Goal: Task Accomplishment & Management: Manage account settings

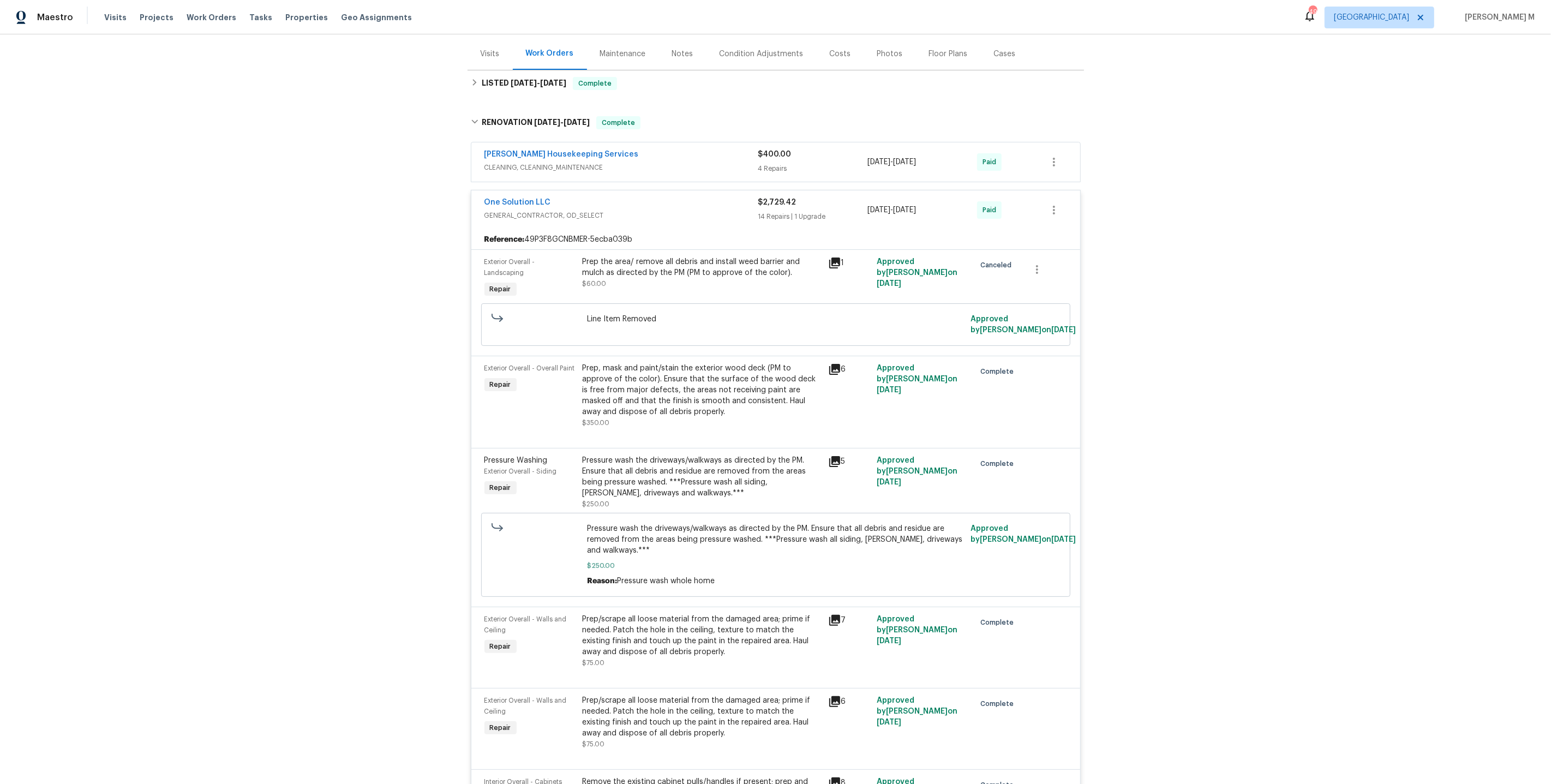
scroll to position [128, 0]
click at [558, 320] on div "Line Item Removed Approved by Nelson Figueroa on 4/24/2025" at bounding box center [776, 324] width 589 height 43
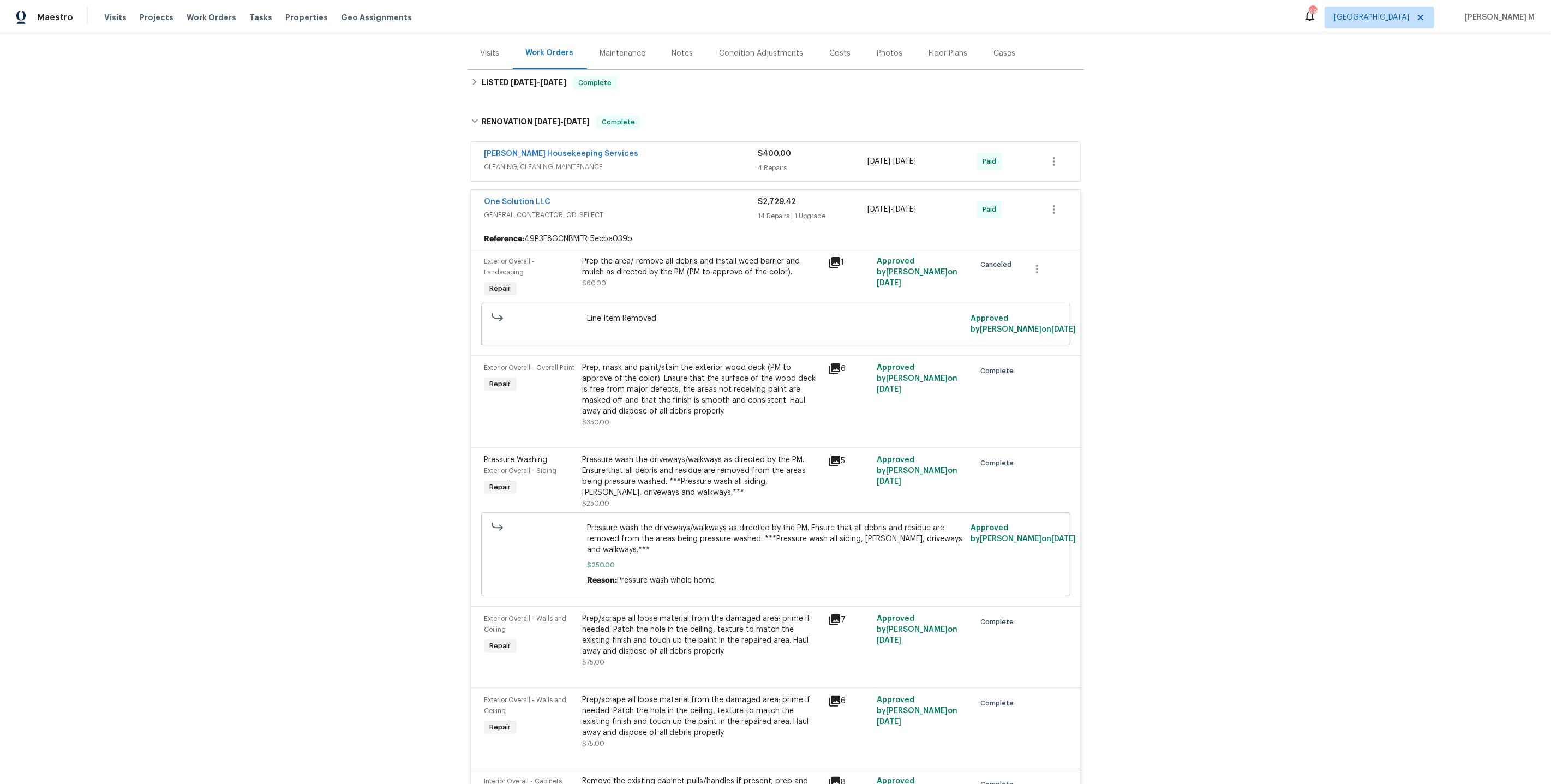
click at [418, 309] on div "Back to all projects 21829 Ticonderoga Ave, Lago Vista, TX 78645 3 Beds | 2 Bat…" at bounding box center [776, 409] width 1551 height 750
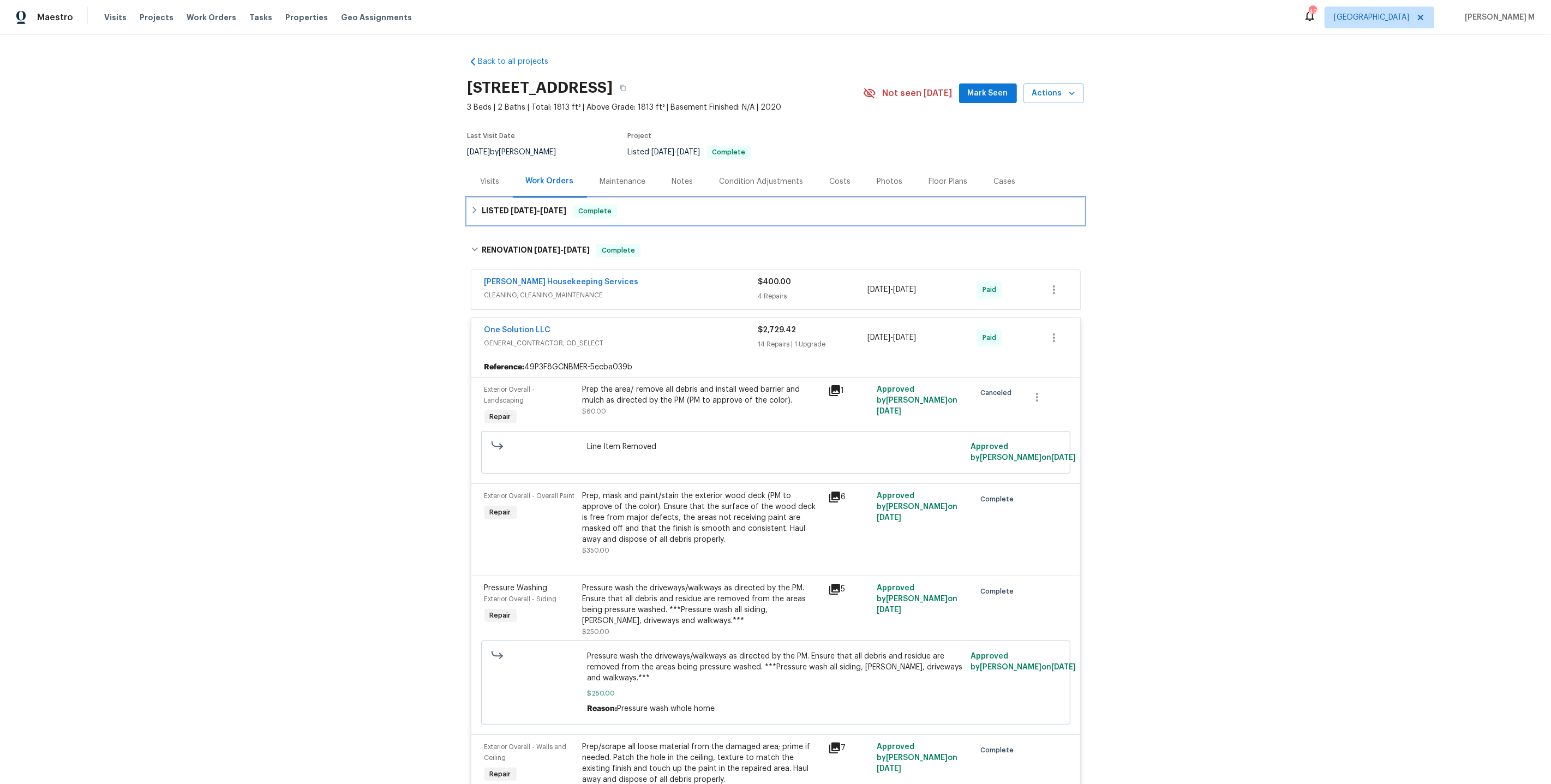
click at [531, 216] on div "LISTED 5/3/25 - 5/5/25 Complete" at bounding box center [775, 210] width 616 height 26
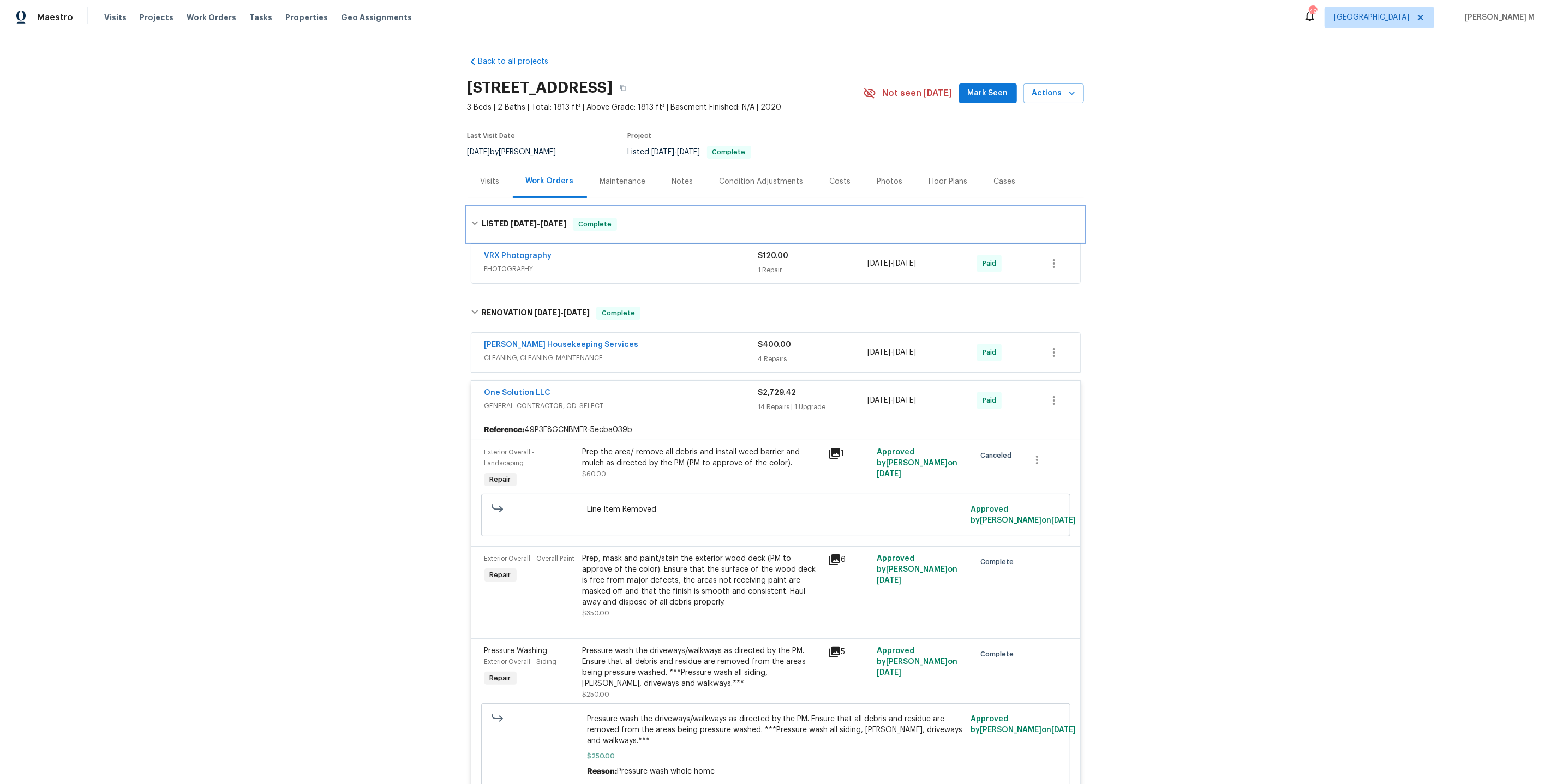
click at [531, 220] on span "5/3/25 - 5/5/25" at bounding box center [539, 223] width 55 height 8
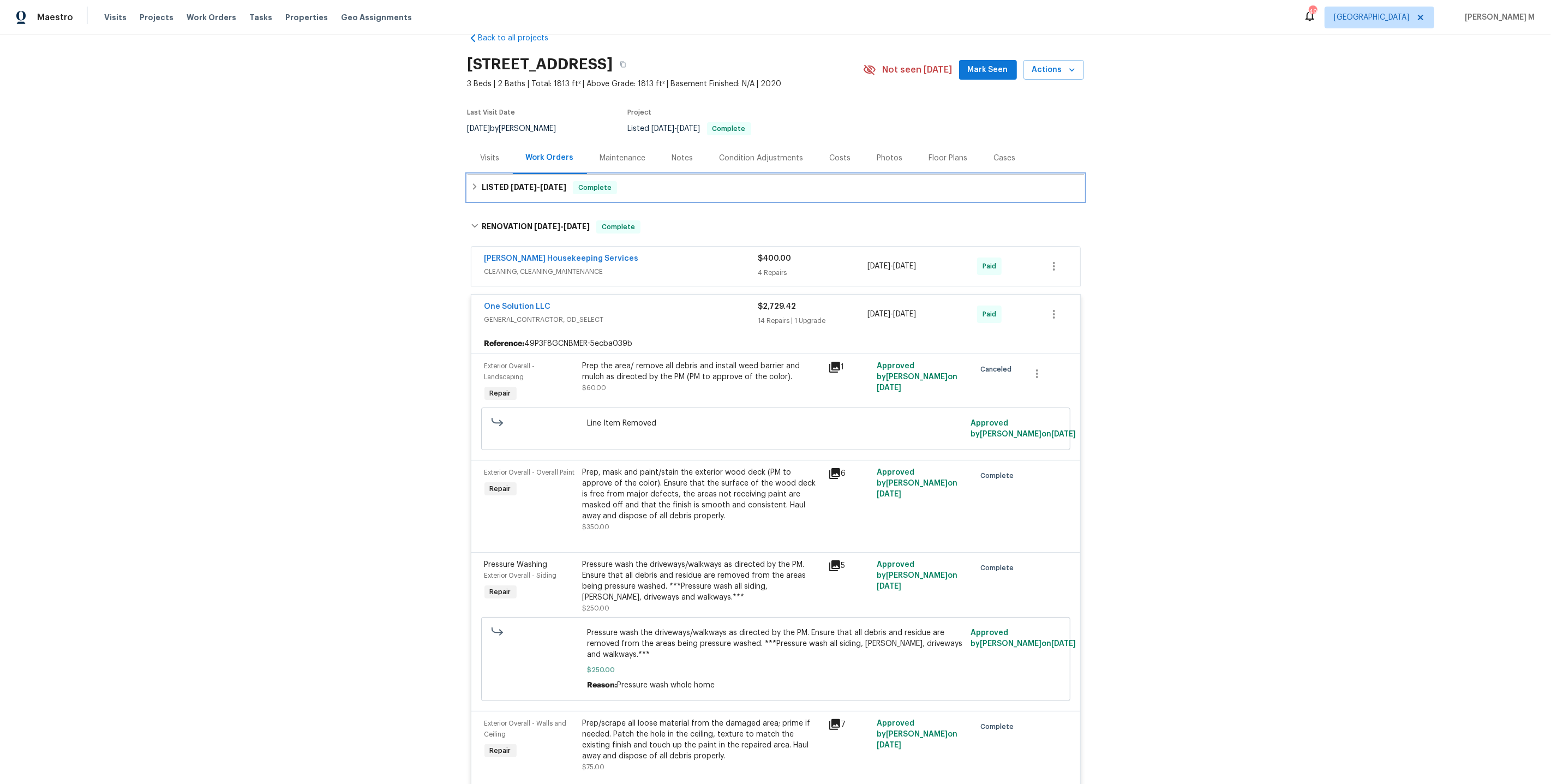
scroll to position [29, 0]
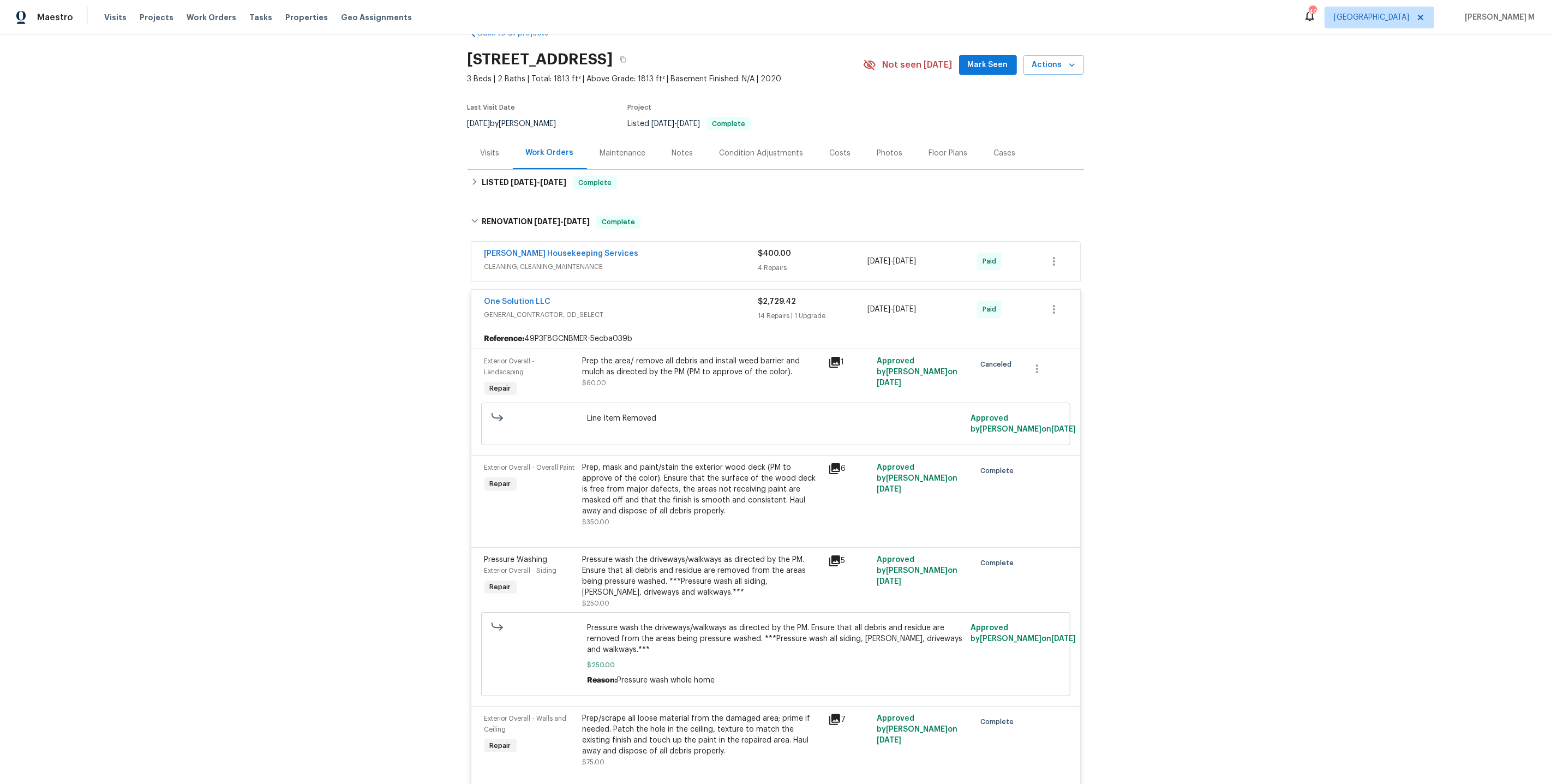
click at [530, 266] on div "Arelis Housekeeping Services CLEANING, CLEANING_MAINTENANCE" at bounding box center [621, 261] width 274 height 26
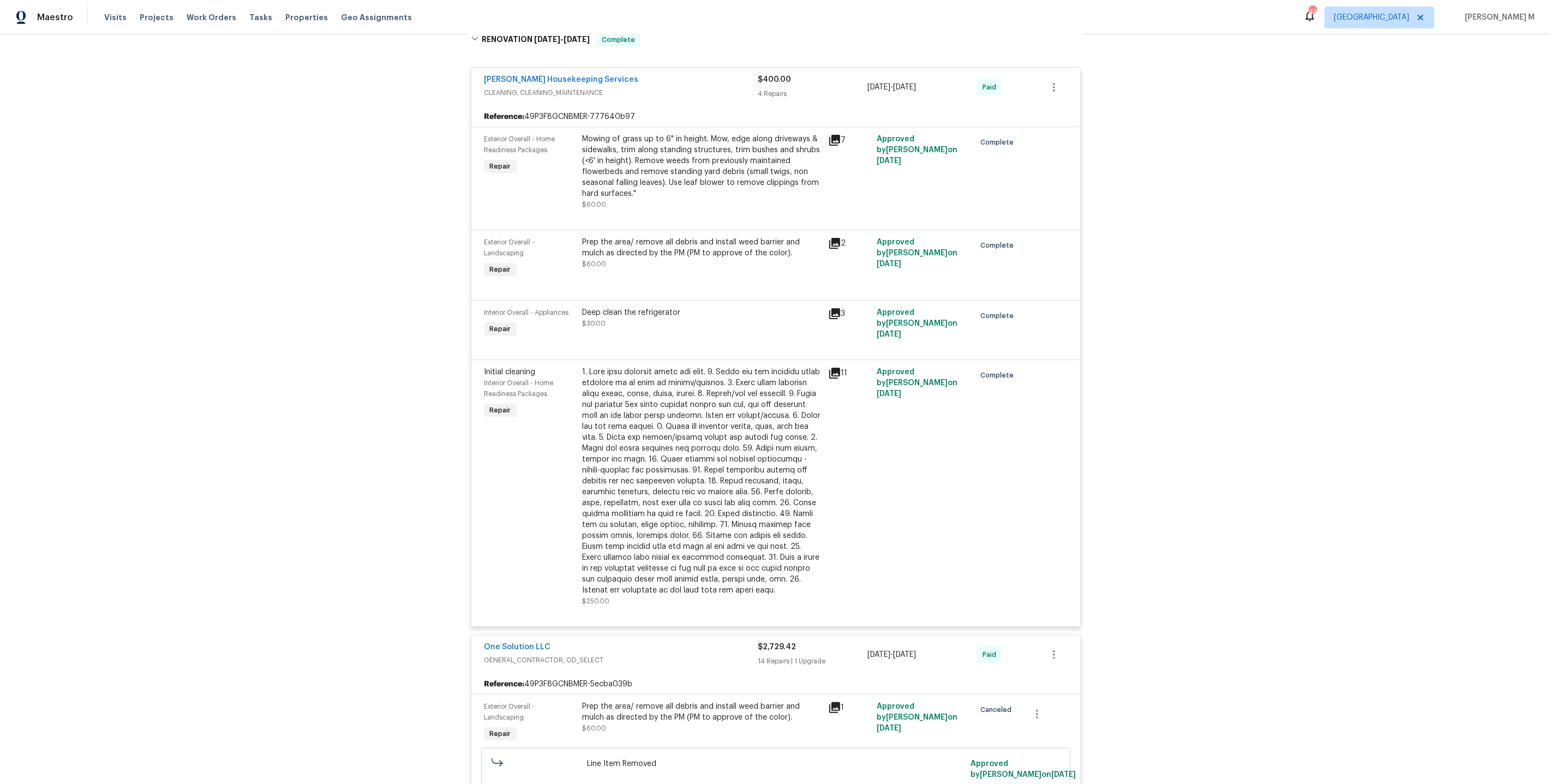
scroll to position [222, 0]
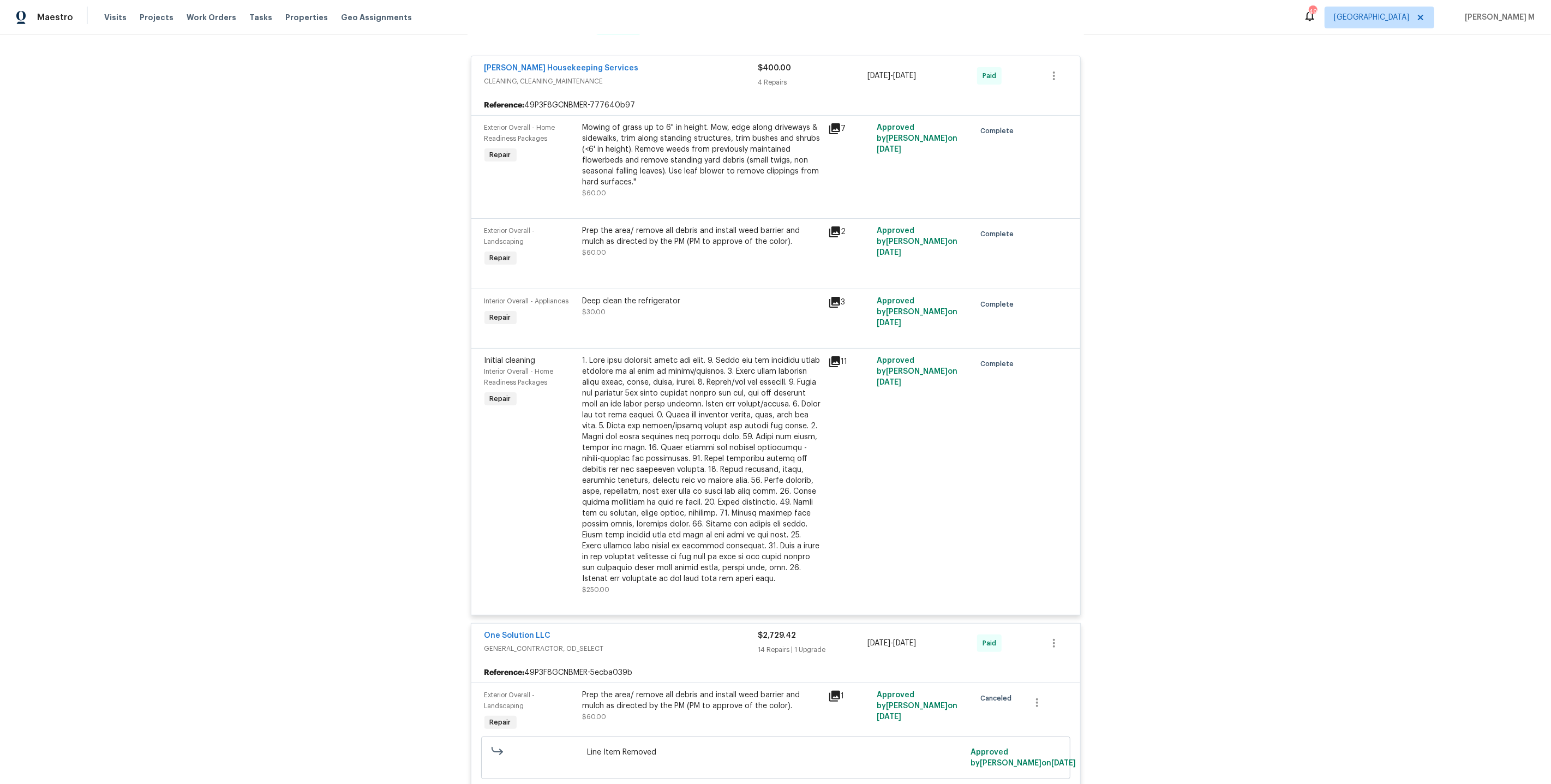
click at [677, 406] on div at bounding box center [702, 470] width 239 height 229
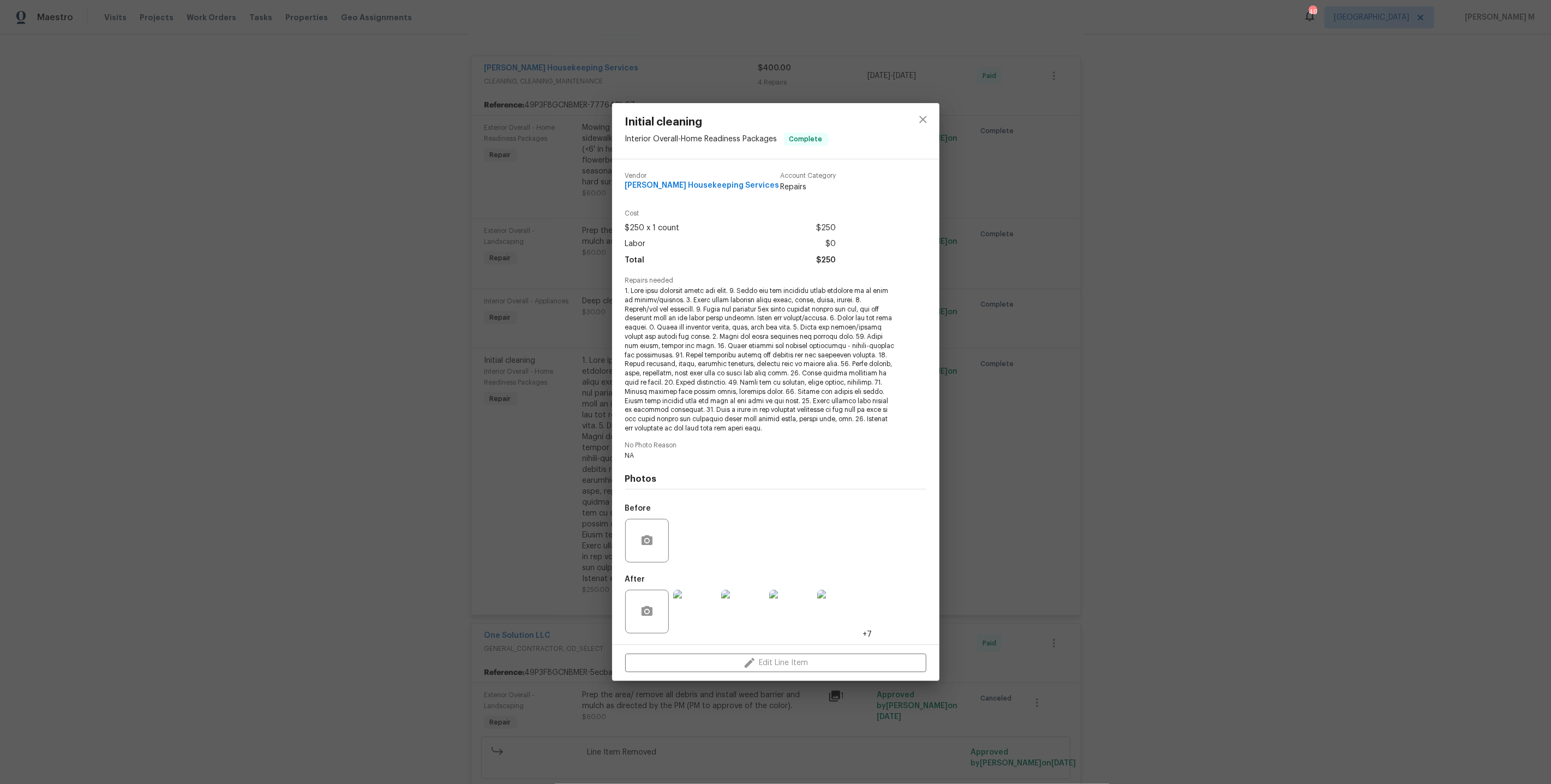
click at [690, 611] on img at bounding box center [695, 611] width 44 height 44
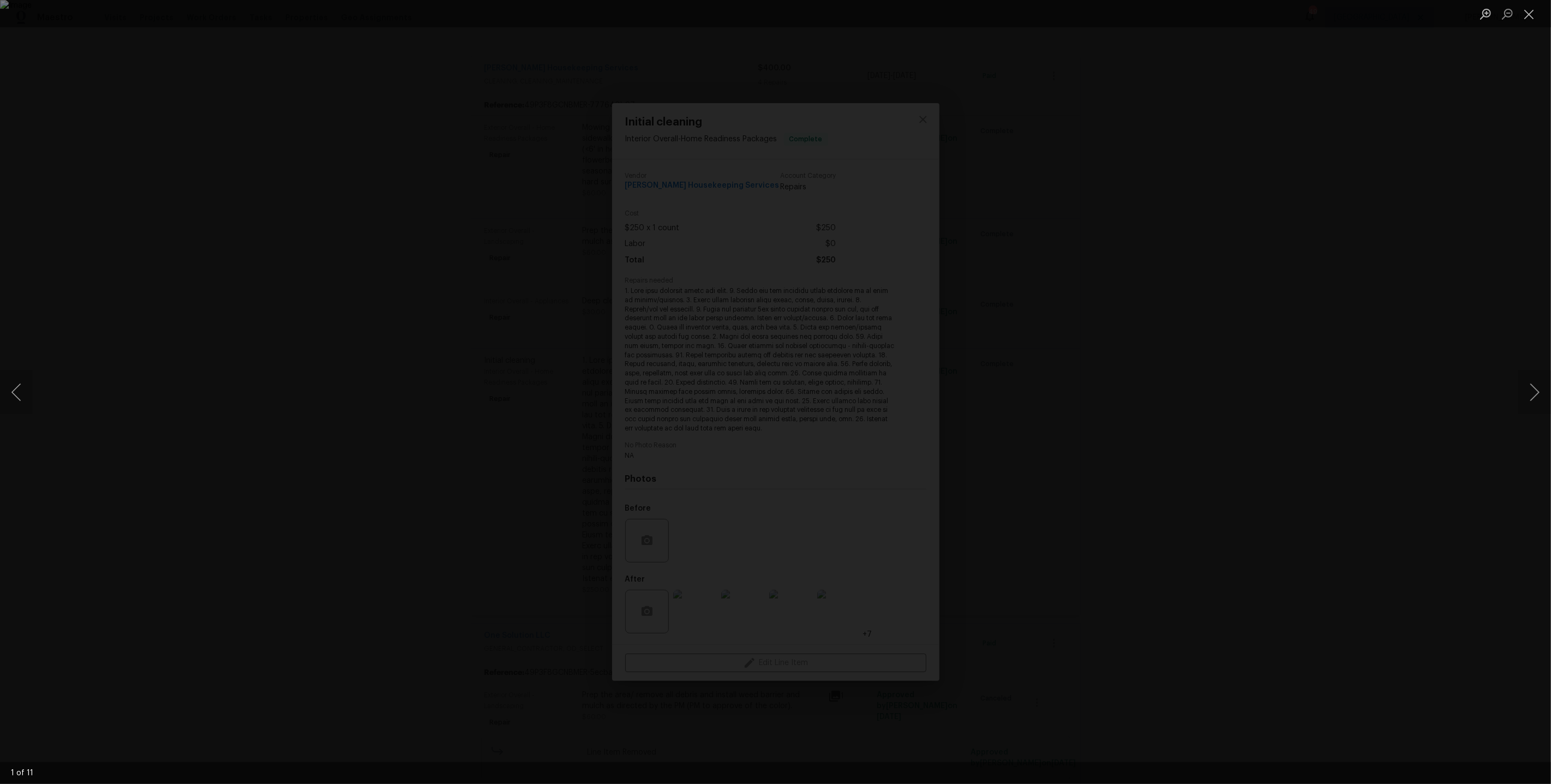
click at [1125, 312] on div "Lightbox" at bounding box center [776, 392] width 1551 height 784
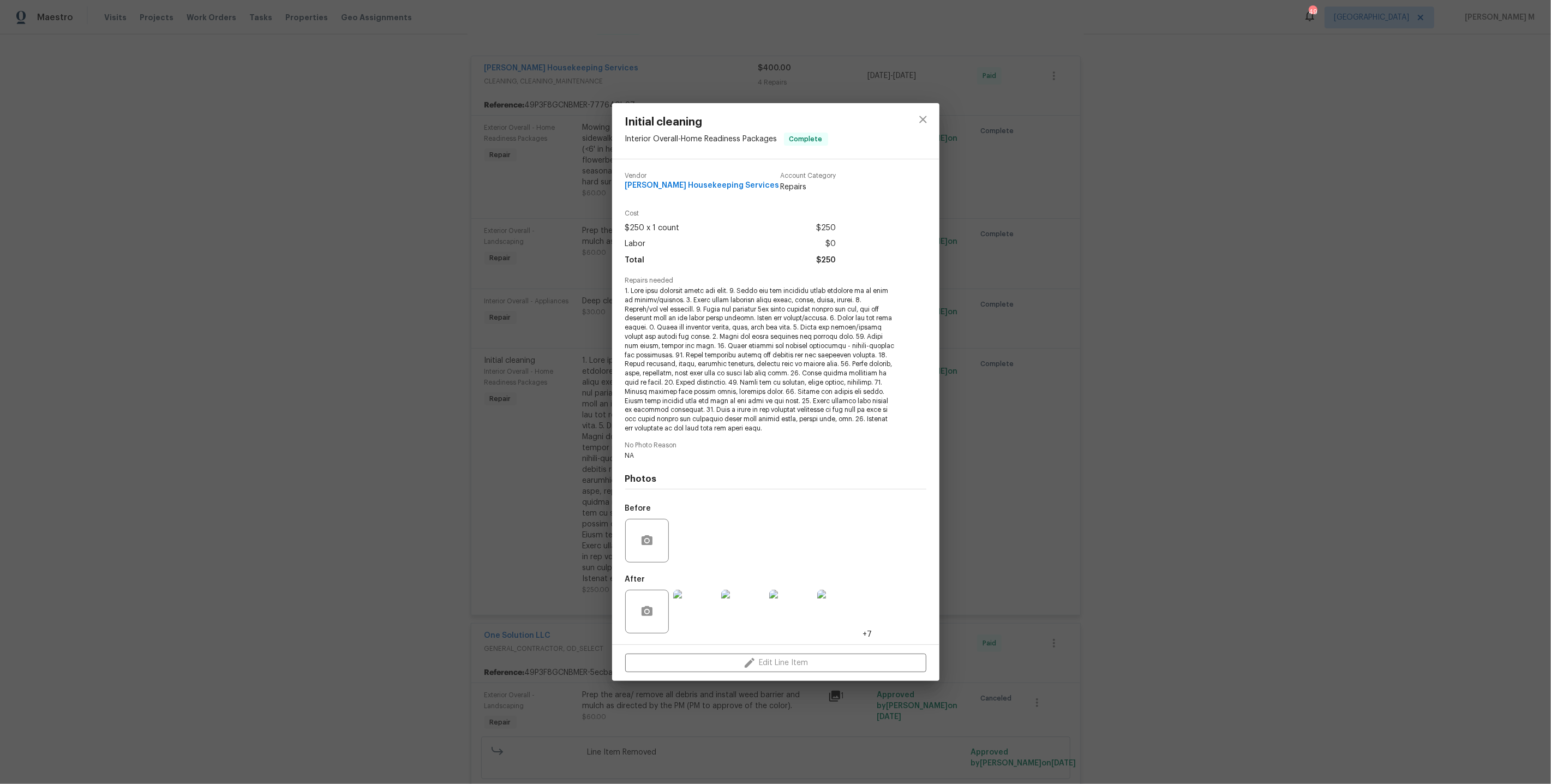
click at [790, 605] on img at bounding box center [791, 611] width 44 height 44
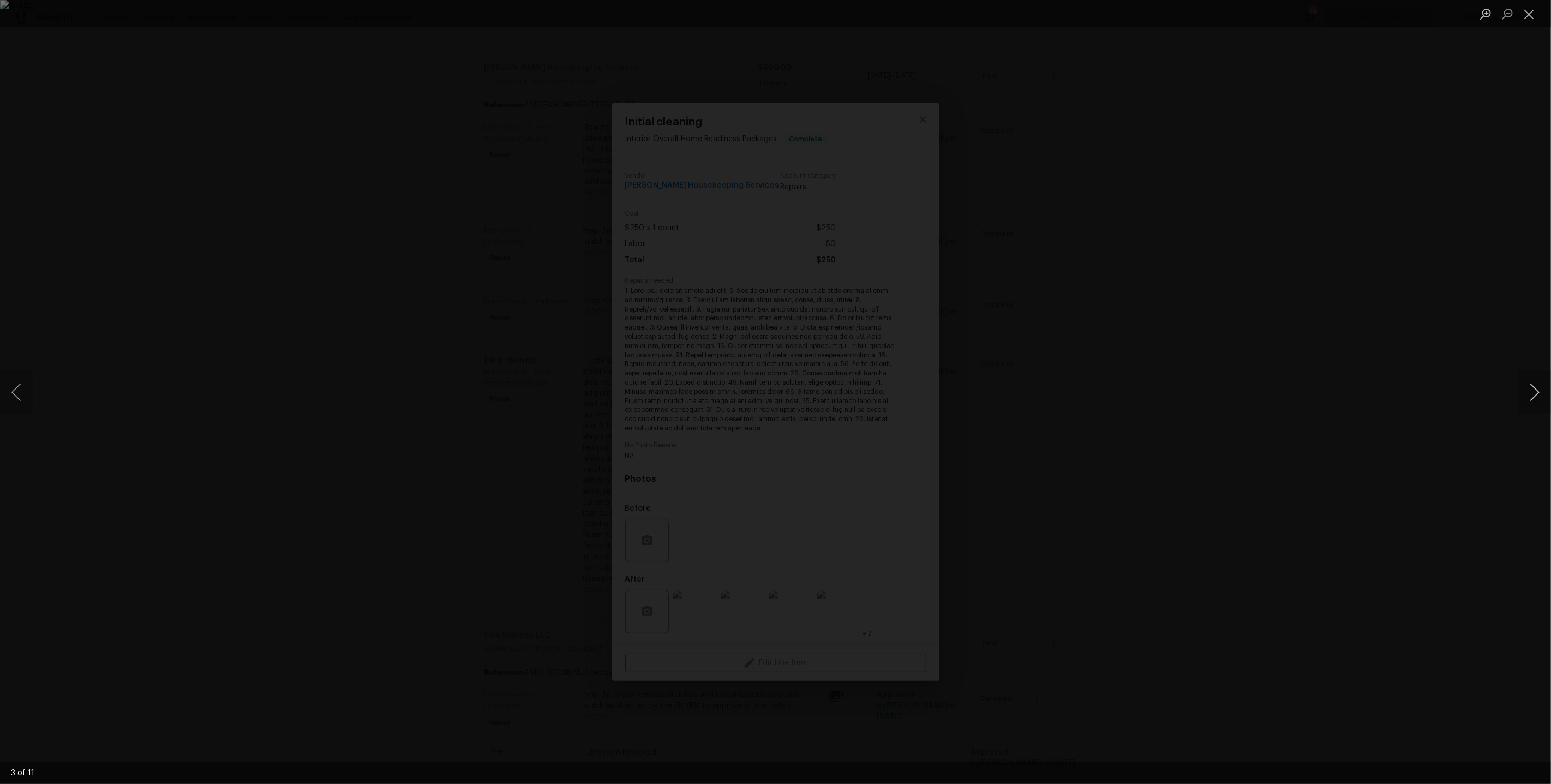
click at [1540, 381] on button "Next image" at bounding box center [1534, 392] width 32 height 44
click at [1426, 347] on div "Lightbox" at bounding box center [776, 392] width 1551 height 784
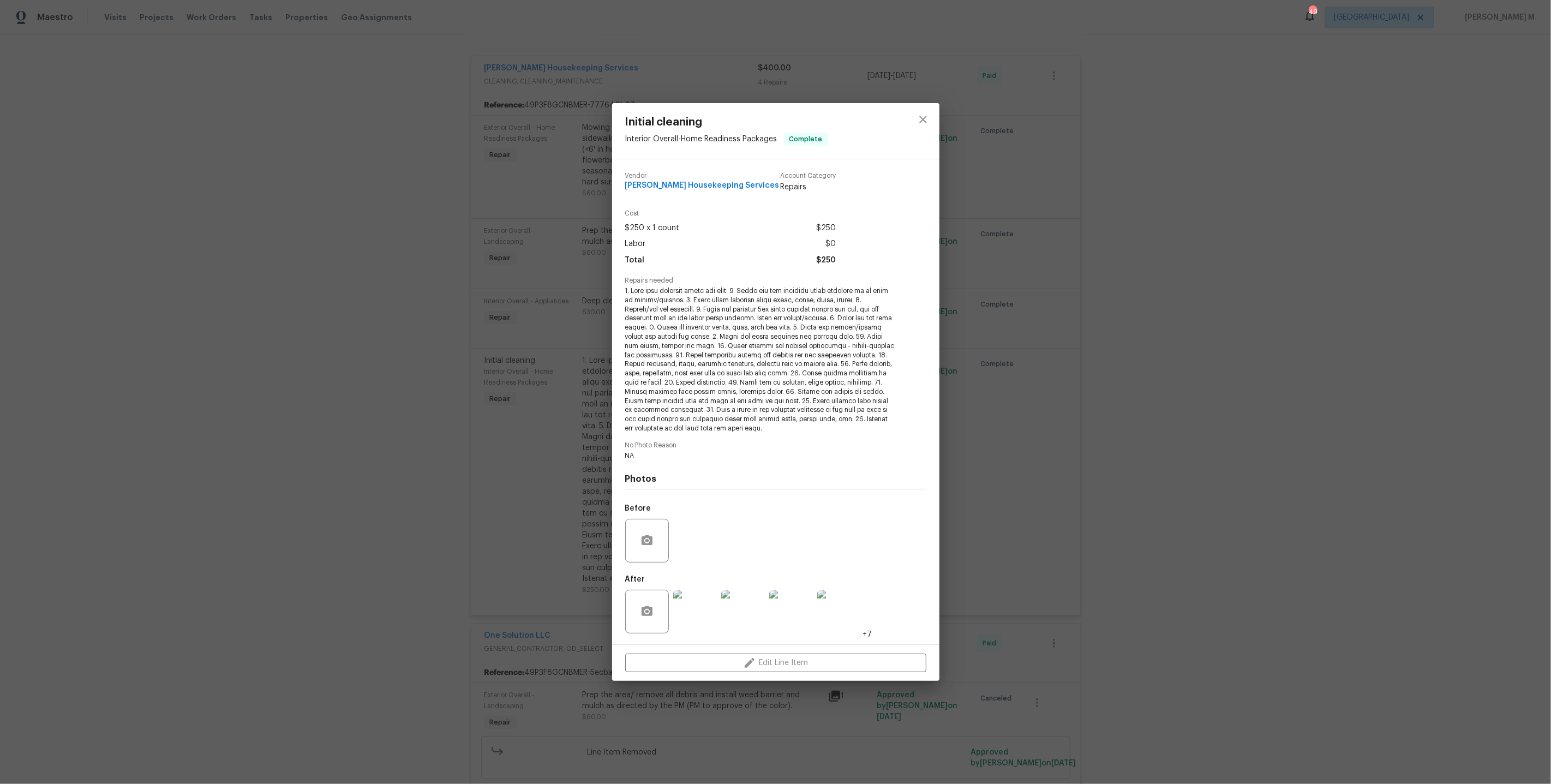
click at [1070, 170] on div "Initial cleaning Interior Overall - Home Readiness Packages Complete Vendor Are…" at bounding box center [776, 392] width 1551 height 784
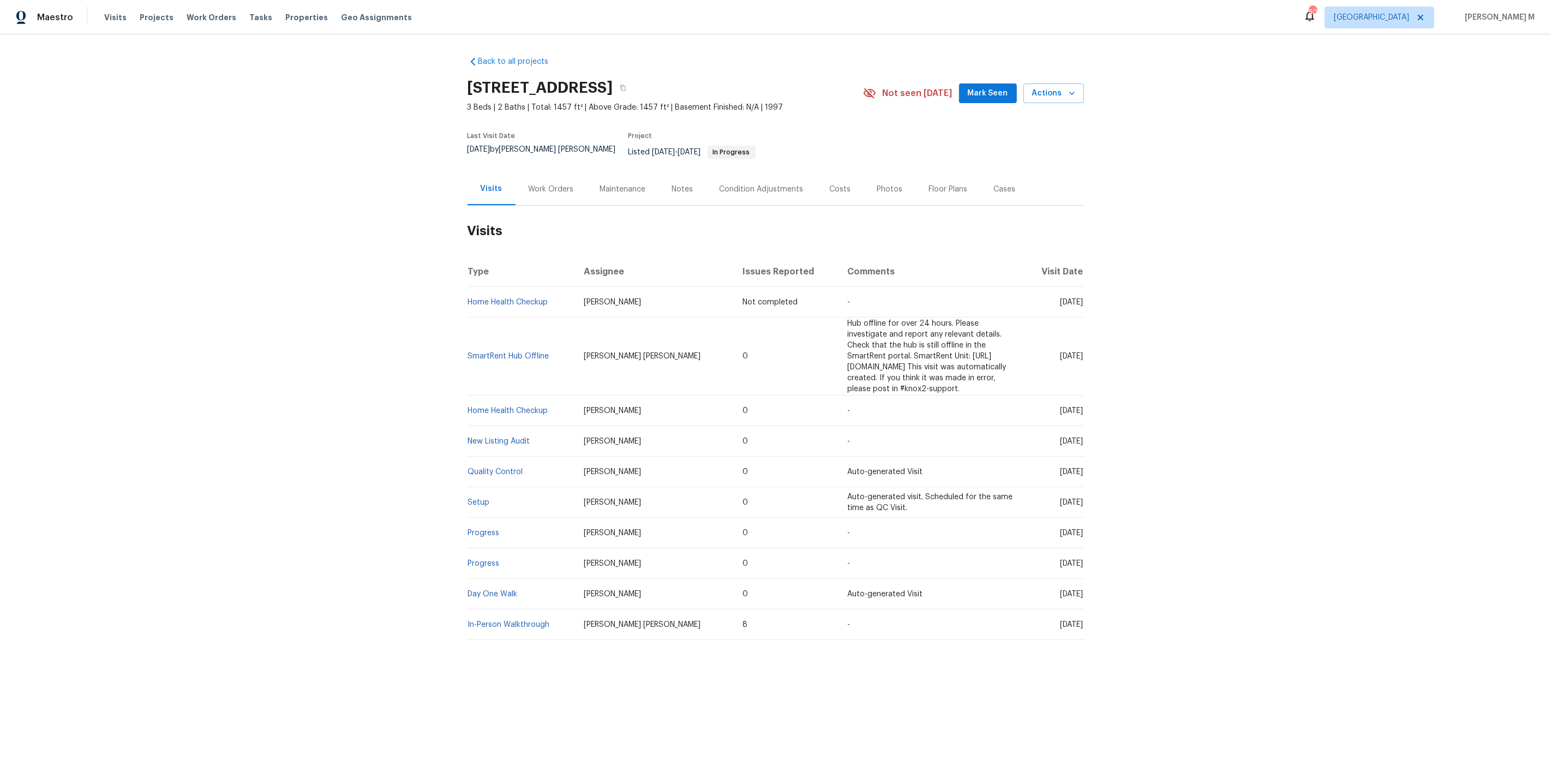
click at [553, 183] on div "Work Orders" at bounding box center [550, 188] width 45 height 11
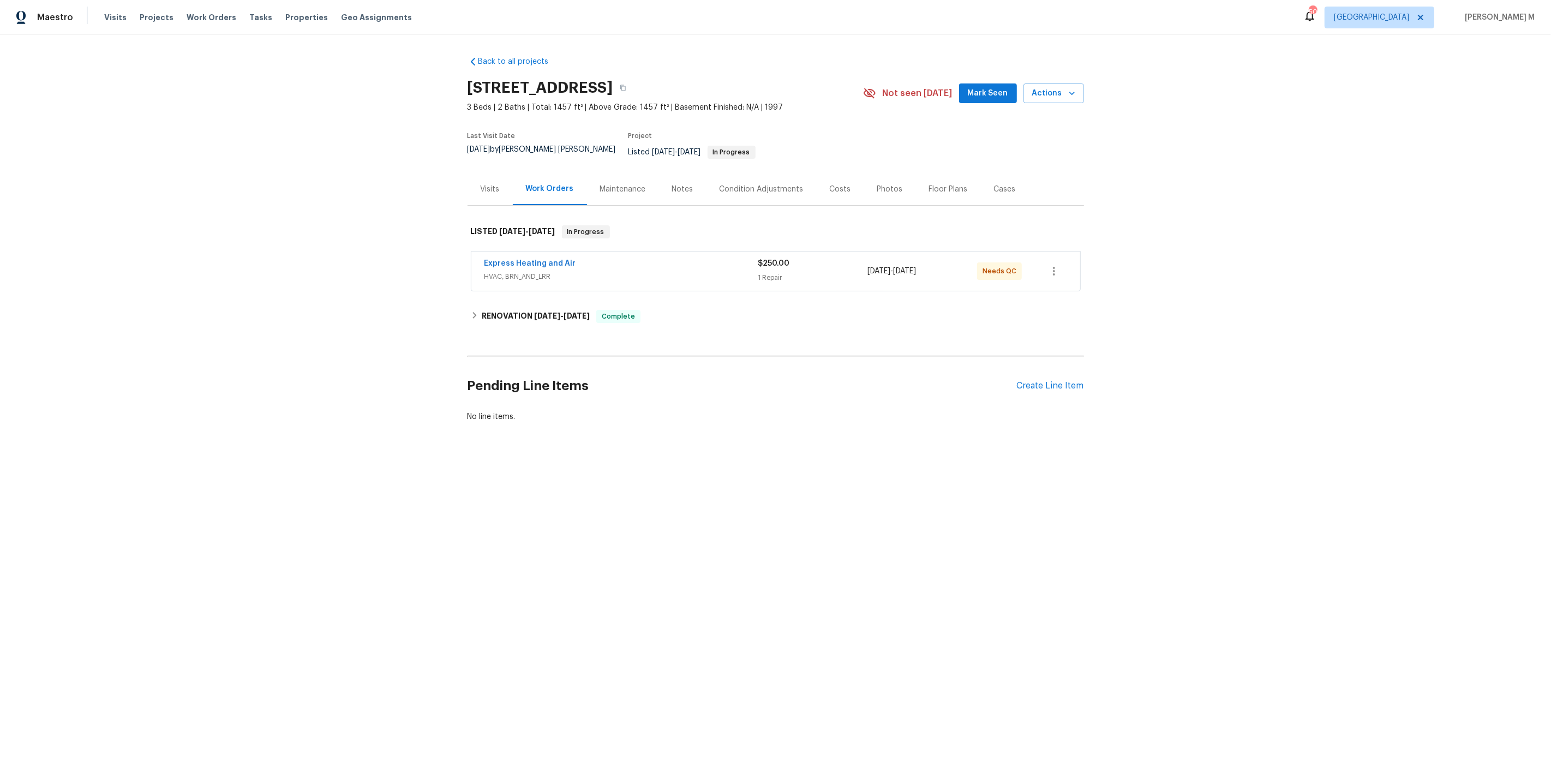
click at [512, 258] on div "Express Heating and Air" at bounding box center [621, 265] width 274 height 13
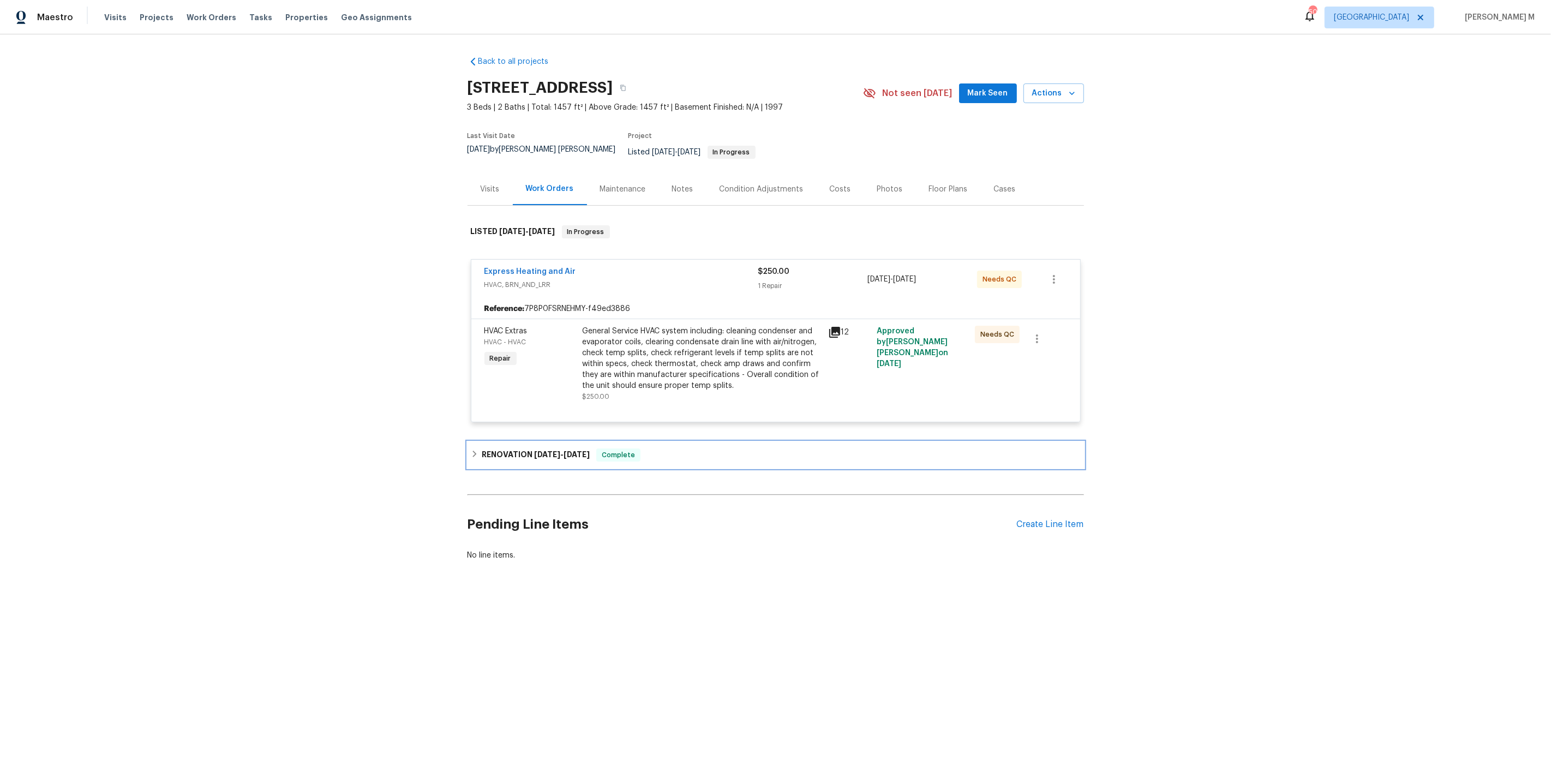
click at [500, 450] on div "RENOVATION [DATE] - [DATE] Complete" at bounding box center [775, 455] width 616 height 26
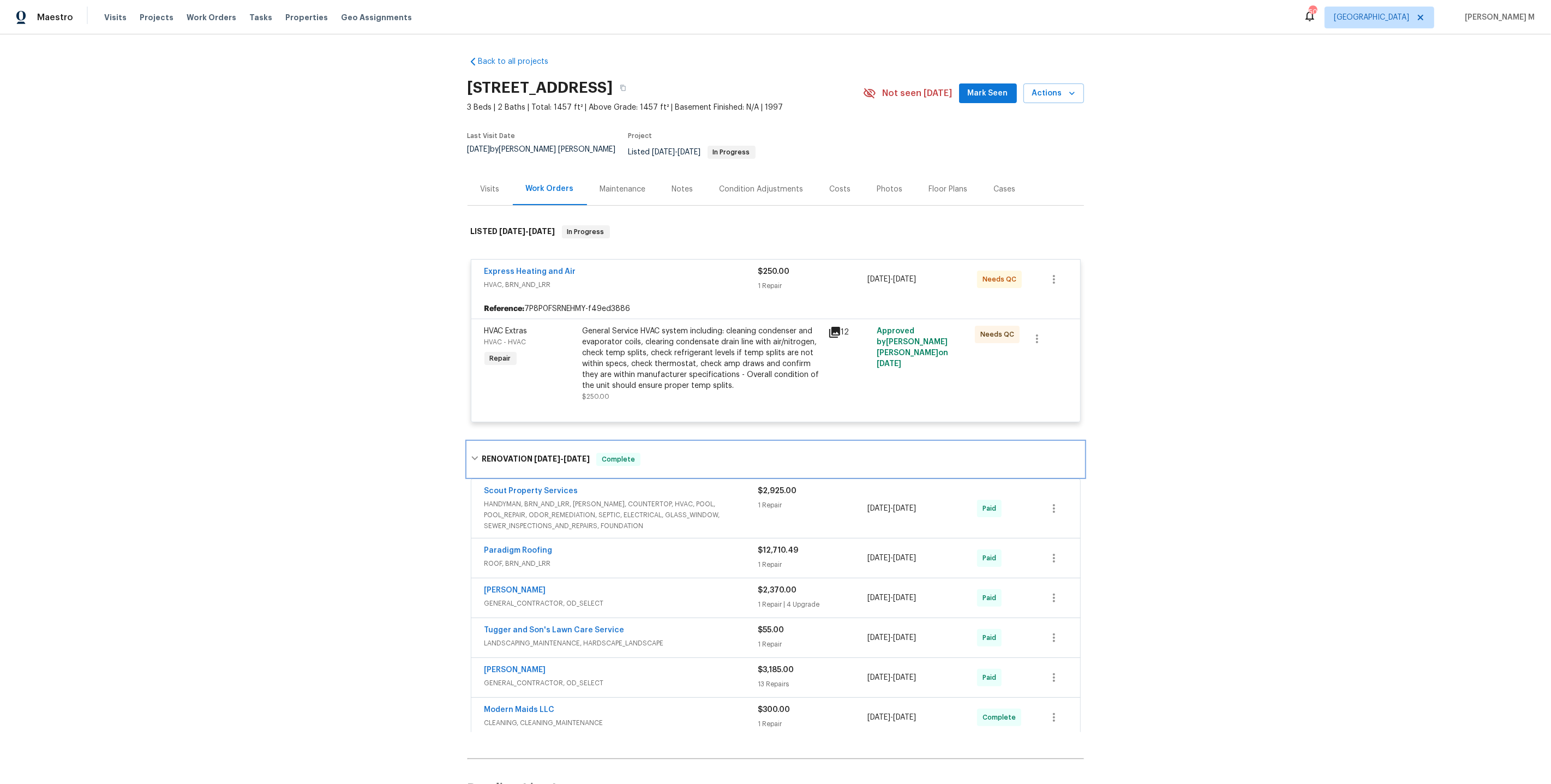
scroll to position [93, 0]
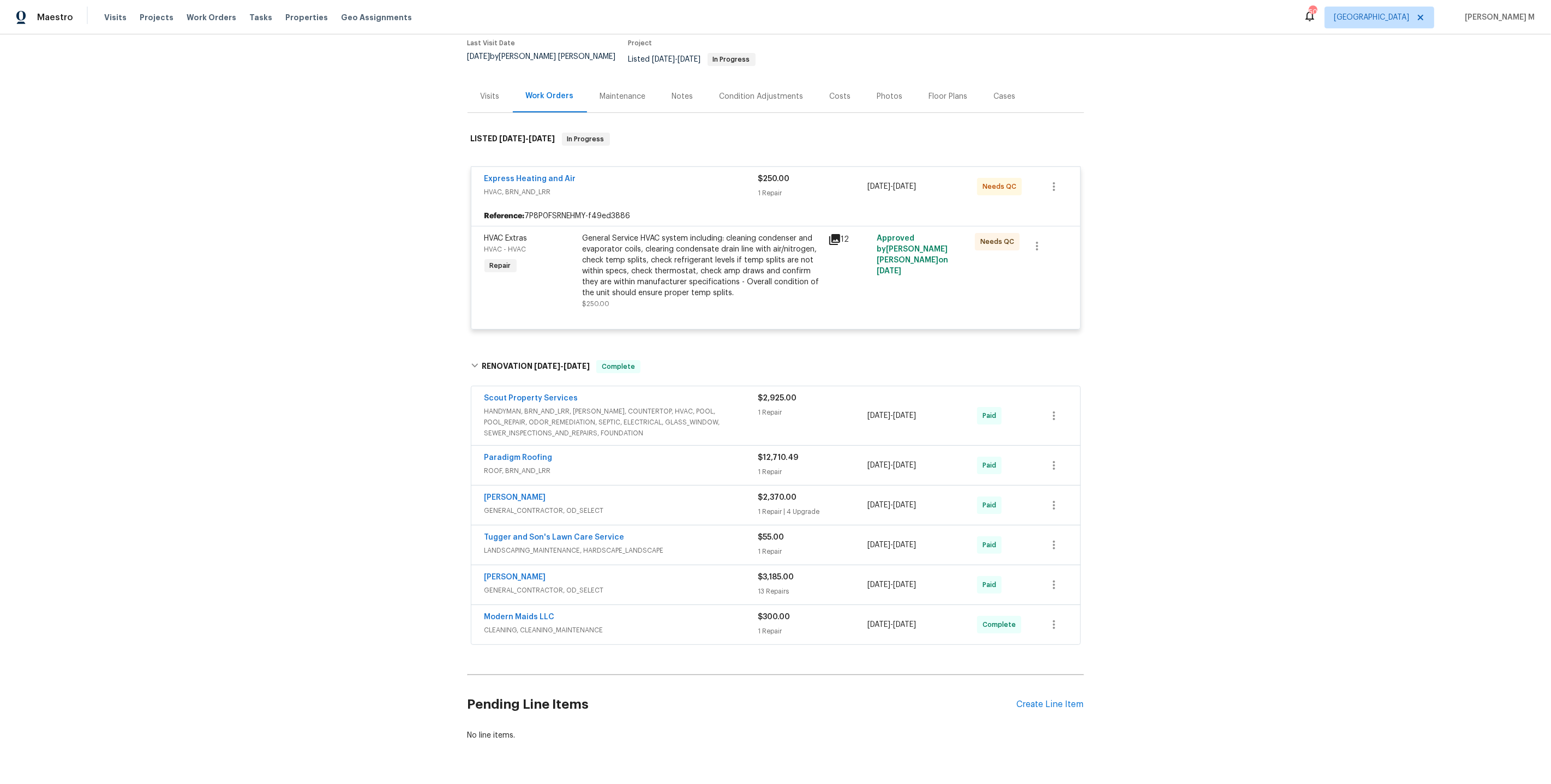
click at [559, 406] on span "HANDYMAN, BRN_AND_LRR, [PERSON_NAME], COUNTERTOP, HVAC, POOL, POOL_REPAIR, ODOR…" at bounding box center [621, 422] width 274 height 32
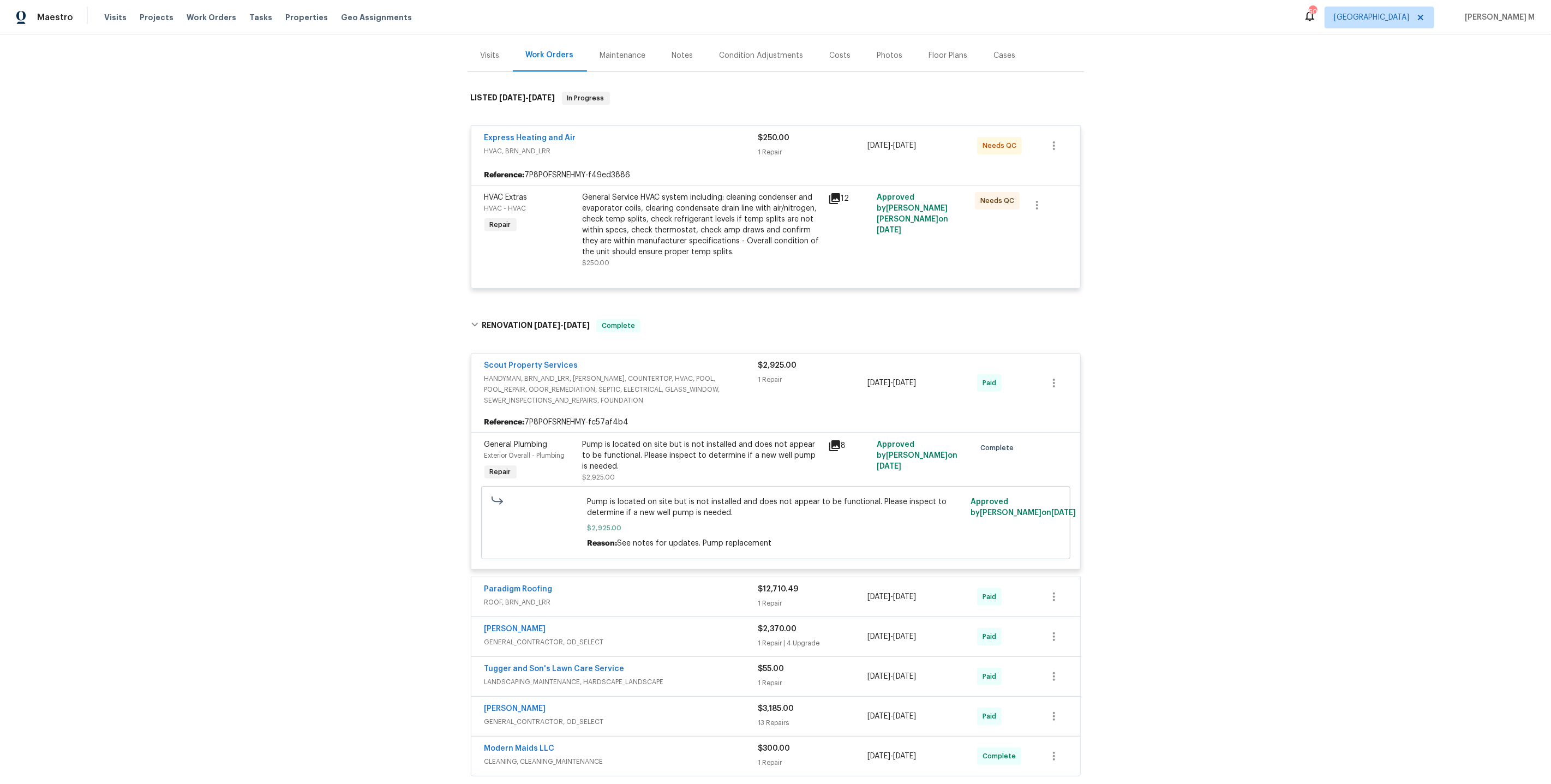
scroll to position [263, 0]
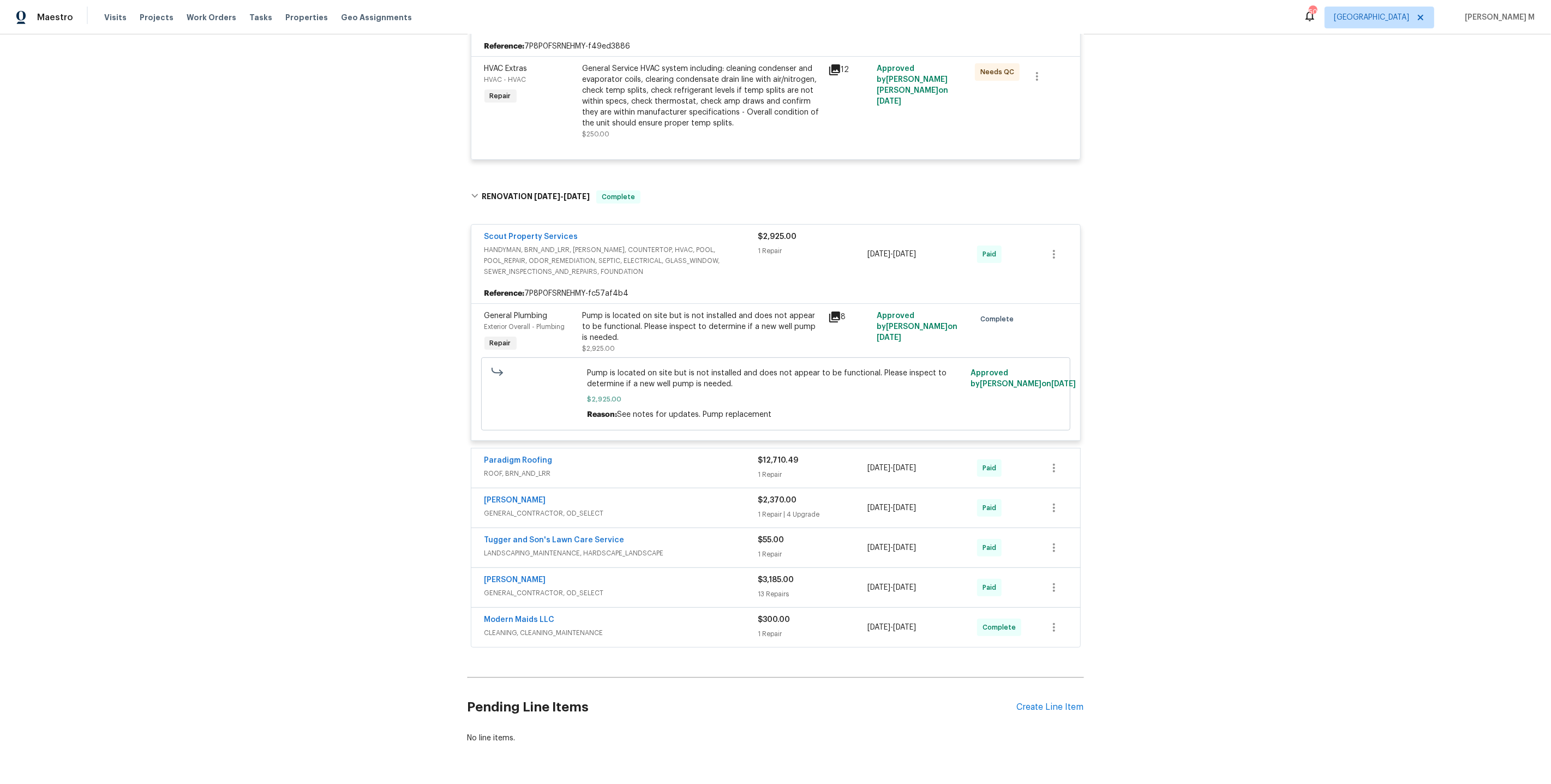
click at [542, 587] on span "GENERAL_CONTRACTOR, OD_SELECT" at bounding box center [621, 592] width 274 height 11
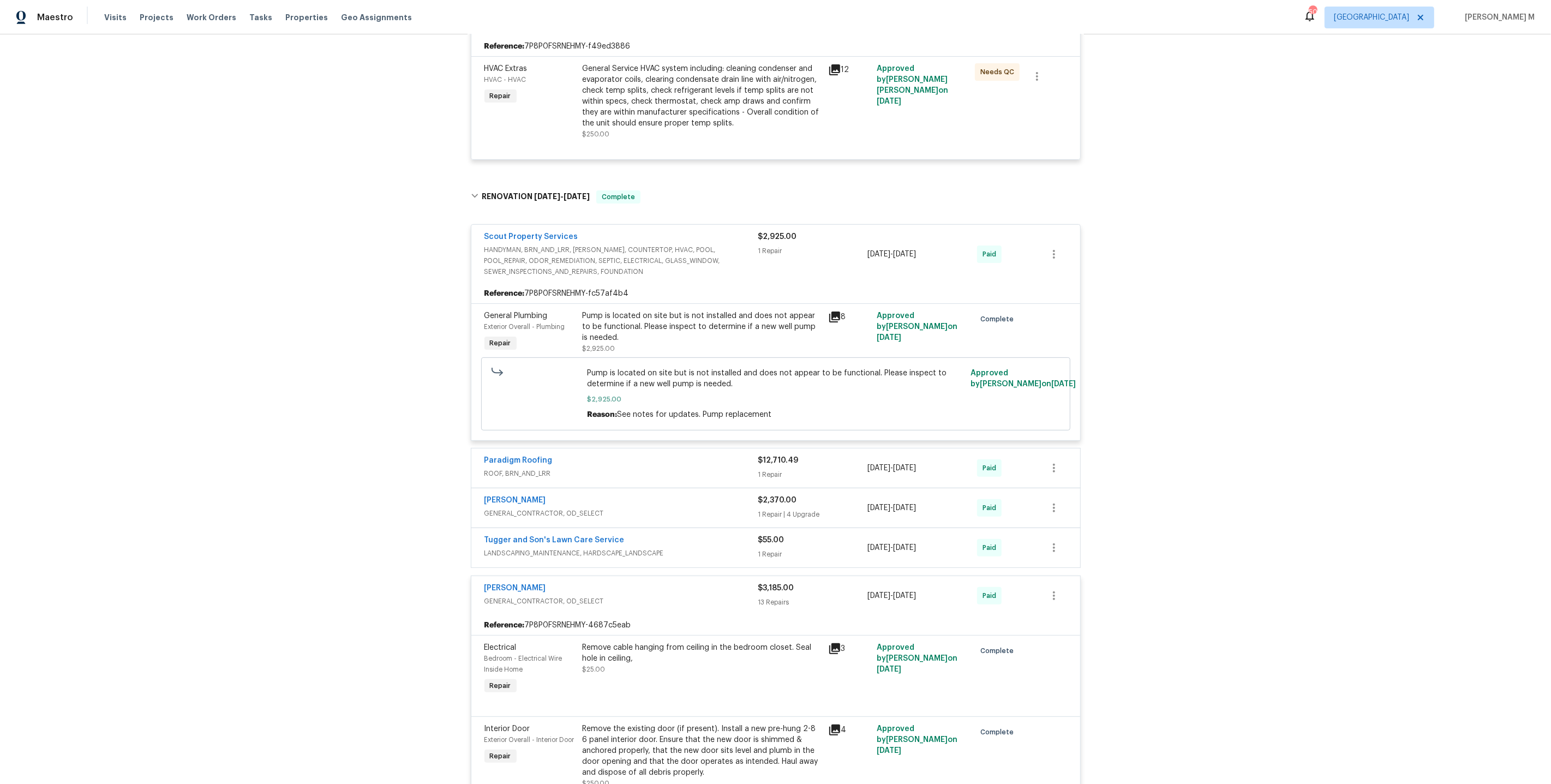
click at [558, 508] on span "GENERAL_CONTRACTOR, OD_SELECT" at bounding box center [621, 513] width 274 height 11
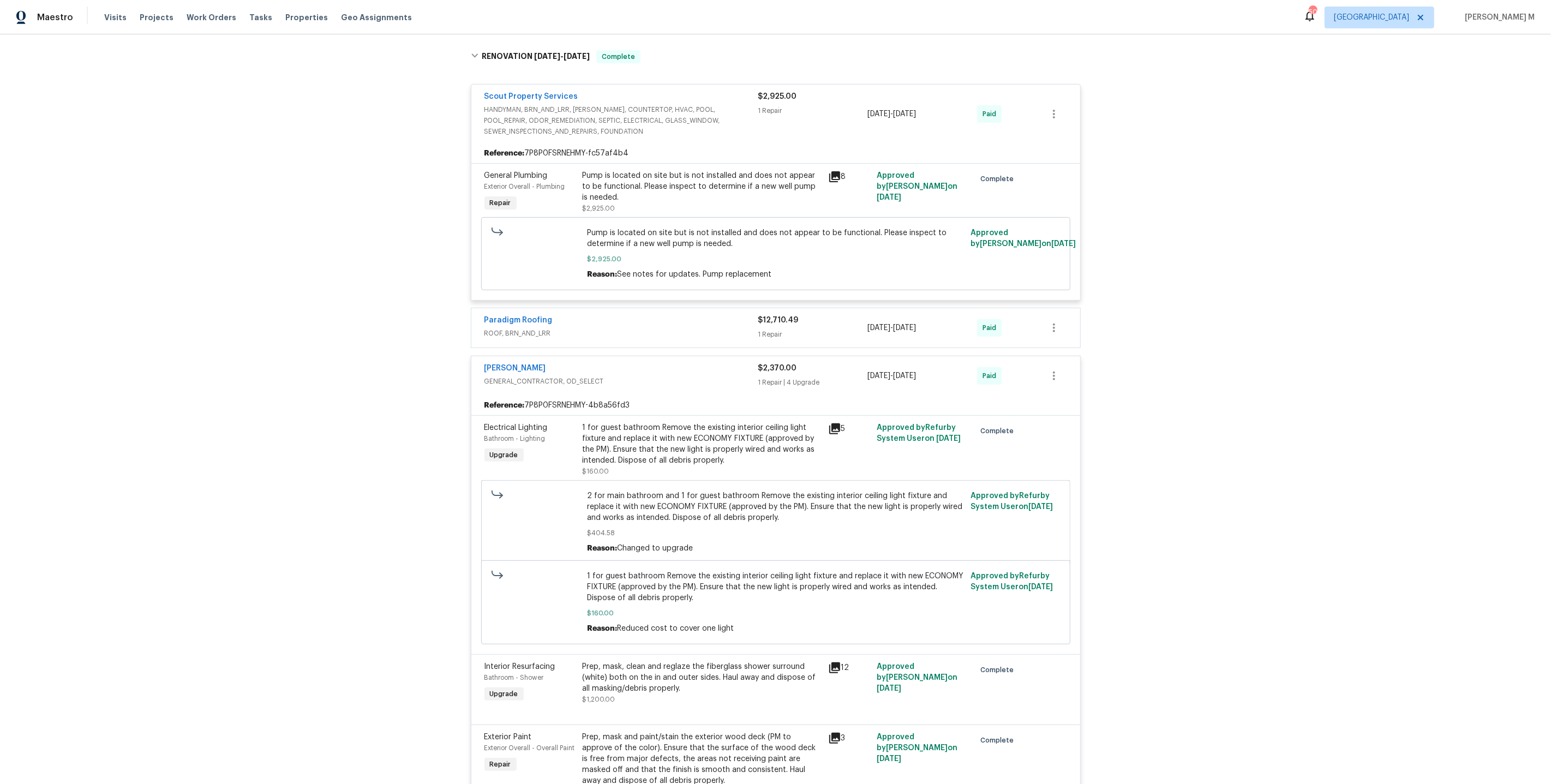
scroll to position [404, 0]
click at [527, 320] on div "Paradigm Roofing ROOF, BRN_AND_LRR $12,710.49 1 Repair [DATE] - [DATE] Paid" at bounding box center [775, 327] width 608 height 39
click at [527, 317] on div "Paradigm Roofing ROOF, BRN_AND_LRR" at bounding box center [621, 326] width 274 height 26
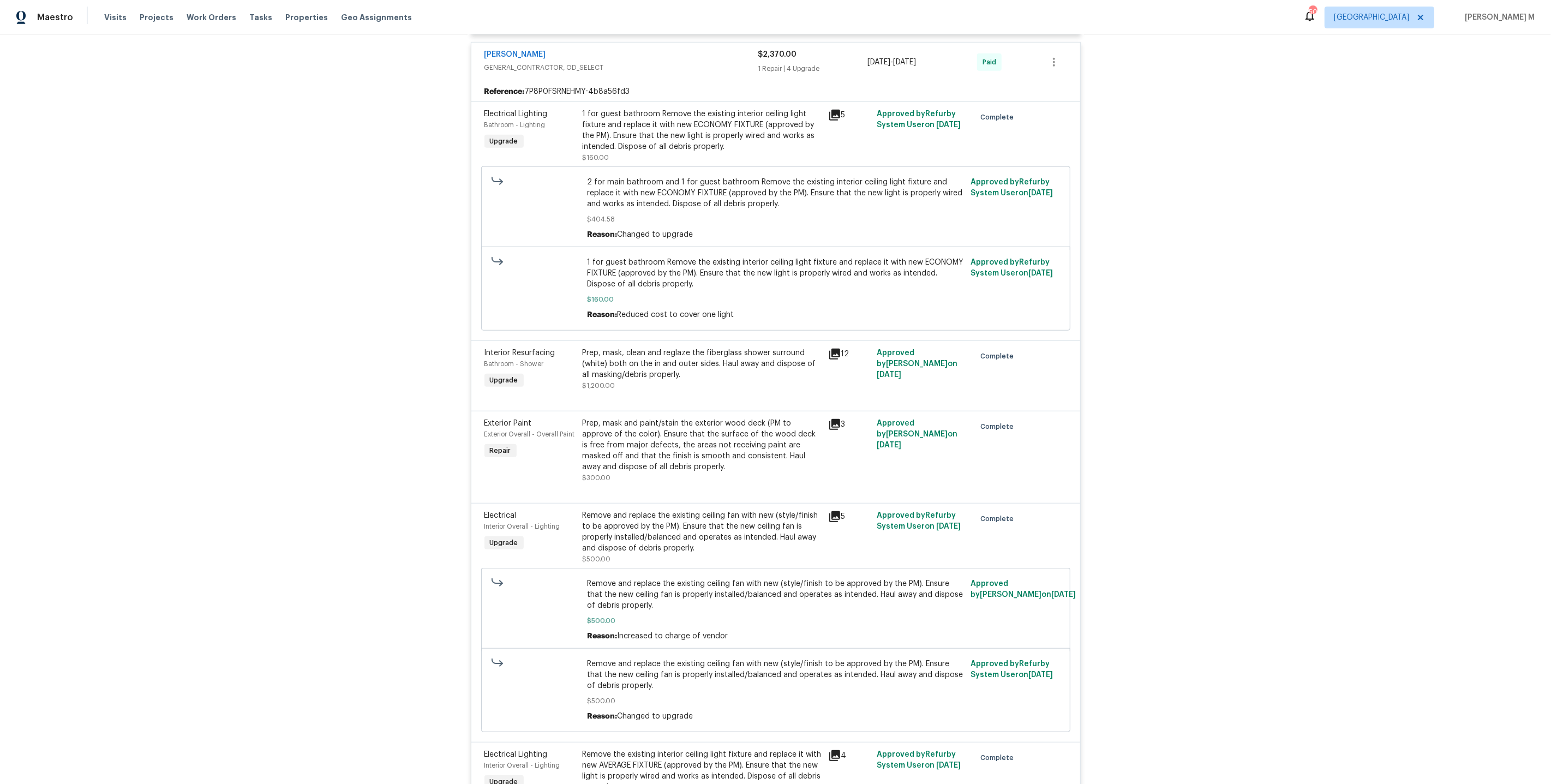
scroll to position [877, 0]
click at [729, 344] on div "Prep, mask, clean and reglaze the fiberglass shower surround (white) both on th…" at bounding box center [702, 360] width 239 height 32
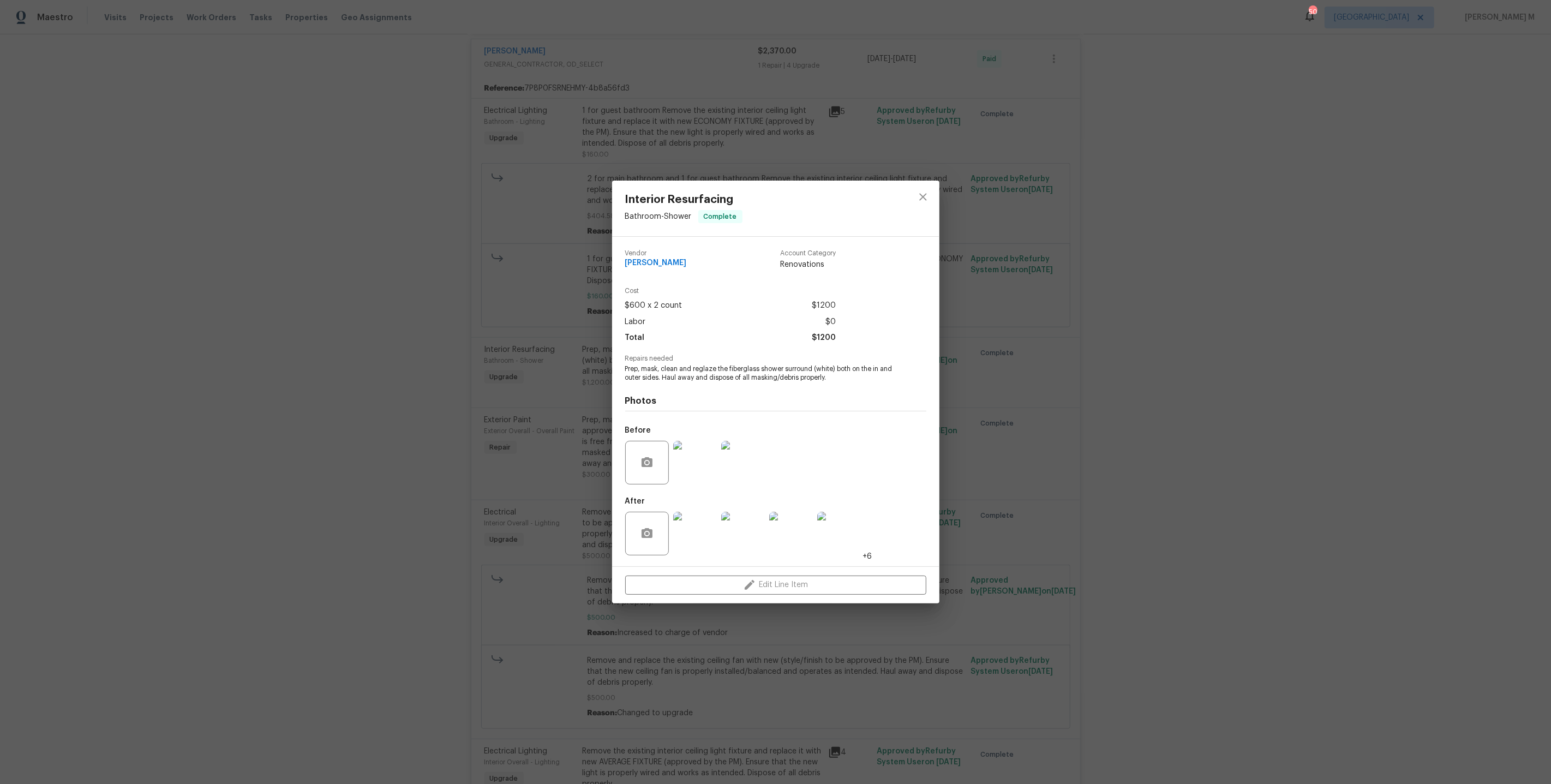
click at [1073, 426] on div "Interior Resurfacing Bathroom - Shower Complete Vendor [PERSON_NAME] Account Ca…" at bounding box center [776, 392] width 1551 height 784
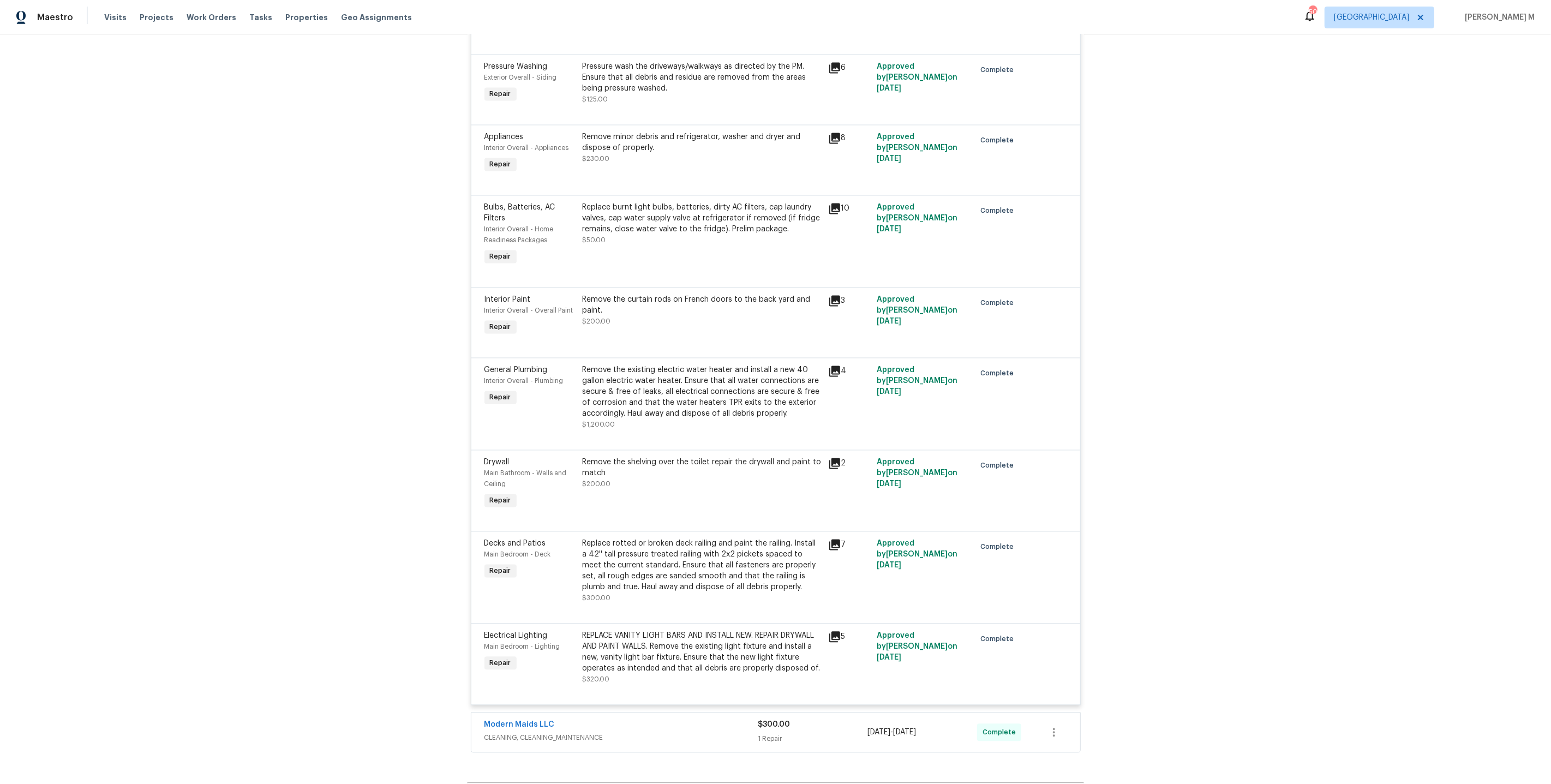
scroll to position [2378, 0]
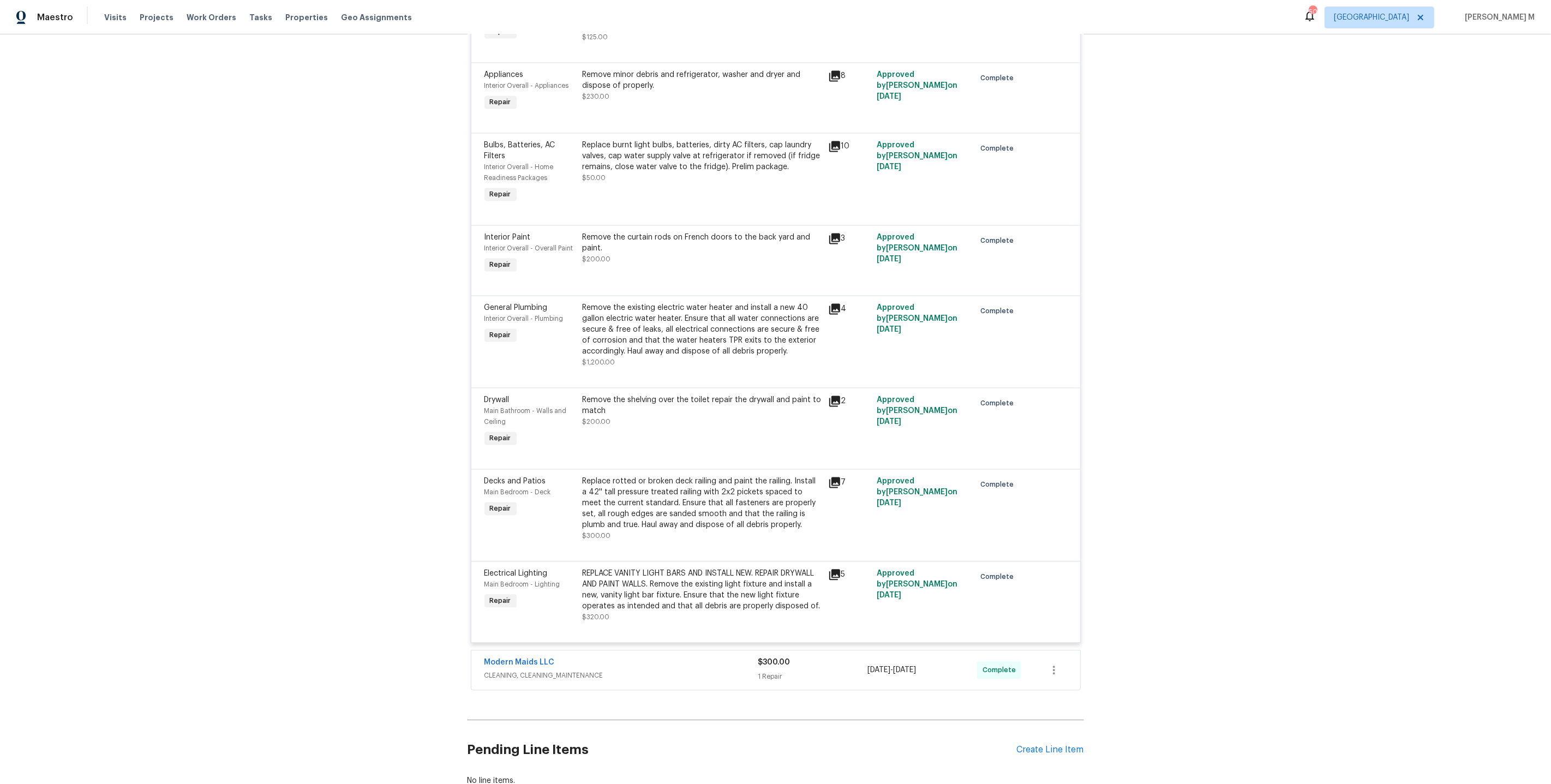
click at [512, 657] on div "Modern Maids LLC CLEANING, CLEANING_MAINTENANCE" at bounding box center [621, 669] width 274 height 26
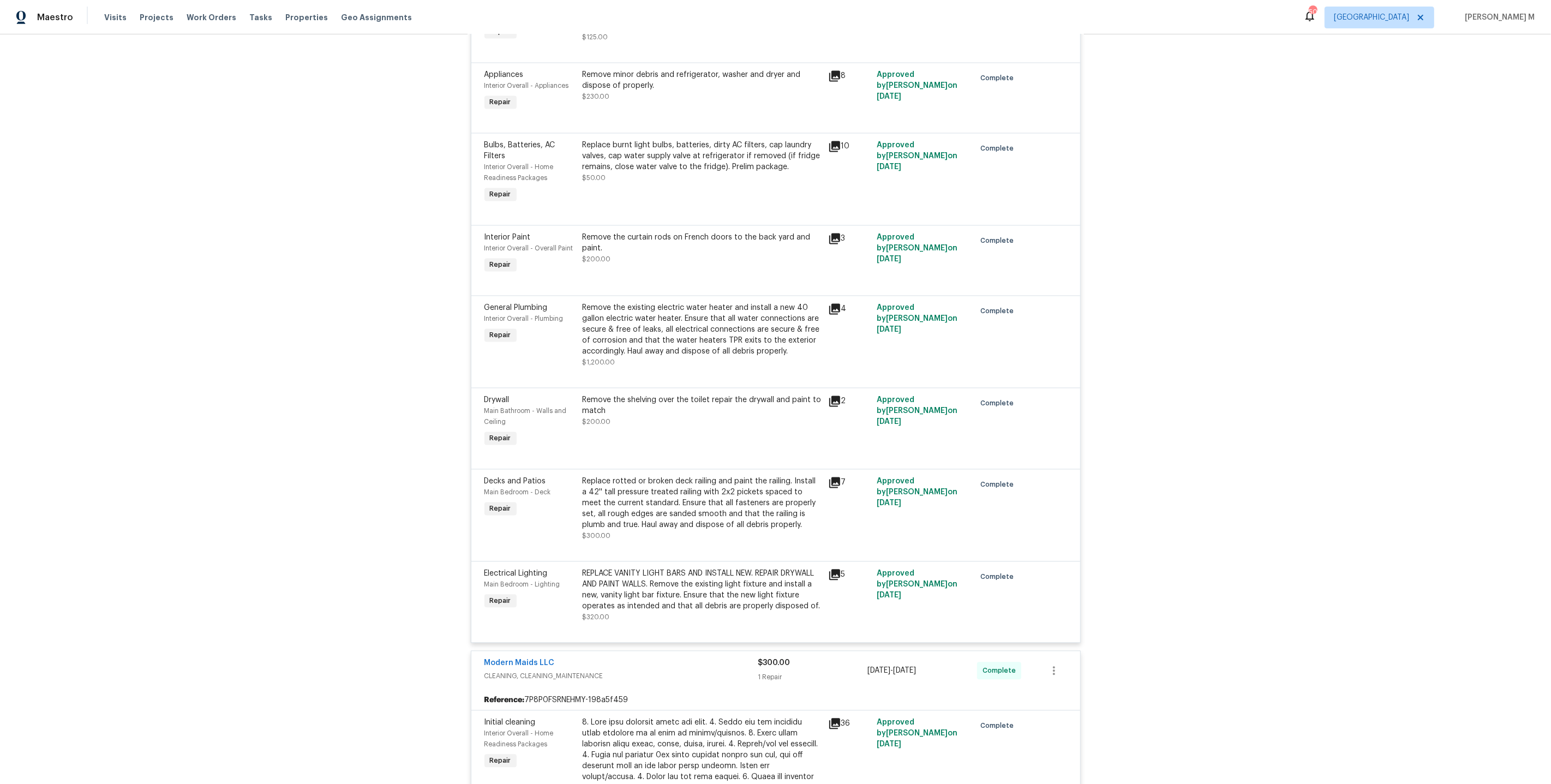
scroll to position [2659, 0]
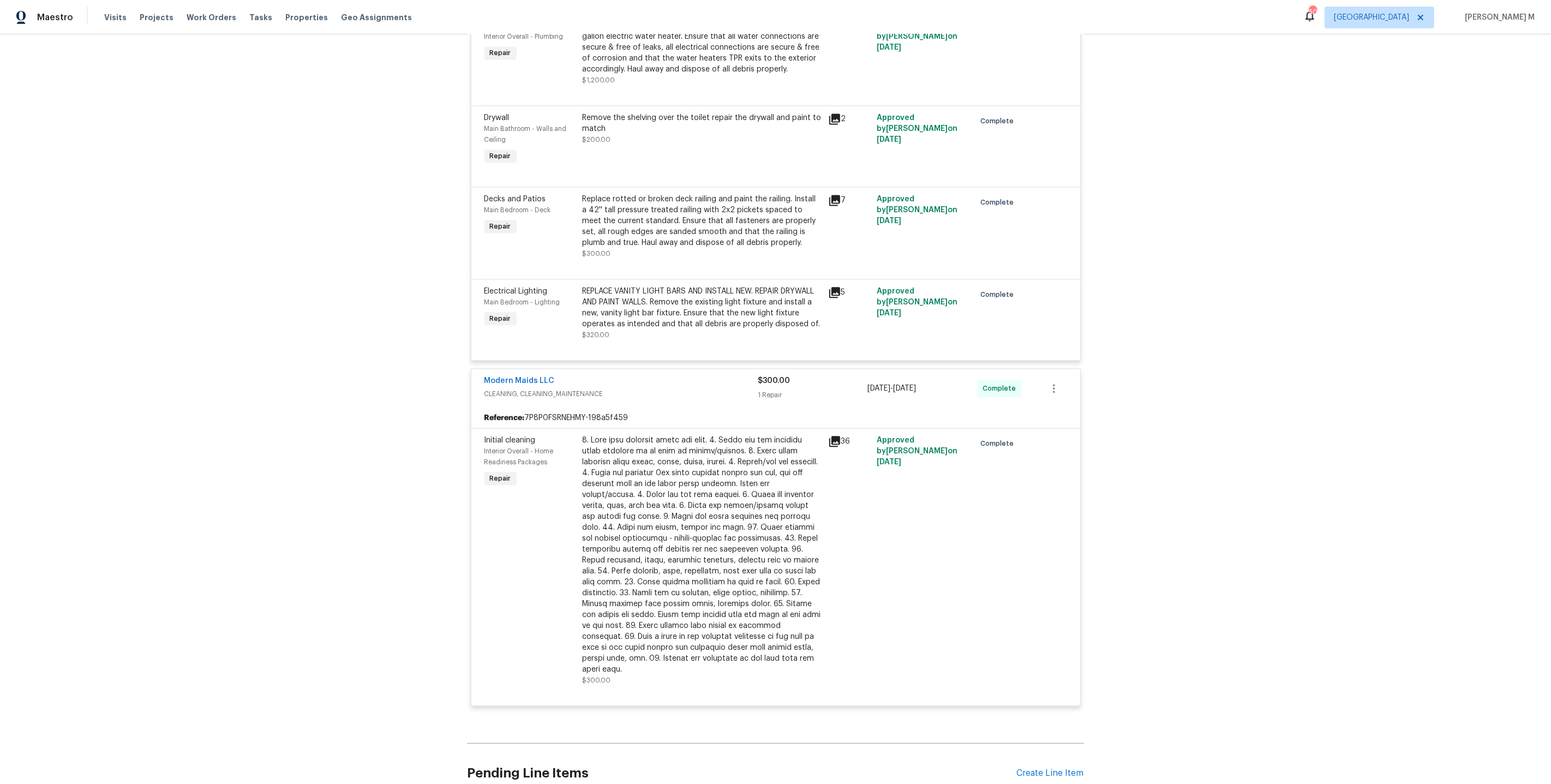
click at [694, 434] on div at bounding box center [702, 554] width 239 height 240
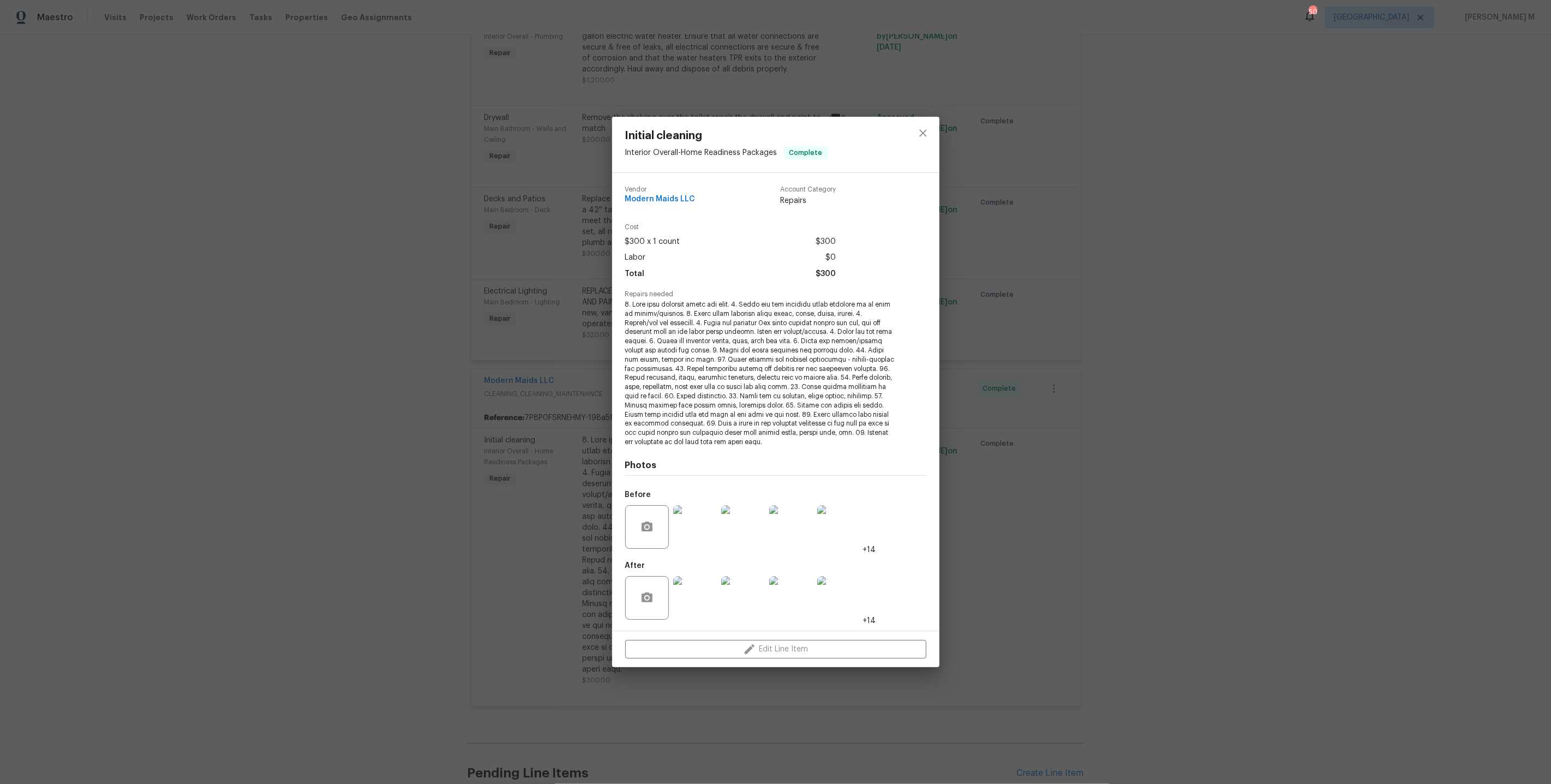
click at [692, 601] on img at bounding box center [695, 598] width 44 height 44
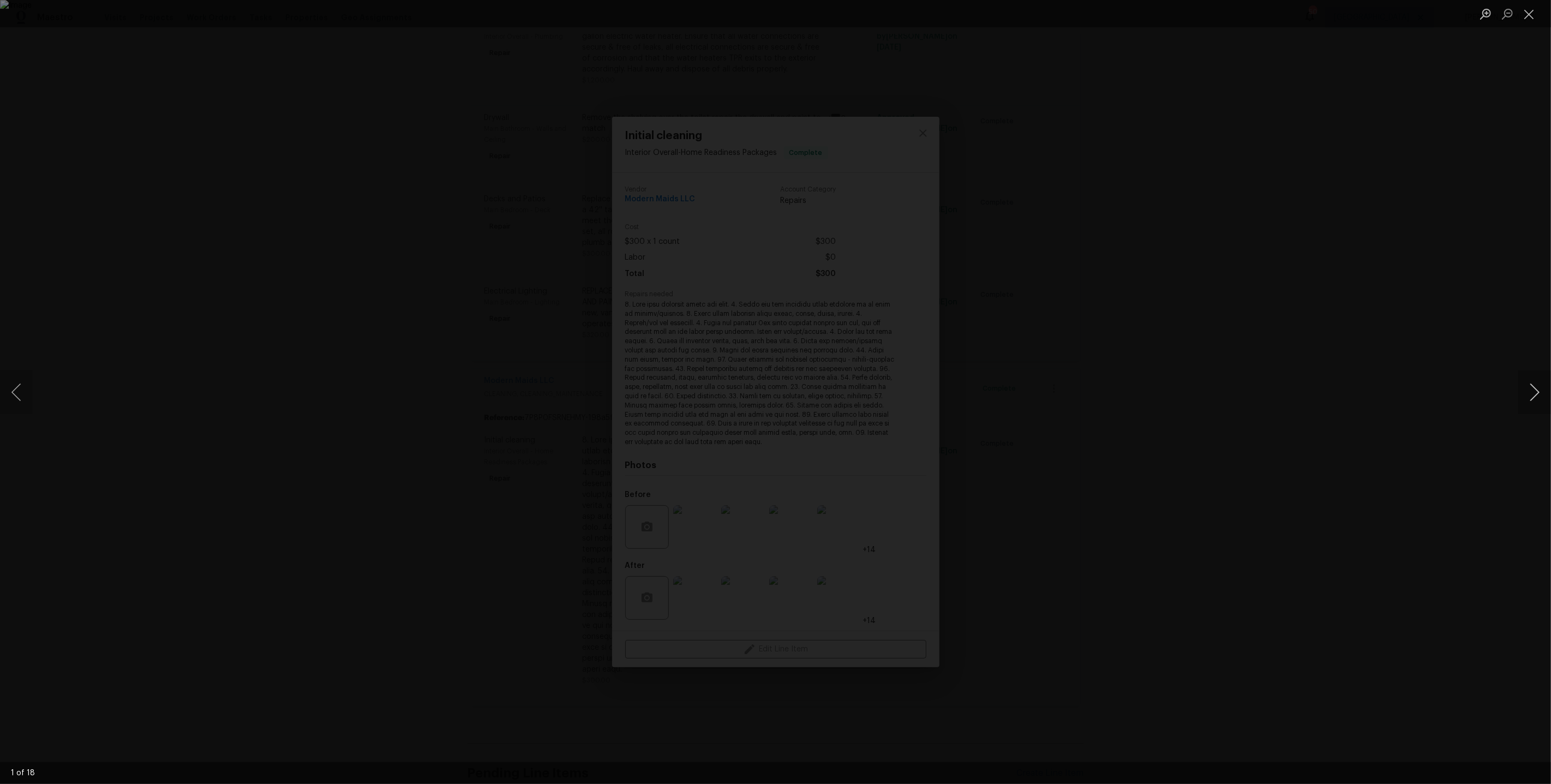
click at [1530, 388] on button "Next image" at bounding box center [1534, 392] width 32 height 44
click at [18, 396] on button "Previous image" at bounding box center [16, 392] width 32 height 44
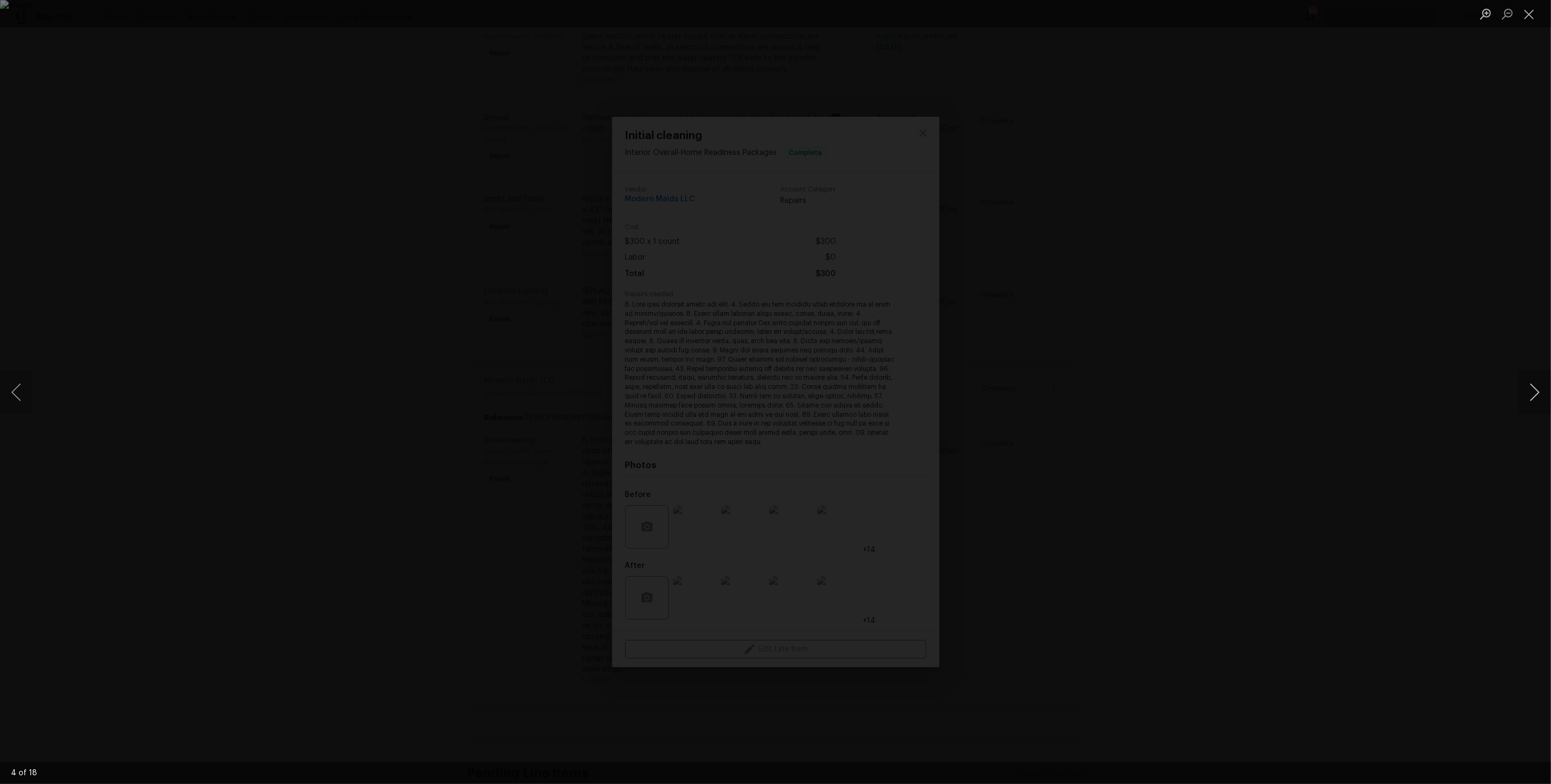
click at [1532, 390] on button "Next image" at bounding box center [1534, 392] width 32 height 44
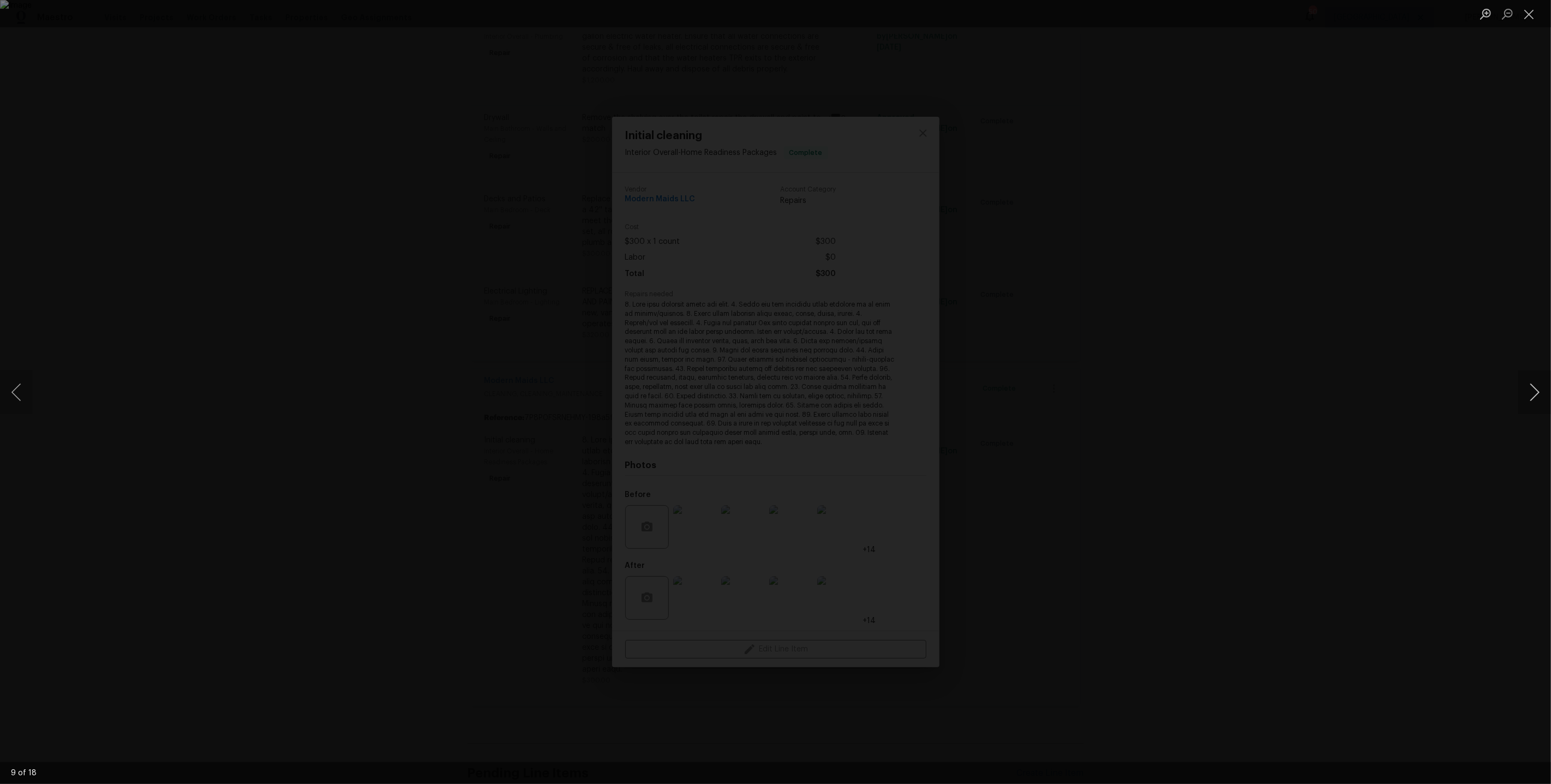
click at [1532, 390] on button "Next image" at bounding box center [1534, 392] width 32 height 44
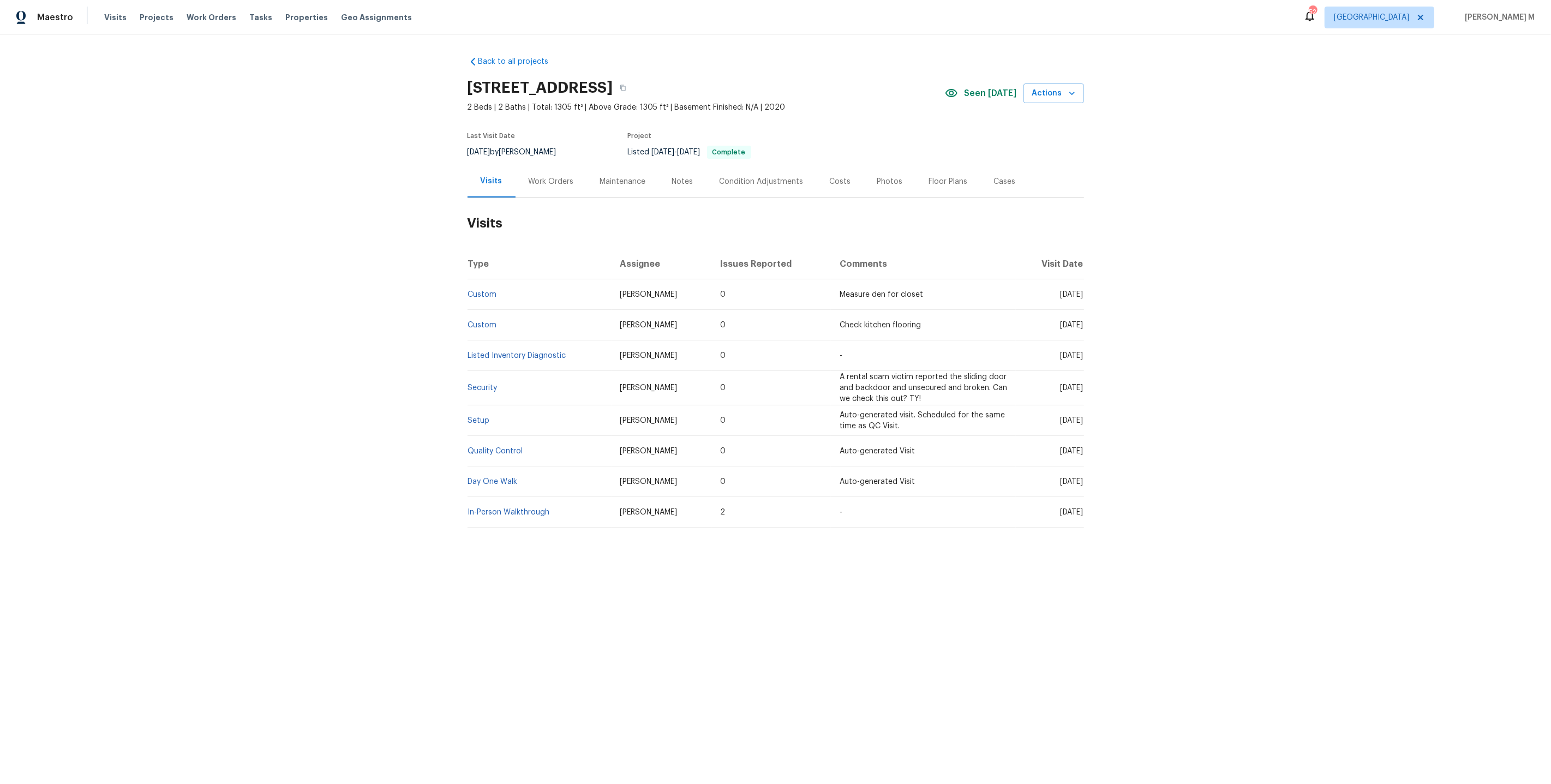
click at [554, 183] on div "Work Orders" at bounding box center [551, 181] width 72 height 32
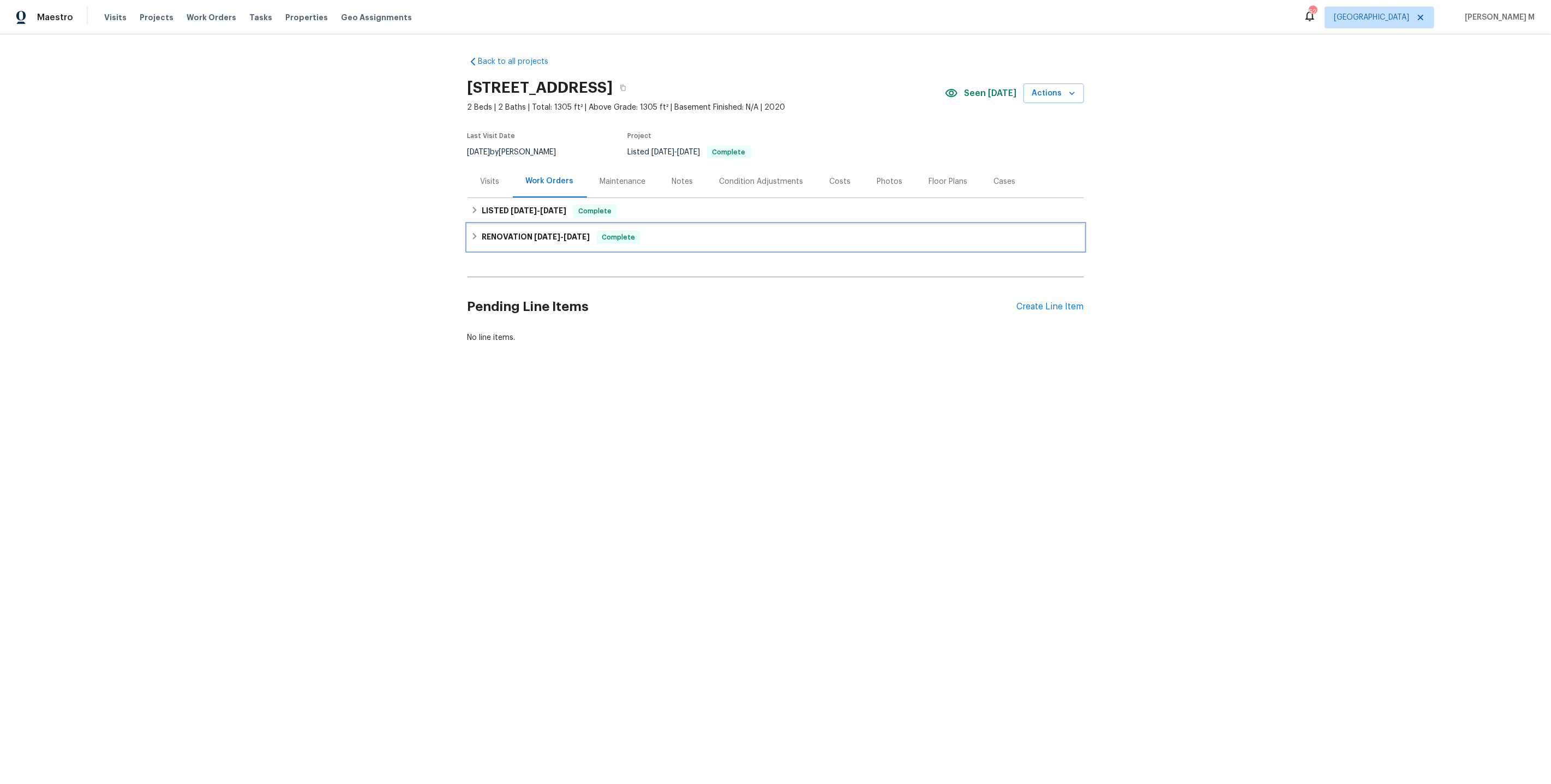
click at [535, 224] on div "RENOVATION 6/17/25 - 6/25/25 Complete" at bounding box center [775, 237] width 616 height 26
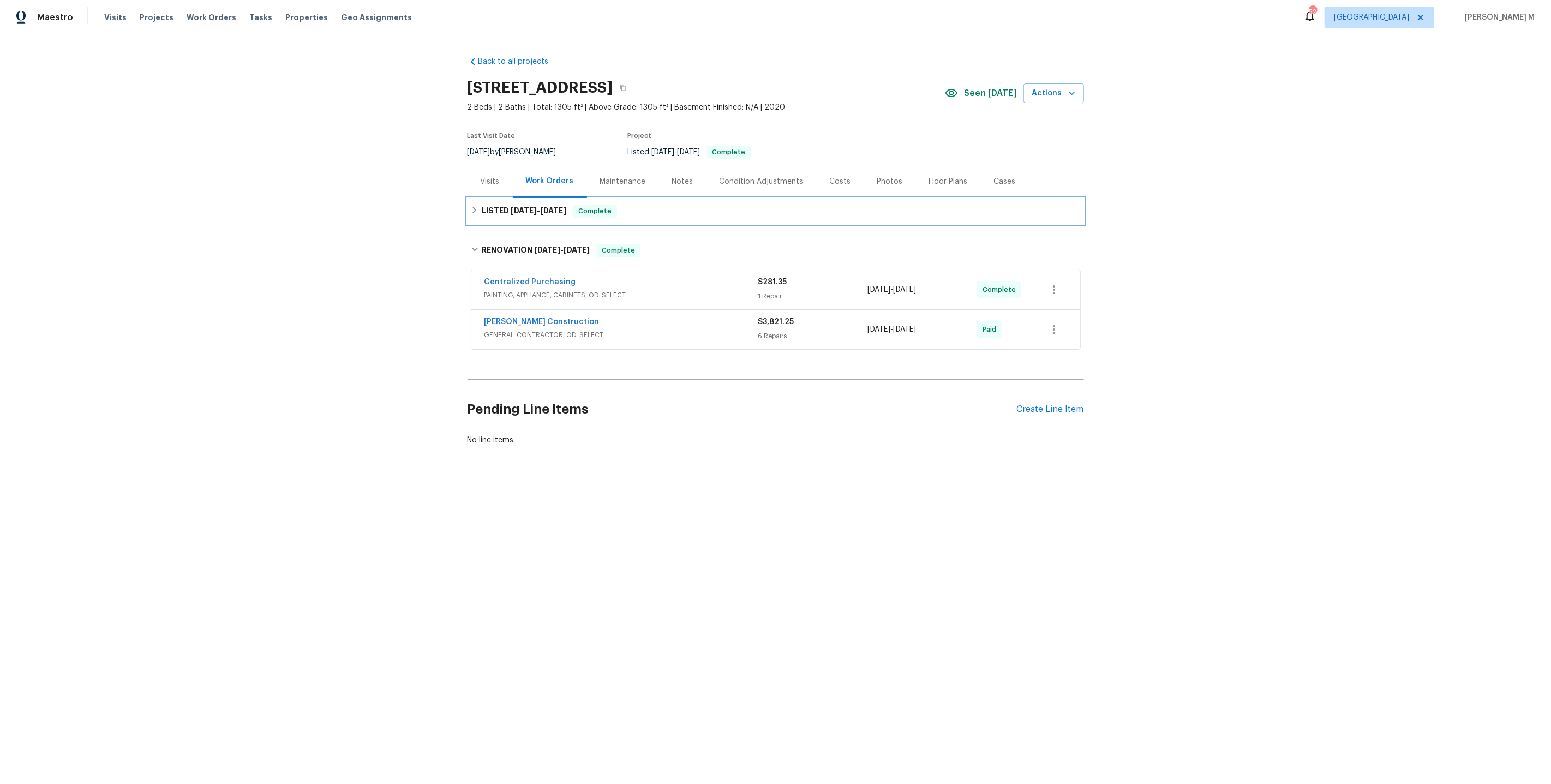
click at [535, 209] on h6 "LISTED 6/24/25 - 6/25/25" at bounding box center [523, 211] width 85 height 13
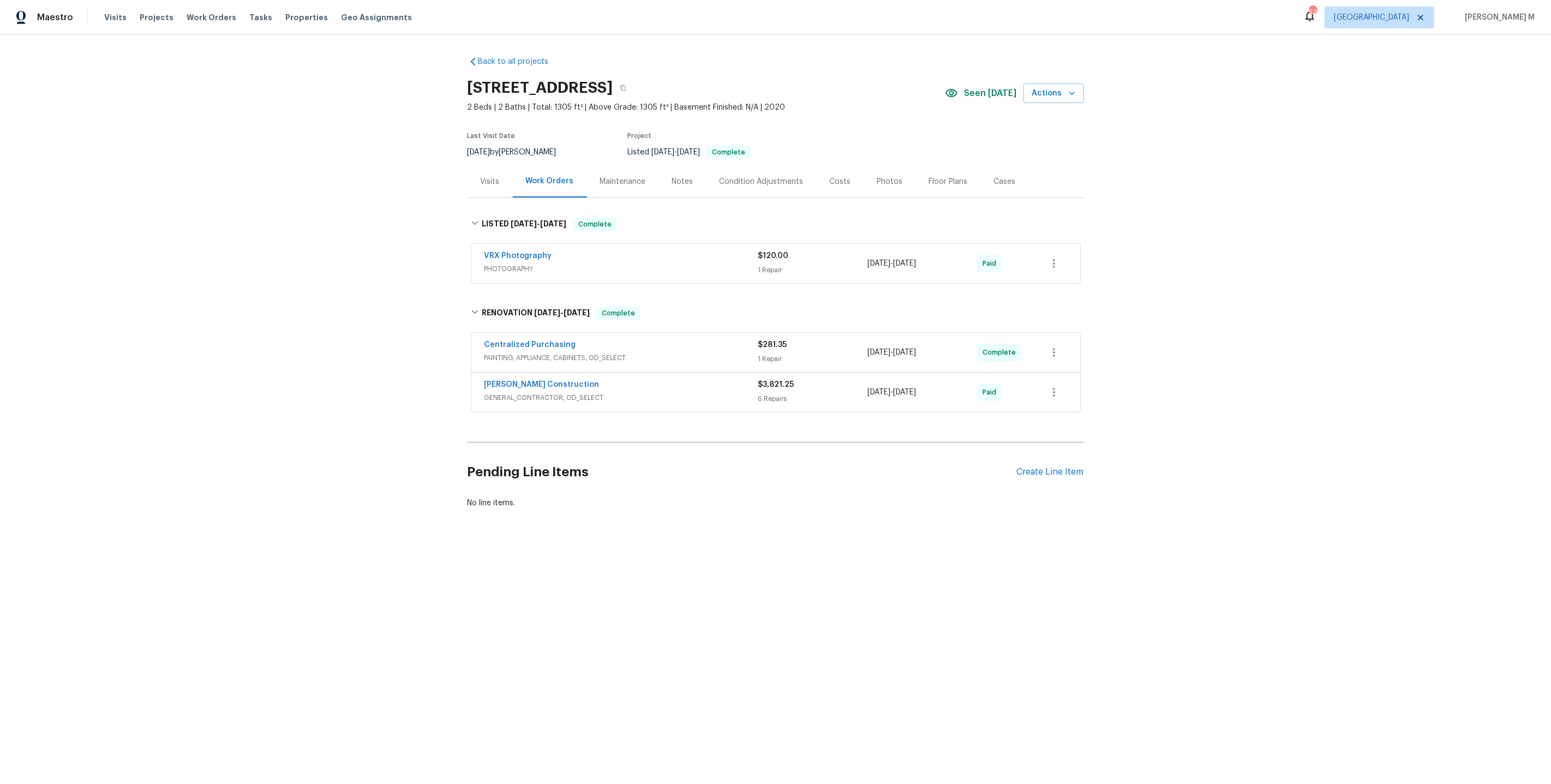
click at [530, 264] on span "PHOTOGRAPHY" at bounding box center [621, 268] width 274 height 11
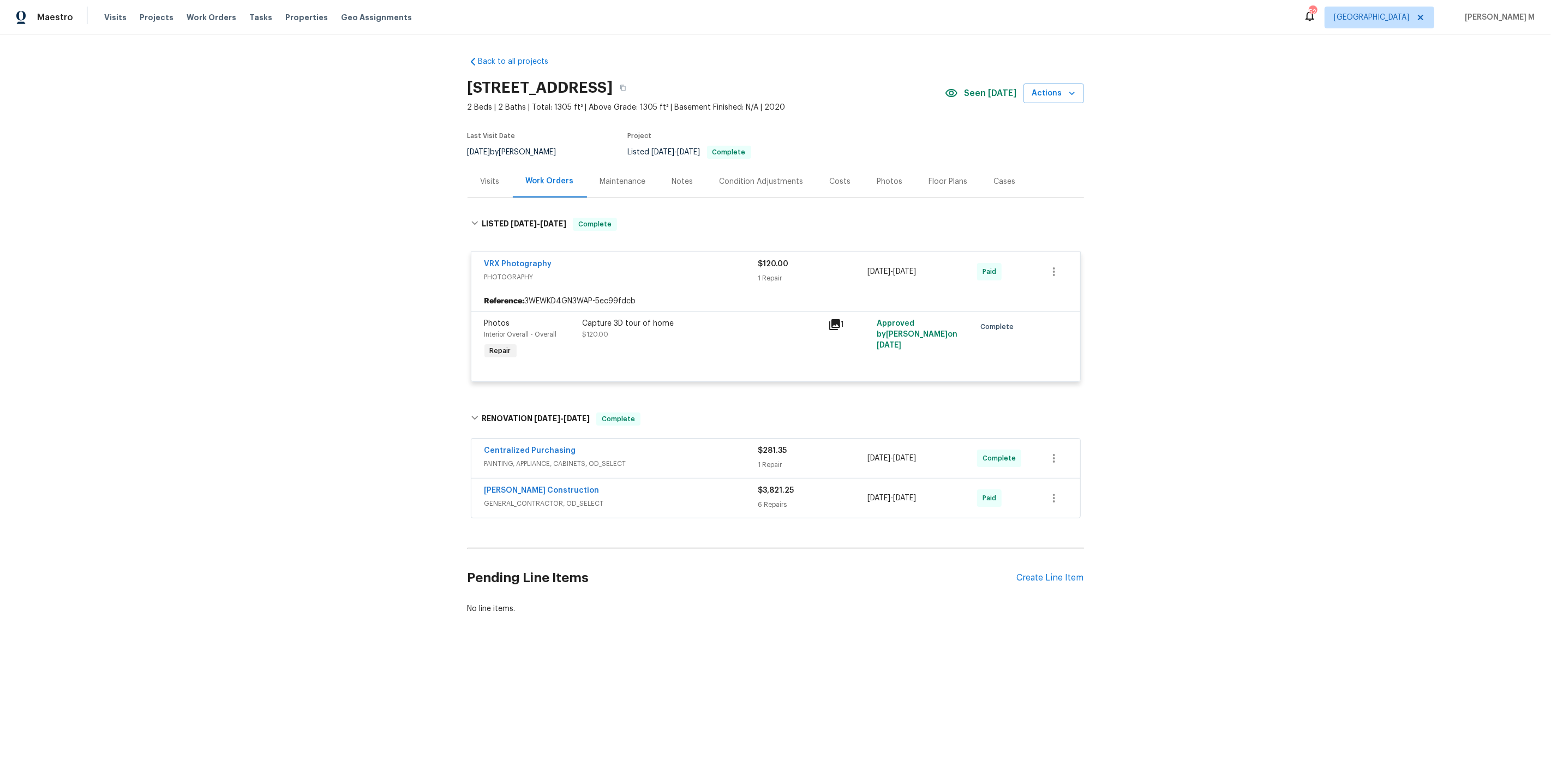
click at [563, 458] on span "PAINTING, APPLIANCE, CABINETS, OD_SELECT" at bounding box center [621, 463] width 274 height 11
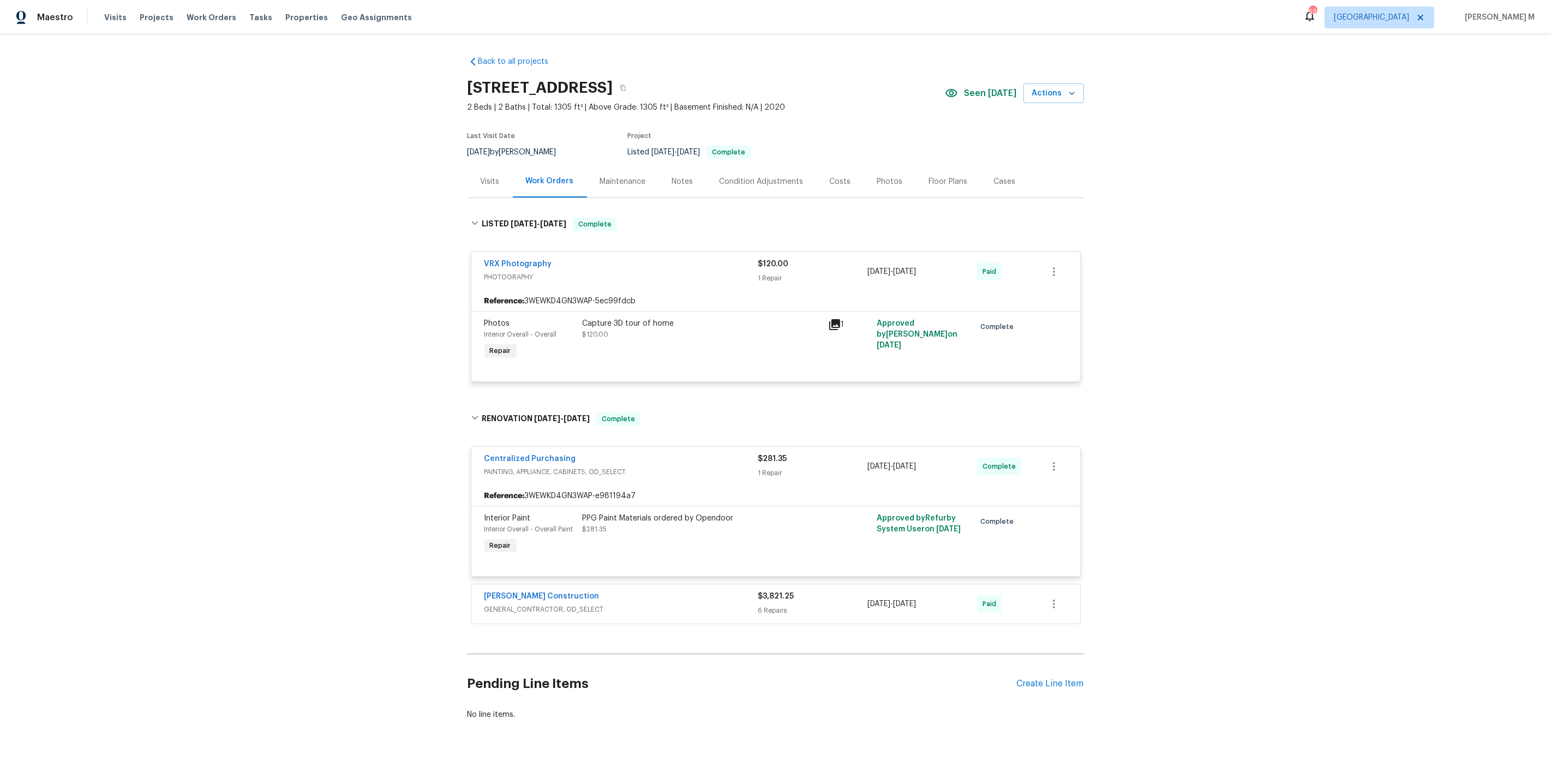
click at [537, 604] on span "GENERAL_CONTRACTOR, OD_SELECT" at bounding box center [621, 608] width 274 height 11
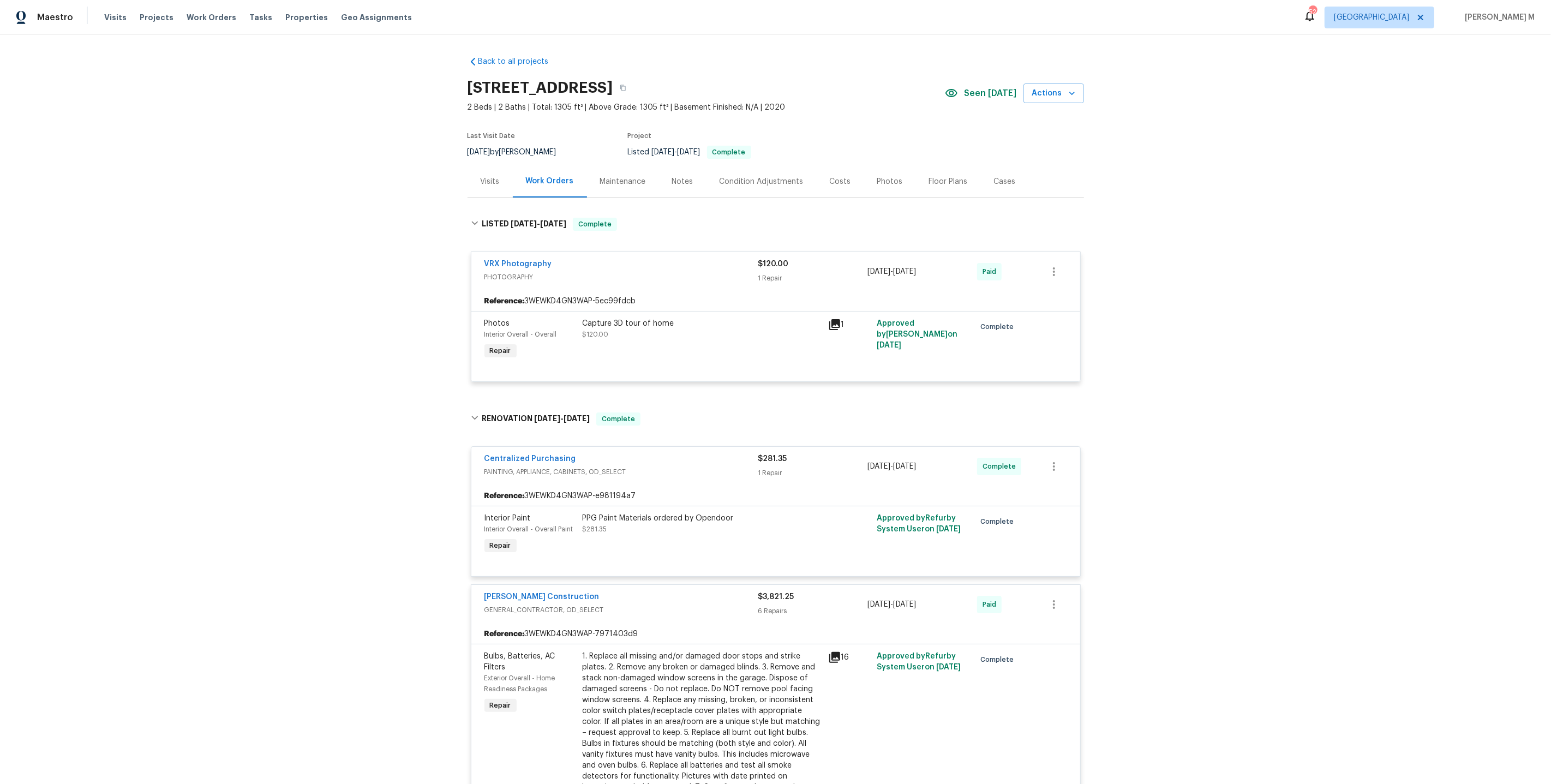
click at [620, 186] on div "Maintenance" at bounding box center [622, 181] width 72 height 32
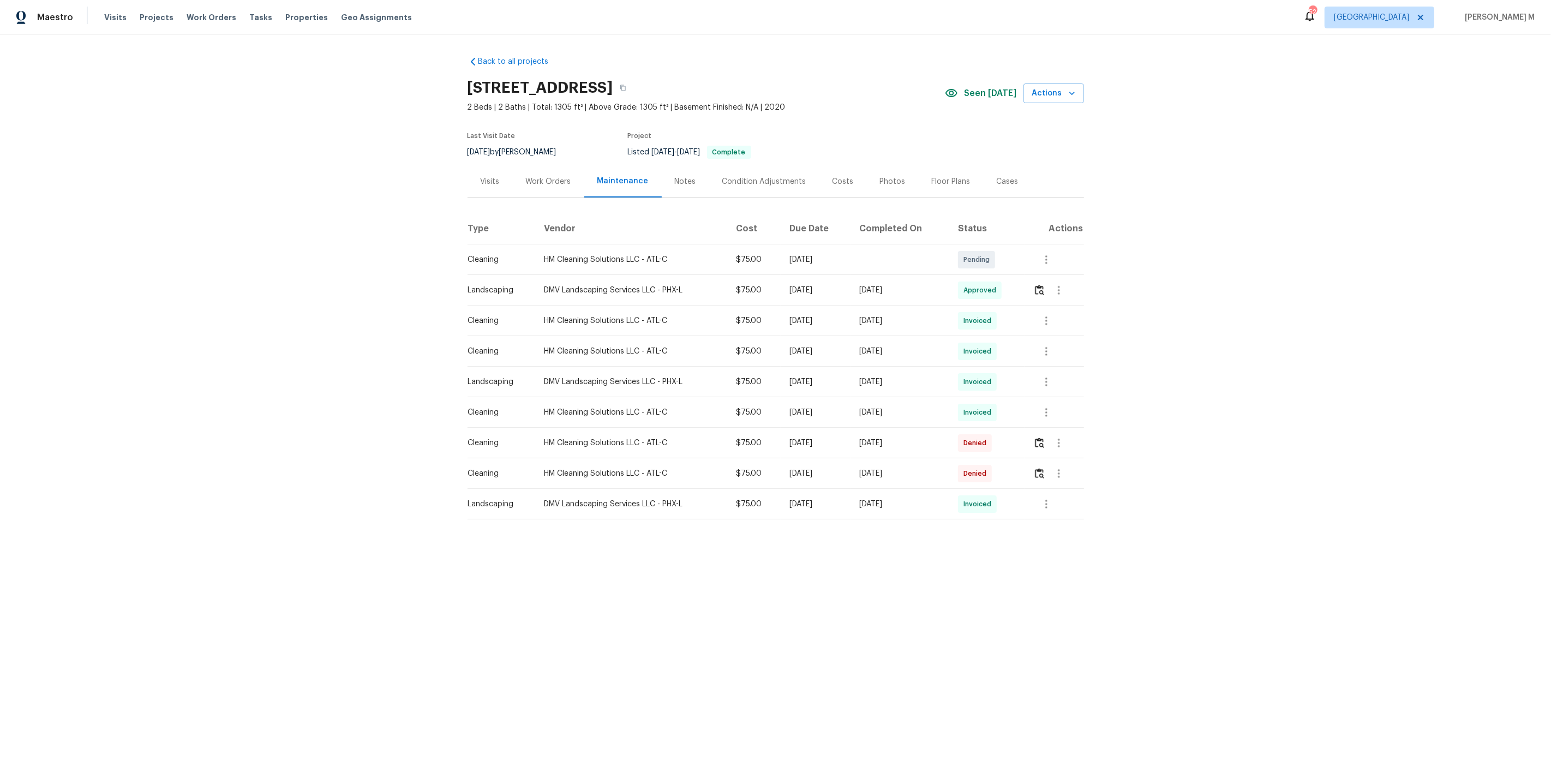
click at [545, 176] on div "Work Orders" at bounding box center [548, 180] width 45 height 11
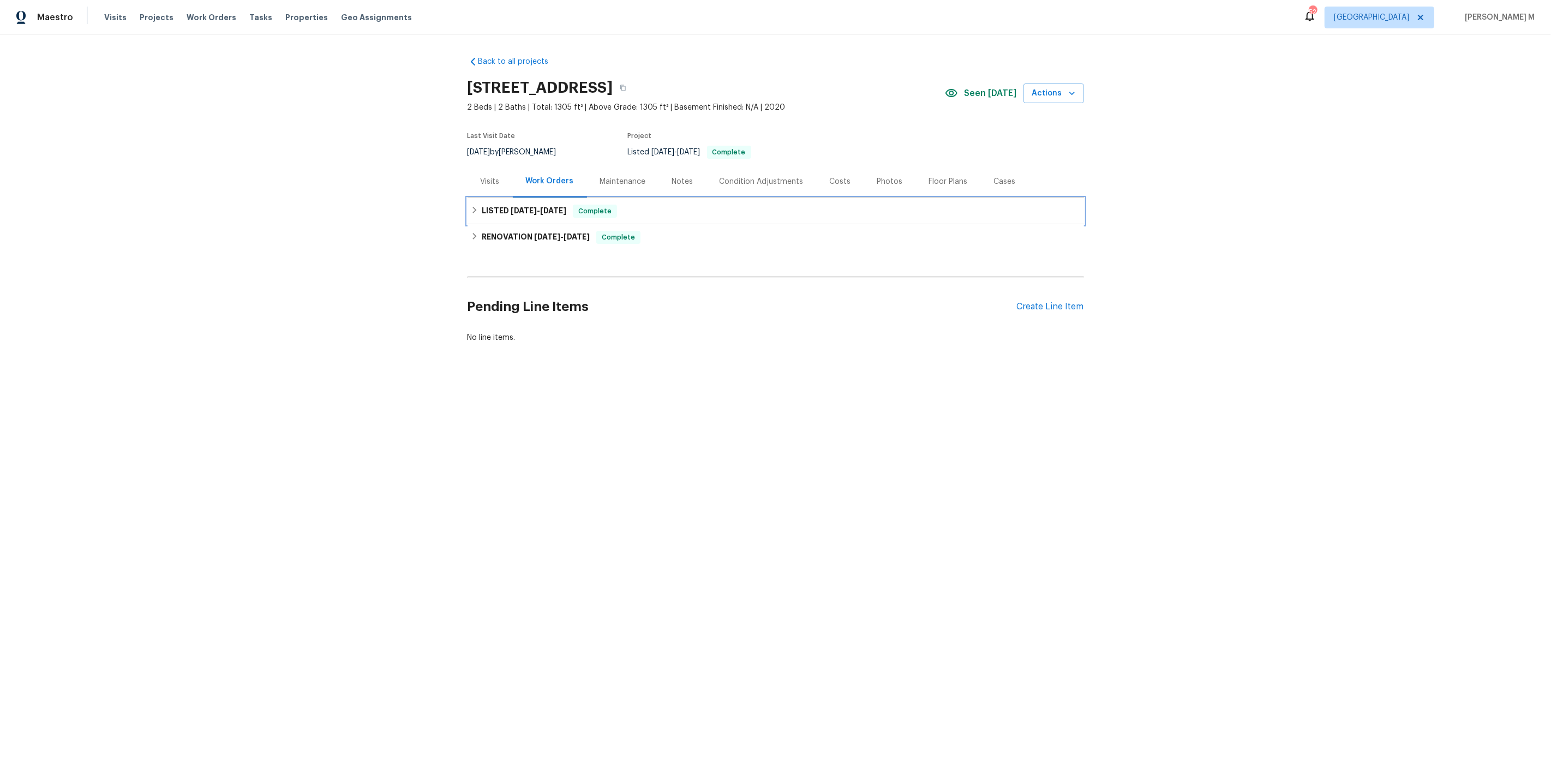
click at [547, 210] on h6 "LISTED 6/24/25 - 6/25/25" at bounding box center [523, 211] width 85 height 13
click at [512, 325] on div "Back to all projects 1953 W Stage Driver St, Apache Junction, AZ 85120 2 Beds |…" at bounding box center [775, 235] width 616 height 375
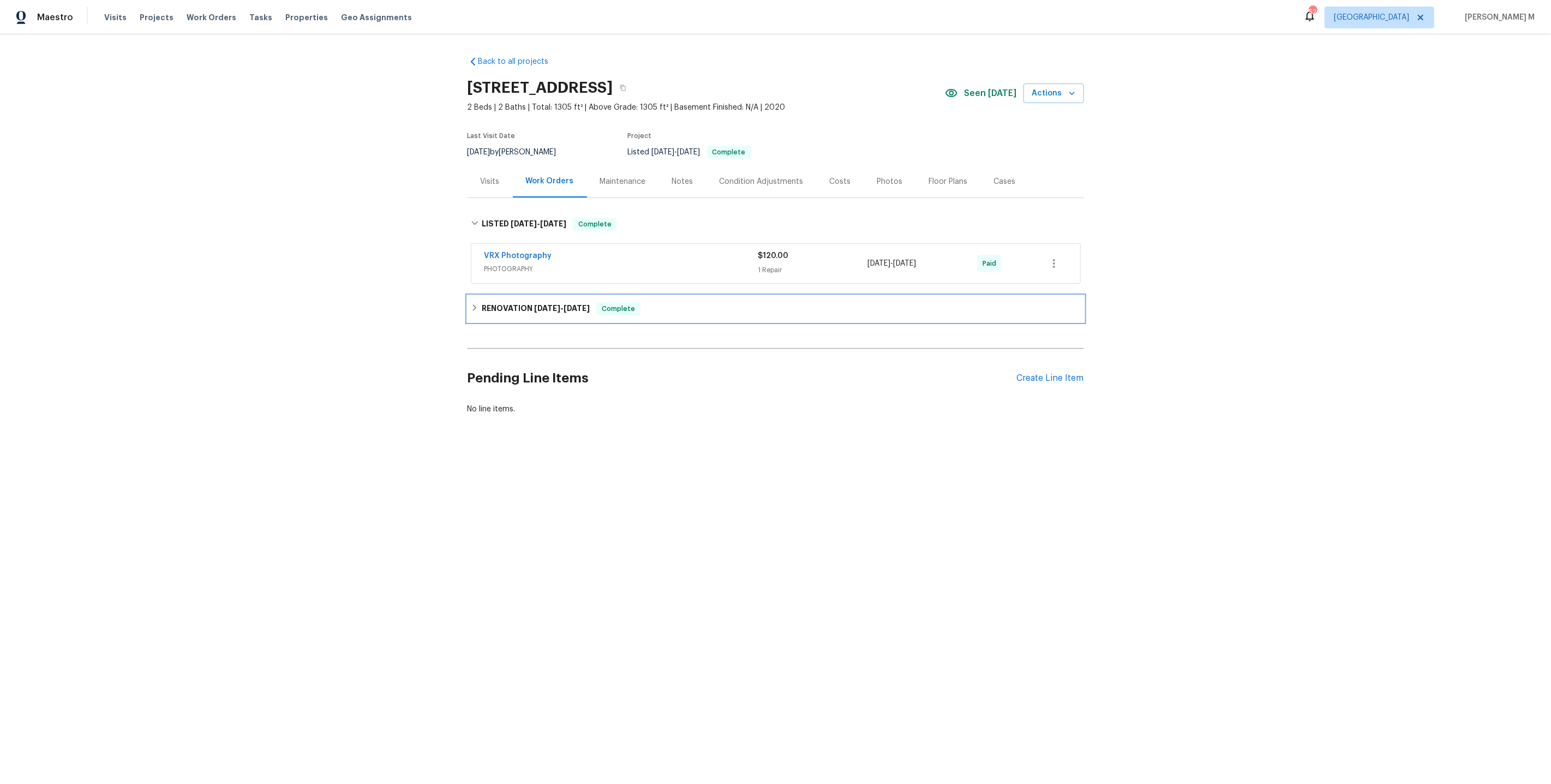
click at [512, 306] on h6 "RENOVATION 6/17/25 - 6/25/25" at bounding box center [535, 308] width 108 height 13
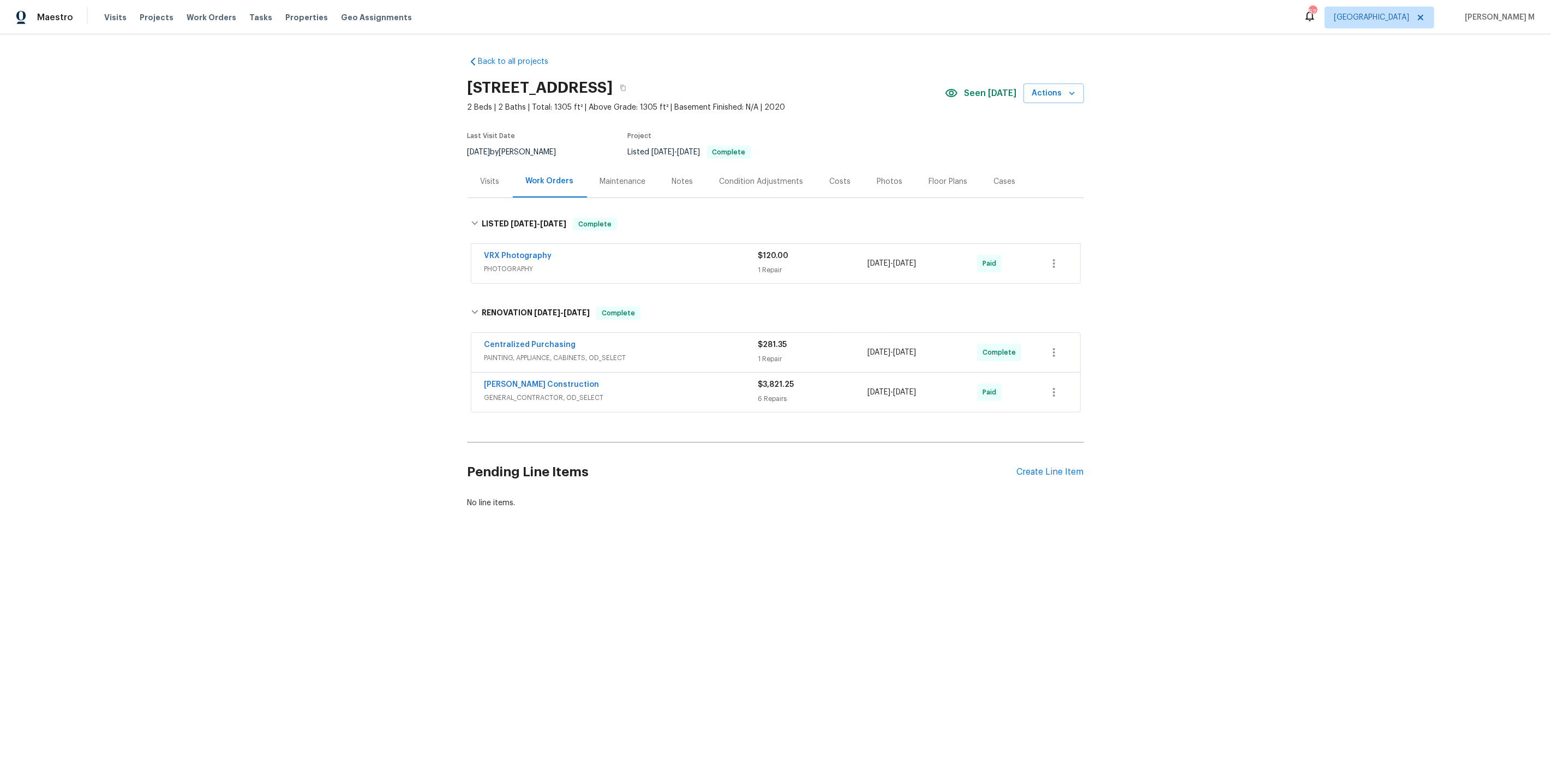
click at [511, 354] on span "PAINTING, APPLIANCE, CABINETS, OD_SELECT" at bounding box center [621, 357] width 274 height 11
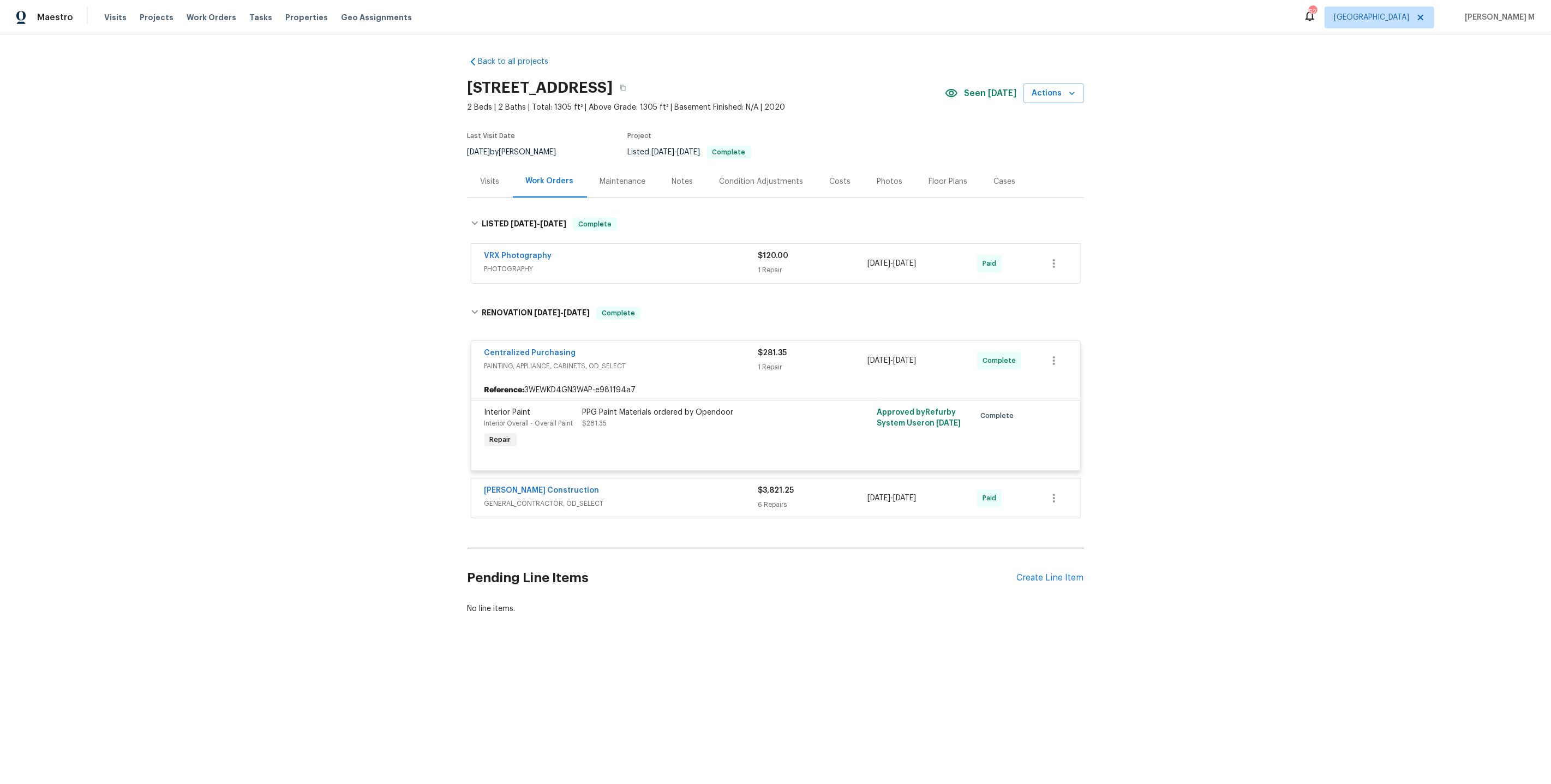
click at [519, 498] on span "GENERAL_CONTRACTOR, OD_SELECT" at bounding box center [621, 502] width 274 height 11
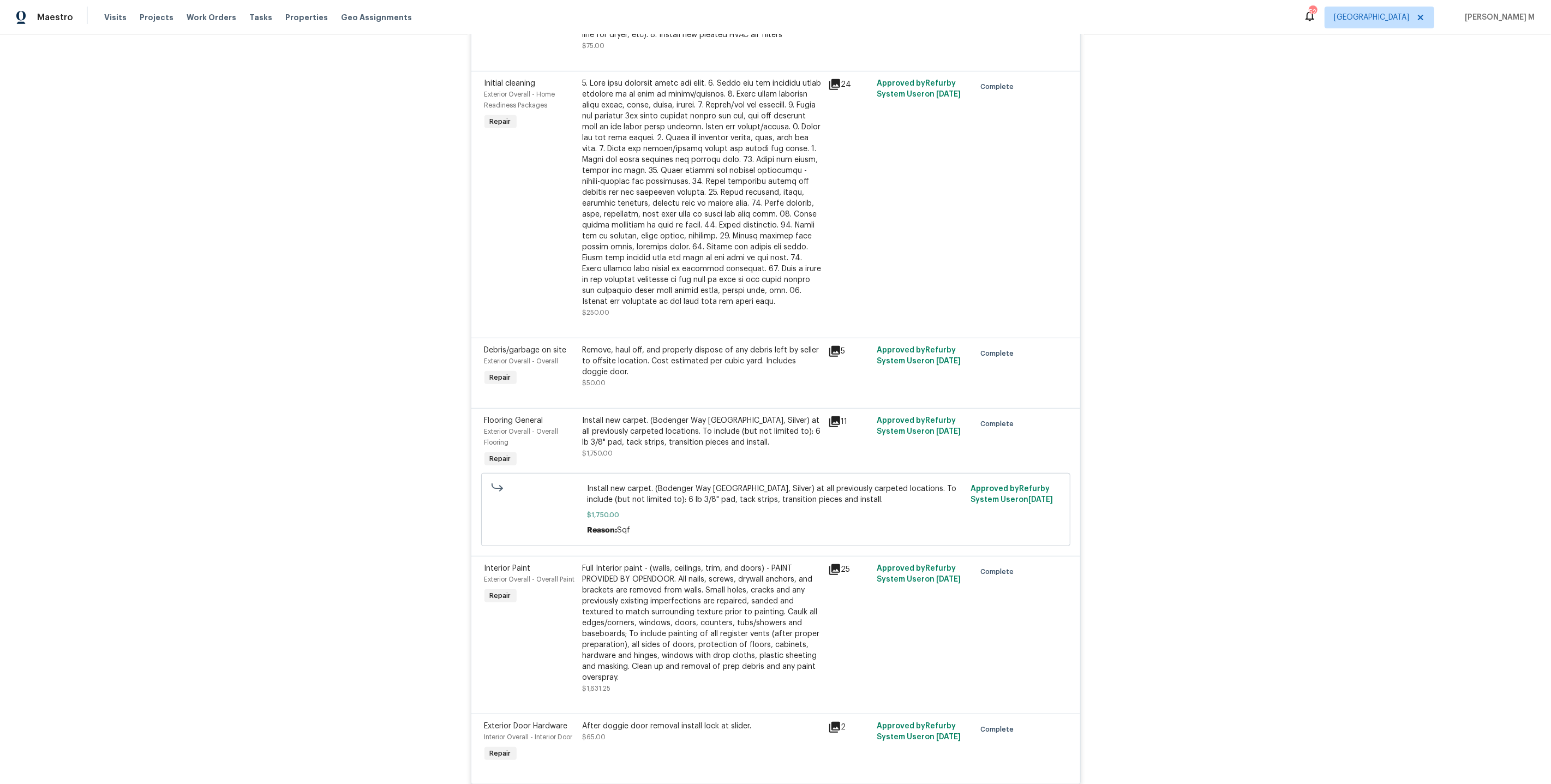
scroll to position [809, 0]
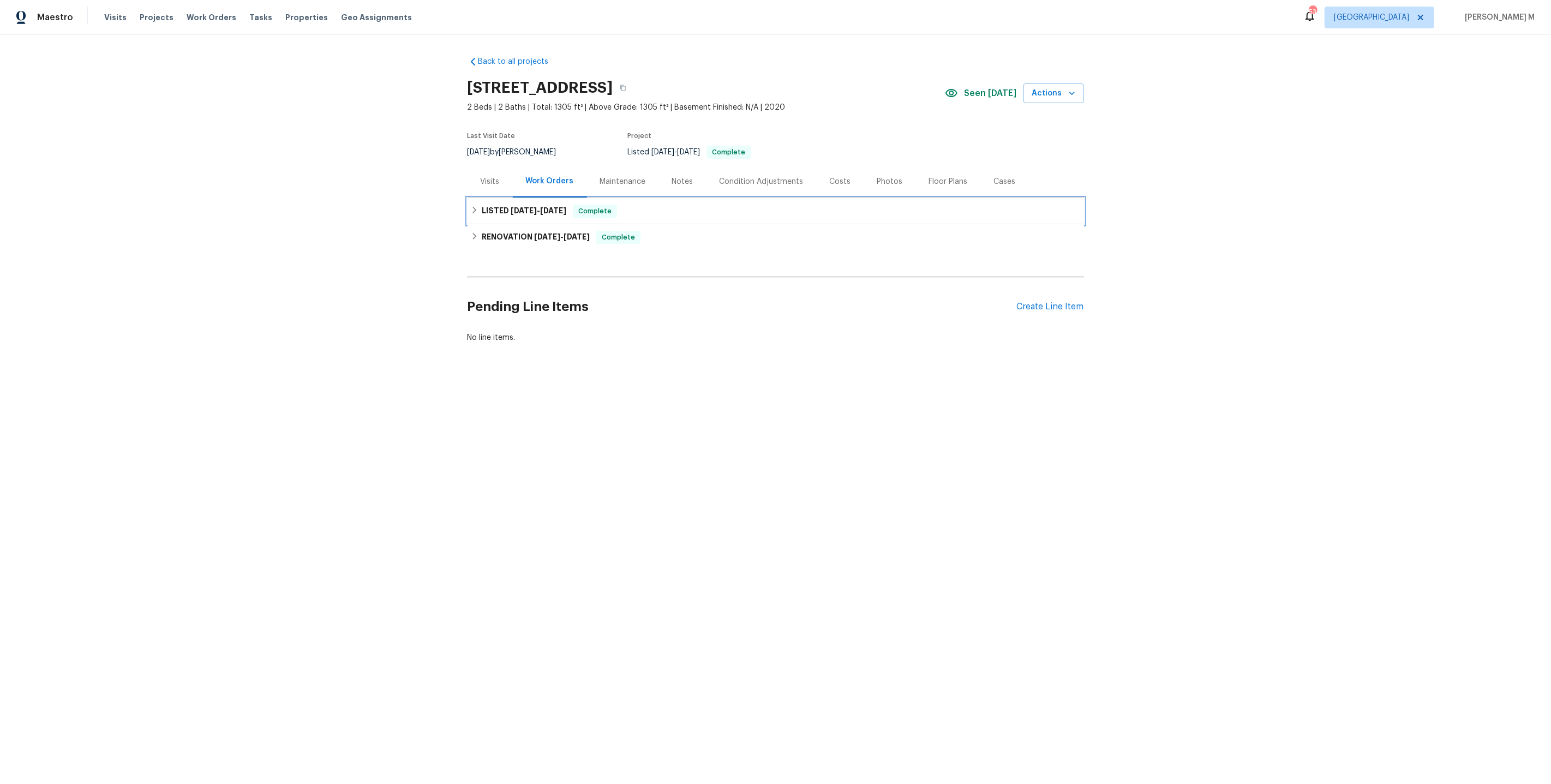
click at [530, 209] on h6 "LISTED 6/24/25 - 6/25/25" at bounding box center [523, 211] width 85 height 13
click at [606, 178] on div "Maintenance" at bounding box center [623, 180] width 46 height 11
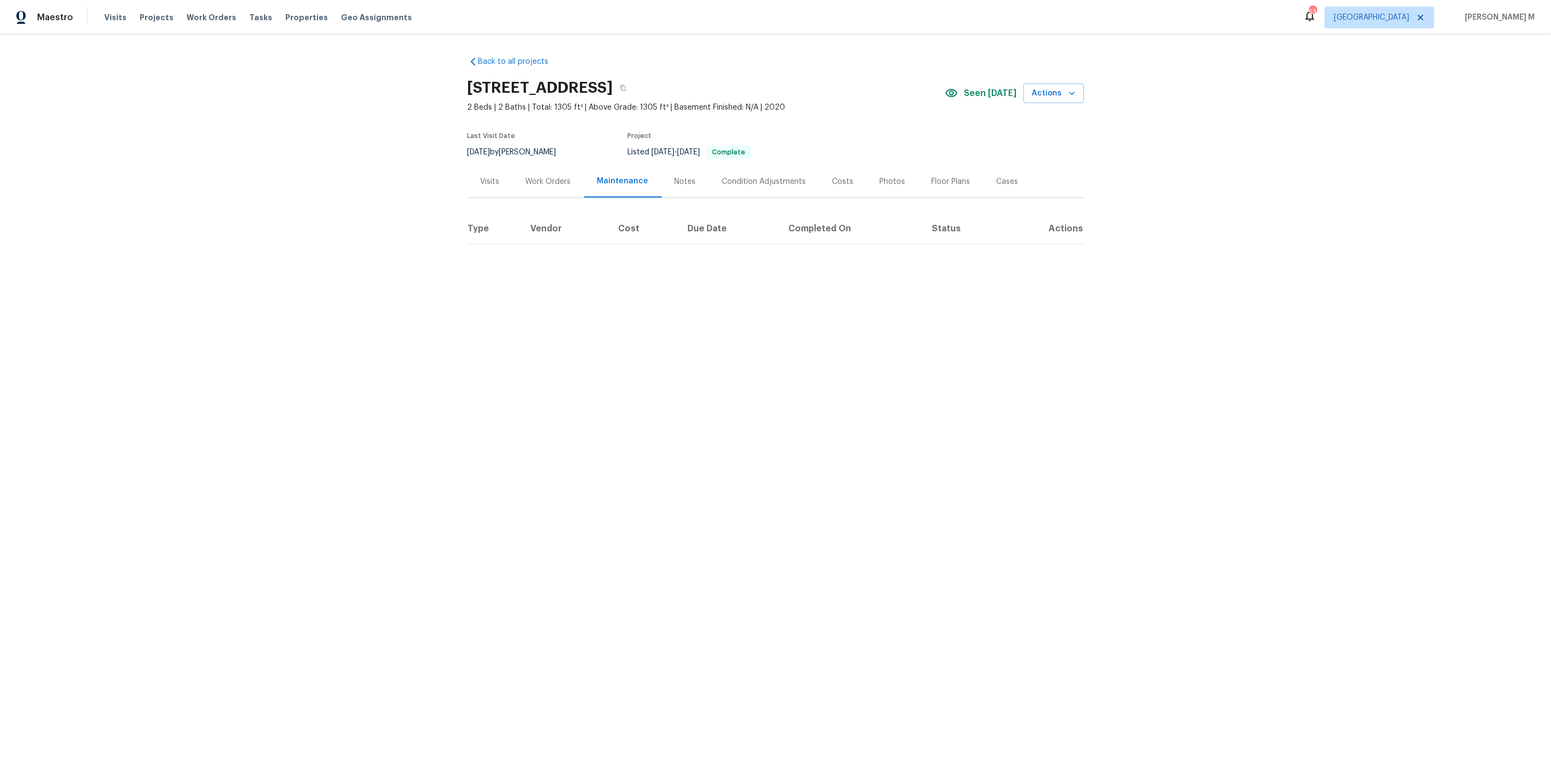
click at [554, 189] on div "Work Orders" at bounding box center [548, 181] width 72 height 32
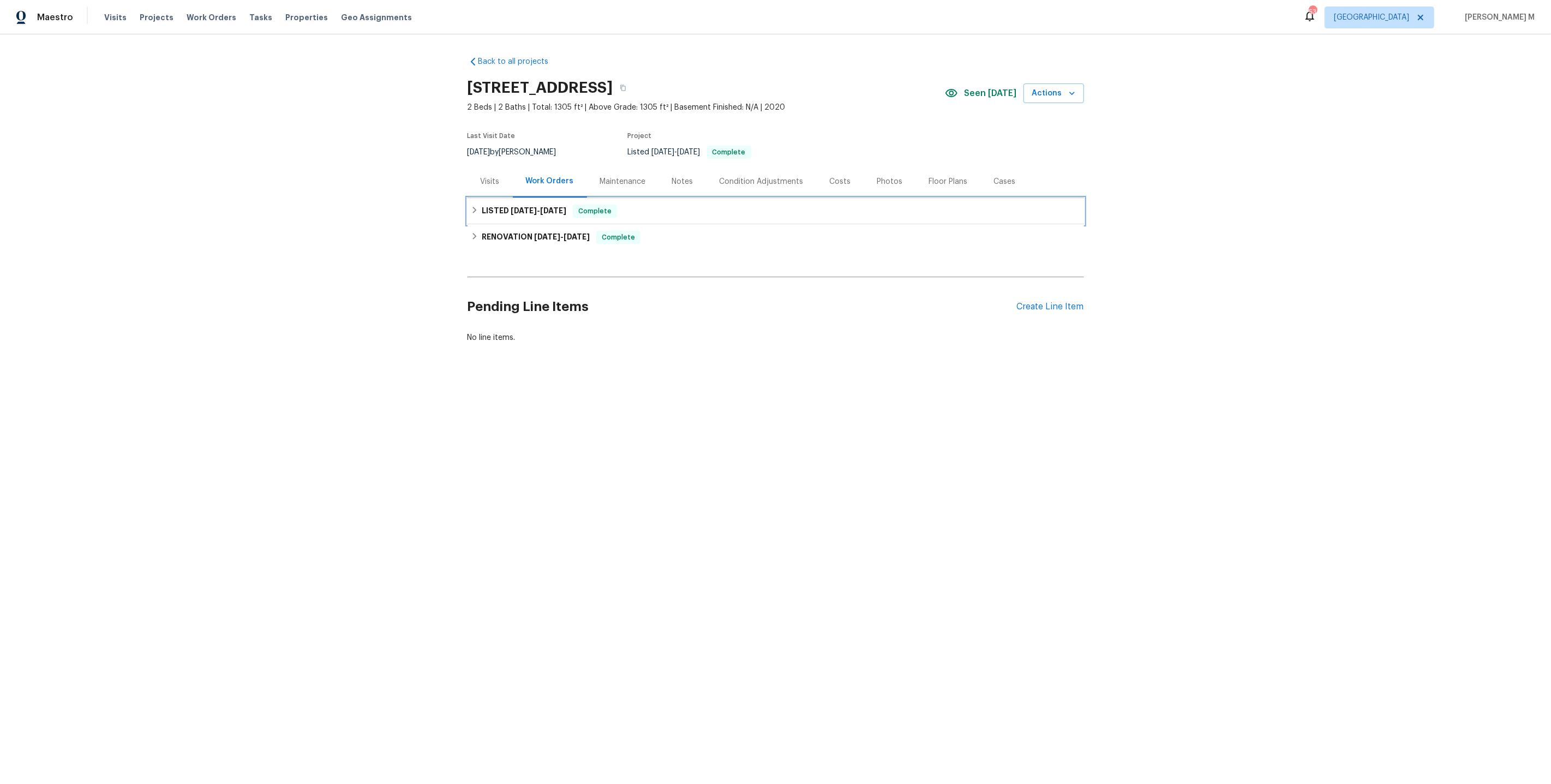
click at [542, 215] on div "LISTED 6/24/25 - 6/25/25 Complete" at bounding box center [775, 210] width 616 height 26
click at [538, 316] on div "Back to all projects 1953 W Stage Driver St, Apache Junction, AZ 85120 2 Beds |…" at bounding box center [775, 235] width 616 height 375
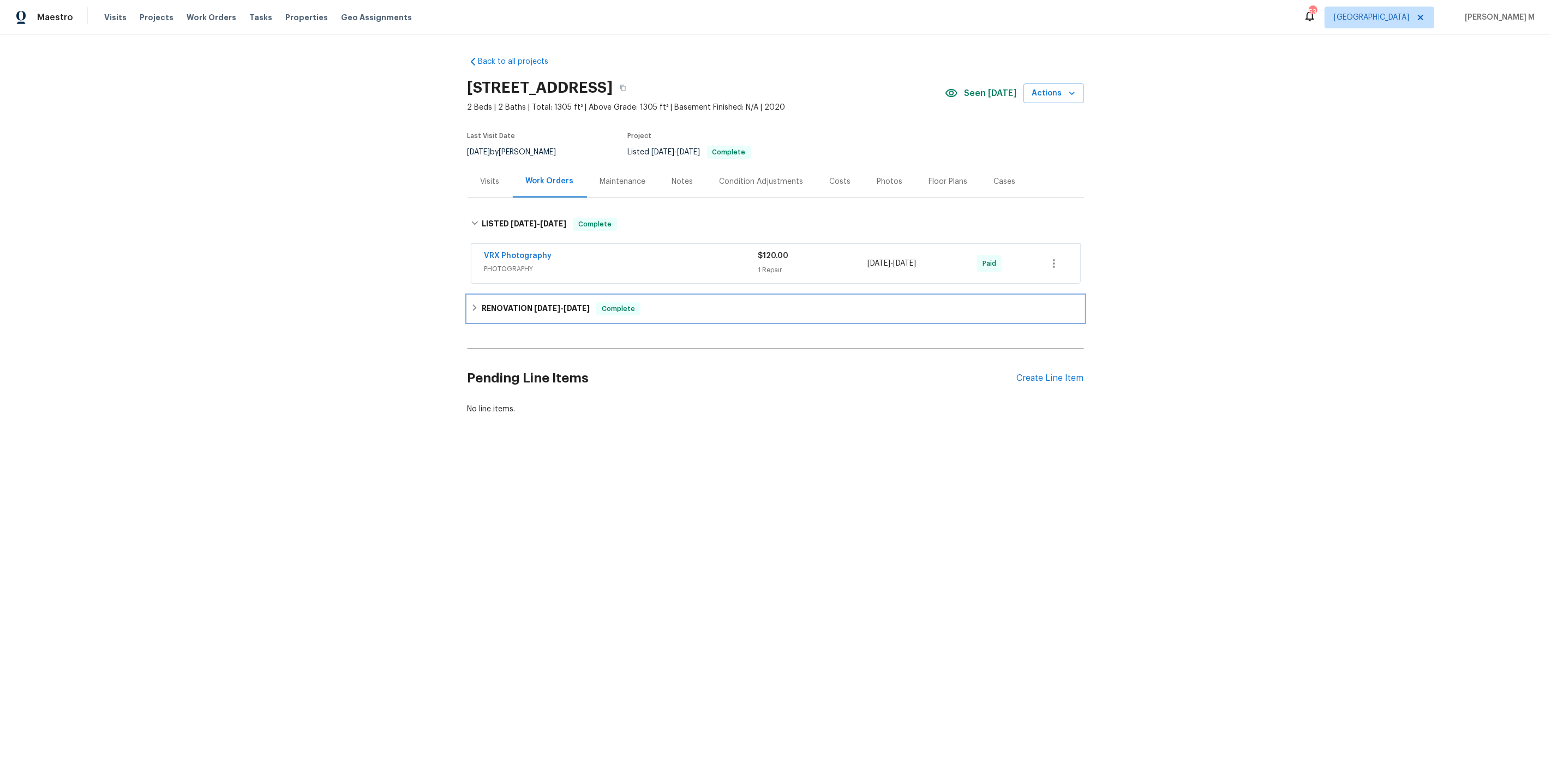
click at [538, 296] on div "RENOVATION 6/17/25 - 6/25/25 Complete" at bounding box center [775, 308] width 616 height 26
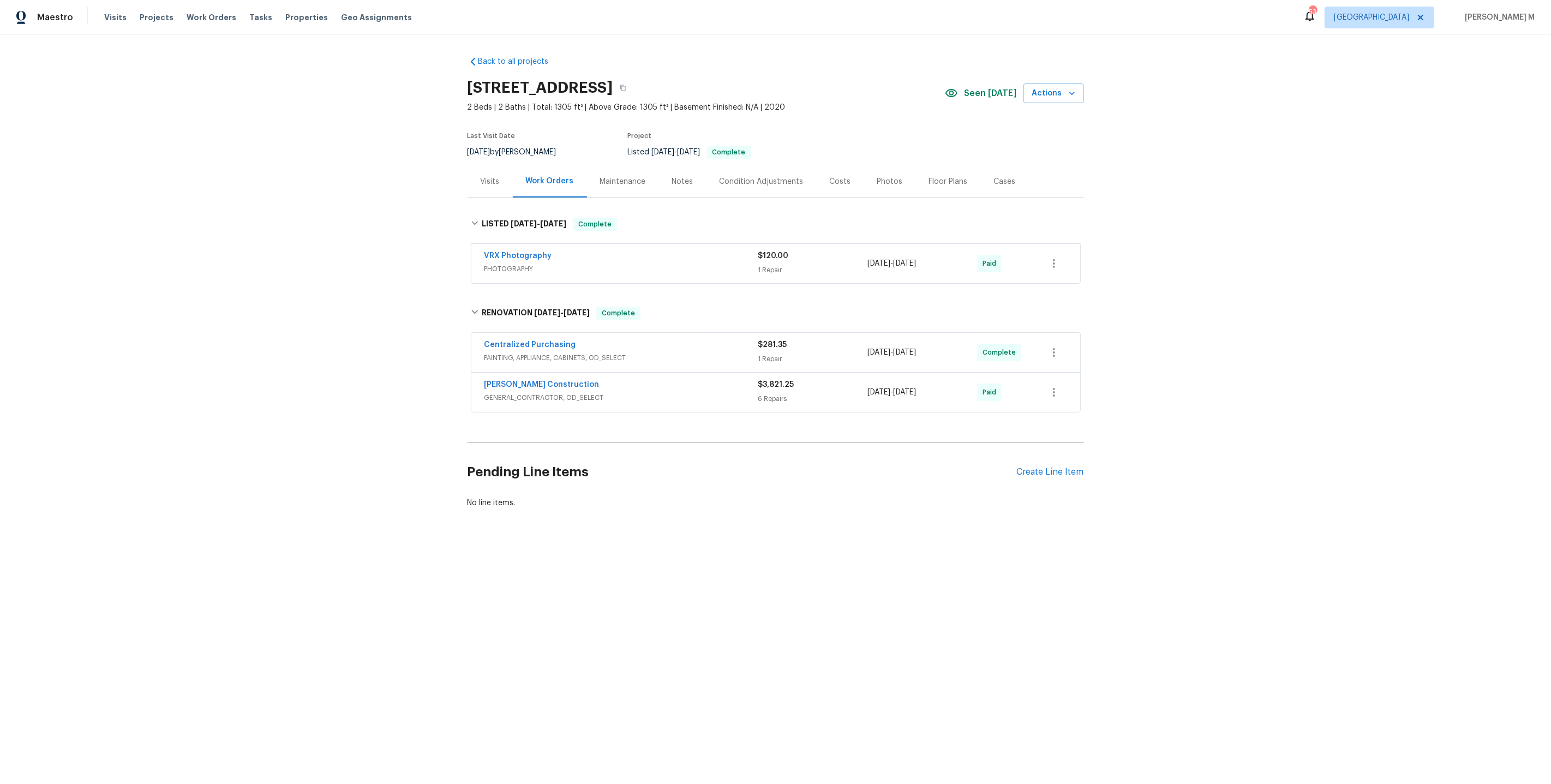
click at [623, 177] on div "Maintenance" at bounding box center [623, 180] width 46 height 11
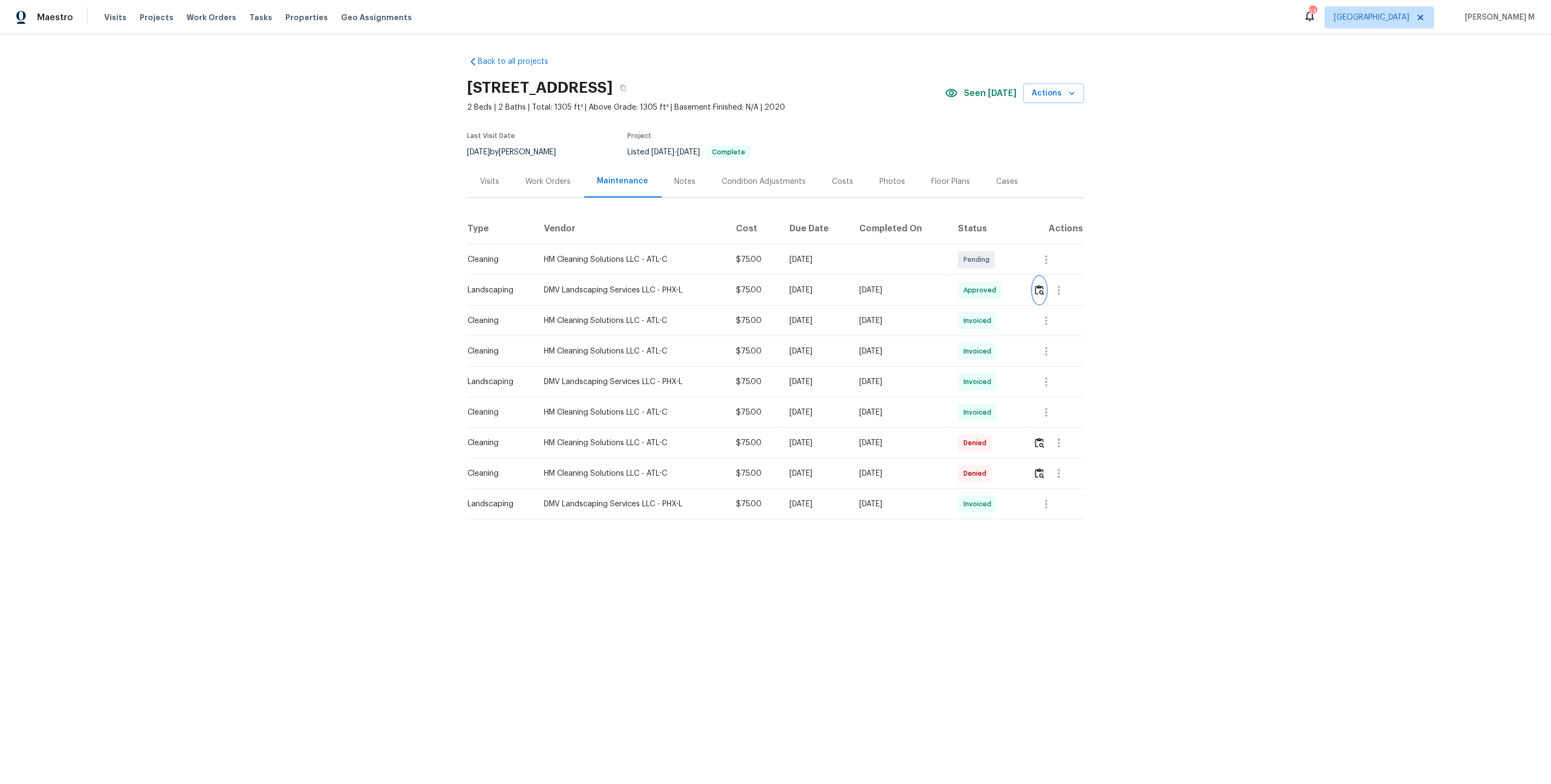
click at [1038, 292] on button "button" at bounding box center [1039, 289] width 12 height 26
click at [1046, 314] on icon "button" at bounding box center [1046, 321] width 13 height 13
click at [1046, 311] on li "Message vendor" at bounding box center [1074, 315] width 76 height 18
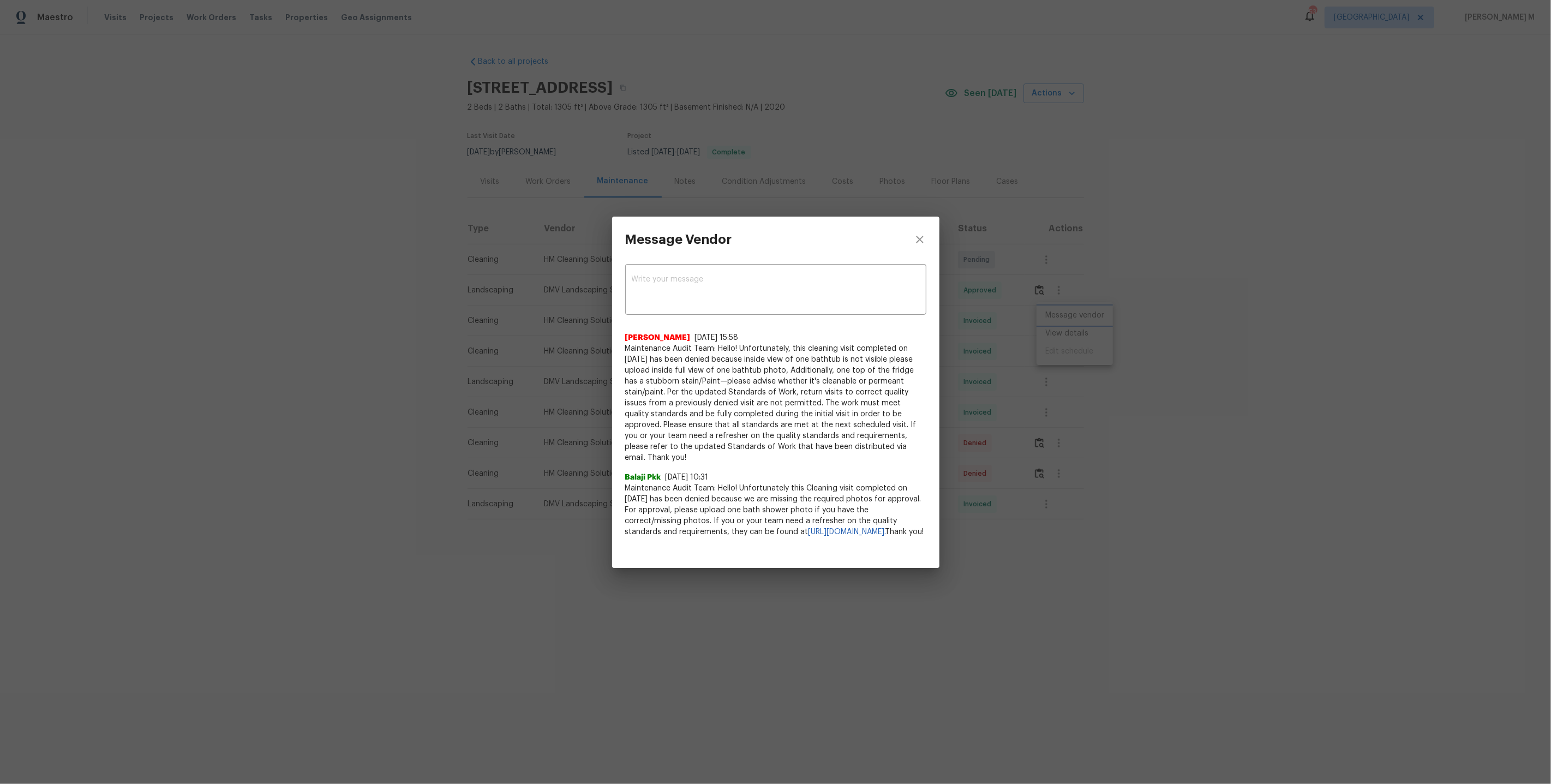
click at [1082, 413] on div "Message Vendor x ​ Archana Chinnaiya 7/18/25, 15:58 Maintenance Audit Team: Hel…" at bounding box center [776, 392] width 1551 height 784
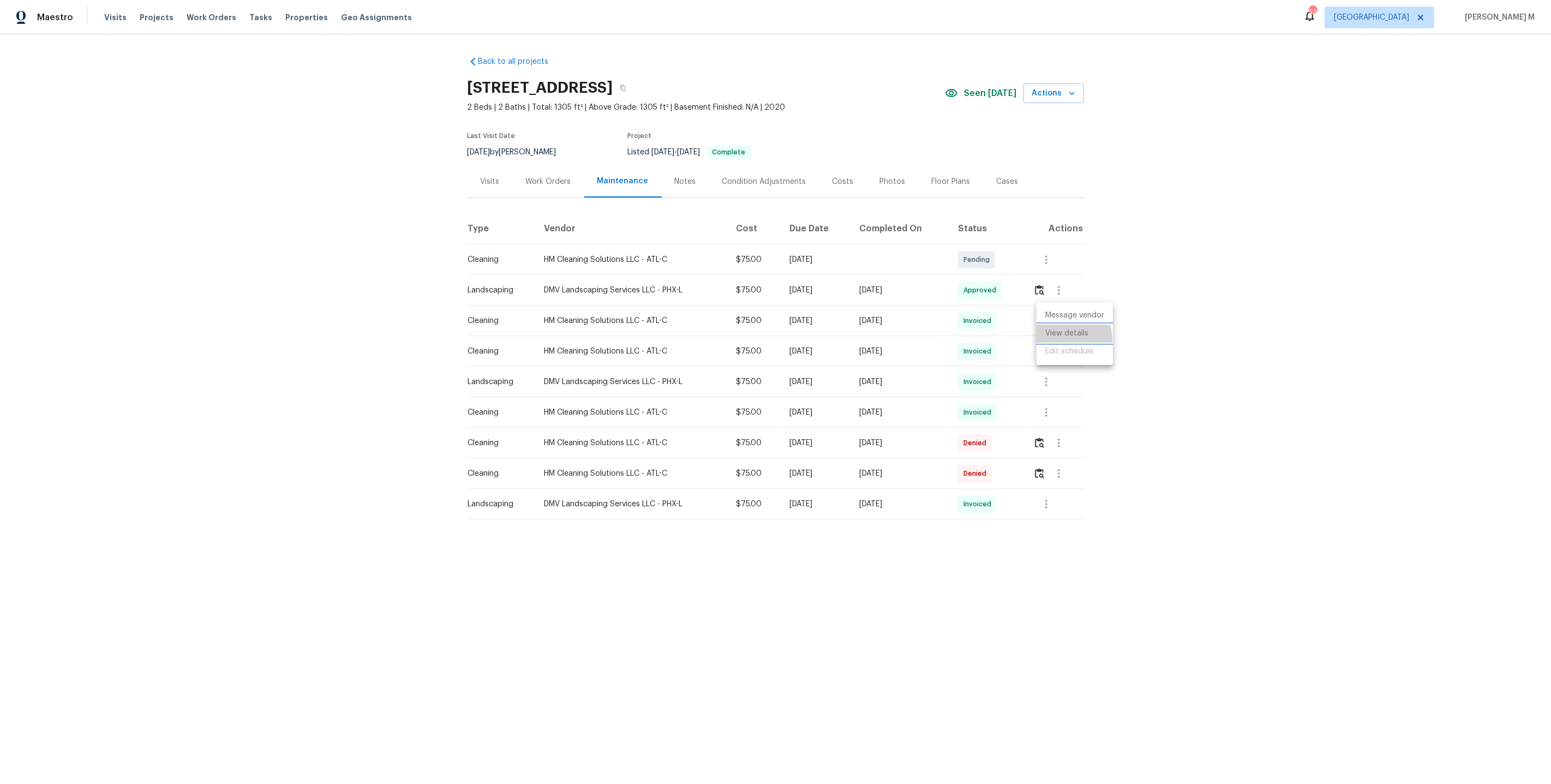
click at [1064, 339] on li "View details" at bounding box center [1074, 333] width 76 height 18
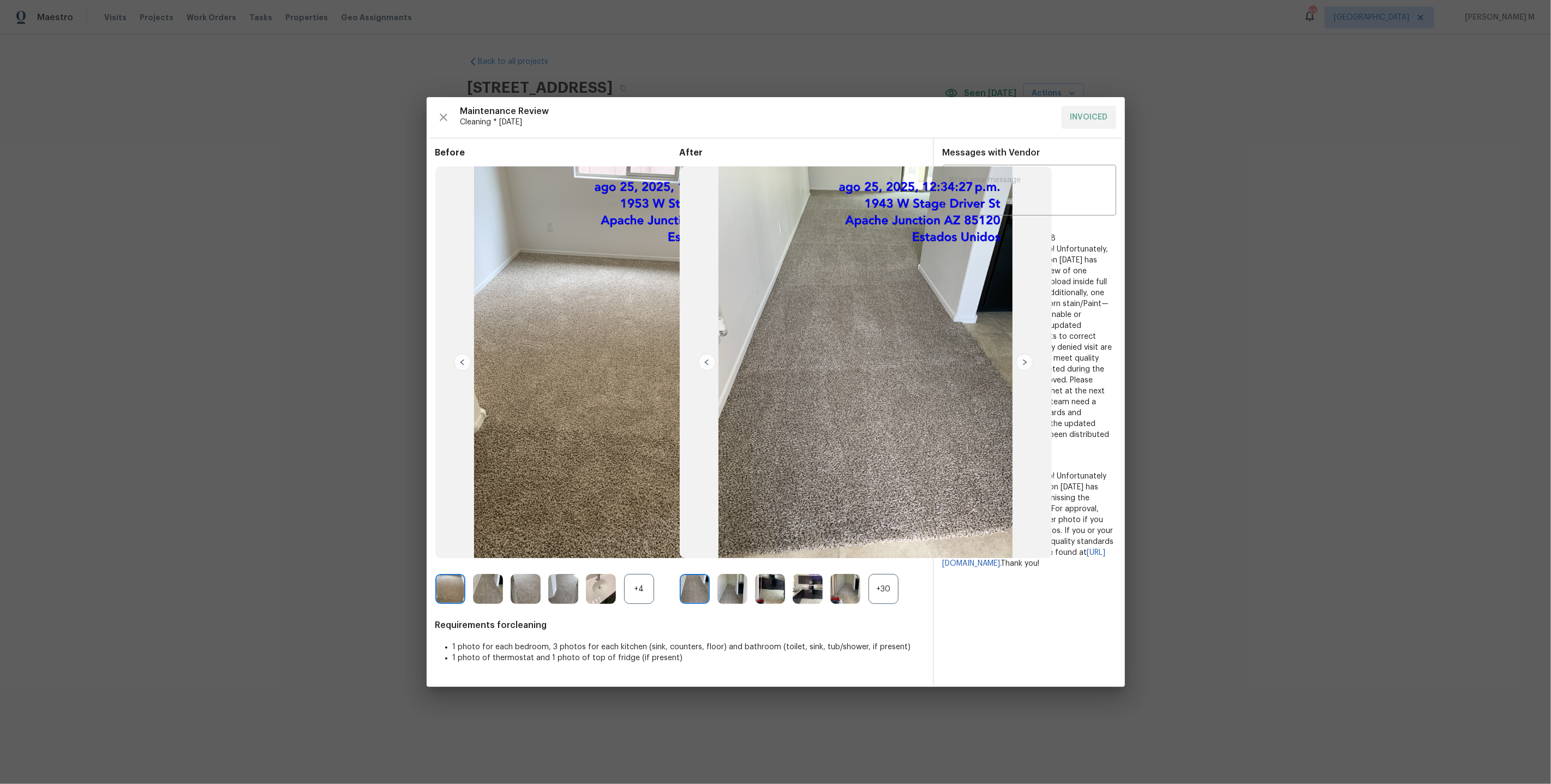
click at [915, 555] on img at bounding box center [865, 362] width 372 height 392
click at [888, 584] on div "+30" at bounding box center [882, 588] width 30 height 30
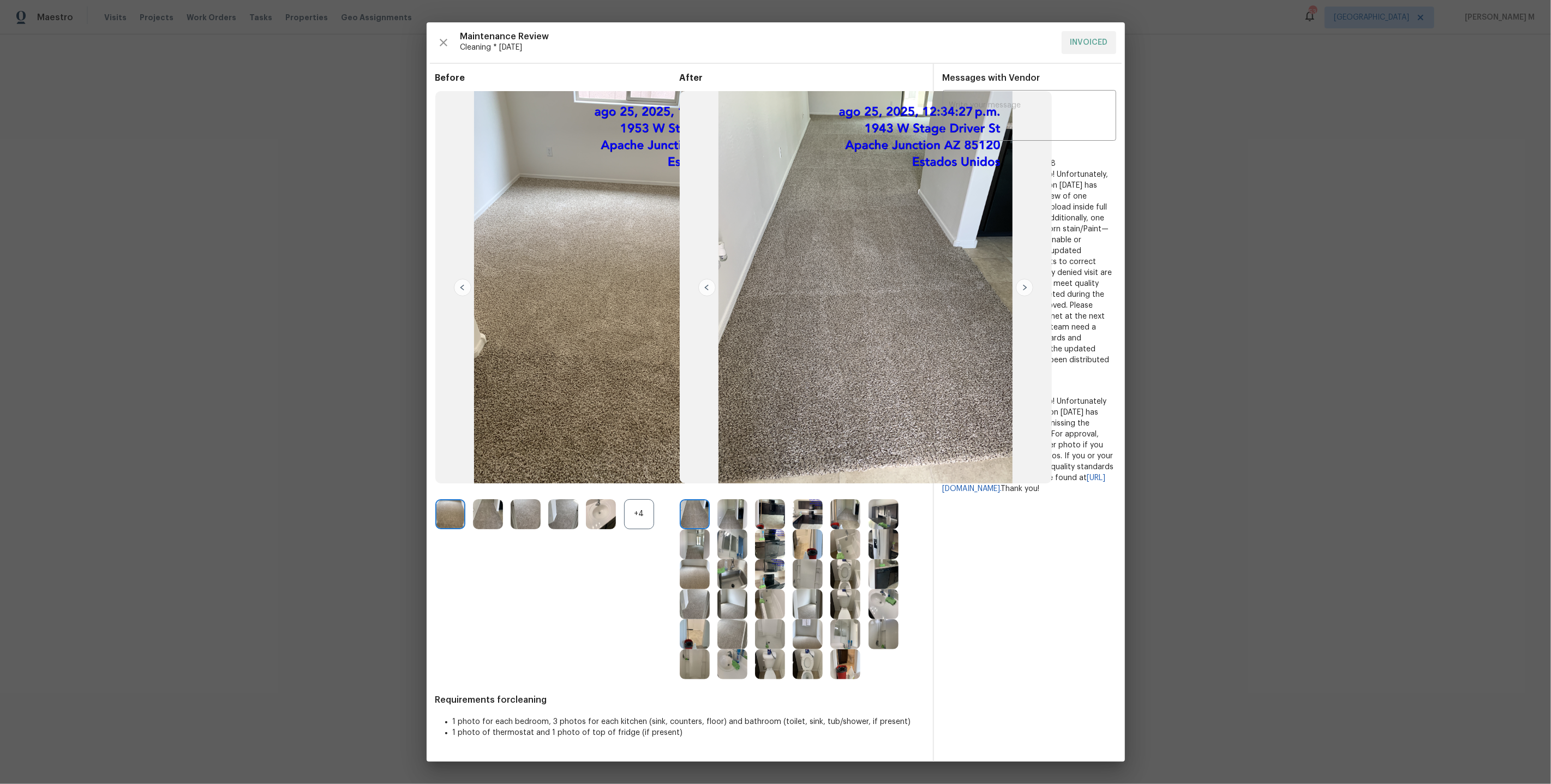
click at [810, 552] on img at bounding box center [807, 543] width 30 height 30
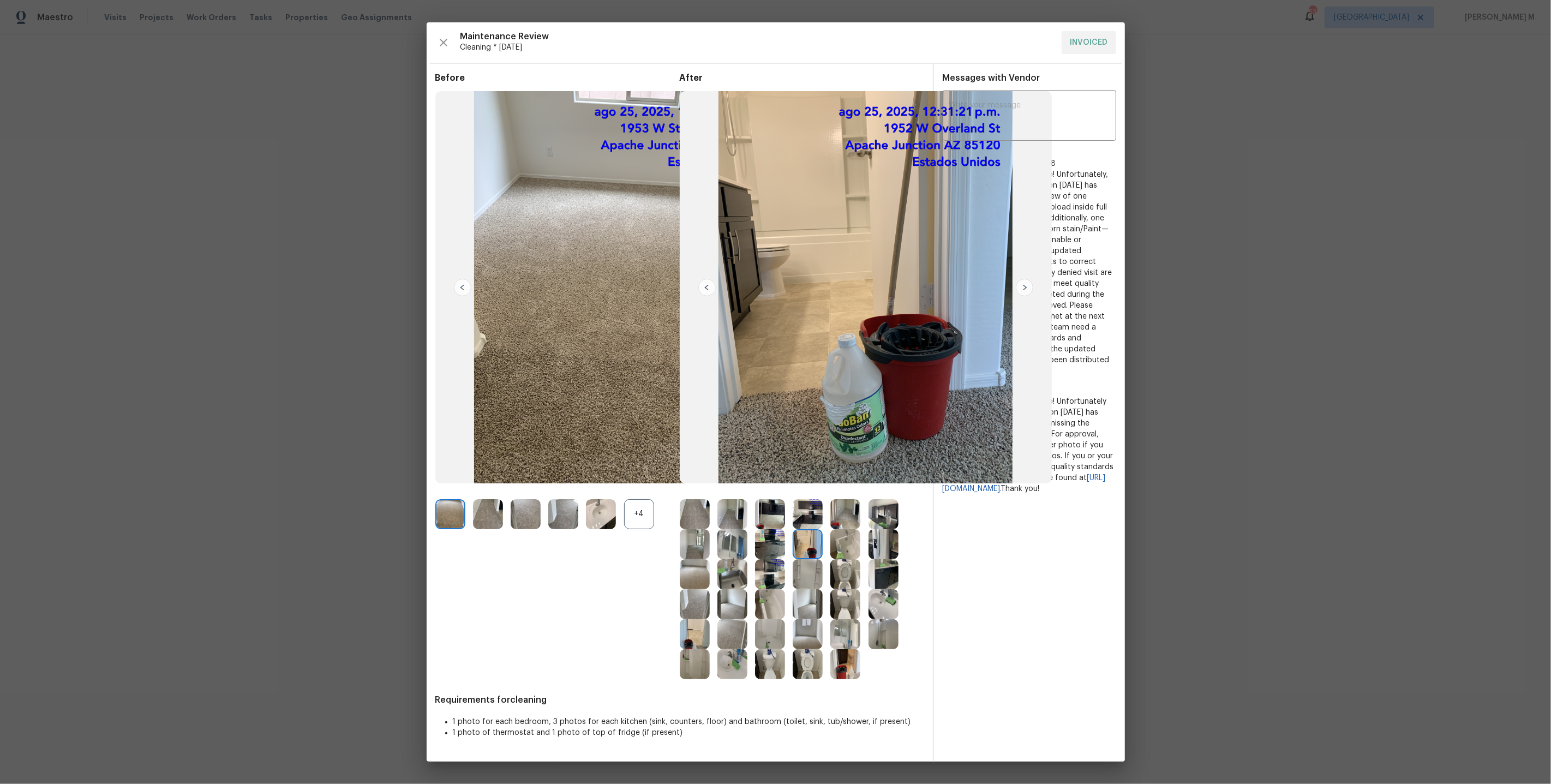
click at [834, 545] on img at bounding box center [844, 543] width 30 height 30
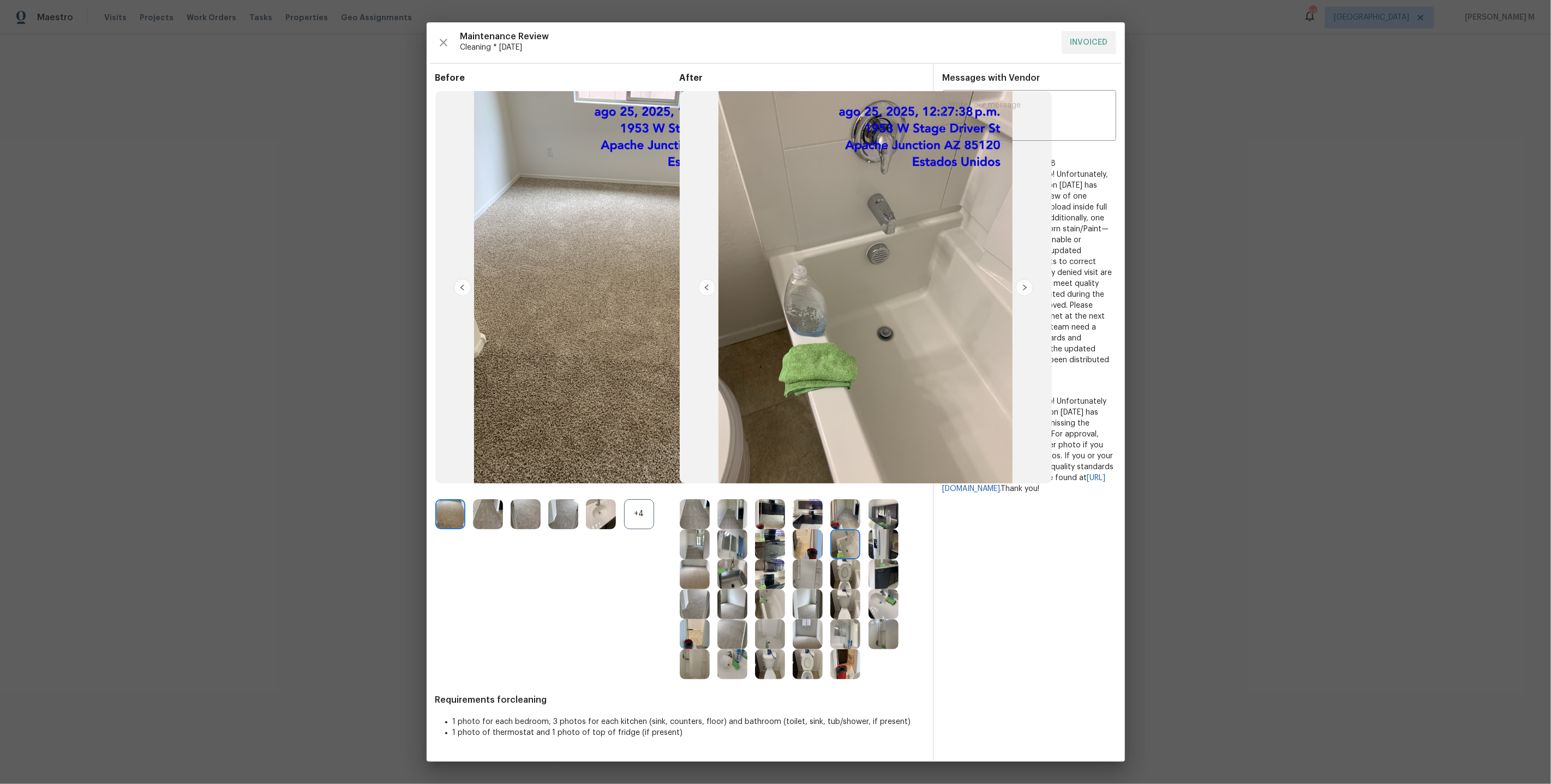
click at [830, 573] on img at bounding box center [844, 573] width 30 height 30
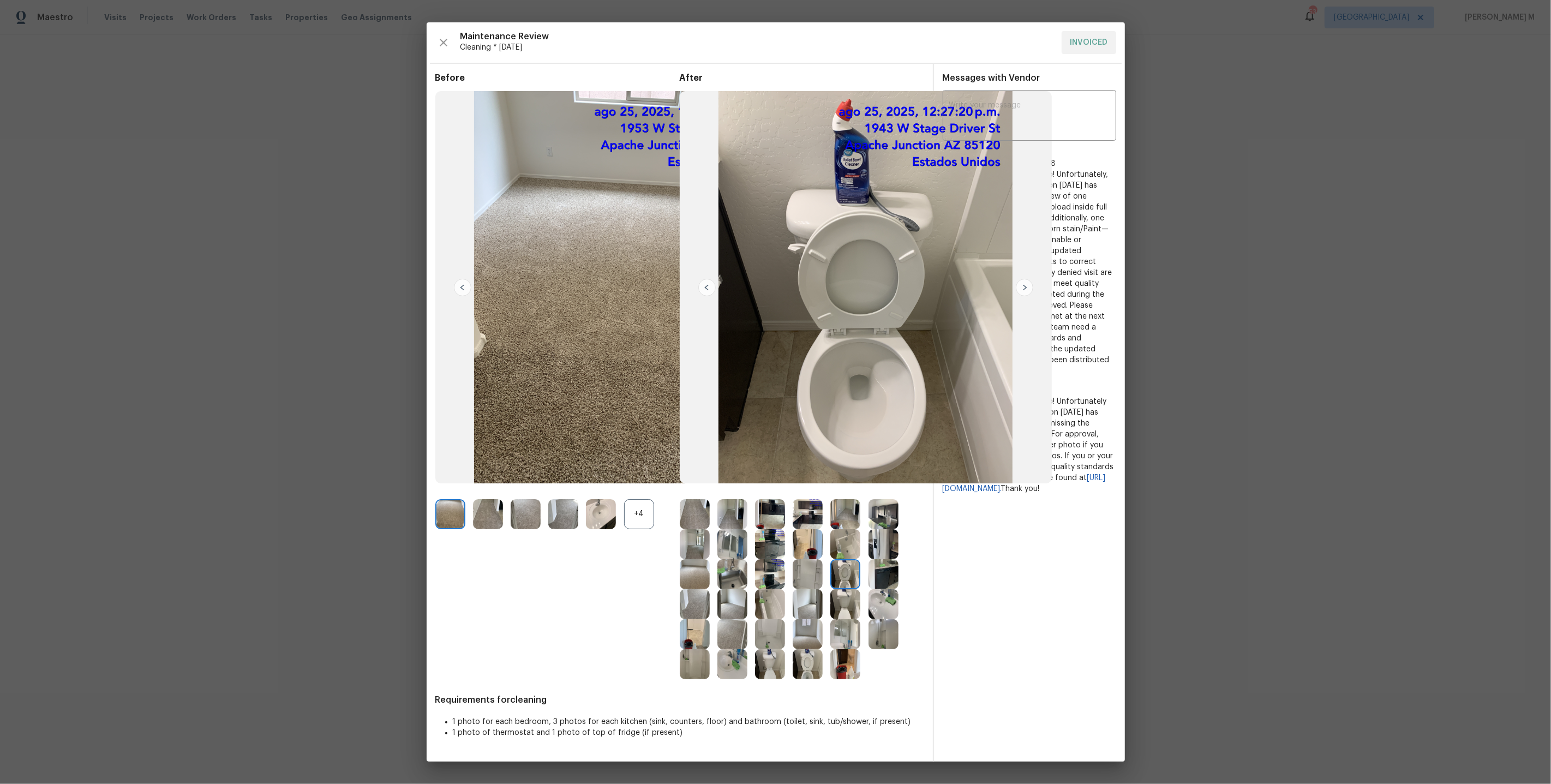
click at [811, 574] on img at bounding box center [807, 573] width 30 height 30
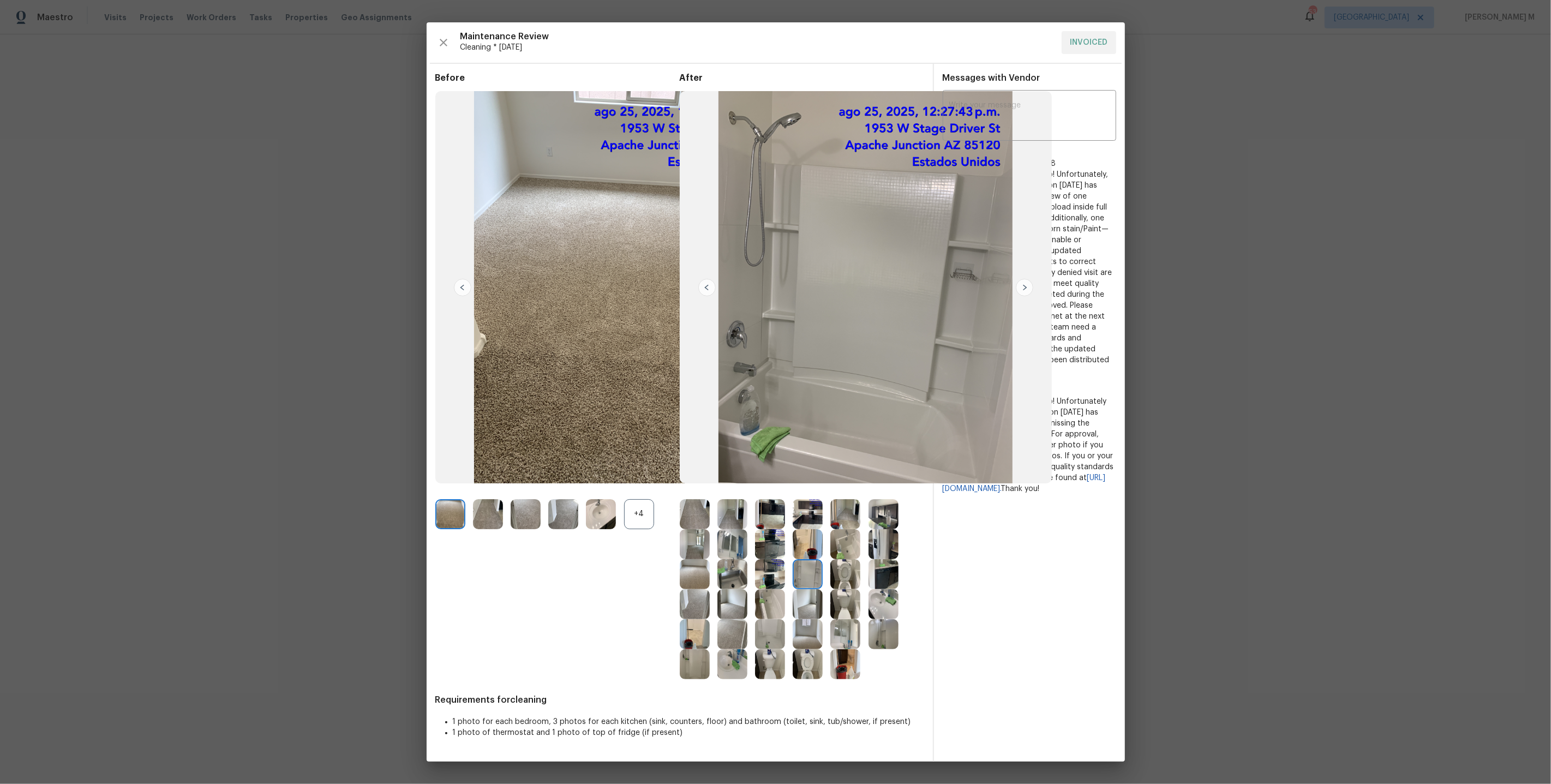
click at [698, 577] on img at bounding box center [694, 573] width 30 height 30
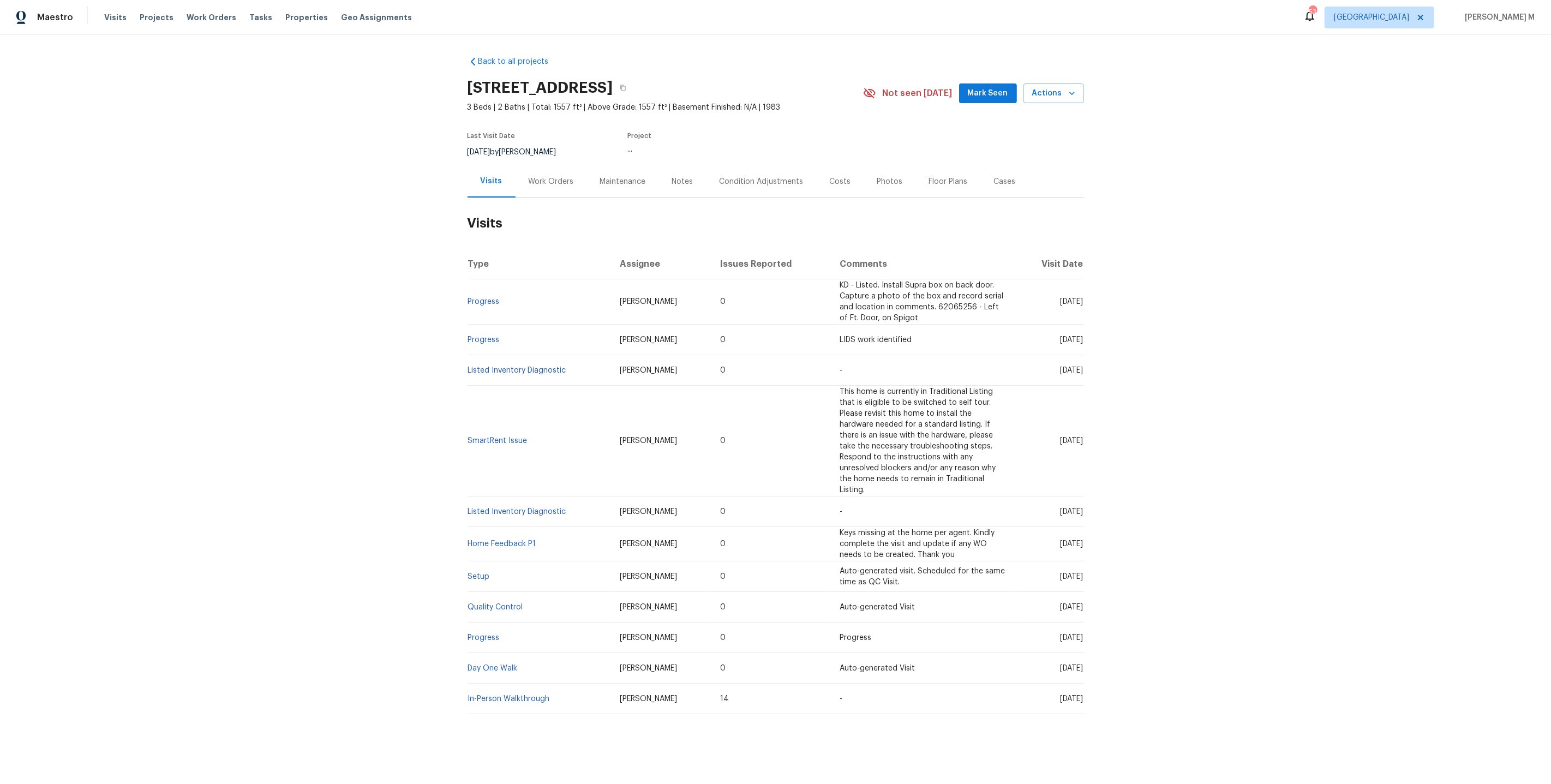
click at [556, 170] on div "Work Orders" at bounding box center [551, 181] width 72 height 32
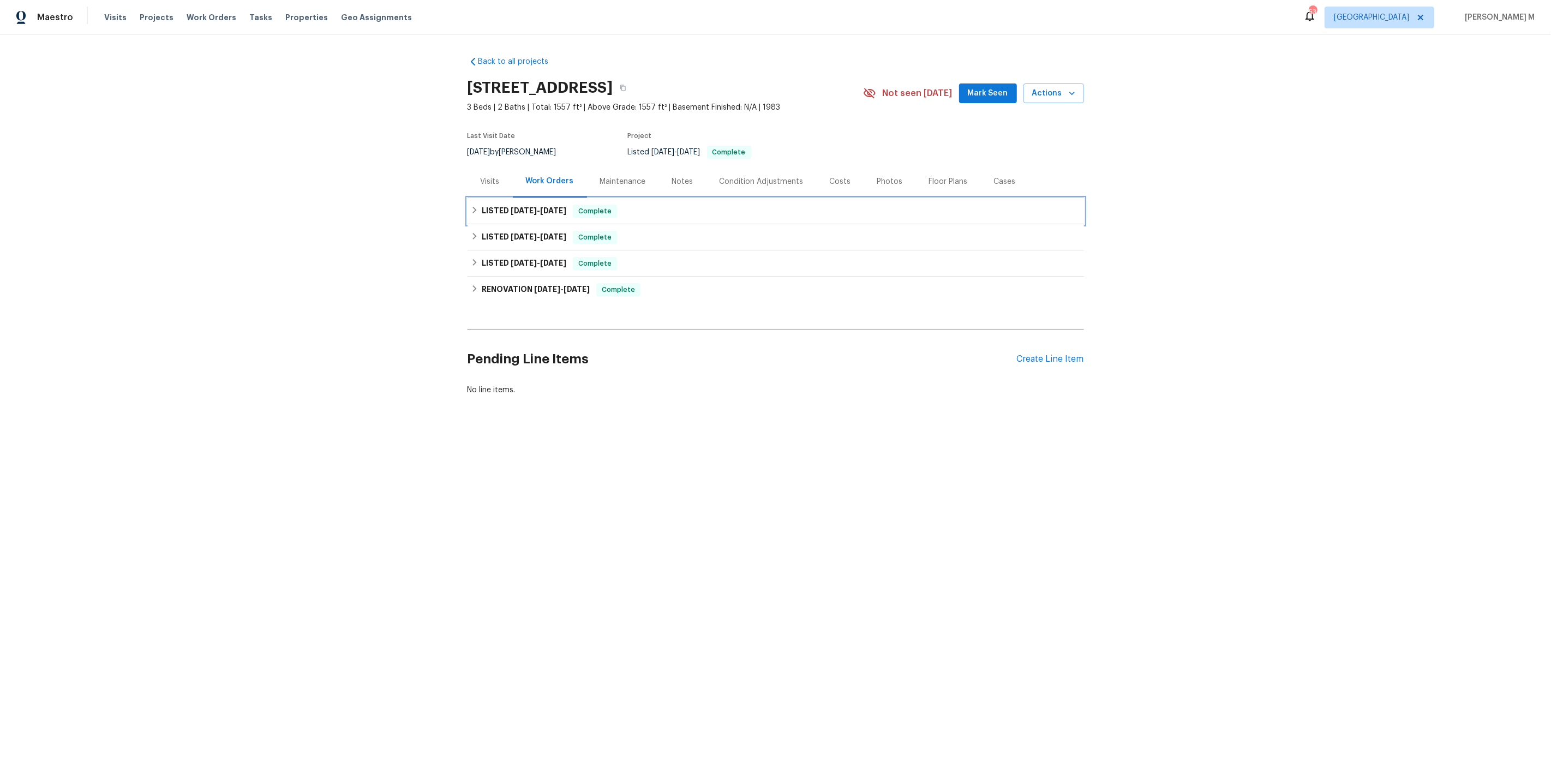
click at [523, 206] on span "7/9/25" at bounding box center [523, 210] width 26 height 8
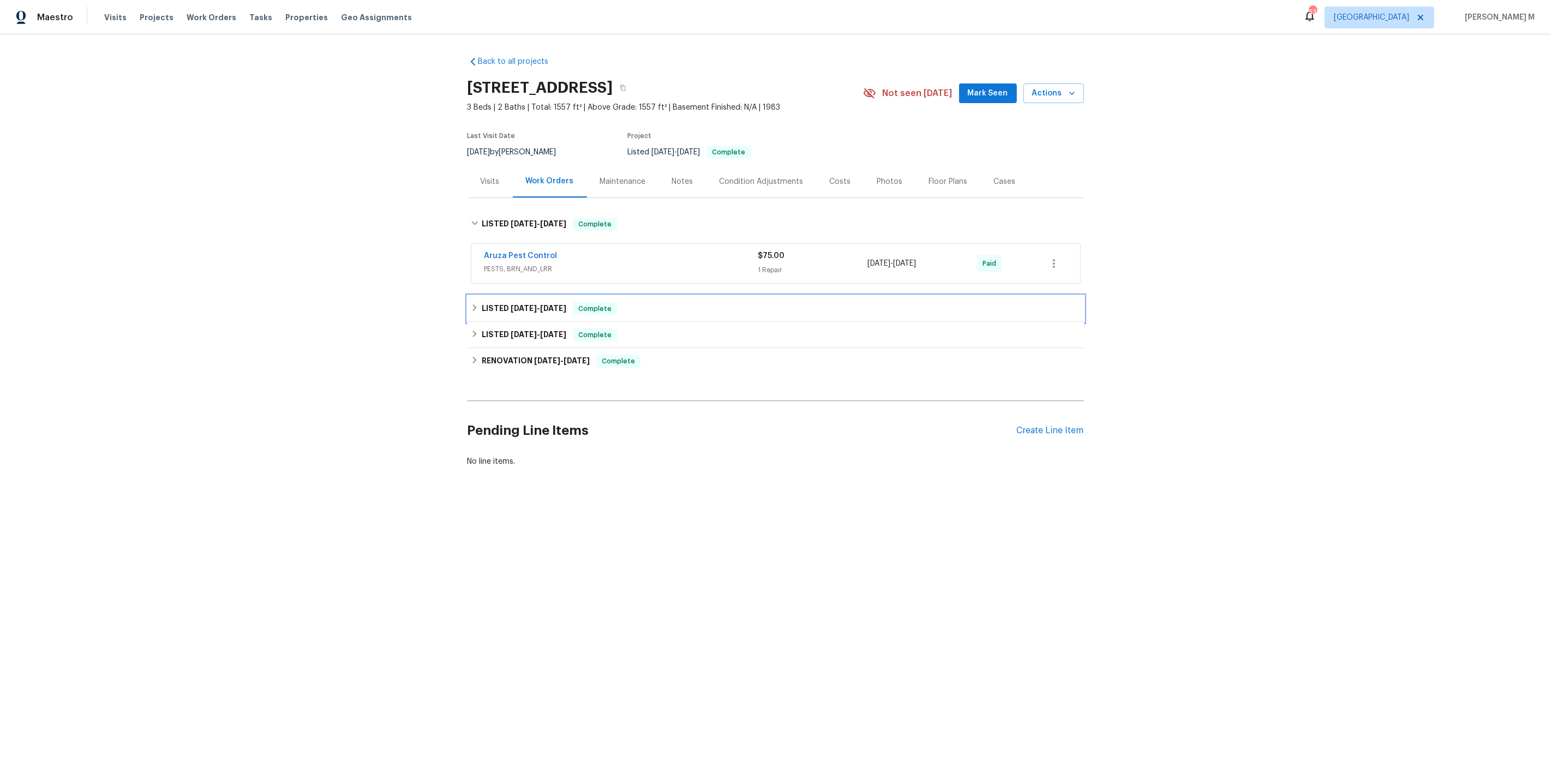
click at [520, 302] on h6 "LISTED 6/2/25 - 6/26/25" at bounding box center [523, 308] width 85 height 13
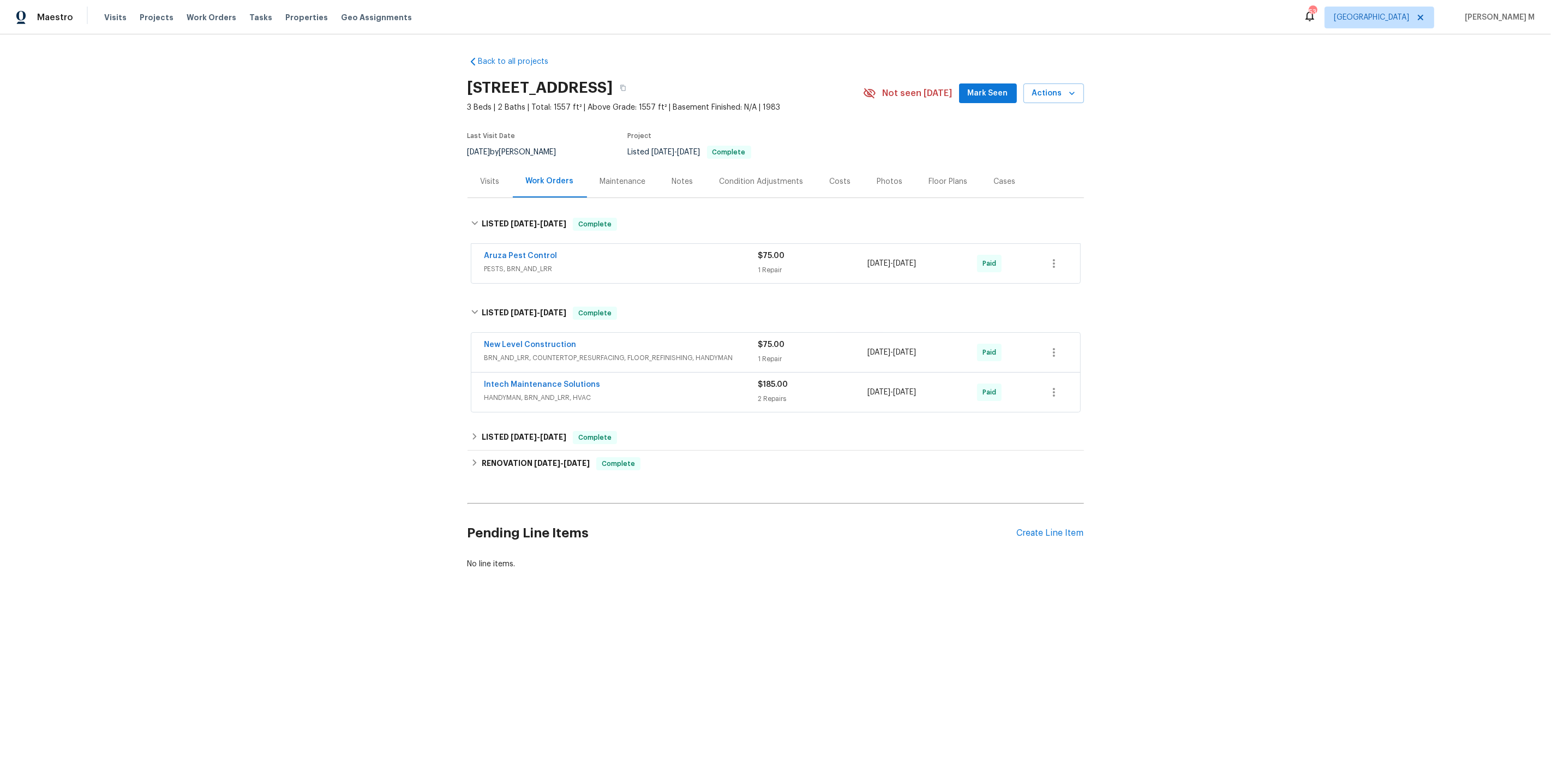
click at [524, 392] on span "HANDYMAN, BRN_AND_LRR, HVAC" at bounding box center [621, 397] width 274 height 11
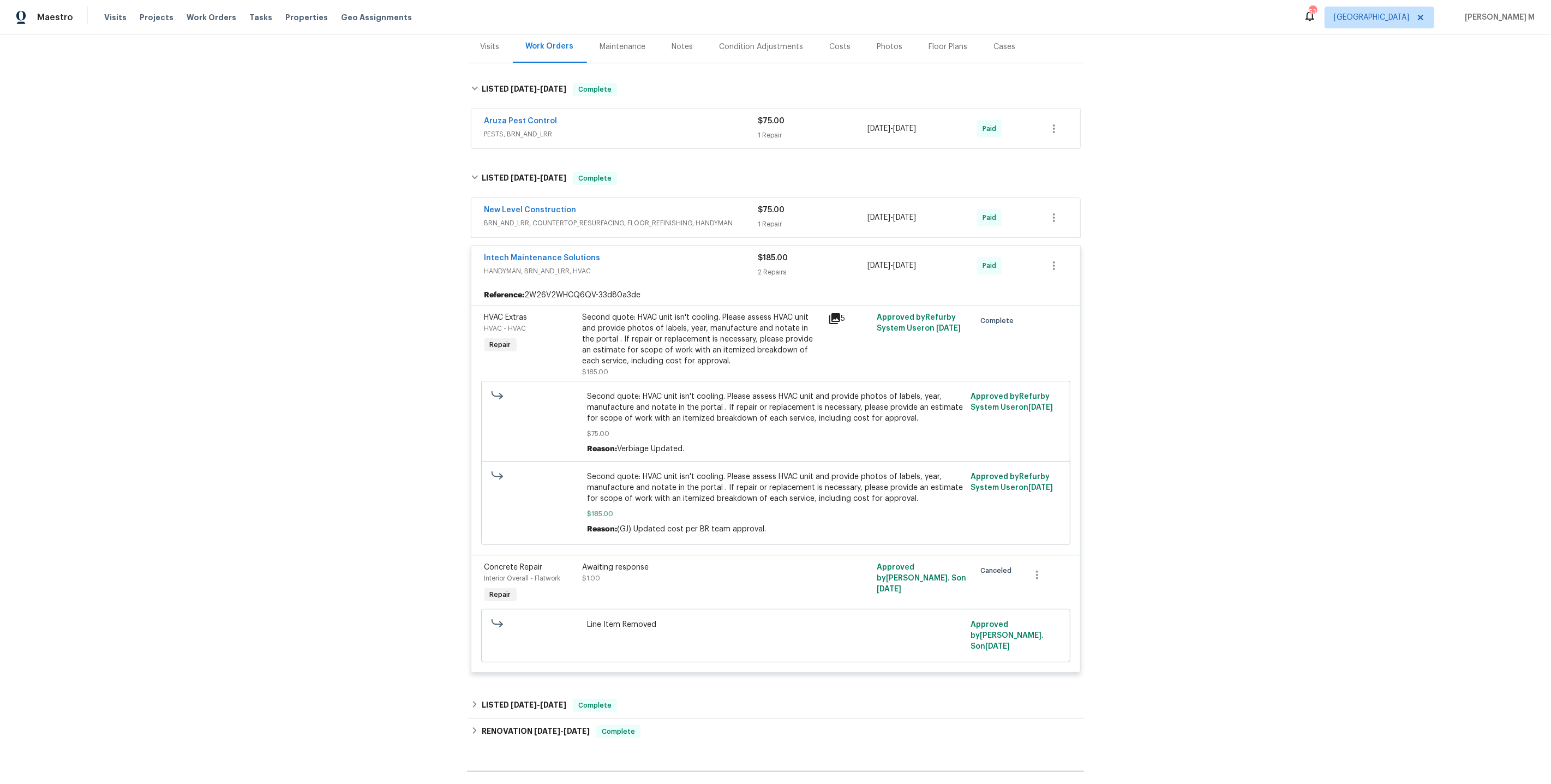
scroll to position [84, 0]
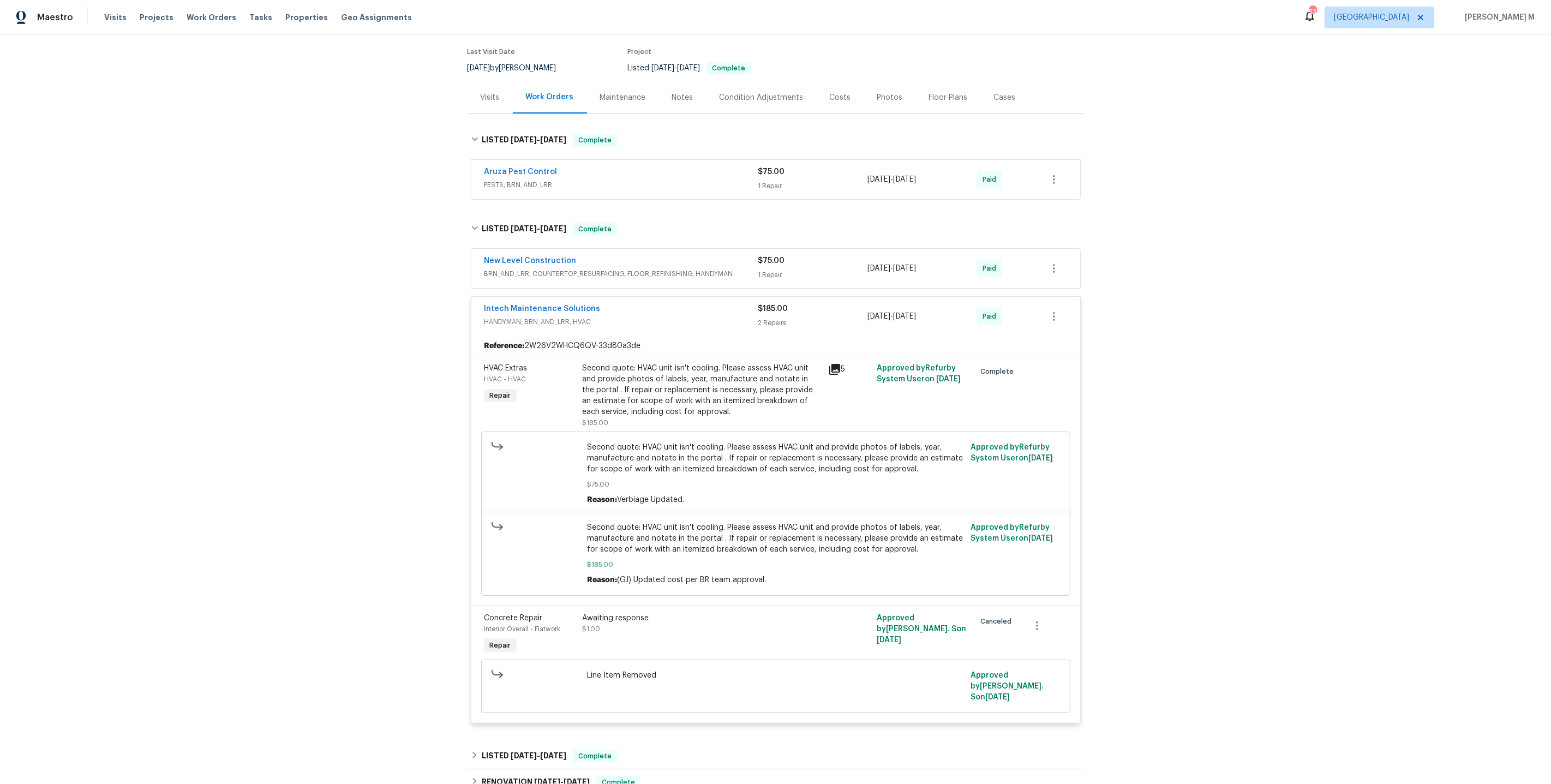
click at [539, 268] on span "BRN_AND_LRR, COUNTERTOP_RESURFACING, FLOOR_REFINISHING, HANDYMAN" at bounding box center [621, 273] width 274 height 11
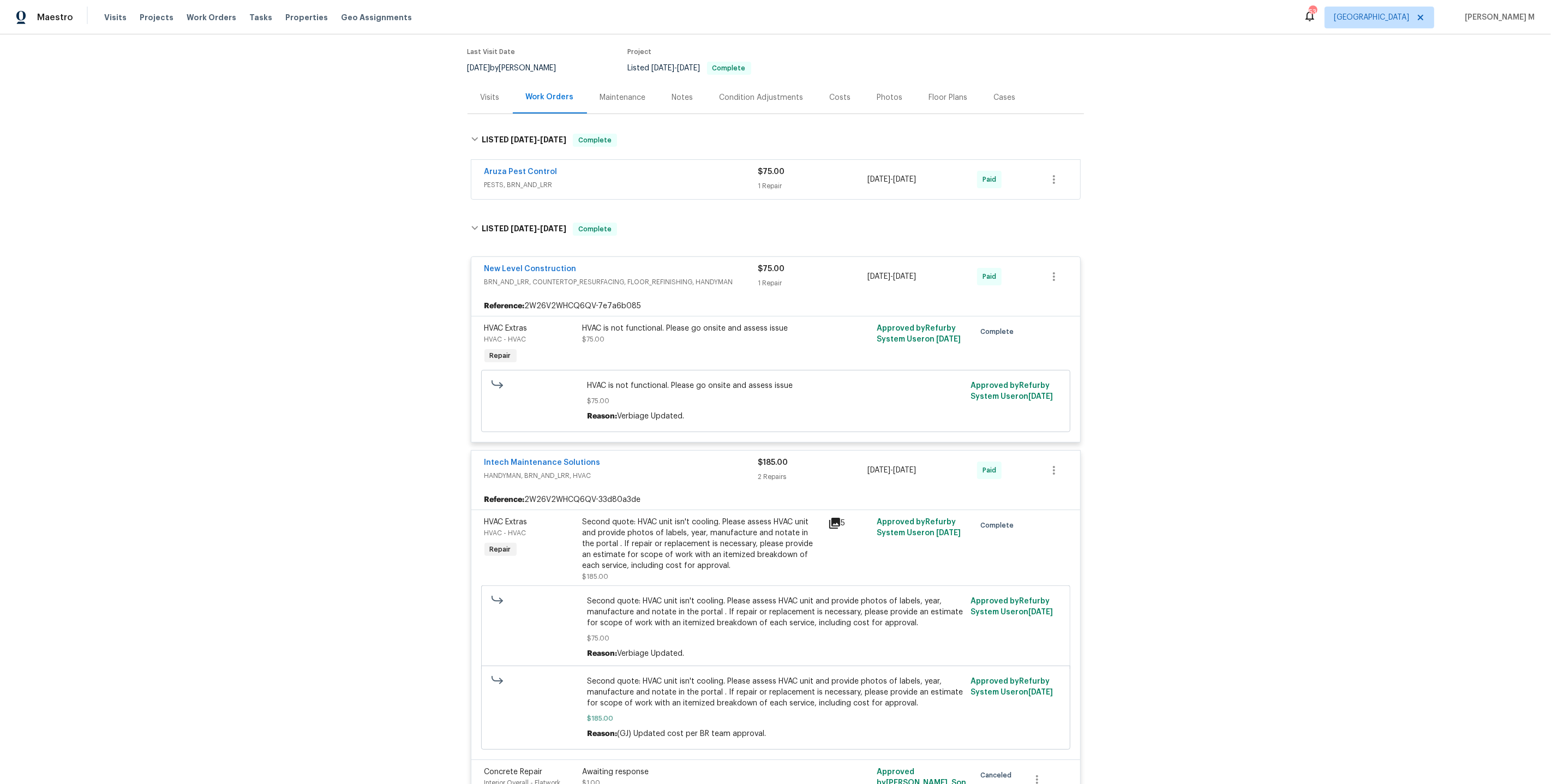
scroll to position [379, 0]
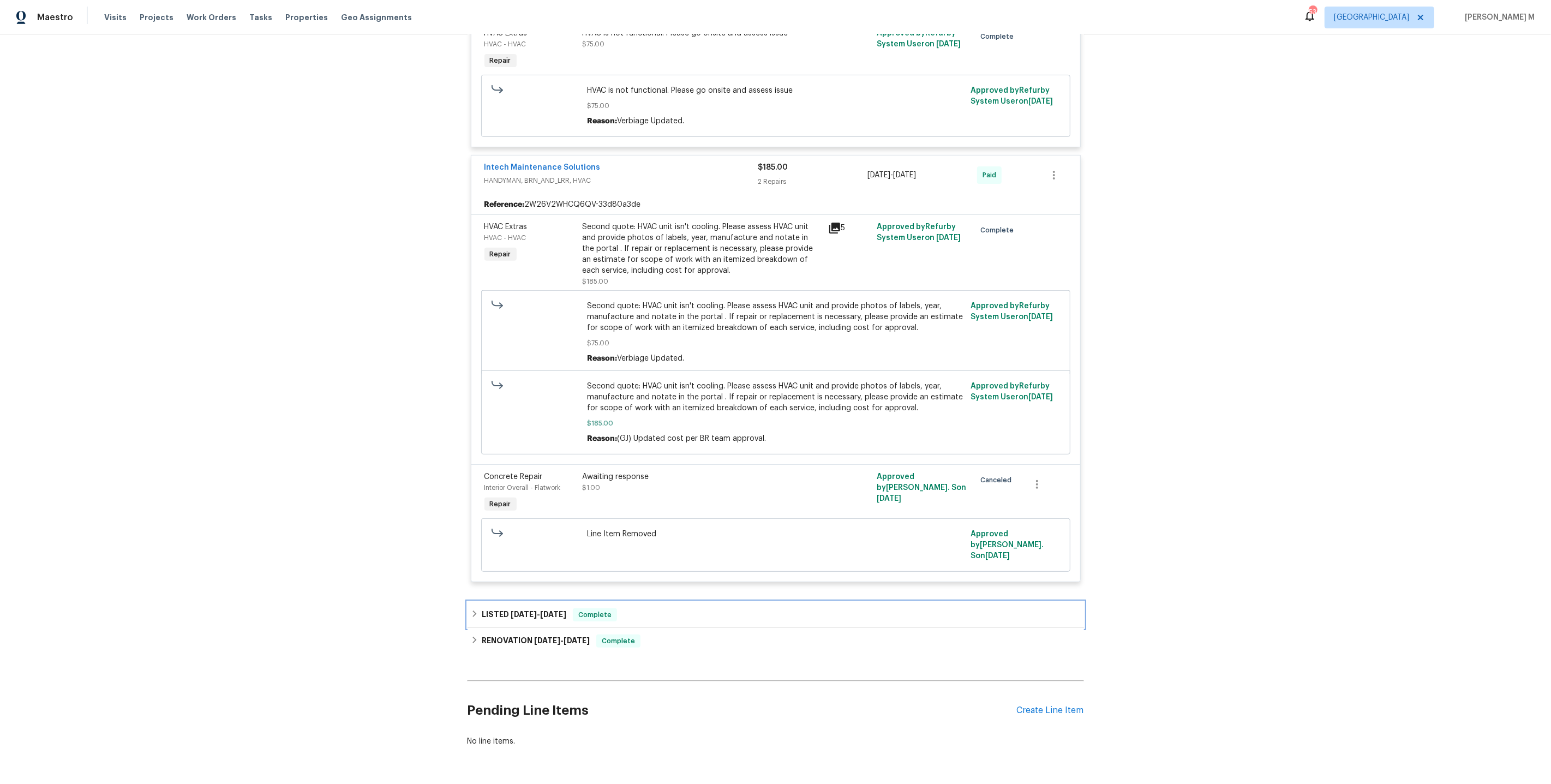
click at [535, 610] on span "2/11/25 - 2/12/25" at bounding box center [539, 614] width 55 height 8
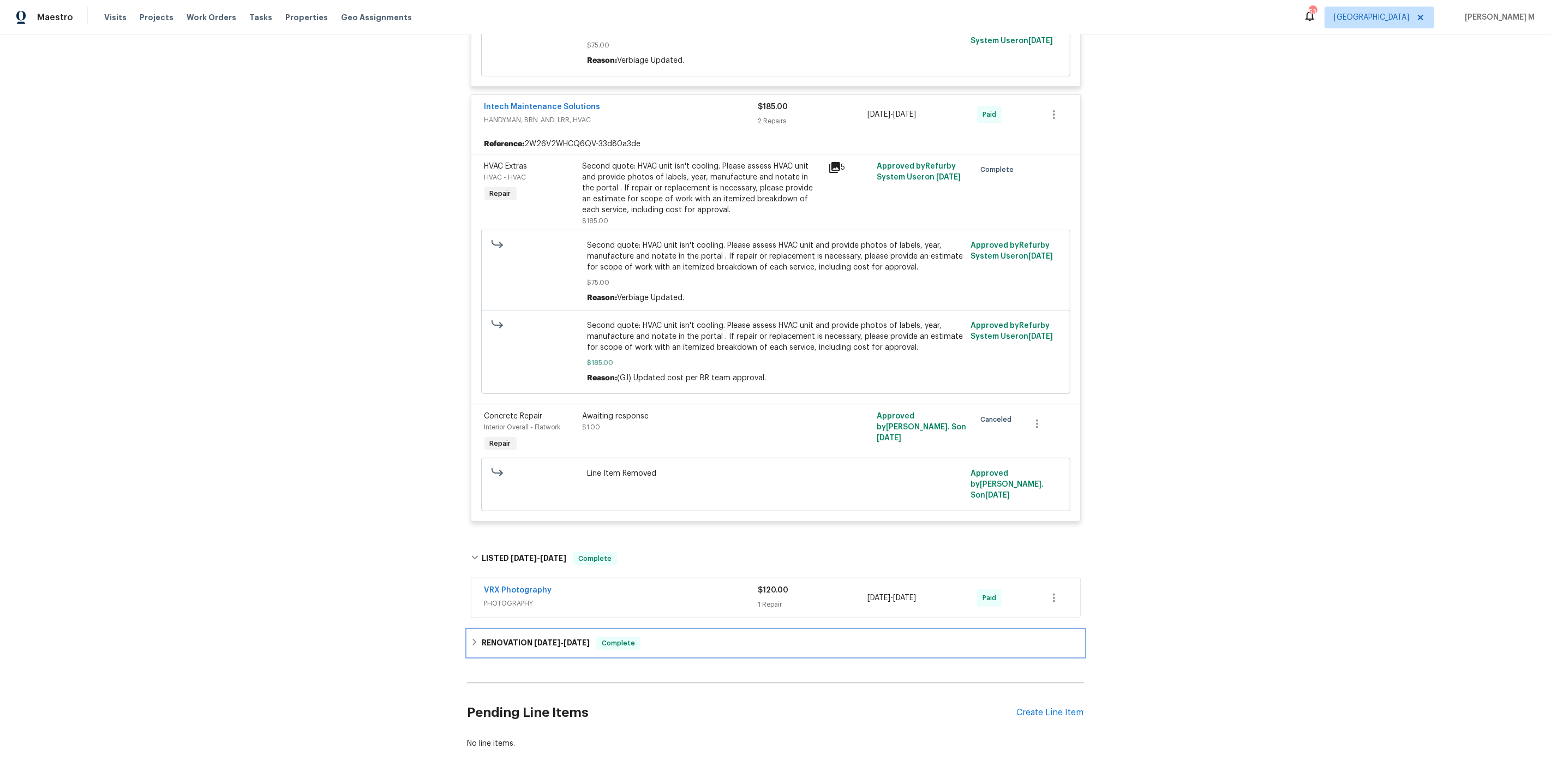
click at [516, 636] on h6 "RENOVATION 1/14/25 - 2/10/25" at bounding box center [535, 643] width 108 height 13
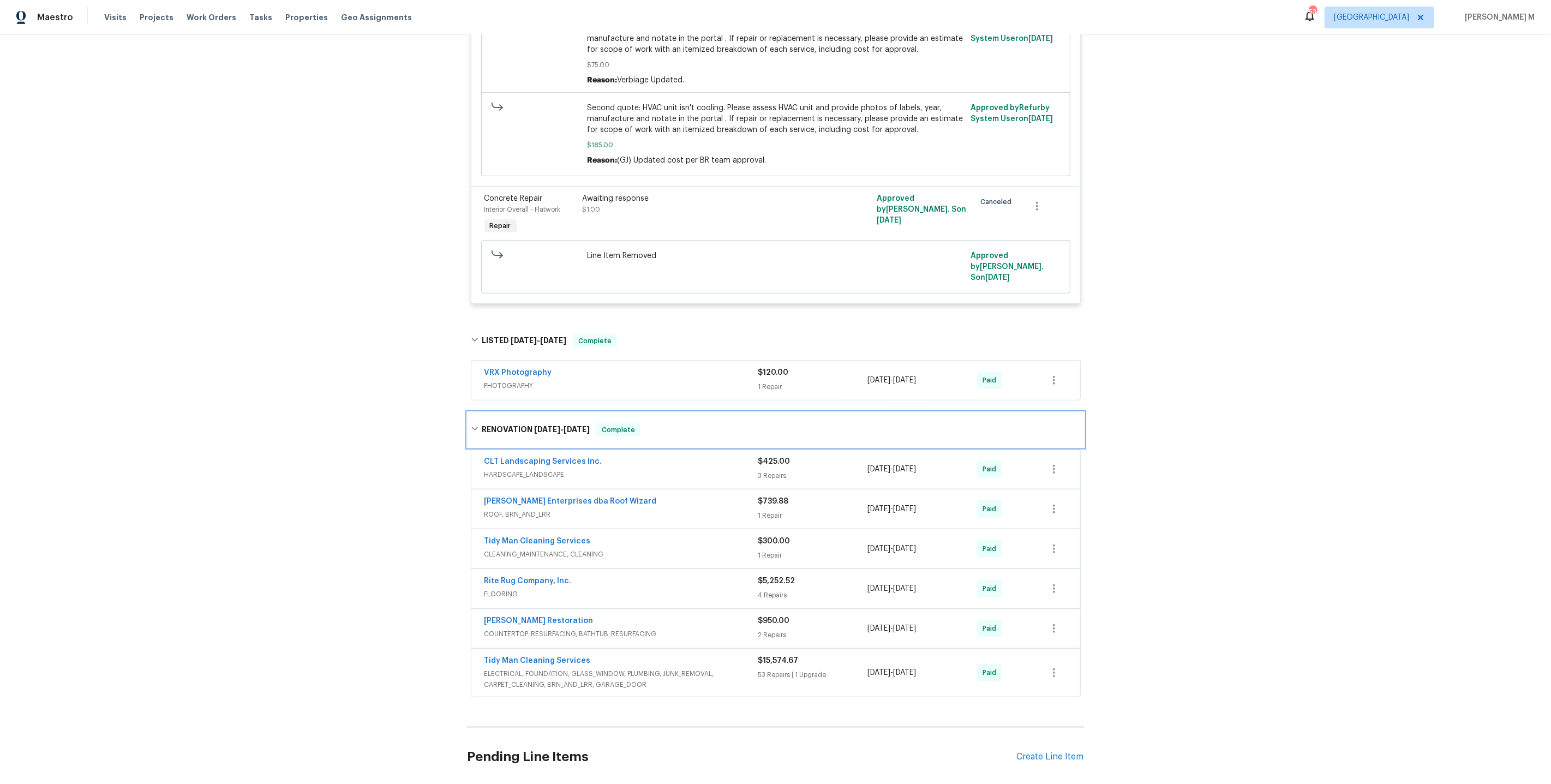
scroll to position [0, 0]
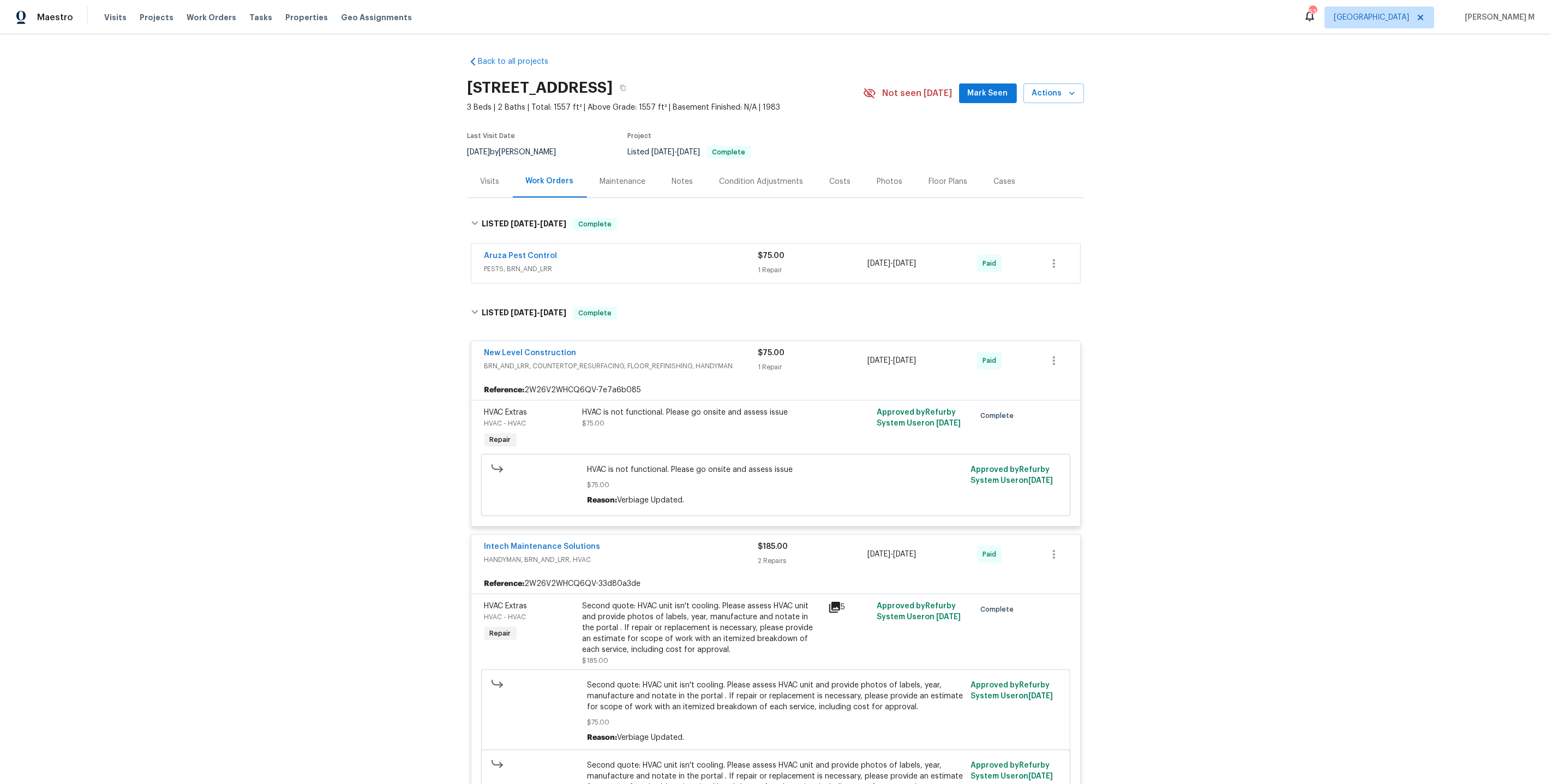
click at [607, 176] on div "Maintenance" at bounding box center [623, 180] width 46 height 11
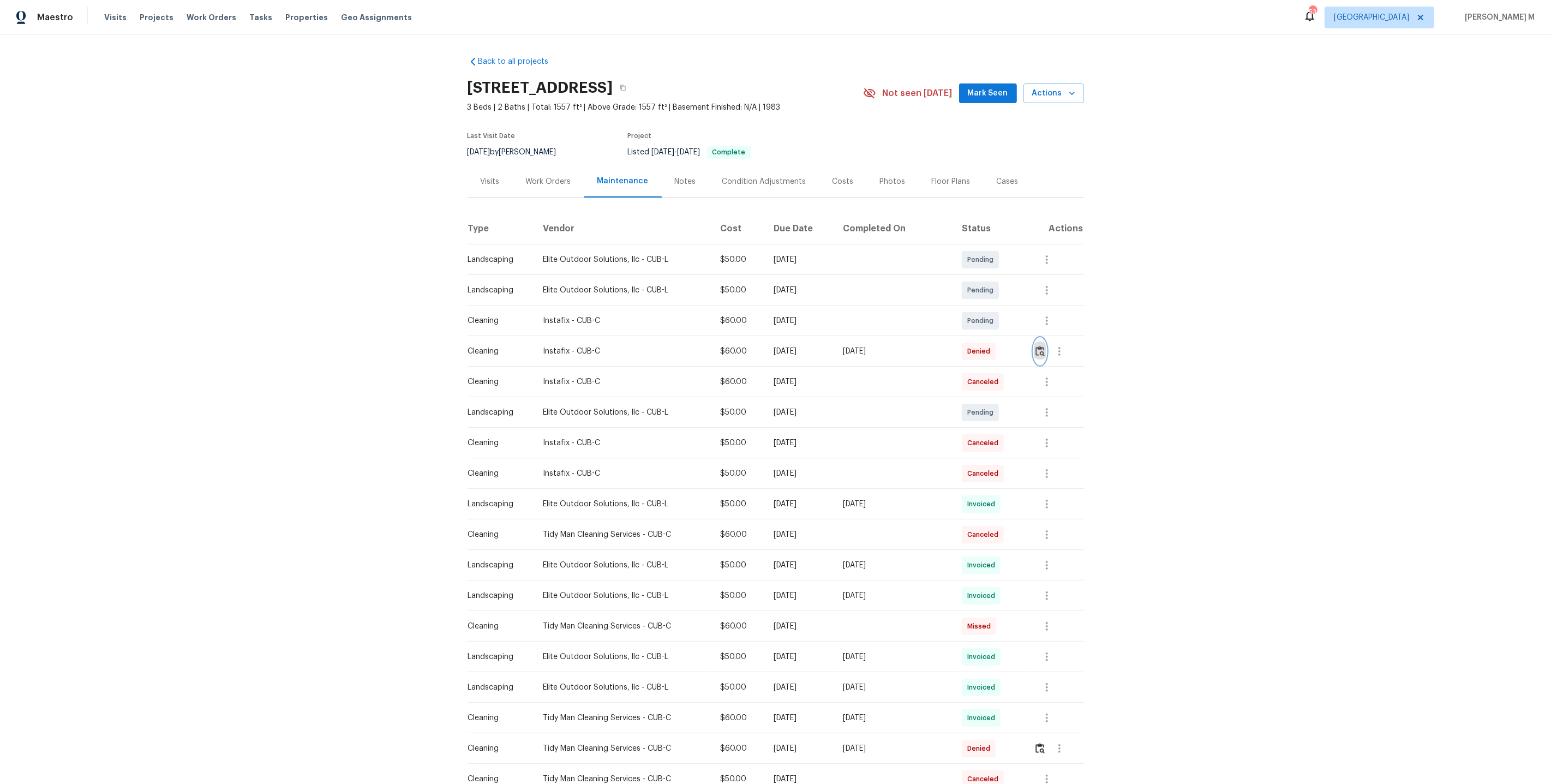
click at [1041, 347] on img "button" at bounding box center [1040, 350] width 10 height 11
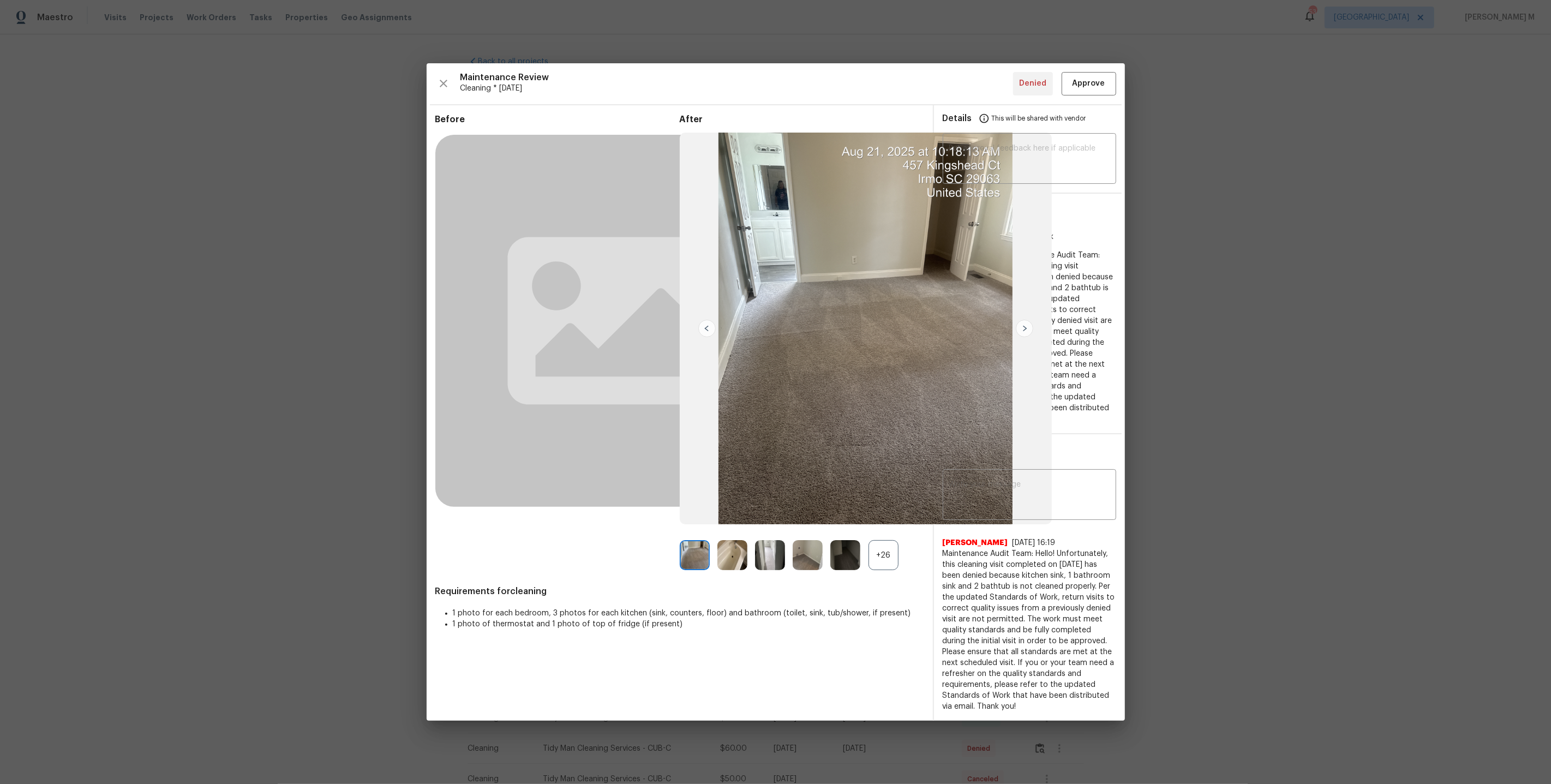
click at [880, 597] on span "Requirements for cleaning" at bounding box center [680, 590] width 489 height 11
click at [793, 570] on div at bounding box center [811, 554] width 37 height 30
click at [797, 570] on img at bounding box center [807, 554] width 30 height 30
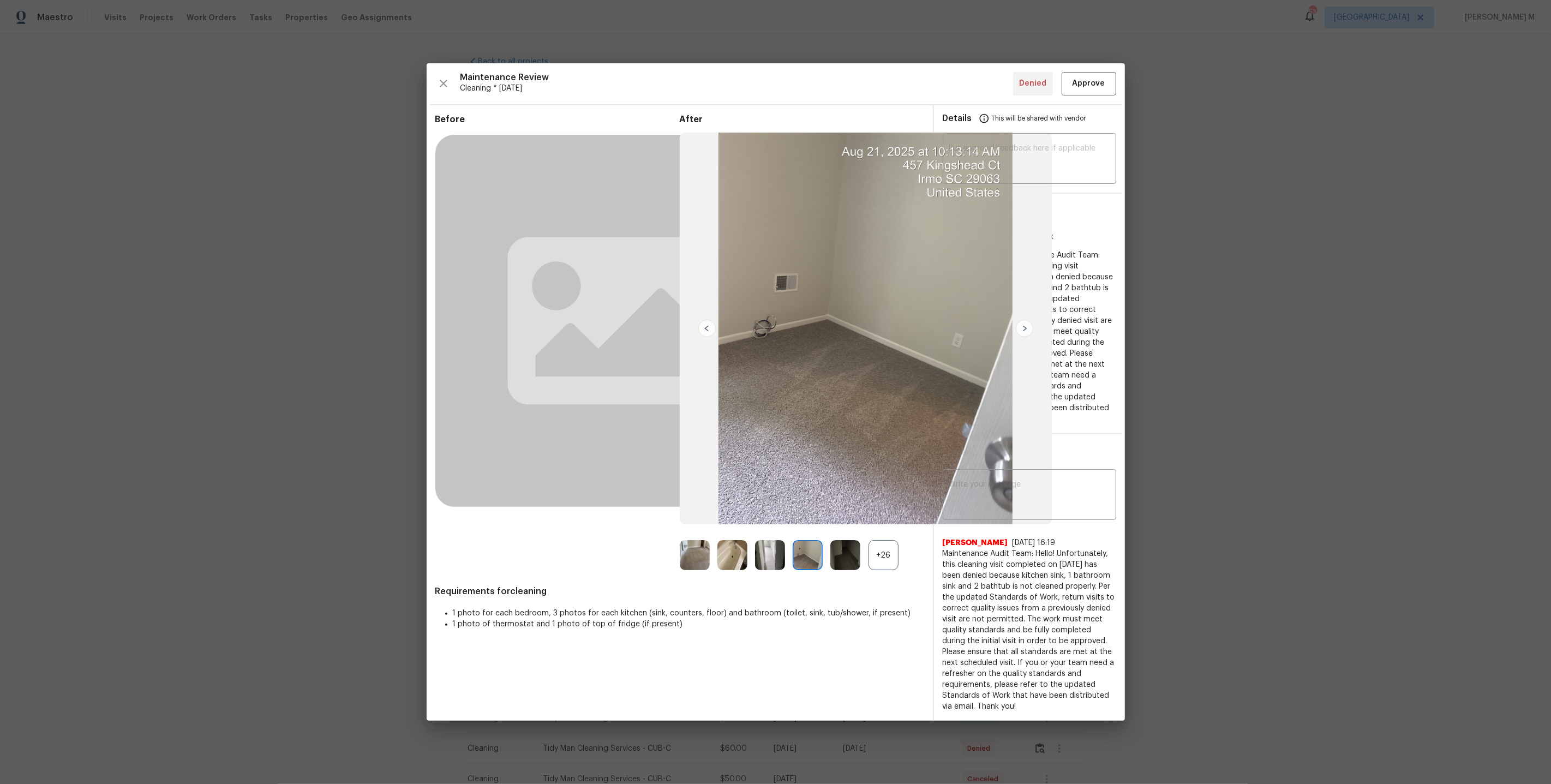
click at [897, 570] on div "+26" at bounding box center [882, 554] width 30 height 30
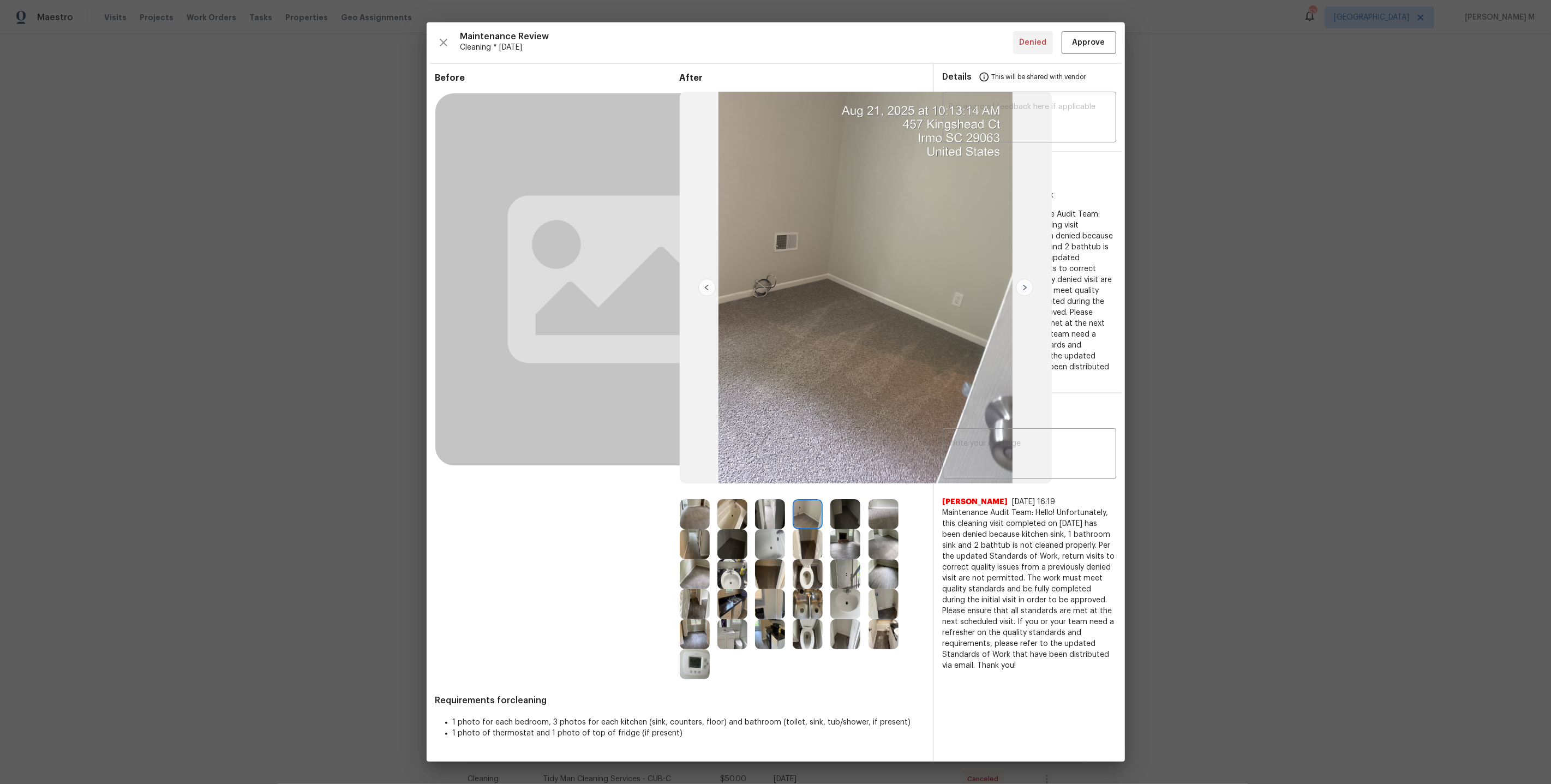
click at [695, 543] on img at bounding box center [694, 543] width 30 height 30
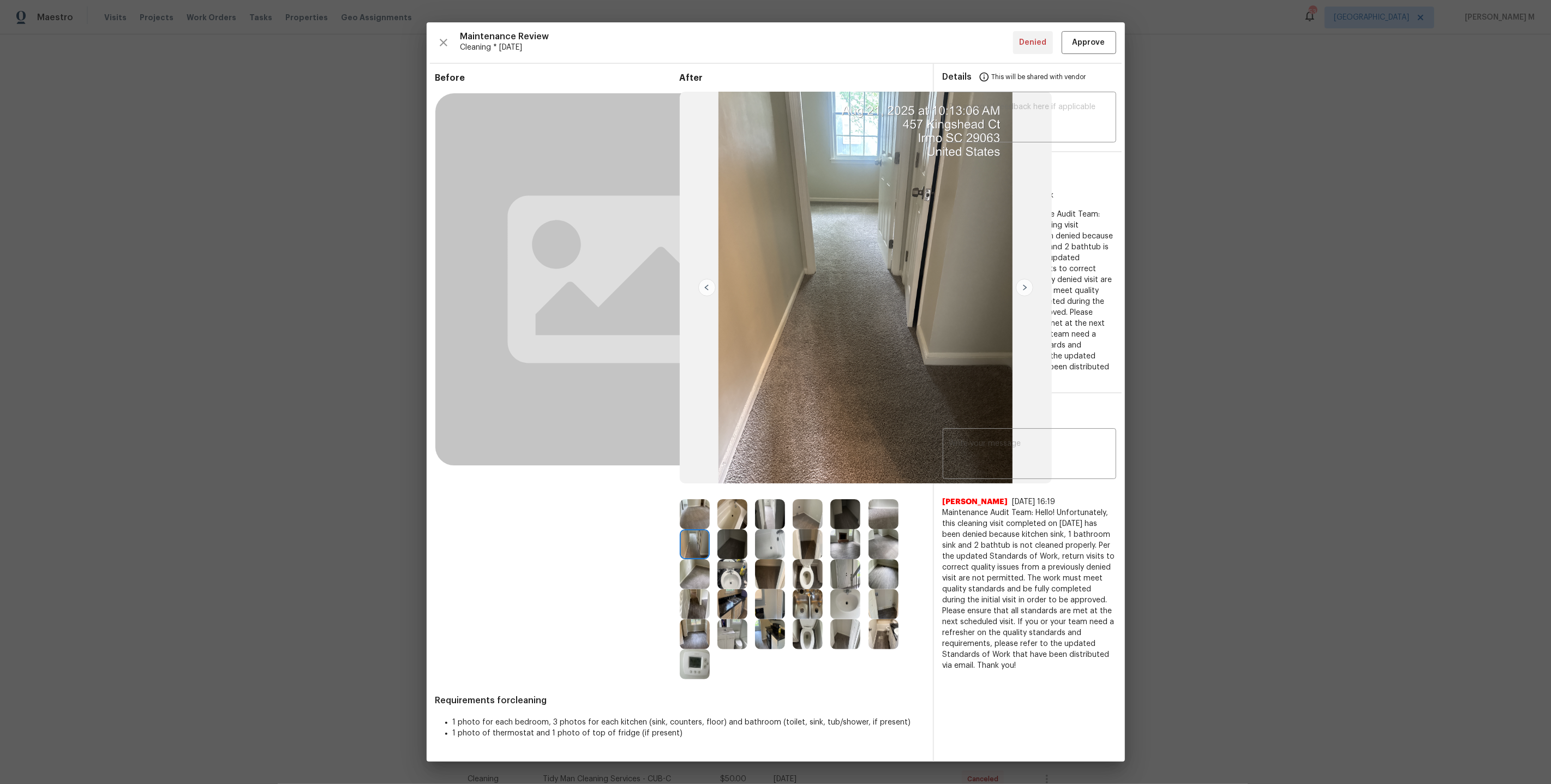
click at [692, 572] on img at bounding box center [694, 573] width 30 height 30
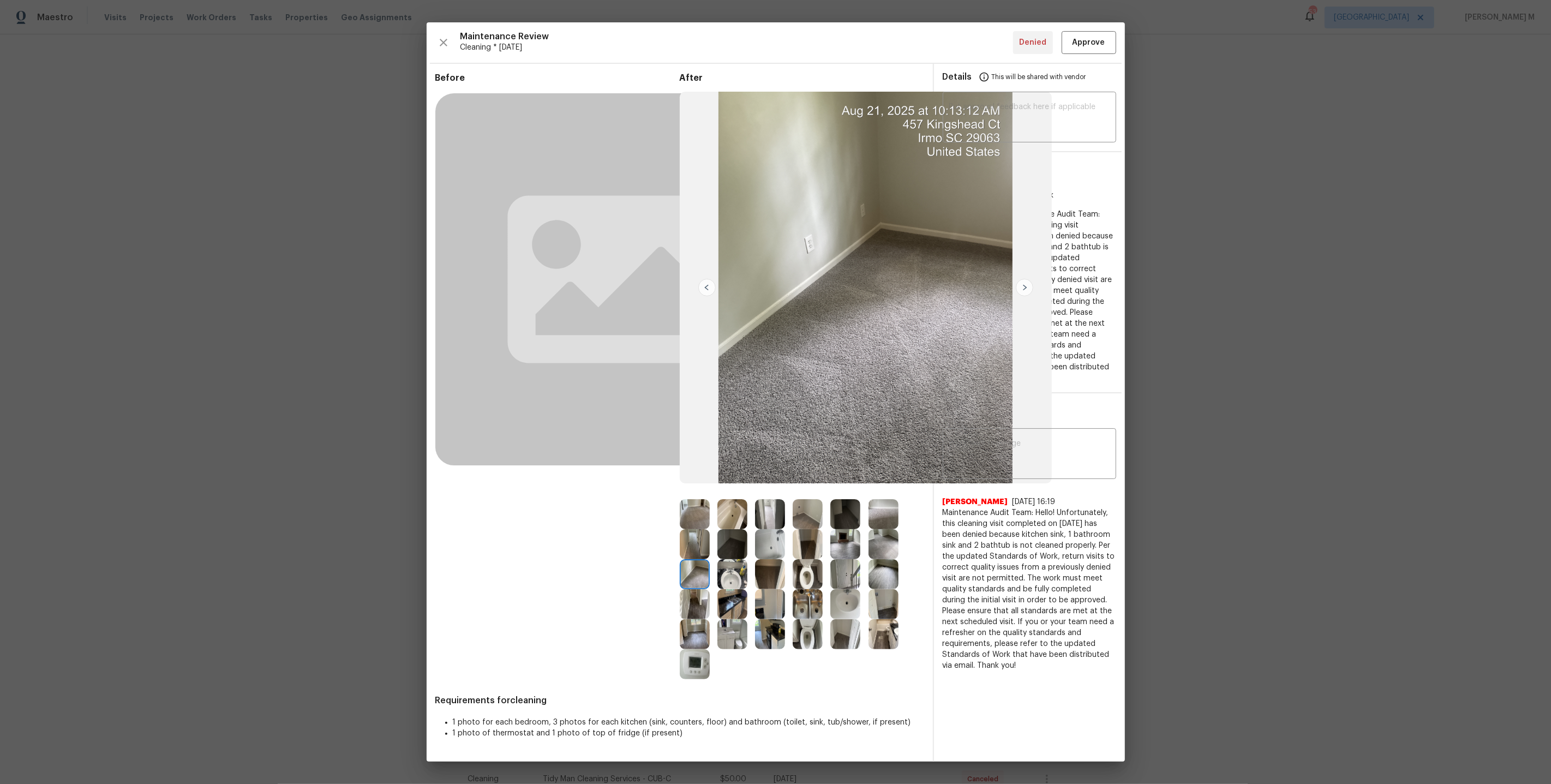
click at [884, 596] on img at bounding box center [882, 604] width 30 height 30
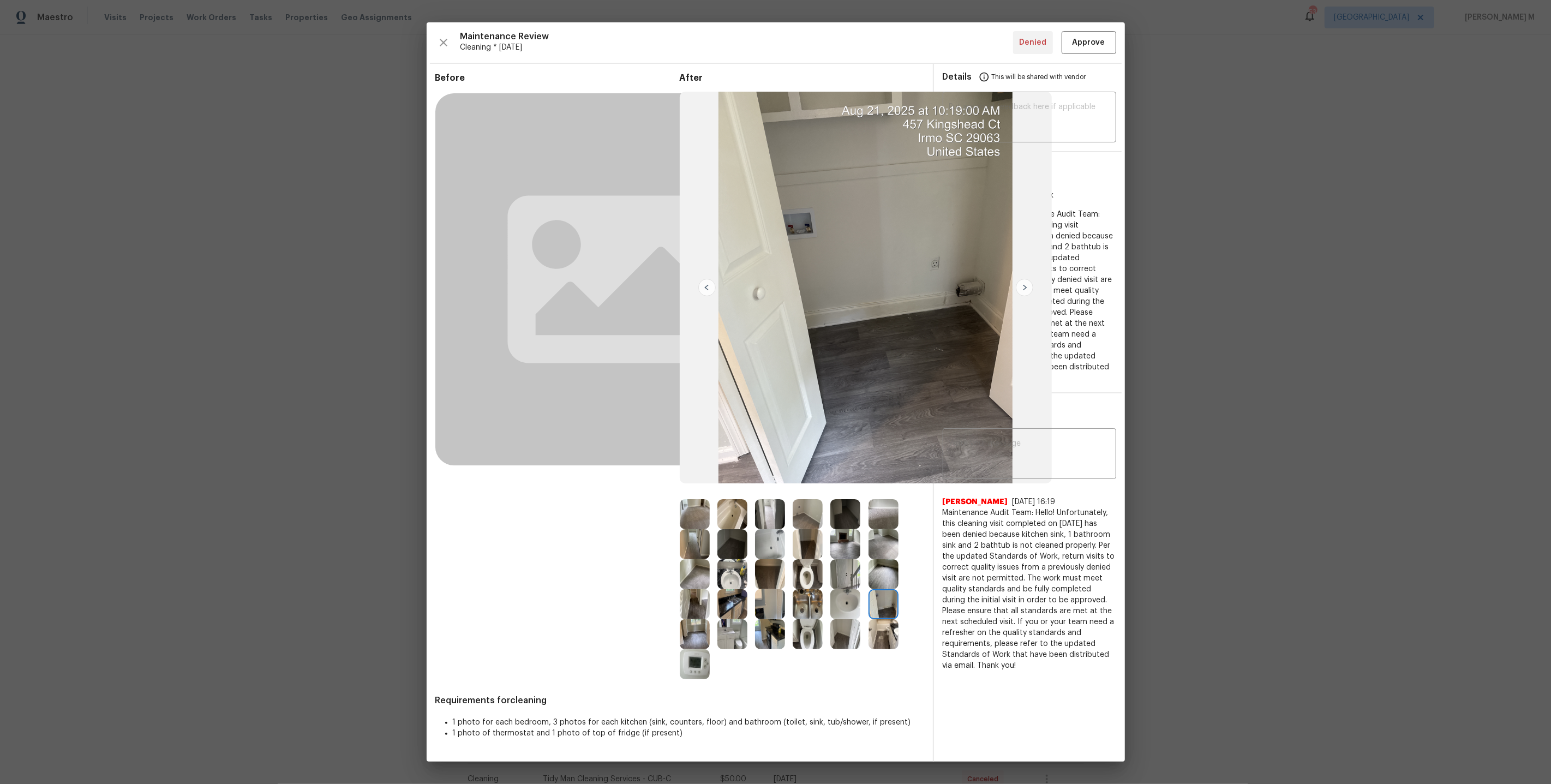
click at [1029, 286] on img at bounding box center [1024, 287] width 17 height 17
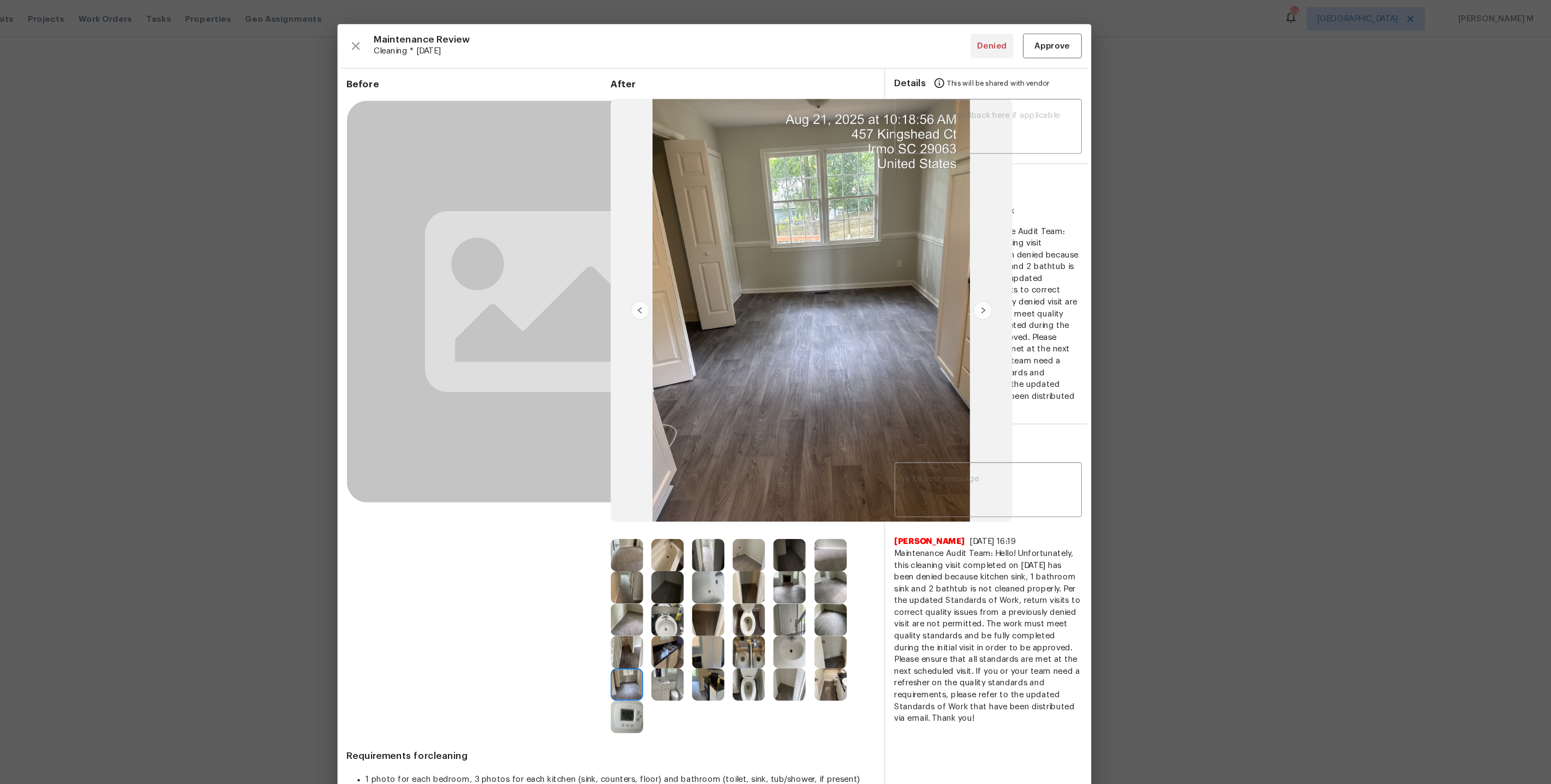
click at [1024, 288] on img at bounding box center [1024, 287] width 17 height 17
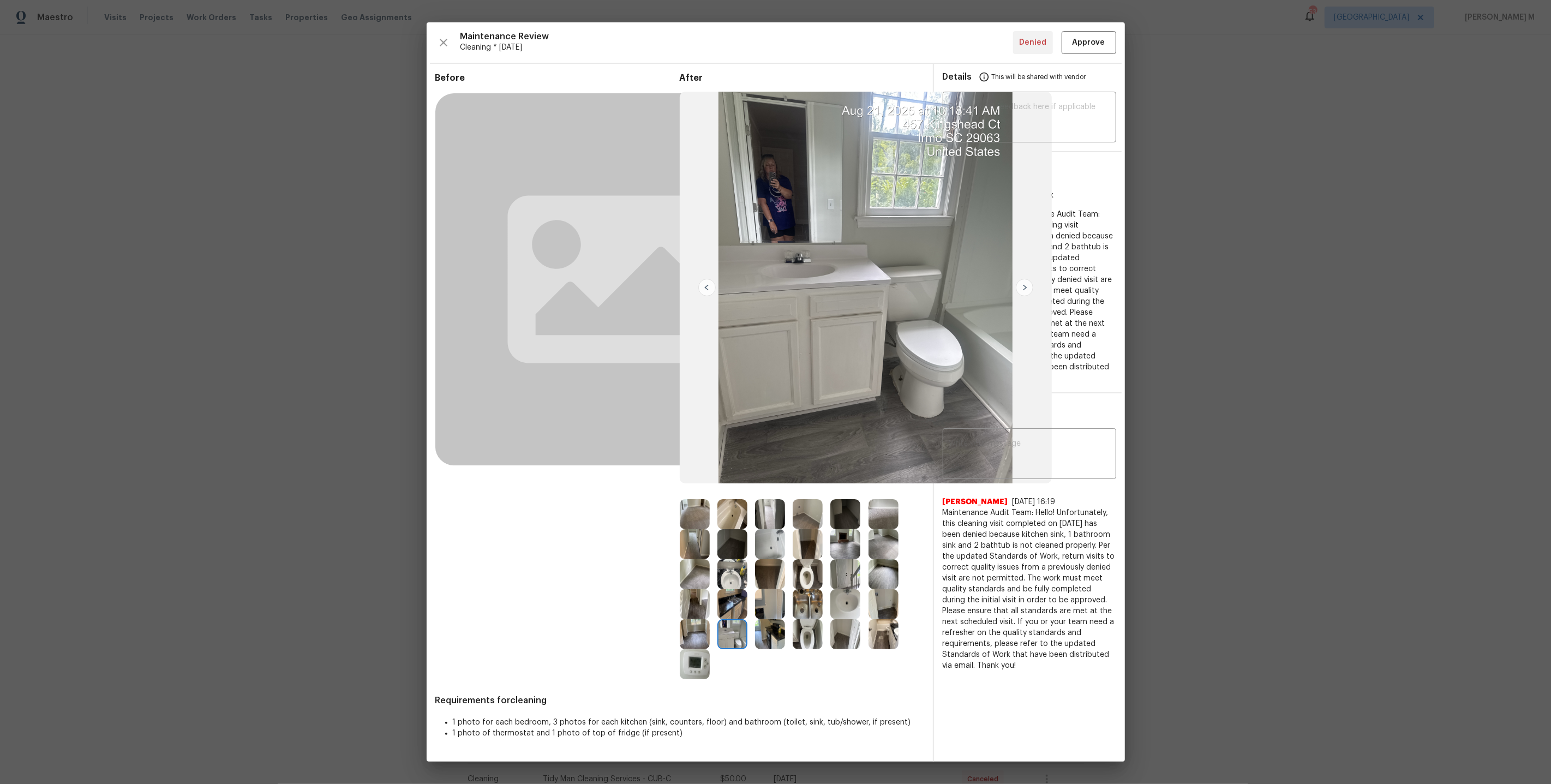
click at [841, 625] on img at bounding box center [844, 633] width 30 height 30
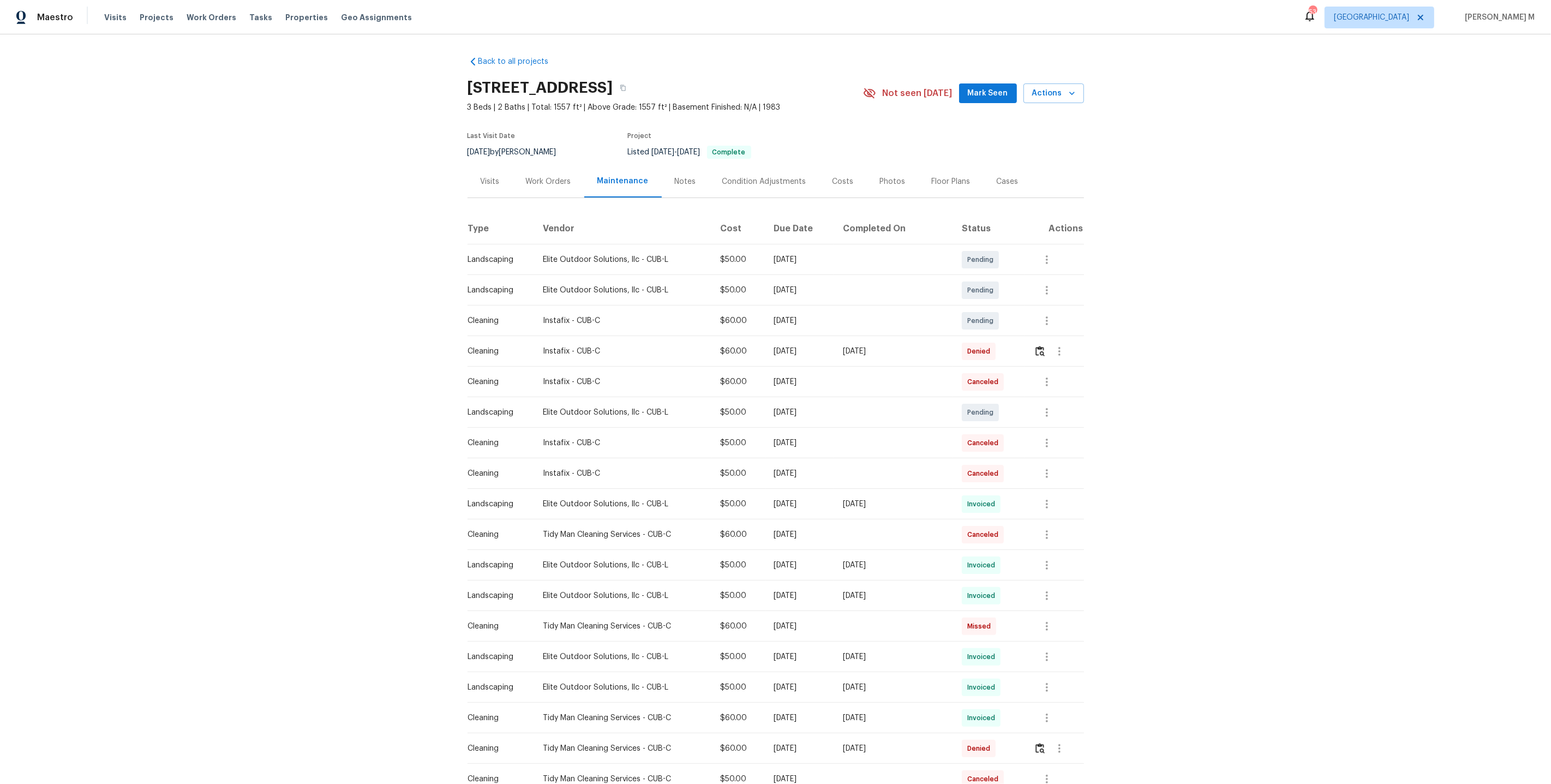
click at [549, 204] on div "Back to all projects 457 Kingshead Ct, Irmo, SC 29063 3 Beds | 2 Baths | Total:…" at bounding box center [775, 541] width 616 height 987
click at [547, 180] on div "Work Orders" at bounding box center [548, 180] width 45 height 11
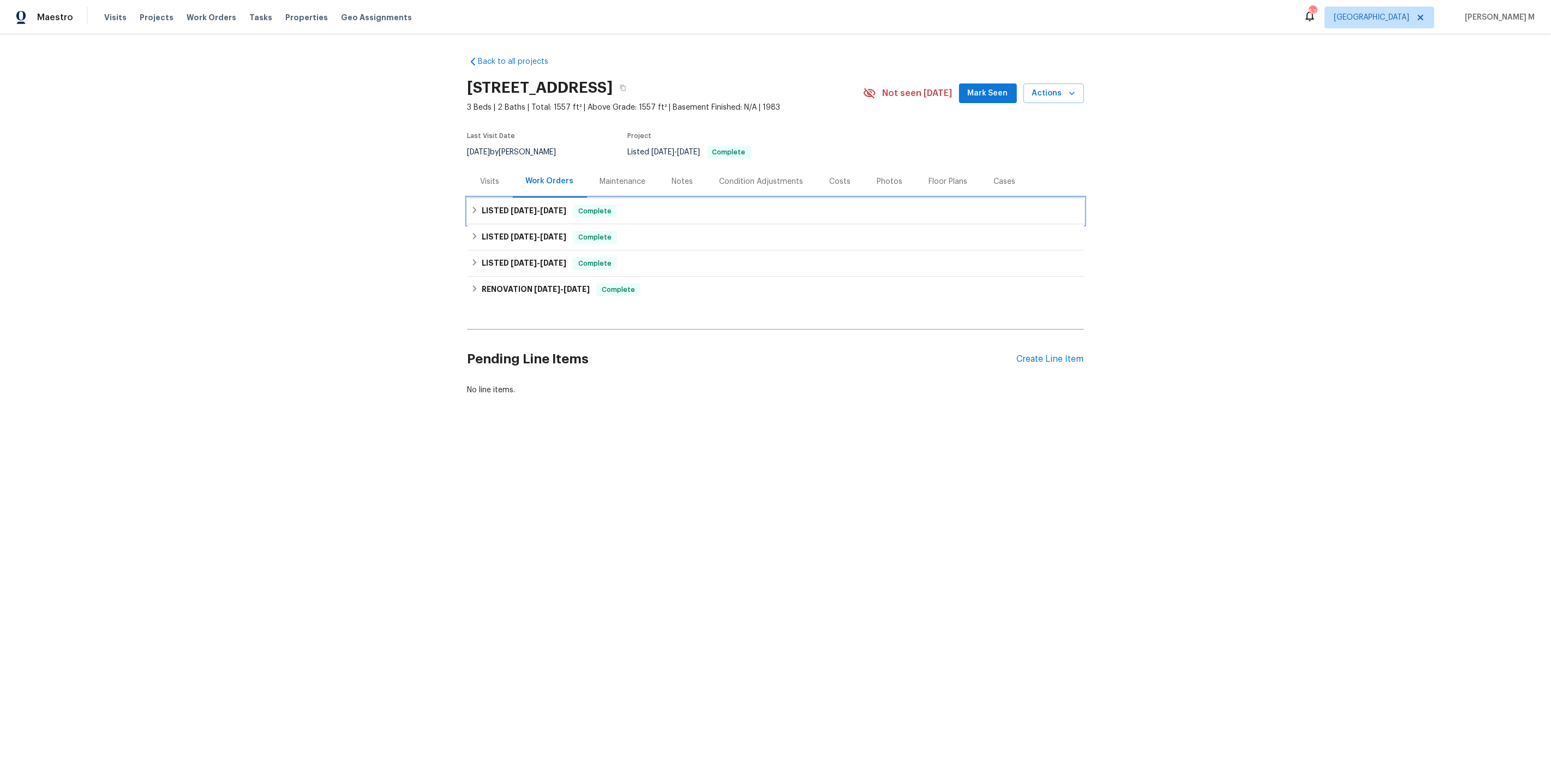
click at [494, 212] on div "LISTED 7/9/25 - 7/15/25 Complete" at bounding box center [775, 210] width 616 height 26
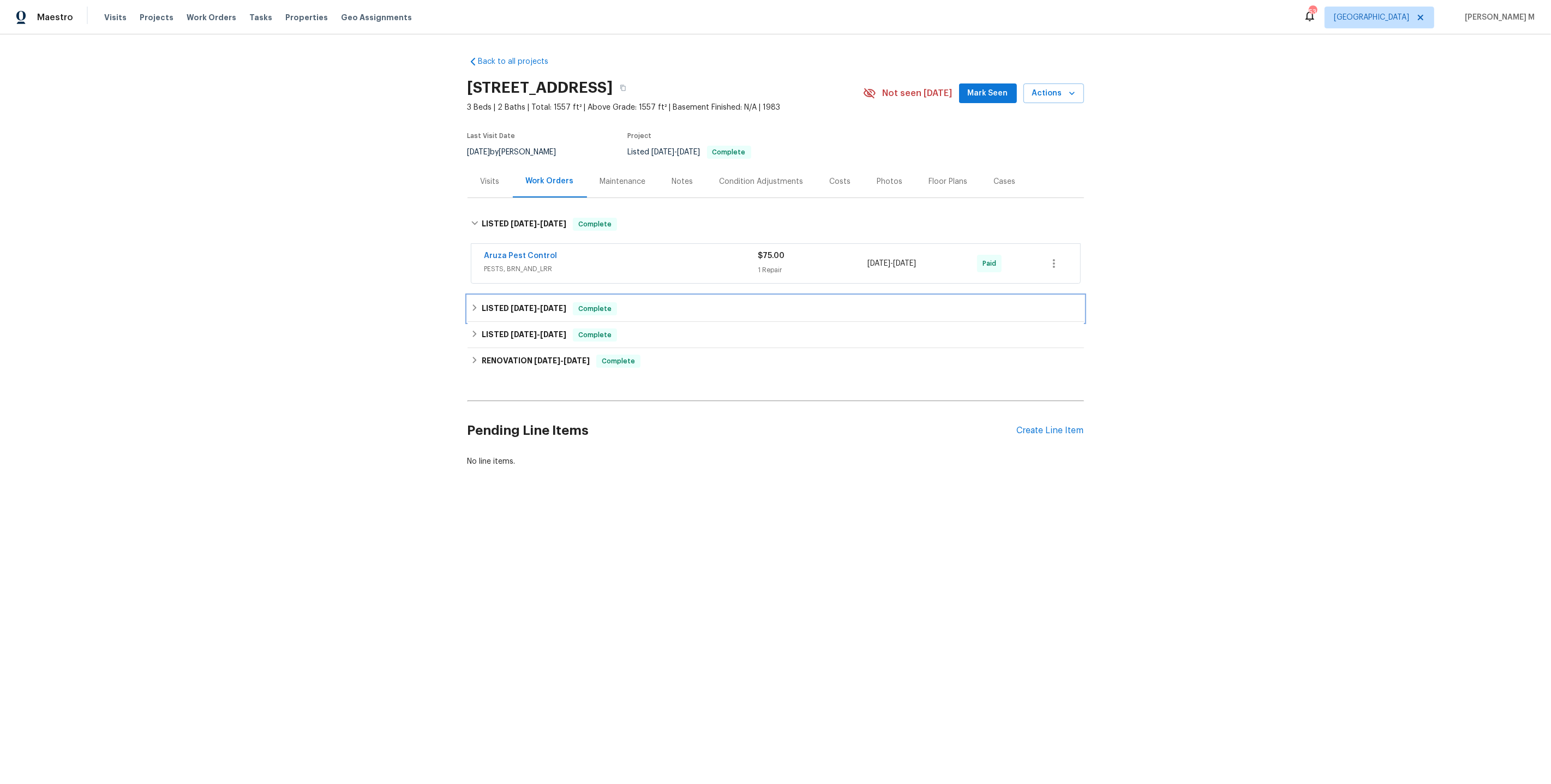
click at [519, 296] on div "LISTED 6/2/25 - 6/26/25 Complete" at bounding box center [775, 308] width 616 height 26
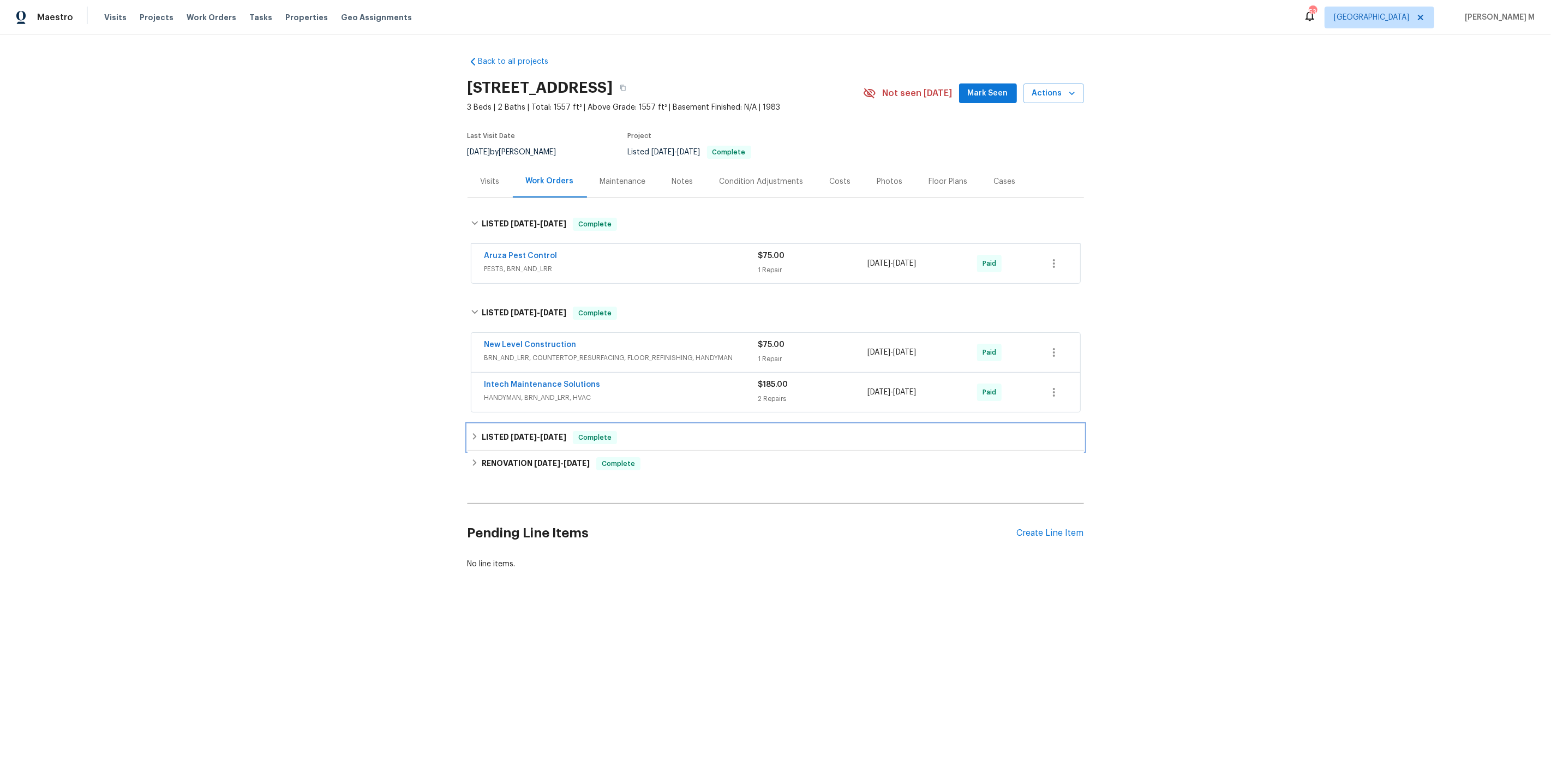
click at [518, 424] on div "LISTED 2/11/25 - 2/12/25 Complete" at bounding box center [775, 436] width 616 height 26
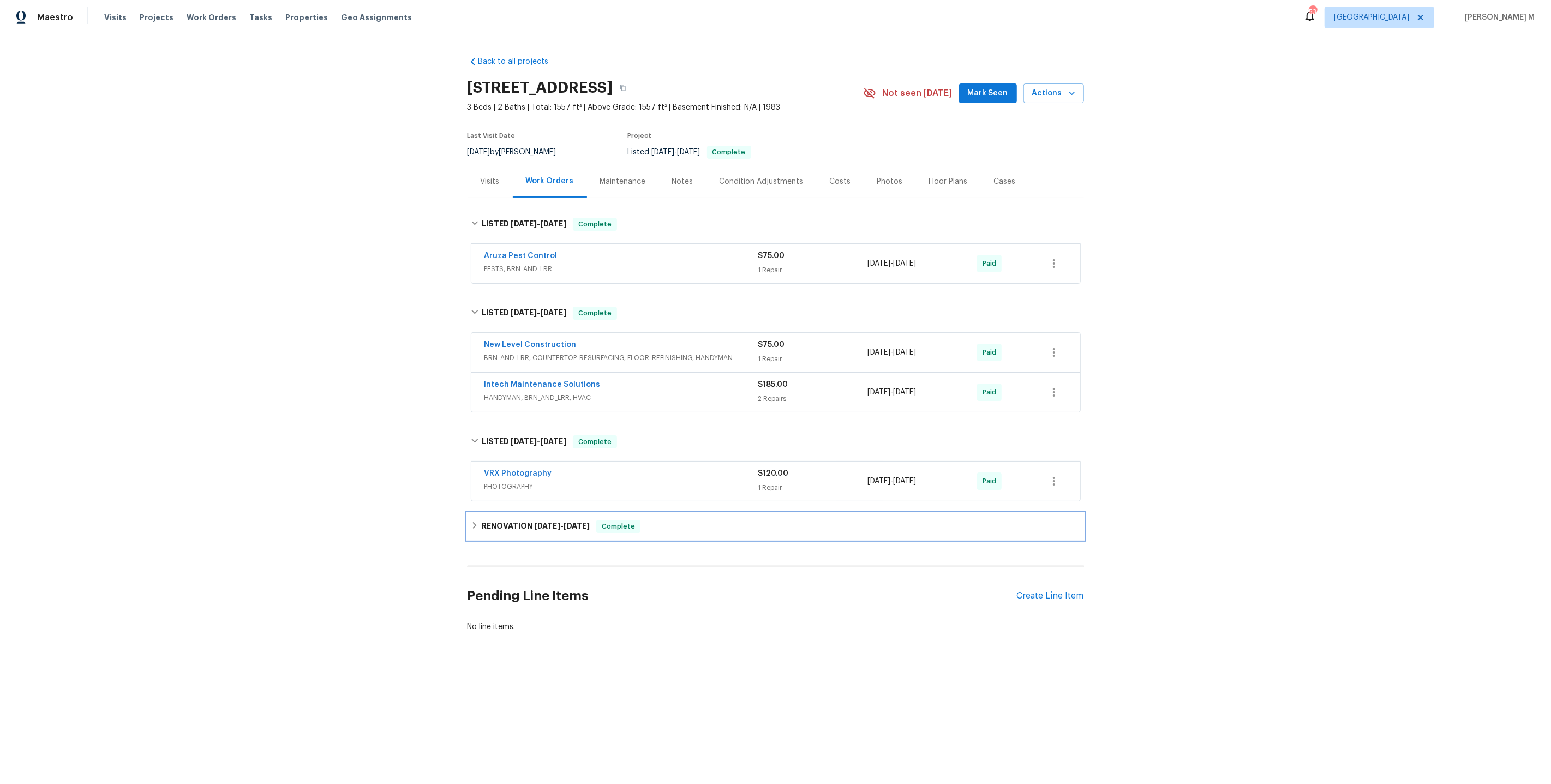
click at [508, 519] on h6 "RENOVATION 1/14/25 - 2/10/25" at bounding box center [535, 526] width 108 height 13
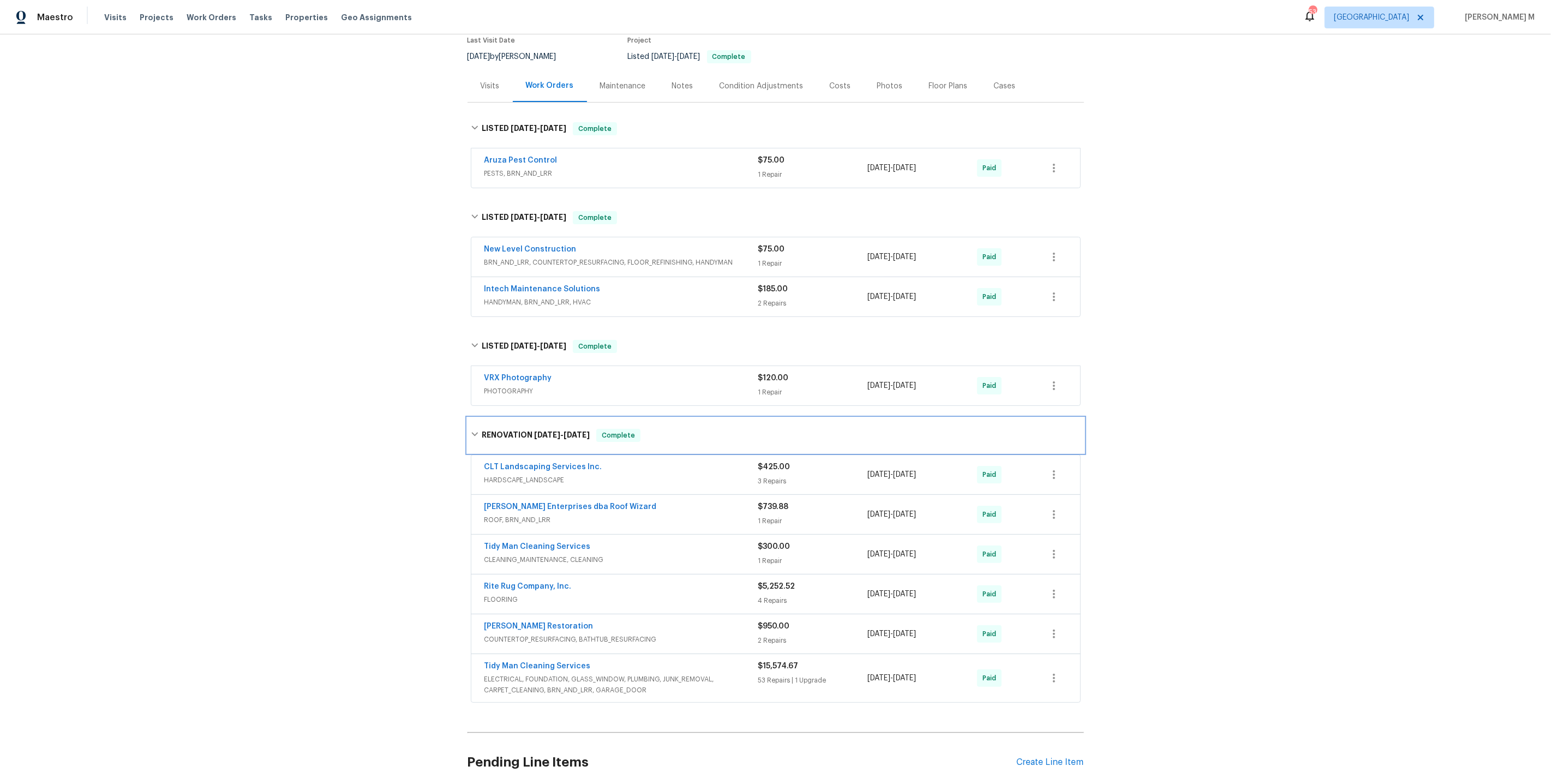
scroll to position [96, 0]
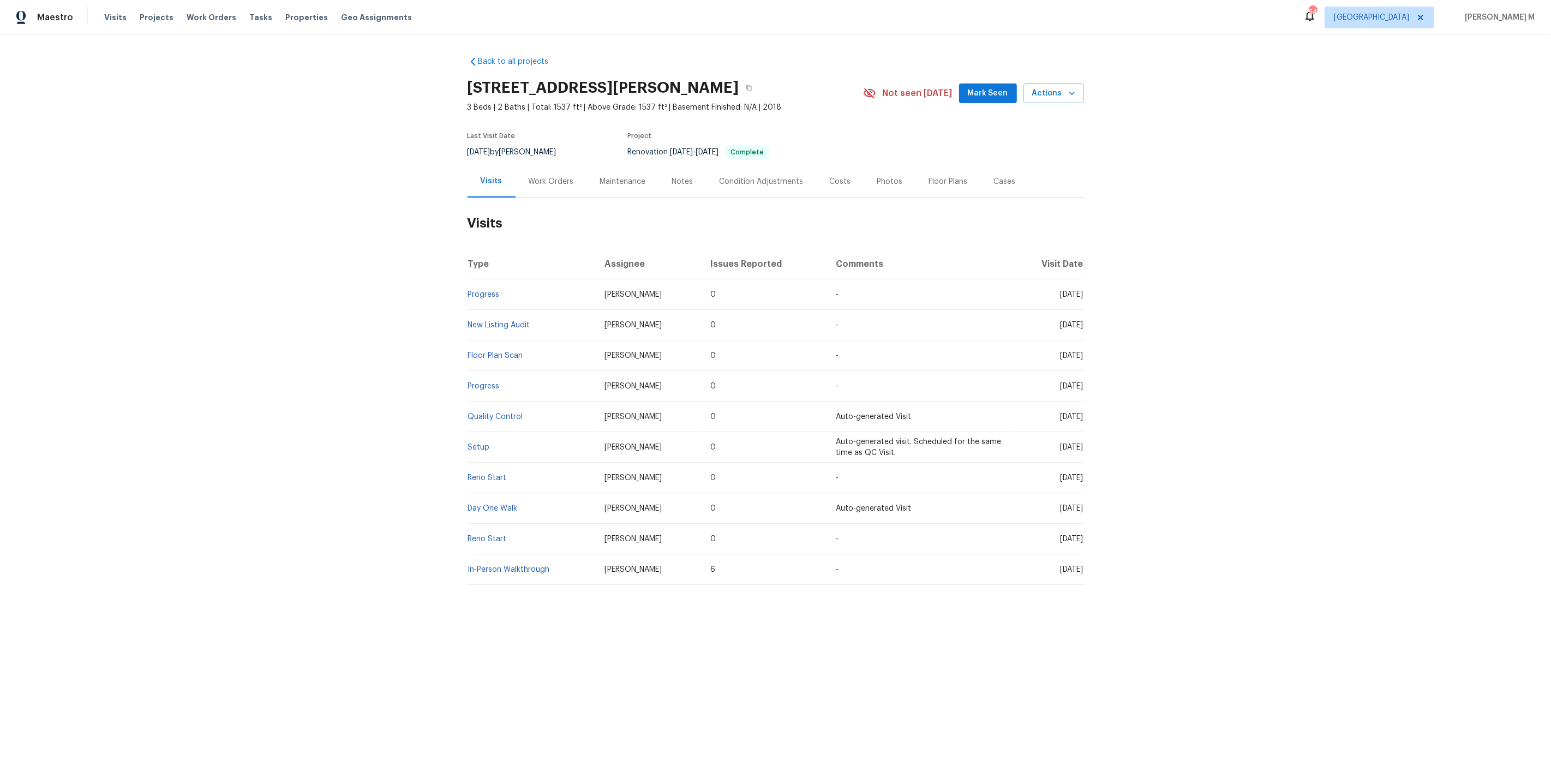
click at [549, 176] on div "Work Orders" at bounding box center [550, 180] width 45 height 11
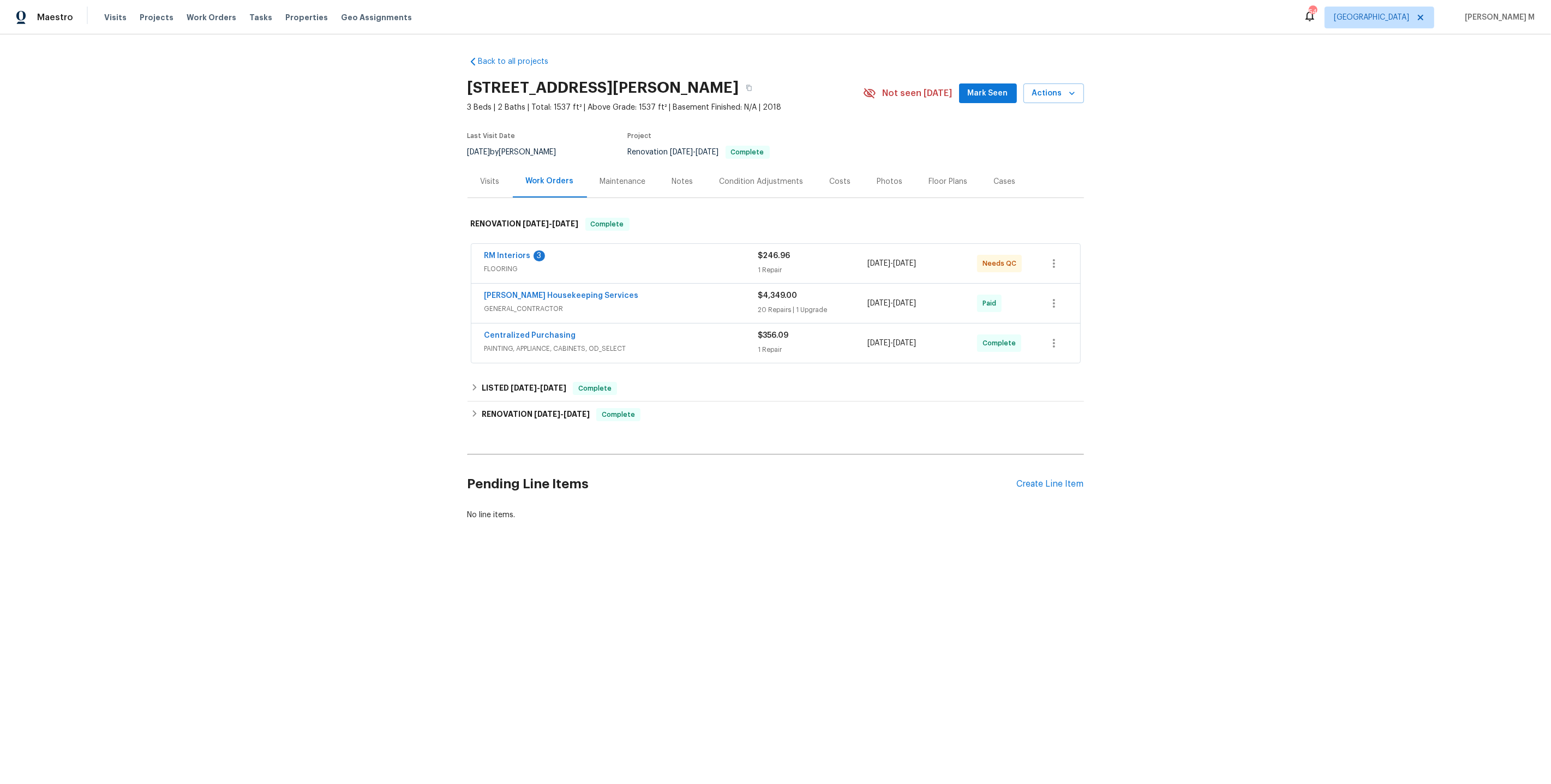
click at [518, 264] on span "FLOORING" at bounding box center [621, 268] width 274 height 11
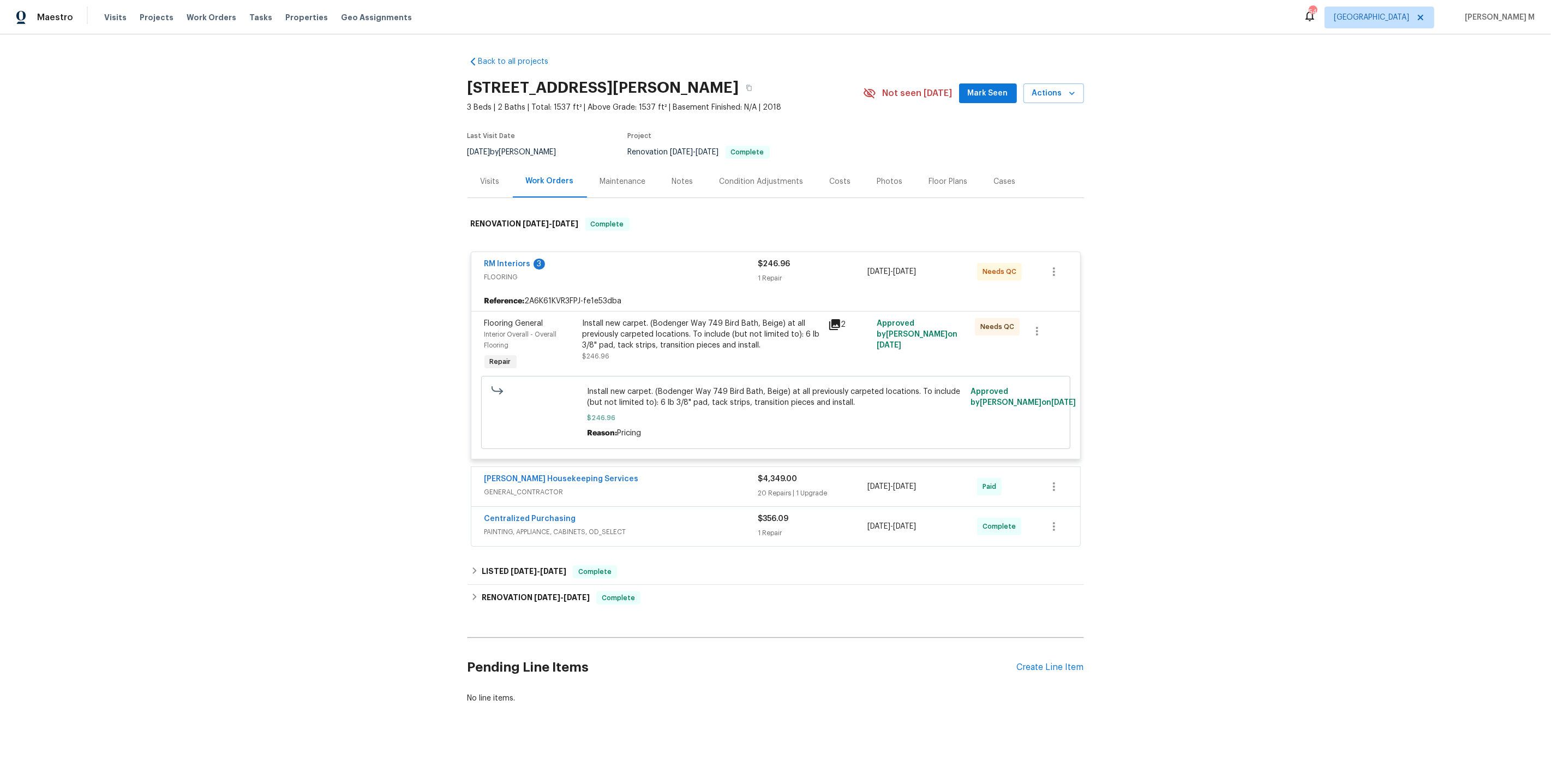
click at [659, 281] on div "RM Interiors 3 FLOORING $246.96 1 Repair 7/2/2025 - 7/7/2025 Needs QC" at bounding box center [775, 271] width 608 height 39
click at [659, 342] on div "Install new carpet. (Bodenger Way 749 Bird Bath, Beige) at all previously carpe…" at bounding box center [702, 334] width 239 height 32
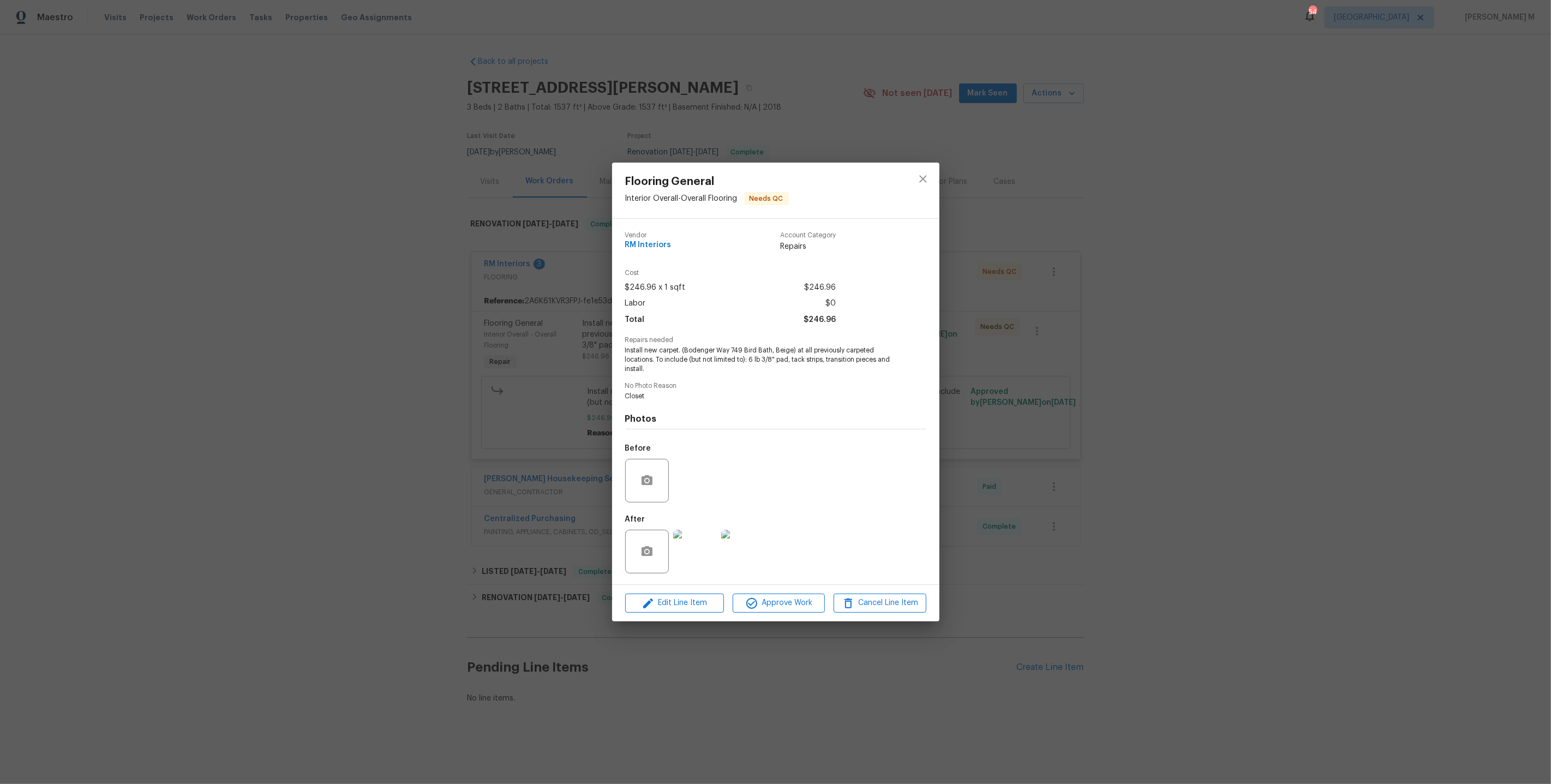
click at [1078, 408] on div "Flooring General Interior Overall - Overall Flooring Needs QC Vendor RM Interio…" at bounding box center [776, 392] width 1551 height 784
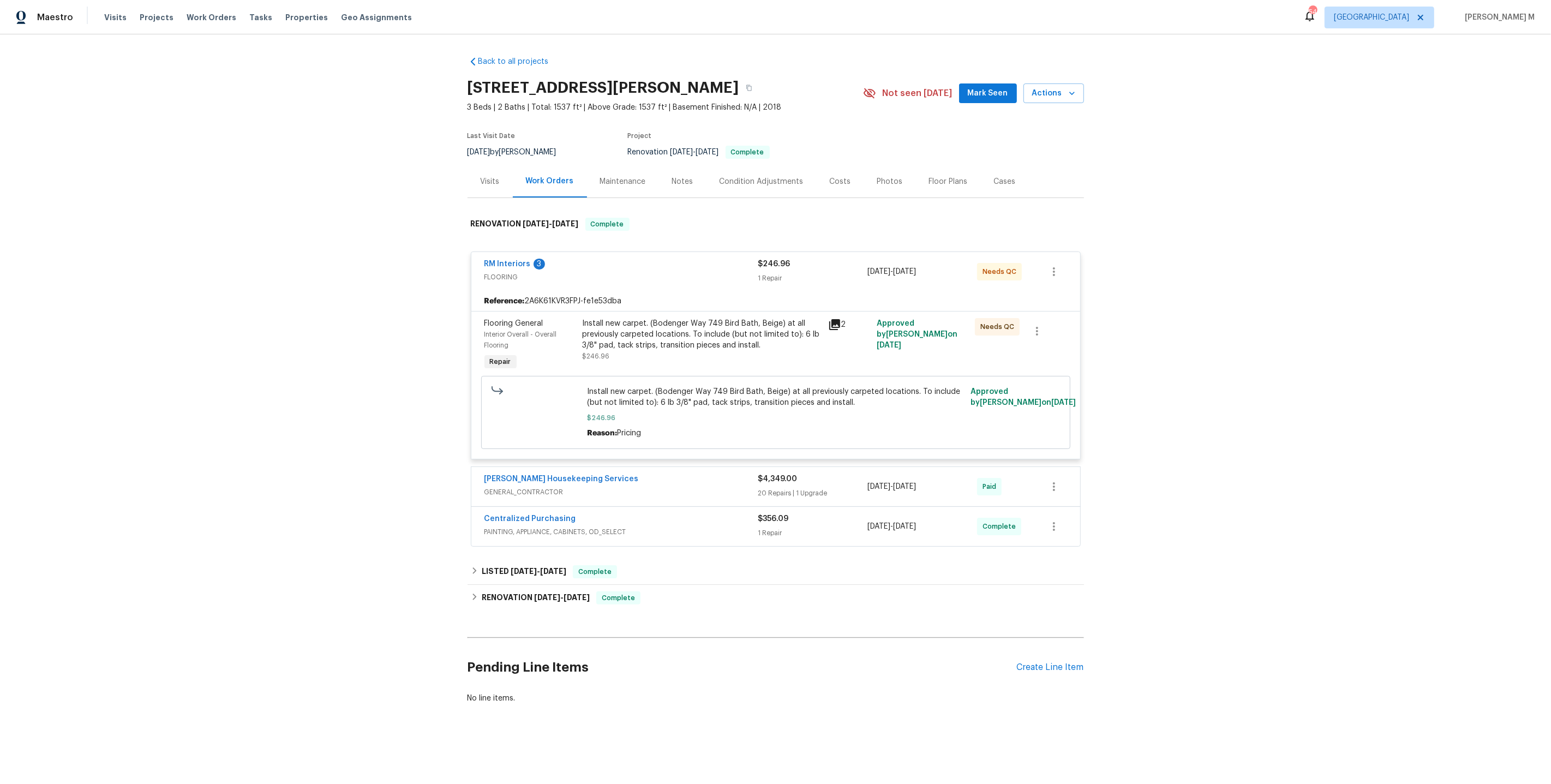
click at [1056, 646] on div "Pending Line Items Create Line Item" at bounding box center [775, 667] width 616 height 51
click at [1057, 662] on div "Create Line Item" at bounding box center [1051, 667] width 67 height 11
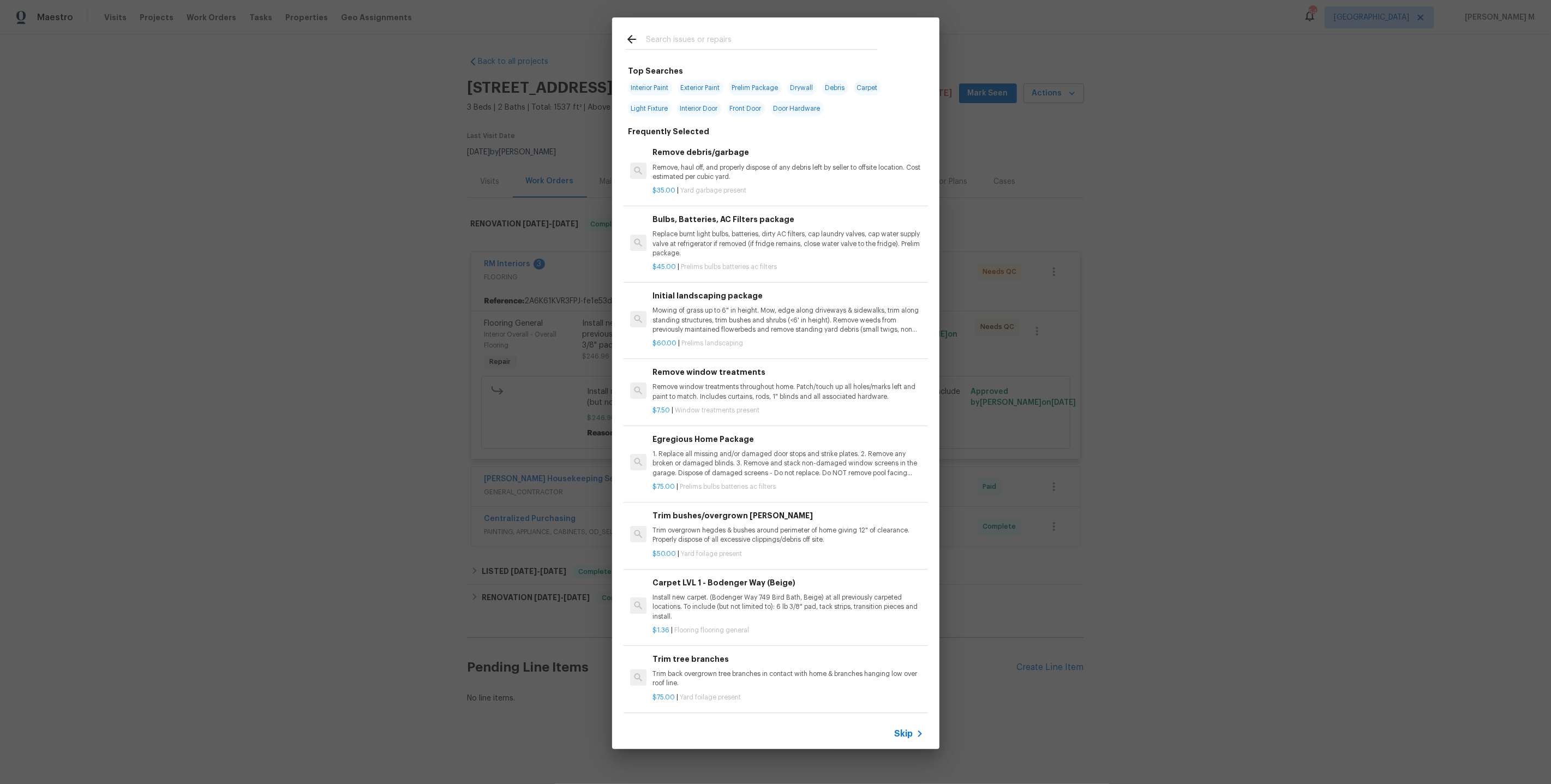
click at [918, 736] on icon at bounding box center [920, 733] width 13 height 13
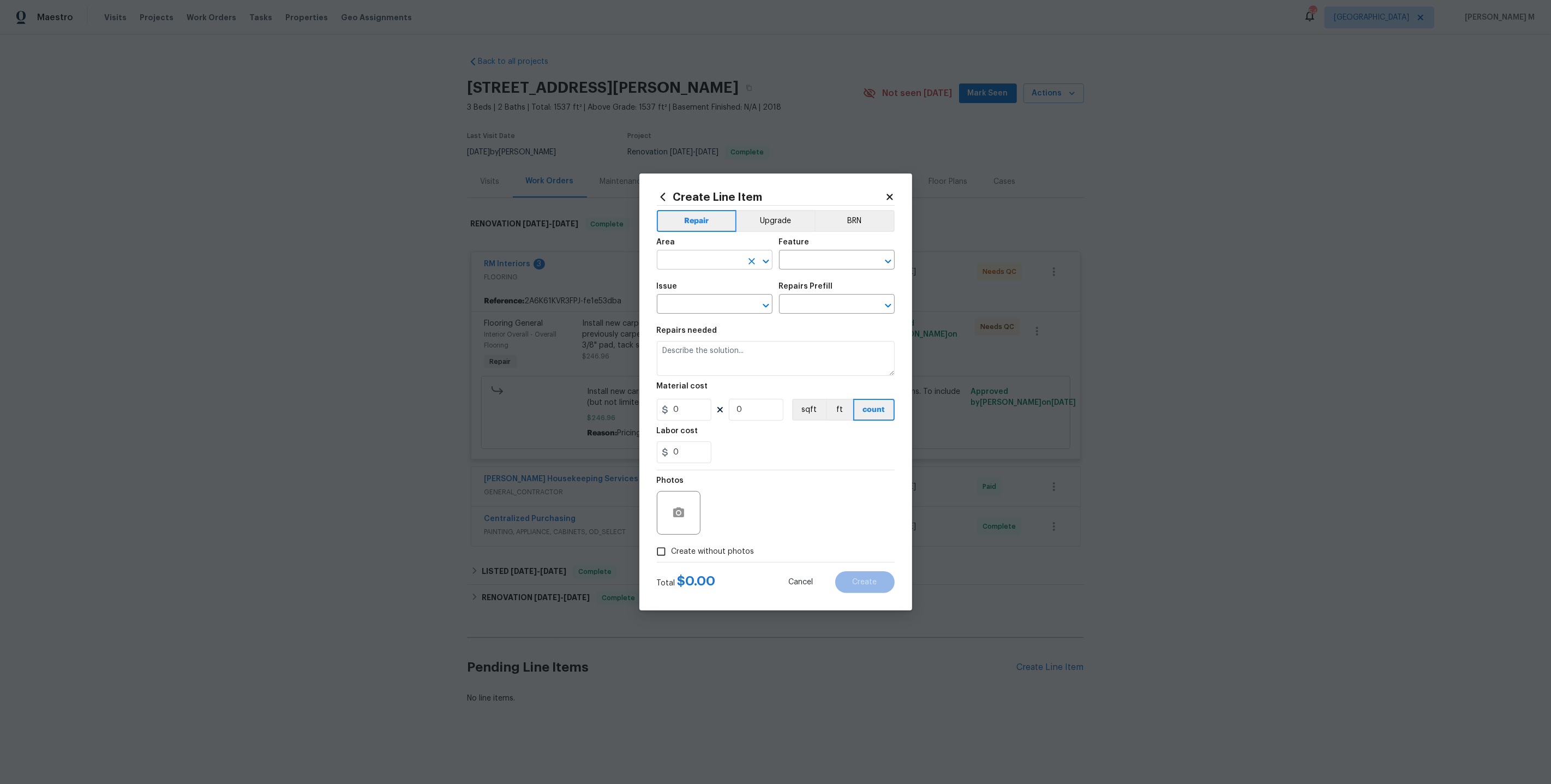
click at [707, 269] on input "text" at bounding box center [699, 261] width 85 height 17
click at [702, 290] on li "Interior Addition" at bounding box center [713, 289] width 117 height 18
type input "Interior Addition"
click at [806, 262] on input "text" at bounding box center [821, 261] width 85 height 17
type input "Ki"
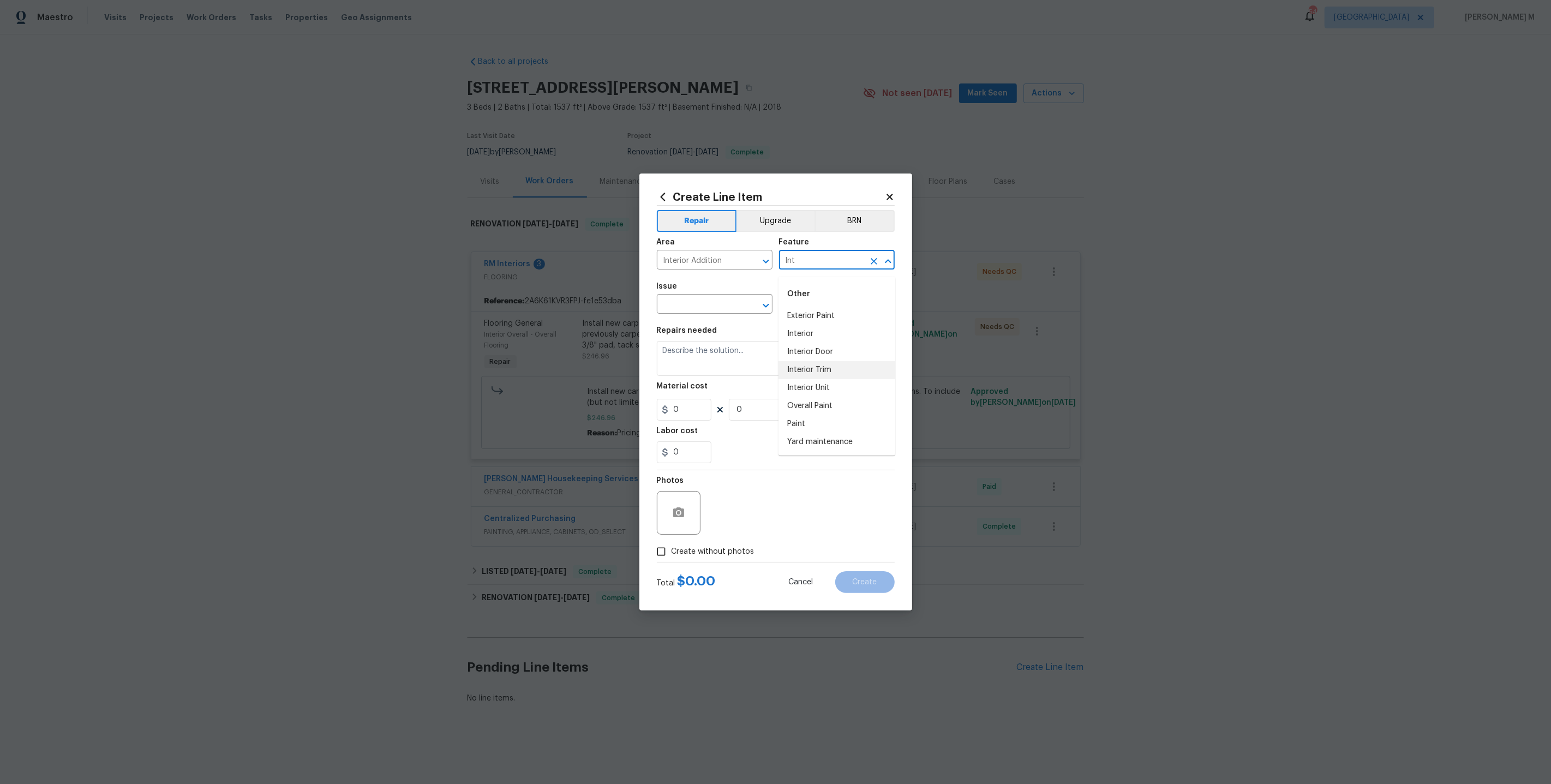
click at [799, 370] on li "Interior Trim" at bounding box center [837, 370] width 117 height 18
type input "Interior Trim"
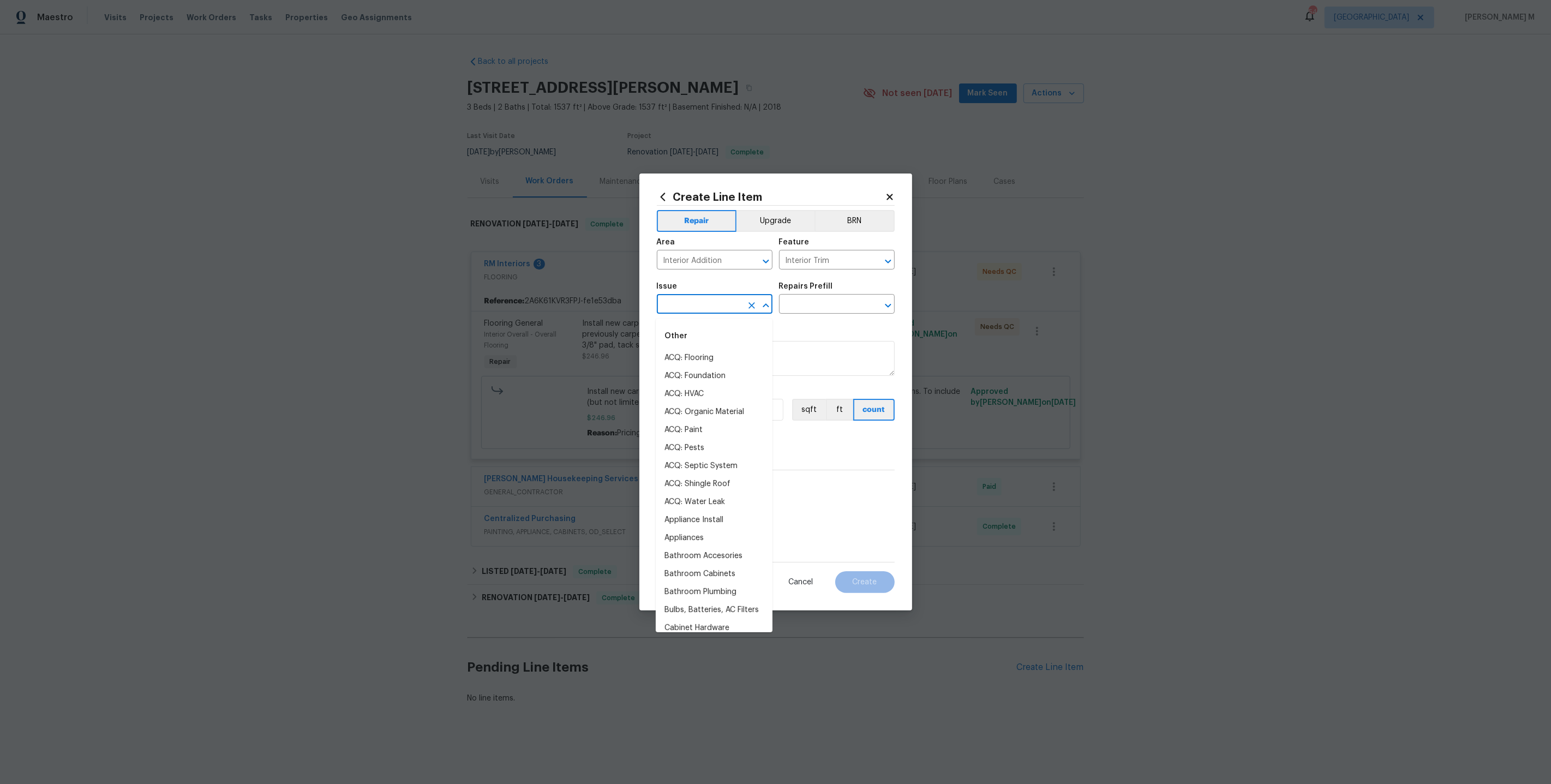
click at [700, 305] on input "text" at bounding box center [699, 306] width 85 height 17
click at [700, 354] on li "Kitchen Cabinets" at bounding box center [713, 357] width 117 height 18
type input "Kitchen Cabinets"
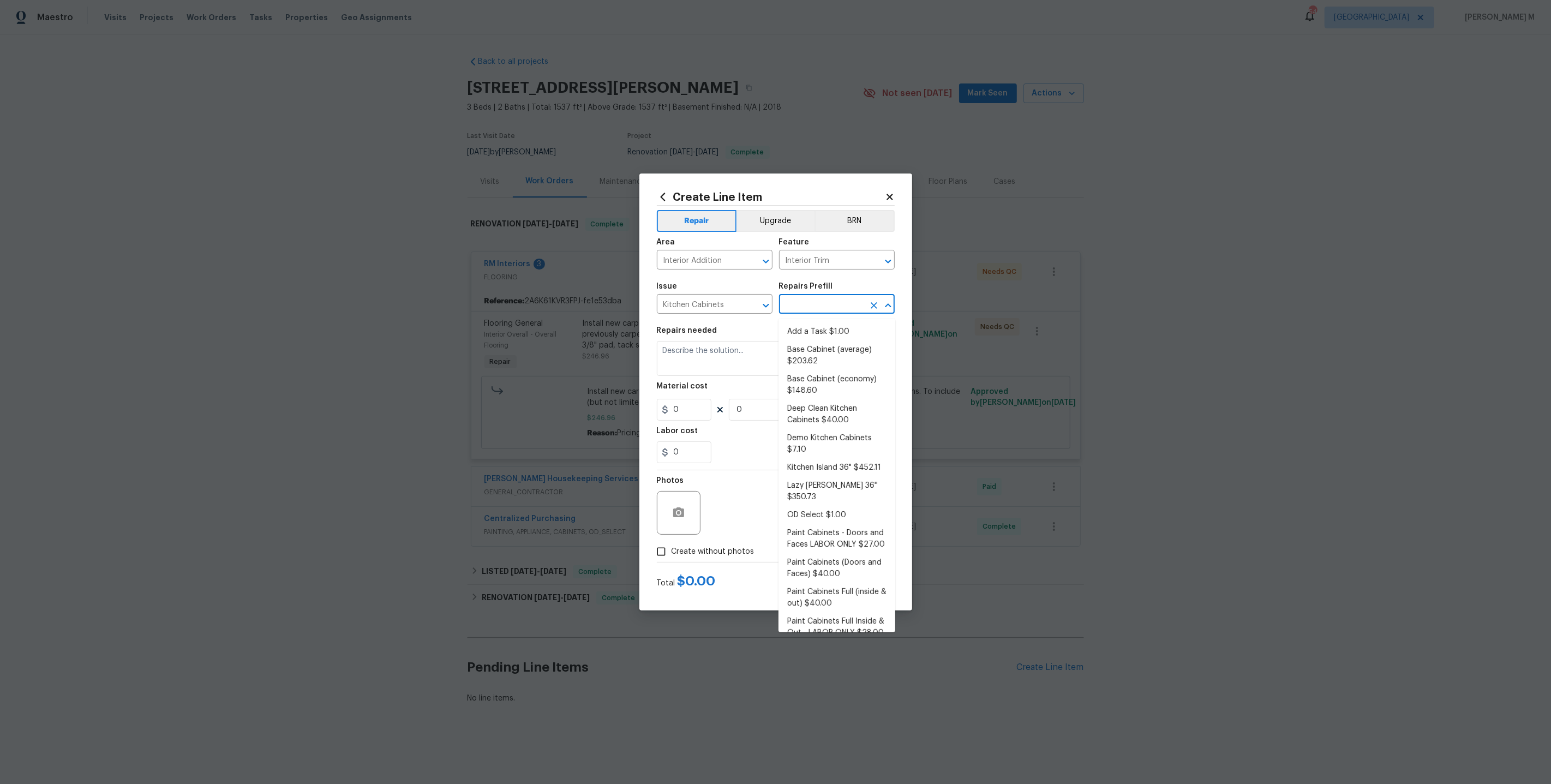
click at [826, 301] on input "text" at bounding box center [821, 306] width 85 height 17
click at [818, 637] on li "Wall Cabinet (average) $198.26" at bounding box center [837, 651] width 117 height 30
type input "Cabinets"
type input "Wall Cabinet (average) $198.26"
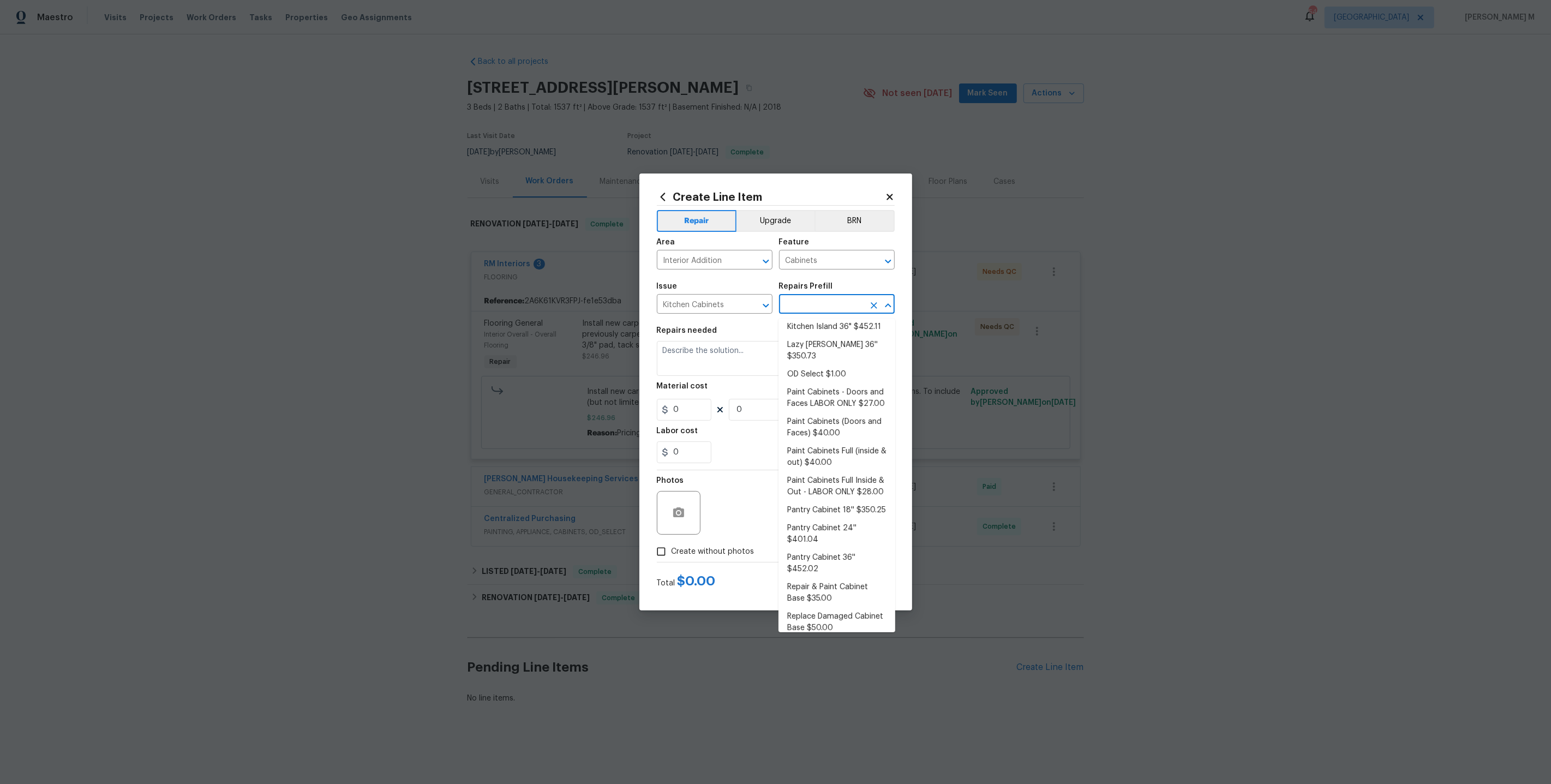
type textarea "Remove the existing kitchen wall cabinets (if present) and install a new kitche…"
type input "198.26"
type input "1"
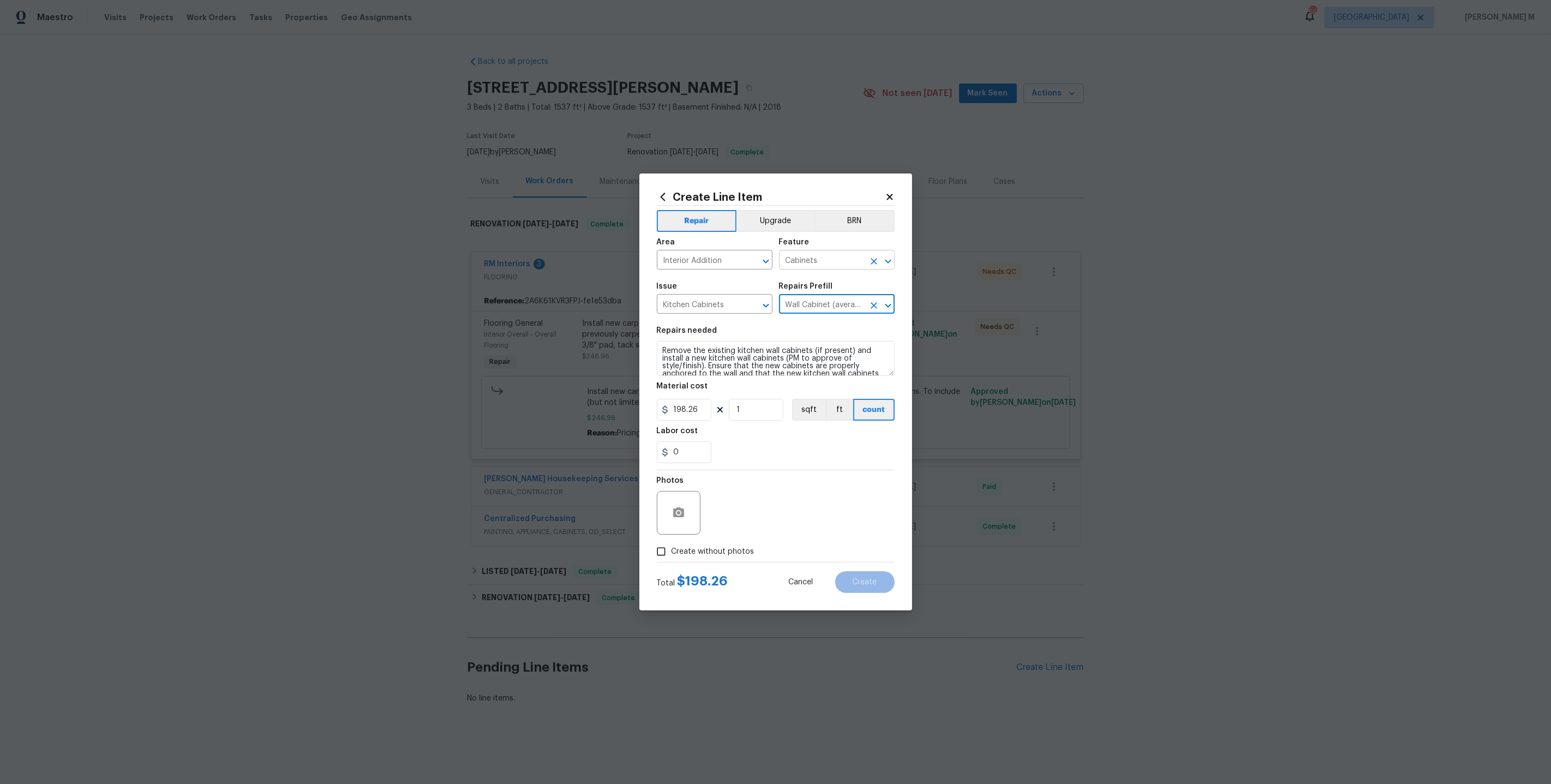
click at [817, 264] on input "Cabinets" at bounding box center [821, 261] width 85 height 17
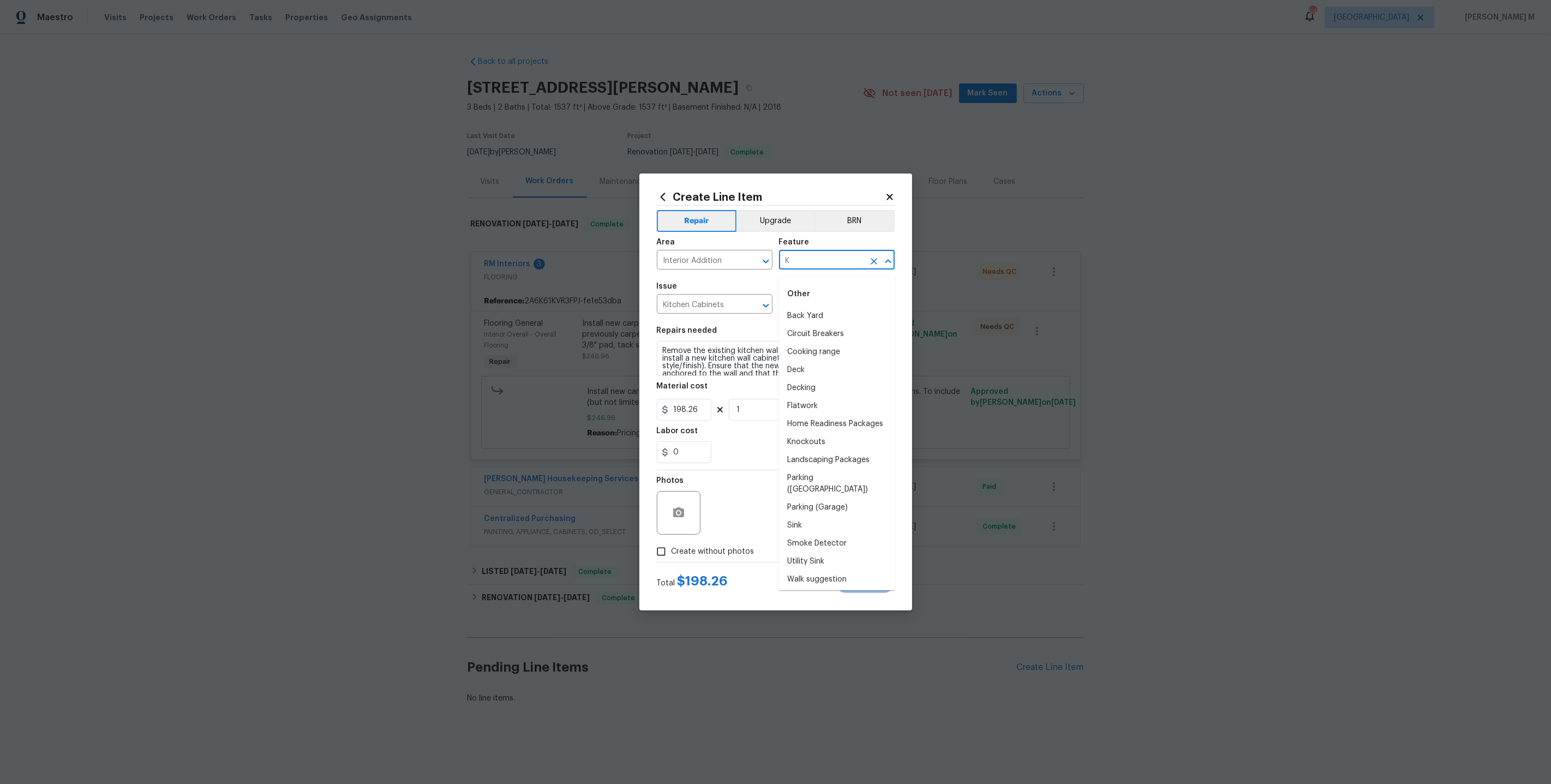
type input "Ki"
click at [828, 356] on li "Interior Trim" at bounding box center [837, 351] width 117 height 18
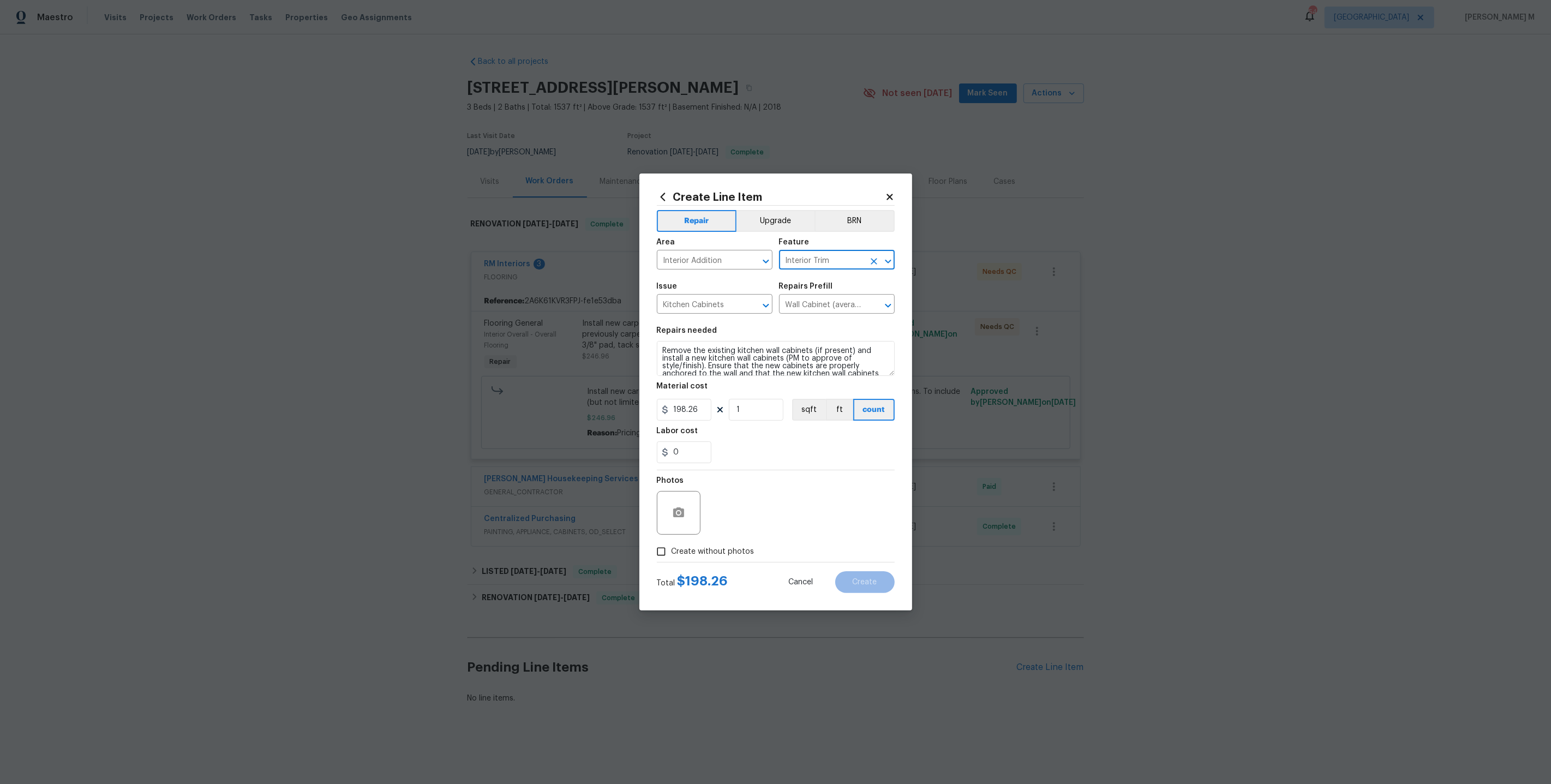
type input "Interior Trim"
click at [763, 357] on textarea "Remove the existing kitchen wall cabinets (if present) and install a new kitche…" at bounding box center [776, 358] width 238 height 35
click at [700, 381] on section "Repairs needed Material cost 198.26 1 sqft ft count Labor cost 0" at bounding box center [776, 394] width 238 height 149
click at [702, 354] on textarea at bounding box center [776, 358] width 238 height 35
paste textarea "The trim on the kitchen island is coming off. Please inspect and reattach the t…"
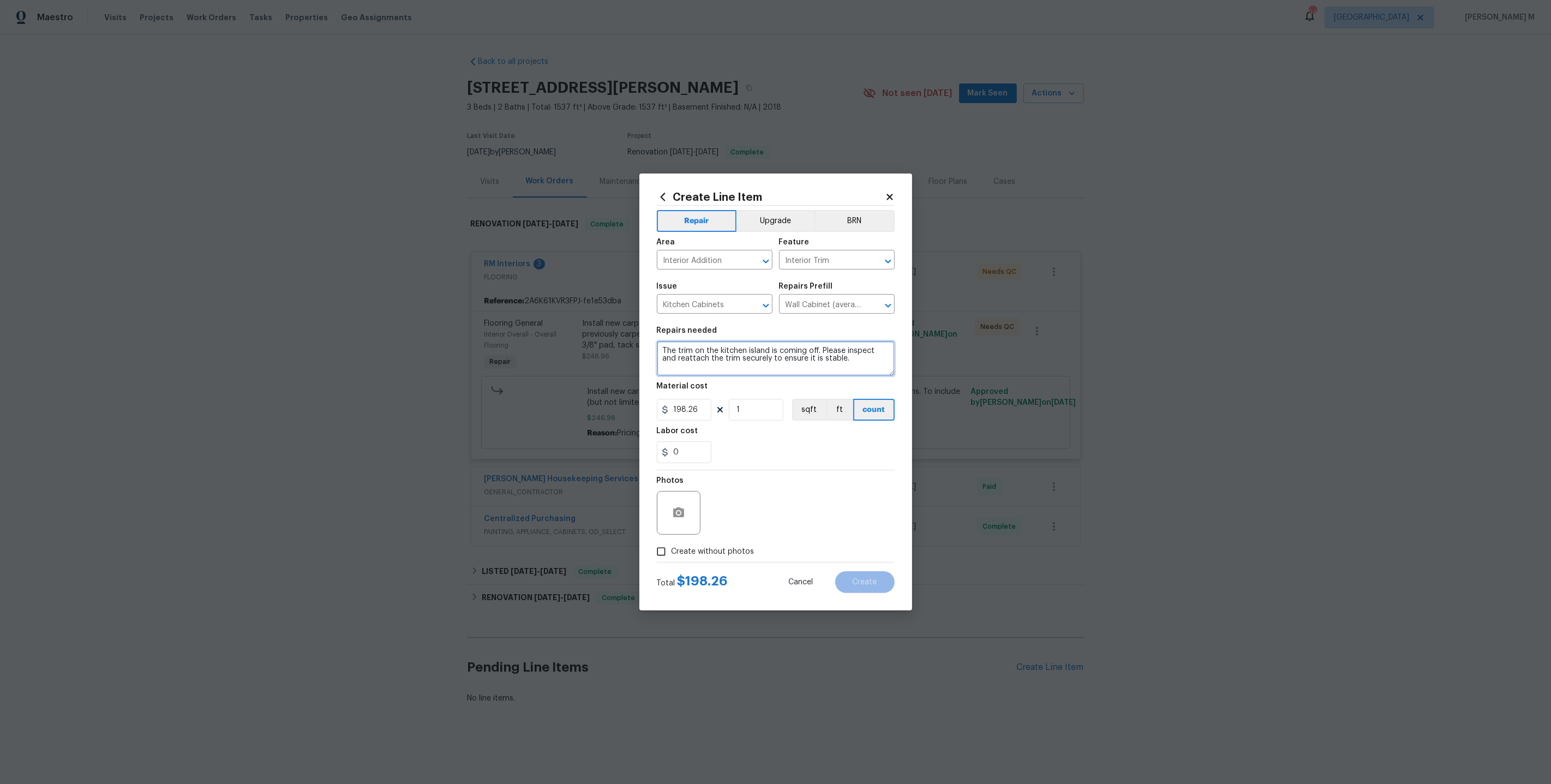
type textarea "The trim on the kitchen island is coming off. Please inspect and reattach the t…"
click at [690, 411] on input "198.26" at bounding box center [684, 409] width 54 height 22
type input "75"
click at [716, 546] on span "Create without photos" at bounding box center [712, 552] width 83 height 11
click at [671, 541] on input "Create without photos" at bounding box center [661, 552] width 21 height 21
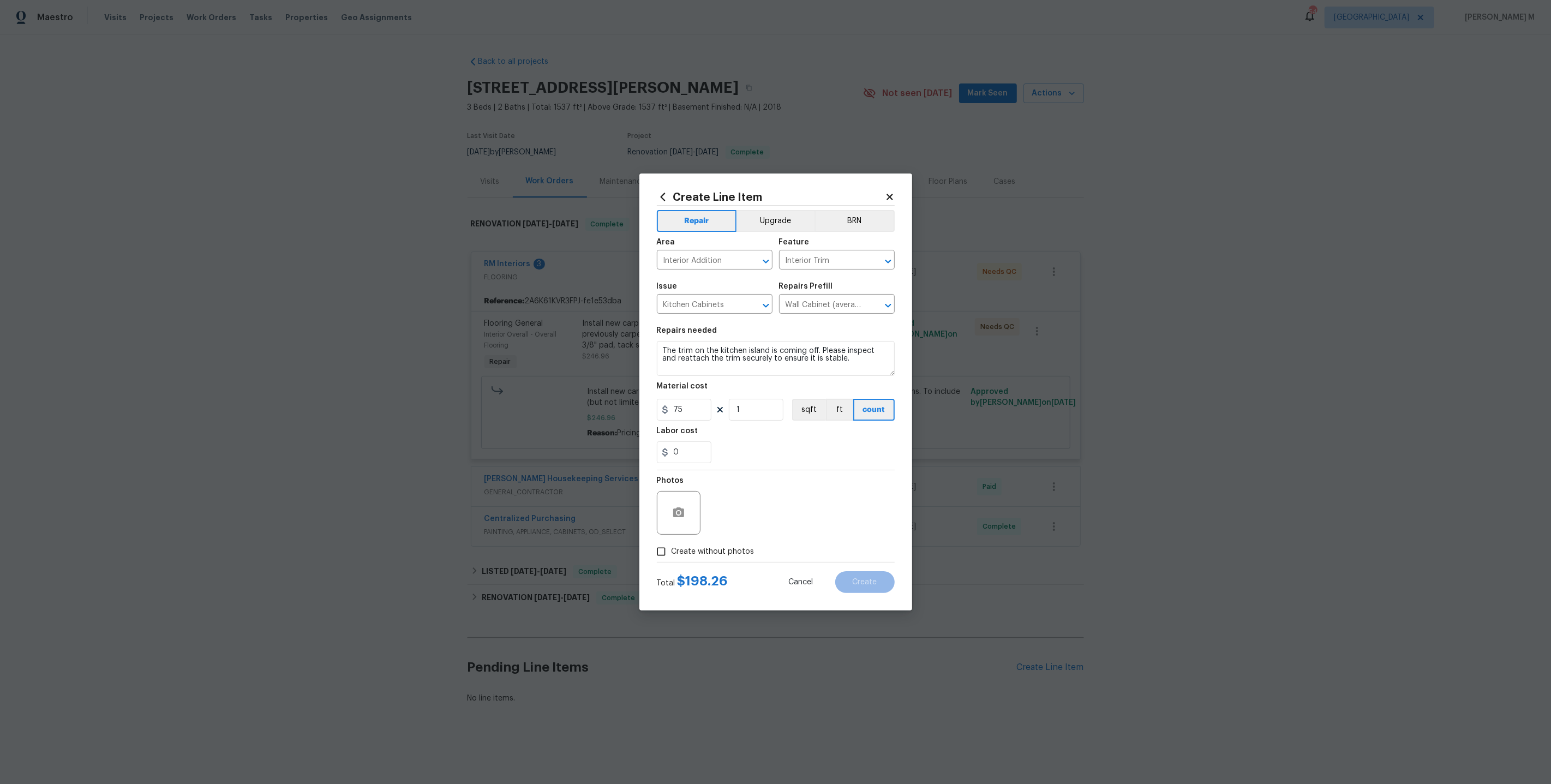
checkbox input "true"
click at [764, 513] on textarea at bounding box center [801, 513] width 185 height 44
click at [858, 578] on span "Create" at bounding box center [865, 582] width 25 height 9
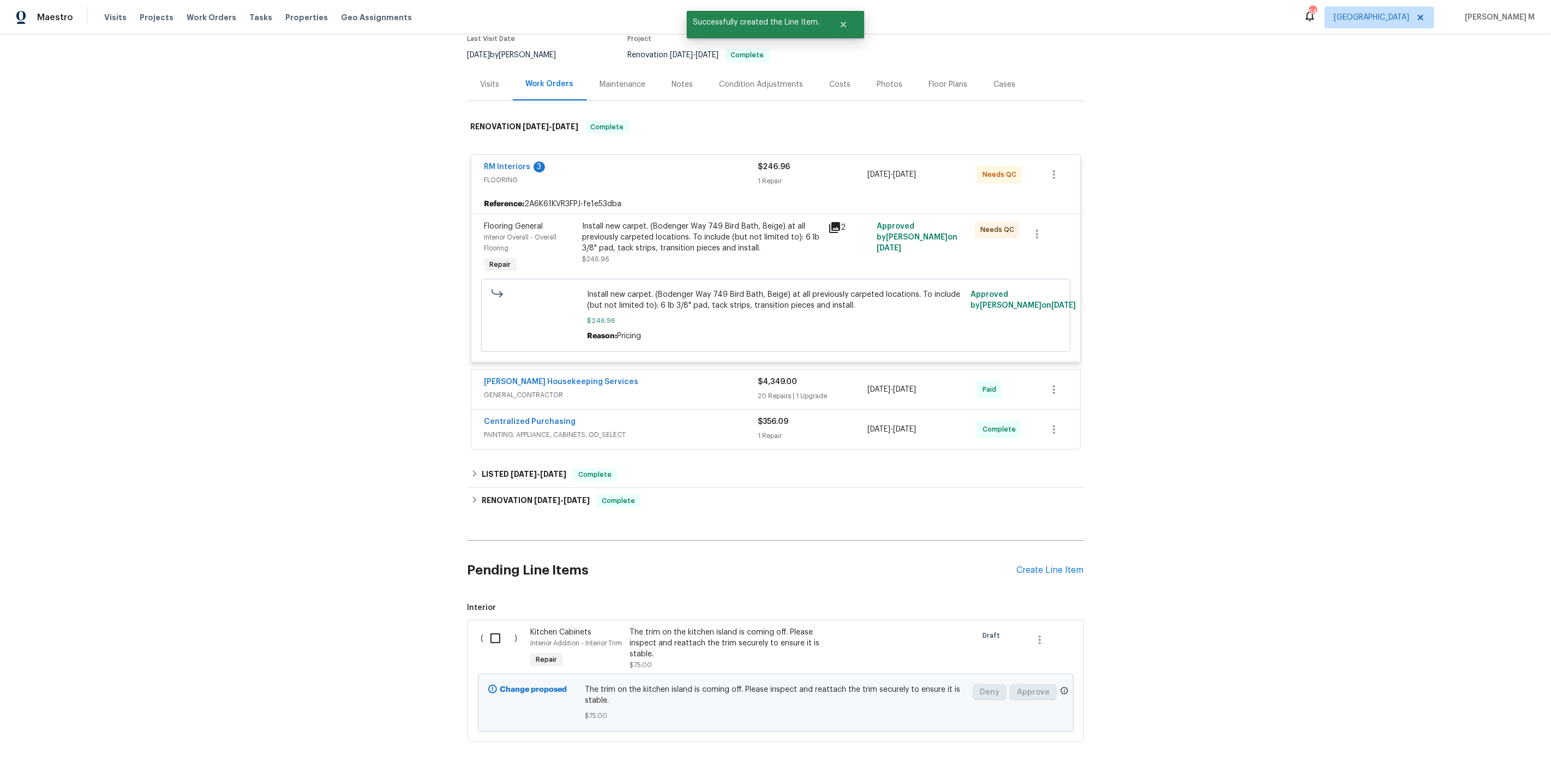
scroll to position [108, 0]
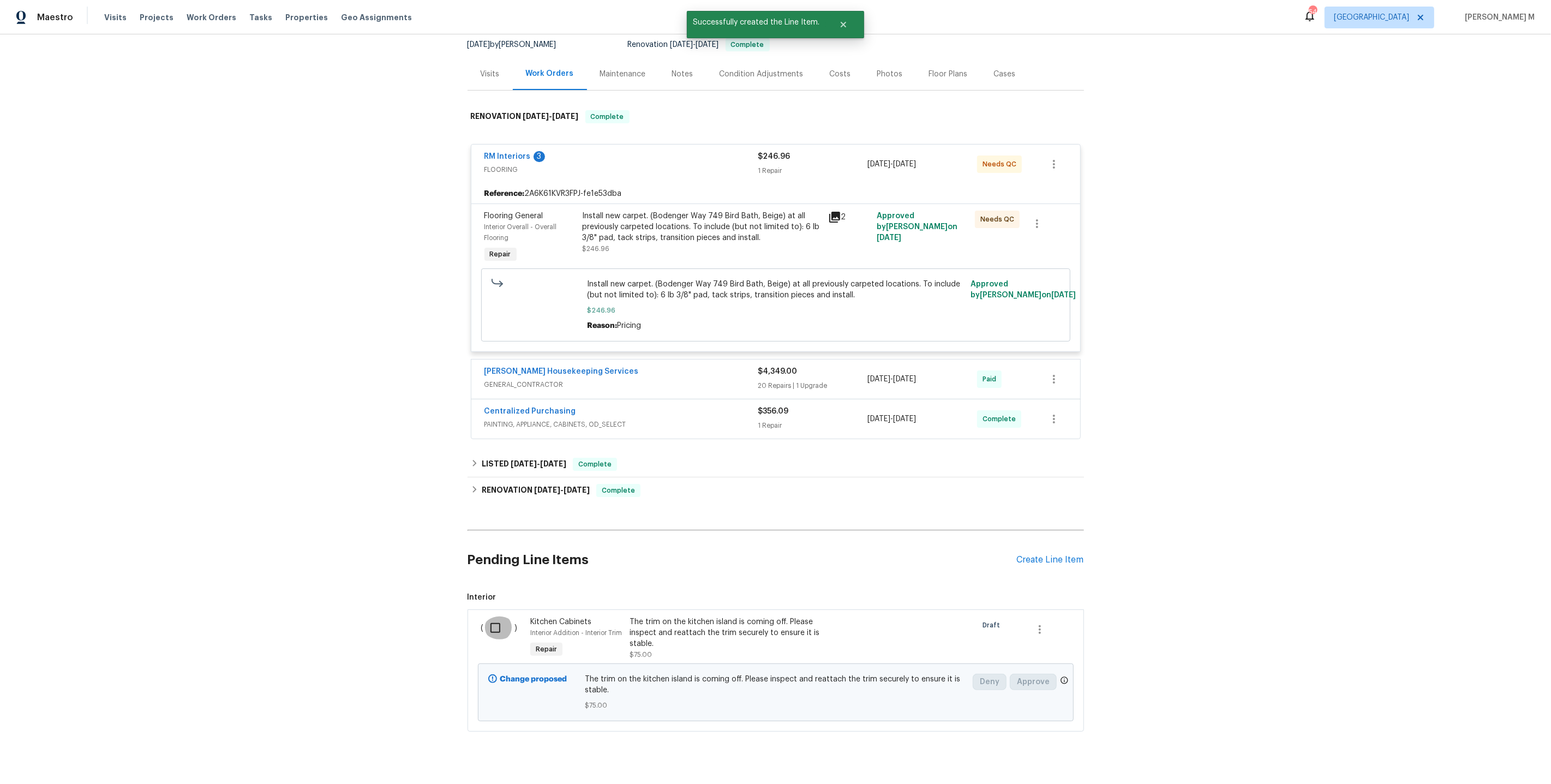
click at [506, 616] on input "checkbox" at bounding box center [499, 627] width 32 height 23
checkbox input "true"
click at [1482, 770] on div "Cancel (1) Item Create Work Order" at bounding box center [776, 756] width 1551 height 55
click at [1485, 765] on button "Create Work Order" at bounding box center [1488, 756] width 90 height 20
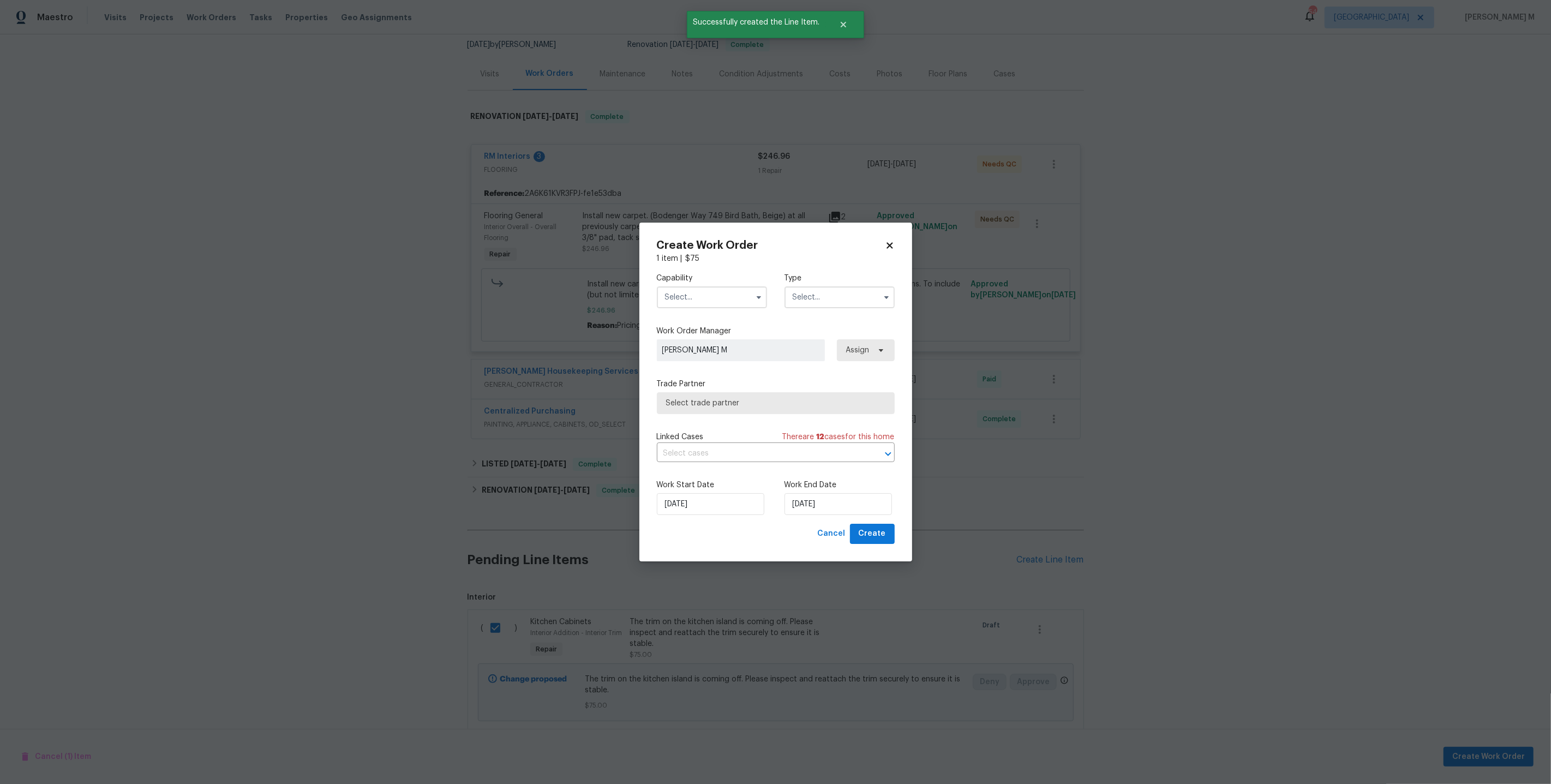
click at [709, 308] on input "text" at bounding box center [712, 297] width 110 height 22
click at [700, 284] on label "Capability" at bounding box center [712, 278] width 110 height 11
click at [696, 306] on input "text" at bounding box center [712, 297] width 110 height 22
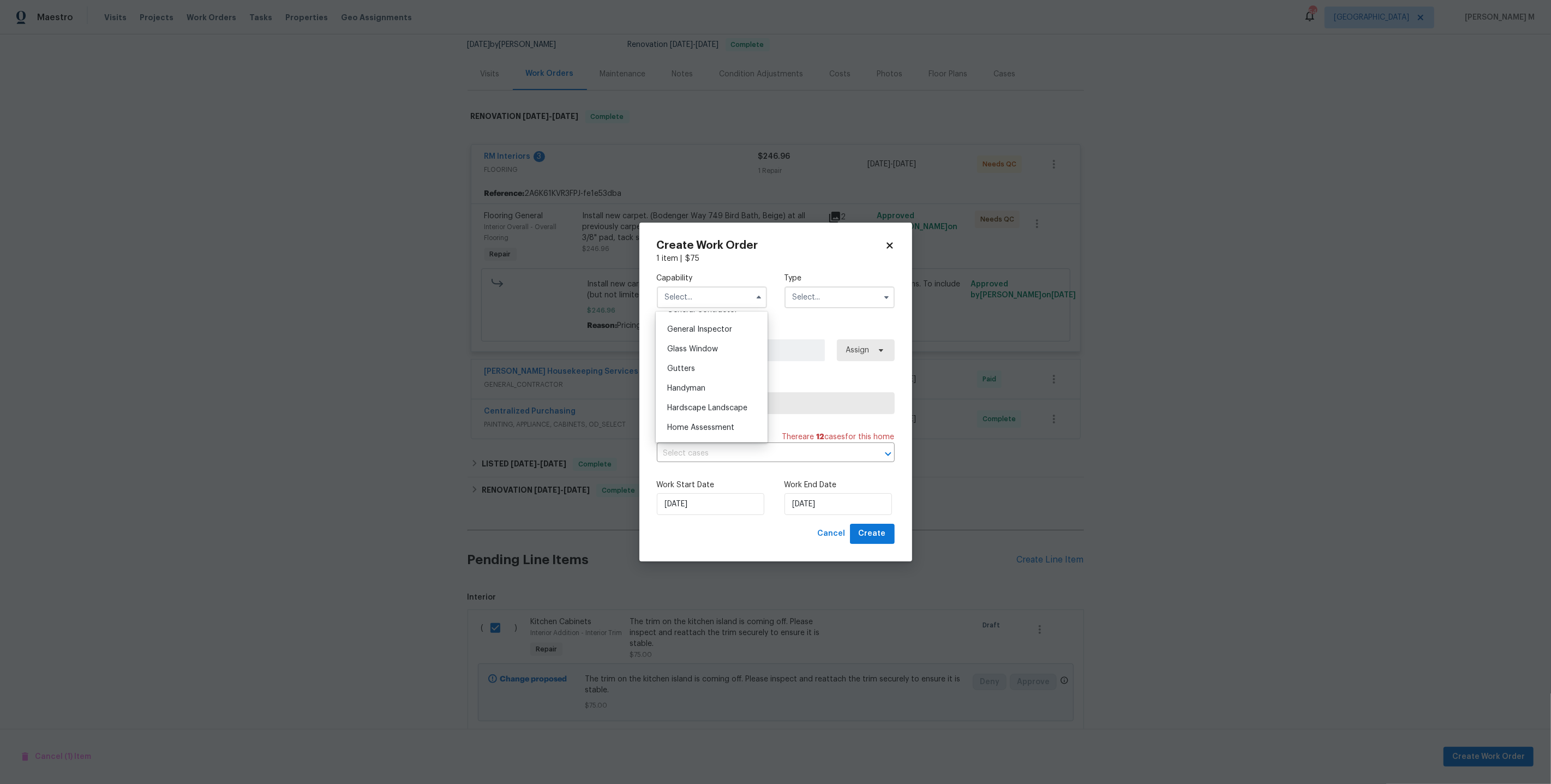
click at [696, 385] on span "Handyman" at bounding box center [686, 389] width 38 height 8
type input "Handyman"
click at [809, 298] on input "text" at bounding box center [839, 297] width 110 height 22
click at [809, 320] on span "Feedback" at bounding box center [813, 324] width 35 height 8
type input "Feedback"
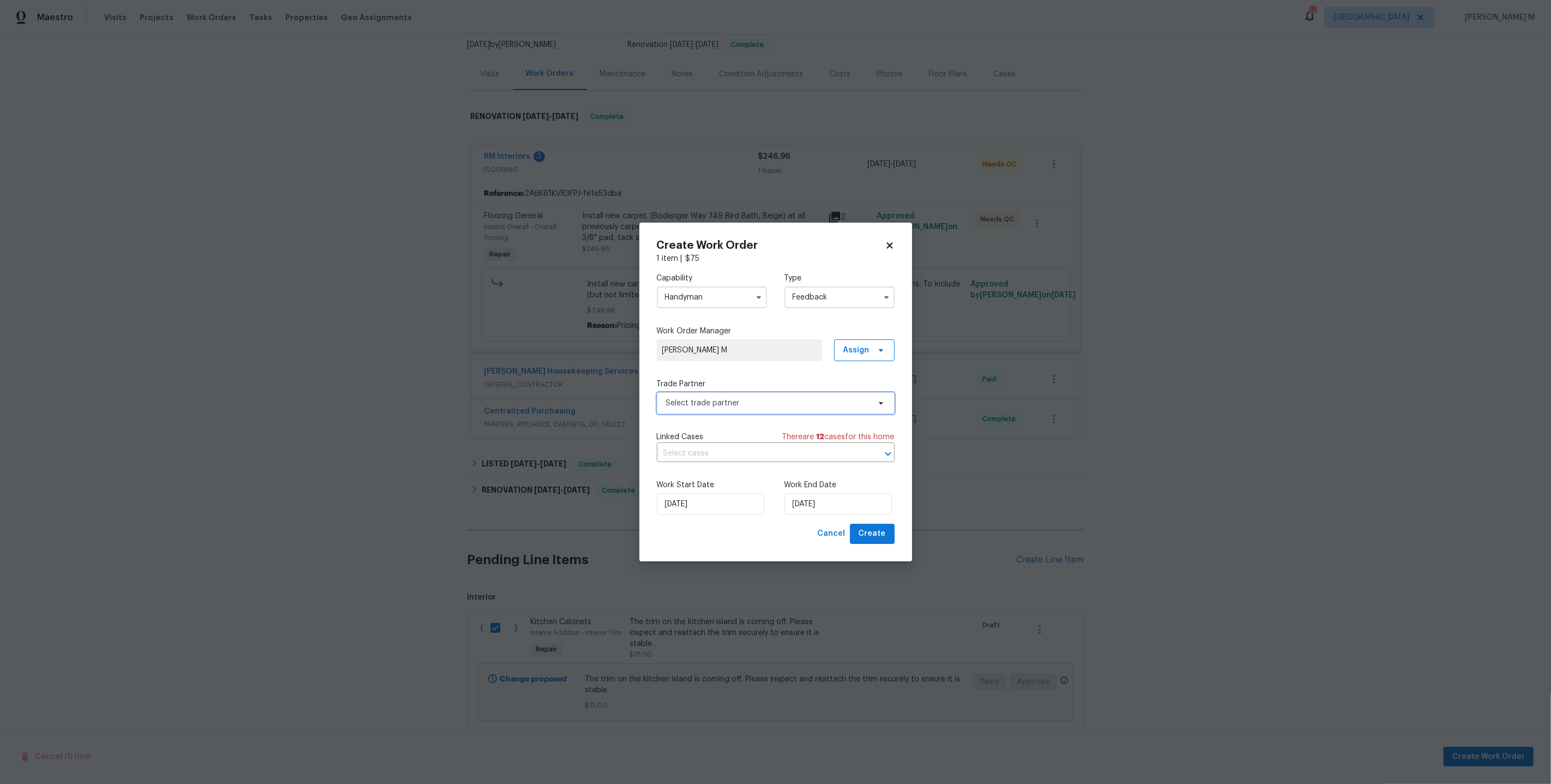
click at [711, 400] on span "Select trade partner" at bounding box center [767, 402] width 203 height 11
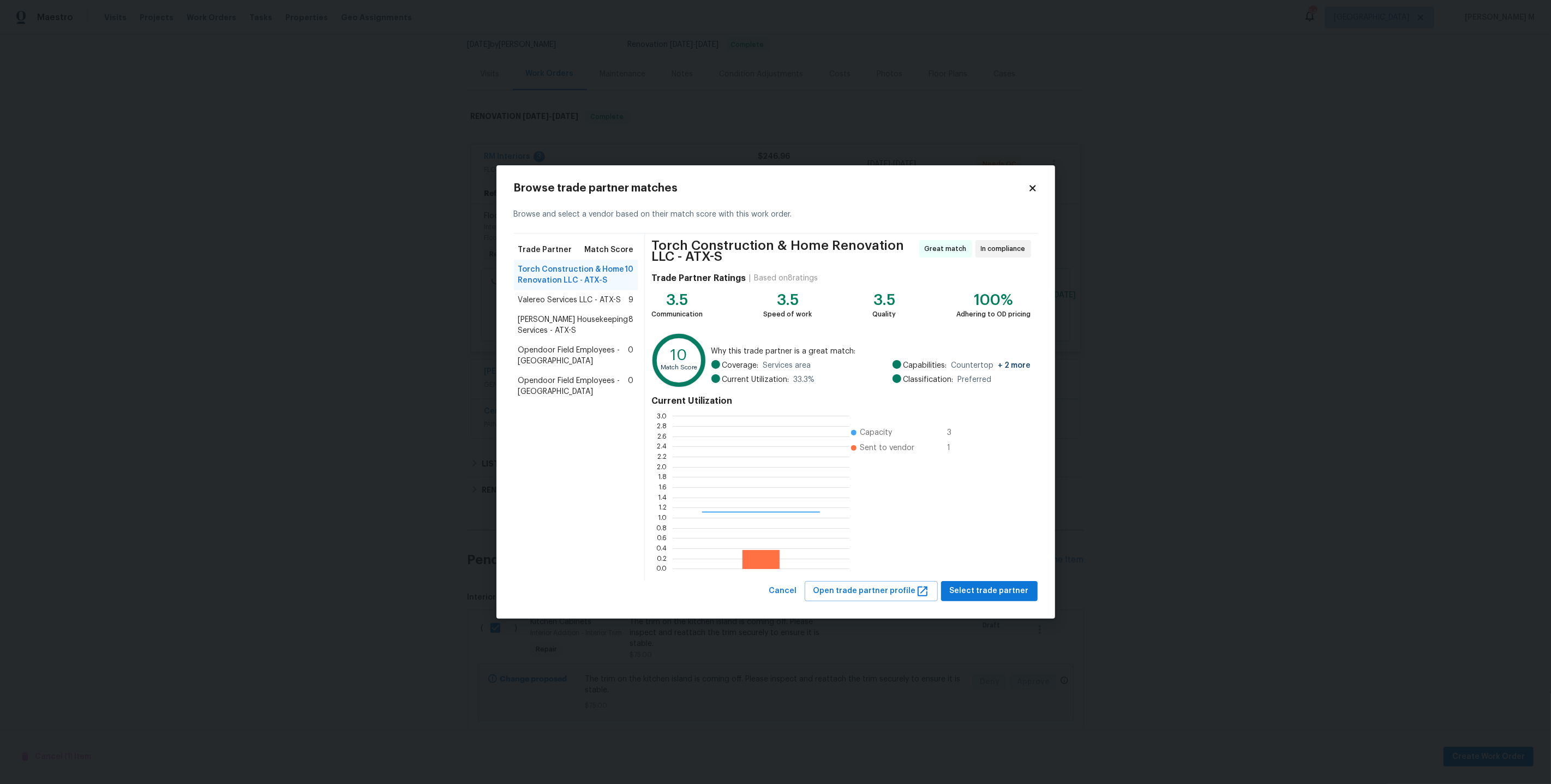
scroll to position [153, 177]
click at [967, 590] on span "Select trade partner" at bounding box center [988, 591] width 79 height 13
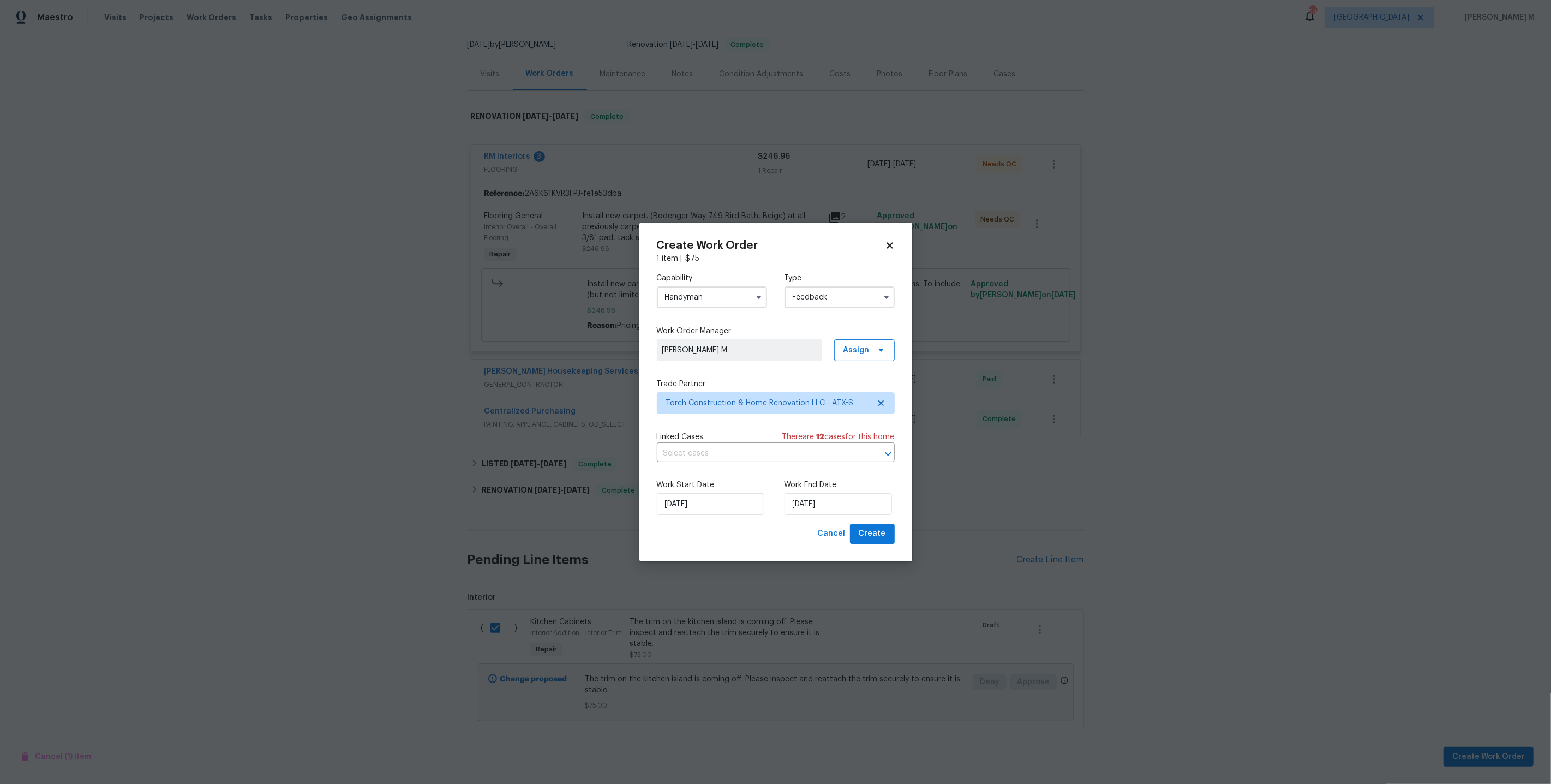
click at [759, 442] on div "Linked Cases There are 12 case s for this home ​" at bounding box center [776, 447] width 238 height 31
click at [753, 451] on input "text" at bounding box center [760, 454] width 207 height 17
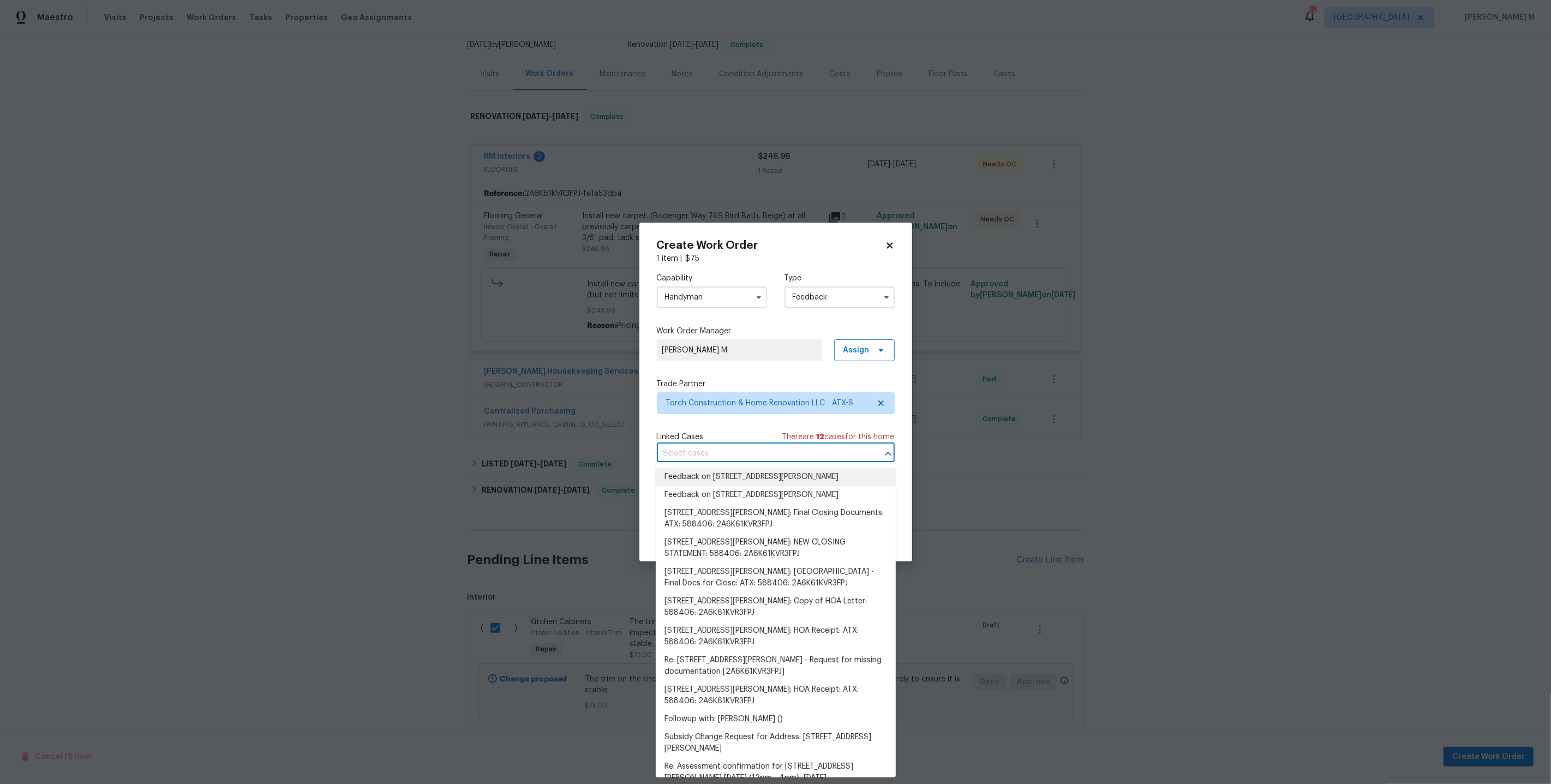
click at [722, 477] on li "Feedback on 312 La Escalera Dr, Leander, TX 78641" at bounding box center [775, 477] width 240 height 18
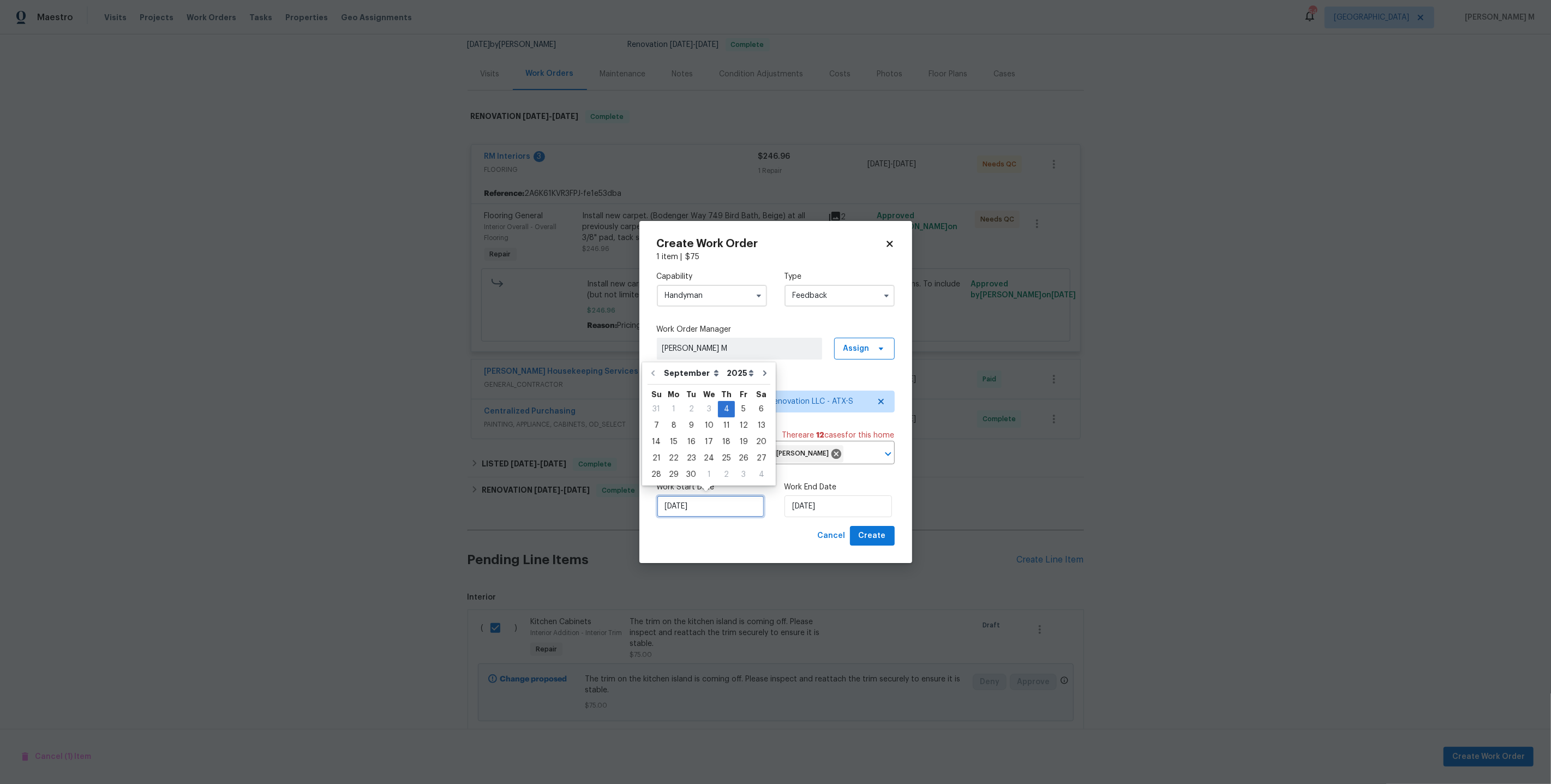
click at [700, 496] on input "04/09/2025" at bounding box center [711, 506] width 108 height 22
click at [842, 499] on input "04/09/2025" at bounding box center [838, 506] width 108 height 22
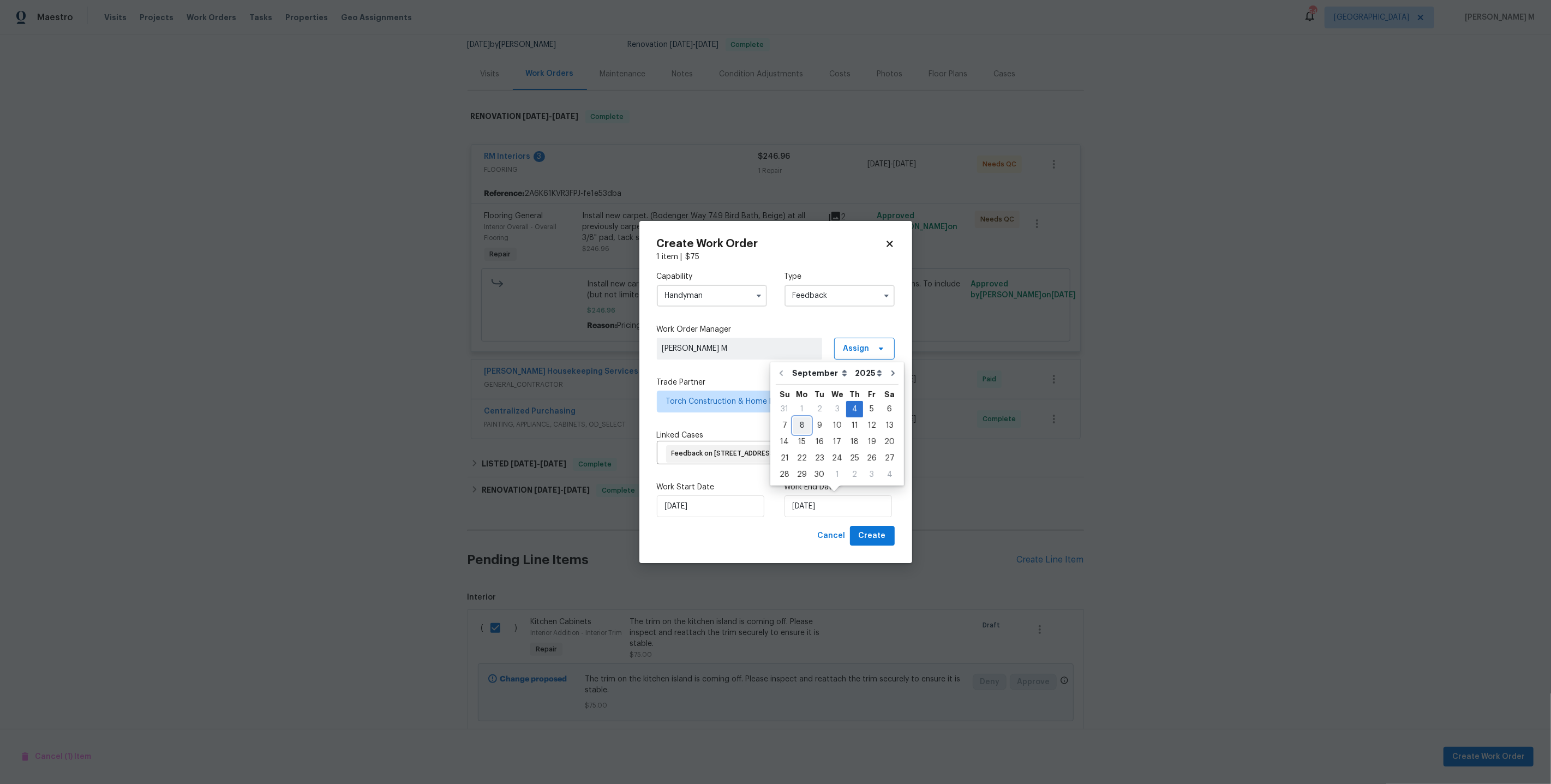
click at [804, 431] on div "8" at bounding box center [801, 425] width 17 height 15
type input "08/09/2025"
click at [887, 536] on button "Create" at bounding box center [872, 536] width 45 height 20
checkbox input "false"
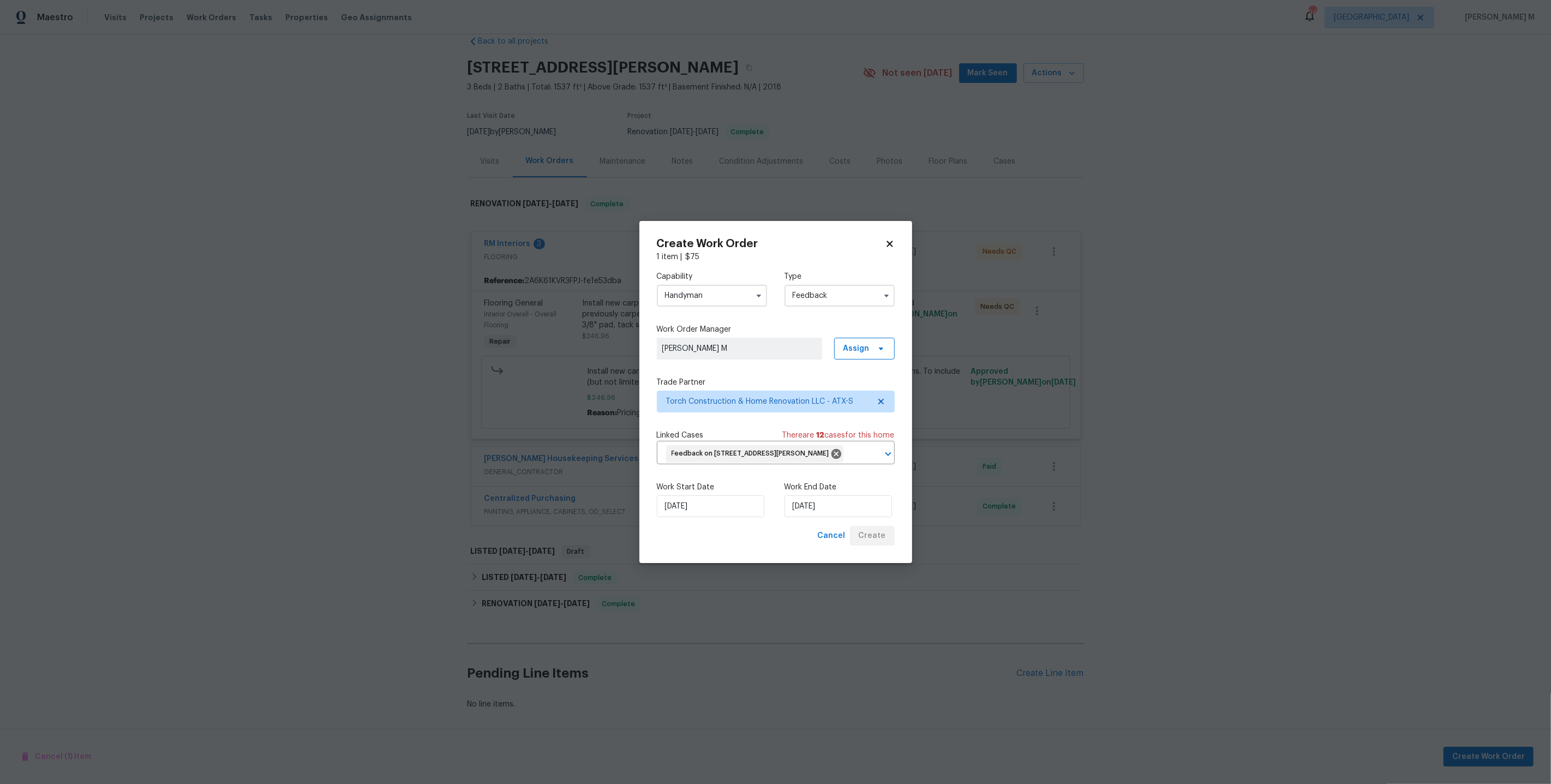
scroll to position [2, 0]
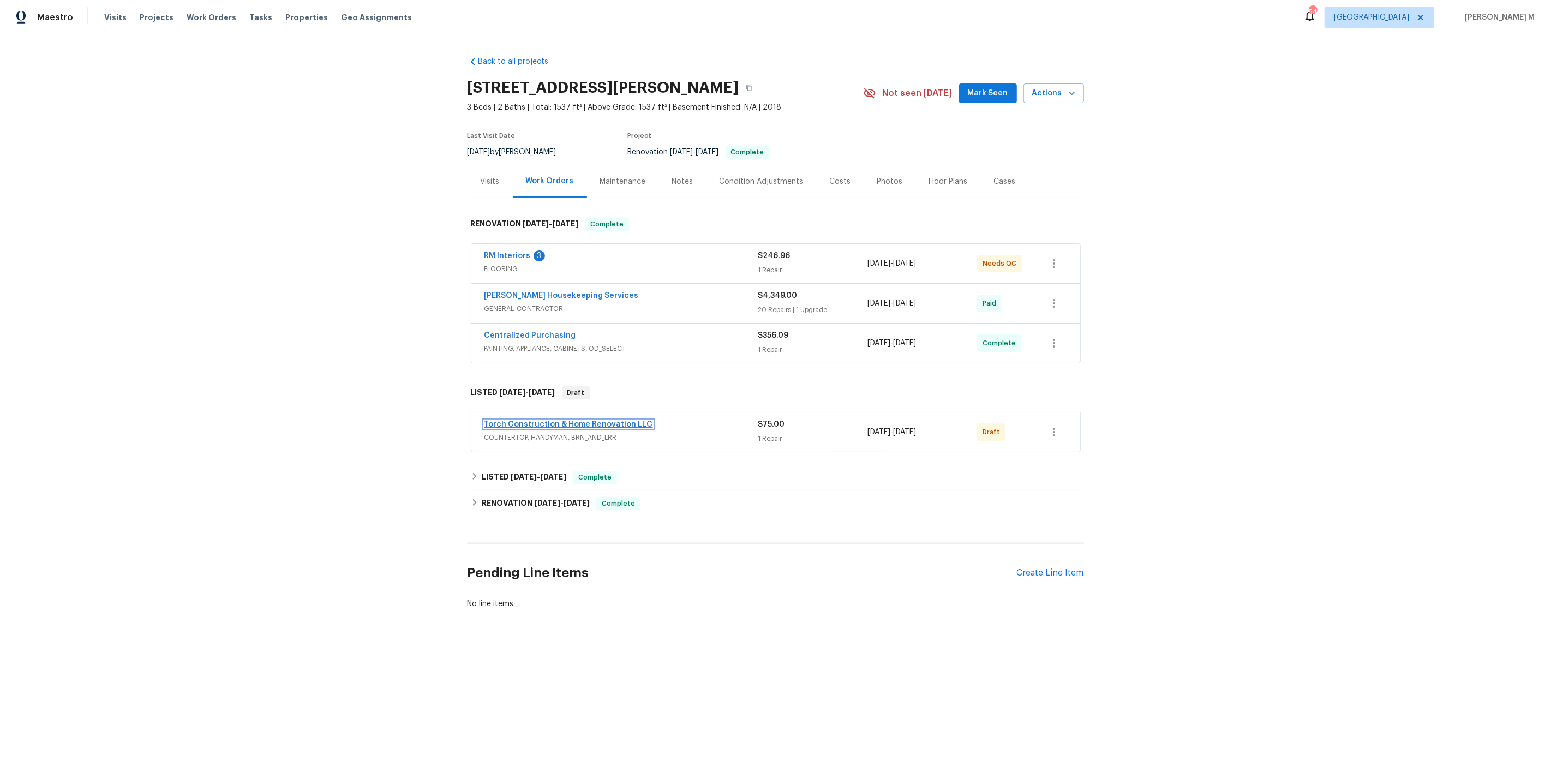
click at [523, 420] on link "Torch Construction & Home Renovation LLC" at bounding box center [568, 424] width 168 height 8
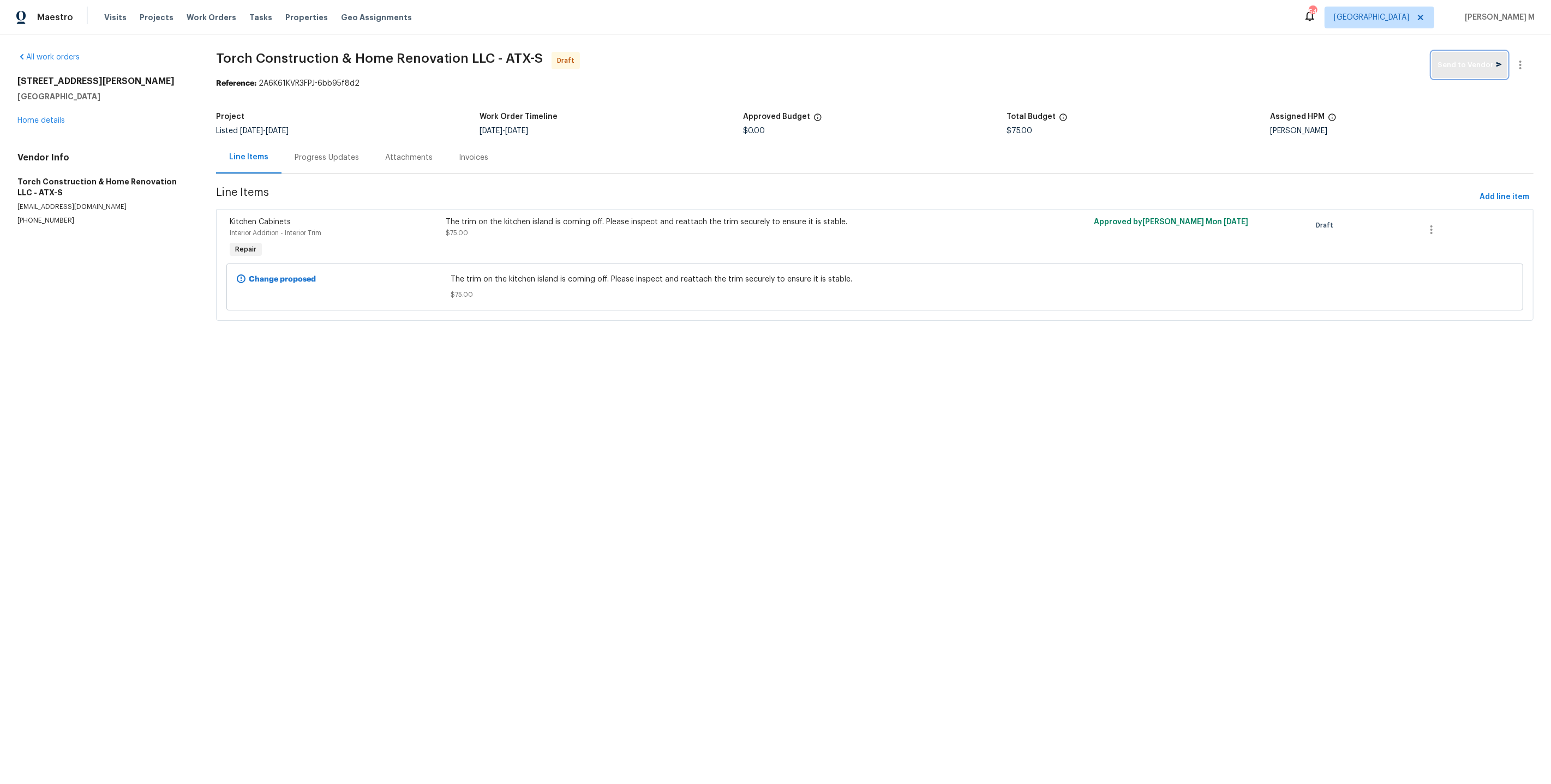
click at [1456, 69] on span "Send to Vendor" at bounding box center [1469, 65] width 64 height 12
click at [306, 152] on div "Progress Updates" at bounding box center [326, 157] width 64 height 11
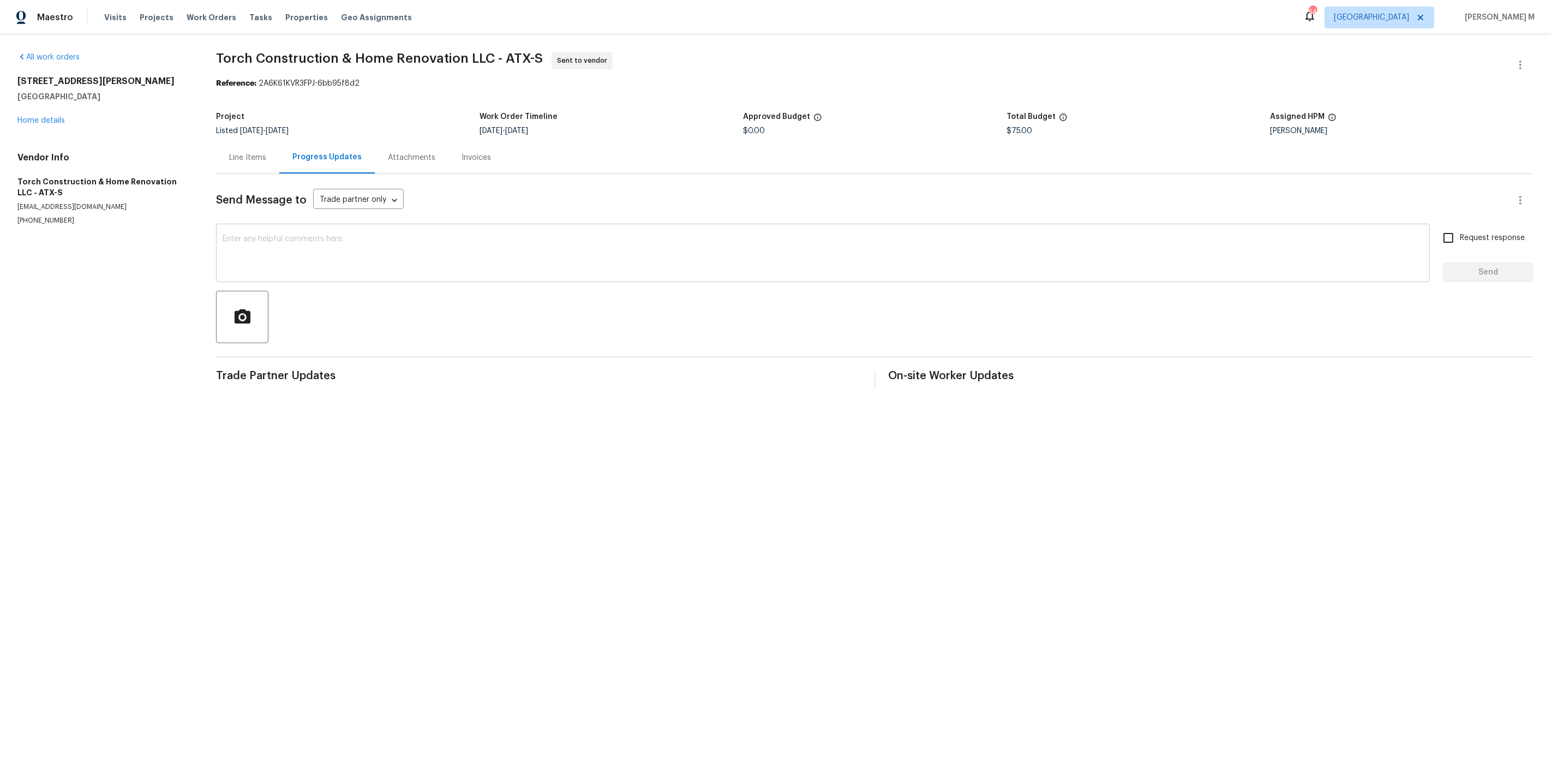
click at [436, 268] on div "x ​" at bounding box center [822, 254] width 1214 height 55
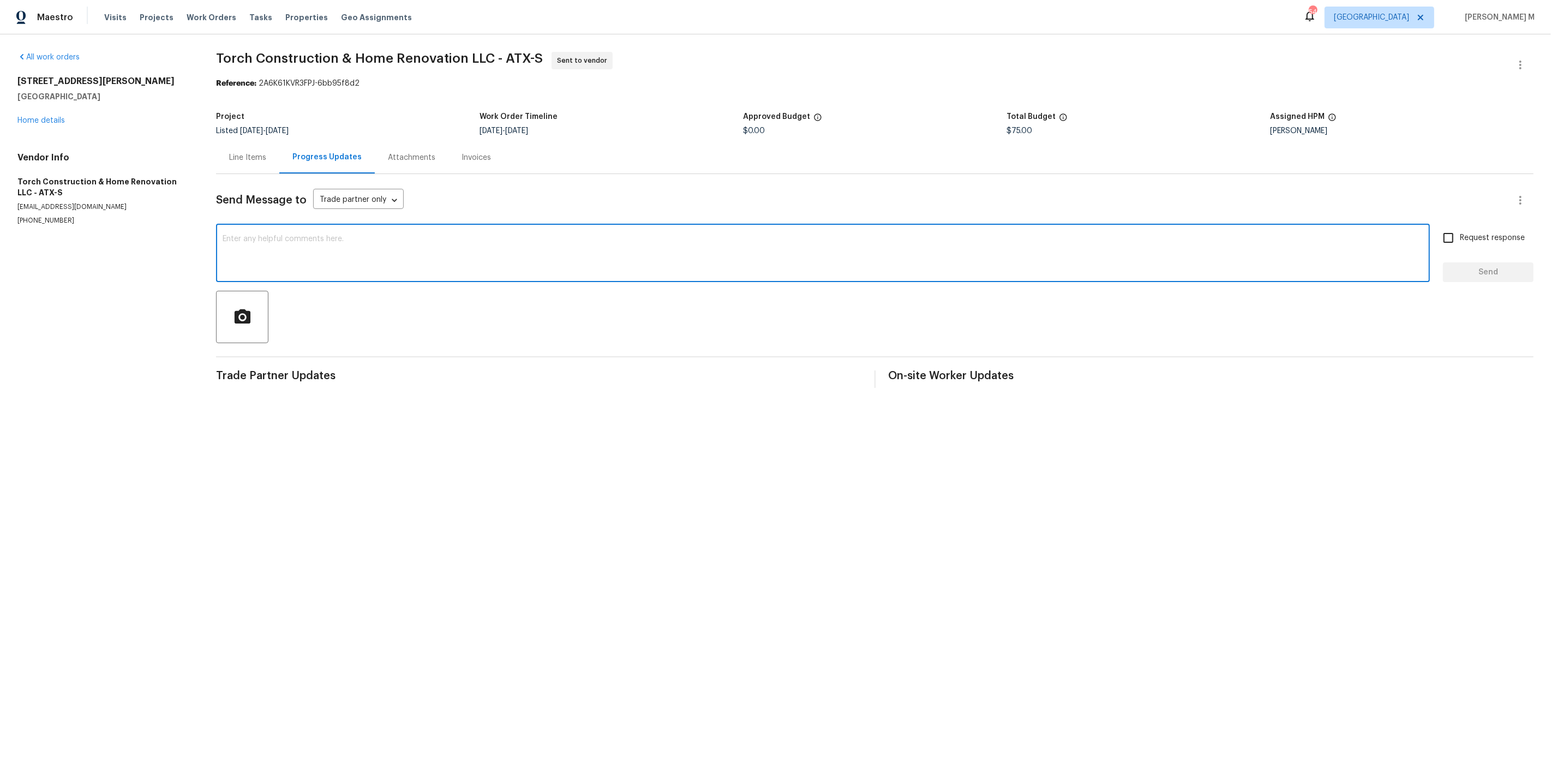
click at [499, 254] on textarea at bounding box center [822, 254] width 1200 height 38
paste textarea "Hi this is [PERSON_NAME] with Opendoor. I’m confirming you received the WO for …"
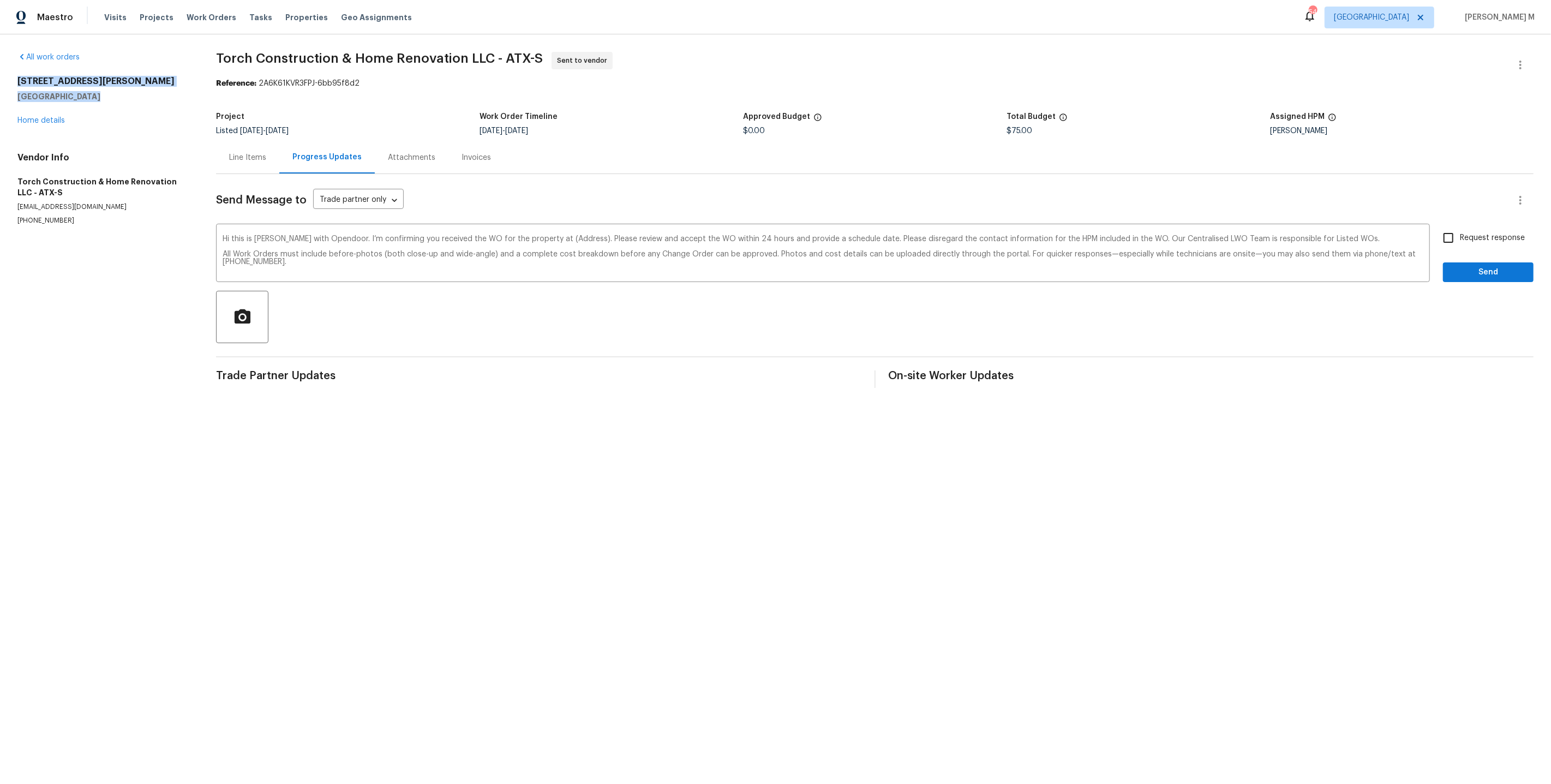
drag, startPoint x: 88, startPoint y: 94, endPoint x: 0, endPoint y: 74, distance: 90.2
click at [0, 74] on div "All work orders [STREET_ADDRESS][PERSON_NAME][PERSON_NAME] Home details Vendor …" at bounding box center [776, 220] width 1551 height 371
copy div "[STREET_ADDRESS][PERSON_NAME][PERSON_NAME]"
click at [535, 235] on textarea "Hi this is [PERSON_NAME] with Opendoor. I’m confirming you received the WO for …" at bounding box center [822, 254] width 1200 height 38
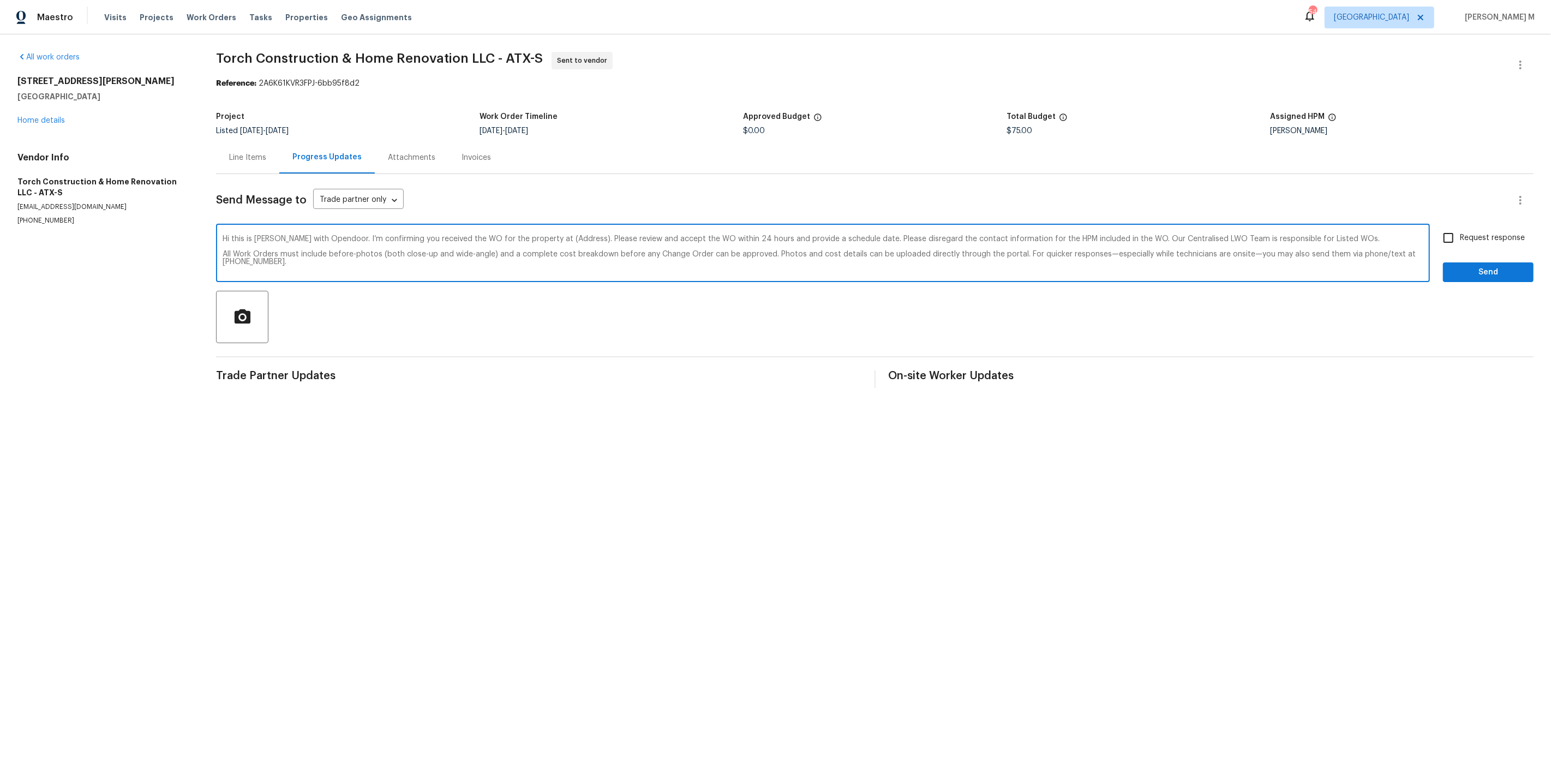
click at [535, 235] on textarea "Hi this is [PERSON_NAME] with Opendoor. I’m confirming you received the WO for …" at bounding box center [822, 254] width 1200 height 38
paste textarea "[STREET_ADDRESS][PERSON_NAME][PERSON_NAME]"
click at [223, 241] on textarea "Hi this is [PERSON_NAME] with Opendoor. I’m confirming you received the WO for …" at bounding box center [822, 254] width 1200 height 38
type textarea "Hi this is [PERSON_NAME] with Opendoor. I’m confirming you received the WO for …"
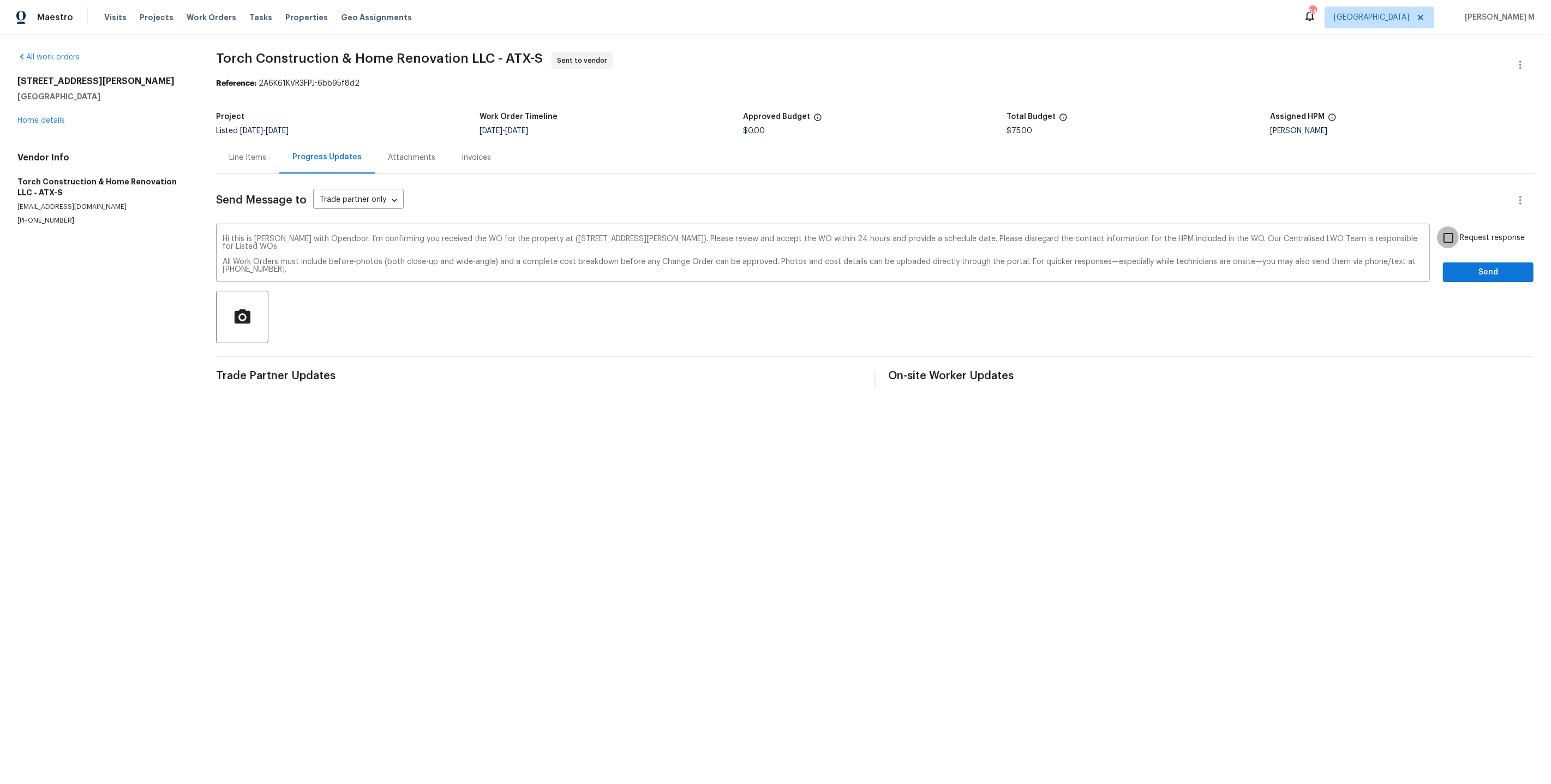
click at [1458, 241] on input "Request response" at bounding box center [1448, 238] width 23 height 23
checkbox input "true"
click at [1482, 265] on span "Send" at bounding box center [1488, 272] width 74 height 13
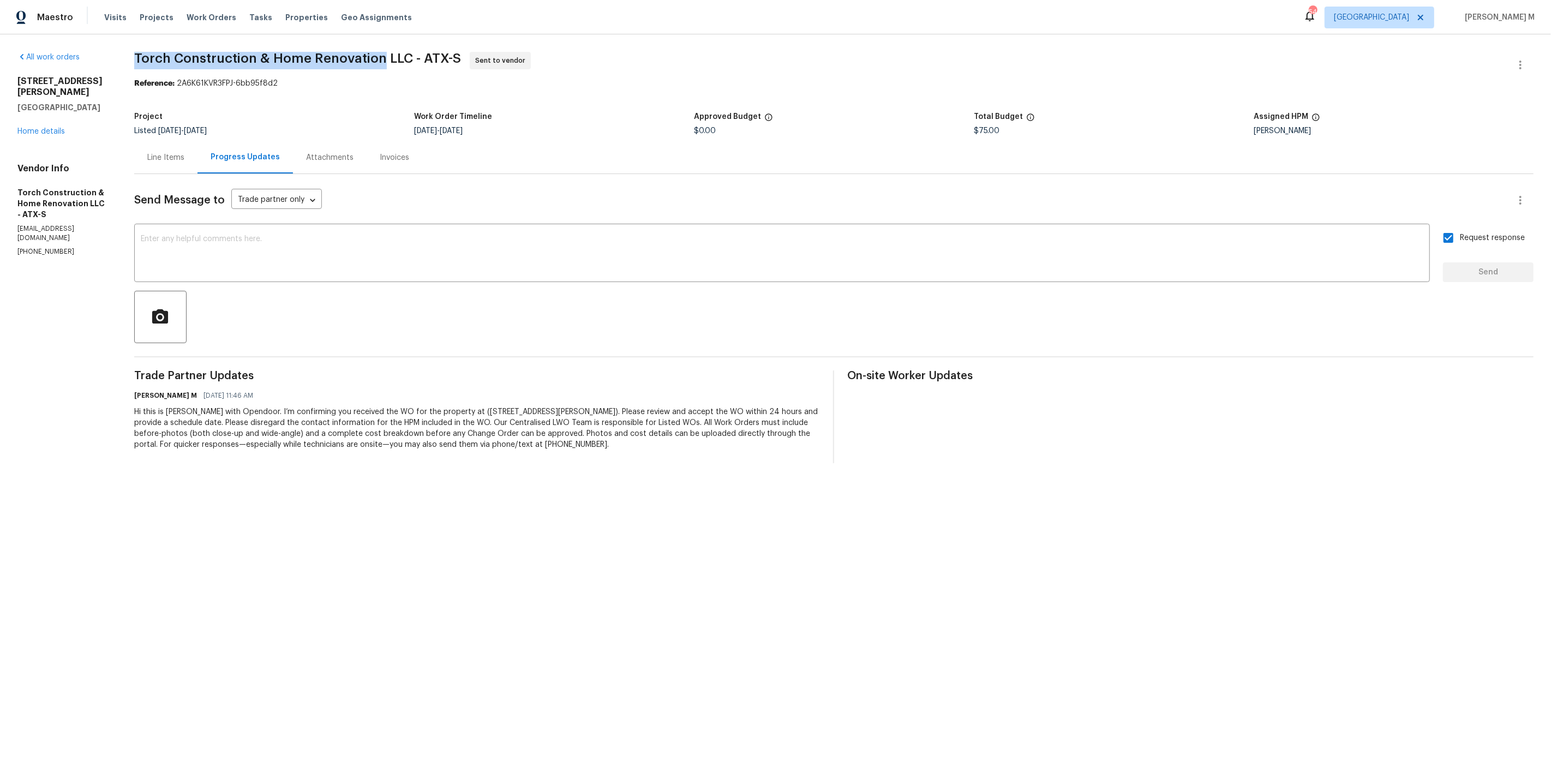
drag, startPoint x: 125, startPoint y: 56, endPoint x: 366, endPoint y: 57, distance: 241.0
click at [366, 57] on div "All work orders [STREET_ADDRESS][PERSON_NAME][PERSON_NAME] Home details Vendor …" at bounding box center [776, 257] width 1551 height 446
copy span "Torch Construction & Home Renovation"
drag, startPoint x: 498, startPoint y: 132, endPoint x: 453, endPoint y: 127, distance: 45.3
click at [453, 127] on div "Project Listed [DATE] - [DATE] Work Order Timeline [DATE] - [DATE] Approved Bud…" at bounding box center [833, 123] width 1399 height 35
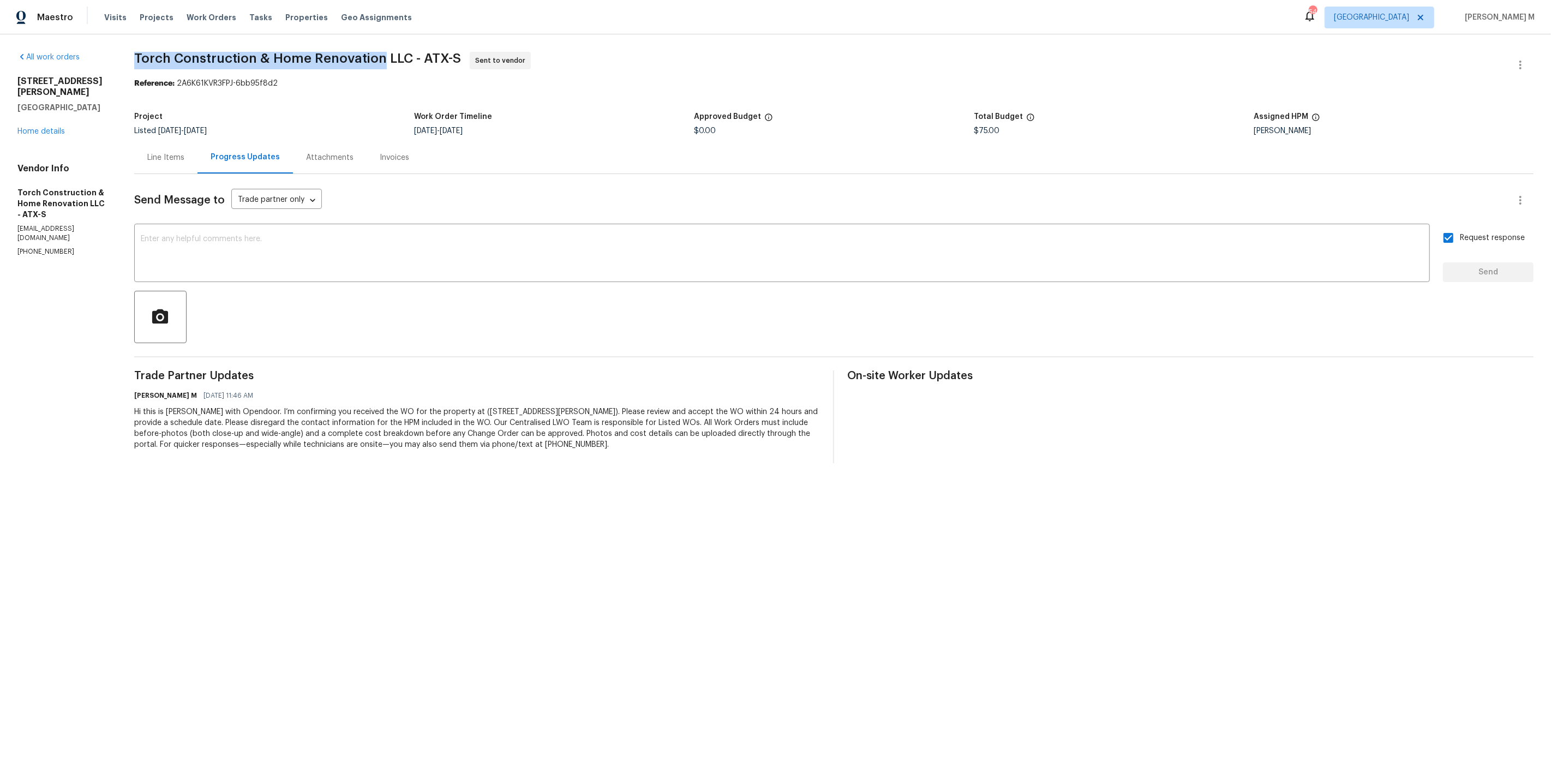
copy span "[DATE]"
click at [622, 325] on div at bounding box center [833, 316] width 1399 height 53
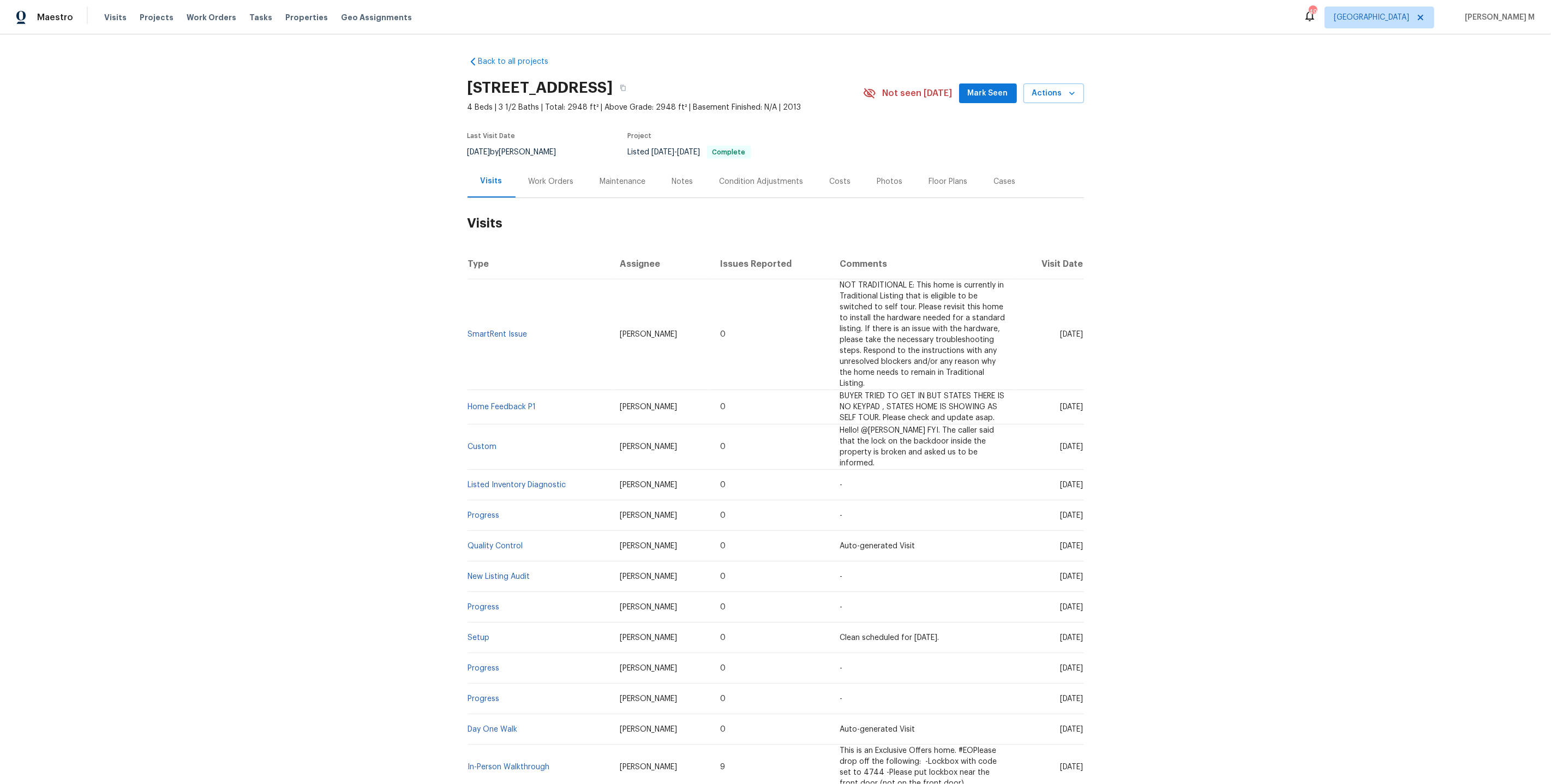
click at [532, 185] on div "Work Orders" at bounding box center [551, 181] width 72 height 32
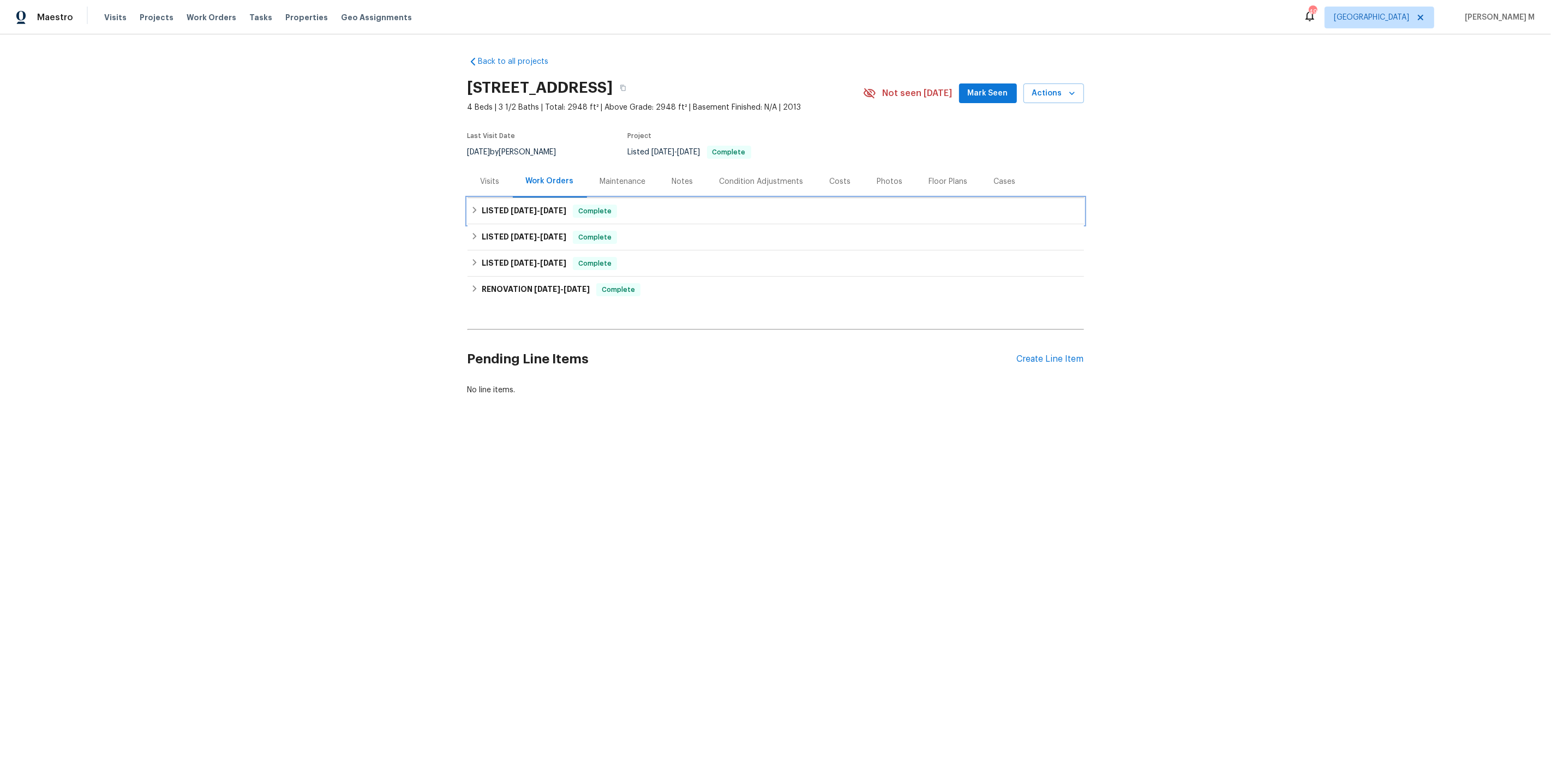
click at [551, 206] on span "[DATE]" at bounding box center [552, 210] width 26 height 8
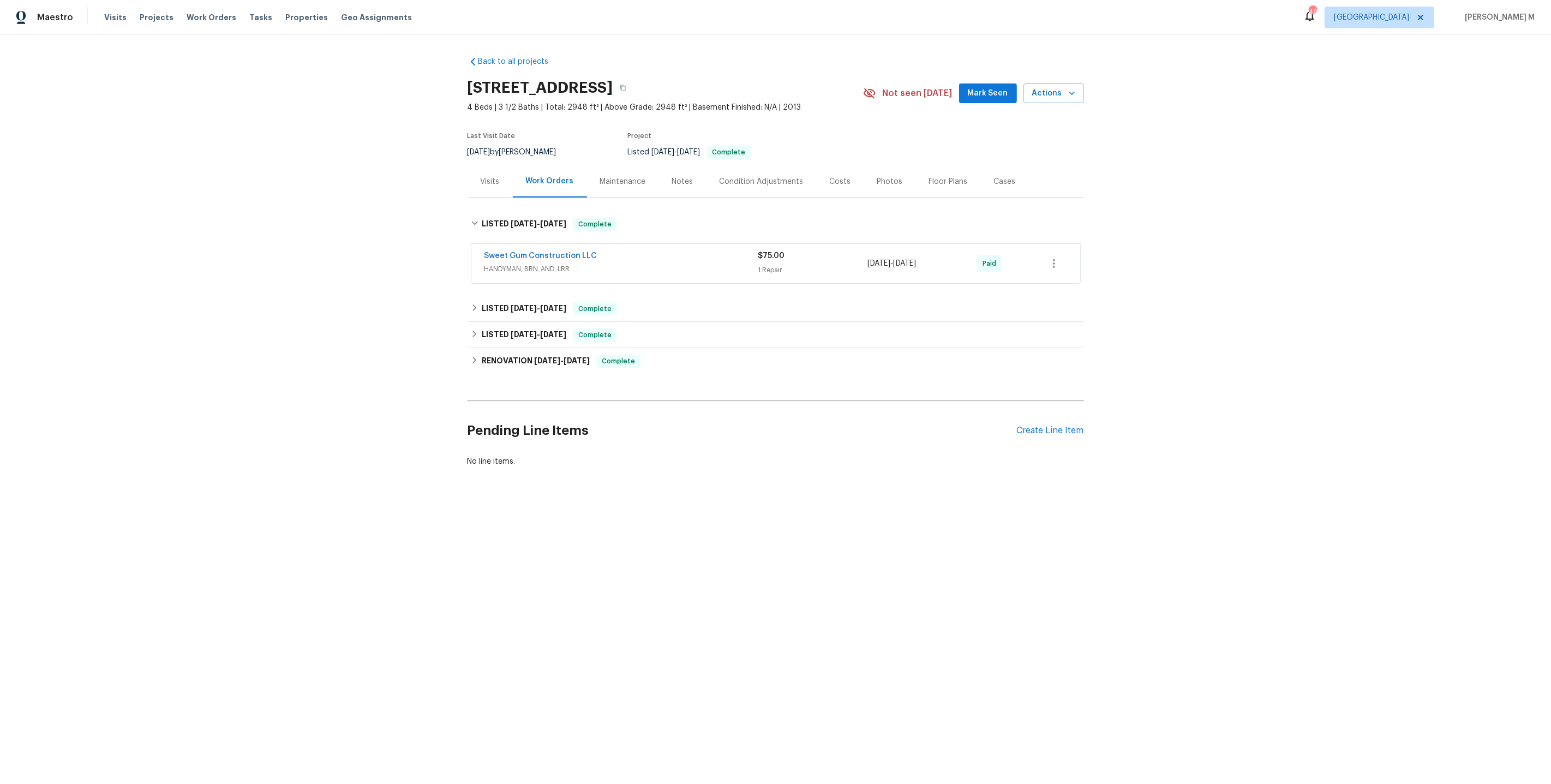
click at [521, 264] on span "HANDYMAN, BRN_AND_LRR" at bounding box center [621, 268] width 274 height 11
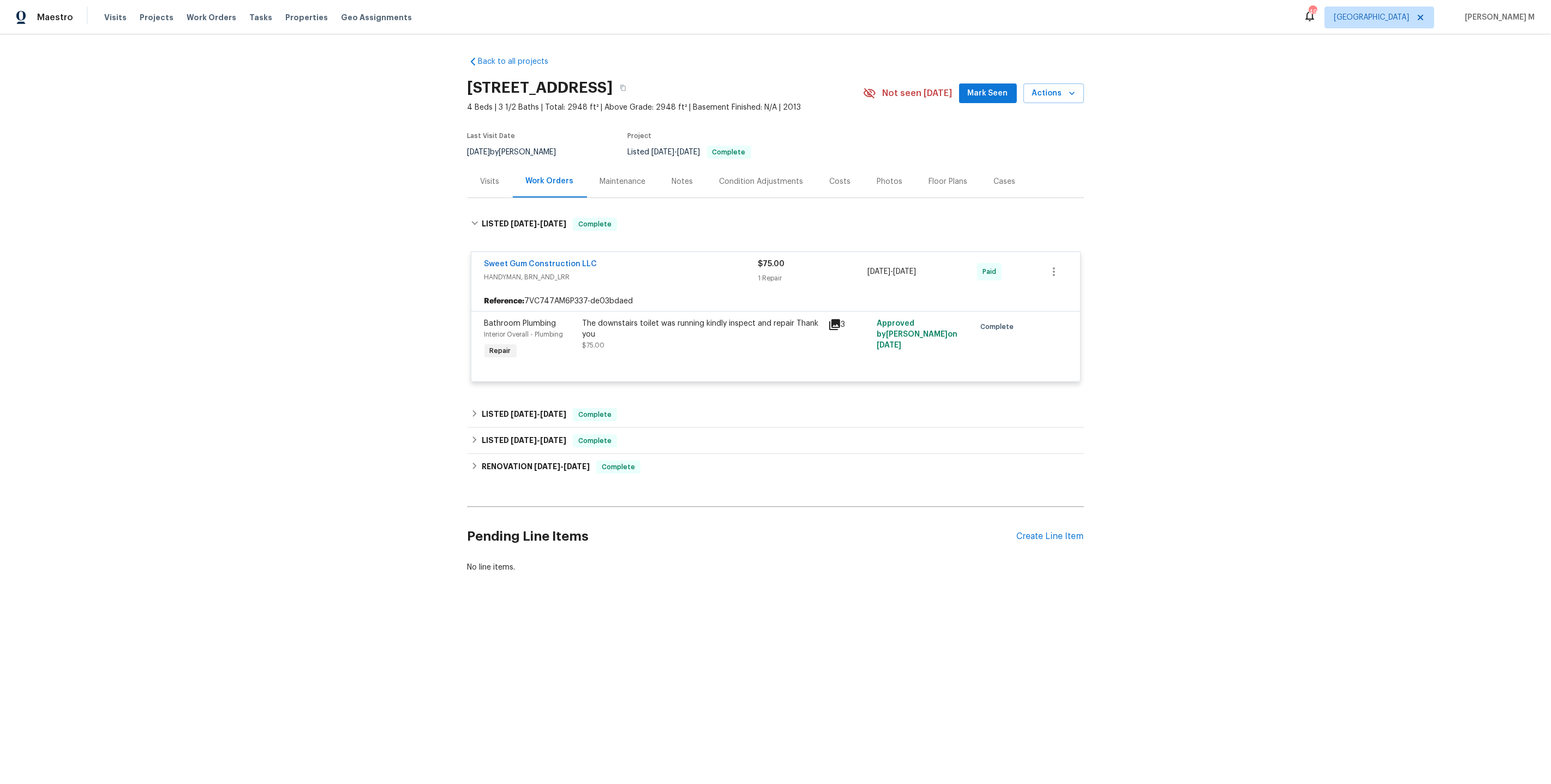
click at [545, 291] on div "Reference: 7VC747AM6P337-de03bdaed" at bounding box center [775, 301] width 608 height 20
click at [642, 320] on div "The downstairs toilet was running kindly inspect and repair Thank you" at bounding box center [702, 328] width 239 height 22
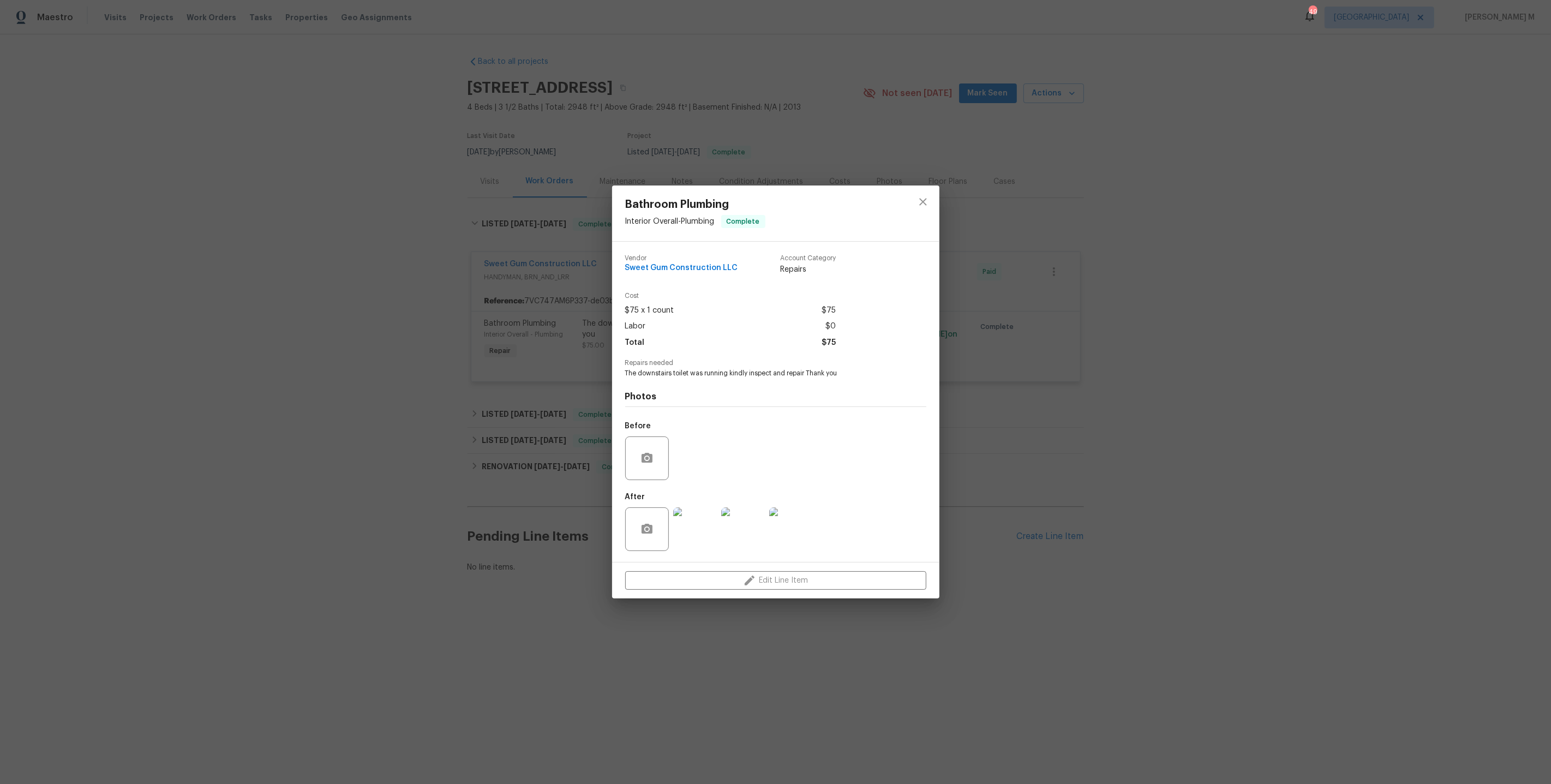
click at [517, 394] on div "Bathroom Plumbing Interior Overall - Plumbing Complete Vendor Sweet Gum Constru…" at bounding box center [776, 392] width 1551 height 784
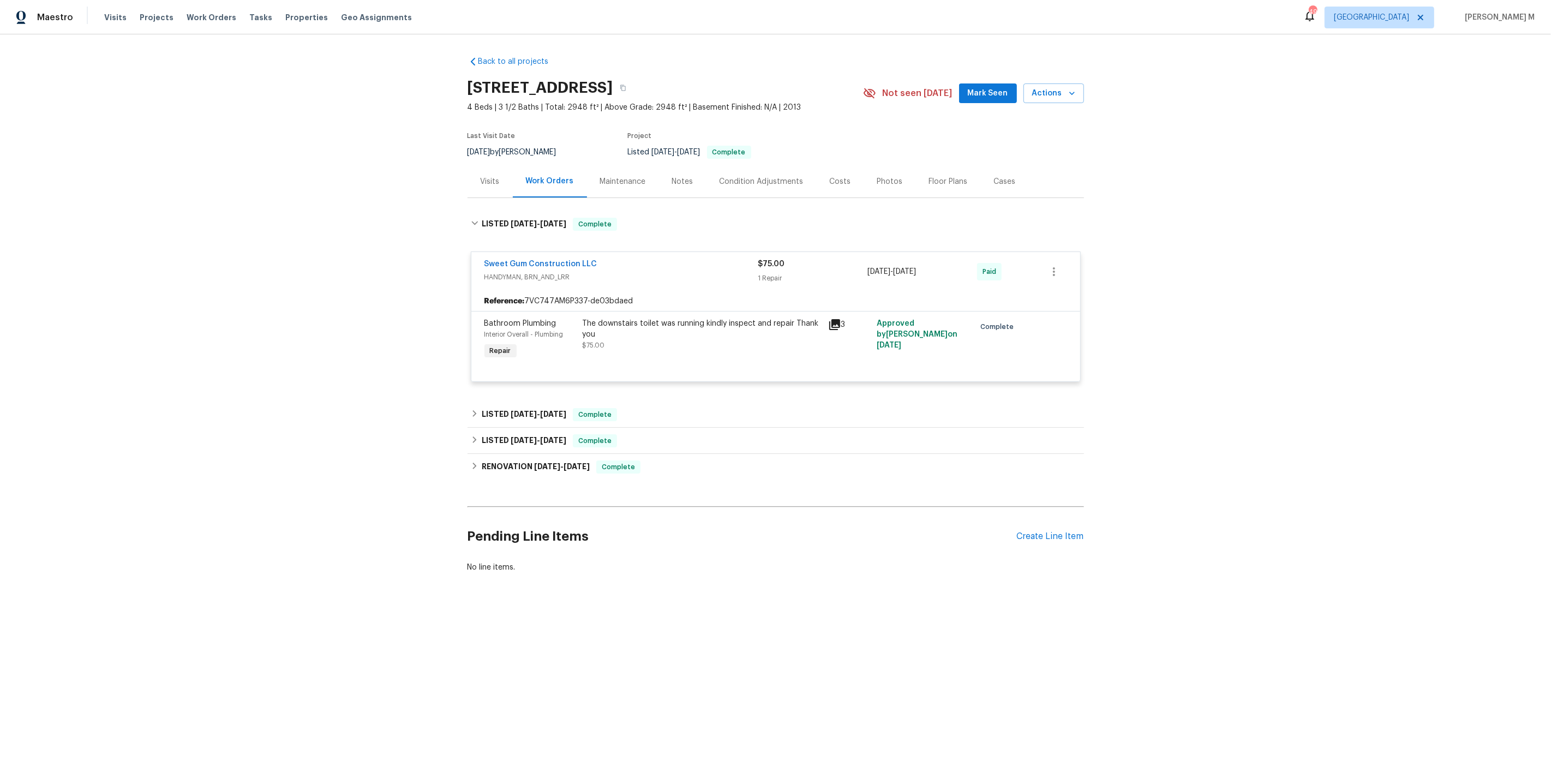
click at [614, 186] on div "Maintenance" at bounding box center [622, 181] width 72 height 32
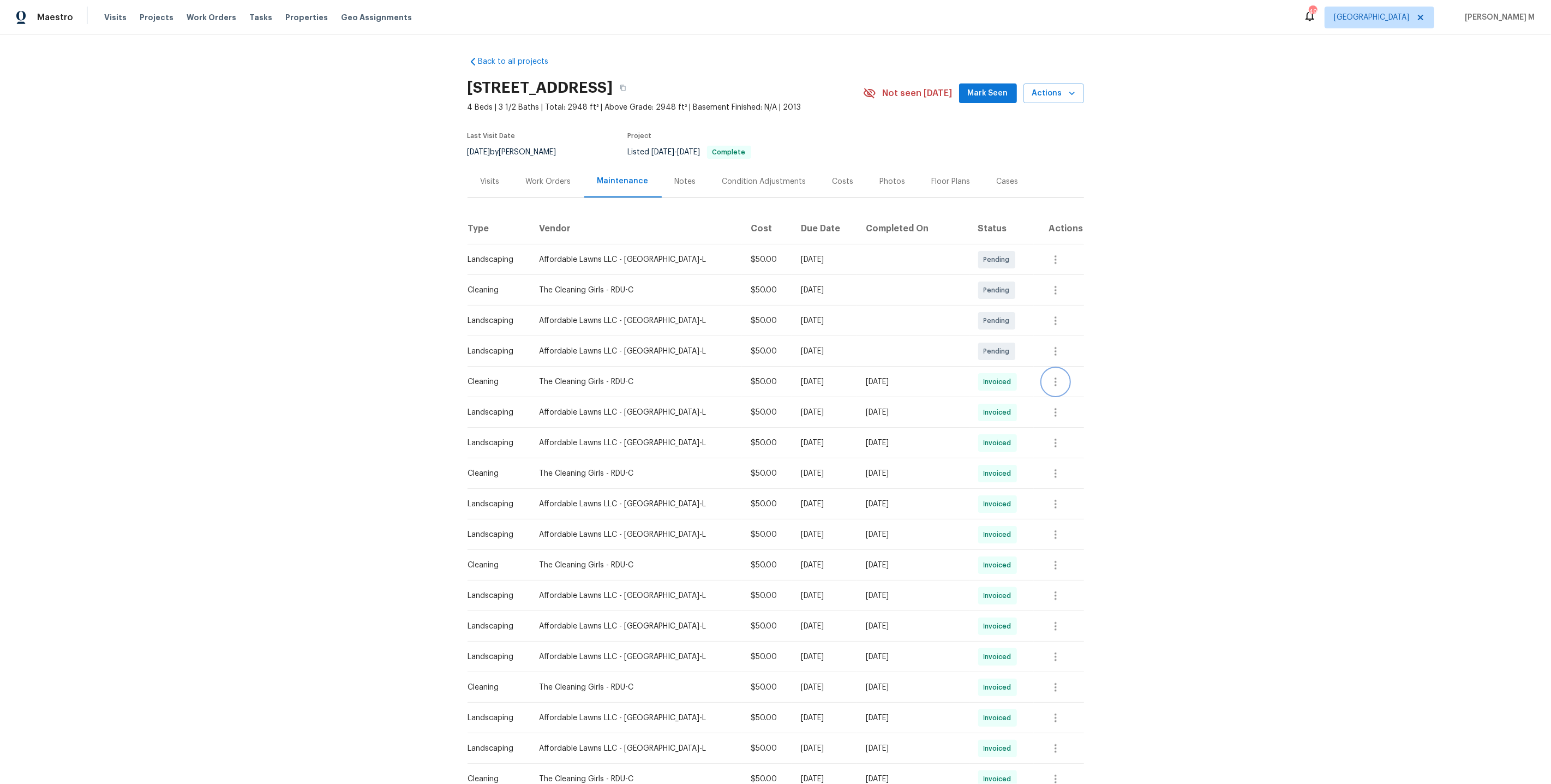
click at [1051, 375] on icon "button" at bounding box center [1055, 382] width 13 height 13
click at [765, 346] on div at bounding box center [776, 392] width 1551 height 784
click at [1053, 386] on button "button" at bounding box center [1054, 381] width 26 height 26
click at [1058, 396] on li "View details" at bounding box center [1079, 394] width 76 height 18
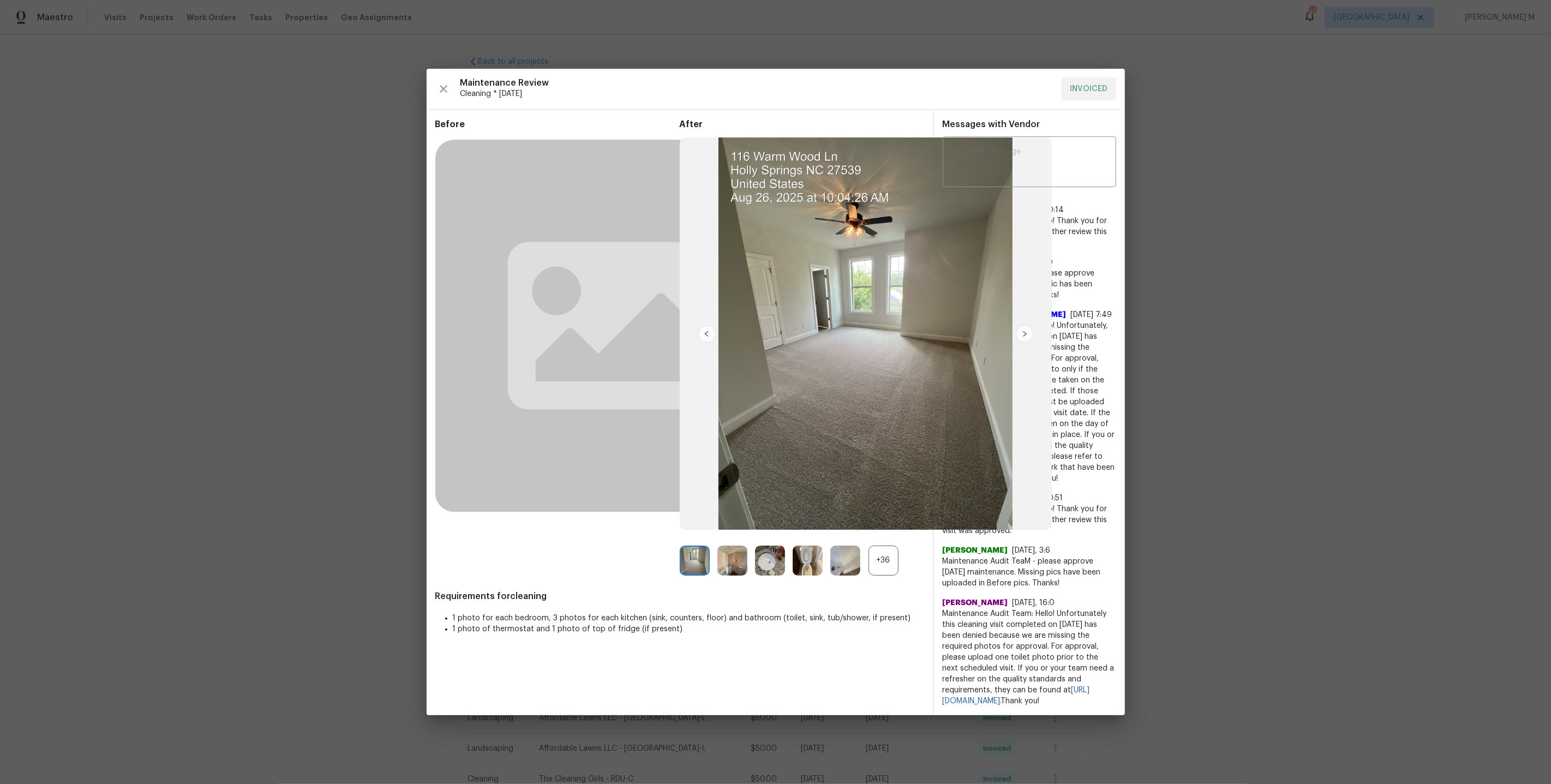
click at [897, 565] on div "+36" at bounding box center [882, 560] width 30 height 30
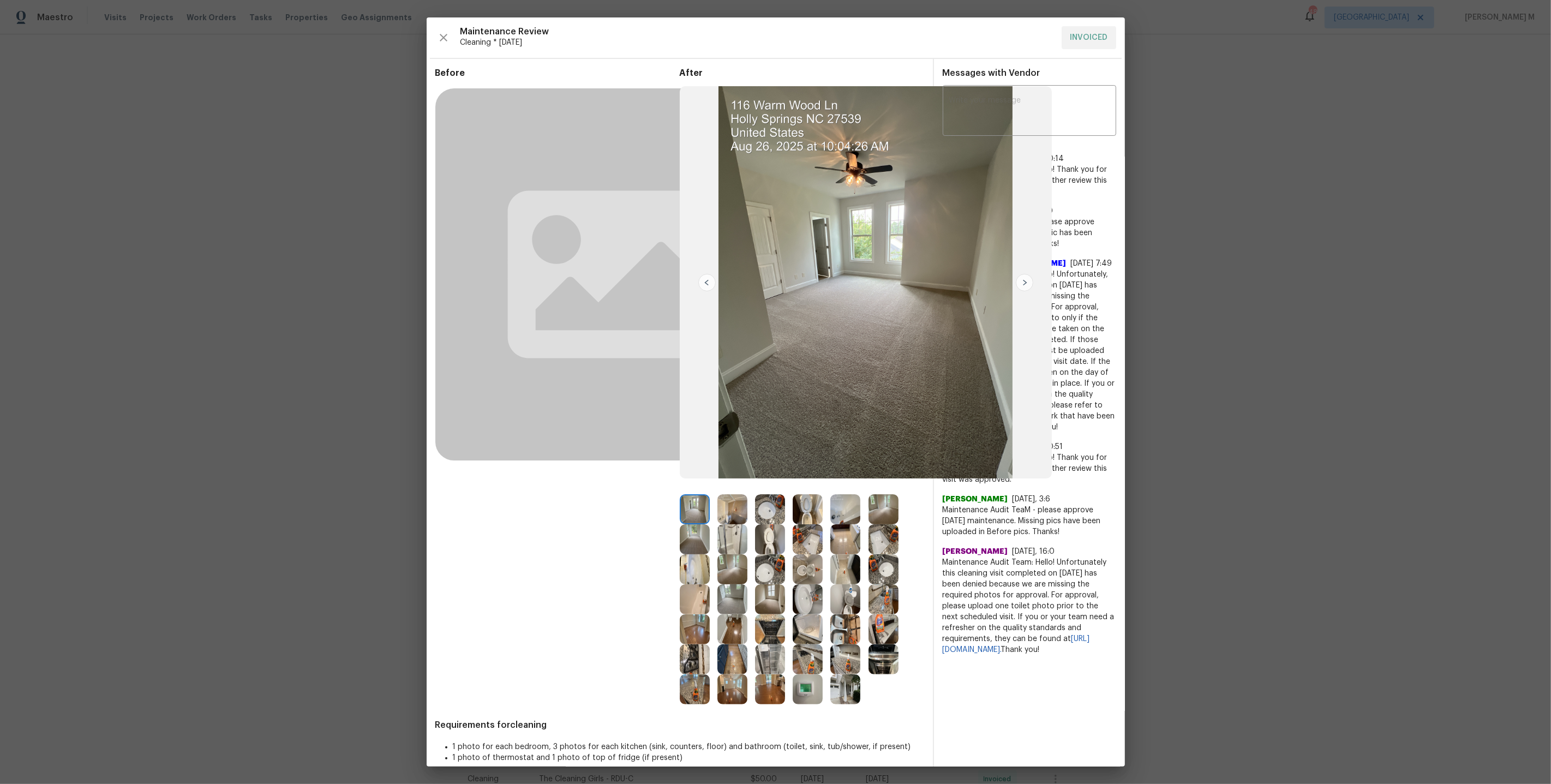
click at [813, 545] on img at bounding box center [807, 539] width 30 height 30
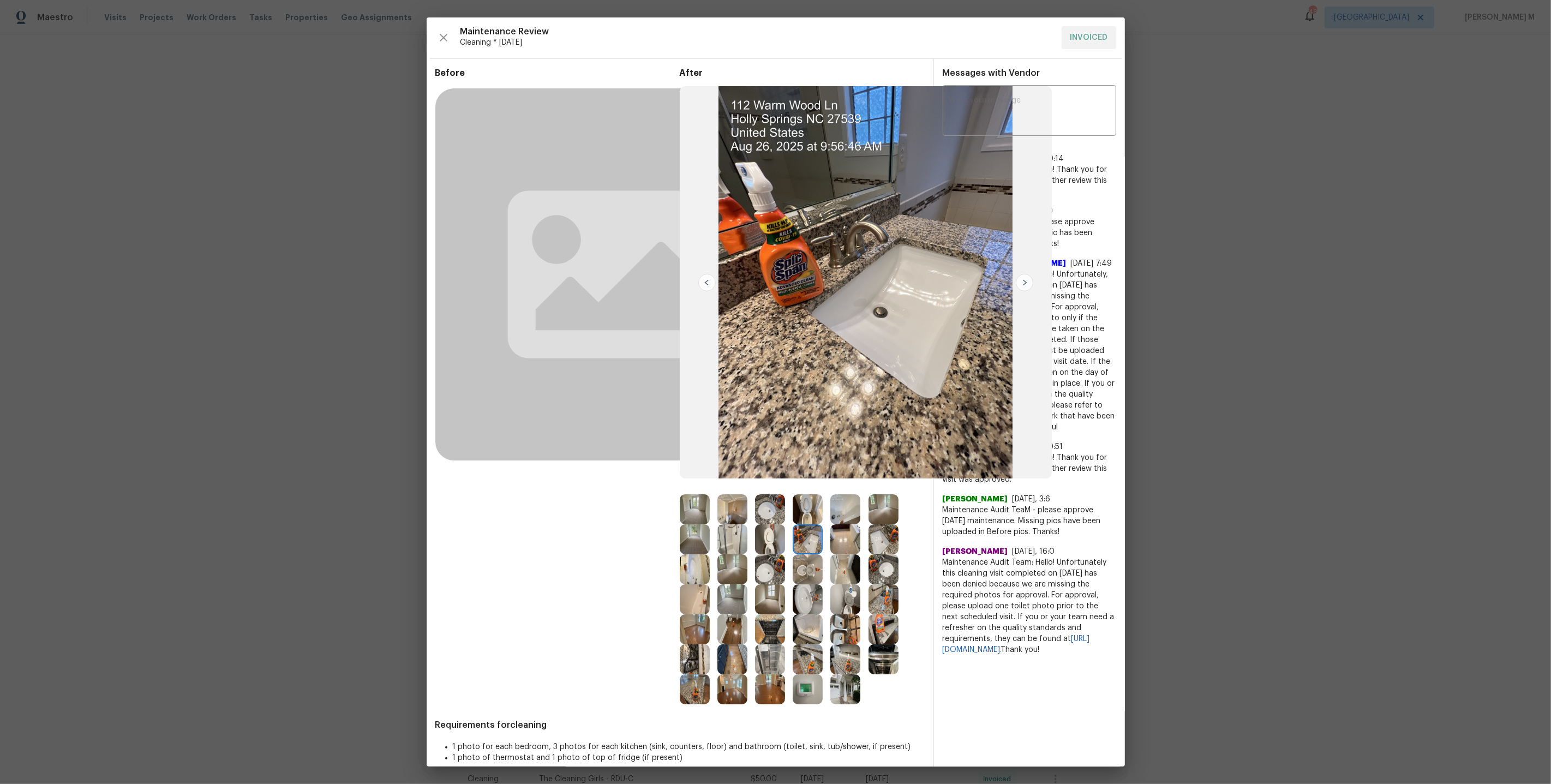
scroll to position [18, 0]
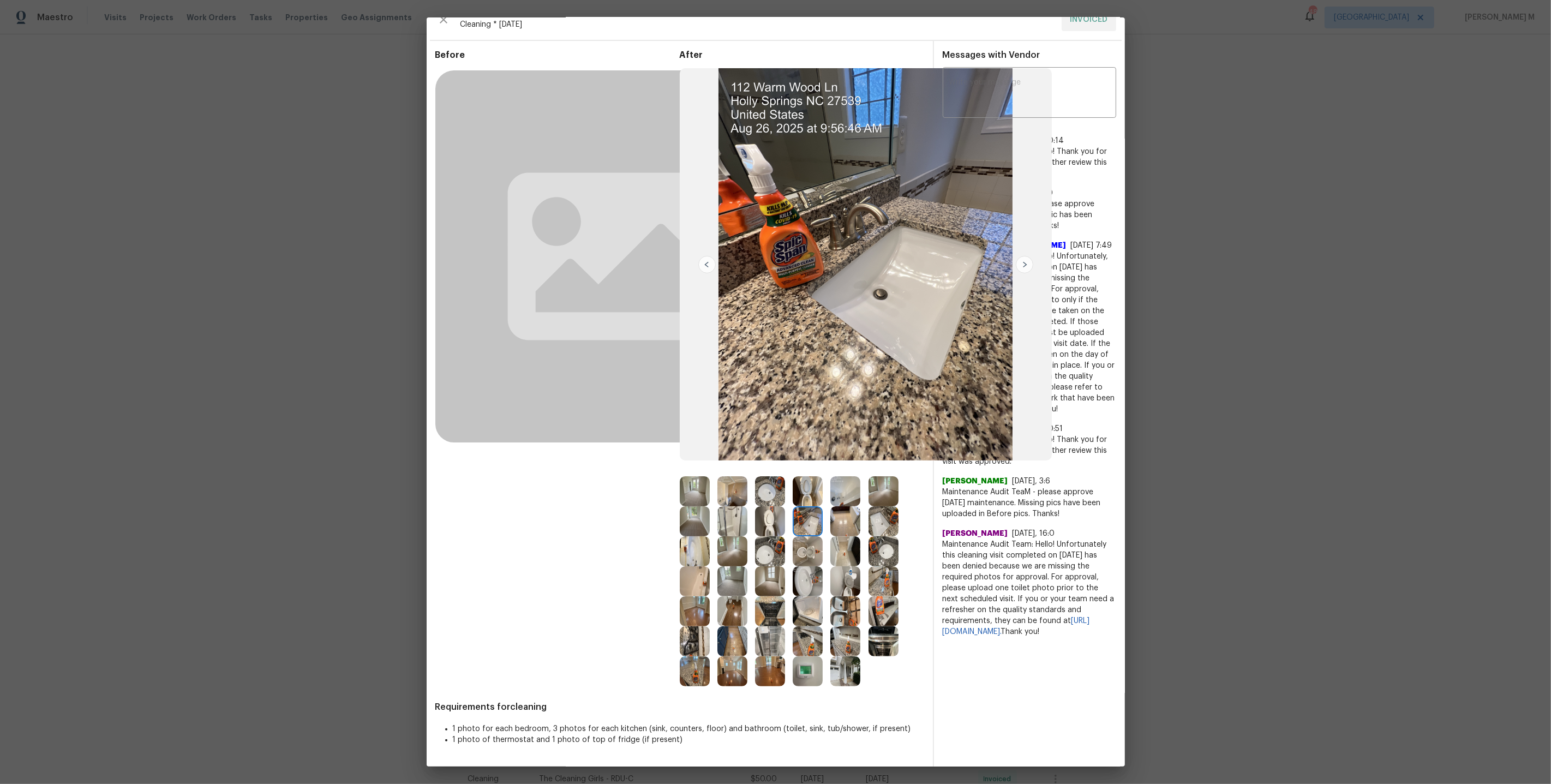
click at [843, 523] on img at bounding box center [844, 520] width 30 height 30
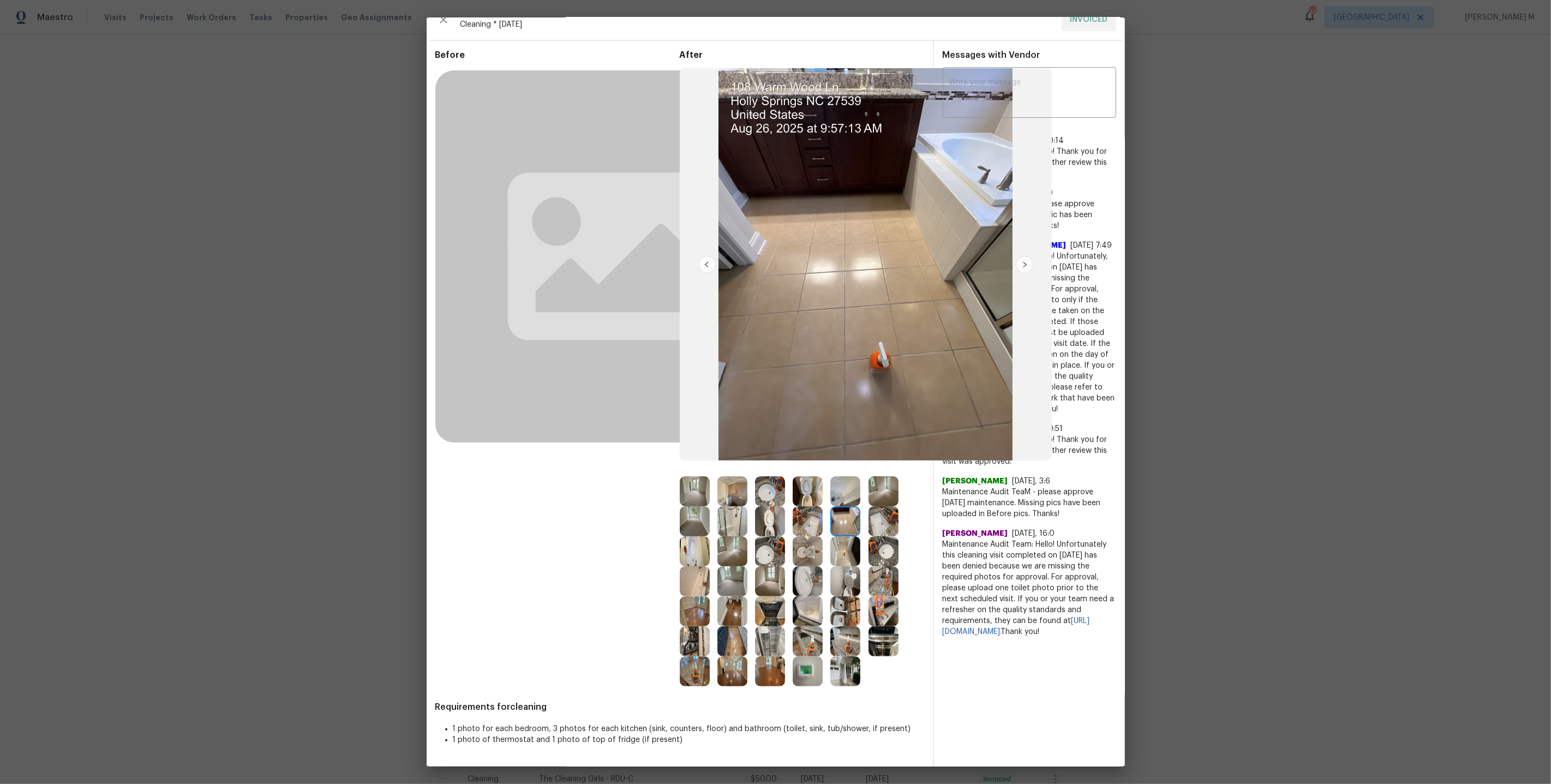
click at [885, 493] on img at bounding box center [882, 491] width 30 height 30
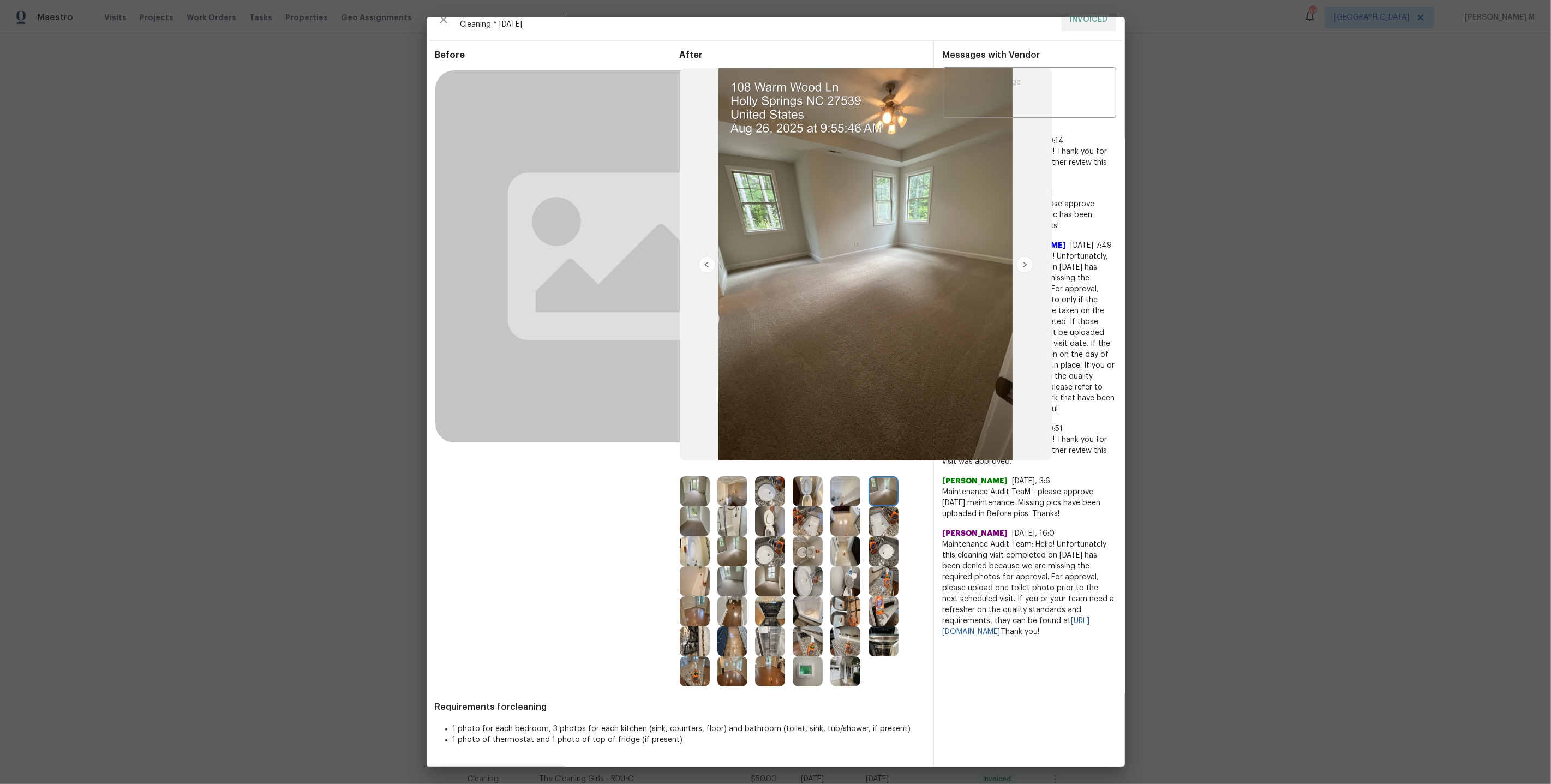
click at [696, 490] on img at bounding box center [694, 491] width 30 height 30
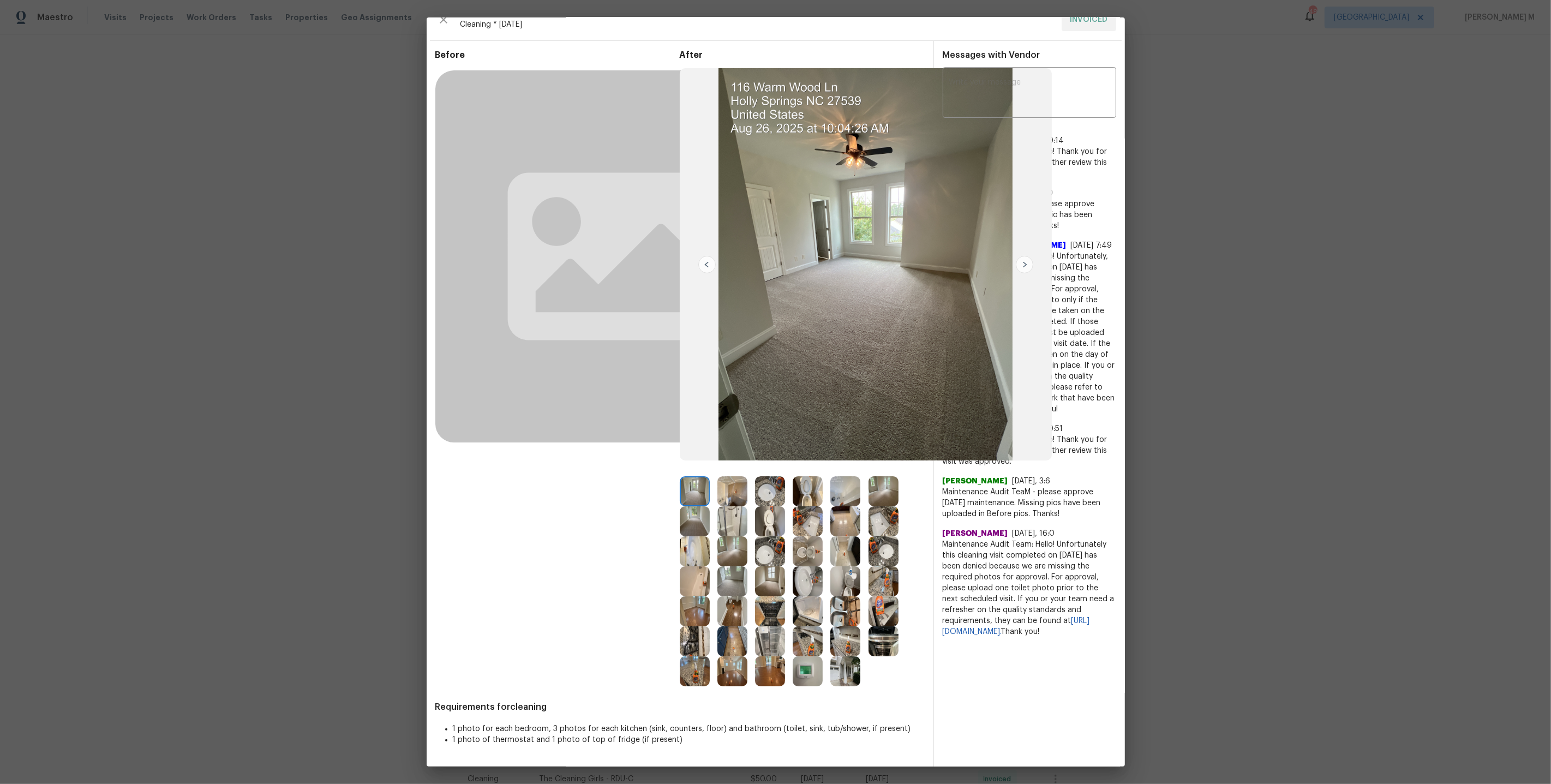
click at [740, 583] on img at bounding box center [732, 581] width 30 height 30
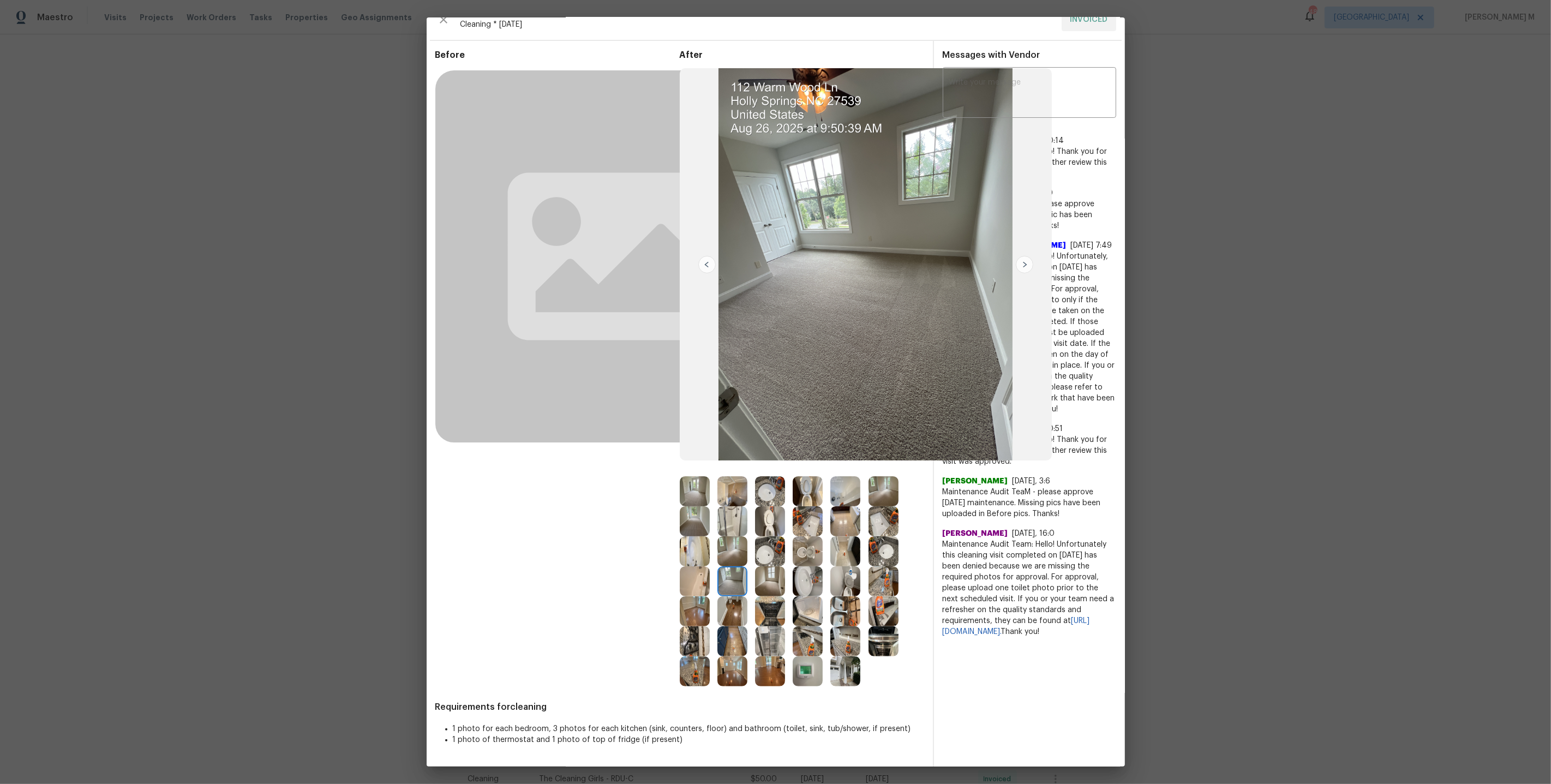
click at [834, 540] on img at bounding box center [844, 550] width 30 height 30
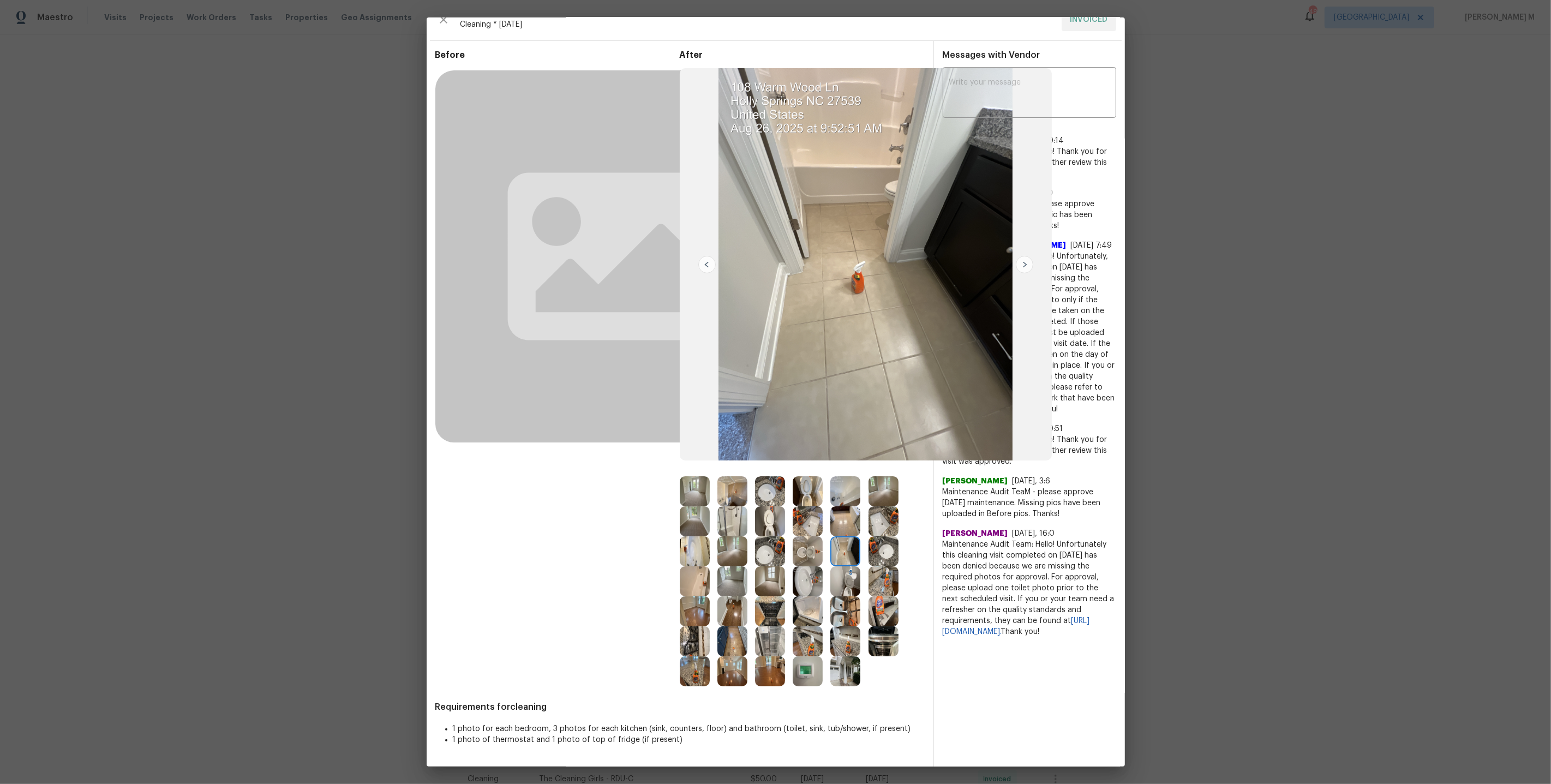
click at [839, 533] on img at bounding box center [844, 520] width 30 height 30
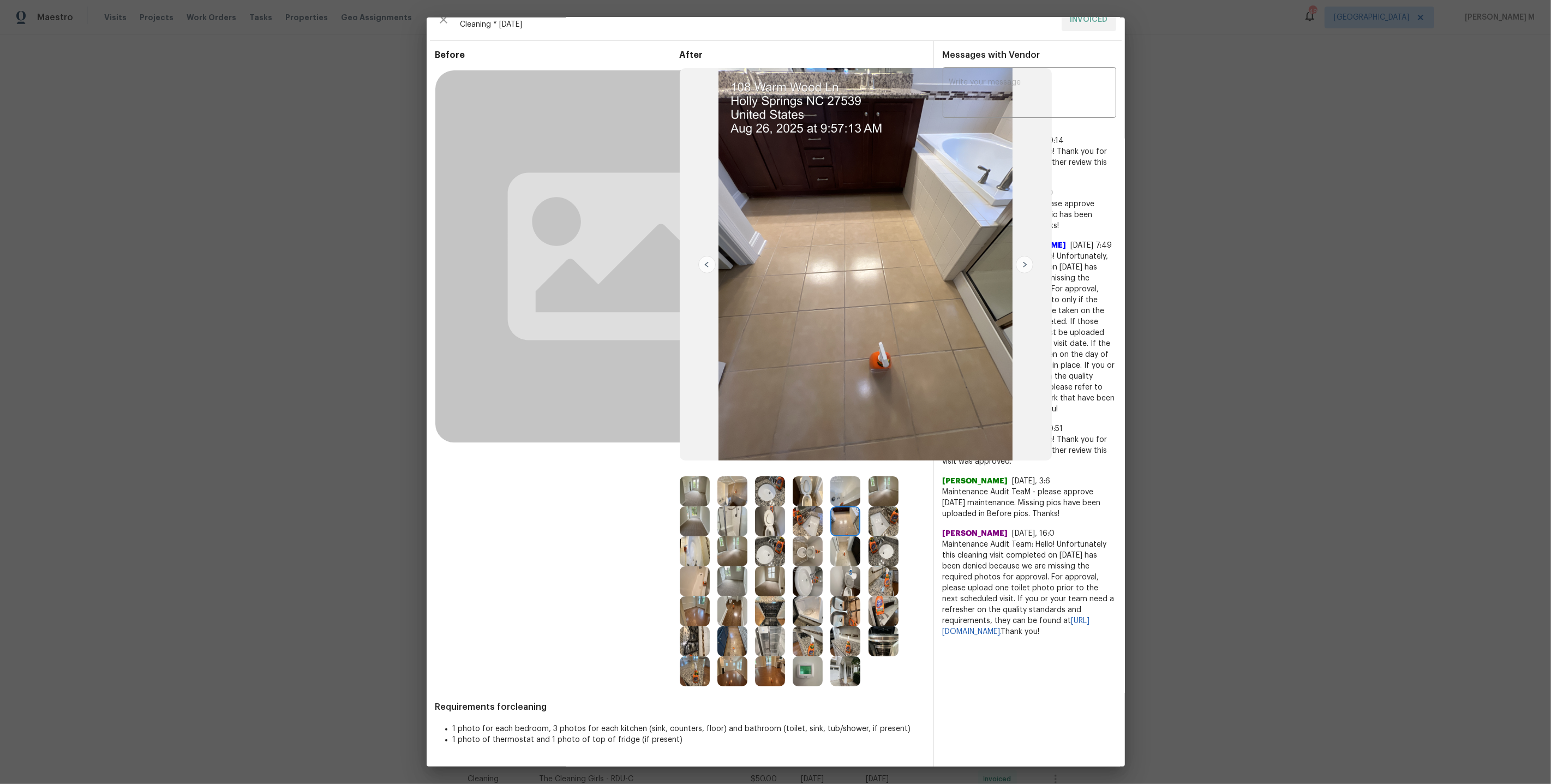
click at [815, 644] on img at bounding box center [807, 641] width 30 height 30
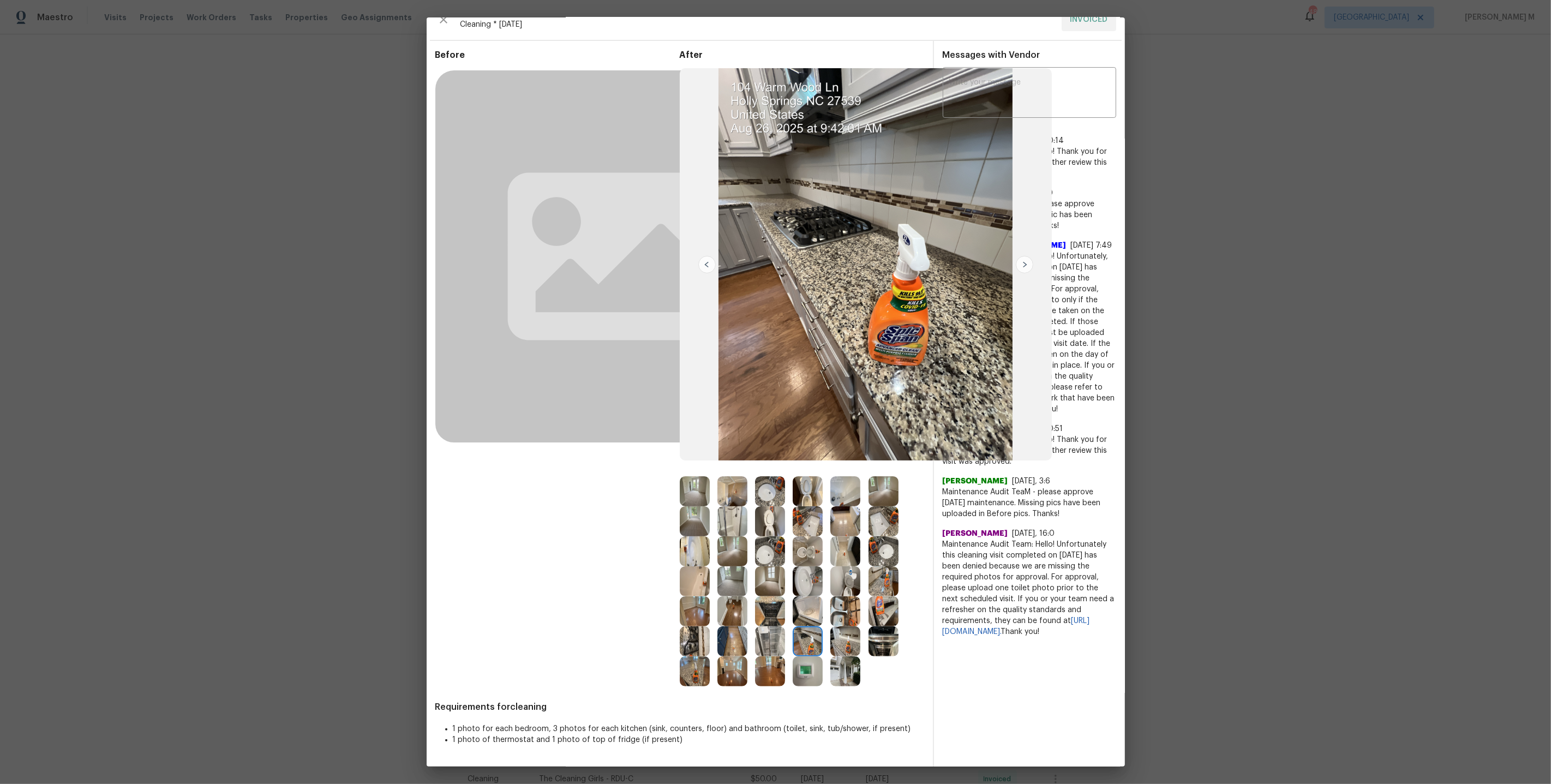
click at [844, 672] on img at bounding box center [844, 670] width 30 height 30
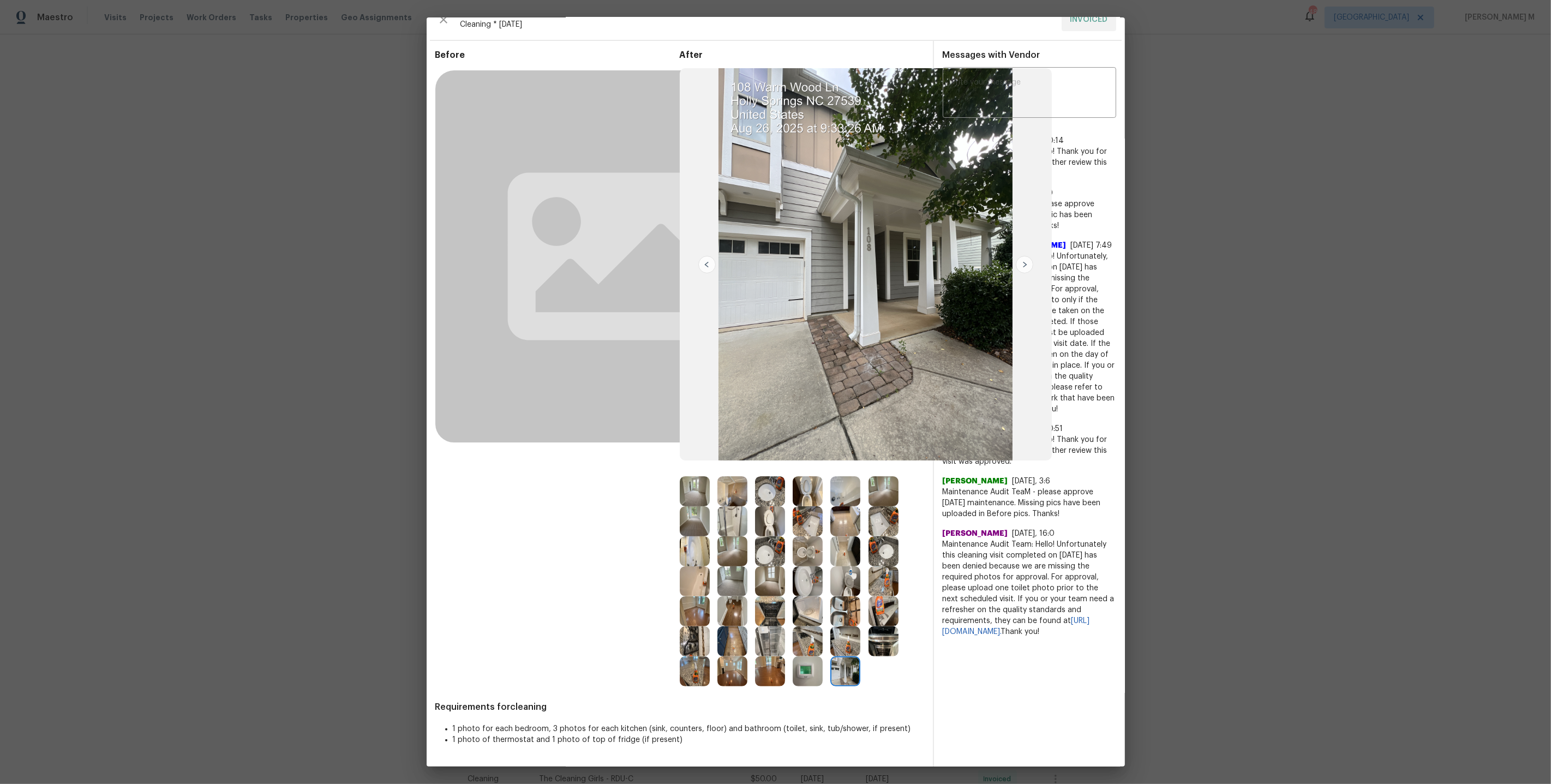
click at [721, 668] on img at bounding box center [732, 670] width 30 height 30
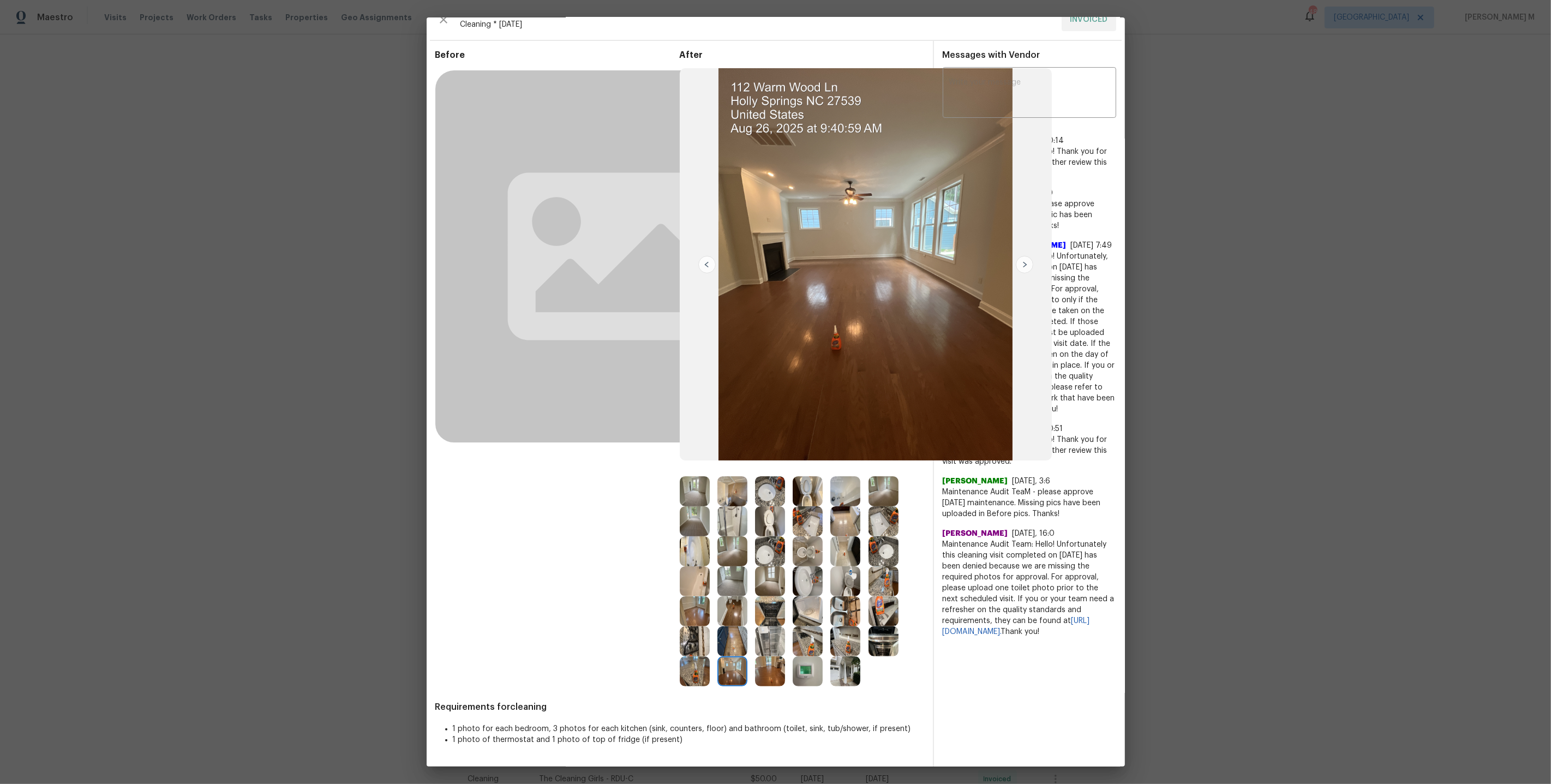
scroll to position [0, 0]
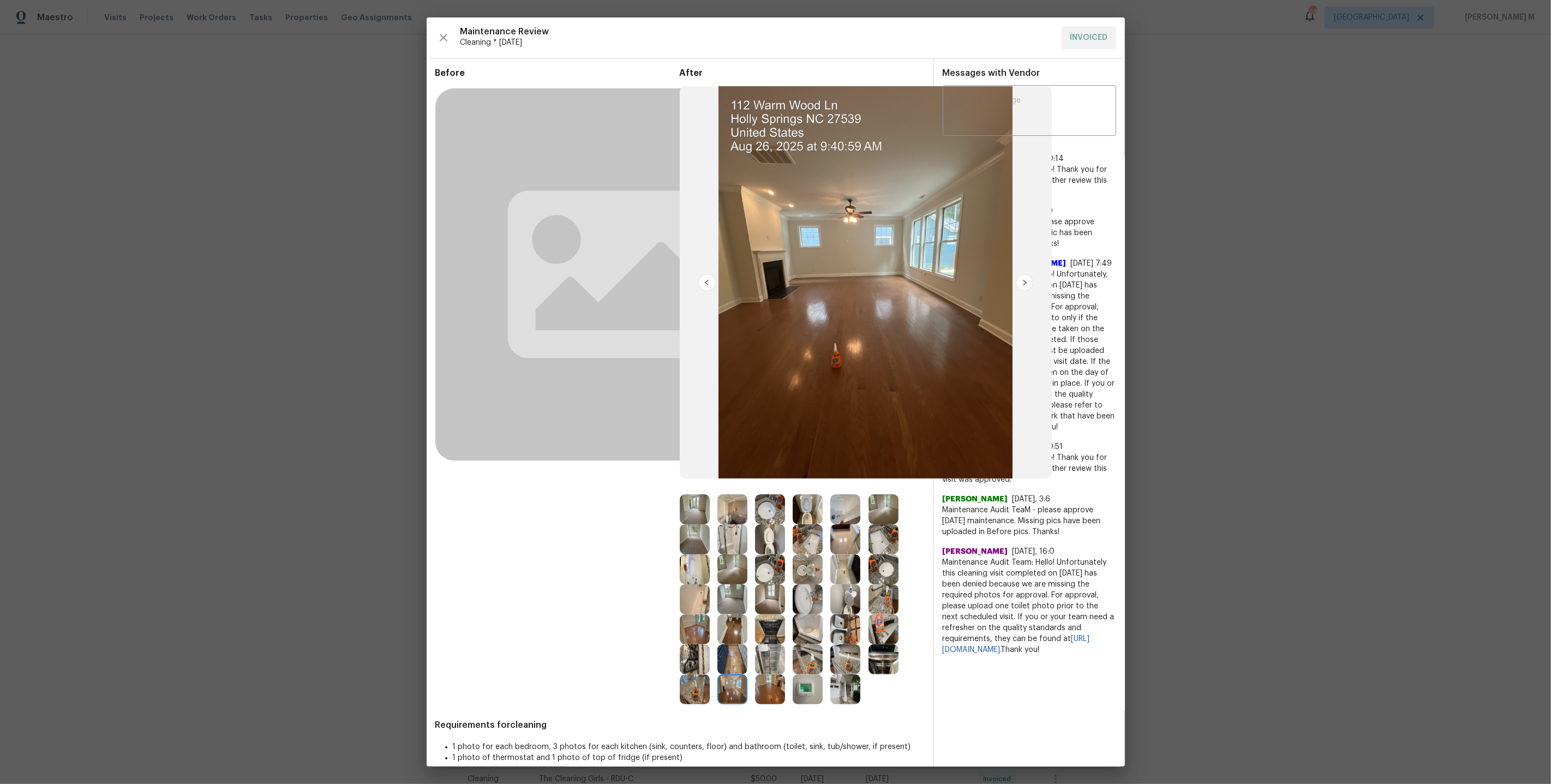
click at [845, 300] on img at bounding box center [865, 282] width 372 height 392
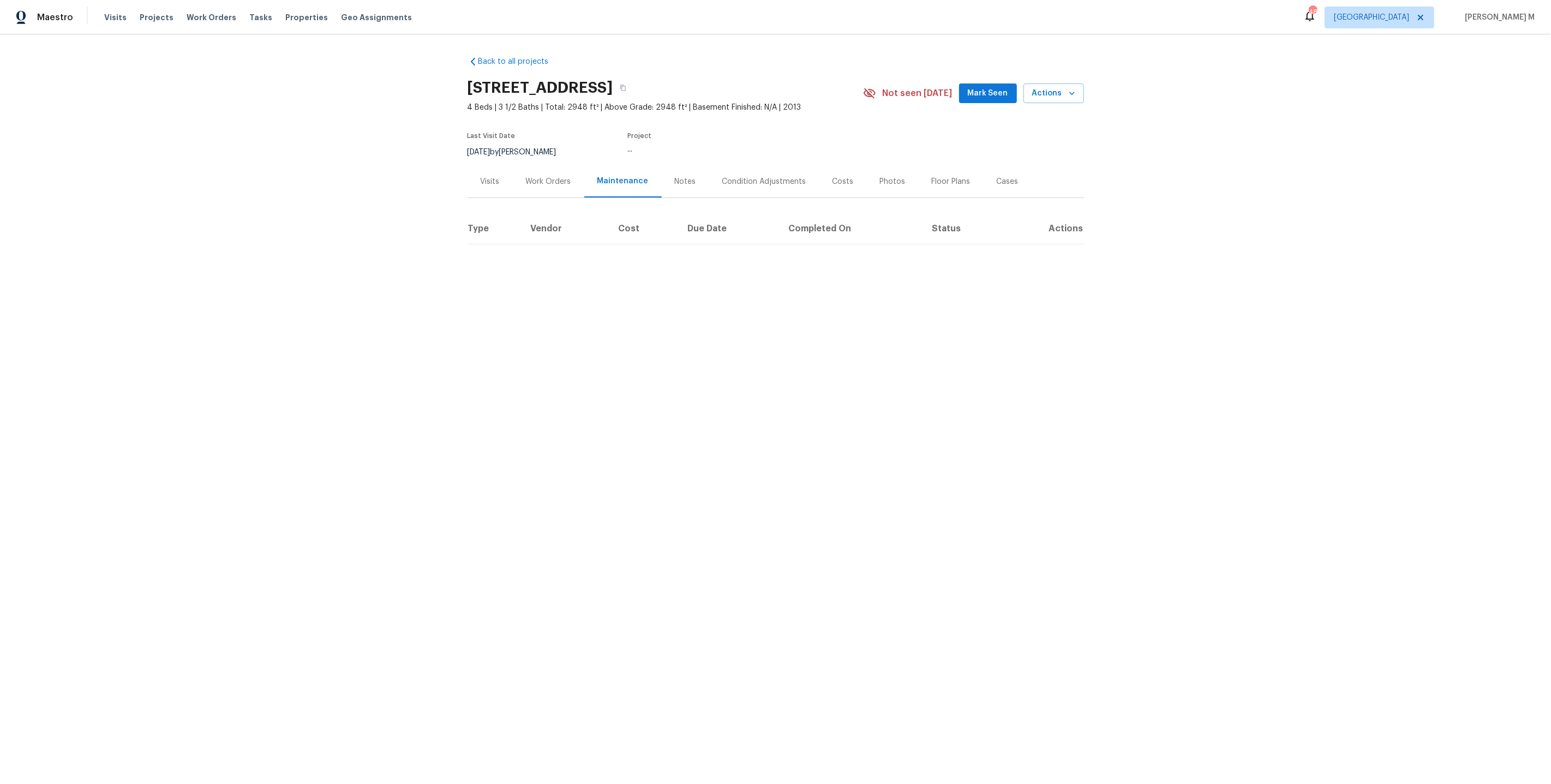
click at [572, 183] on div "Work Orders" at bounding box center [548, 181] width 72 height 32
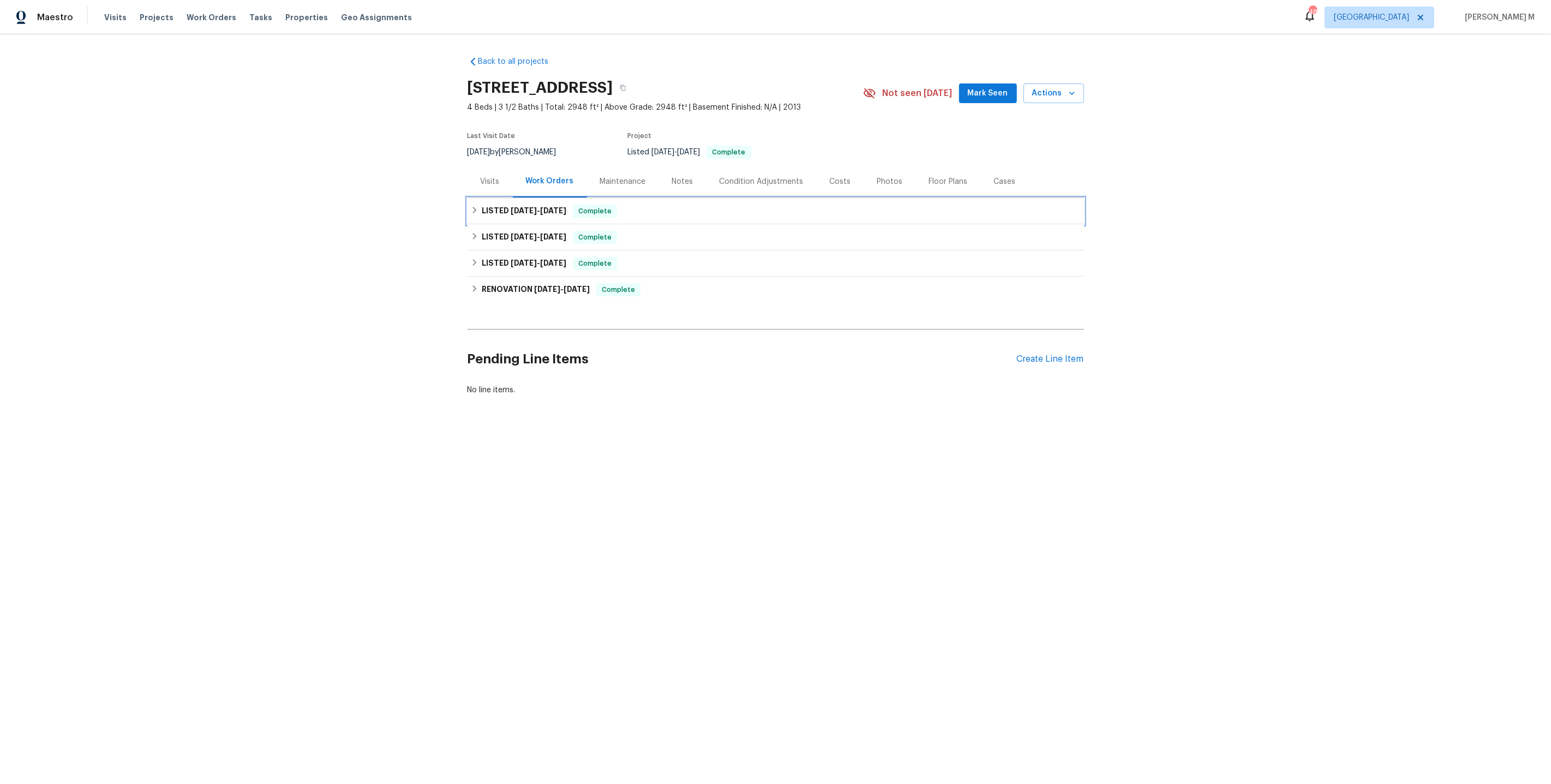
click at [531, 210] on h6 "LISTED [DATE] - [DATE]" at bounding box center [523, 211] width 85 height 13
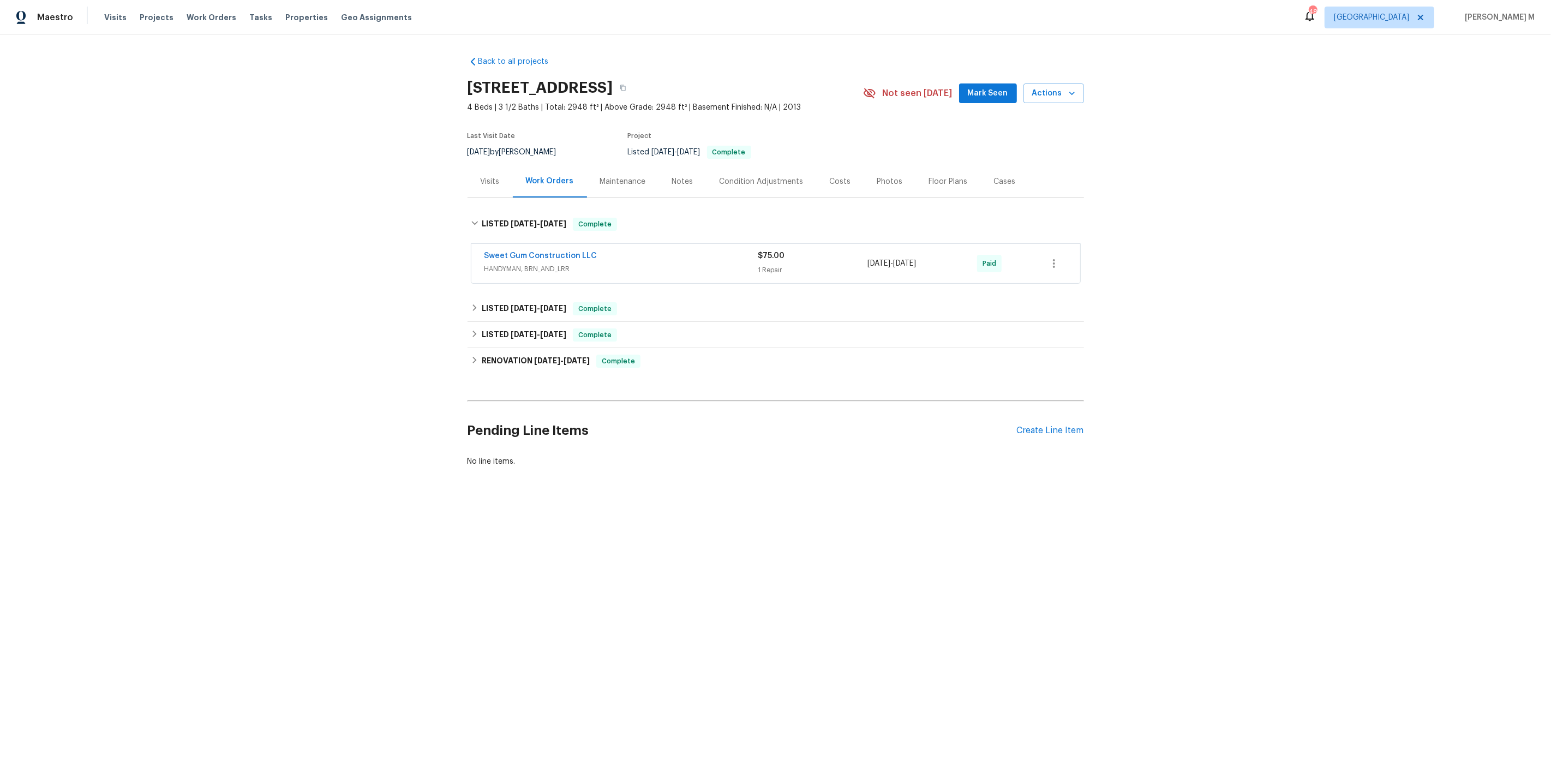
click at [531, 264] on span "HANDYMAN, BRN_AND_LRR" at bounding box center [621, 268] width 274 height 11
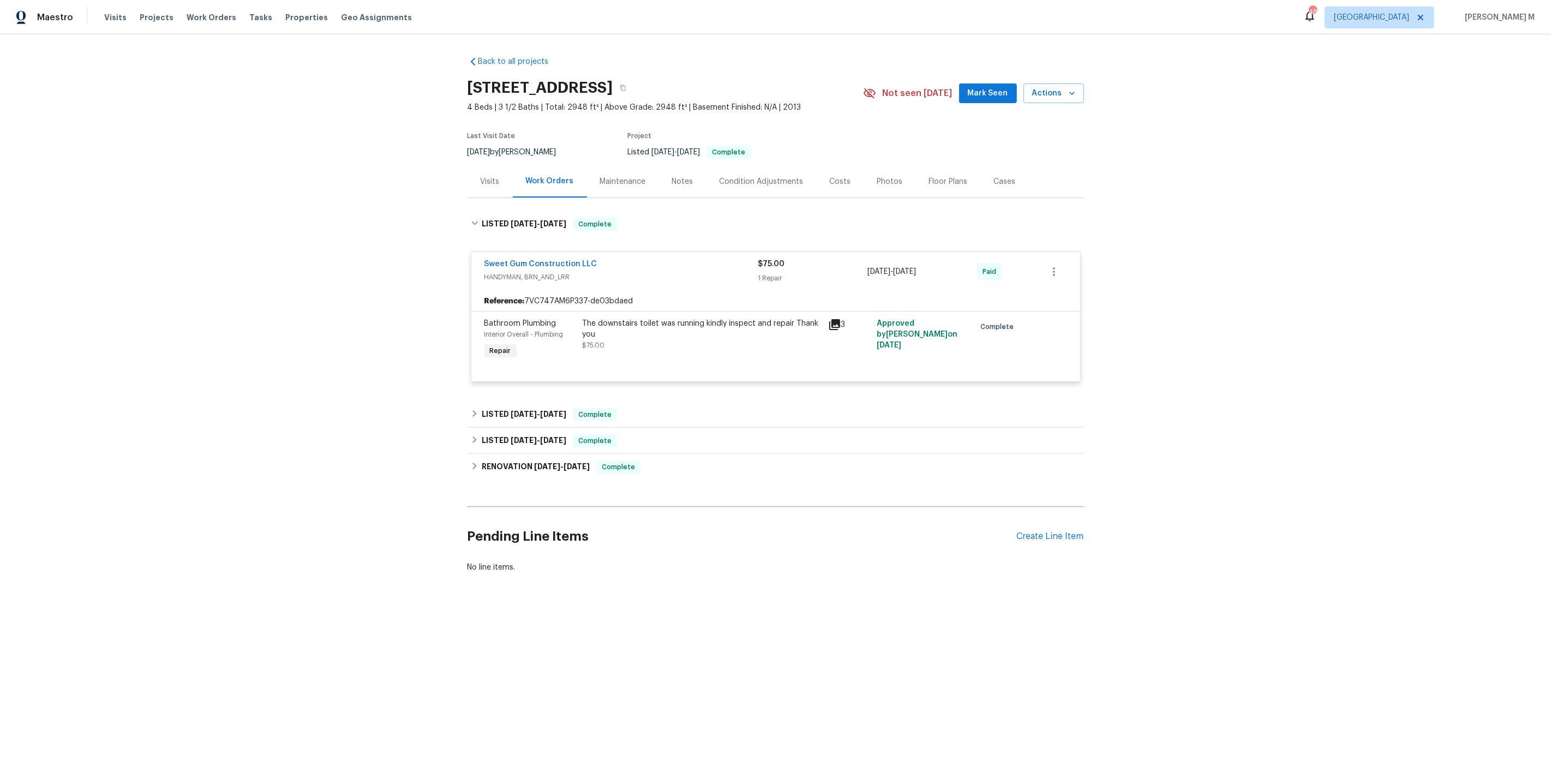
click at [513, 388] on div "Back to all projects [STREET_ADDRESS] 4 Beds | 3 1/2 Baths | Total: 2948 ft² | …" at bounding box center [775, 314] width 616 height 534
click at [511, 401] on div "LISTED [DATE] - [DATE] Complete" at bounding box center [775, 413] width 616 height 26
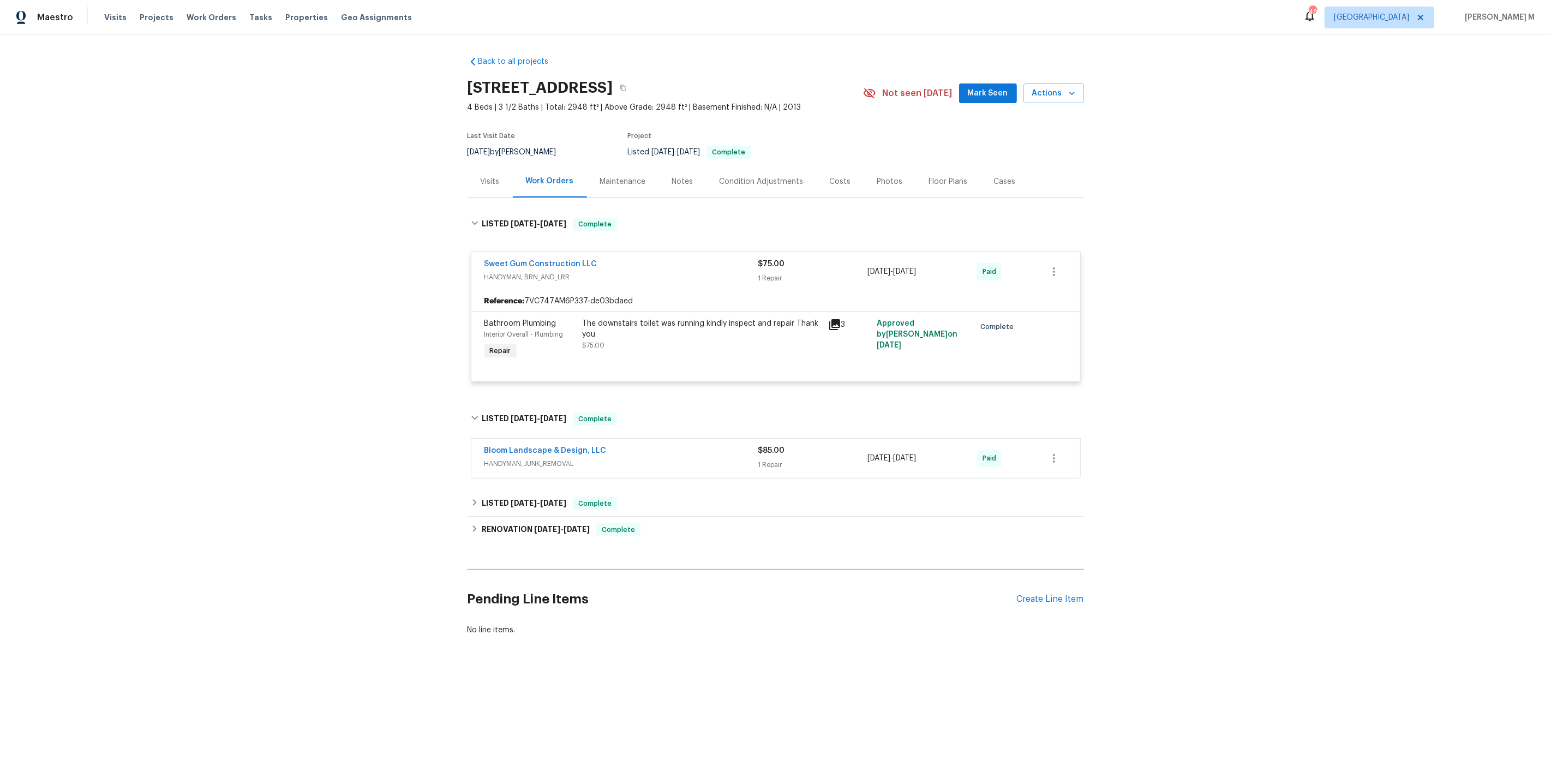
click at [500, 458] on span "HANDYMAN, JUNK_REMOVAL" at bounding box center [621, 463] width 274 height 11
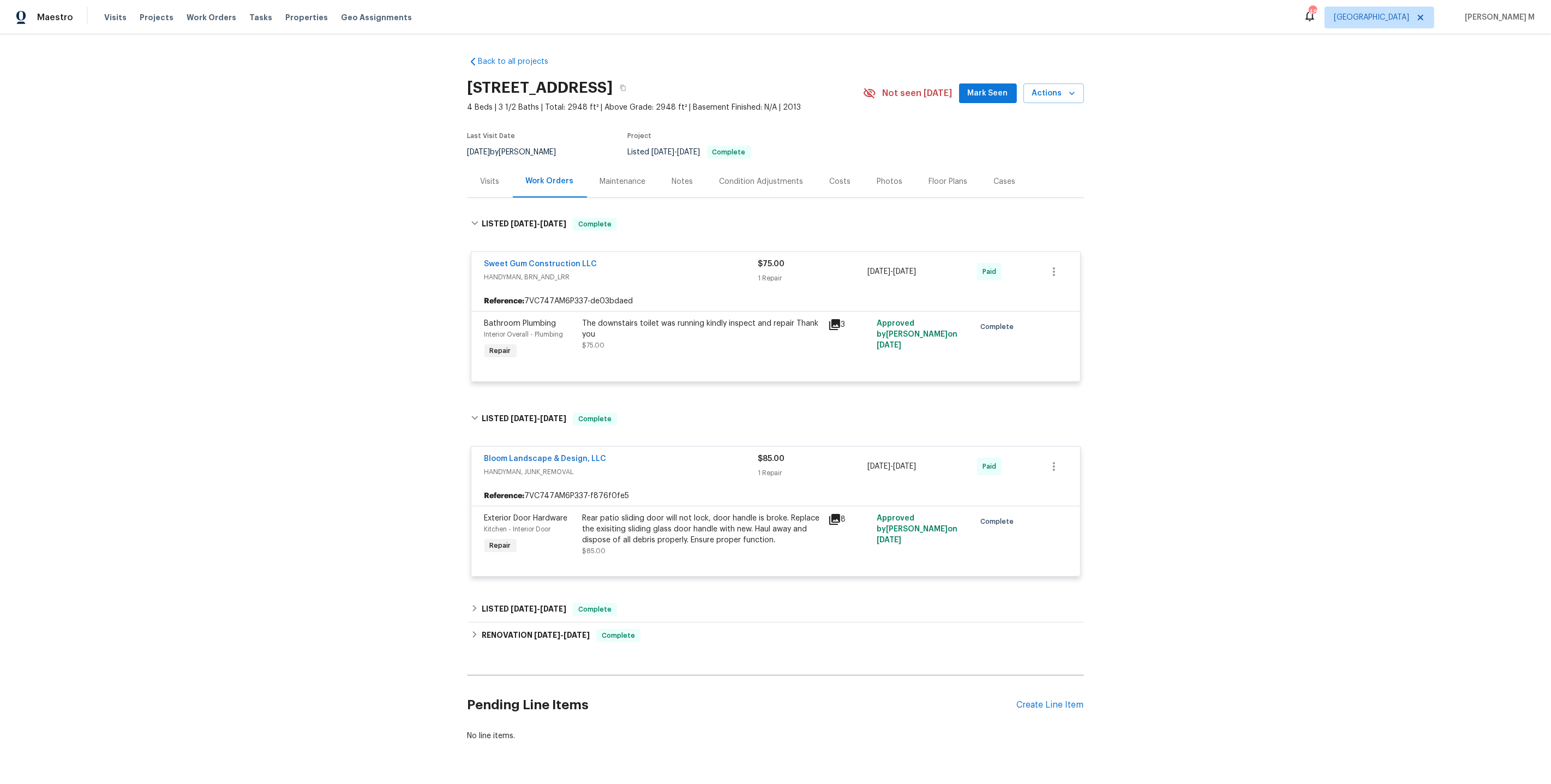
scroll to position [13, 0]
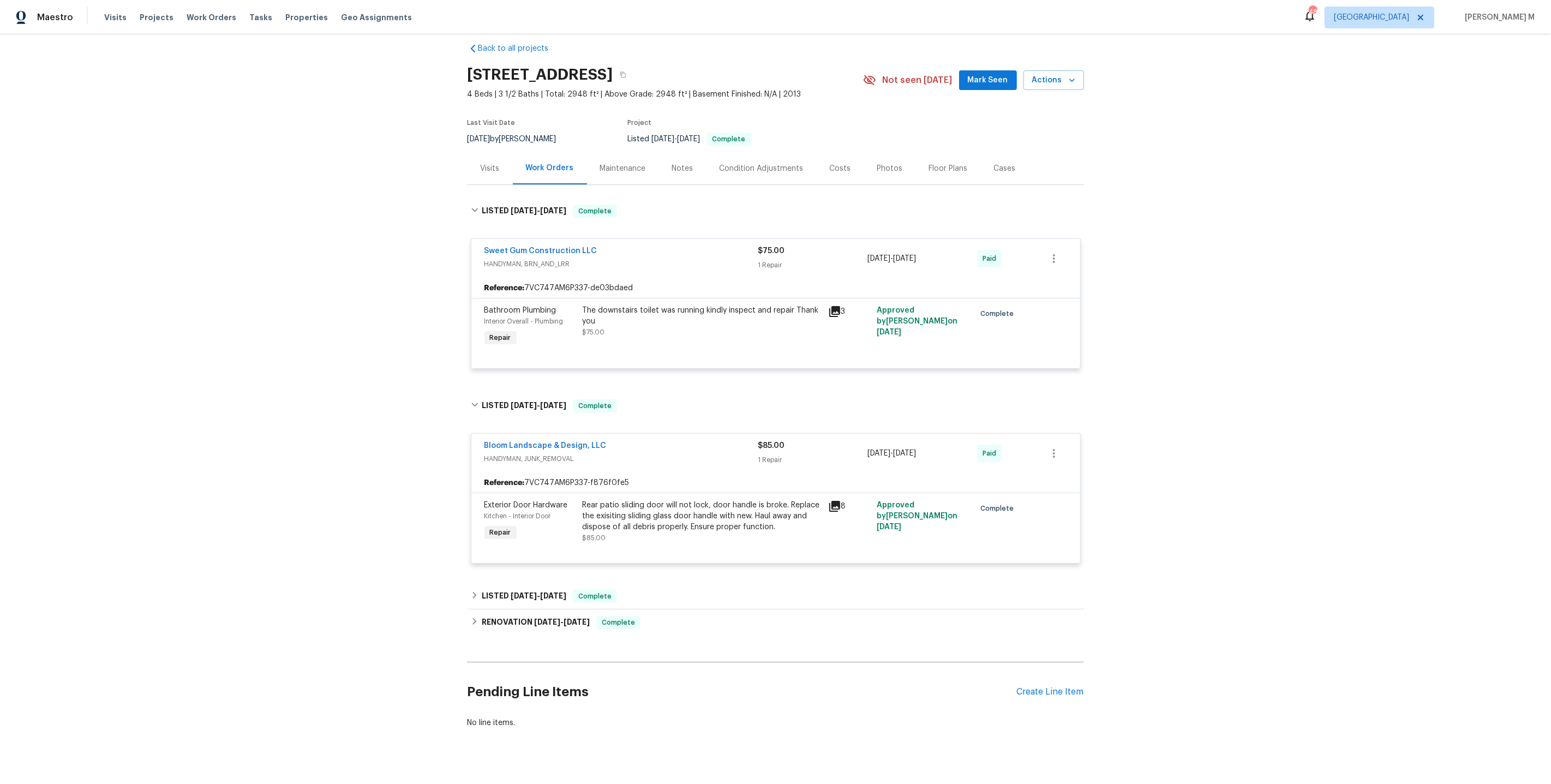
click at [539, 568] on div "Back to all projects 108 Warm Wood Ln, Apex, NC 27539 4 Beds | 3 1/2 Baths | To…" at bounding box center [775, 386] width 616 height 703
click at [535, 592] on span "4/17/25 - 4/18/25" at bounding box center [539, 596] width 55 height 8
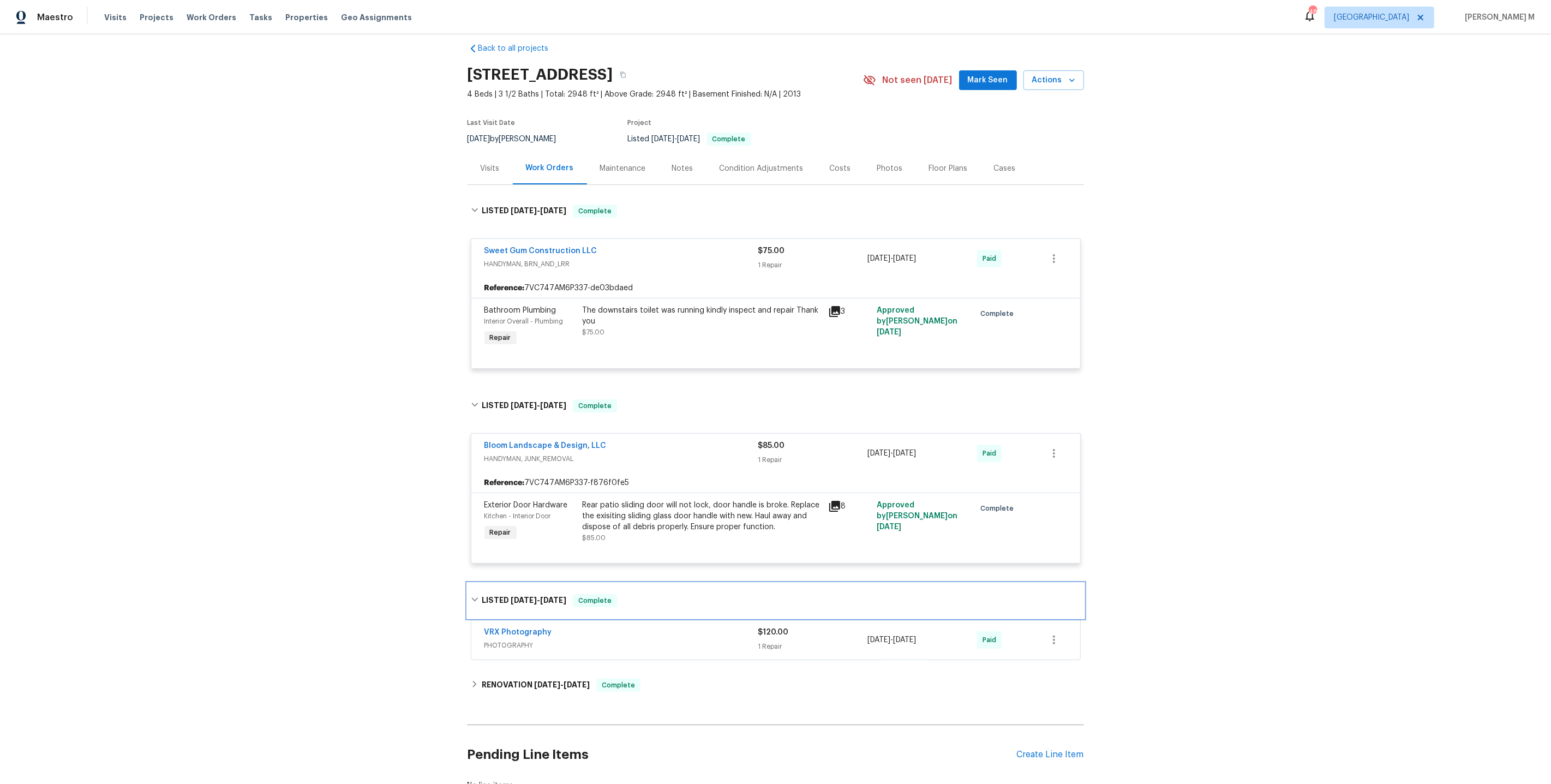
scroll to position [74, 0]
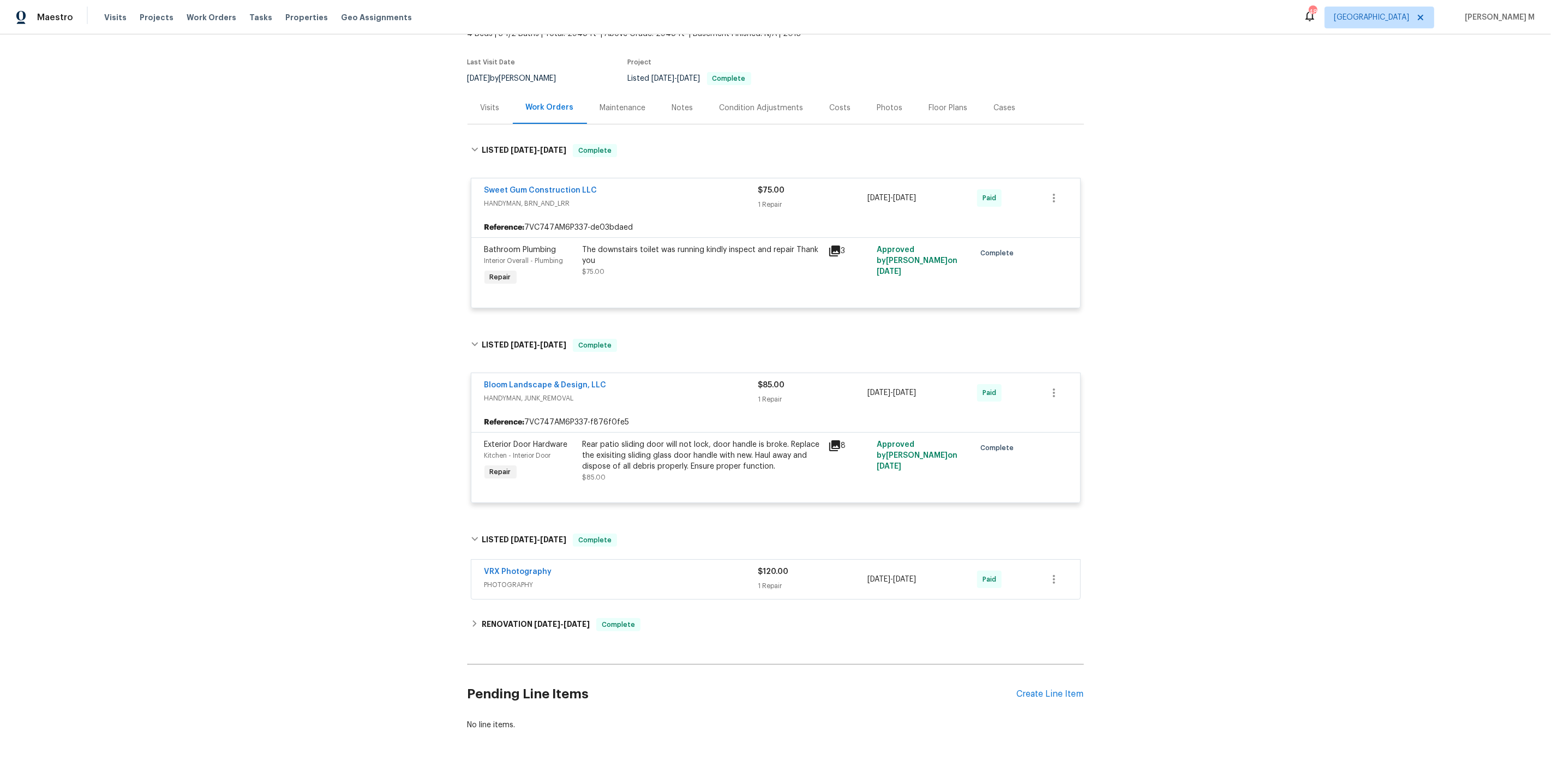
click at [521, 579] on span "PHOTOGRAPHY" at bounding box center [621, 583] width 274 height 11
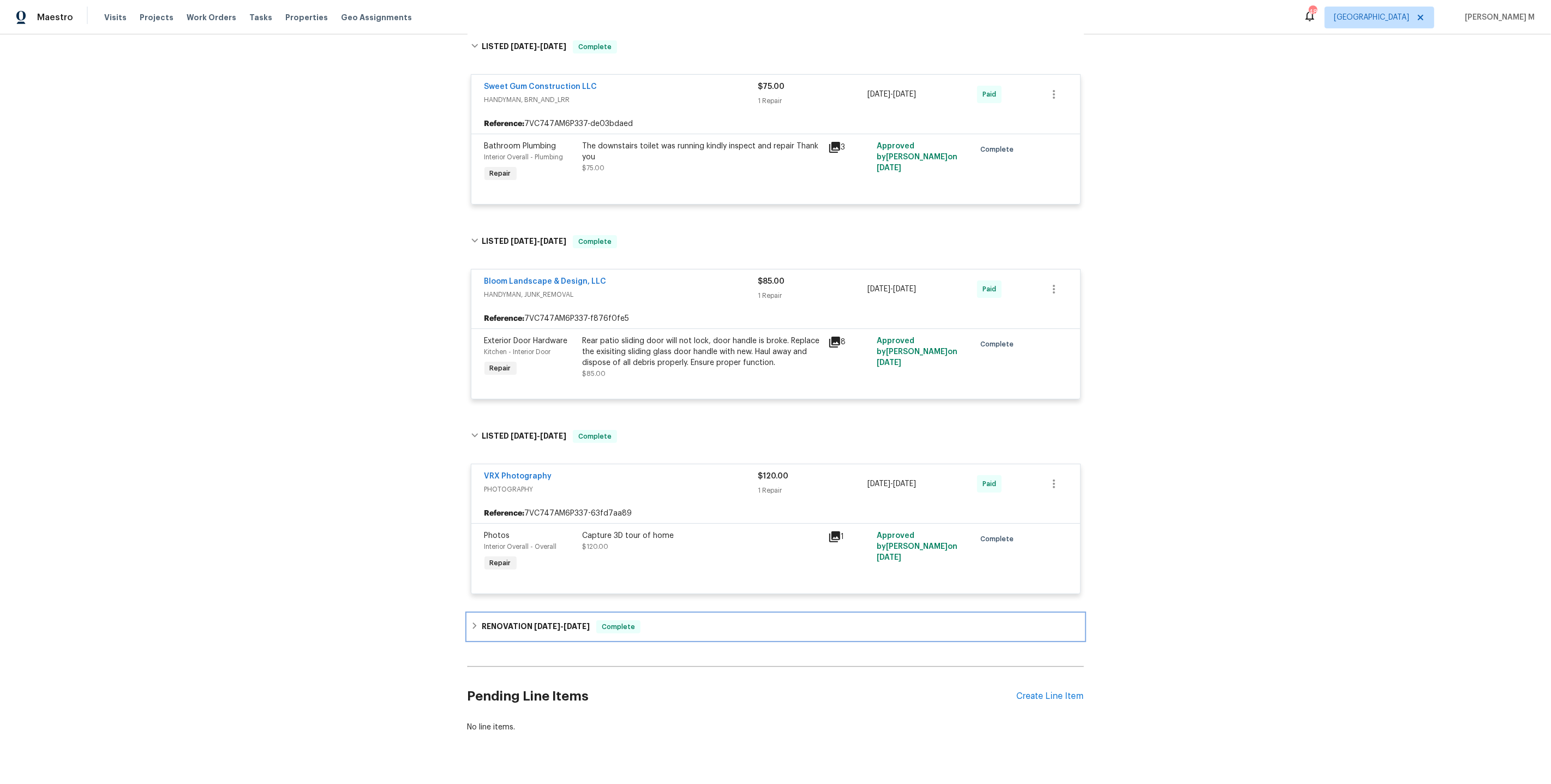
click at [516, 620] on h6 "RENOVATION 4/7/25 - 4/16/25" at bounding box center [535, 626] width 108 height 13
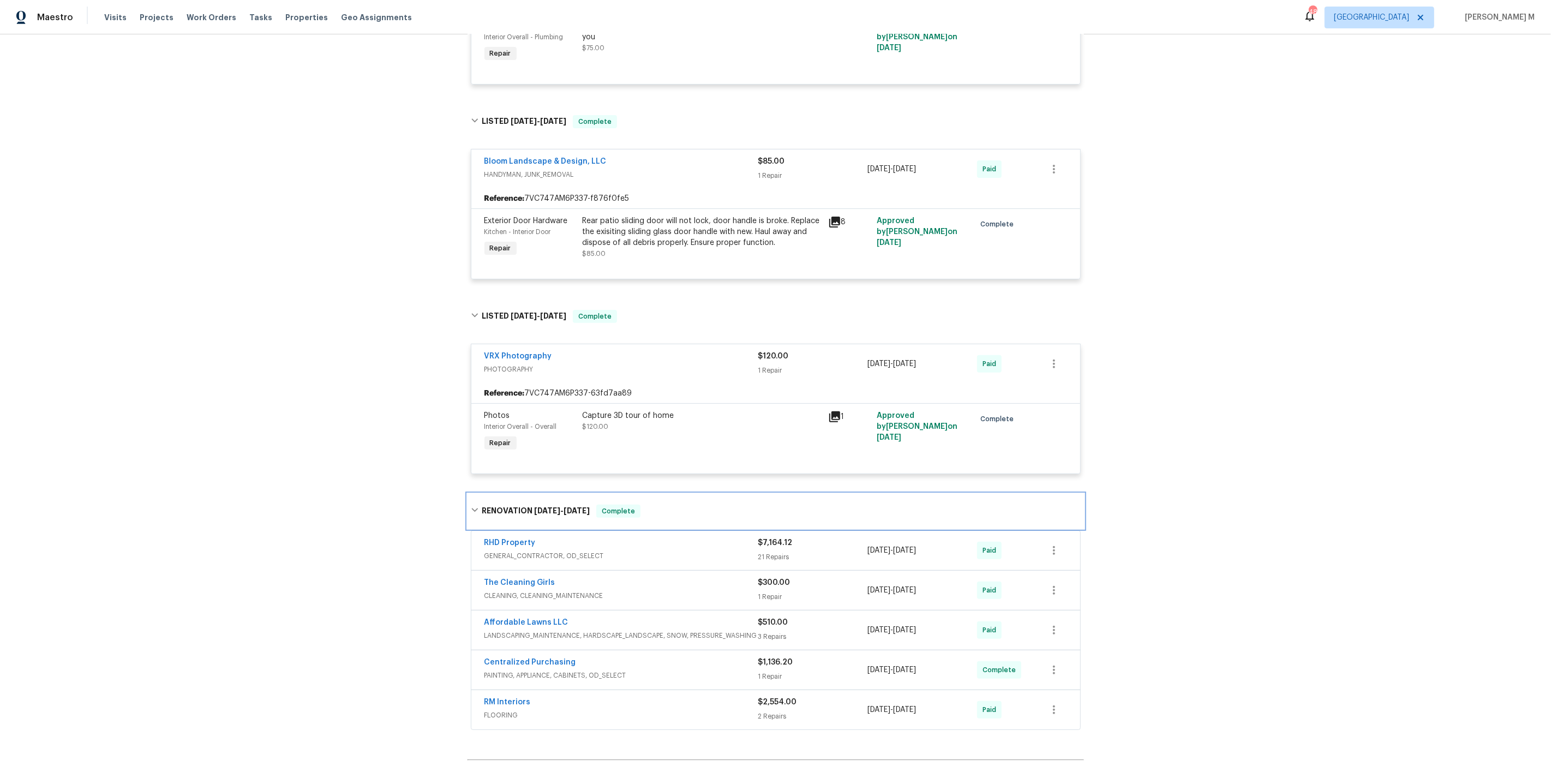
scroll to position [383, 0]
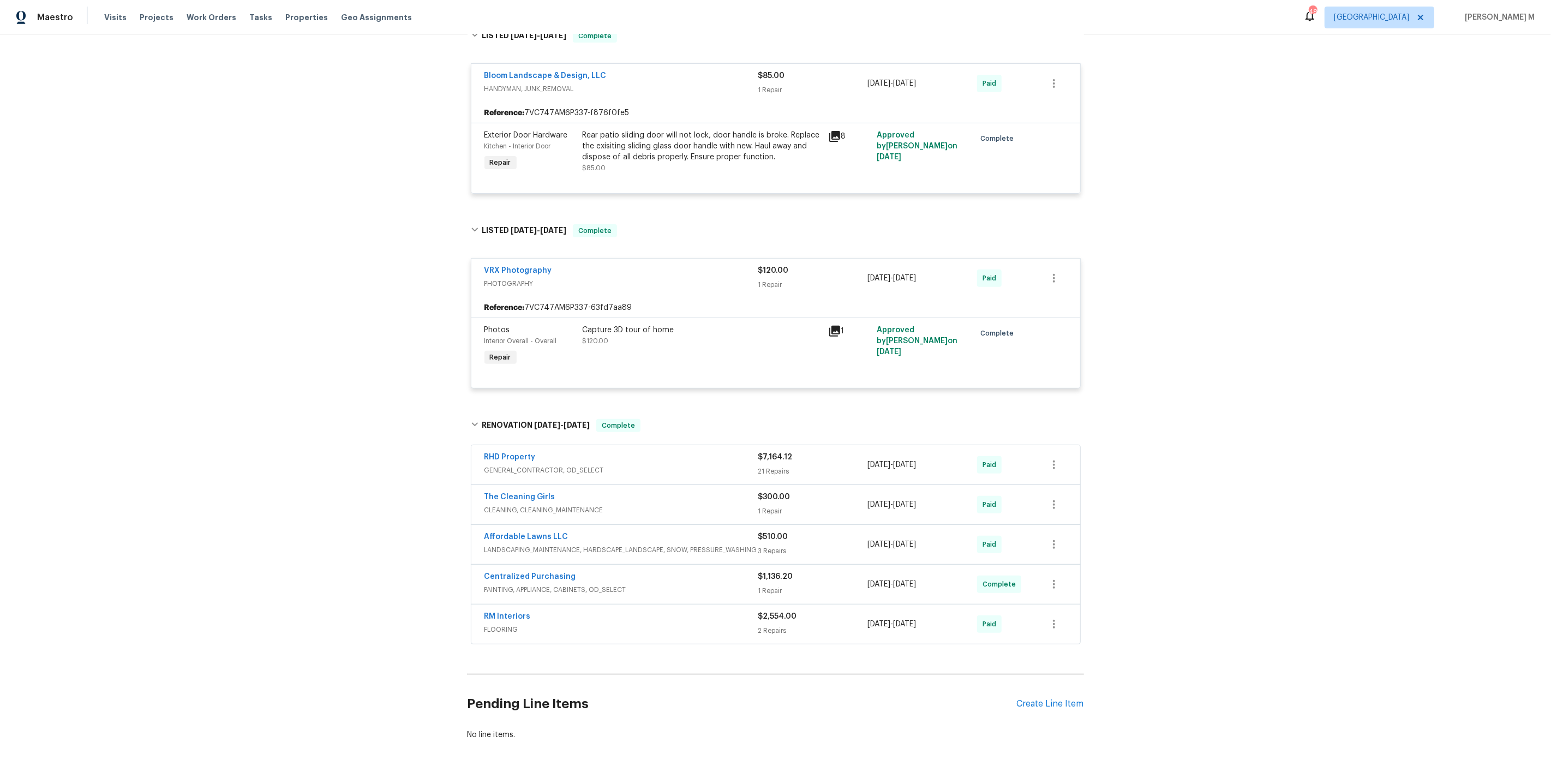
click at [519, 465] on span "GENERAL_CONTRACTOR, OD_SELECT" at bounding box center [621, 470] width 274 height 11
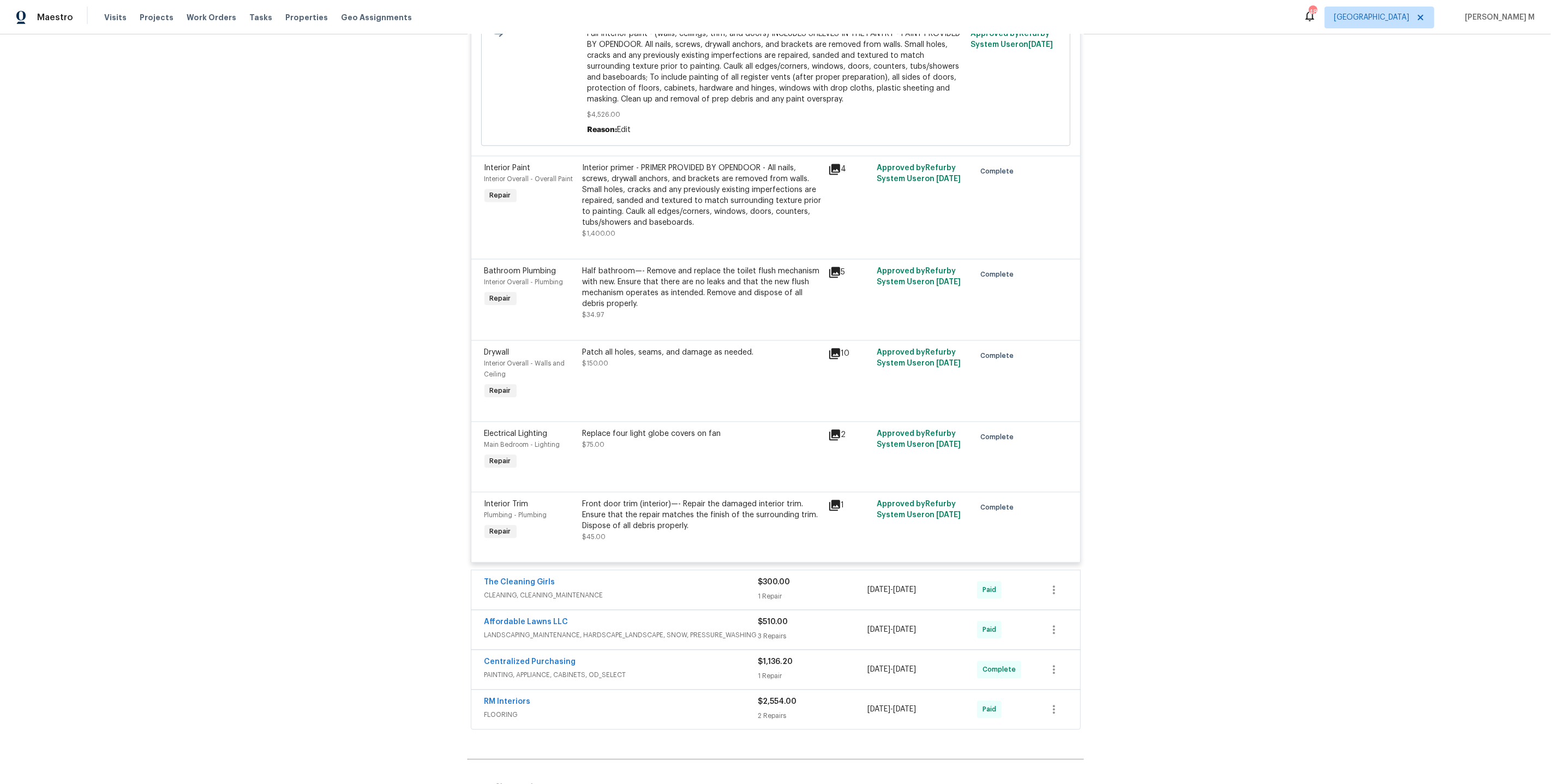
scroll to position [2697, 0]
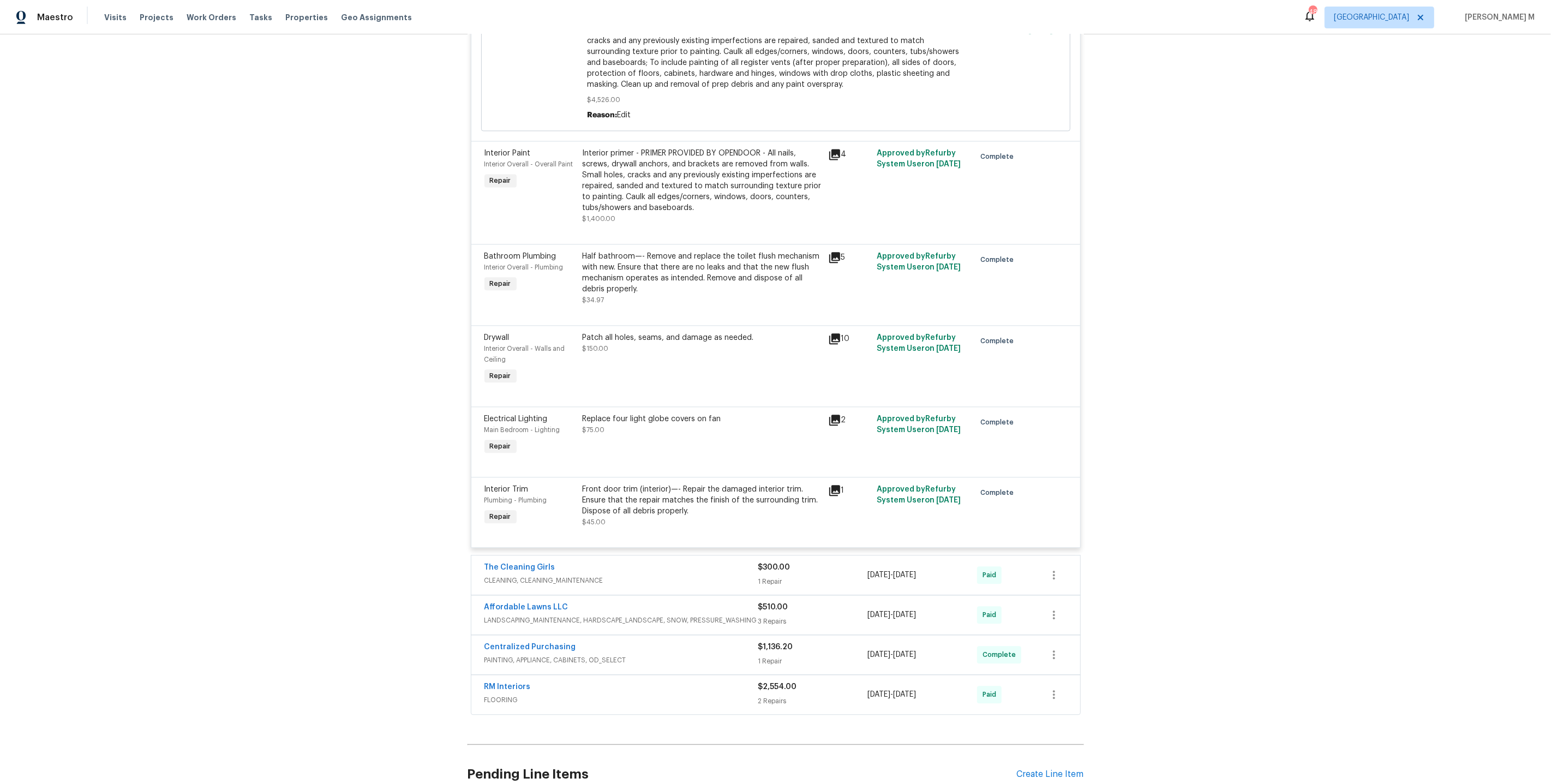
click at [507, 694] on span "FLOORING" at bounding box center [621, 699] width 274 height 11
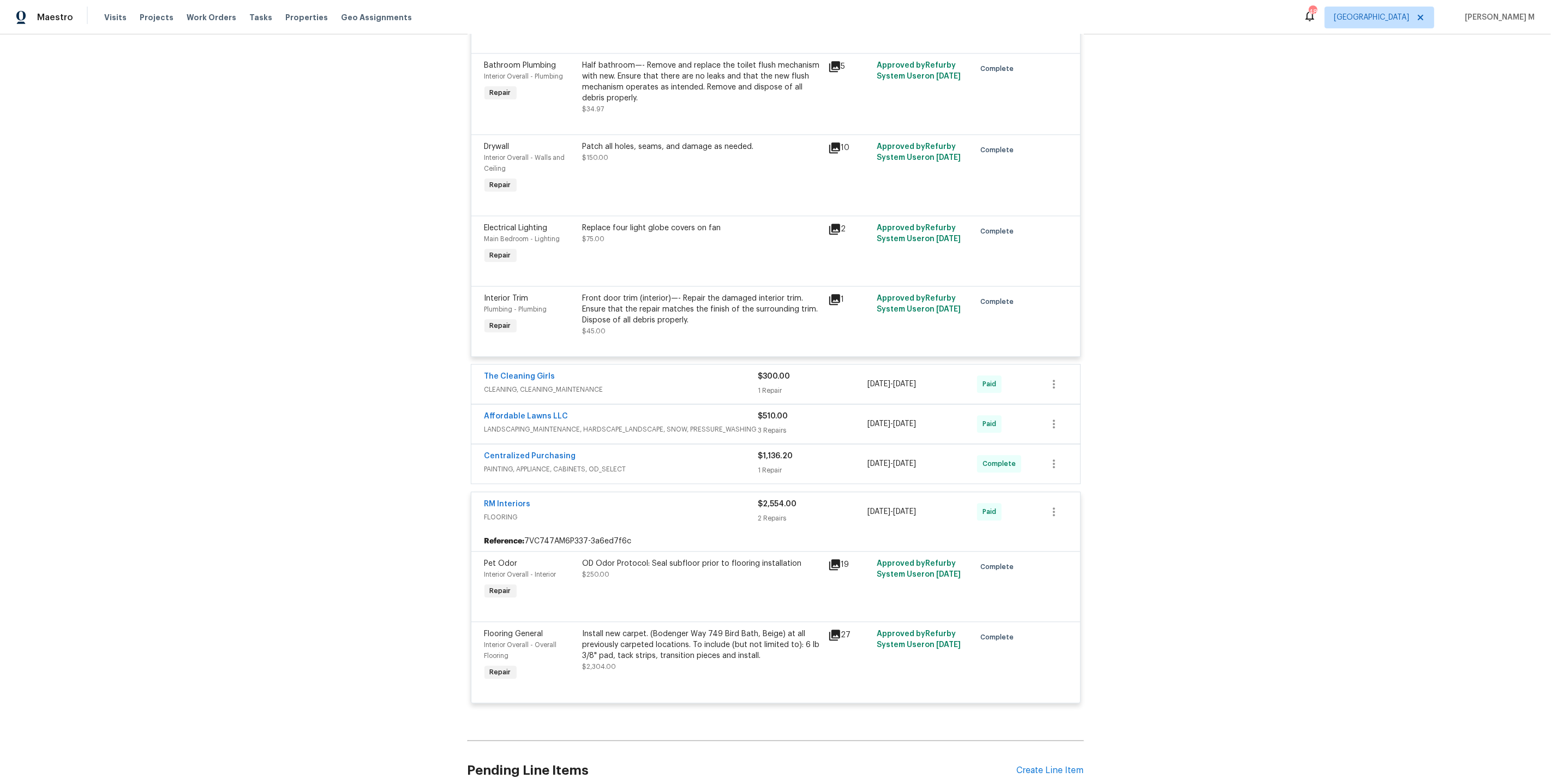
scroll to position [2896, 0]
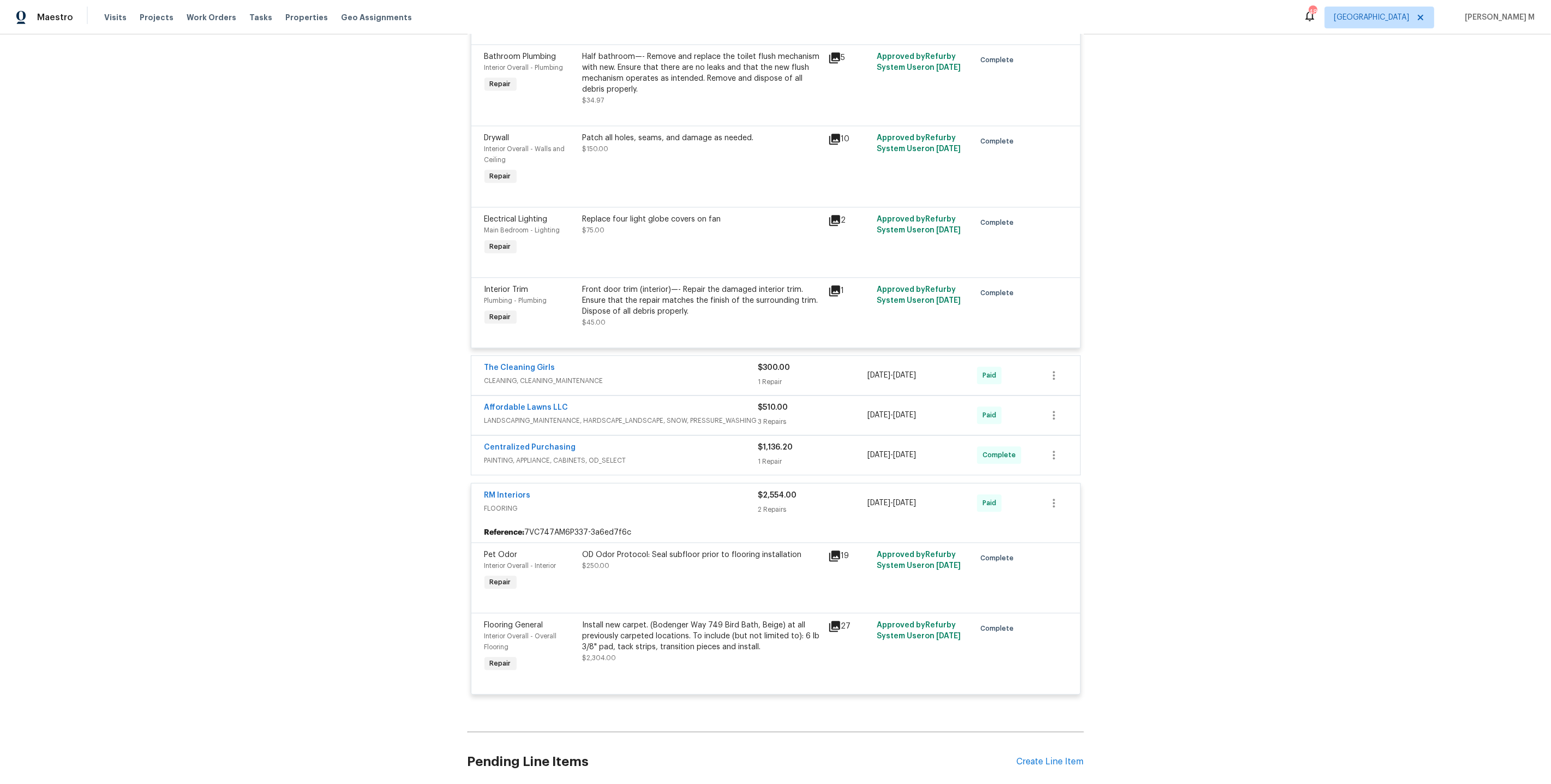
click at [680, 620] on div "Install new carpet. (Bodenger Way 749 Bird Bath, Beige) at all previously carpe…" at bounding box center [702, 636] width 239 height 32
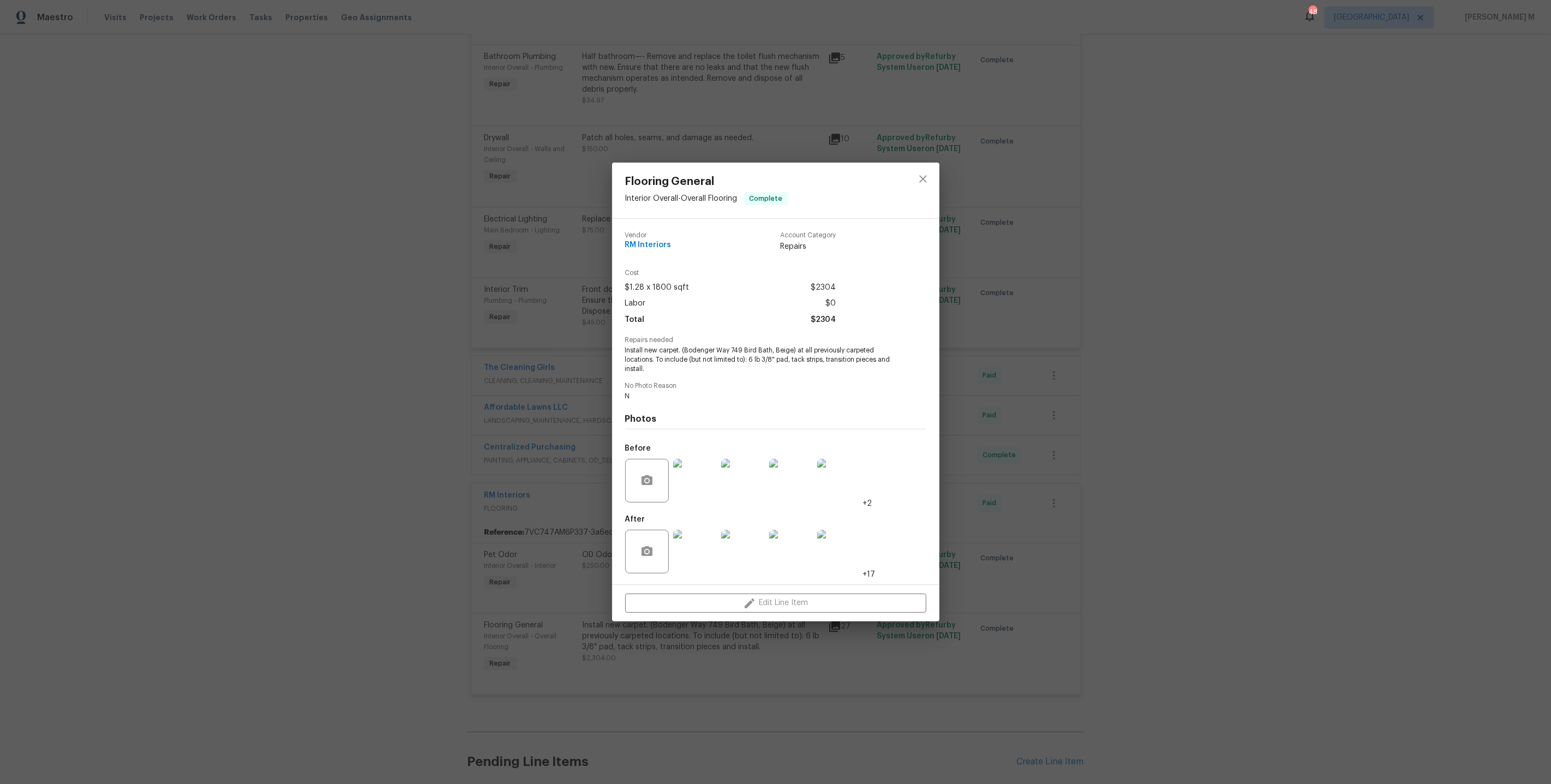
click at [1010, 429] on div "Flooring General Interior Overall - Overall Flooring Complete Vendor RM Interio…" at bounding box center [776, 392] width 1551 height 784
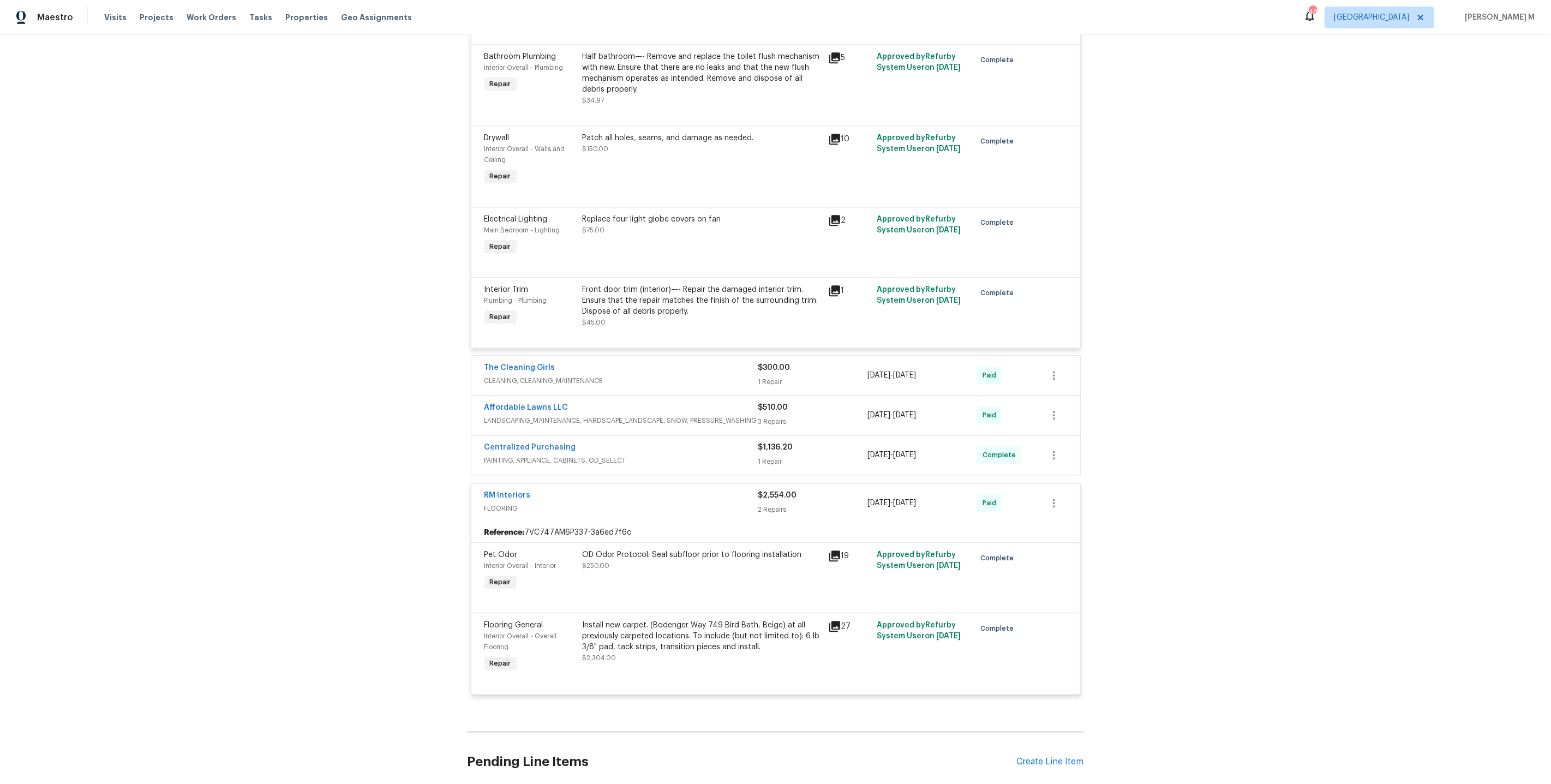
click at [754, 549] on div "OD Odor Protocol: Seal subfloor prior to flooring installation $250.00" at bounding box center [702, 560] width 239 height 22
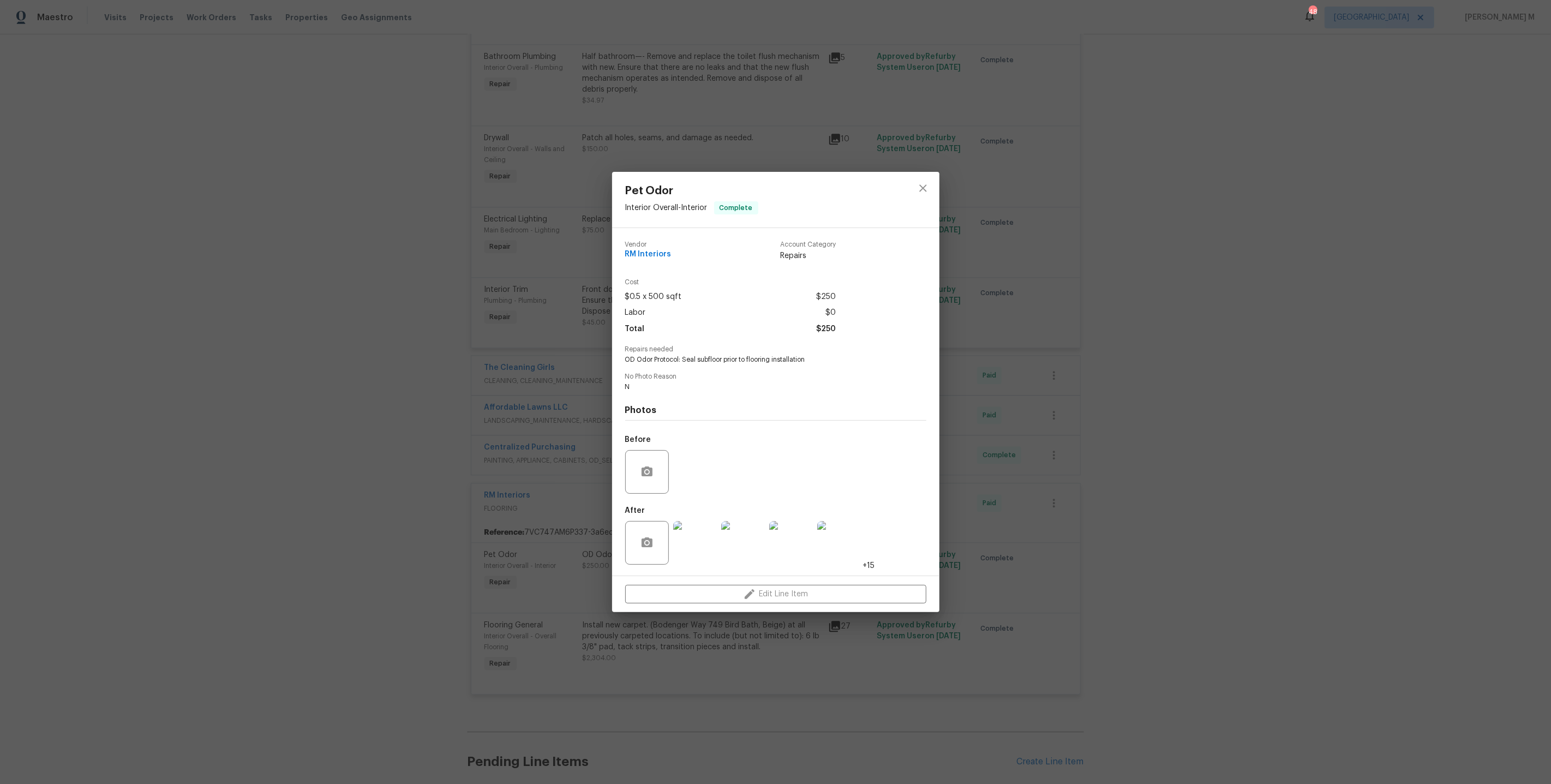
click at [697, 550] on img at bounding box center [695, 542] width 44 height 44
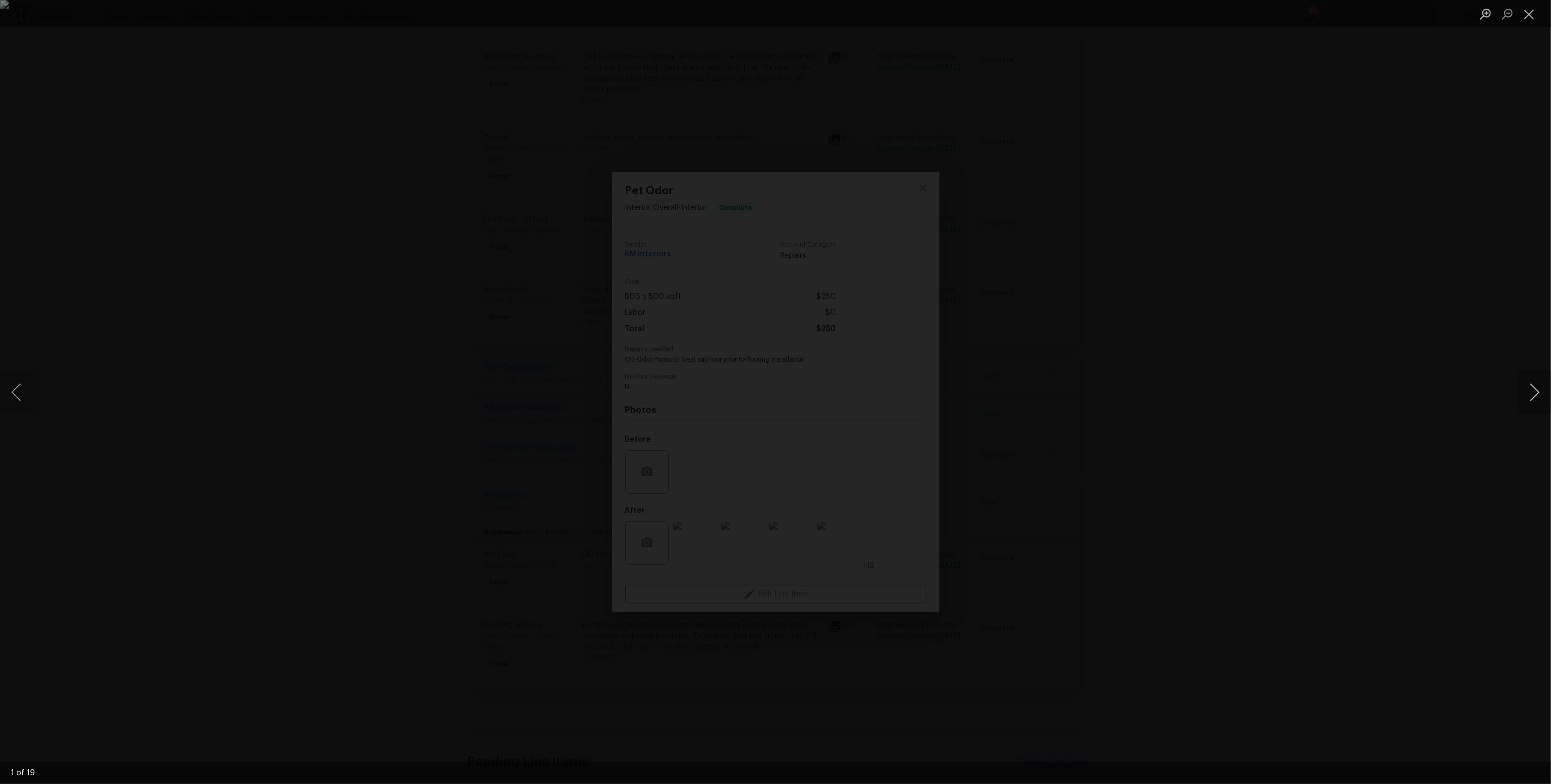
click at [1537, 394] on button "Next image" at bounding box center [1534, 392] width 32 height 44
click at [1471, 114] on div "Lightbox" at bounding box center [776, 392] width 1551 height 784
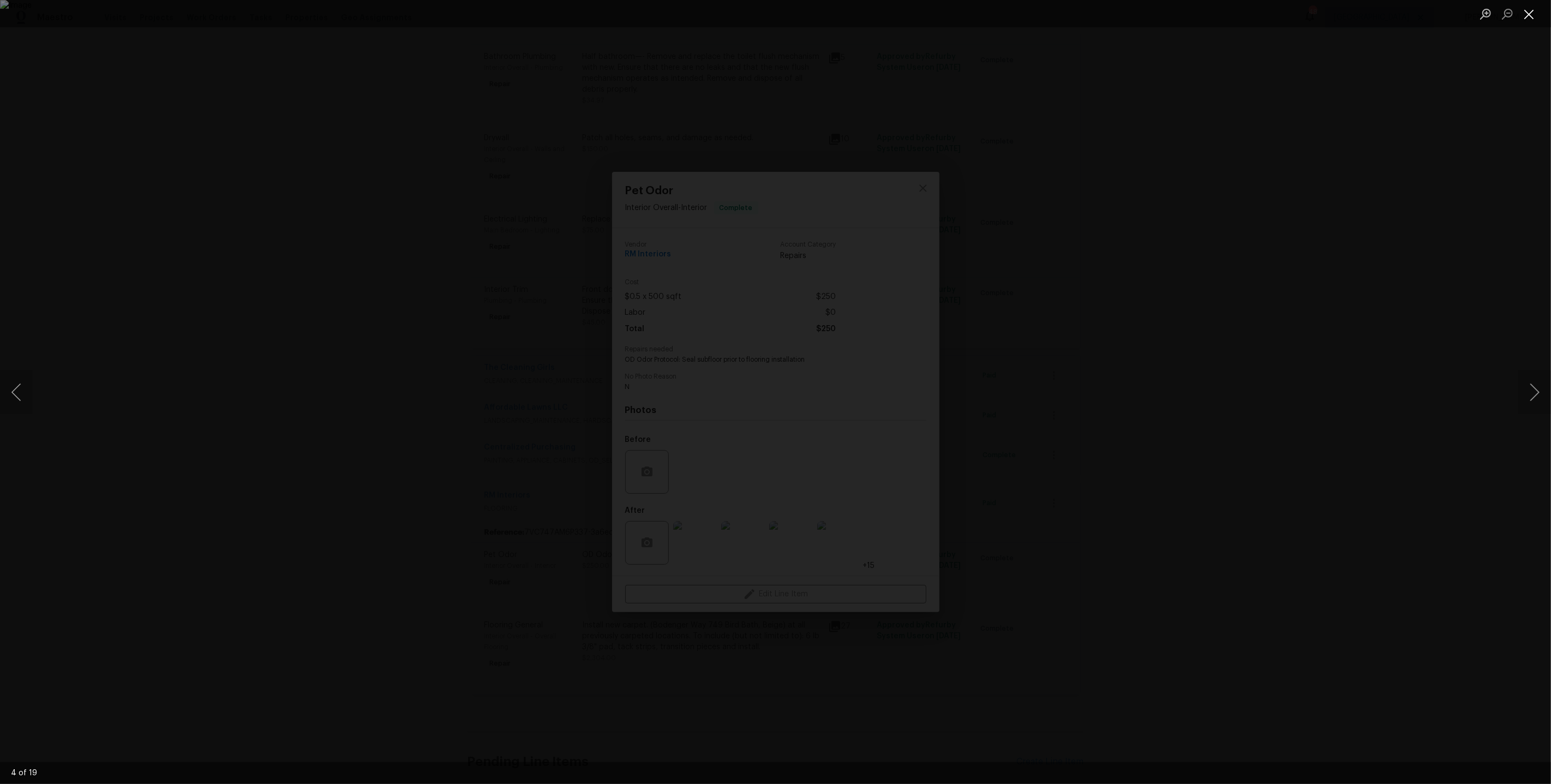
click at [1533, 15] on button "Close lightbox" at bounding box center [1528, 14] width 22 height 19
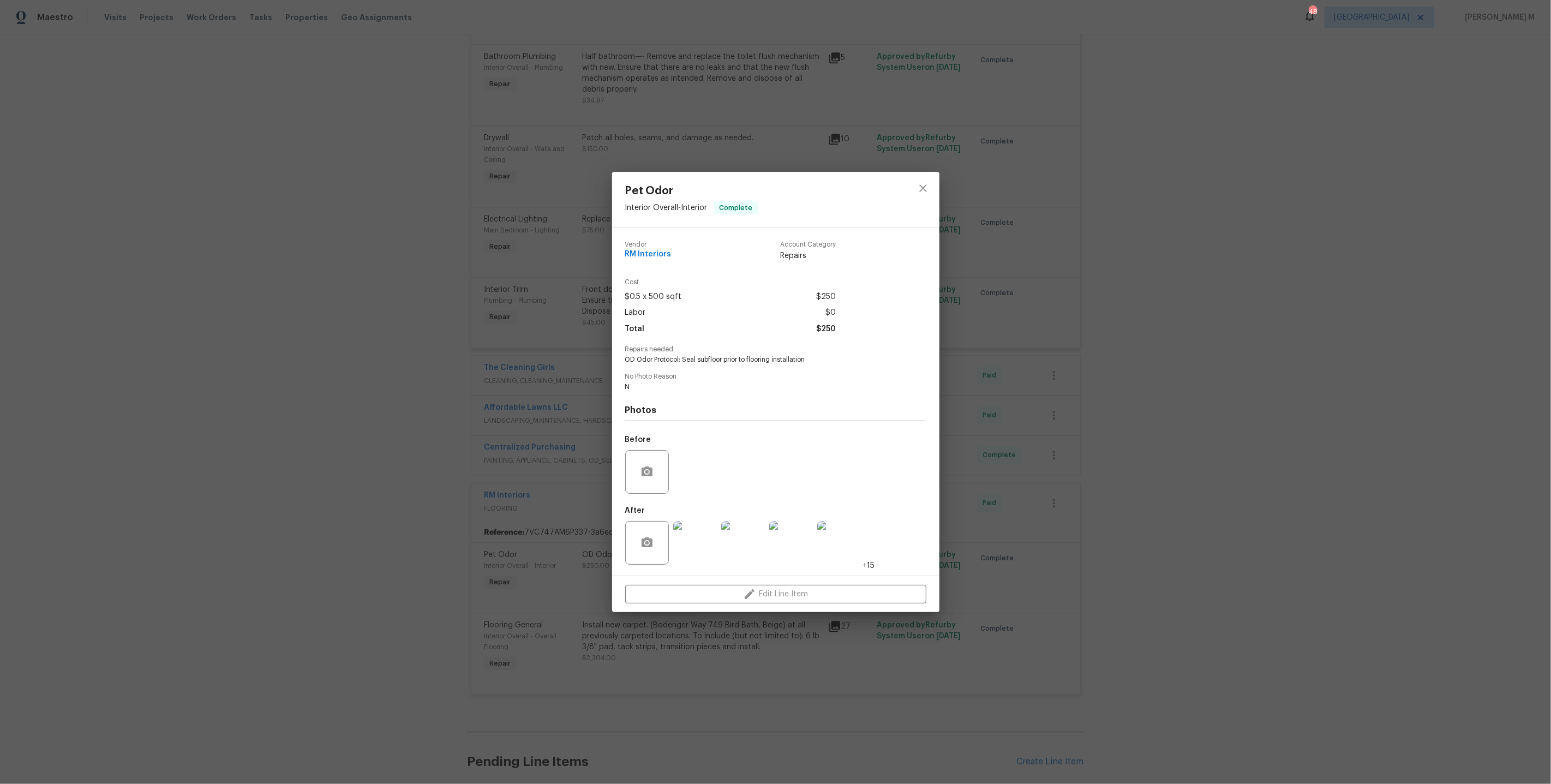
click at [1081, 327] on div "Pet Odor Interior Overall - Interior Complete Vendor RM Interiors Account Categ…" at bounding box center [776, 392] width 1551 height 784
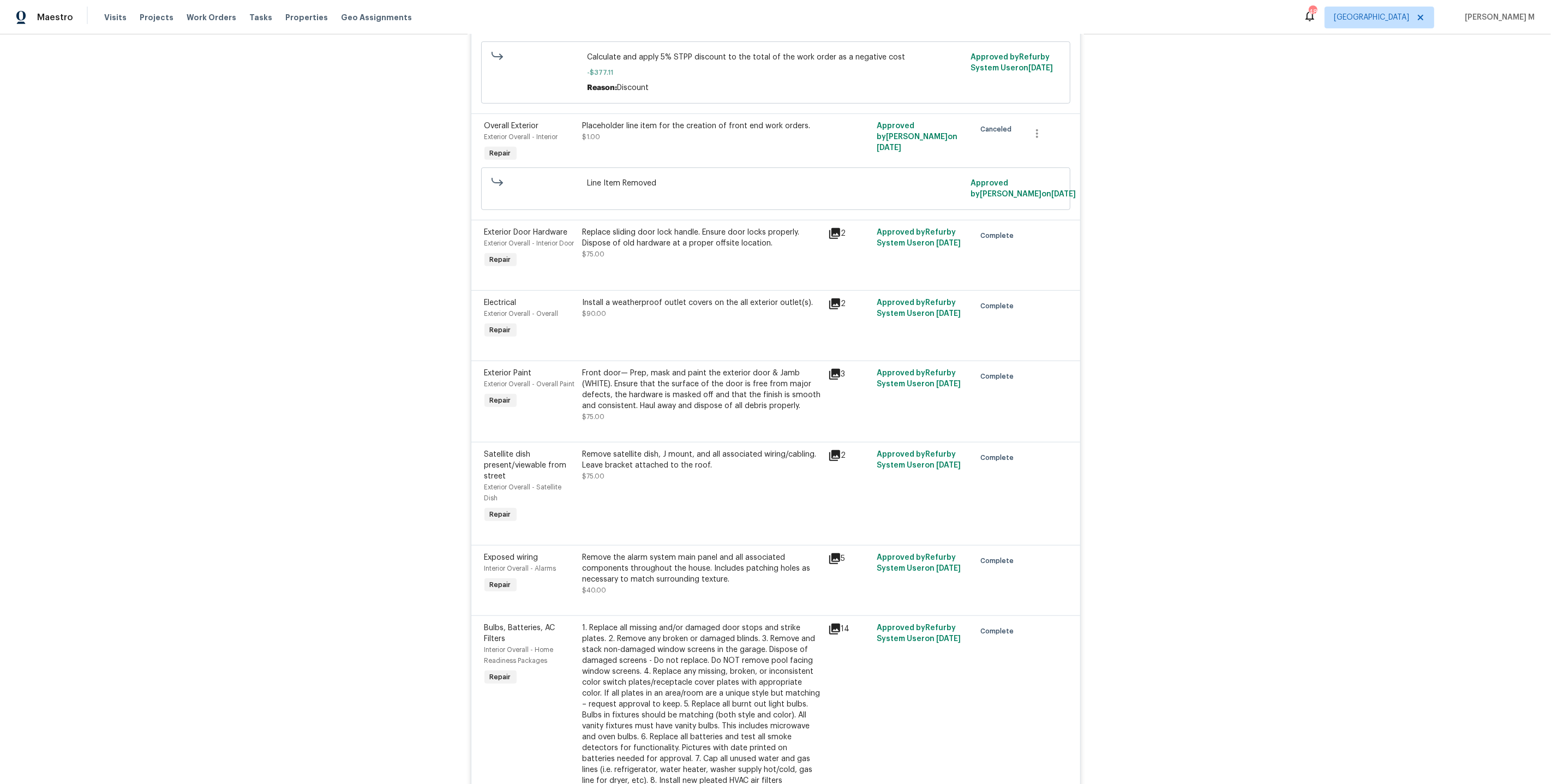
scroll to position [835, 0]
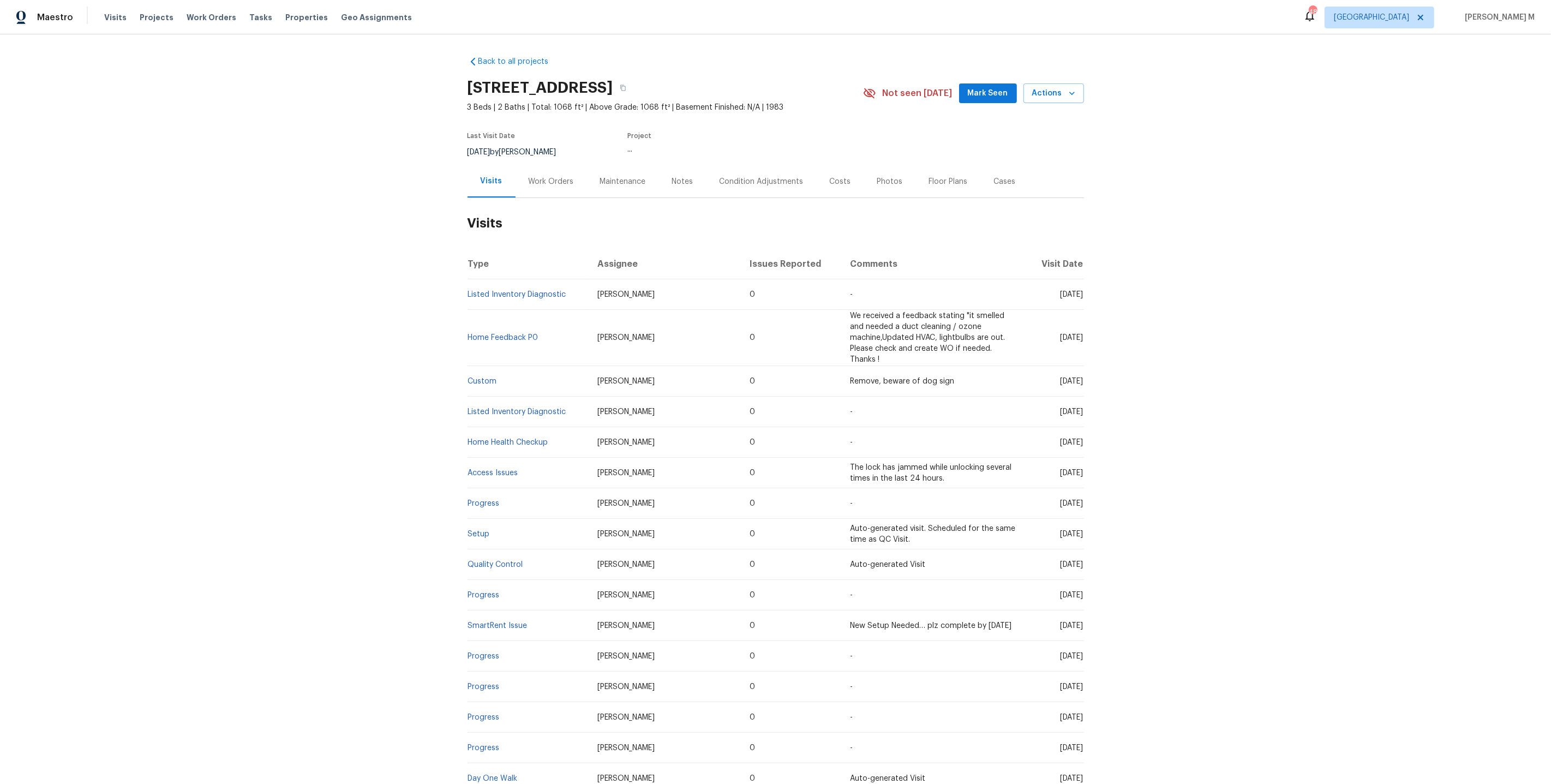
click at [533, 188] on div "Work Orders" at bounding box center [551, 181] width 72 height 32
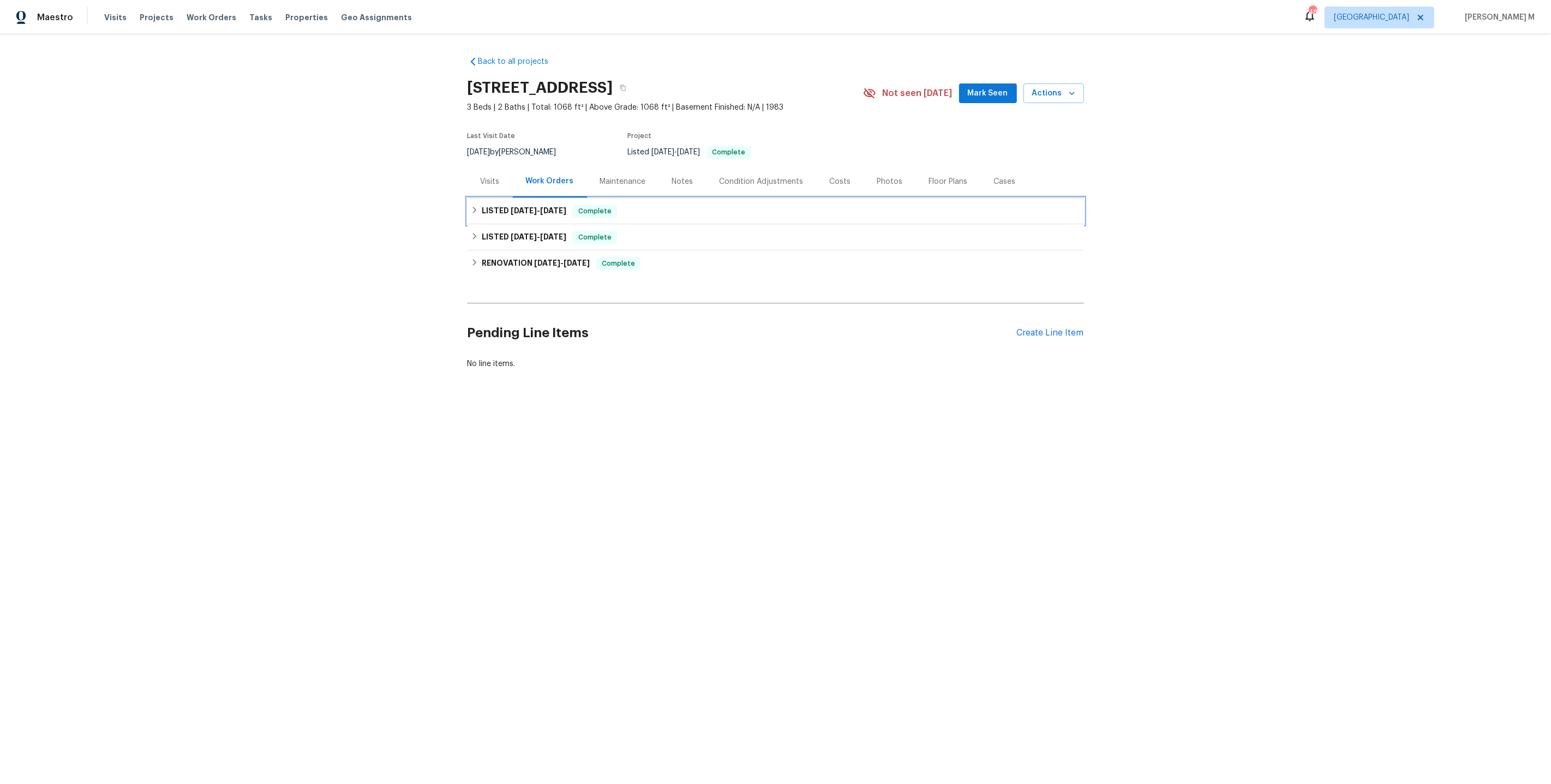
click at [530, 206] on span "[DATE]" at bounding box center [523, 210] width 26 height 8
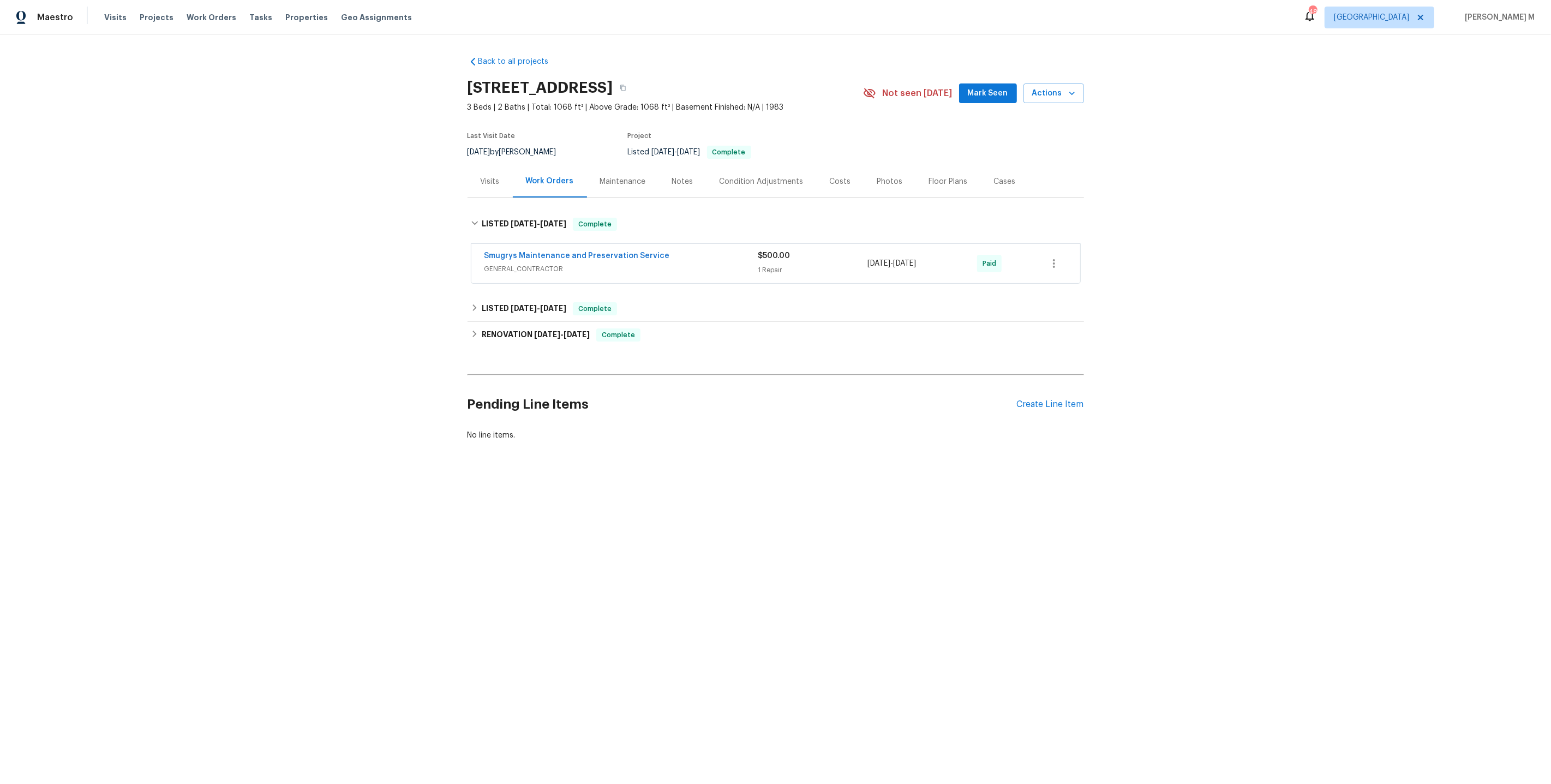
click at [523, 264] on span "GENERAL_CONTRACTOR" at bounding box center [621, 268] width 274 height 11
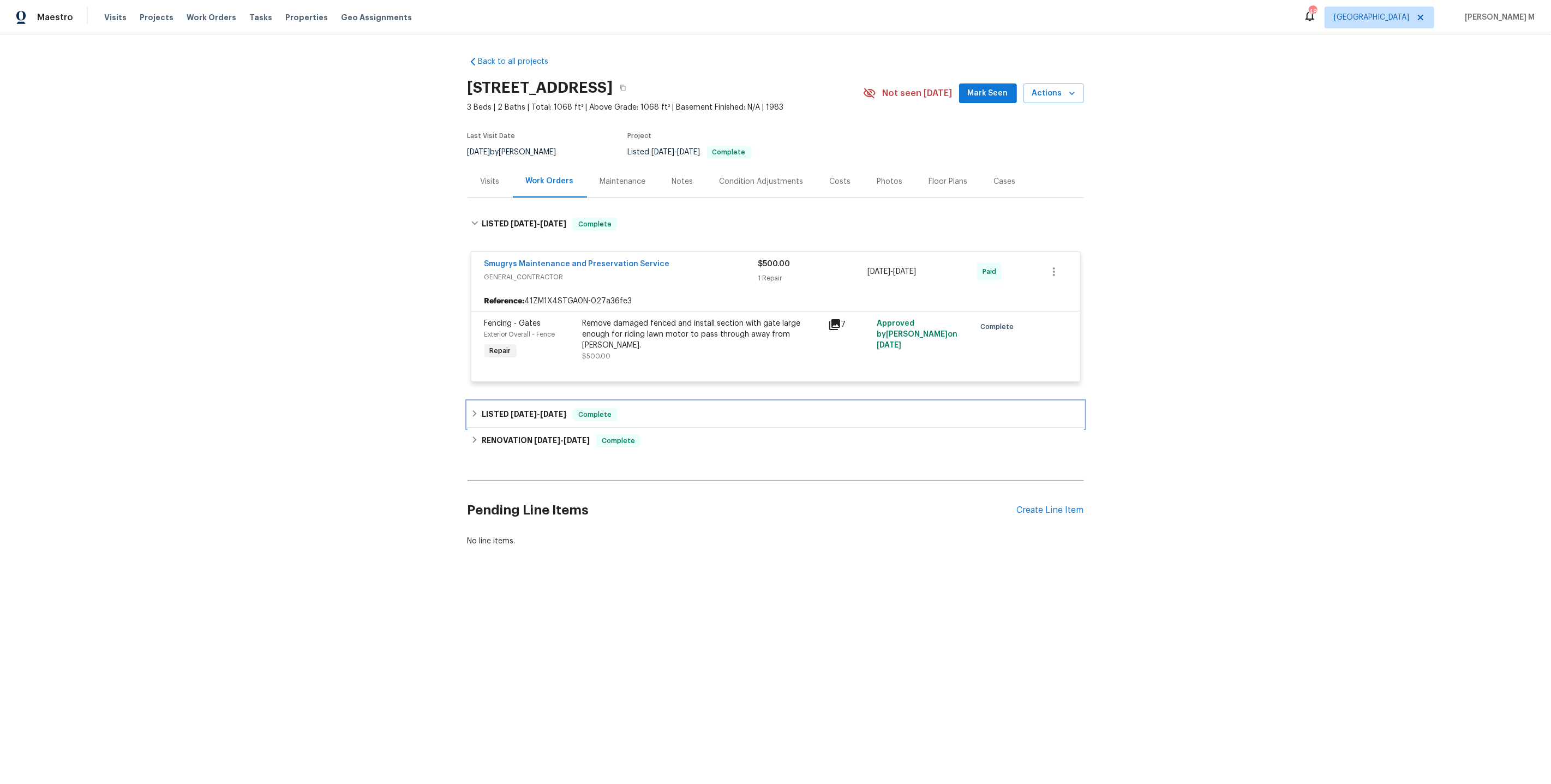
click at [553, 410] on span "[DATE]" at bounding box center [552, 413] width 26 height 8
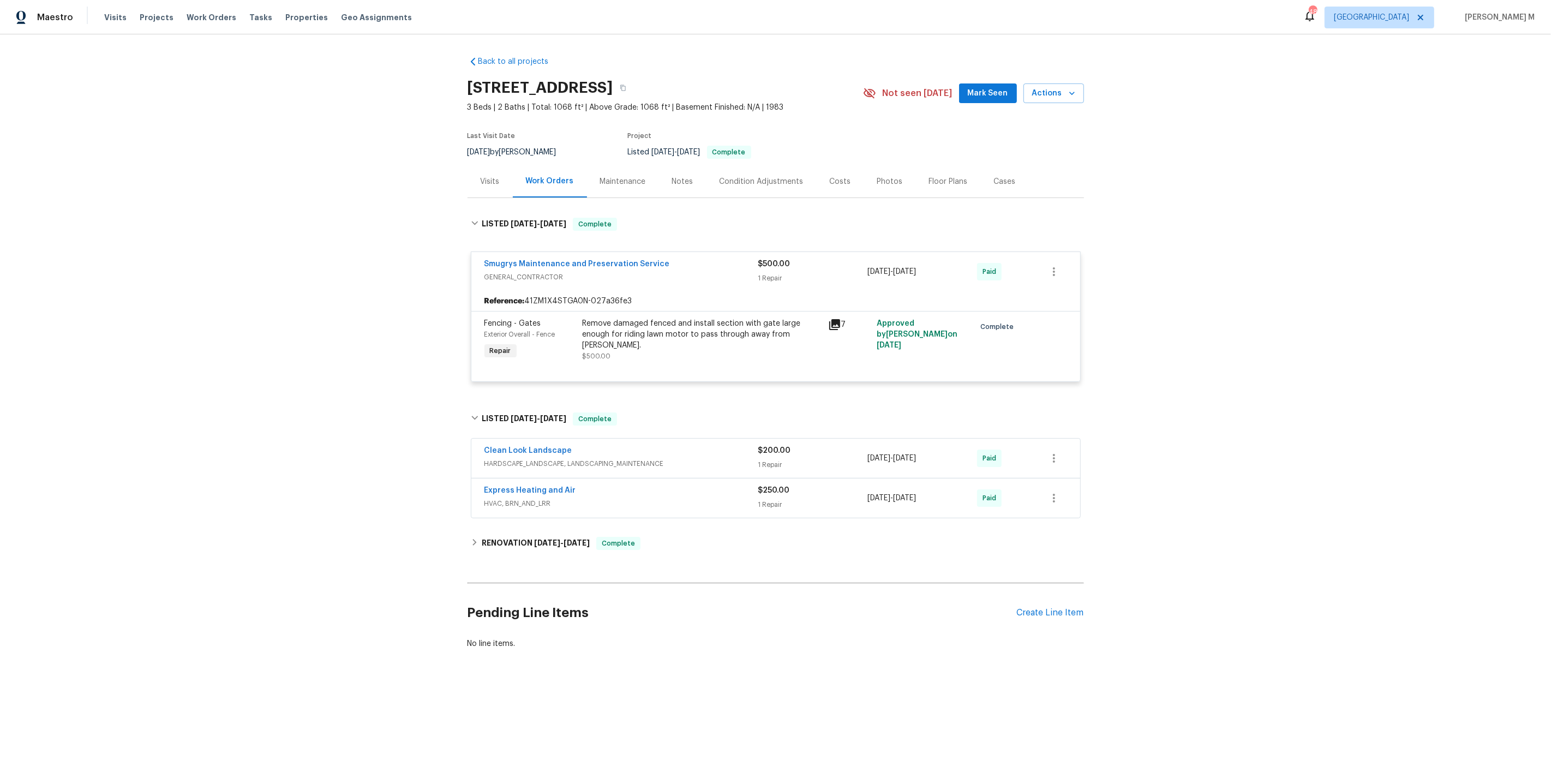
click at [530, 458] on span "HARDSCAPE_LANDSCAPE, LANDSCAPING_MAINTENANCE" at bounding box center [621, 463] width 274 height 11
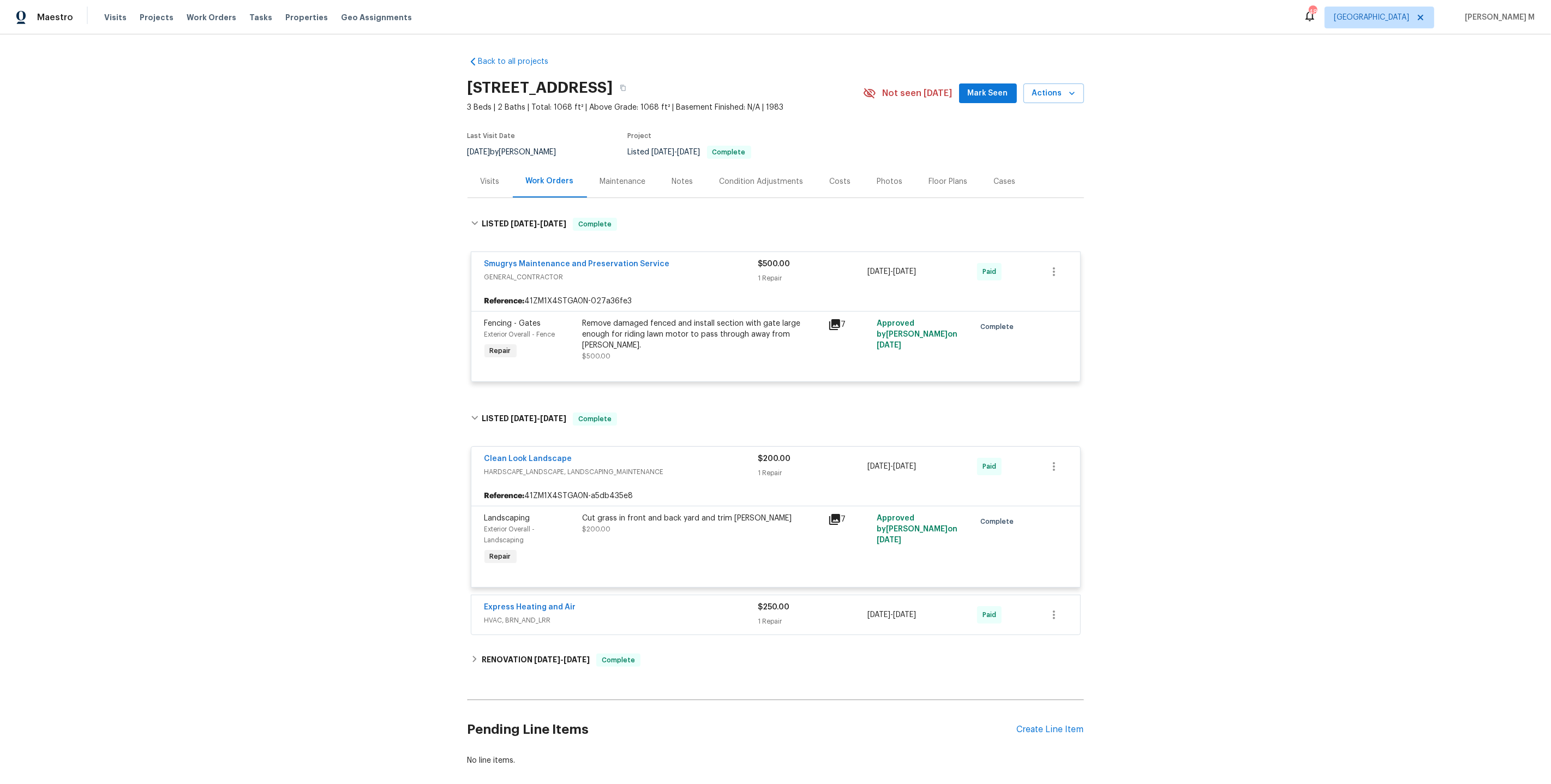
scroll to position [25, 0]
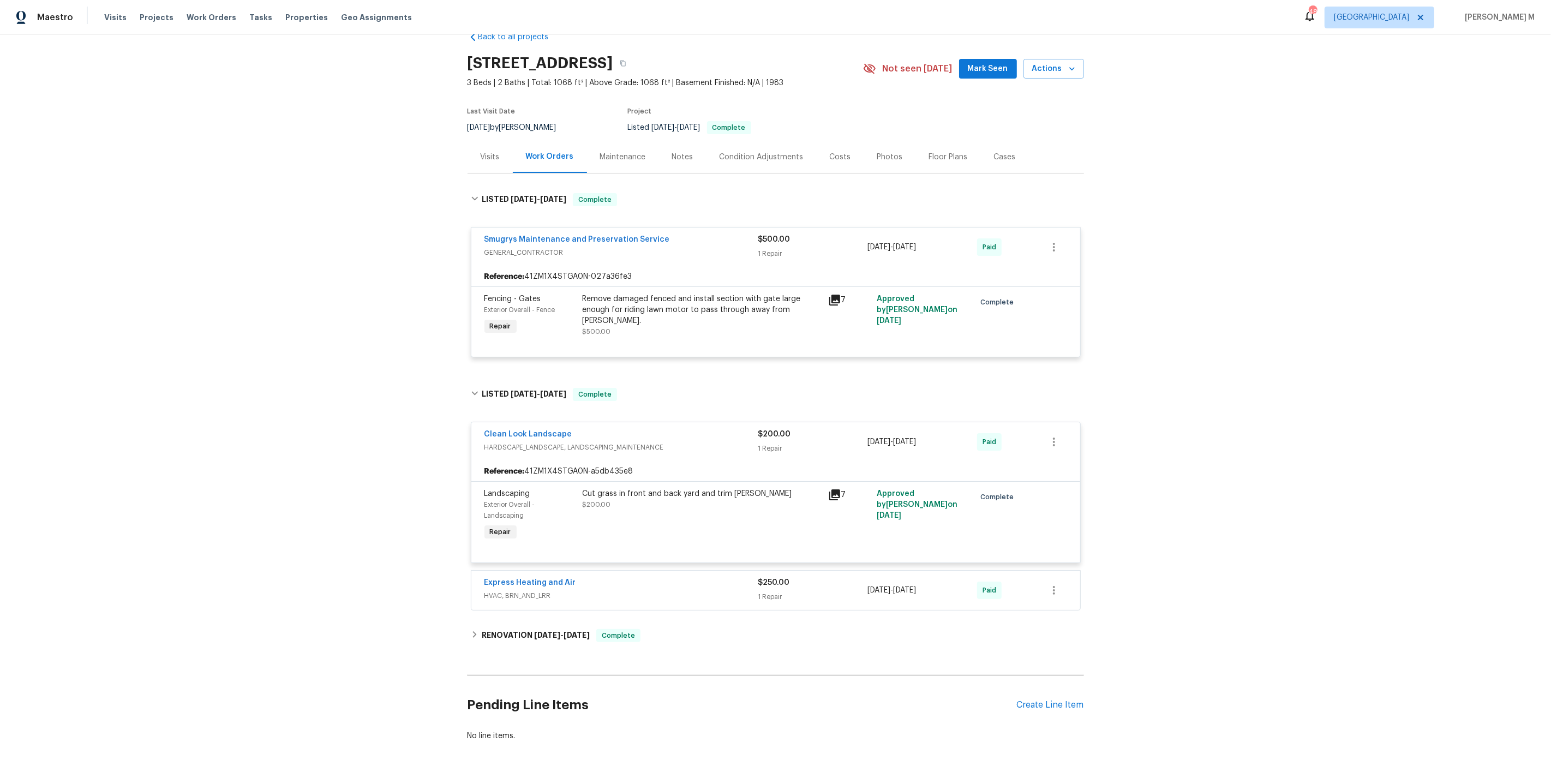
click at [512, 577] on div "Express Heating and Air HVAC, BRN_AND_LRR" at bounding box center [621, 589] width 274 height 26
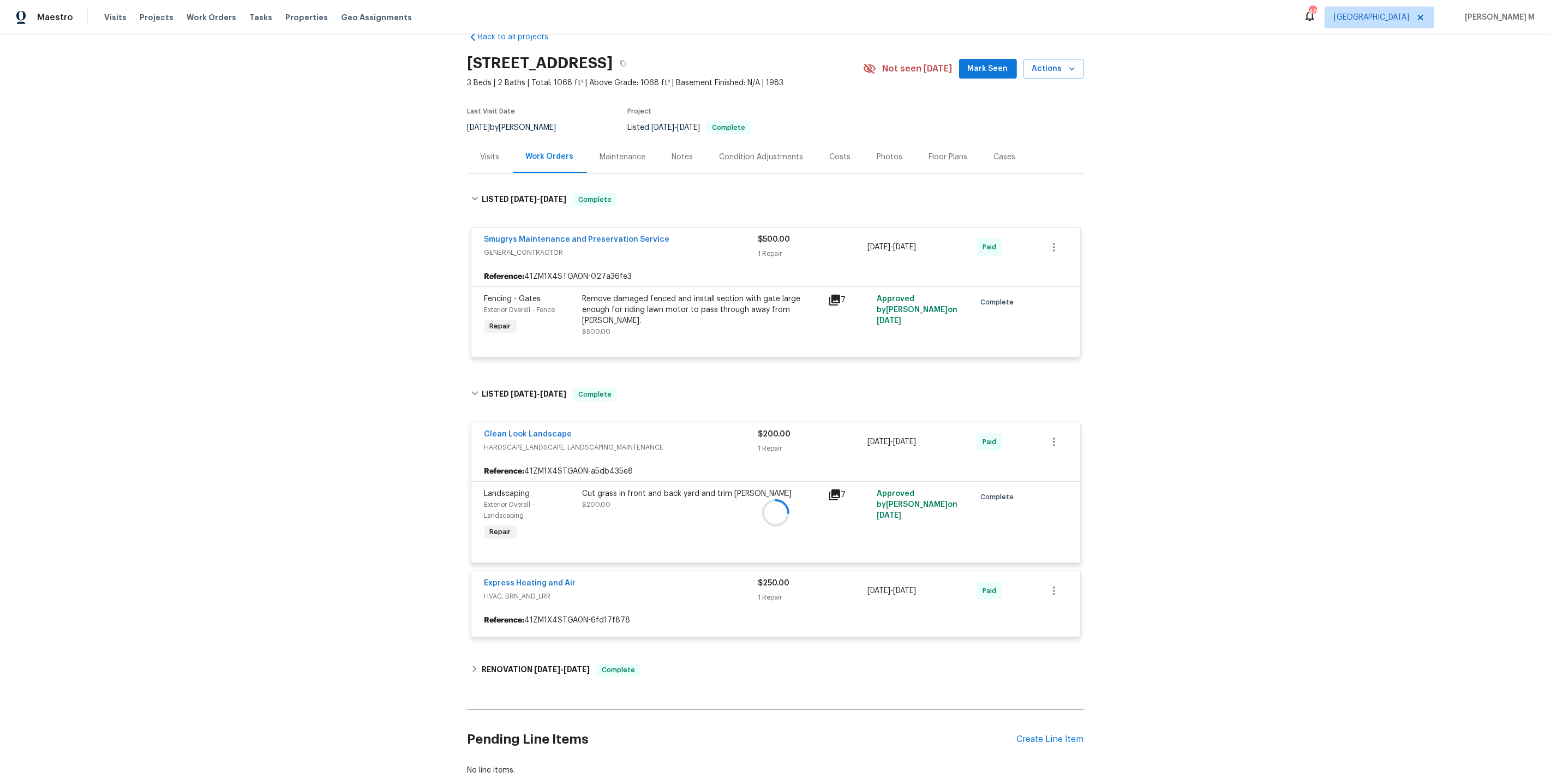
scroll to position [58, 0]
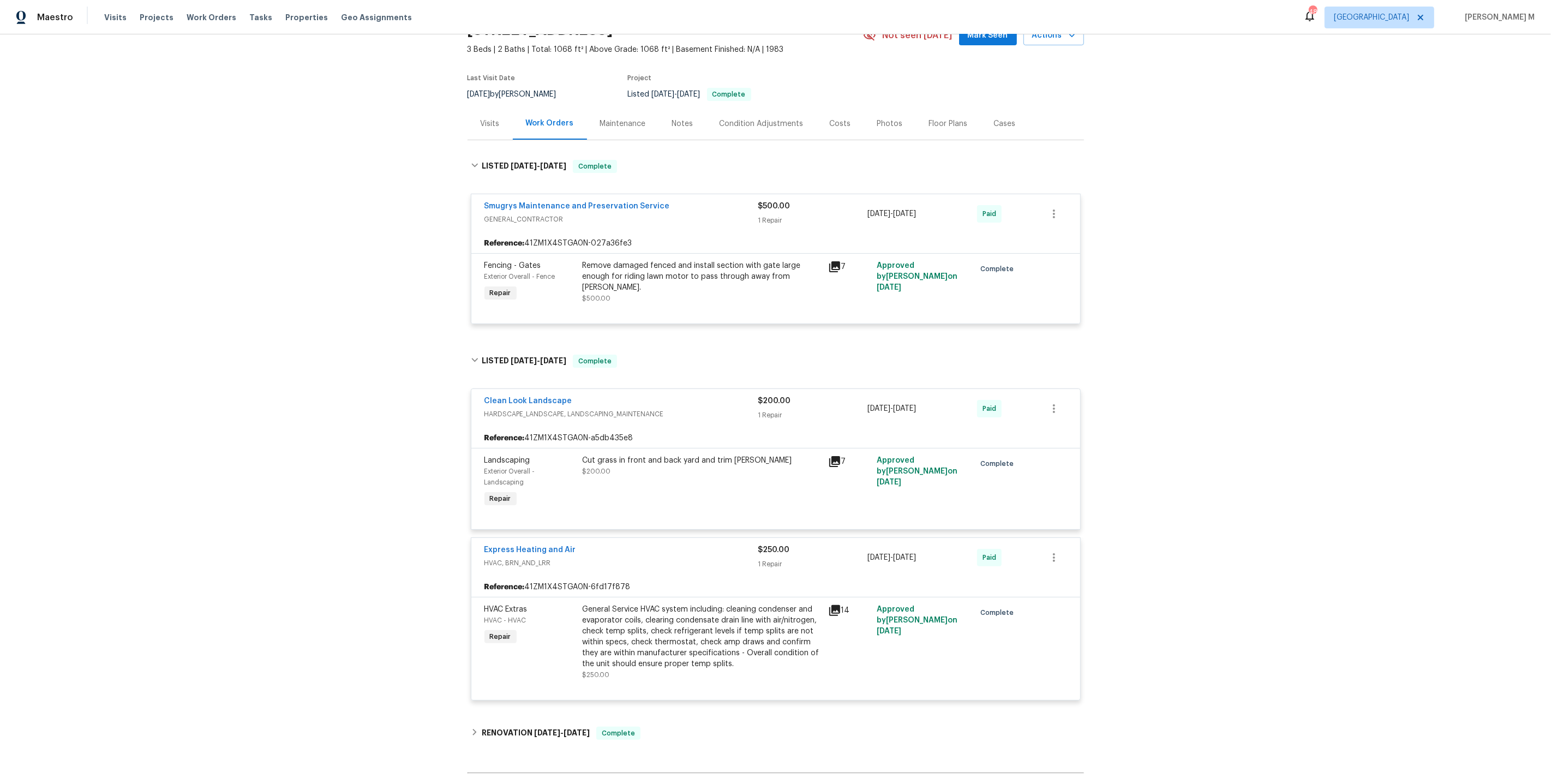
click at [698, 469] on div "Cut grass in front and back yard and trim [PERSON_NAME] $200.00" at bounding box center [701, 482] width 245 height 61
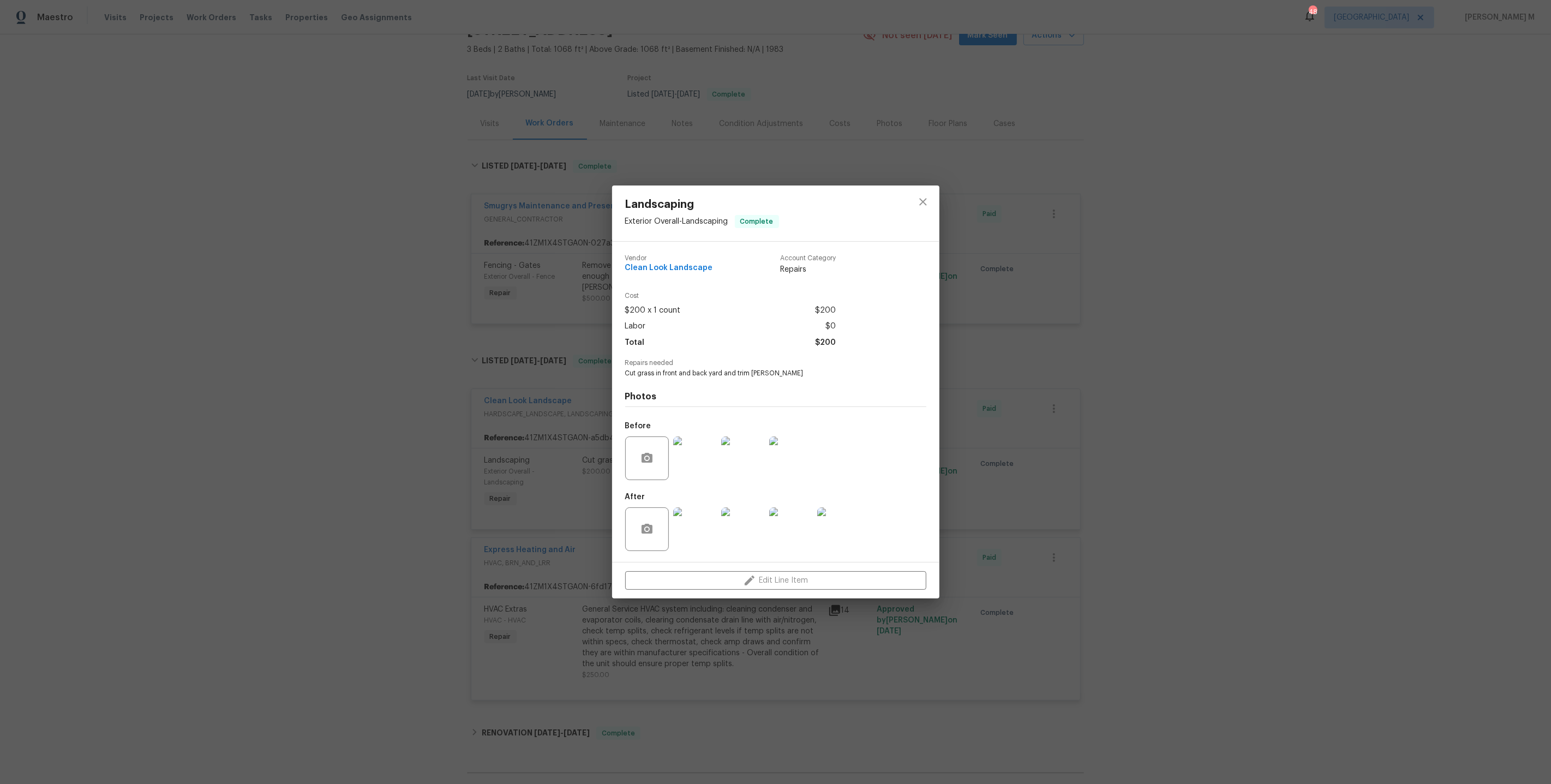
click at [565, 463] on div "Landscaping Exterior Overall - Landscaping Complete Vendor Clean Look Landscape…" at bounding box center [776, 392] width 1551 height 784
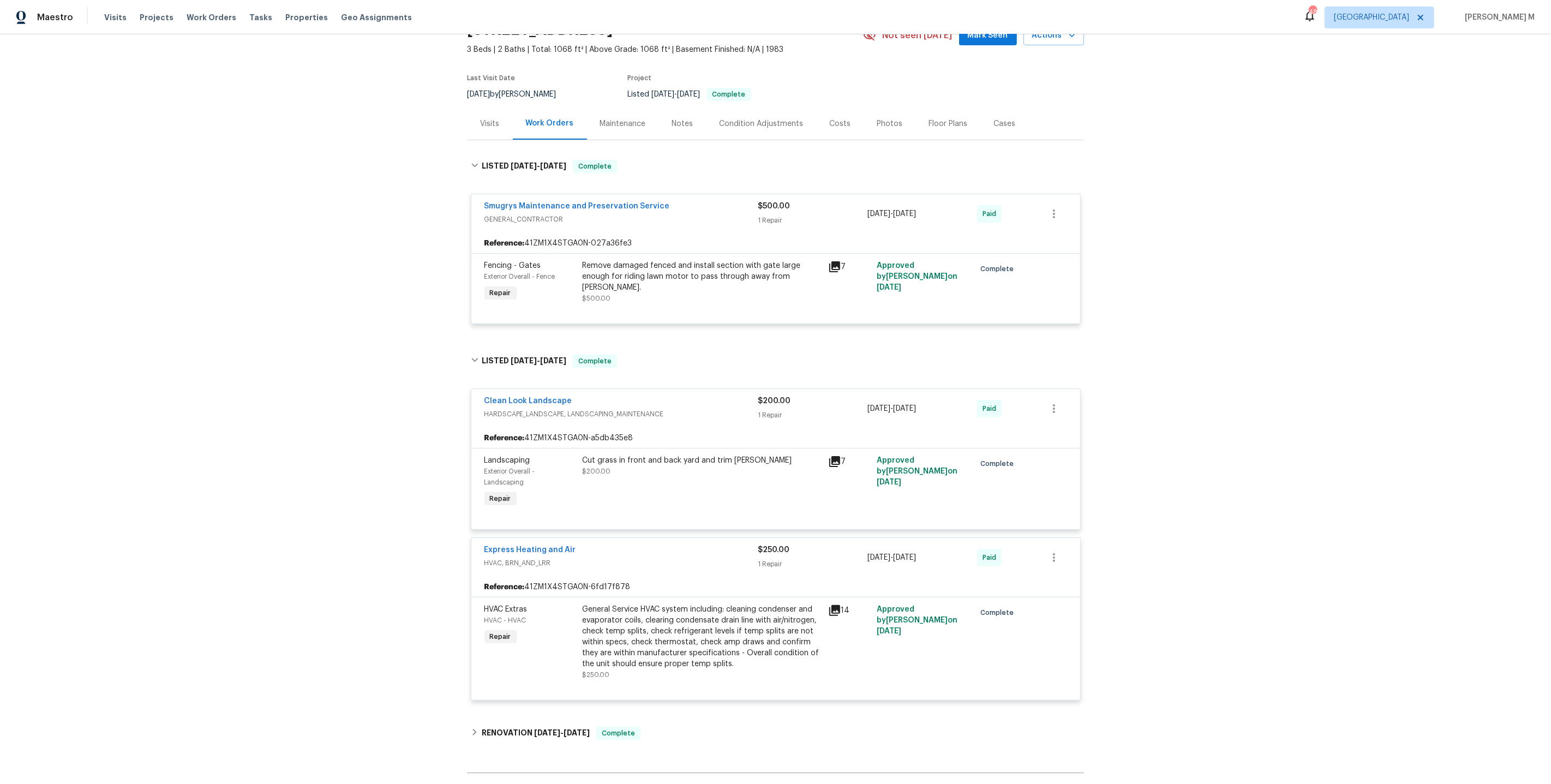
click at [644, 604] on div "General Service HVAC system including: cleaning condenser and evaporator coils,…" at bounding box center [702, 636] width 239 height 66
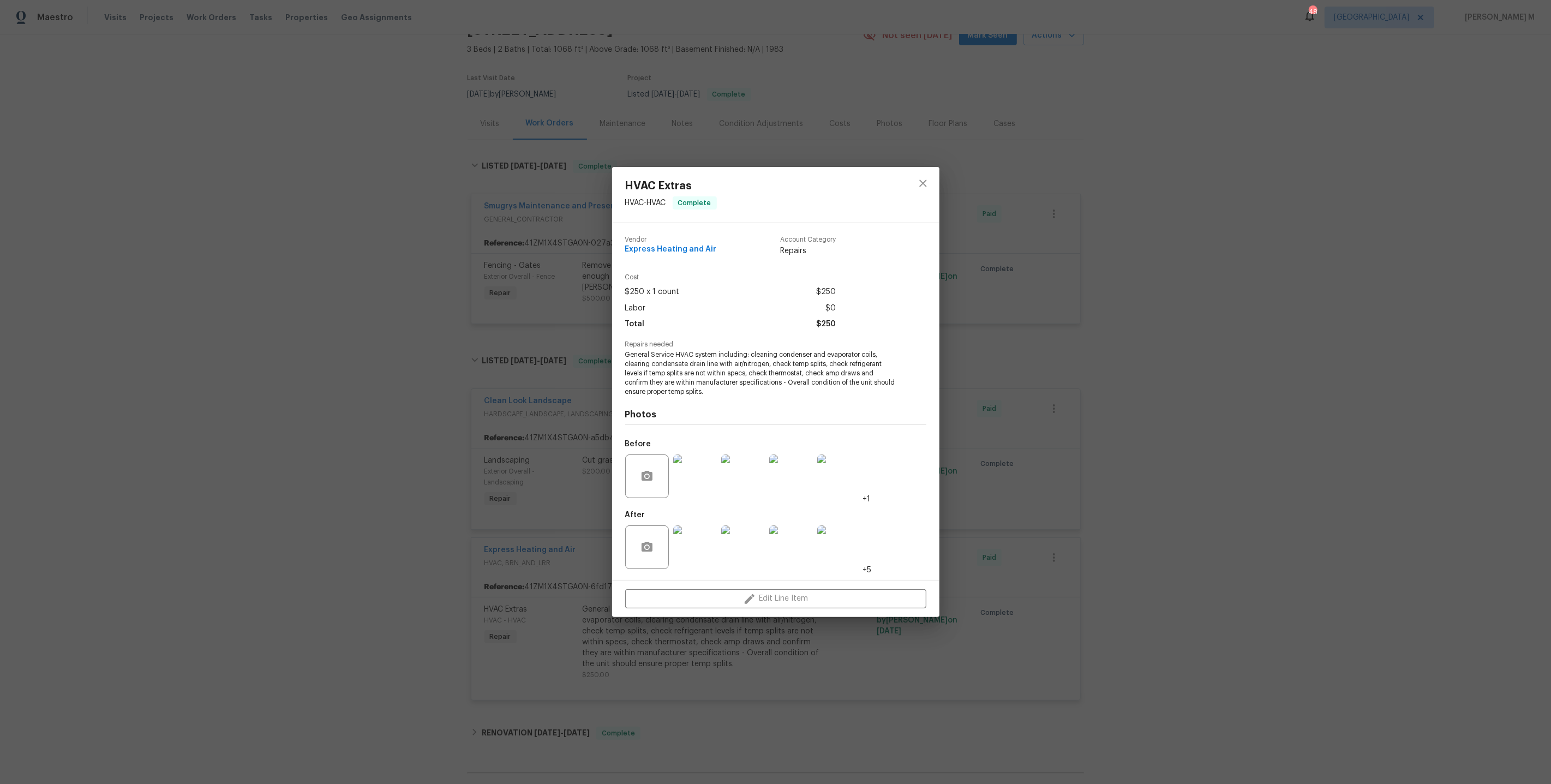
click at [381, 603] on div "HVAC Extras HVAC - HVAC Complete Vendor Express Heating and Air Account Categor…" at bounding box center [776, 392] width 1551 height 784
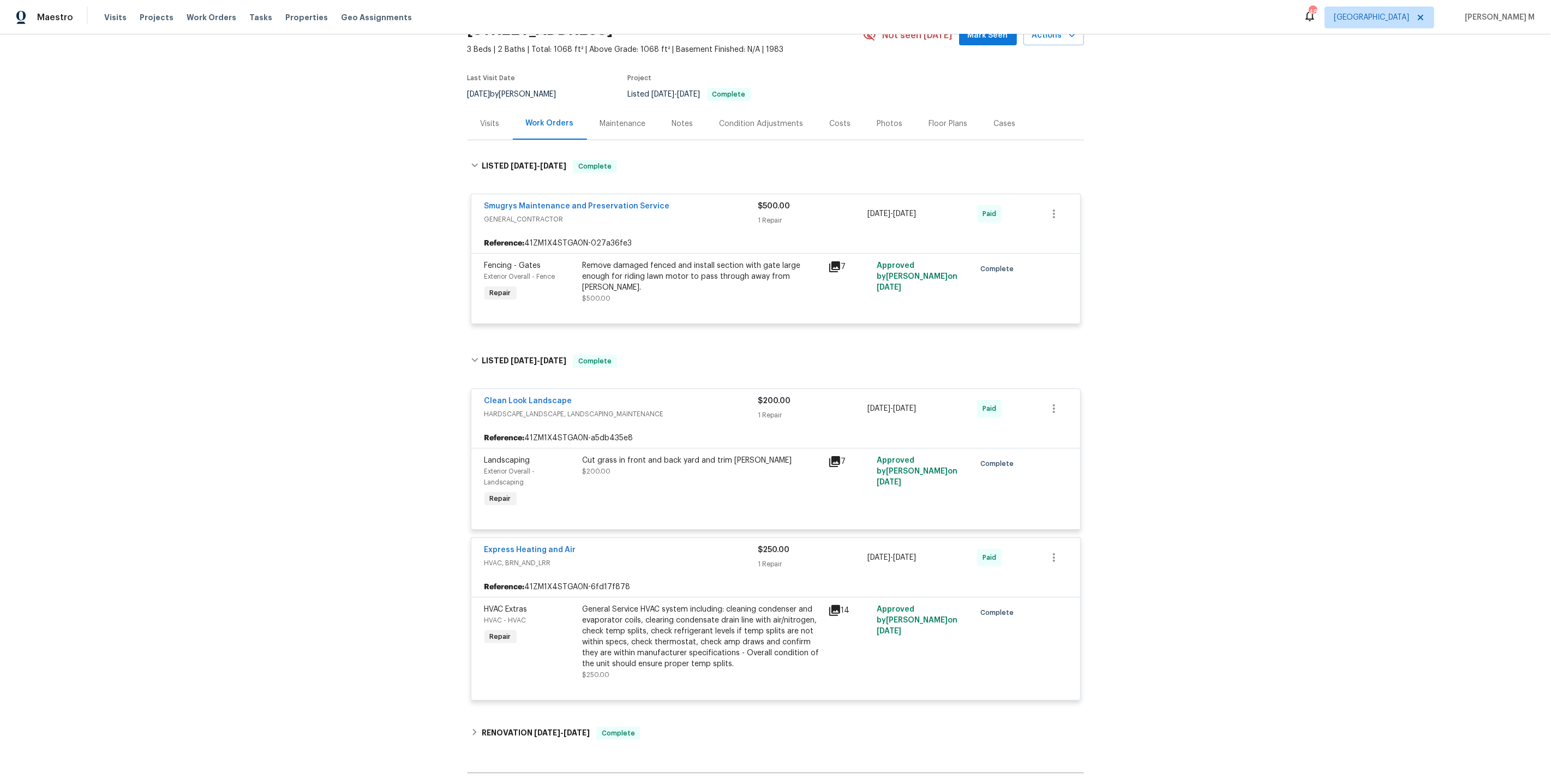
scroll to position [154, 0]
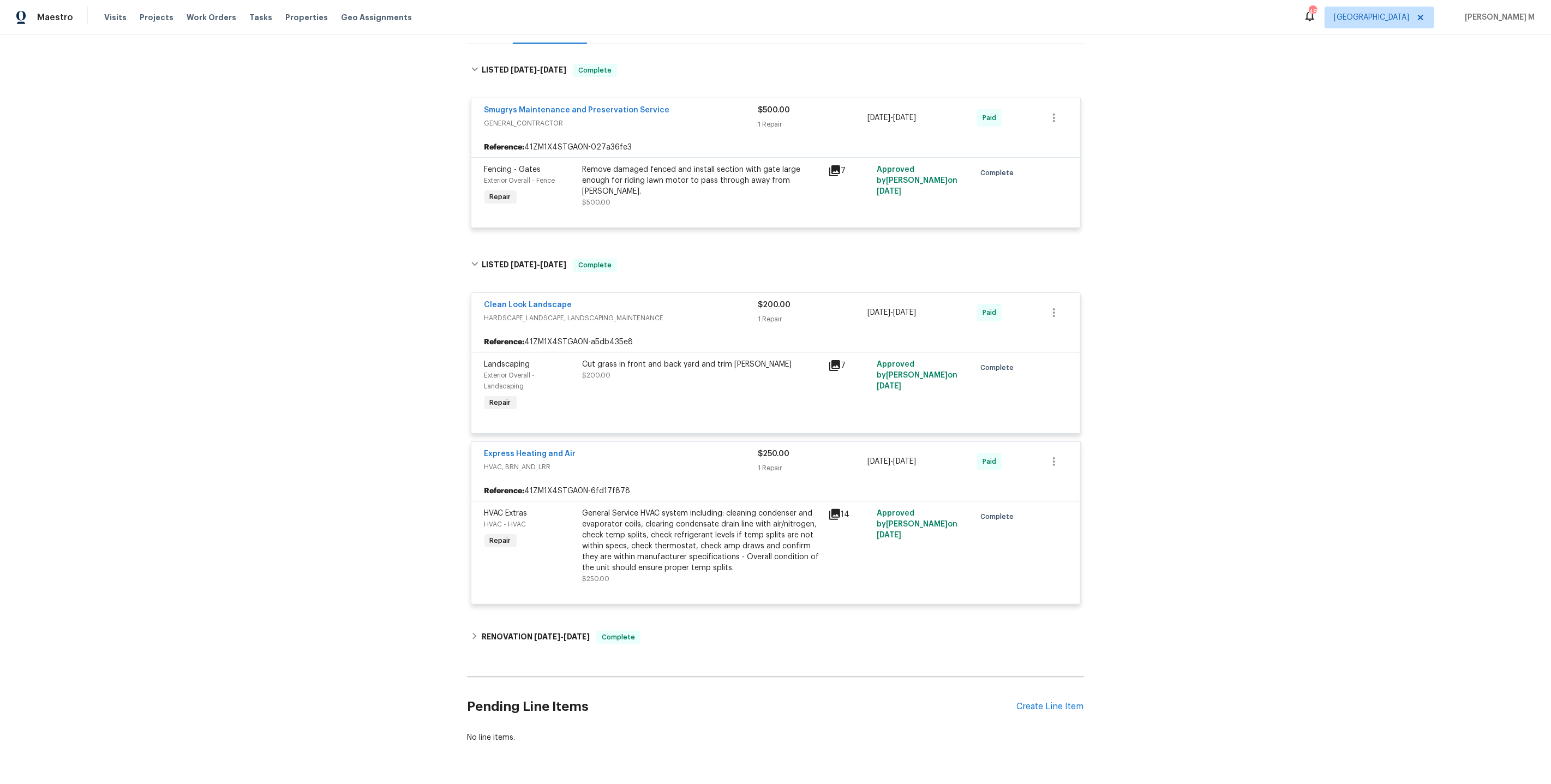
click at [524, 625] on div "Back to all projects 3444 Excalibur Way E, Jacksonville, FL 32223 3 Beds | 2 Ba…" at bounding box center [775, 323] width 616 height 858
click at [545, 624] on div "RENOVATION 3/28/25 - 4/18/25 Complete" at bounding box center [775, 636] width 616 height 26
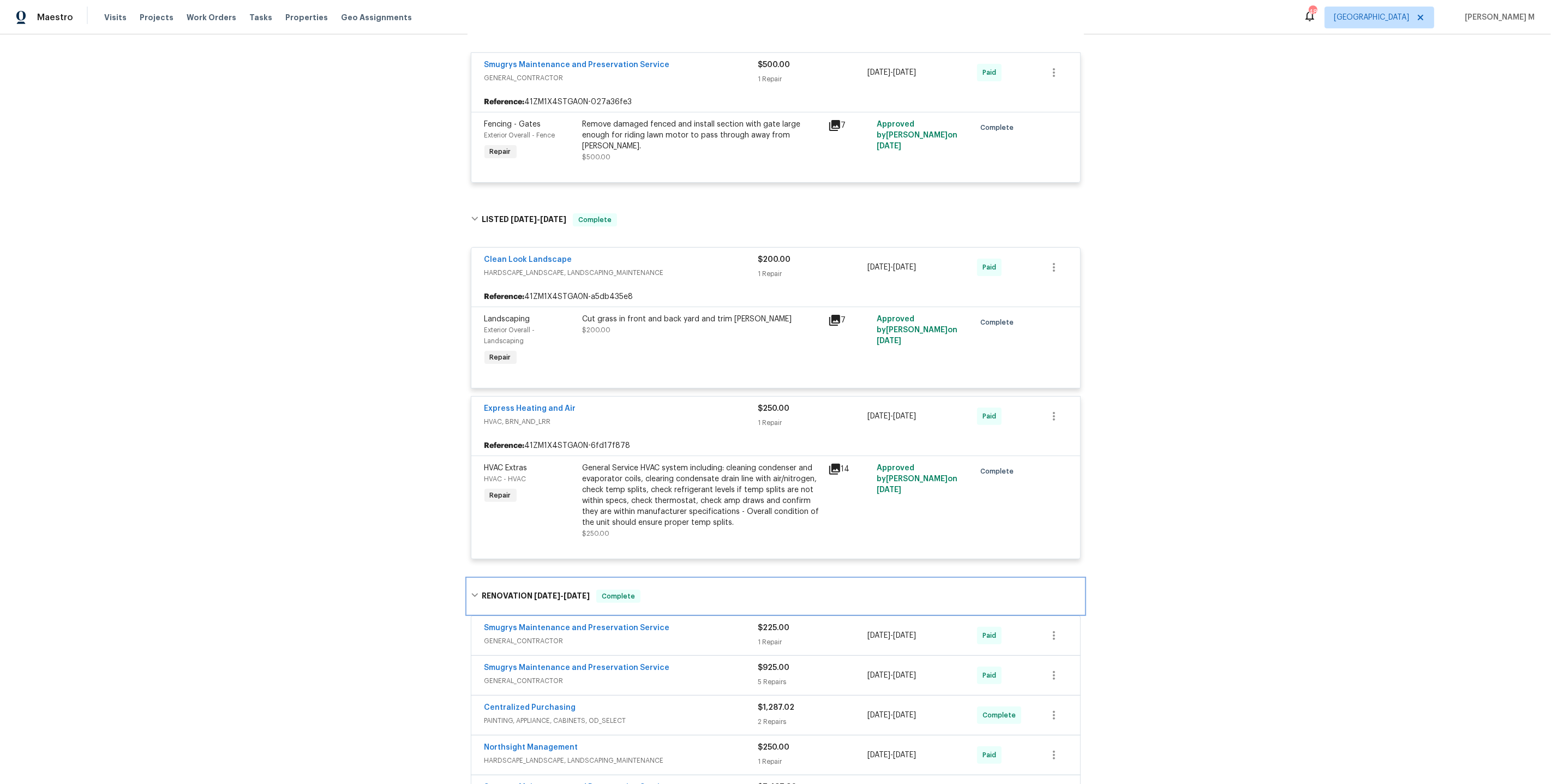
scroll to position [494, 0]
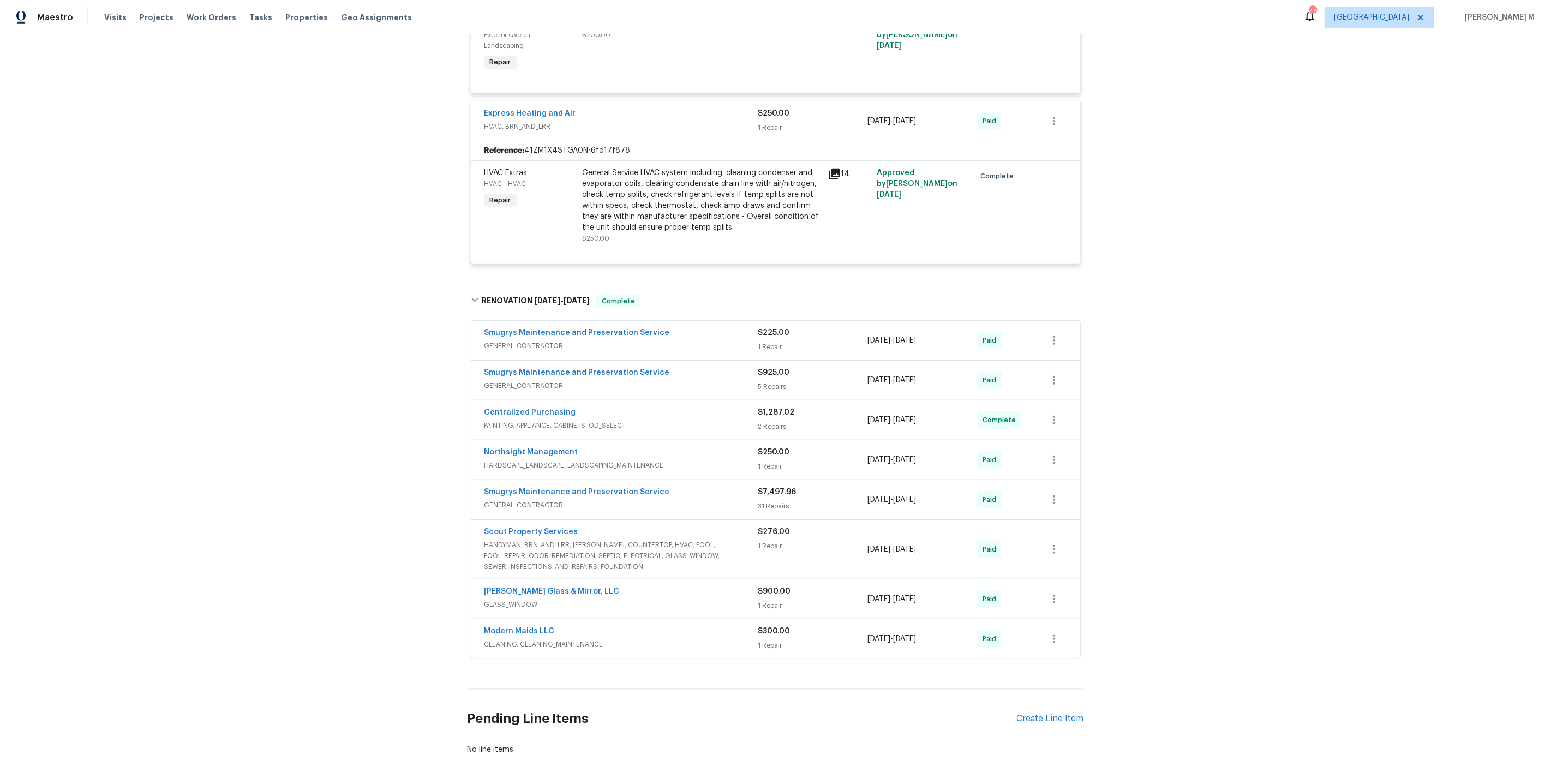
click at [540, 340] on span "GENERAL_CONTRACTOR" at bounding box center [621, 345] width 274 height 11
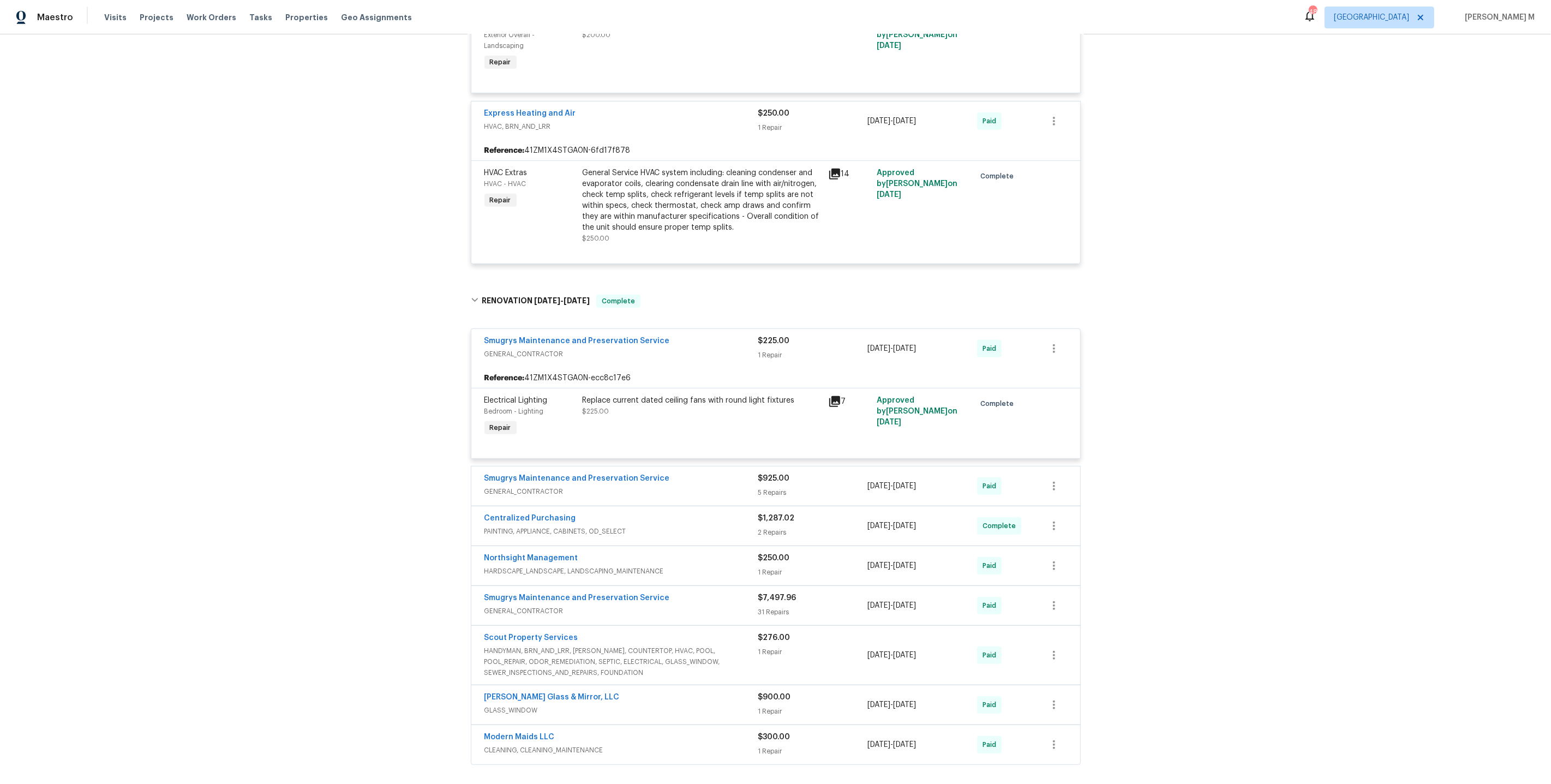
click at [523, 473] on div "Smugrys Maintenance and Preservation Service" at bounding box center [621, 479] width 274 height 13
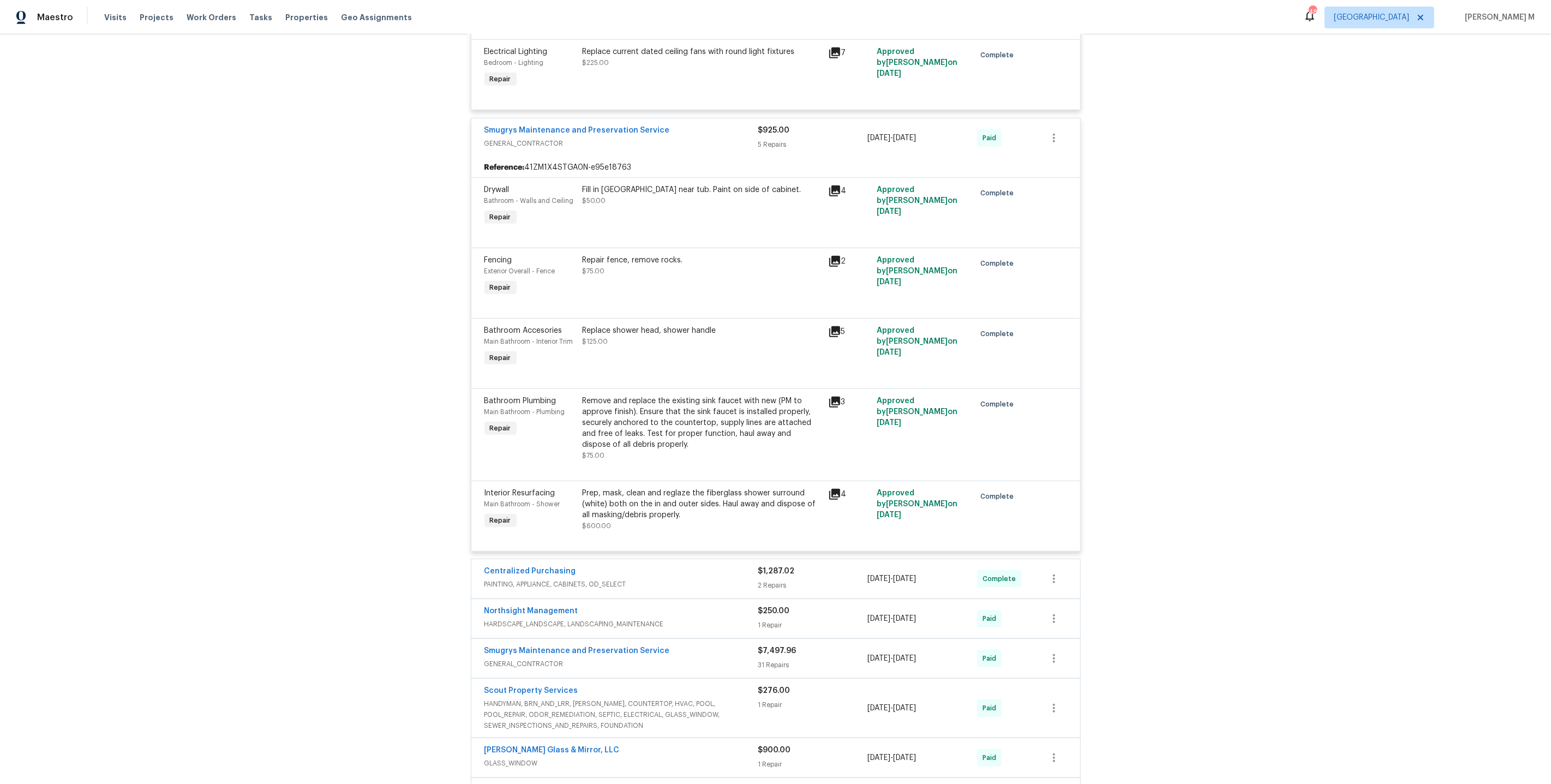
scroll to position [843, 0]
click at [692, 486] on div "Prep, mask, clean and reglaze the fiberglass shower surround (white) both on th…" at bounding box center [702, 502] width 239 height 32
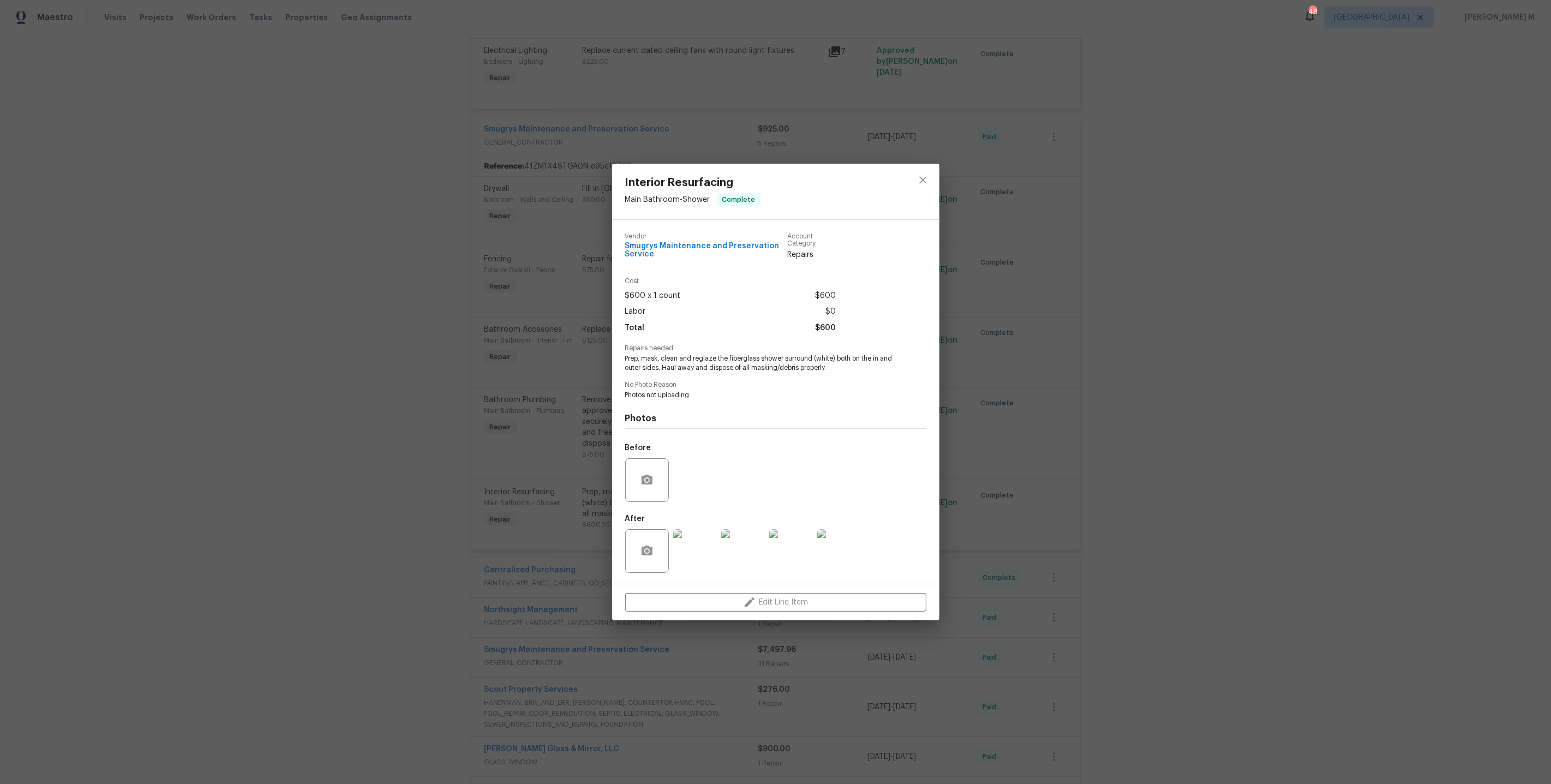
click at [566, 328] on div "Interior Resurfacing Main Bathroom - Shower Complete Vendor Smugrys Maintenance…" at bounding box center [776, 392] width 1551 height 784
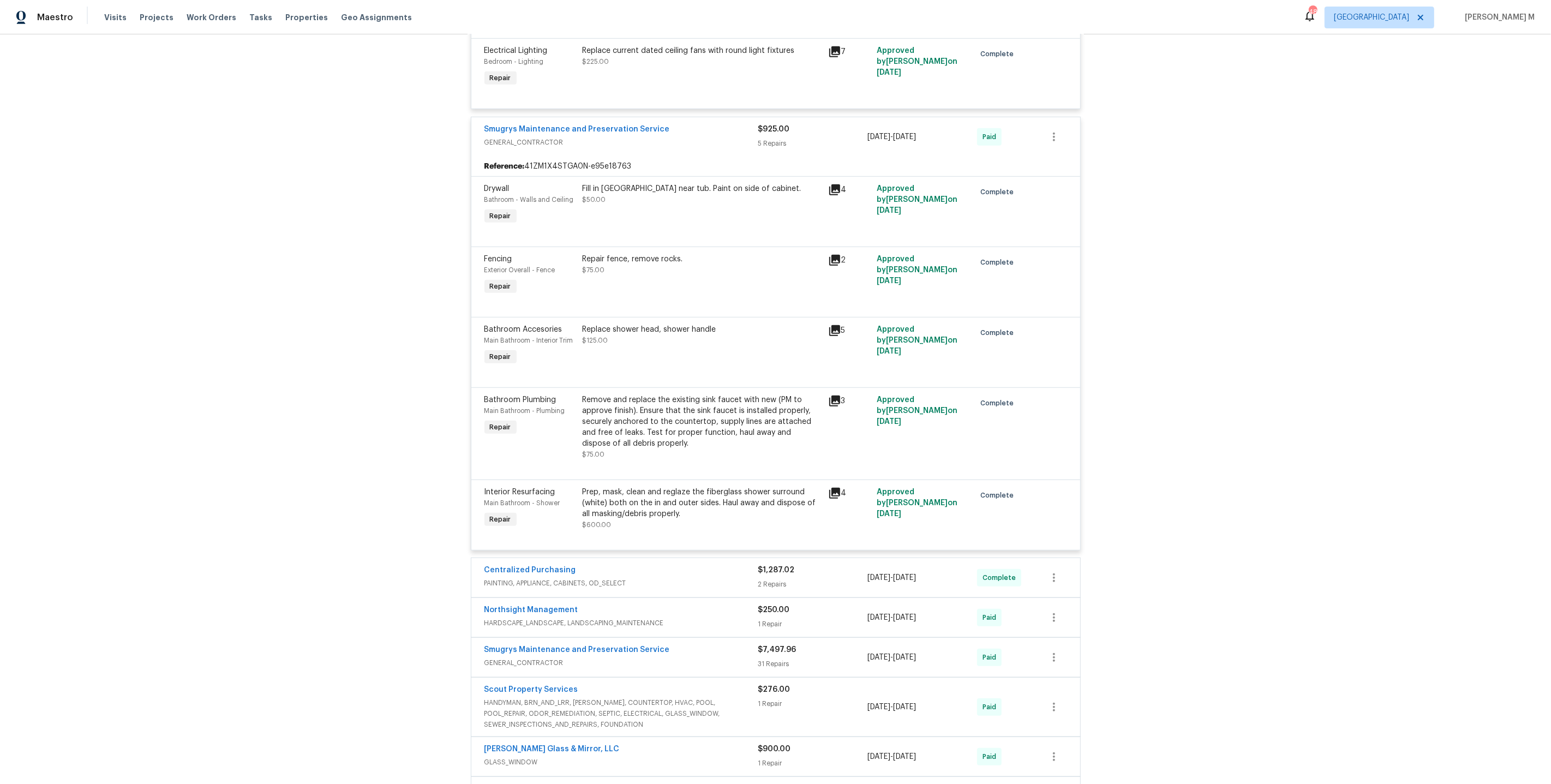
click at [658, 504] on div "Interior Resurfacing Main Bathroom - Shower Repair Prep, mask, clean and reglaz…" at bounding box center [775, 515] width 608 height 71
click at [701, 486] on div "Prep, mask, clean and reglaze the fiberglass shower surround (white) both on th…" at bounding box center [702, 502] width 239 height 32
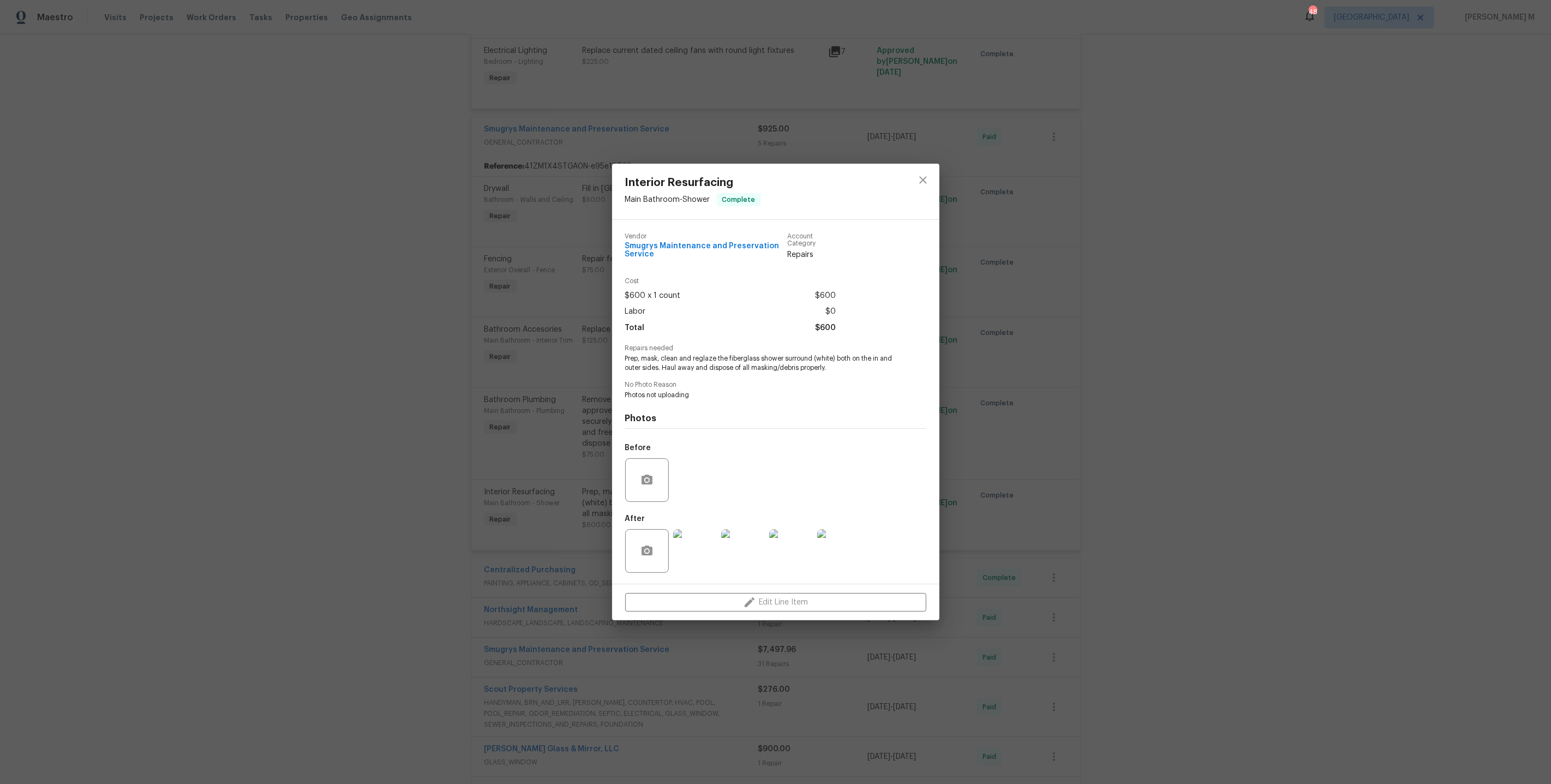
click at [792, 550] on img at bounding box center [791, 551] width 44 height 44
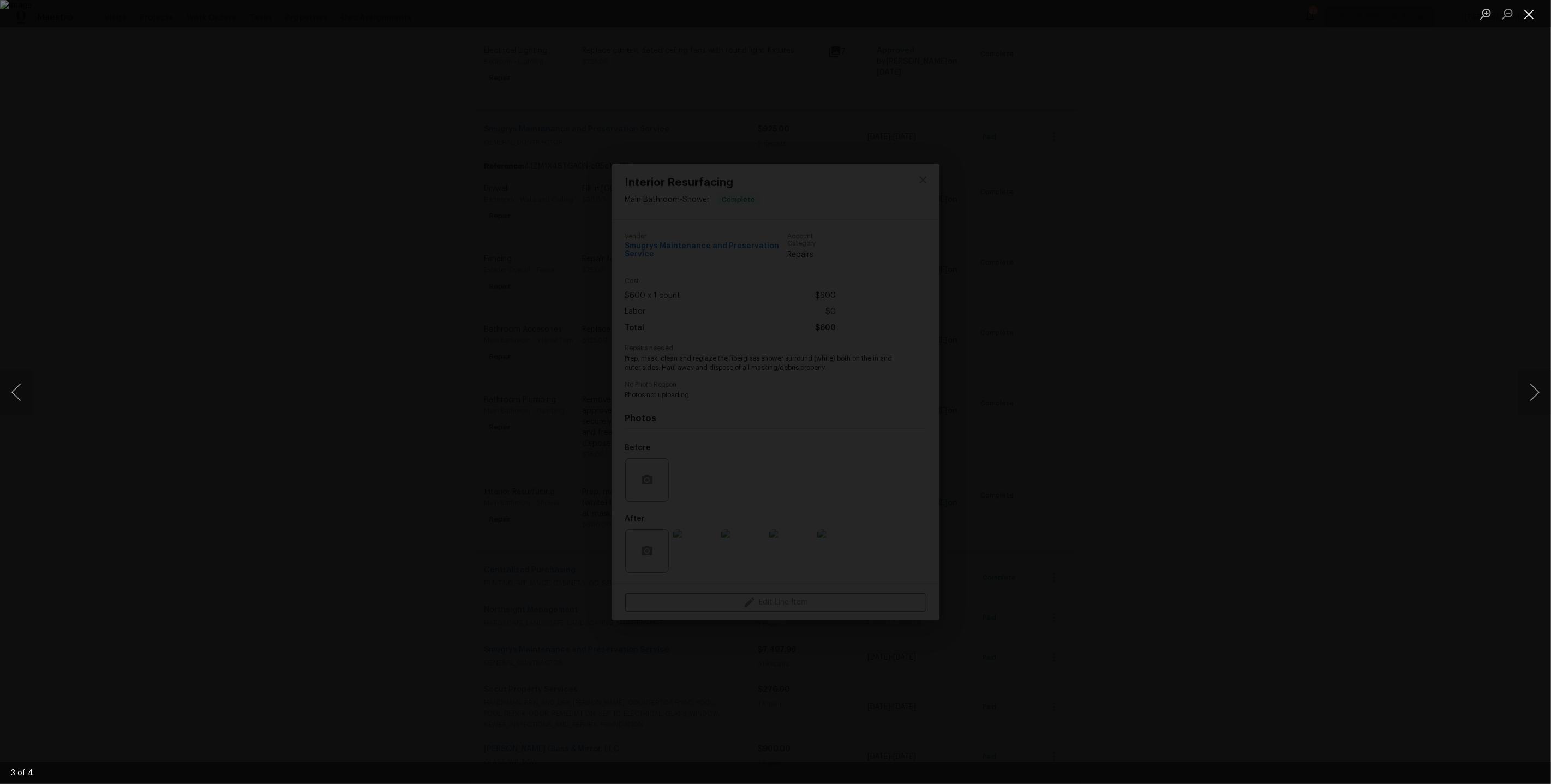
click at [1535, 20] on button "Close lightbox" at bounding box center [1528, 14] width 22 height 19
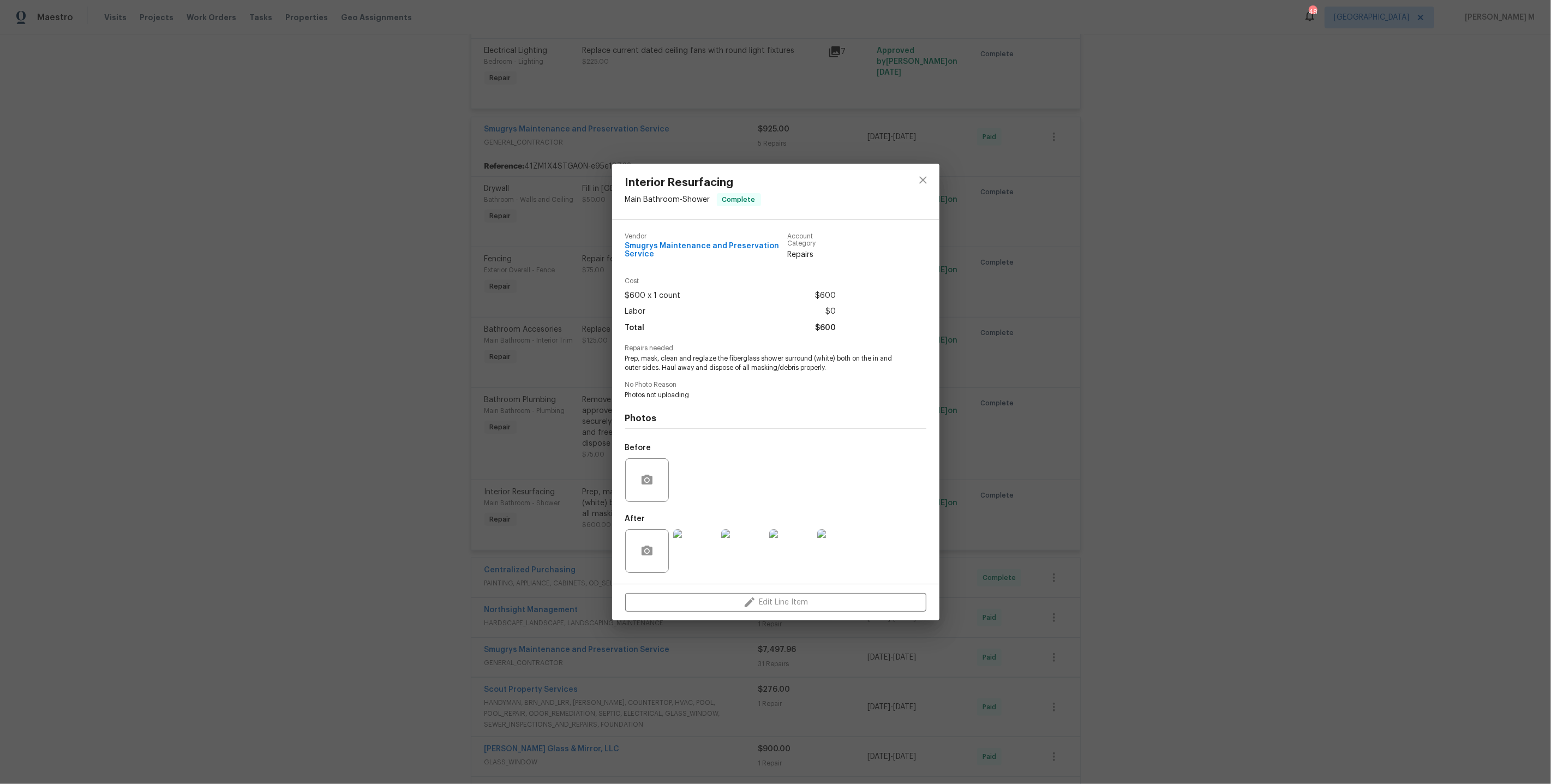
click at [448, 408] on div "Interior Resurfacing Main Bathroom - Shower Complete Vendor Smugrys Maintenance…" at bounding box center [776, 392] width 1551 height 784
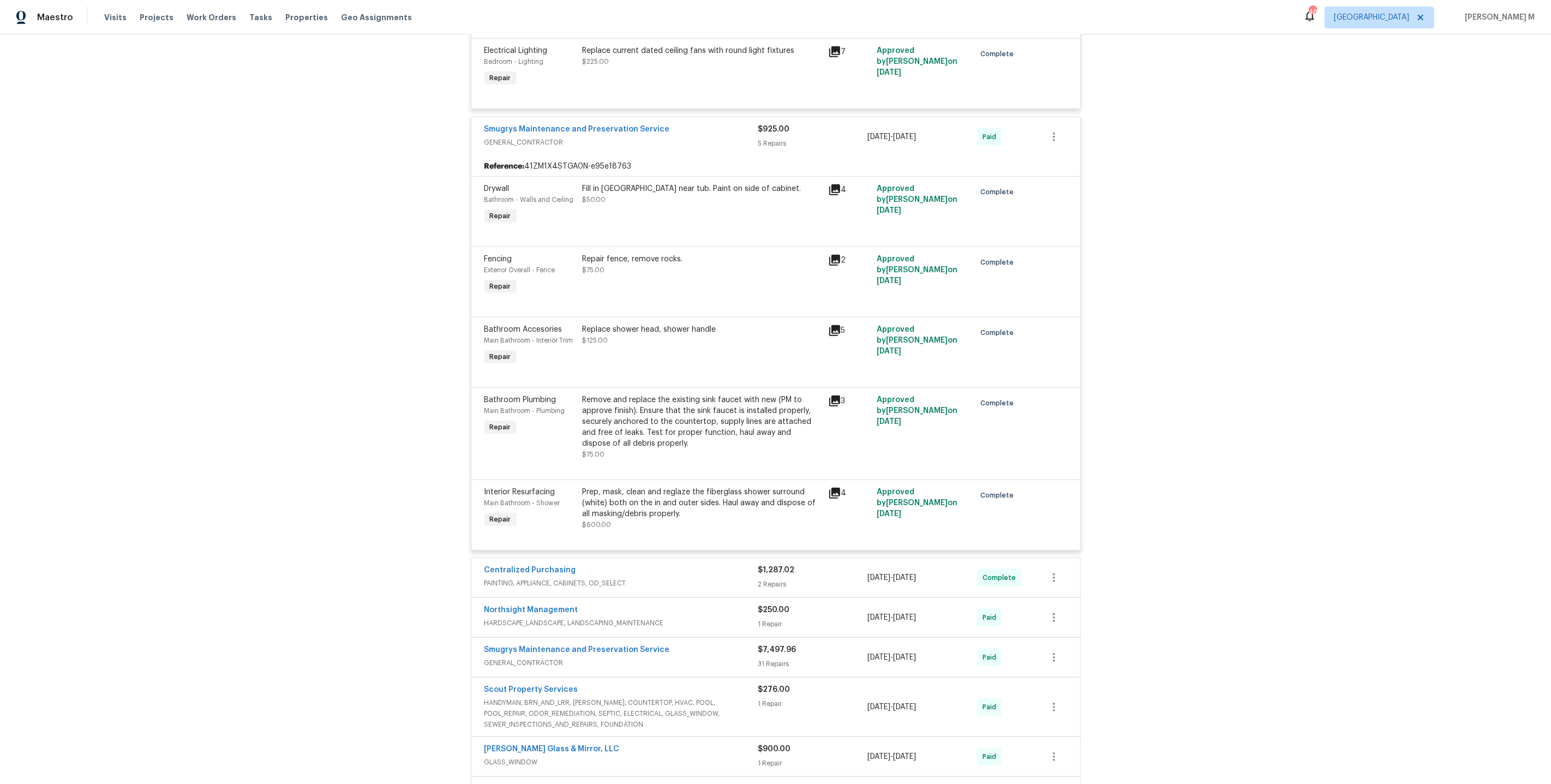
click at [696, 394] on div "Remove and replace the existing sink faucet with new (PM to approve finish). En…" at bounding box center [702, 421] width 239 height 54
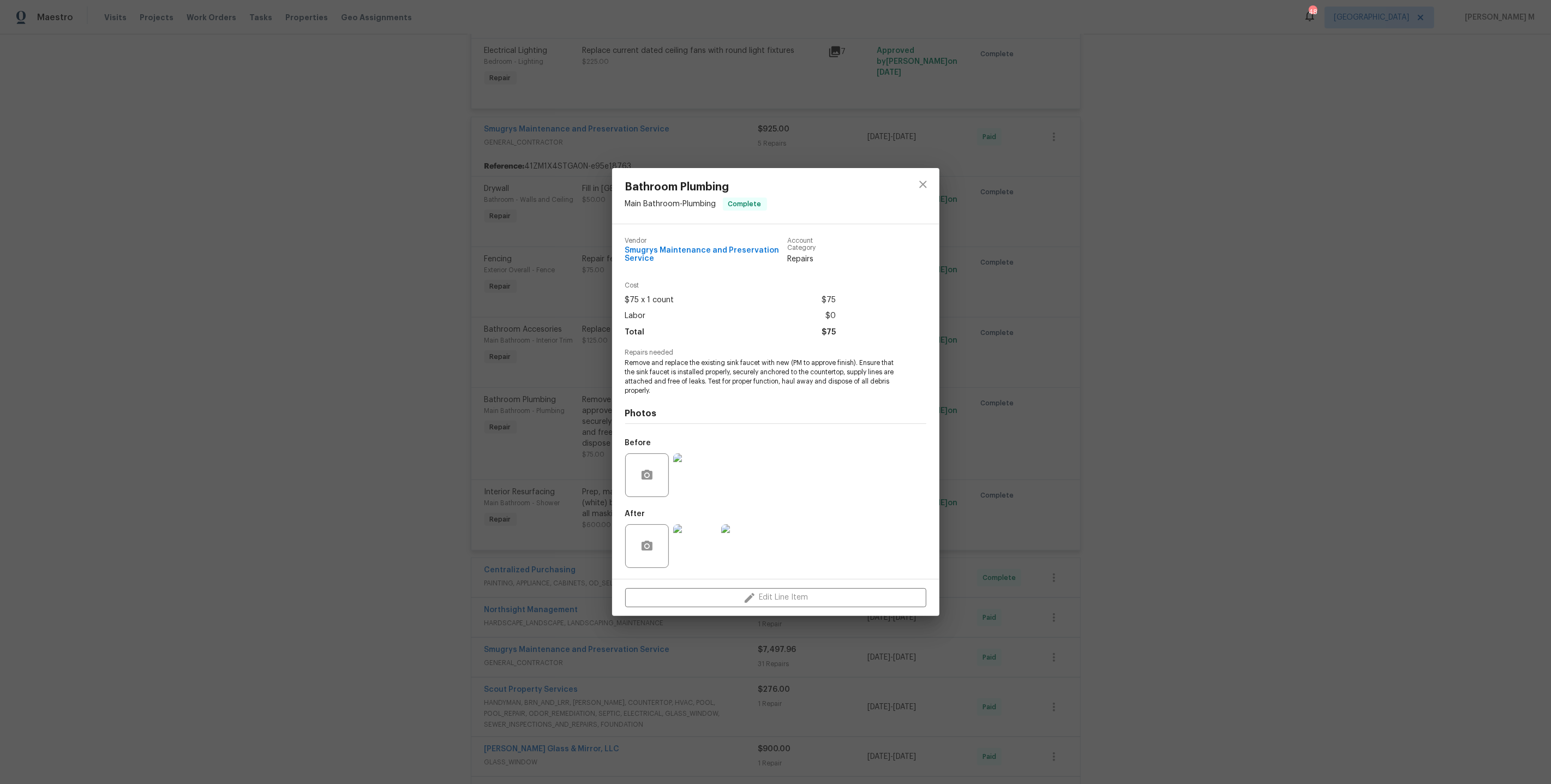
click at [684, 498] on div at bounding box center [694, 475] width 48 height 56
click at [1084, 212] on div "Bathroom Plumbing Main Bathroom - Plumbing Complete Vendor Smugrys Maintenance …" at bounding box center [776, 392] width 1551 height 784
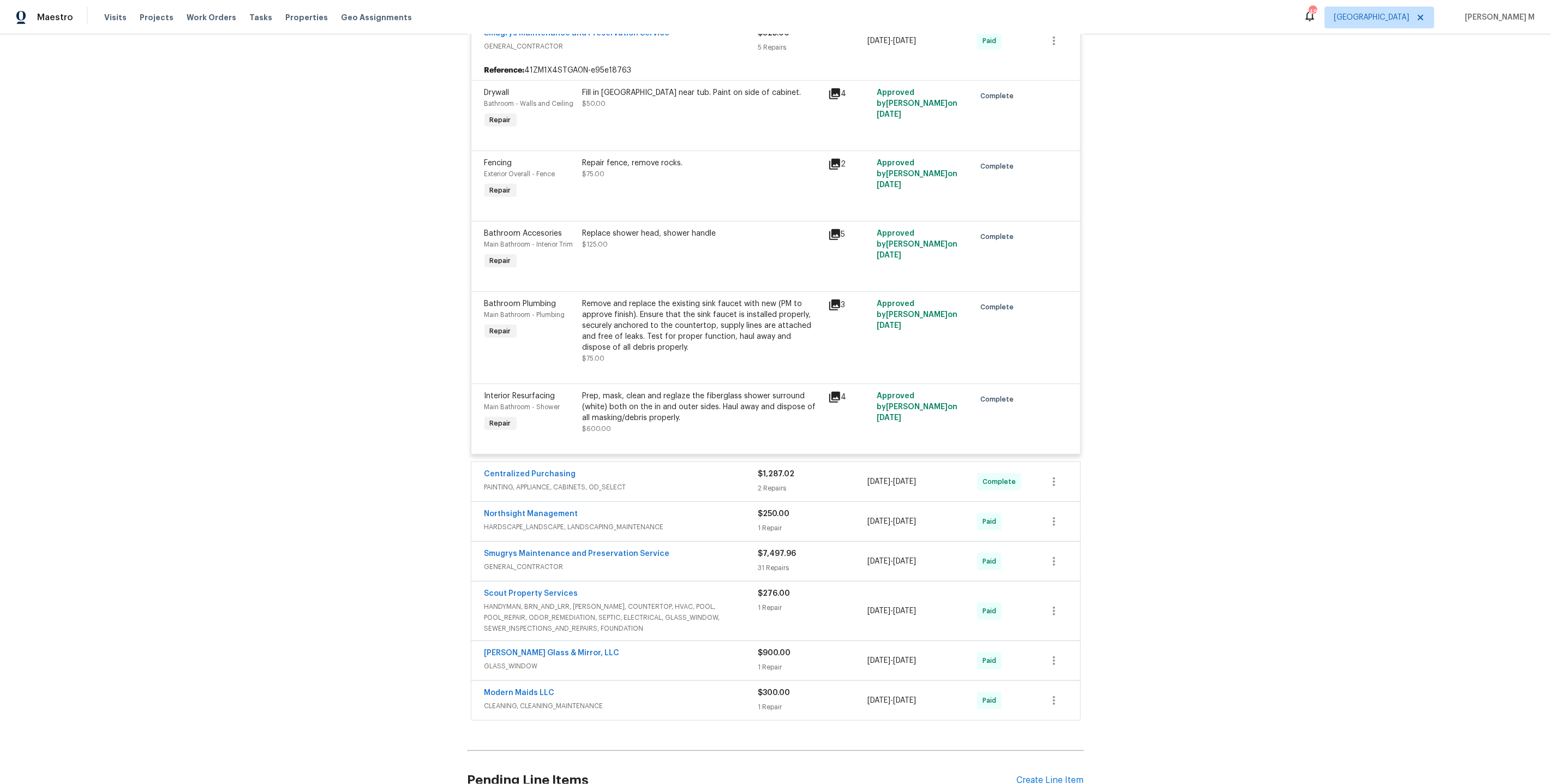
scroll to position [942, 0]
click at [528, 560] on span "GENERAL_CONTRACTOR" at bounding box center [621, 564] width 274 height 11
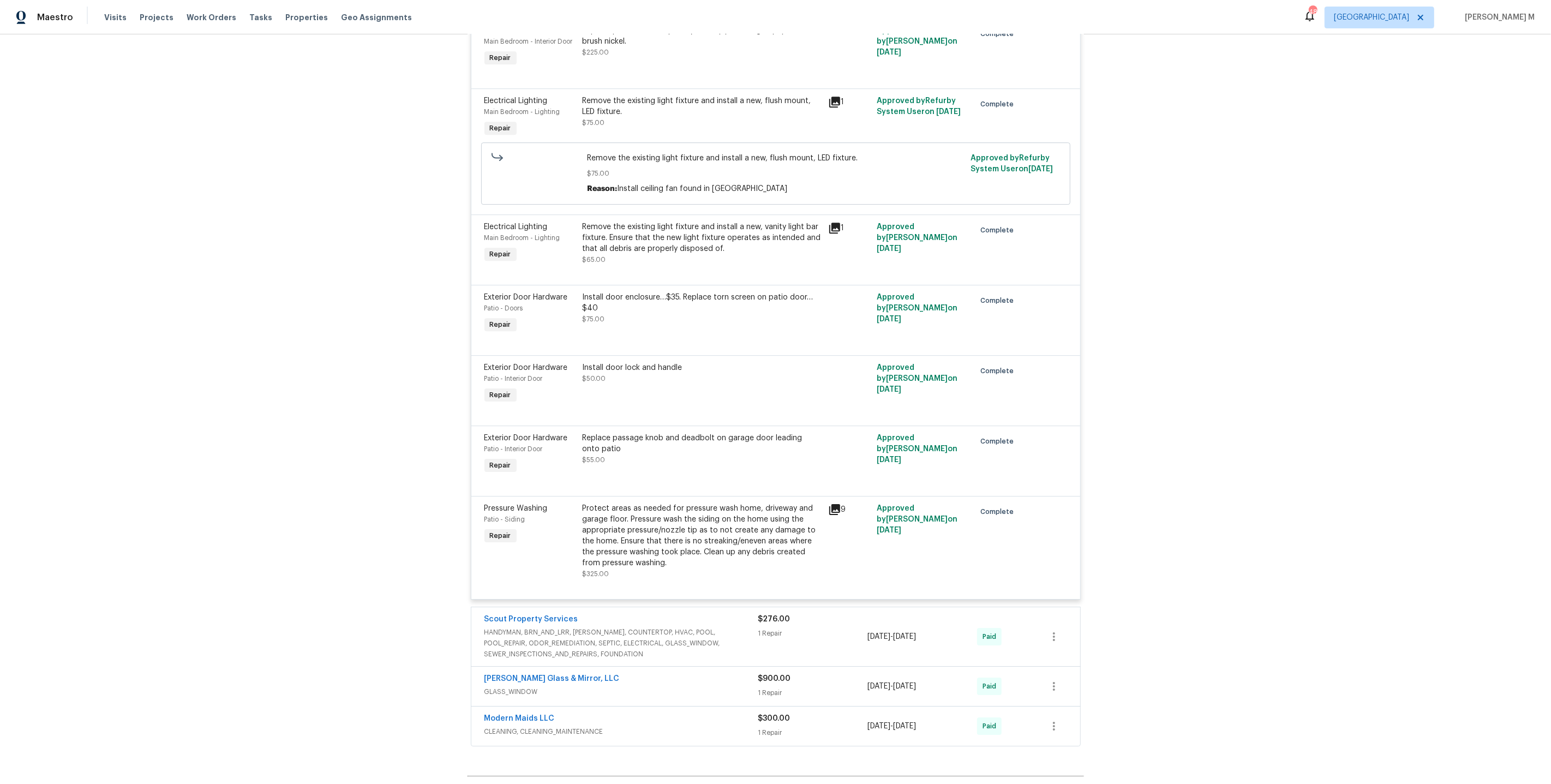
scroll to position [3753, 0]
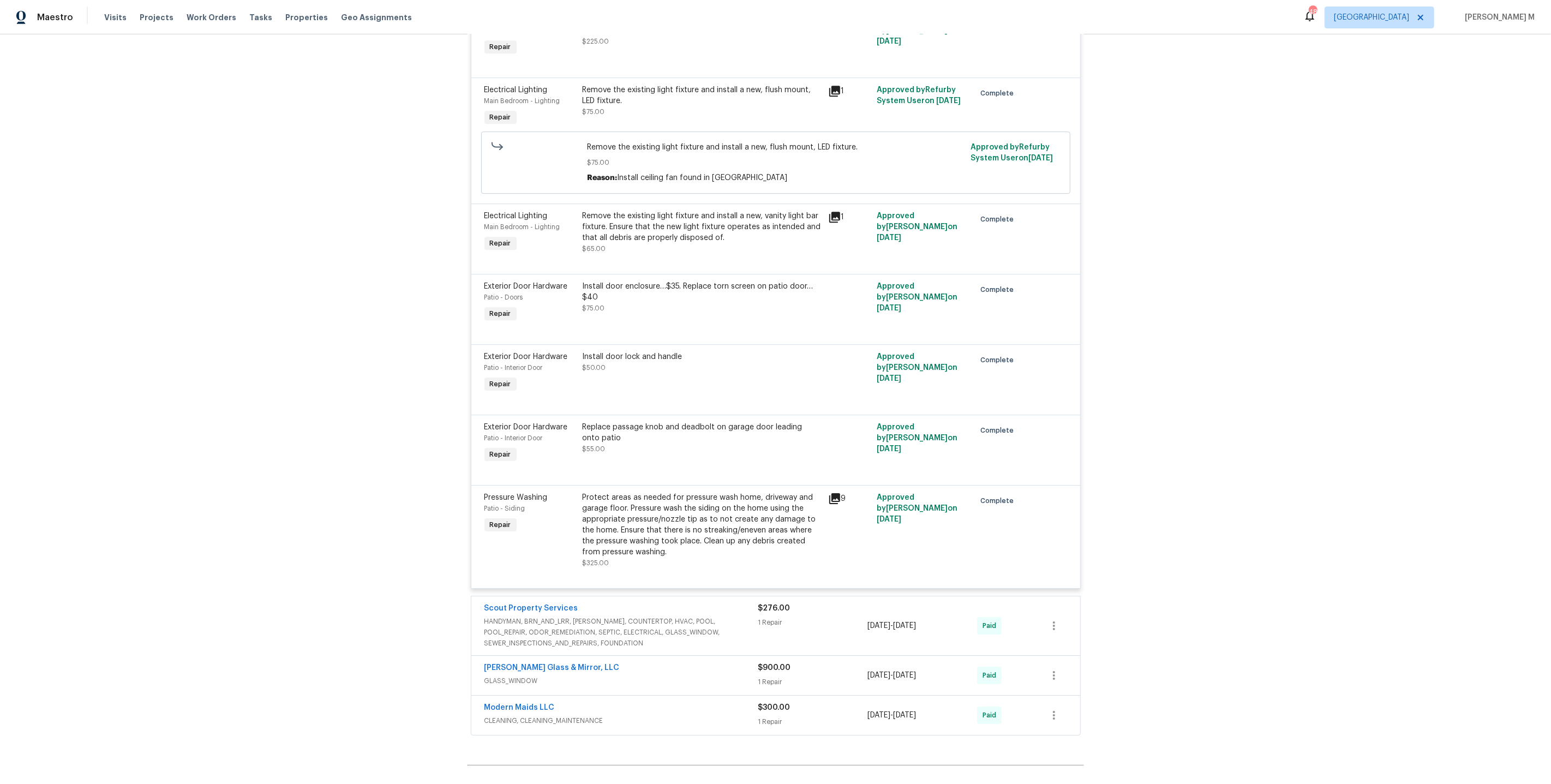
click at [523, 675] on span "GLASS_WINDOW" at bounding box center [621, 680] width 274 height 11
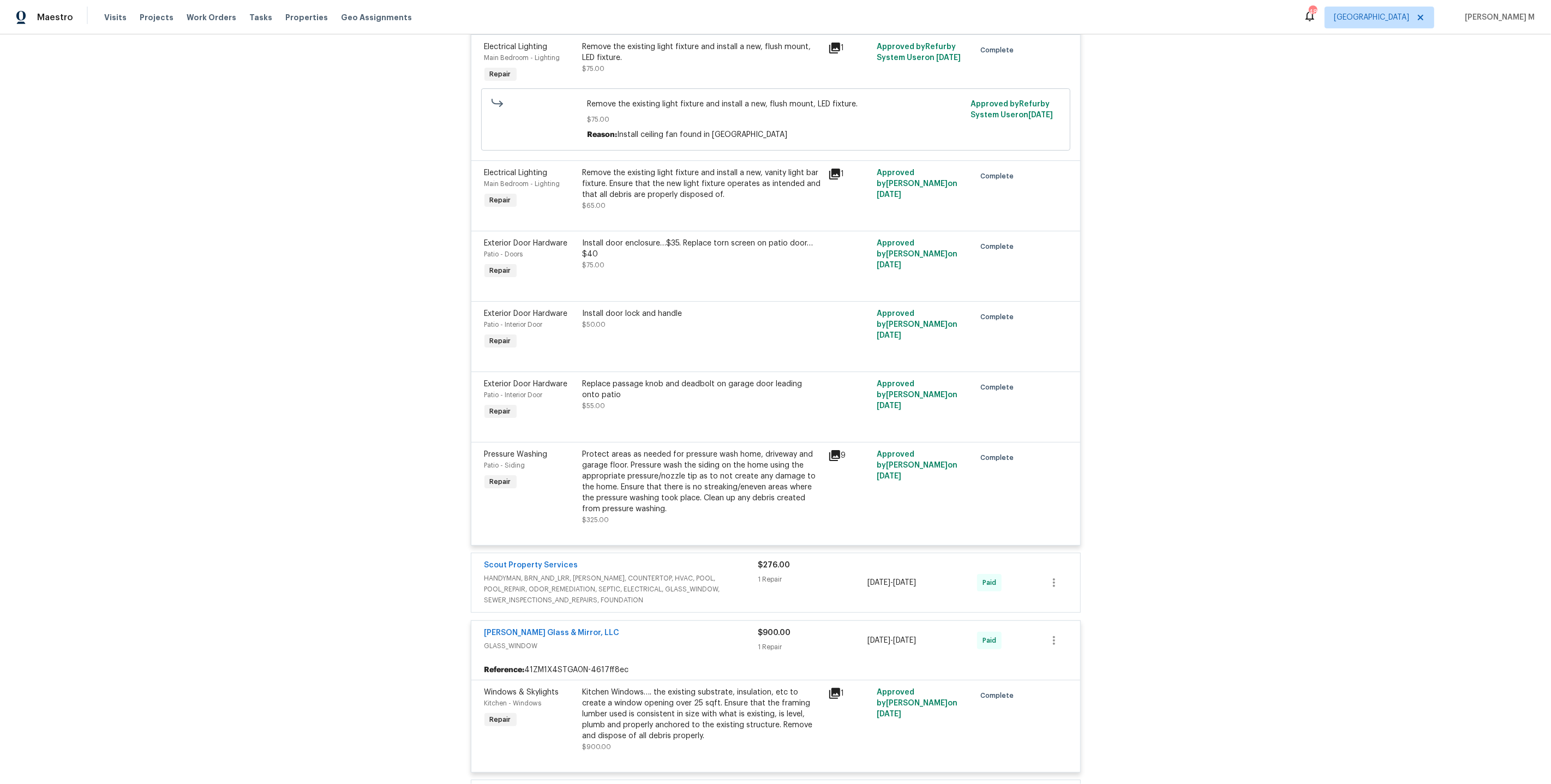
scroll to position [3881, 0]
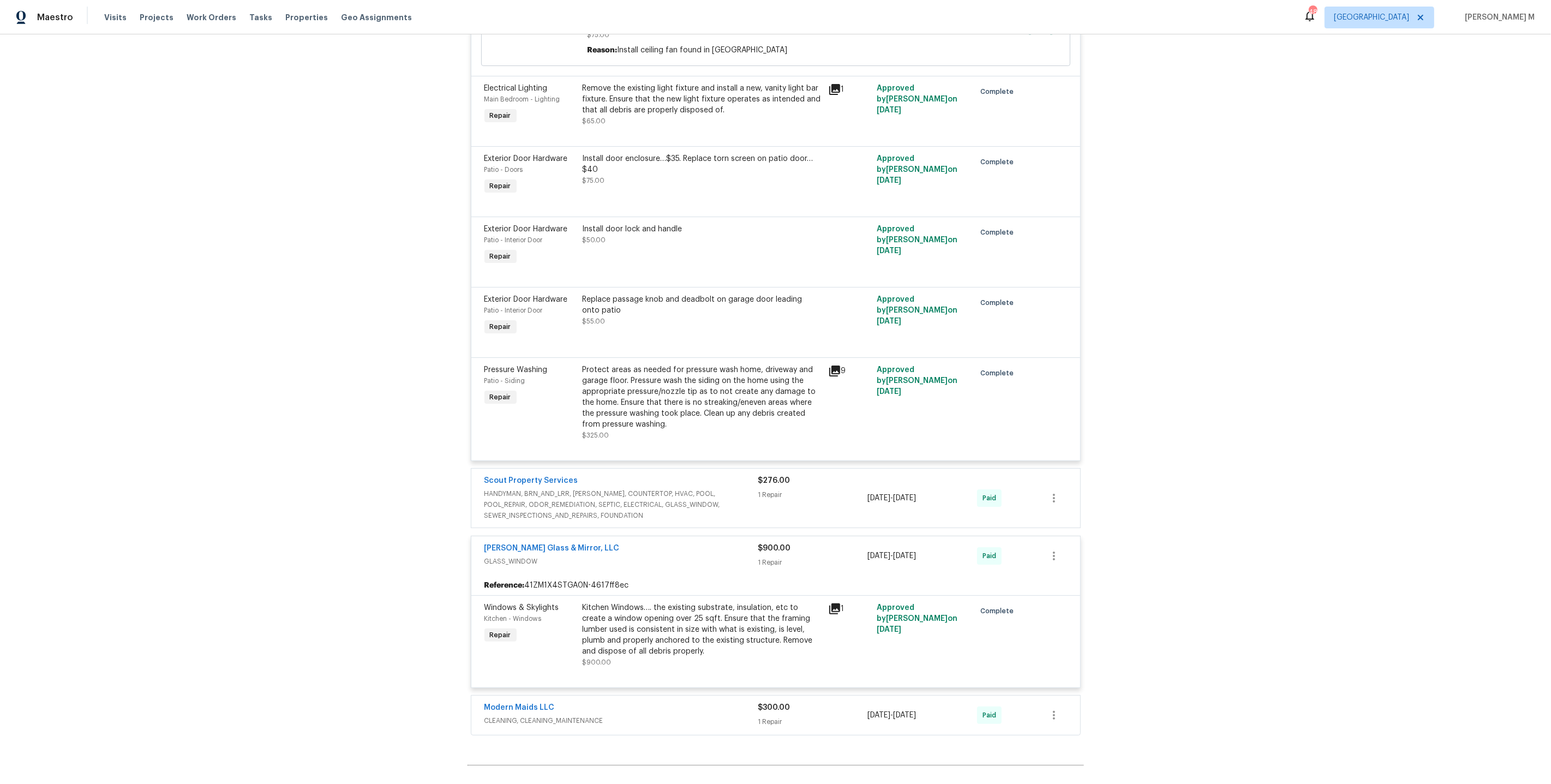
click at [545, 715] on span "CLEANING, CLEANING_MAINTENANCE" at bounding box center [621, 720] width 274 height 11
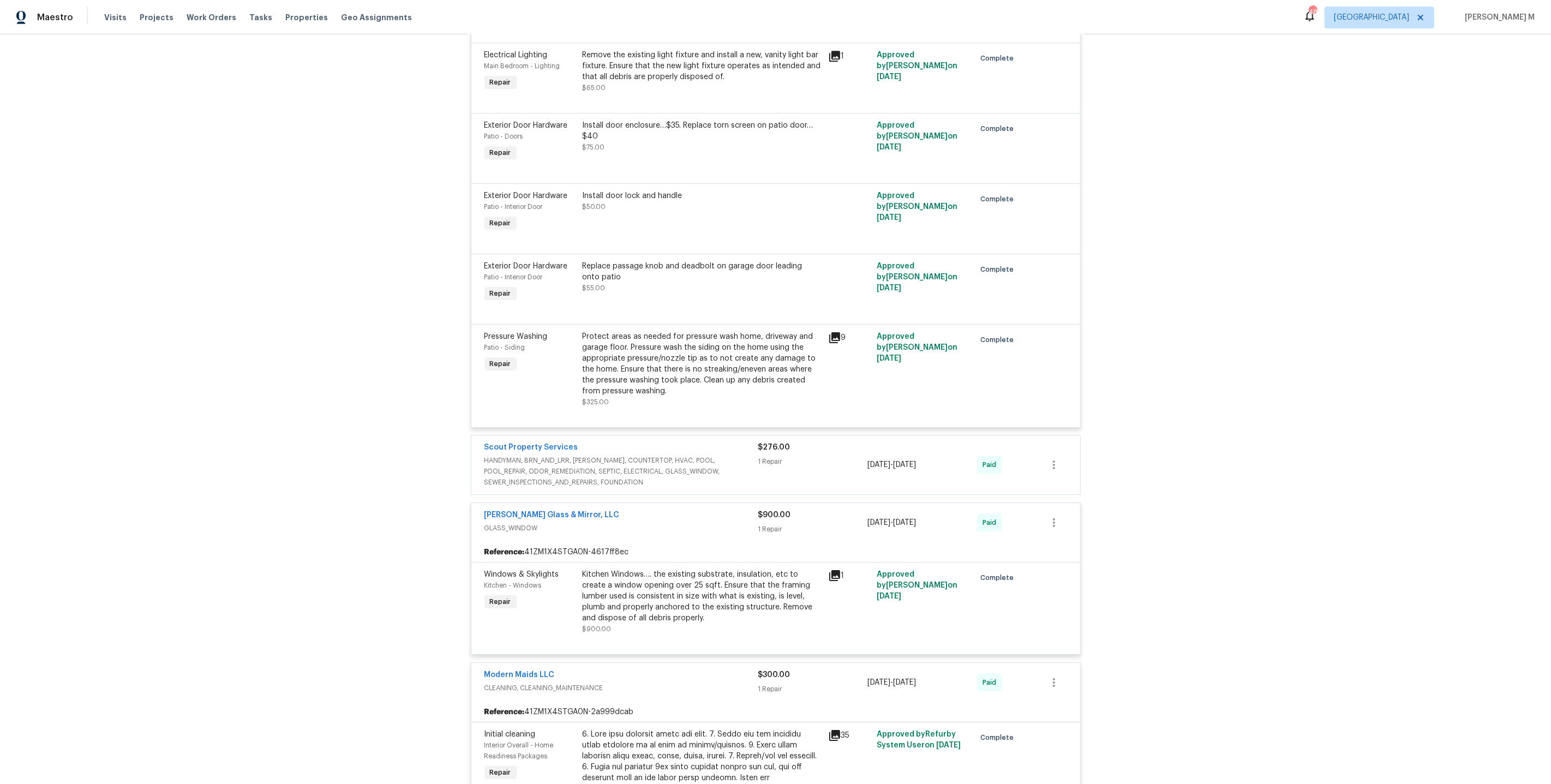
click at [551, 455] on span "HANDYMAN, BRN_AND_LRR, WELLS, COUNTERTOP, HVAC, POOL, POOL_REPAIR, ODOR_REMEDIA…" at bounding box center [621, 471] width 274 height 32
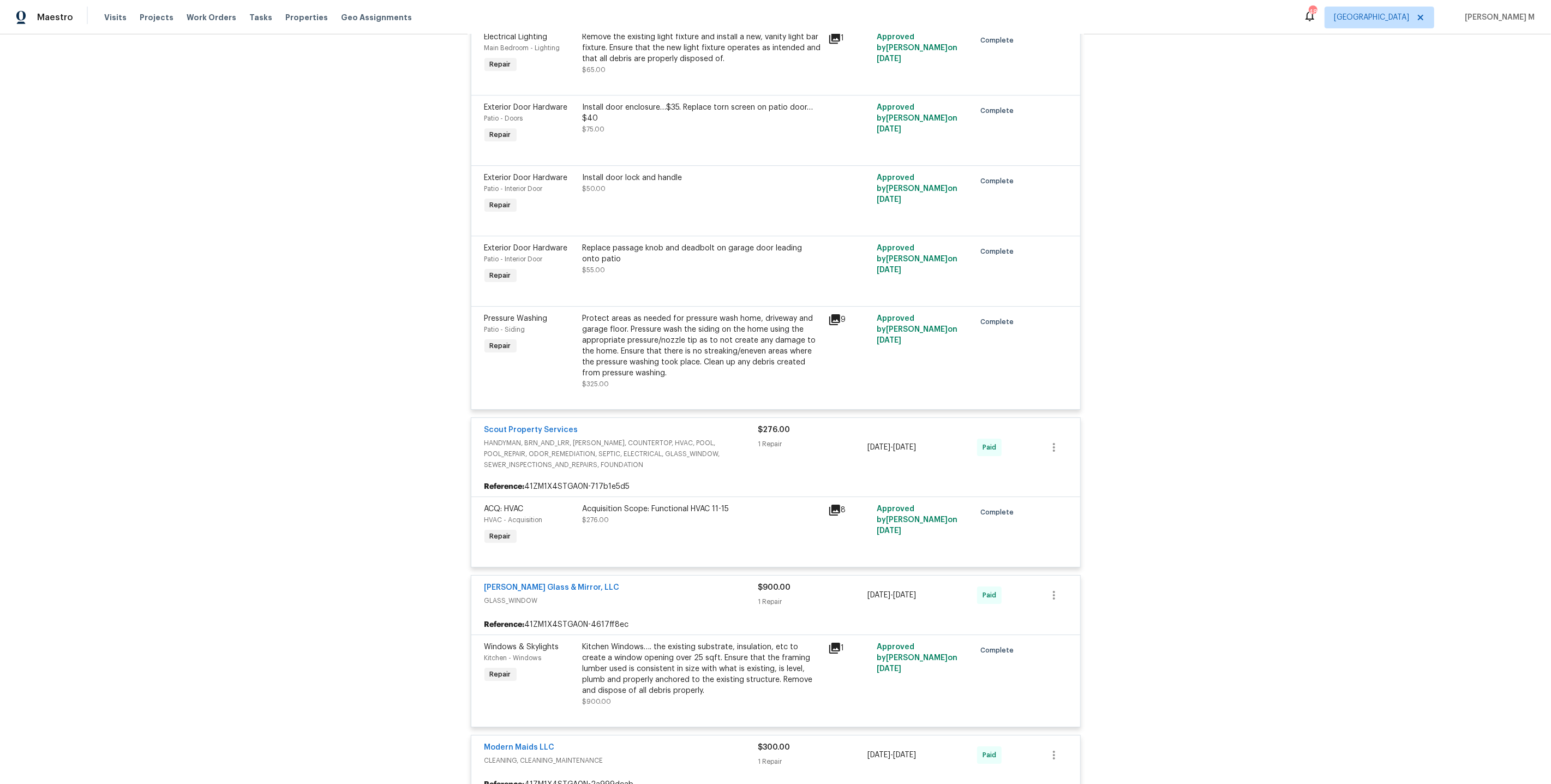
scroll to position [3934, 0]
click at [691, 498] on div "Acquisition Scope: Functional HVAC 11-15 $276.00" at bounding box center [701, 522] width 245 height 51
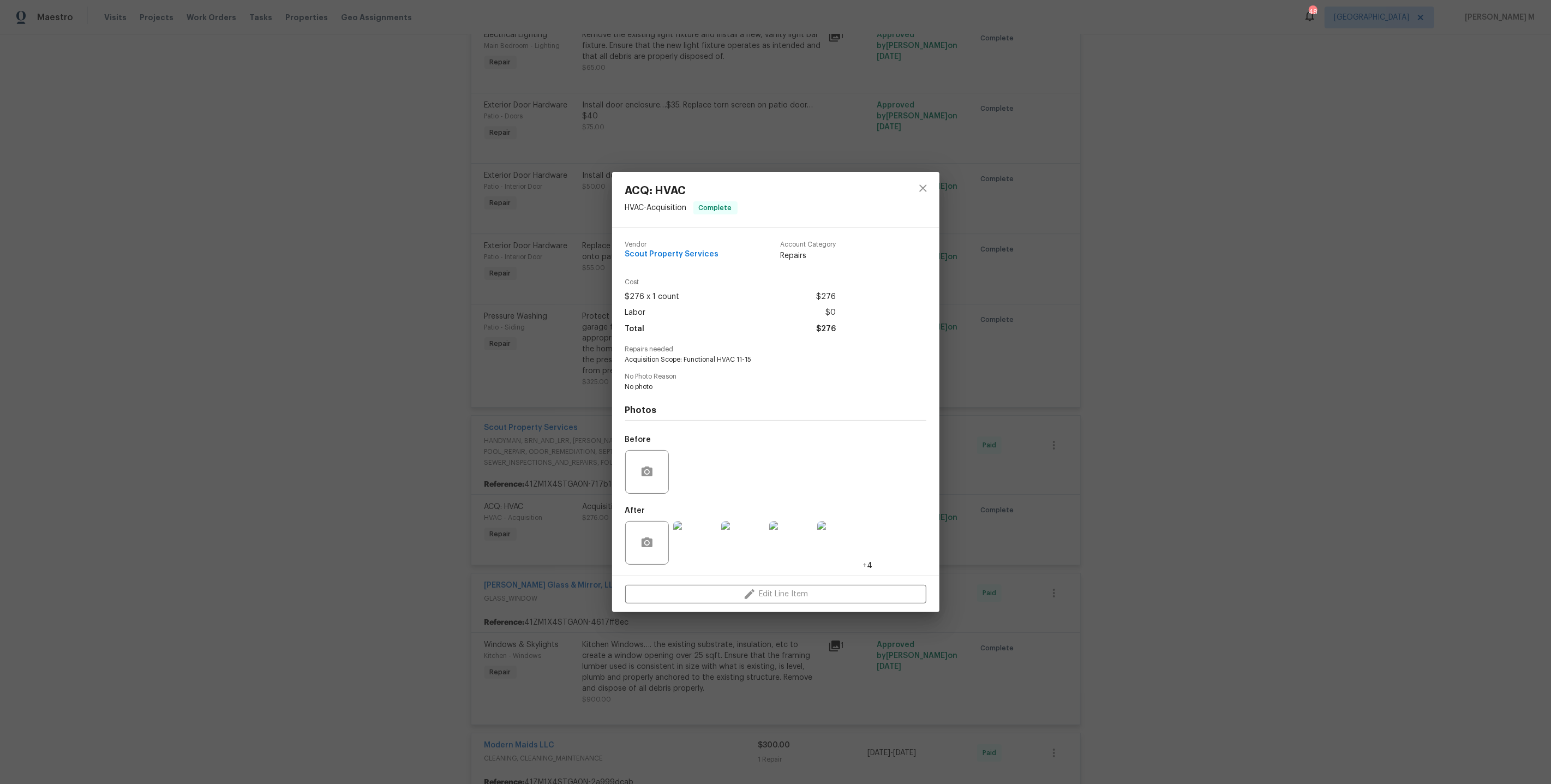
click at [851, 536] on img at bounding box center [839, 542] width 44 height 44
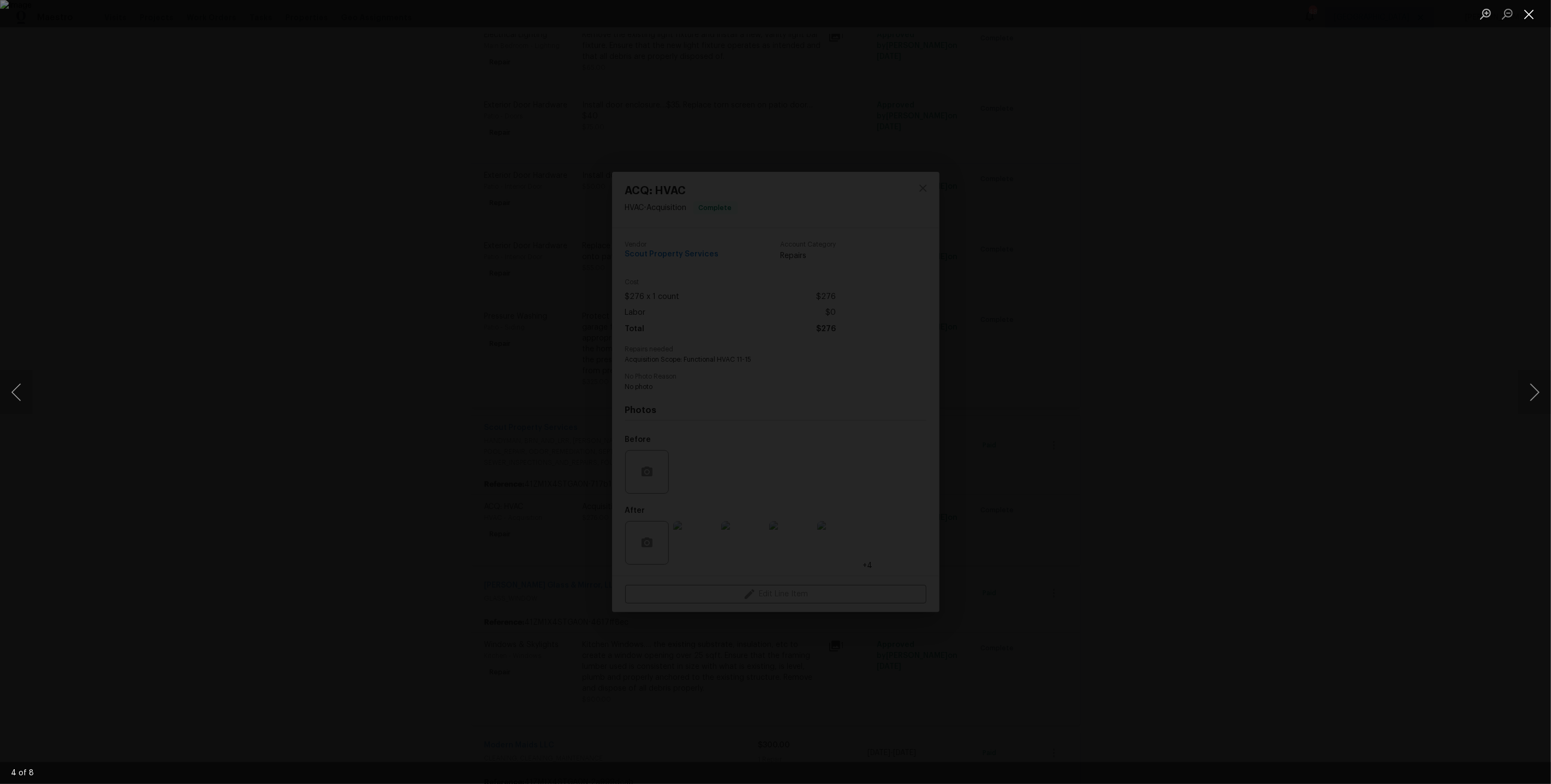
click at [1534, 16] on button "Close lightbox" at bounding box center [1528, 14] width 22 height 19
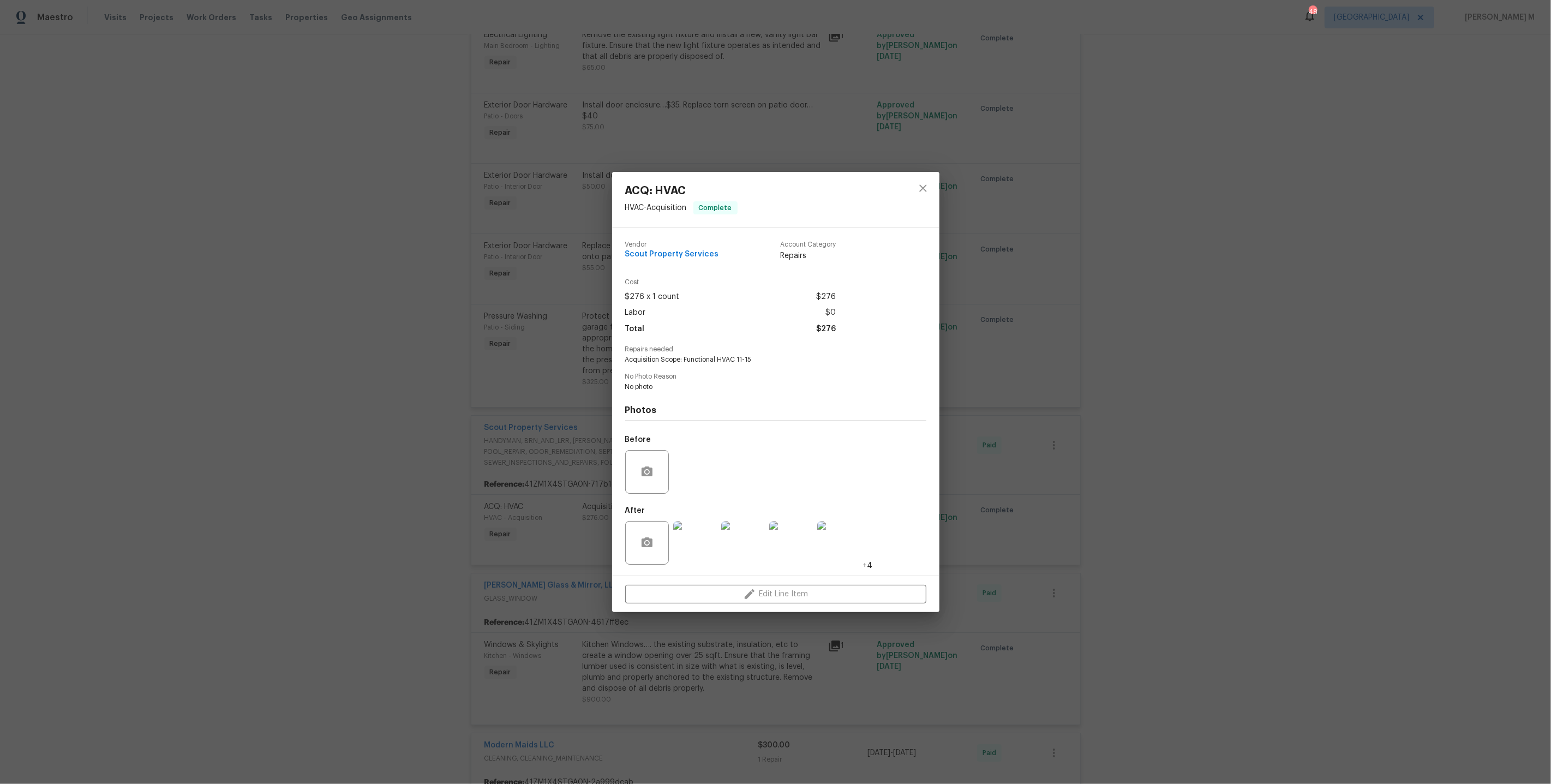
click at [492, 205] on div "ACQ: HVAC HVAC - Acquisition Complete Vendor Scout Property Services Account Ca…" at bounding box center [776, 392] width 1551 height 784
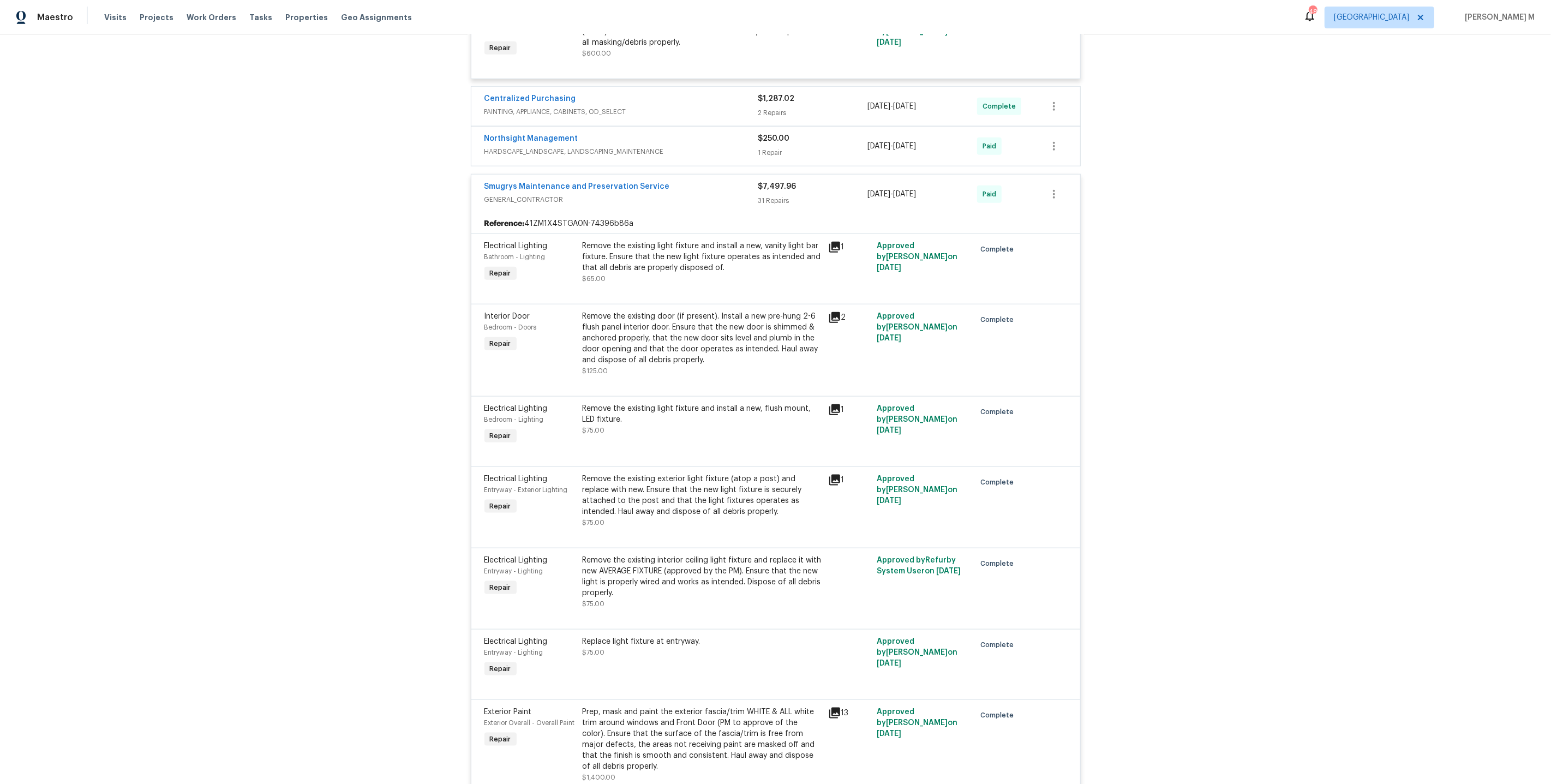
scroll to position [0, 0]
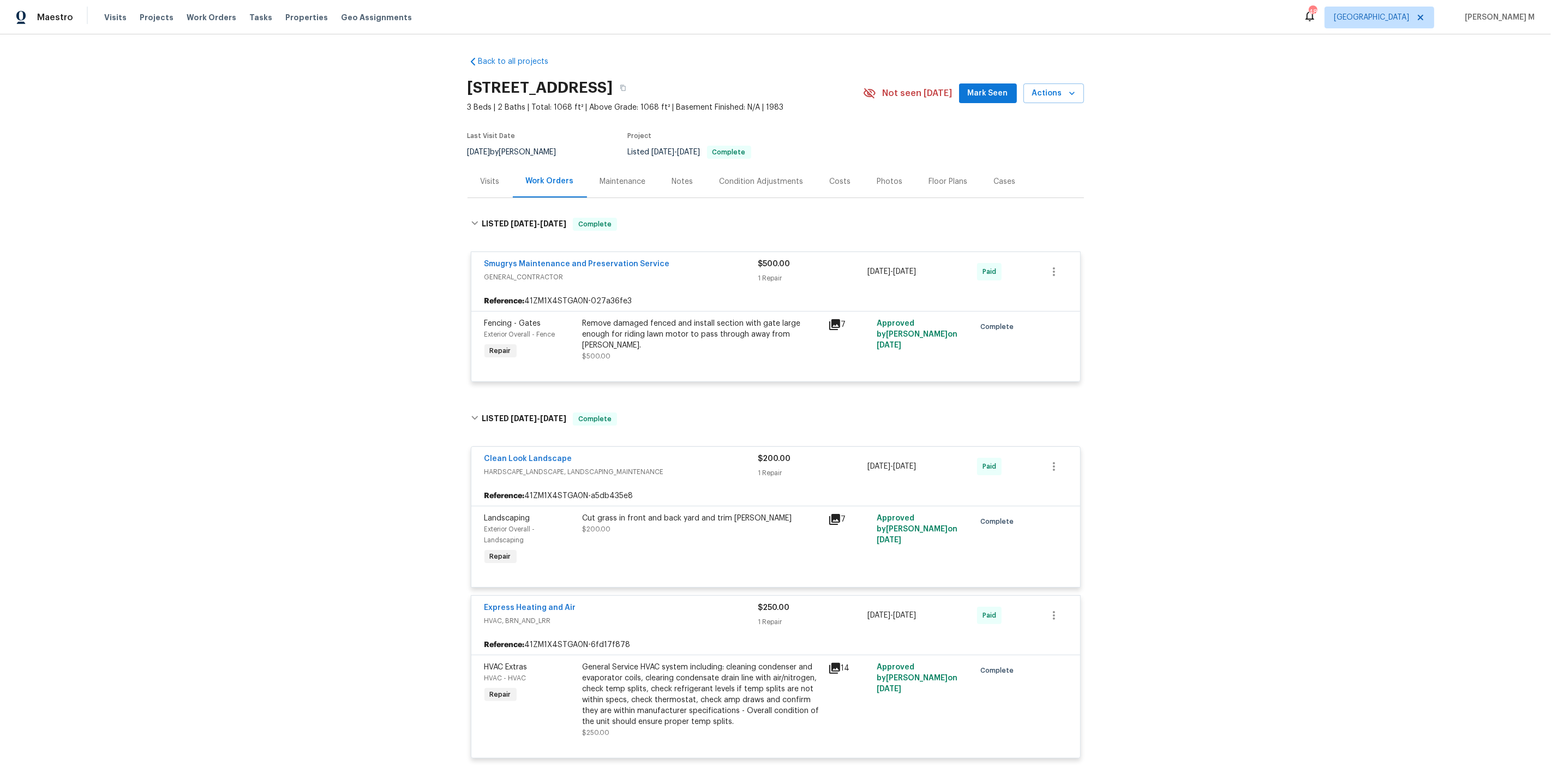
click at [606, 165] on div "Maintenance" at bounding box center [622, 181] width 72 height 32
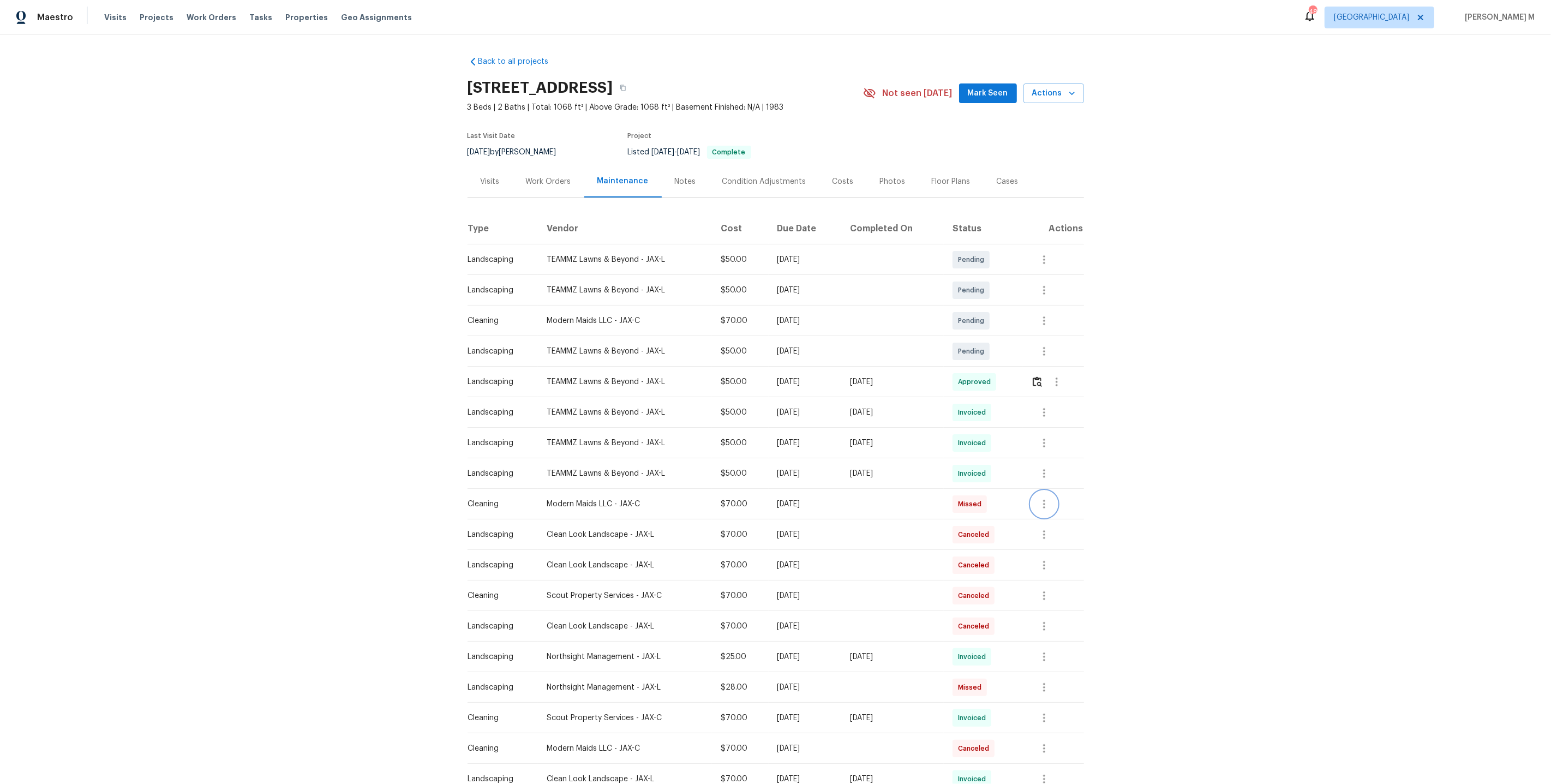
click at [1049, 504] on button "button" at bounding box center [1043, 503] width 26 height 26
click at [1082, 517] on li "View details" at bounding box center [1072, 517] width 76 height 18
click at [930, 541] on div at bounding box center [776, 392] width 1551 height 784
click at [1045, 528] on icon "button" at bounding box center [1044, 535] width 13 height 13
click at [836, 583] on div at bounding box center [776, 392] width 1551 height 784
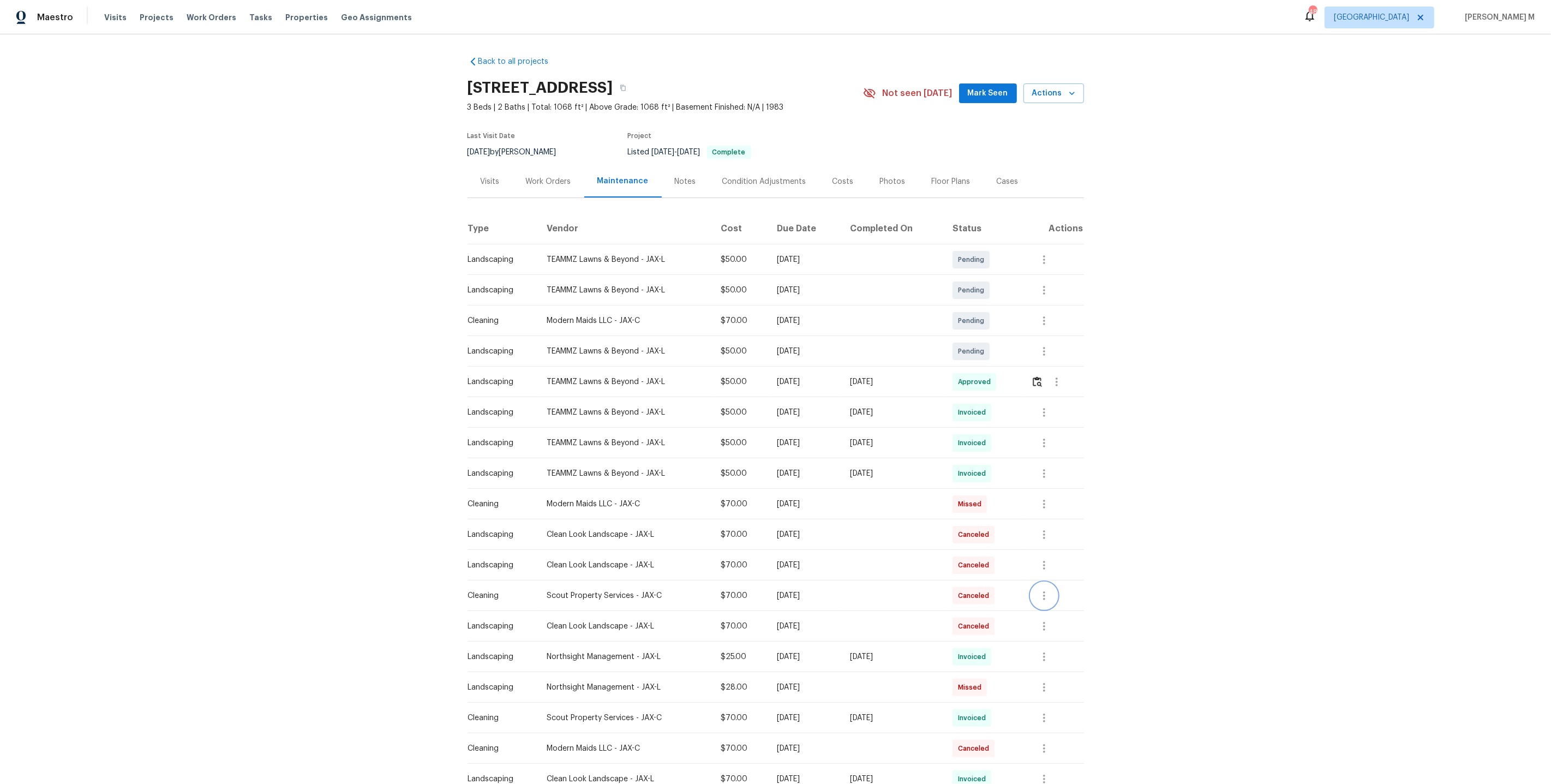
click at [1049, 591] on icon "button" at bounding box center [1044, 596] width 13 height 13
click at [1062, 615] on li "View details" at bounding box center [1072, 608] width 76 height 18
click at [1100, 393] on div at bounding box center [776, 392] width 1551 height 784
click at [1051, 314] on icon "button" at bounding box center [1044, 321] width 13 height 13
click at [1052, 312] on li "Message vendor" at bounding box center [1090, 315] width 113 height 18
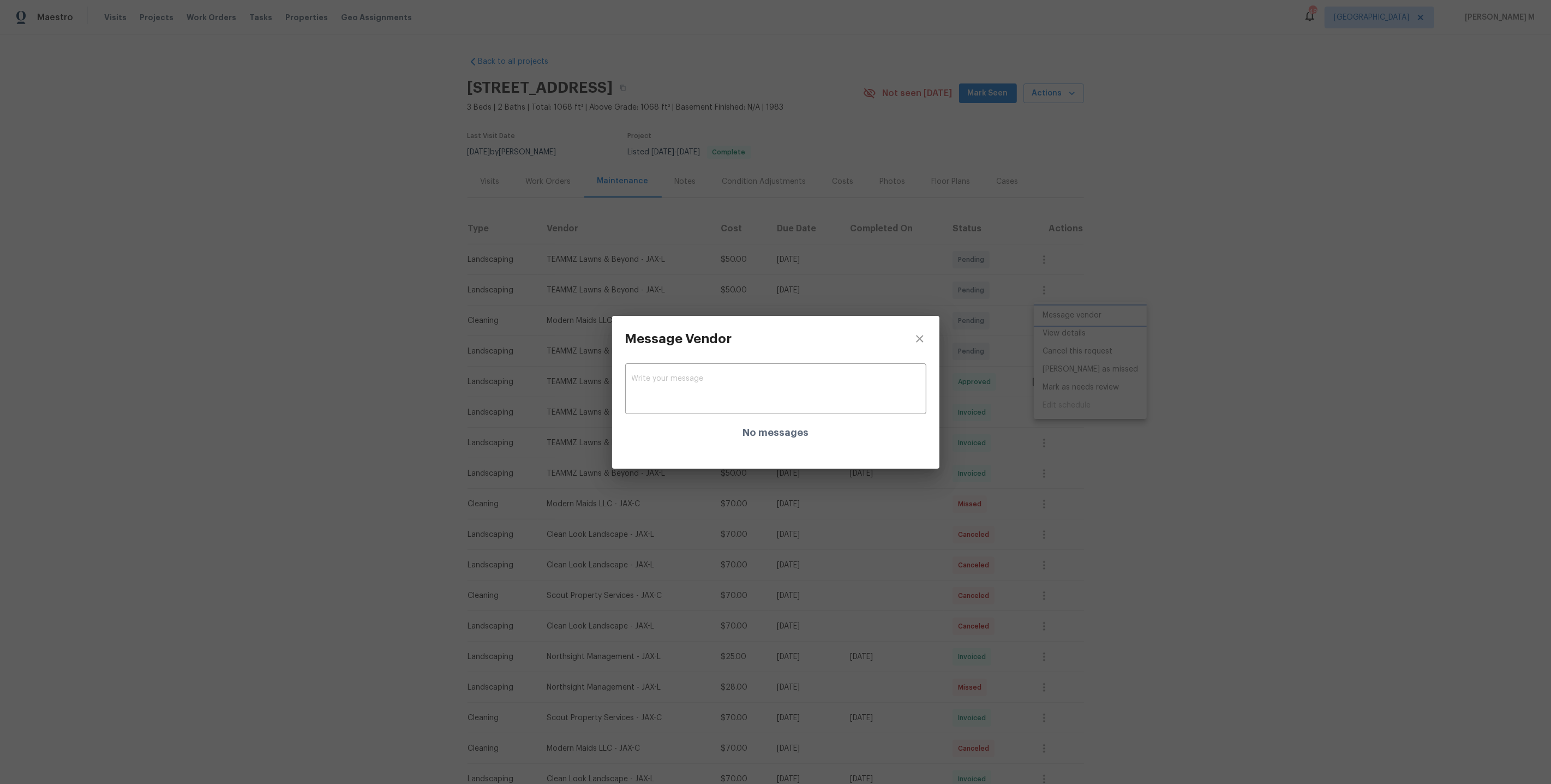
click at [1051, 448] on div "Message Vendor x ​ No messages" at bounding box center [776, 392] width 1551 height 784
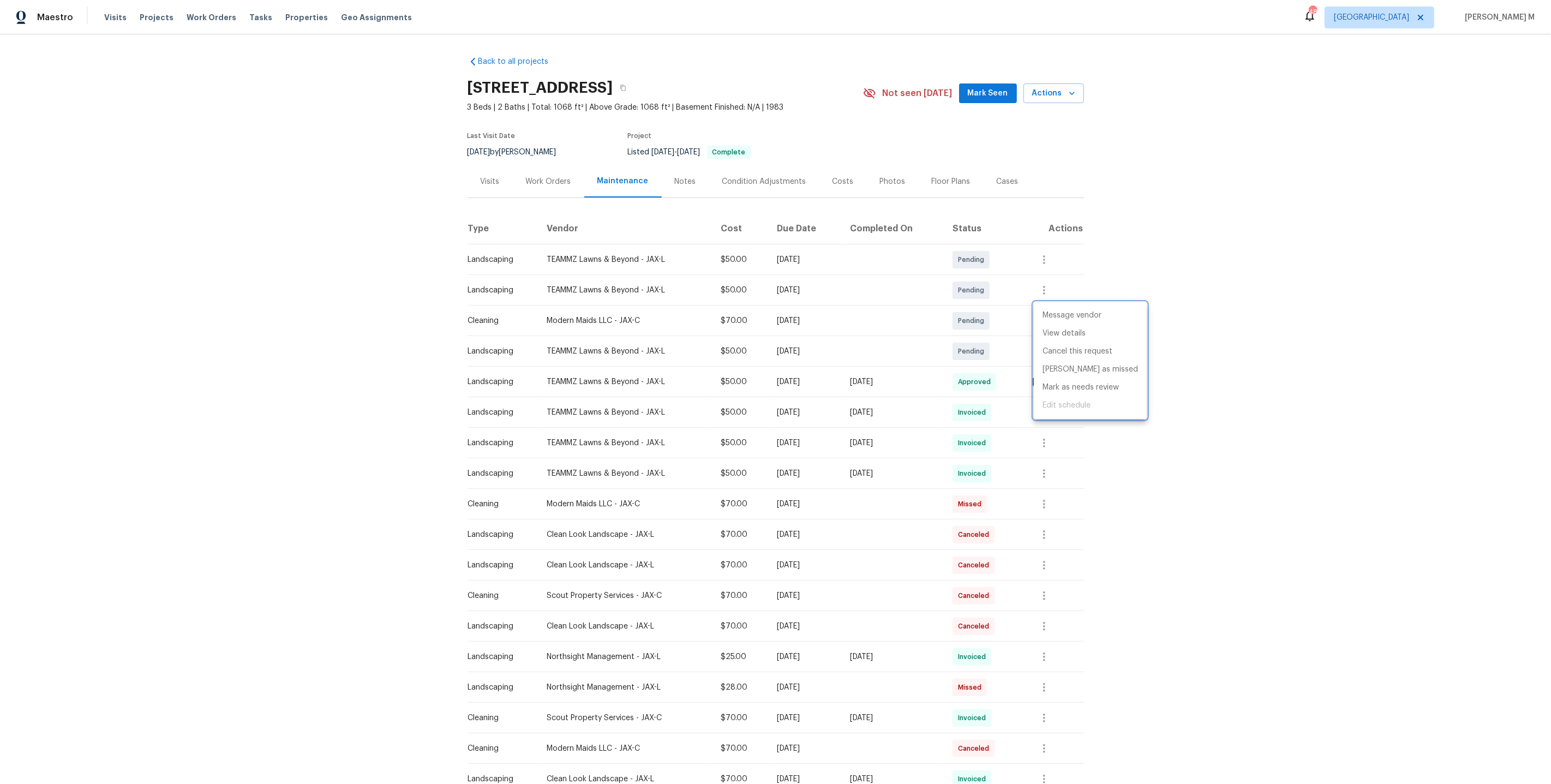
click at [672, 230] on div at bounding box center [776, 392] width 1551 height 784
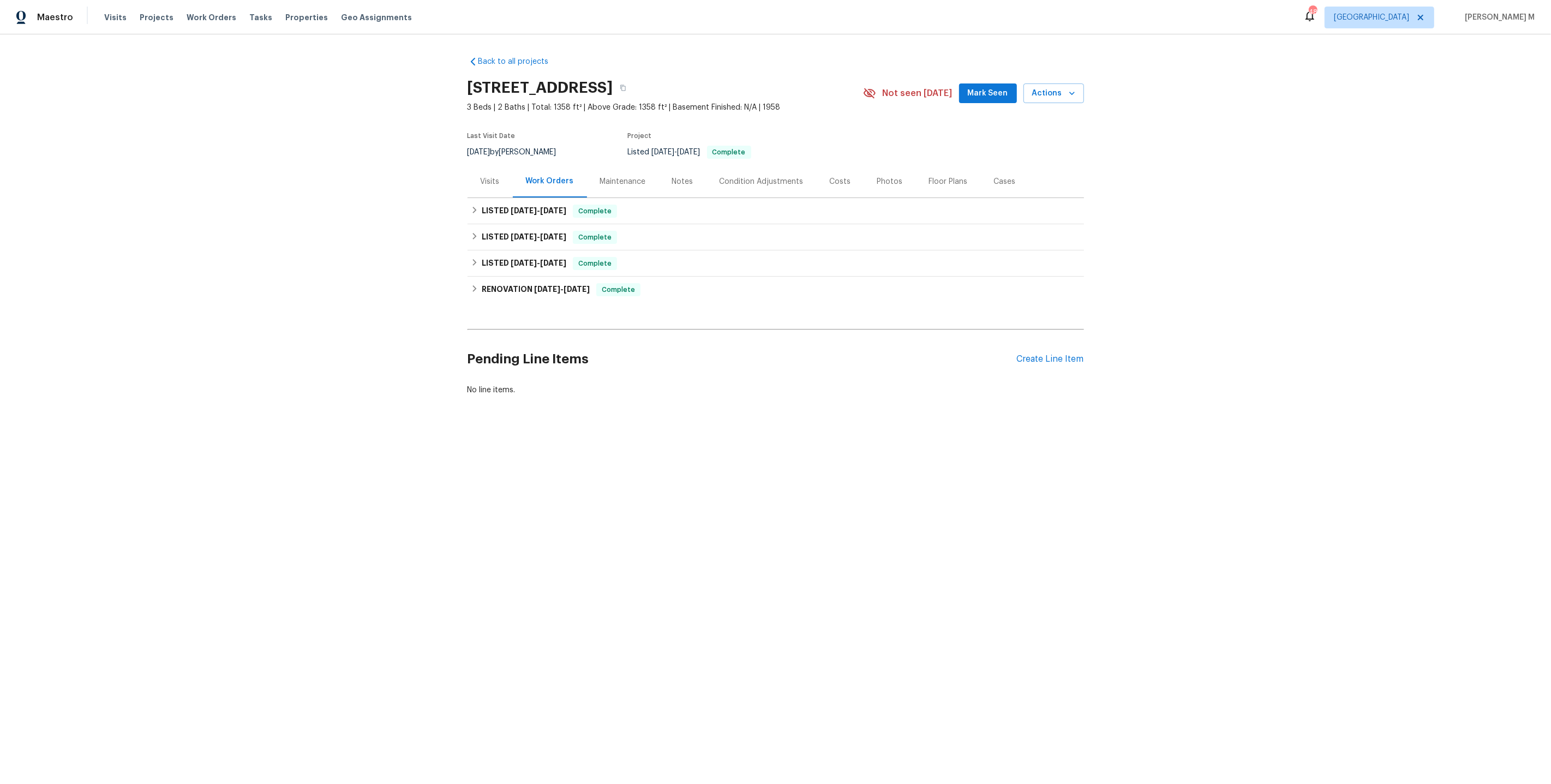
click at [633, 186] on div "Maintenance" at bounding box center [622, 181] width 72 height 32
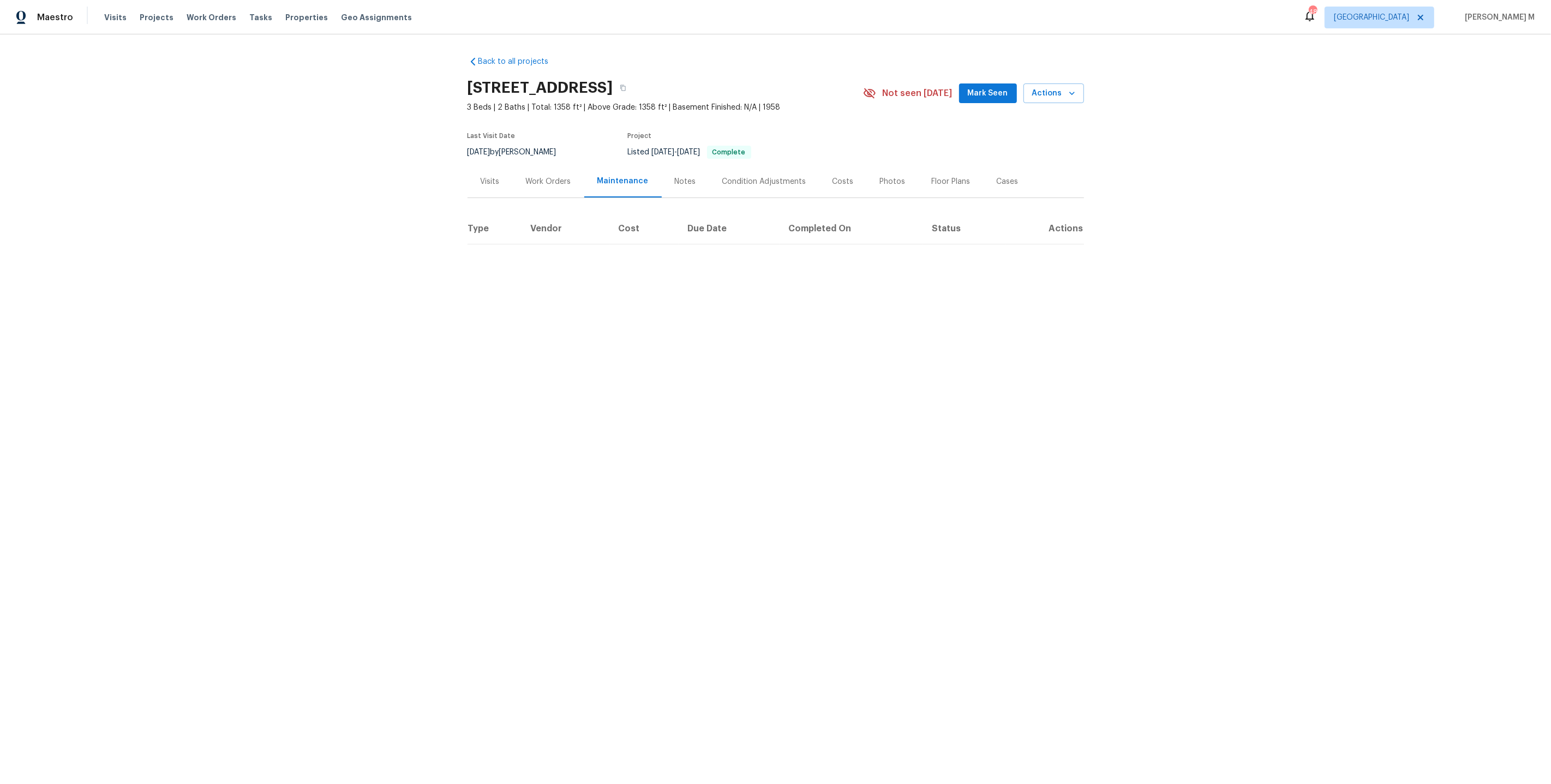
click at [549, 185] on div "Work Orders" at bounding box center [548, 181] width 72 height 32
click at [550, 203] on div "Back to all projects 270 N 500 E, Spanish Fork, UT 84660 3 Beds | 2 Baths | Tot…" at bounding box center [775, 168] width 616 height 241
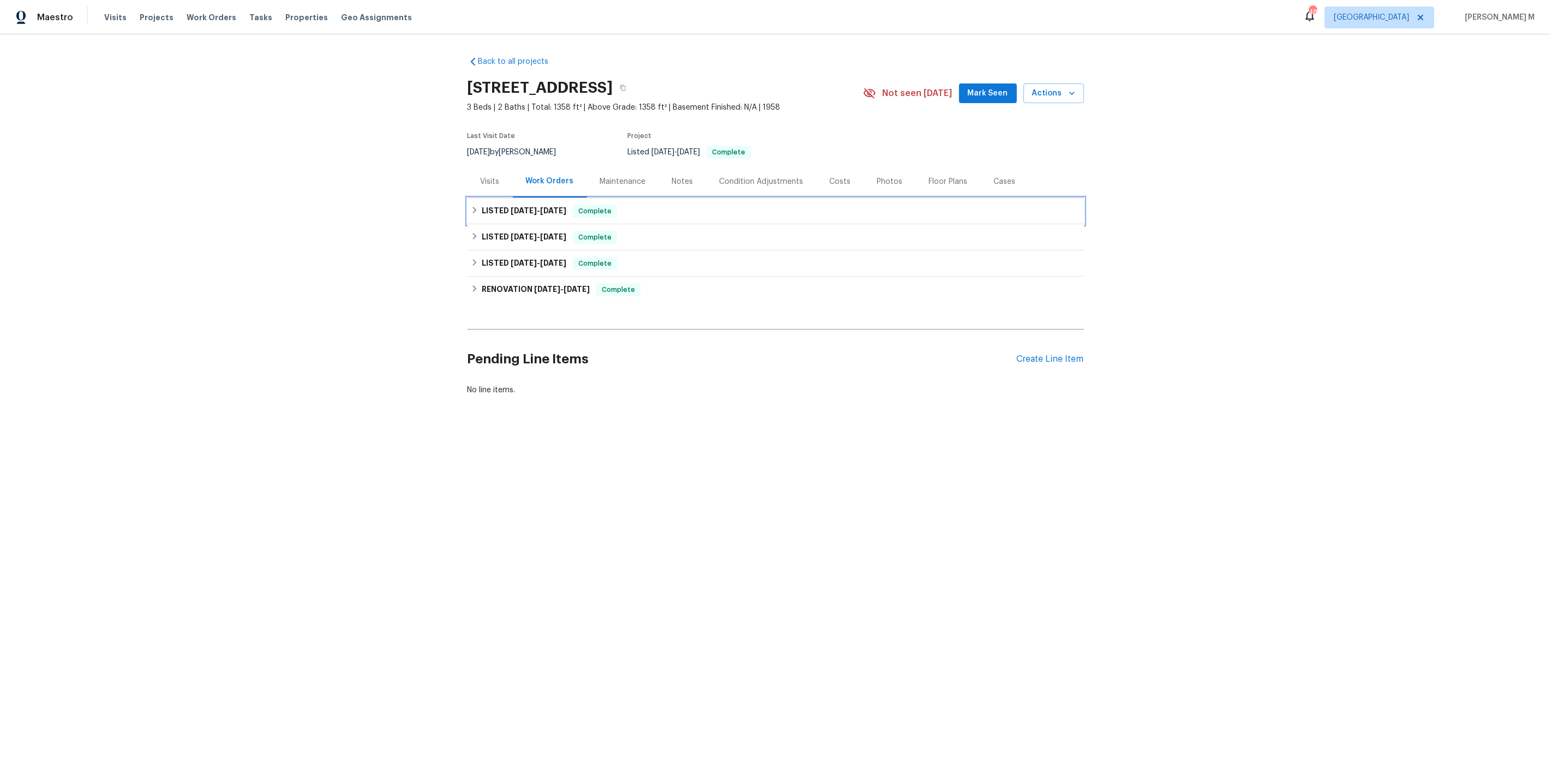
click at [514, 217] on div "LISTED 7/10/25 - 7/15/25 Complete" at bounding box center [775, 210] width 616 height 26
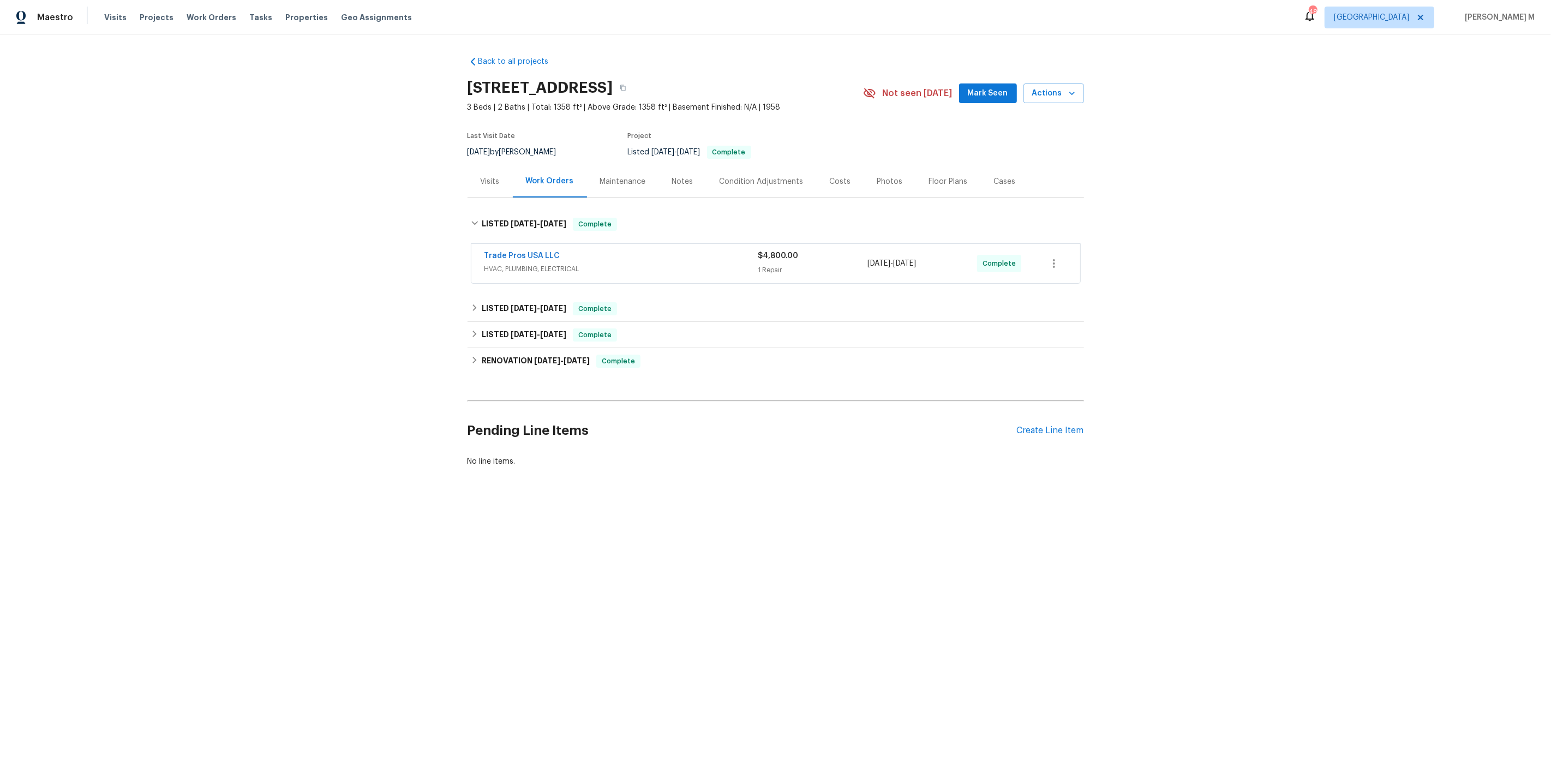
click at [506, 264] on span "HVAC, PLUMBING, ELECTRICAL" at bounding box center [621, 268] width 274 height 11
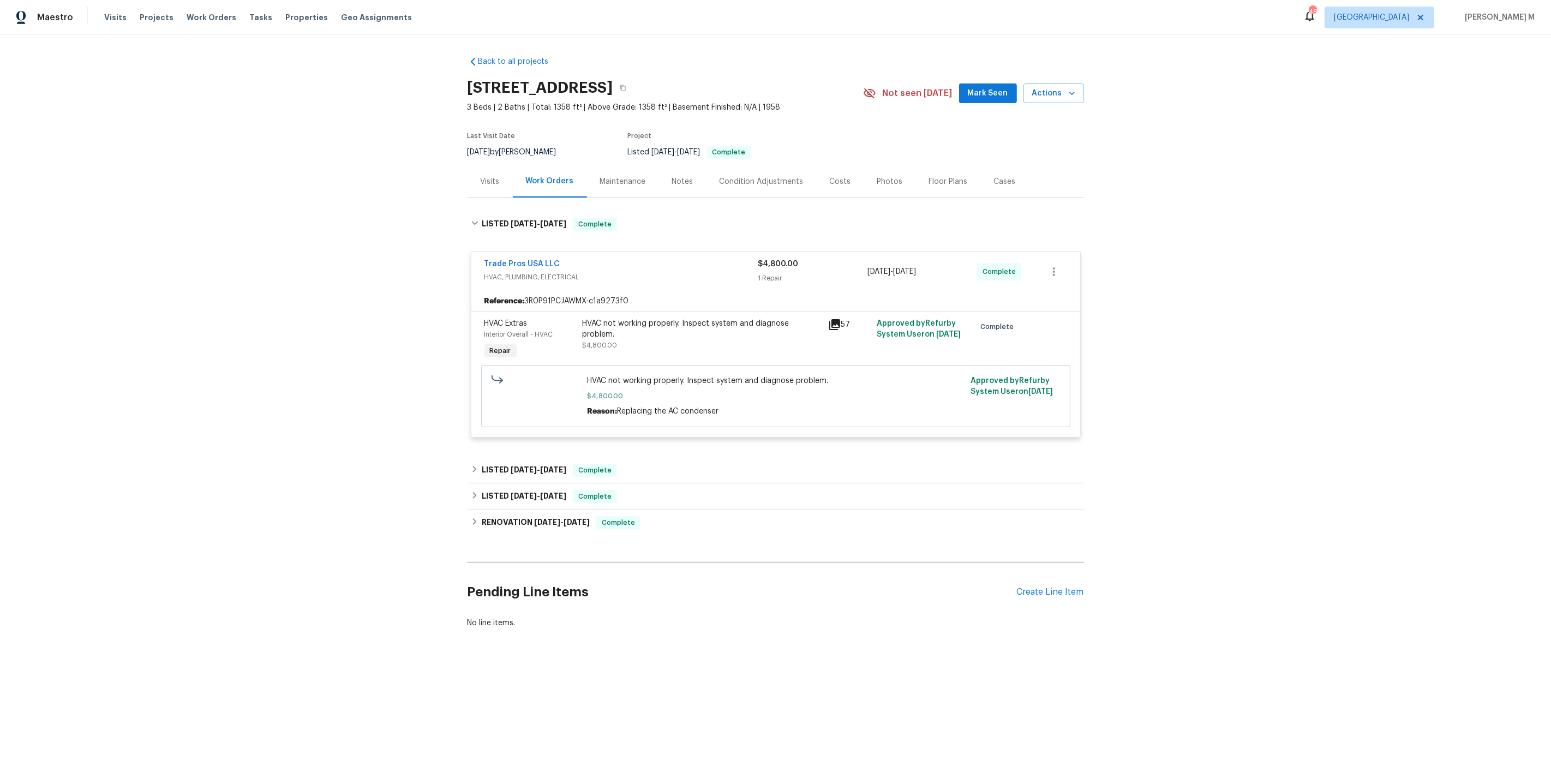
click at [596, 168] on div "Maintenance" at bounding box center [622, 181] width 72 height 32
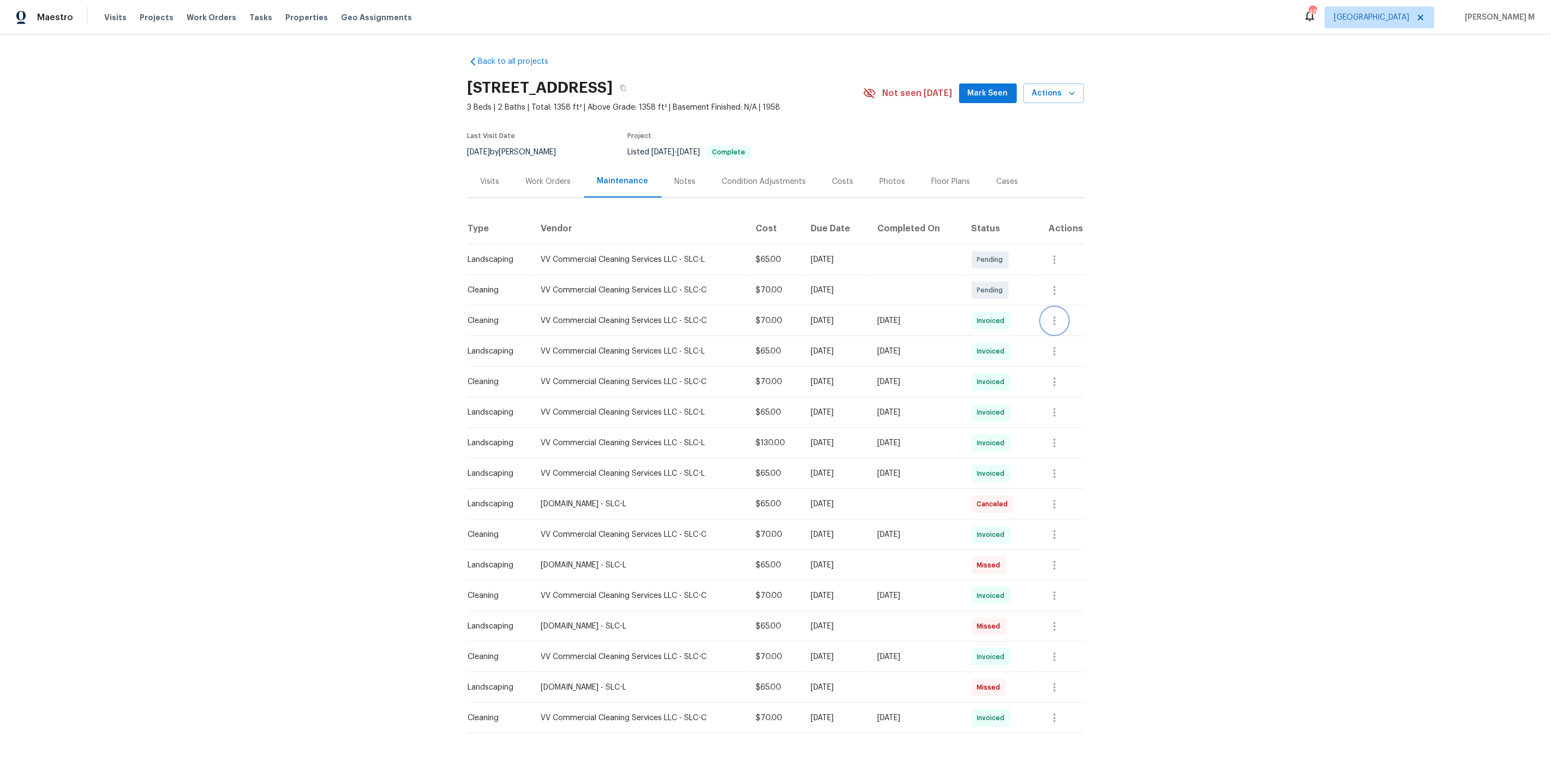
click at [1056, 314] on icon "button" at bounding box center [1054, 321] width 13 height 13
click at [1069, 338] on li "View details" at bounding box center [1085, 333] width 76 height 18
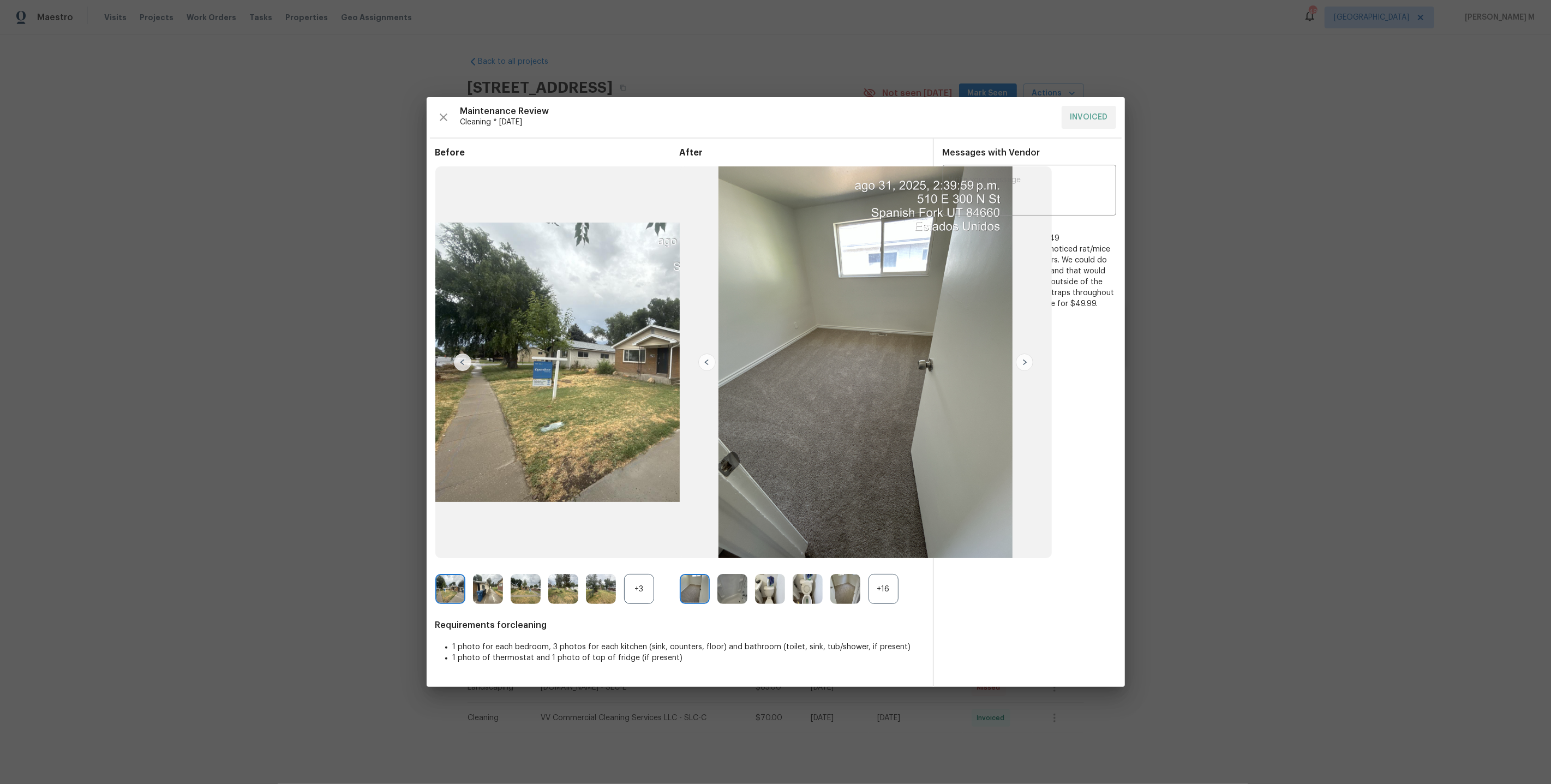
click at [882, 597] on div "+16" at bounding box center [882, 588] width 30 height 30
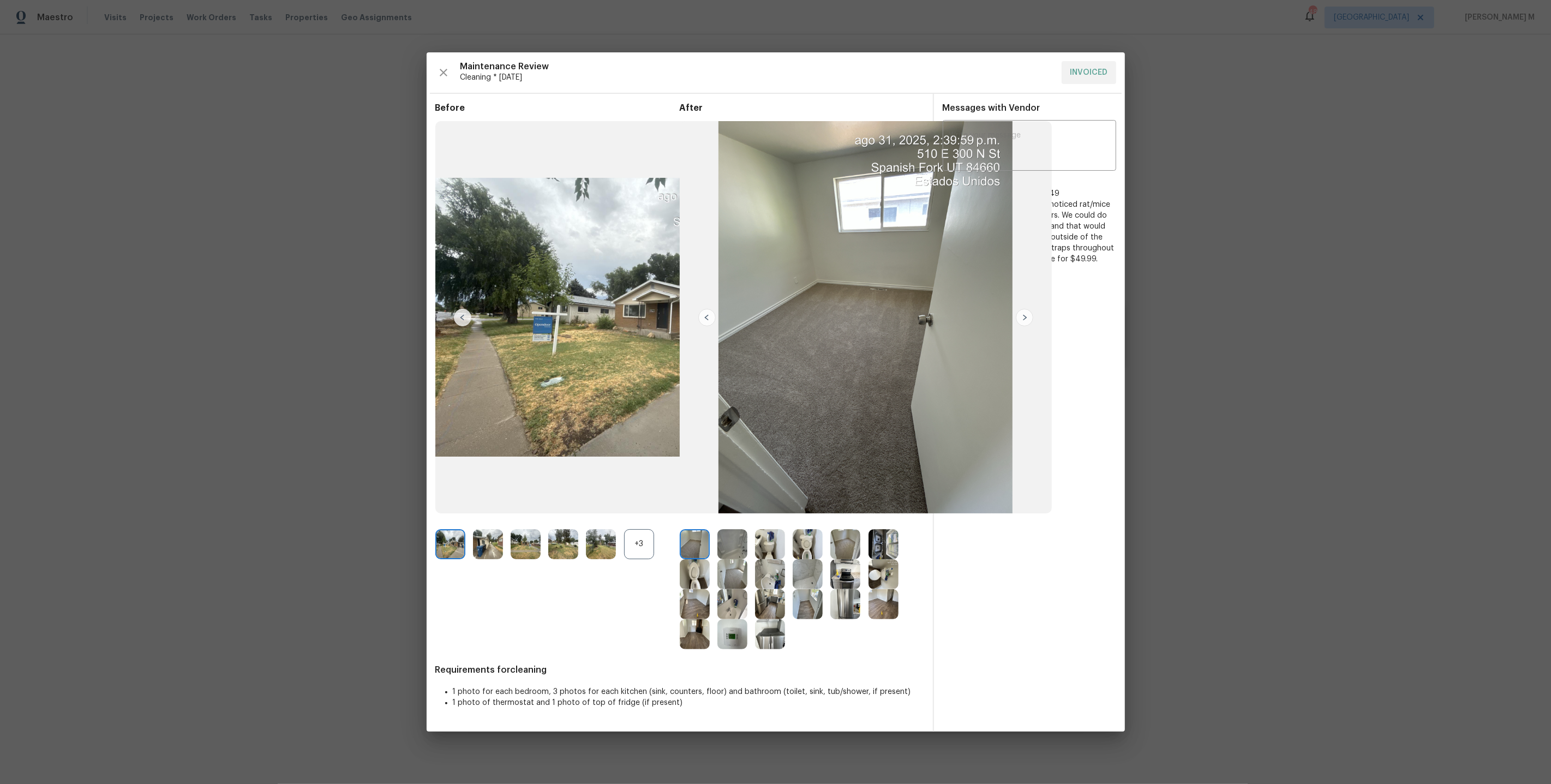
click at [889, 613] on img at bounding box center [882, 604] width 30 height 30
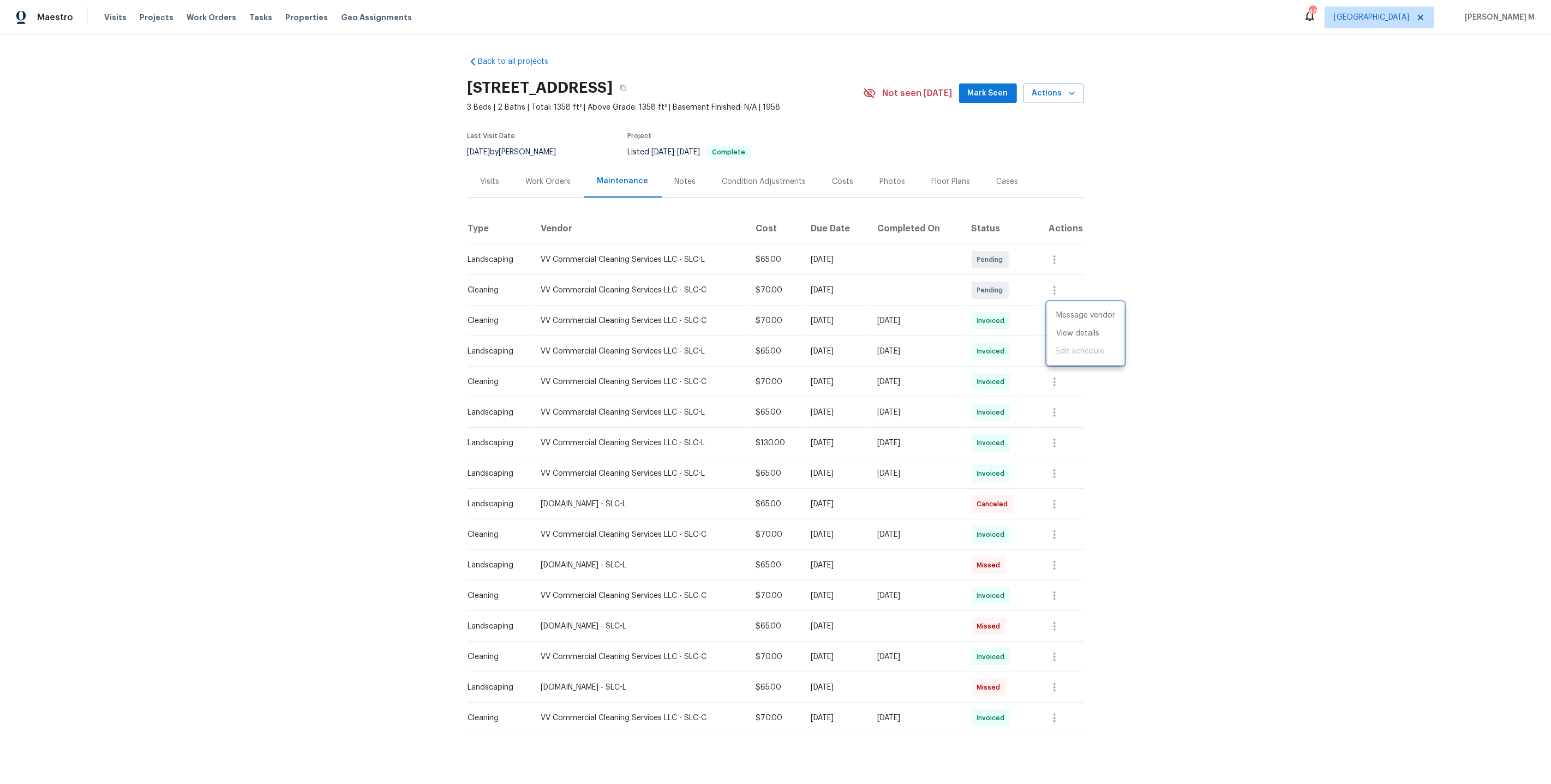
click at [1238, 444] on div at bounding box center [776, 392] width 1551 height 784
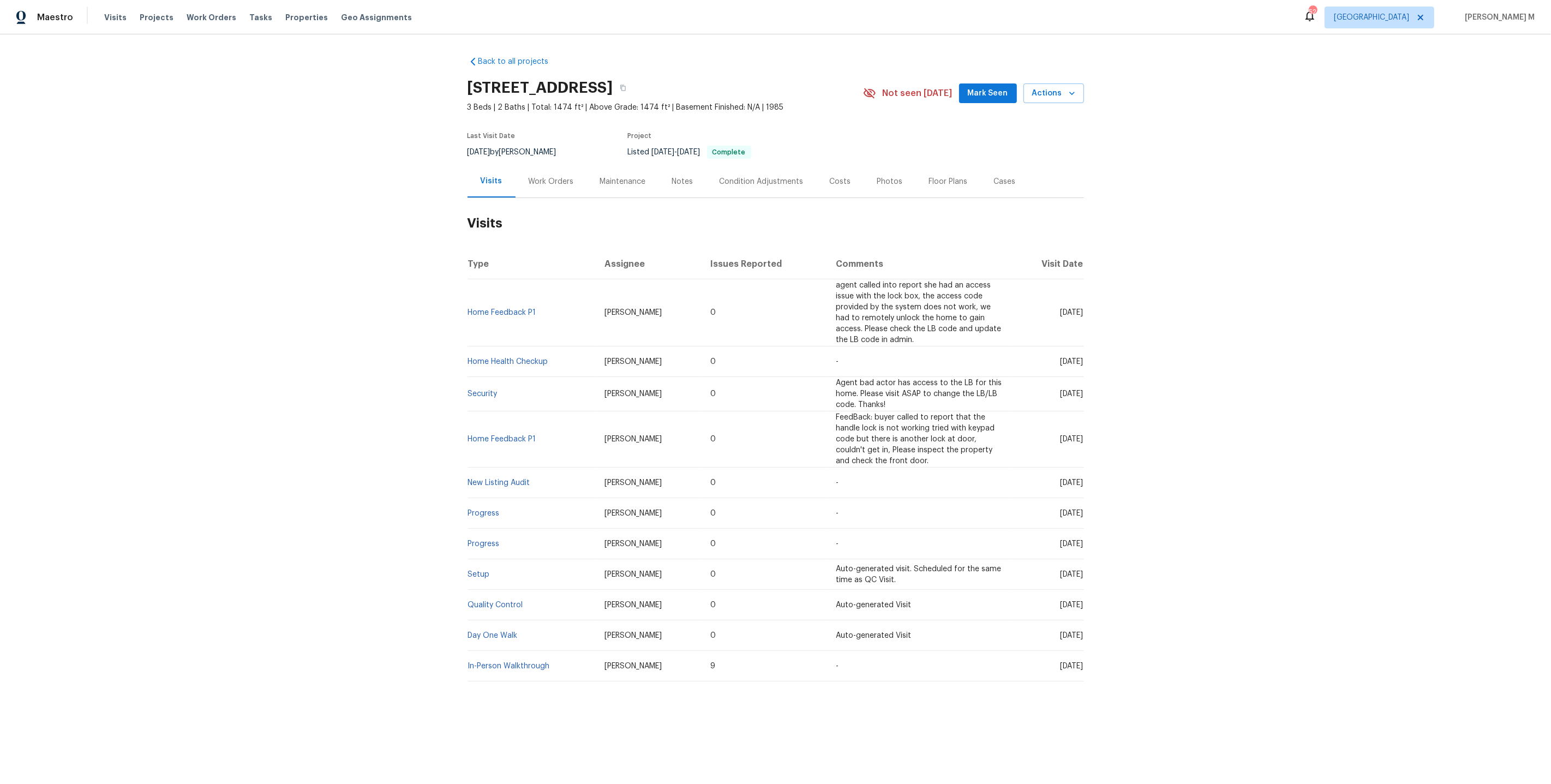
click at [528, 176] on div "Work Orders" at bounding box center [550, 180] width 45 height 11
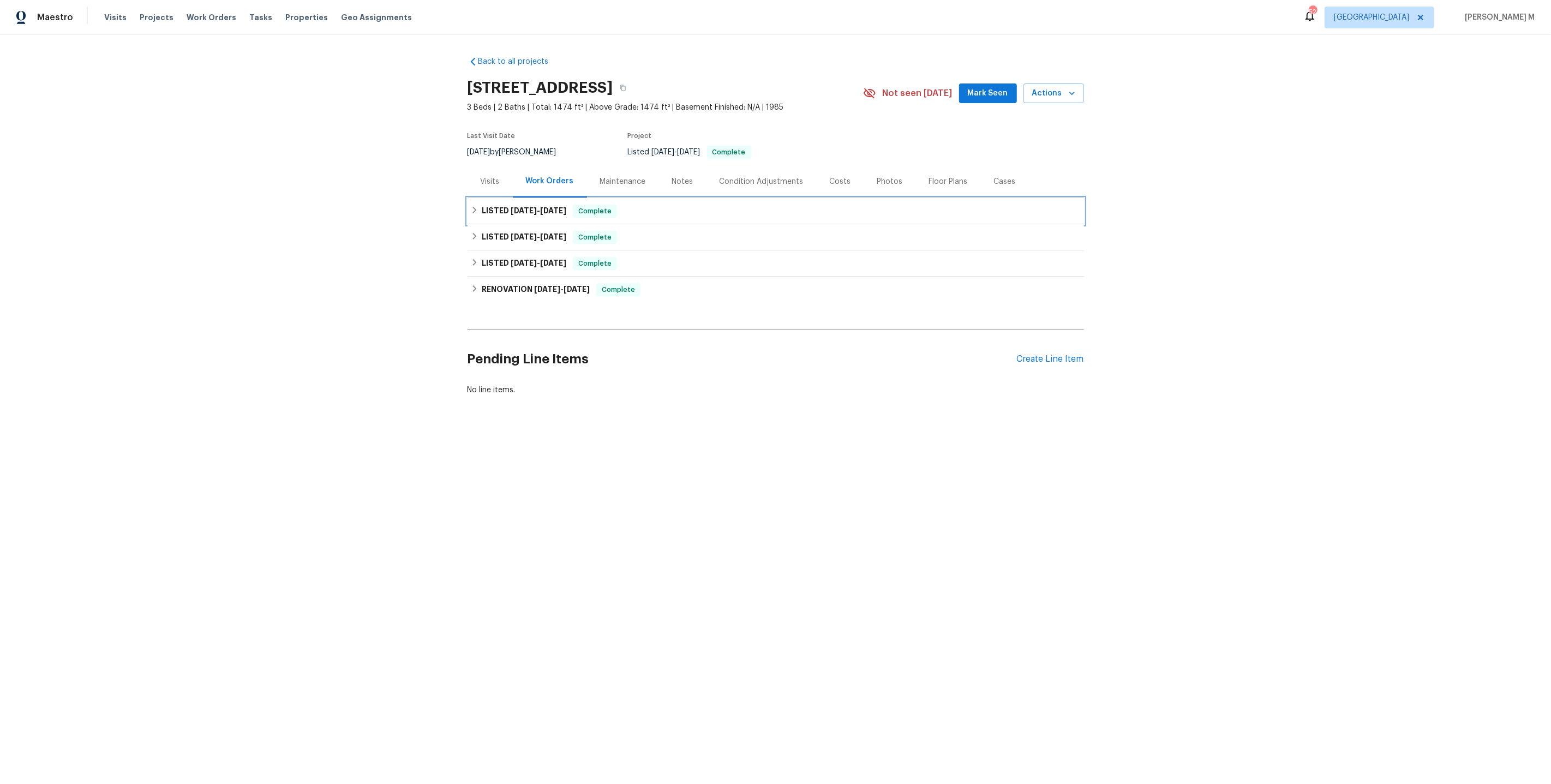
click at [531, 206] on span "[DATE]" at bounding box center [523, 210] width 26 height 8
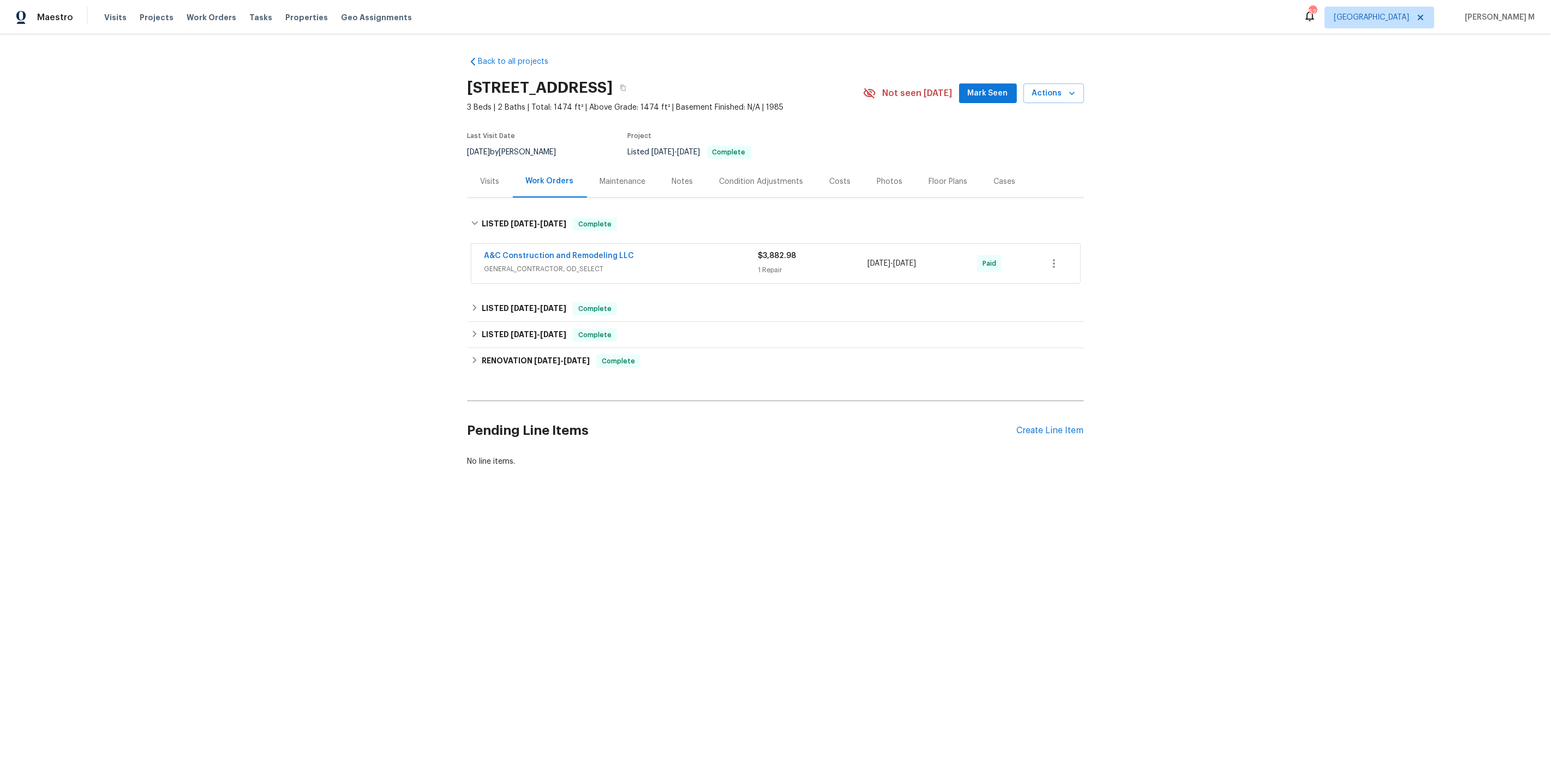
click at [527, 267] on span "GENERAL_CONTRACTOR, OD_SELECT" at bounding box center [621, 268] width 274 height 11
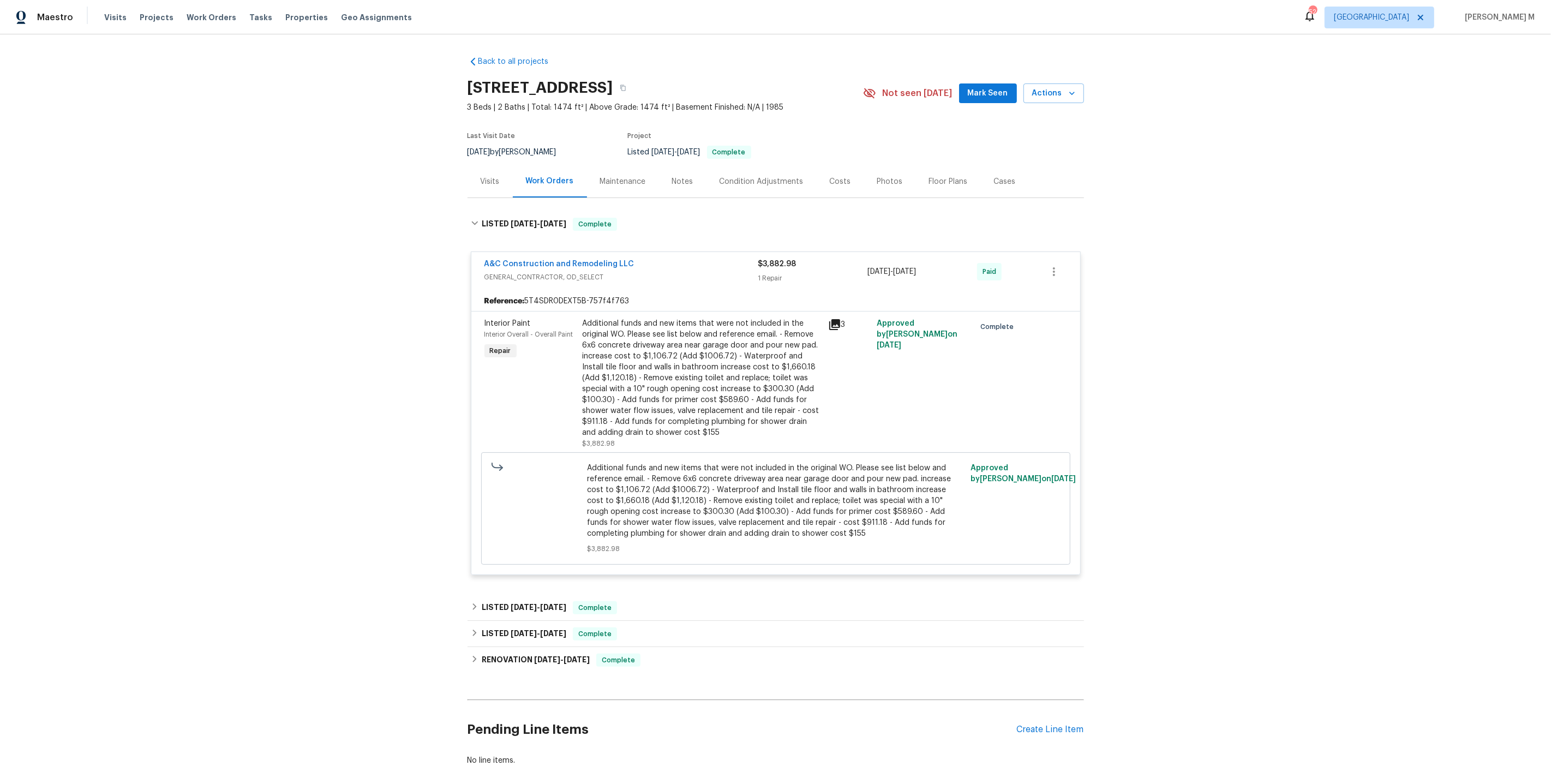
scroll to position [40, 0]
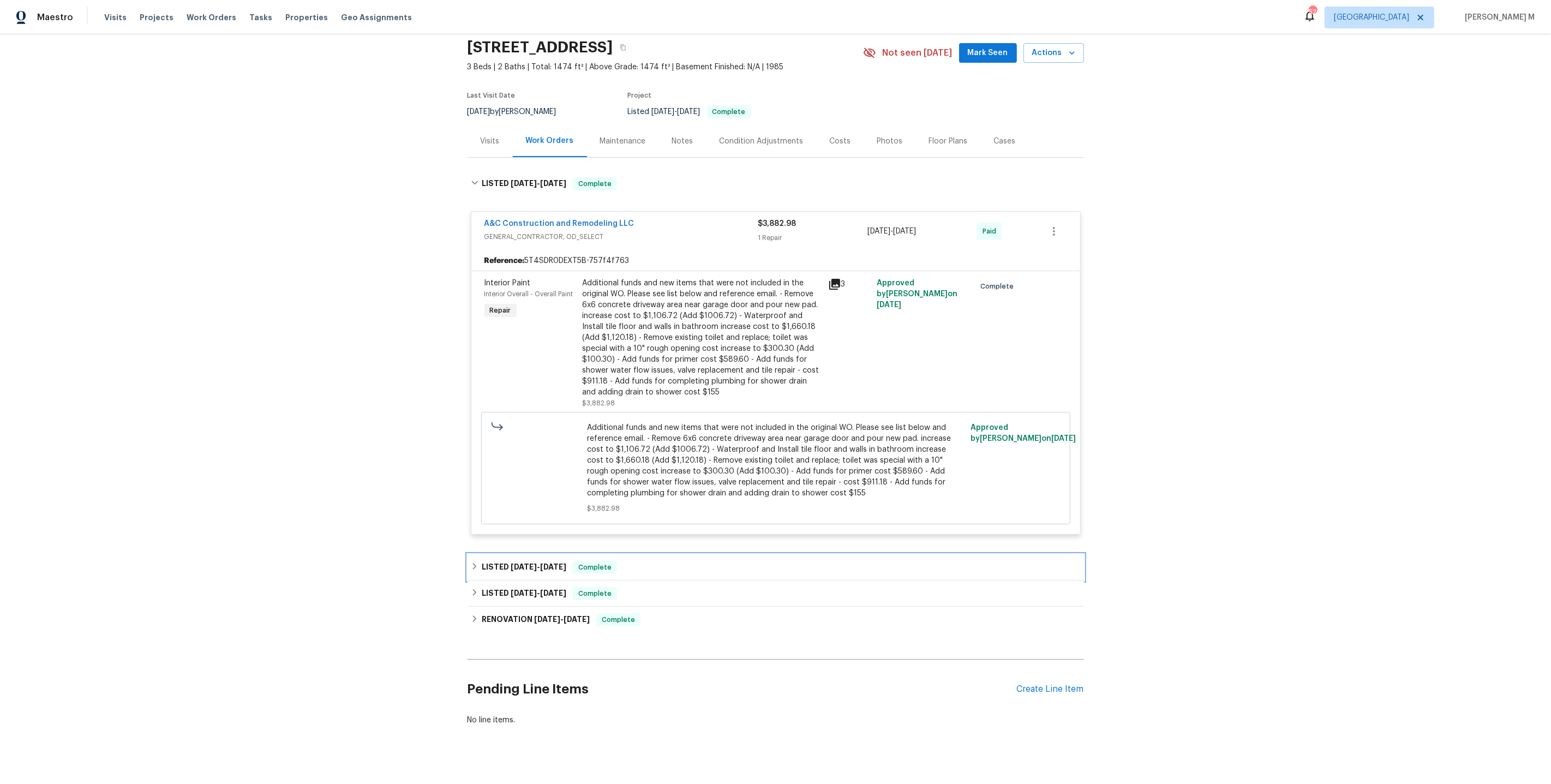
click at [499, 561] on h6 "LISTED 6/8/25 - 6/17/25" at bounding box center [523, 567] width 85 height 13
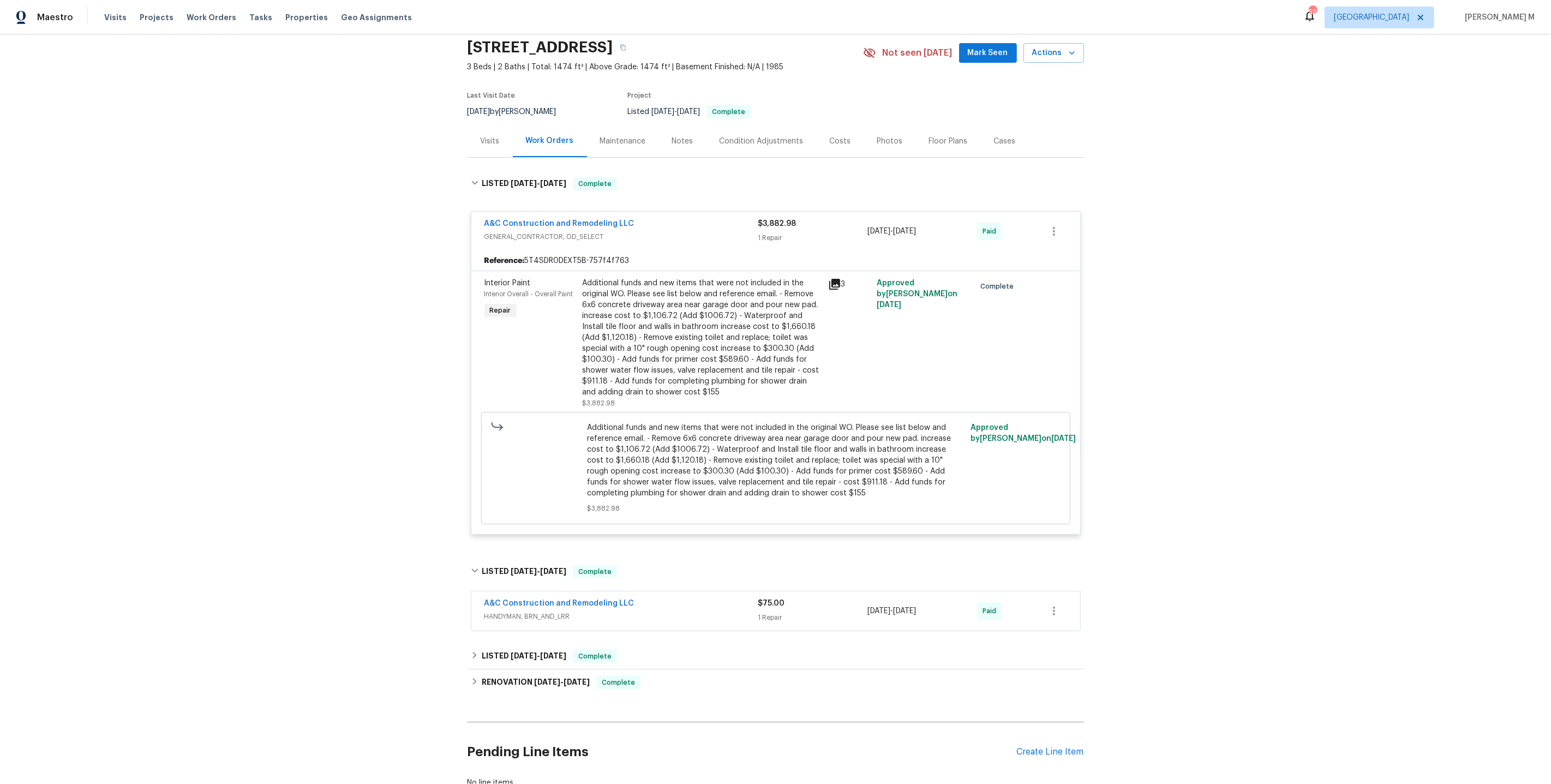
click at [497, 599] on div "A&C Construction and Remodeling LLC" at bounding box center [621, 604] width 274 height 13
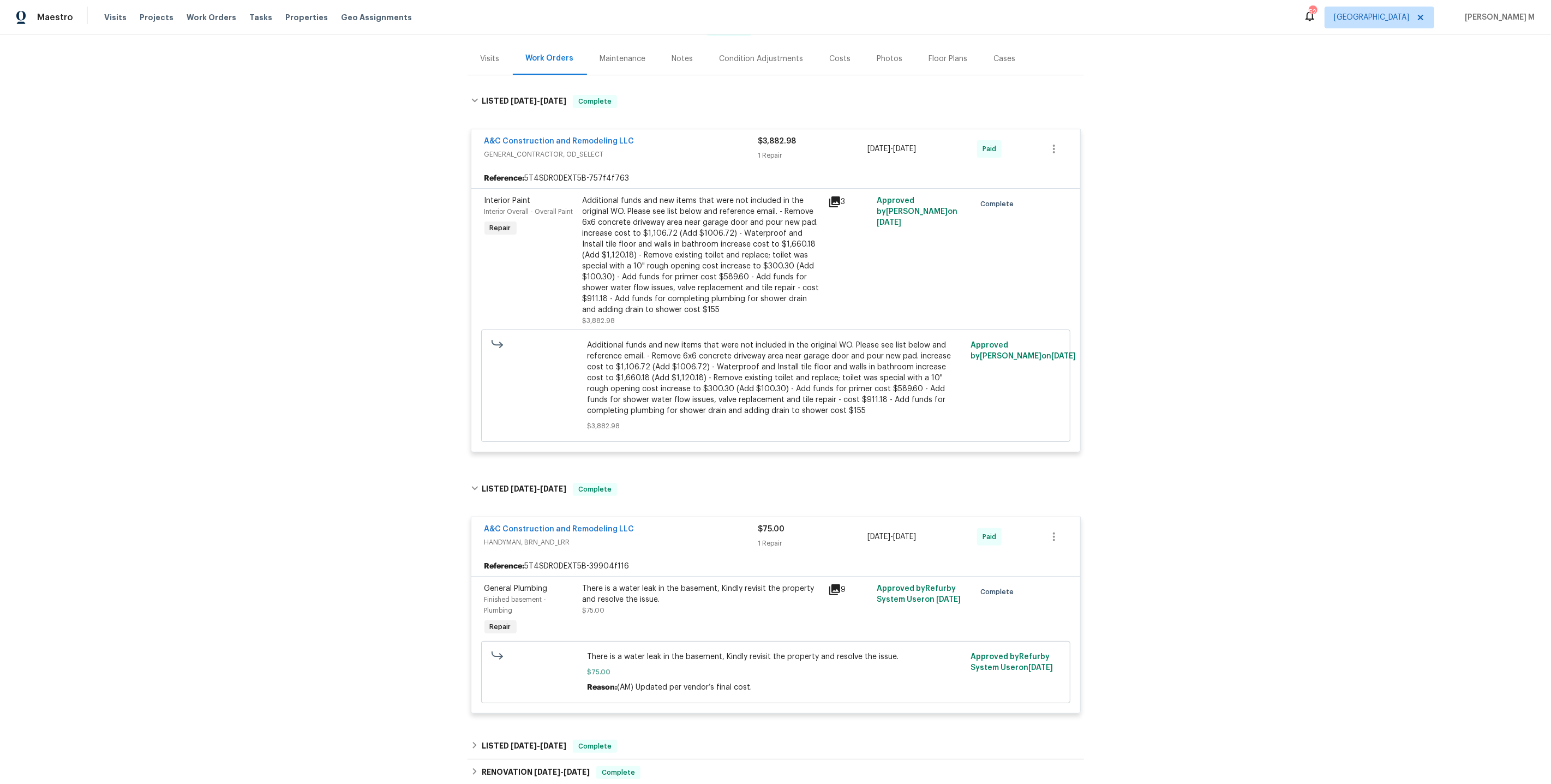
scroll to position [260, 0]
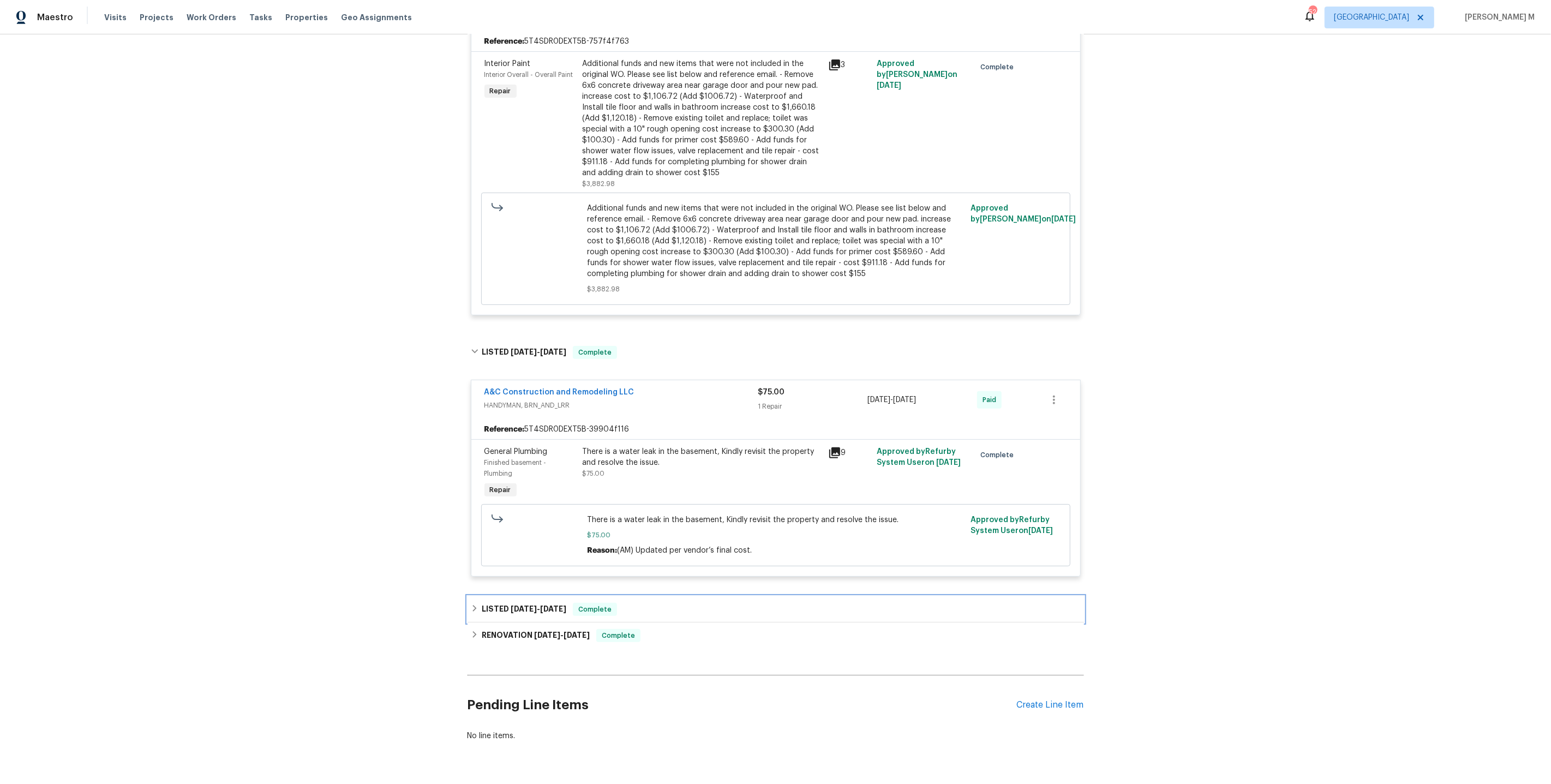
click at [493, 603] on h6 "LISTED 5/21/25 - 5/27/25" at bounding box center [523, 609] width 85 height 13
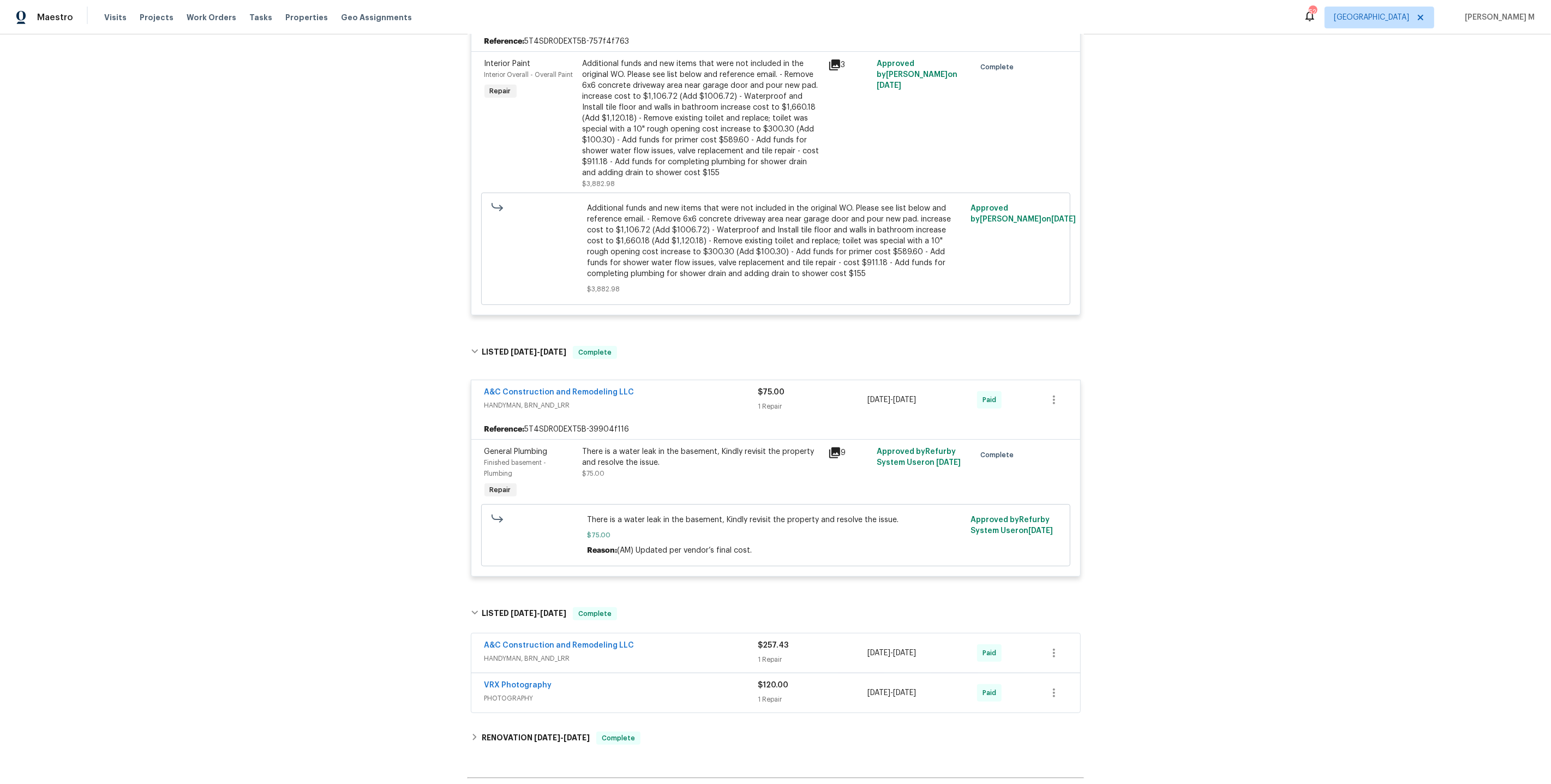
click at [501, 653] on span "HANDYMAN, BRN_AND_LRR" at bounding box center [621, 658] width 274 height 11
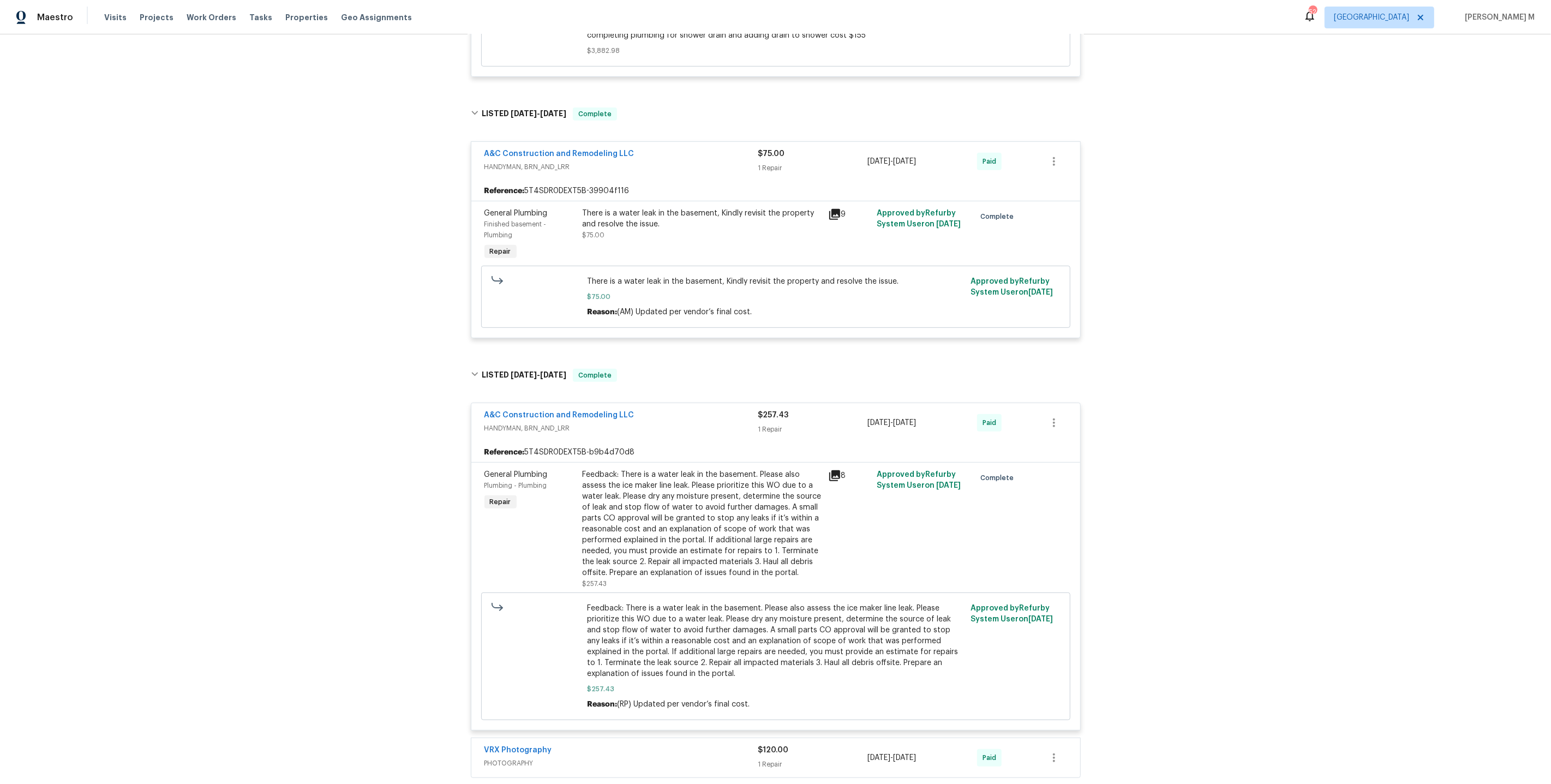
scroll to position [498, 0]
click at [573, 149] on link "A&C Construction and Remodeling LLC" at bounding box center [559, 153] width 150 height 8
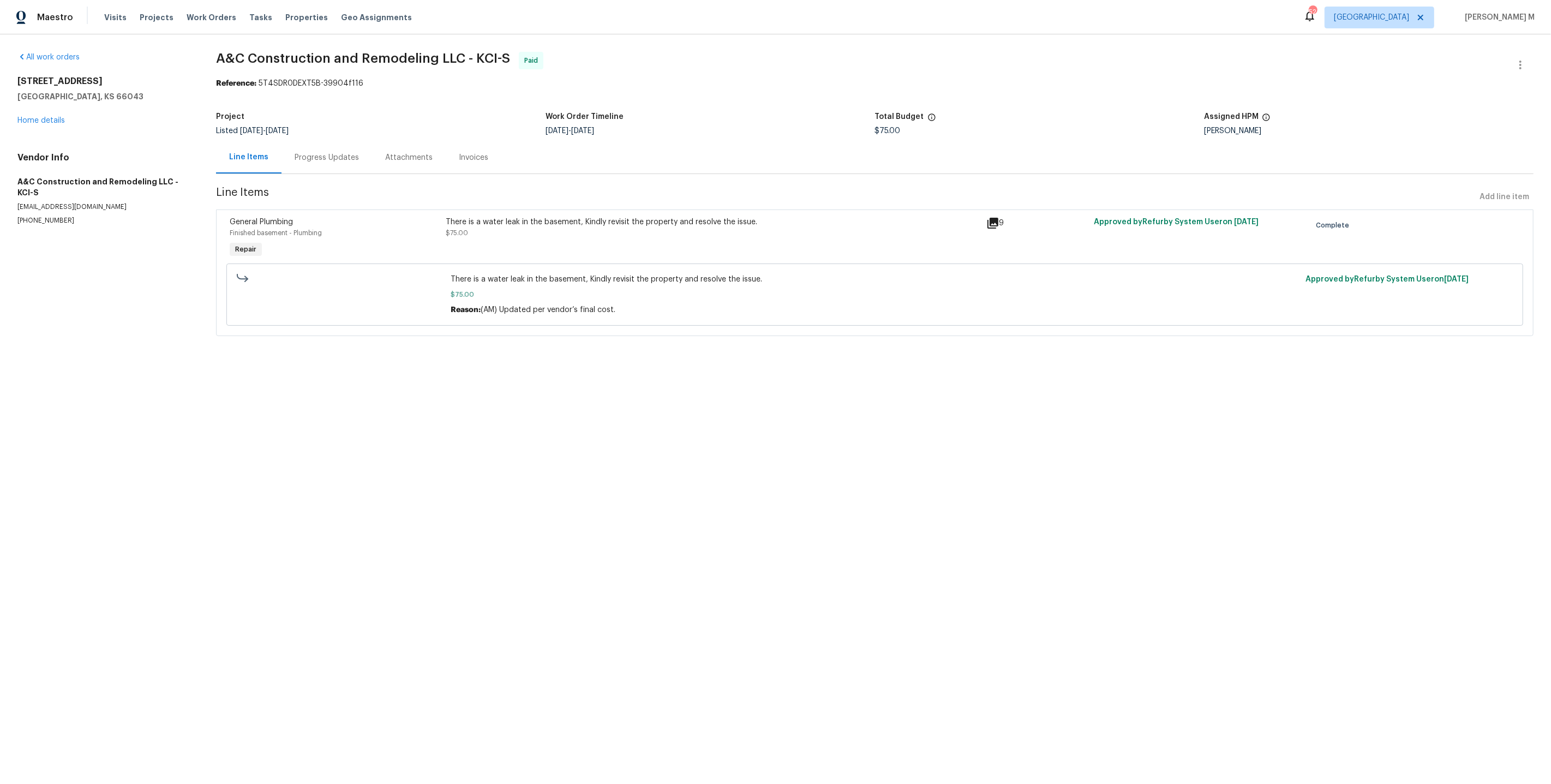
click at [299, 158] on div "Progress Updates" at bounding box center [326, 157] width 64 height 11
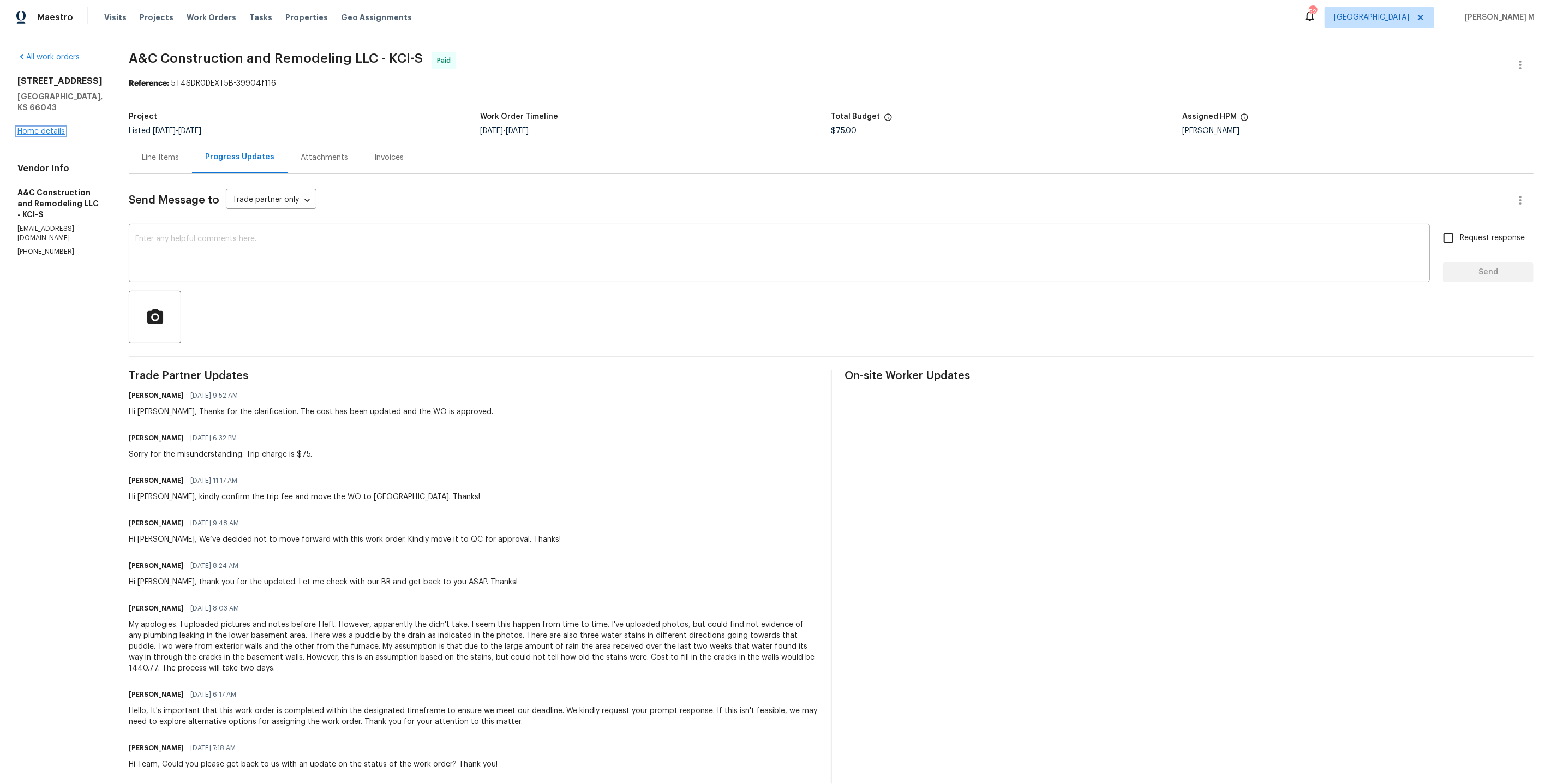
click at [35, 128] on link "Home details" at bounding box center [41, 132] width 48 height 8
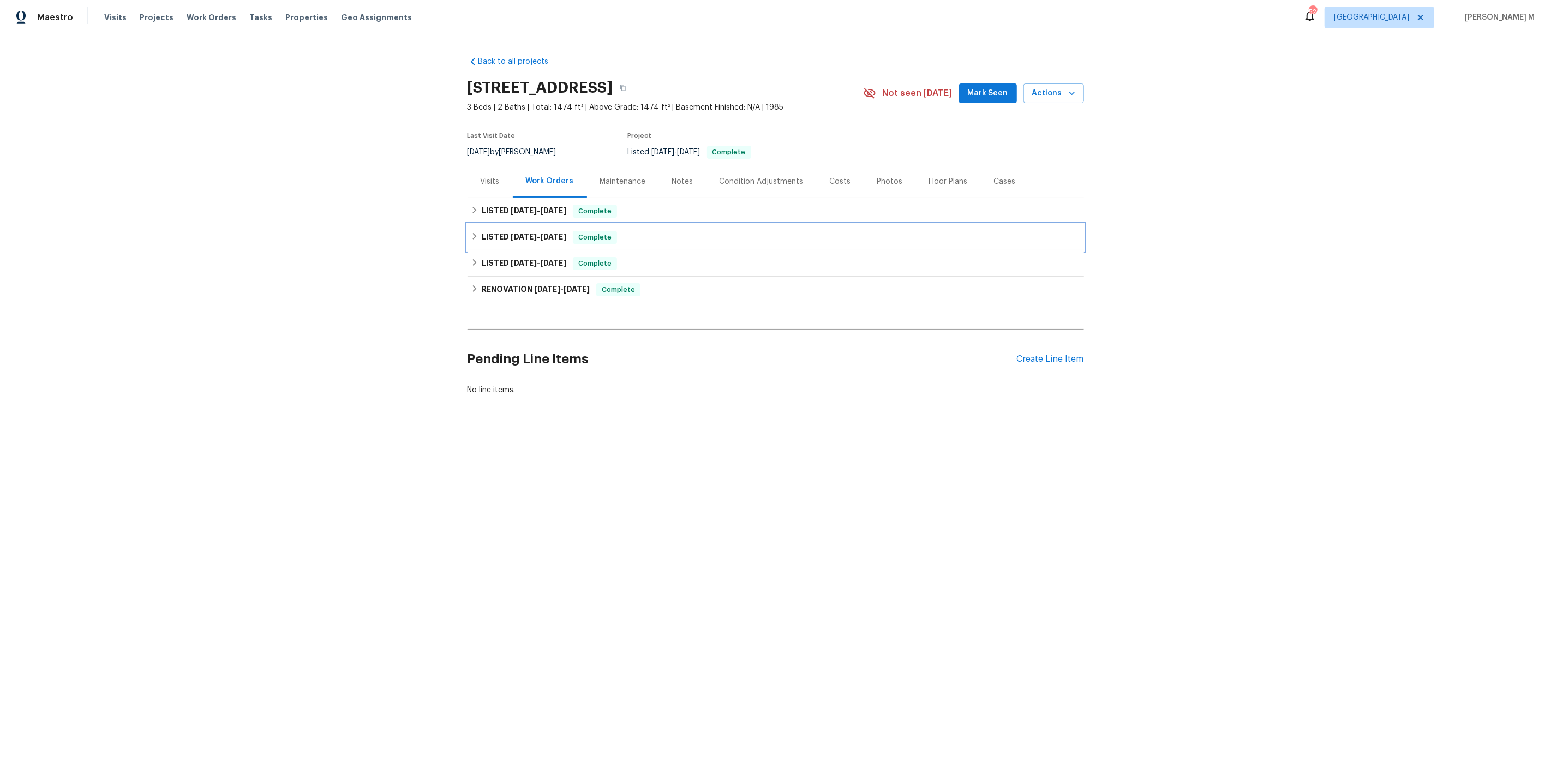
click at [511, 239] on div "LISTED 6/8/25 - 6/17/25 Complete" at bounding box center [775, 237] width 616 height 26
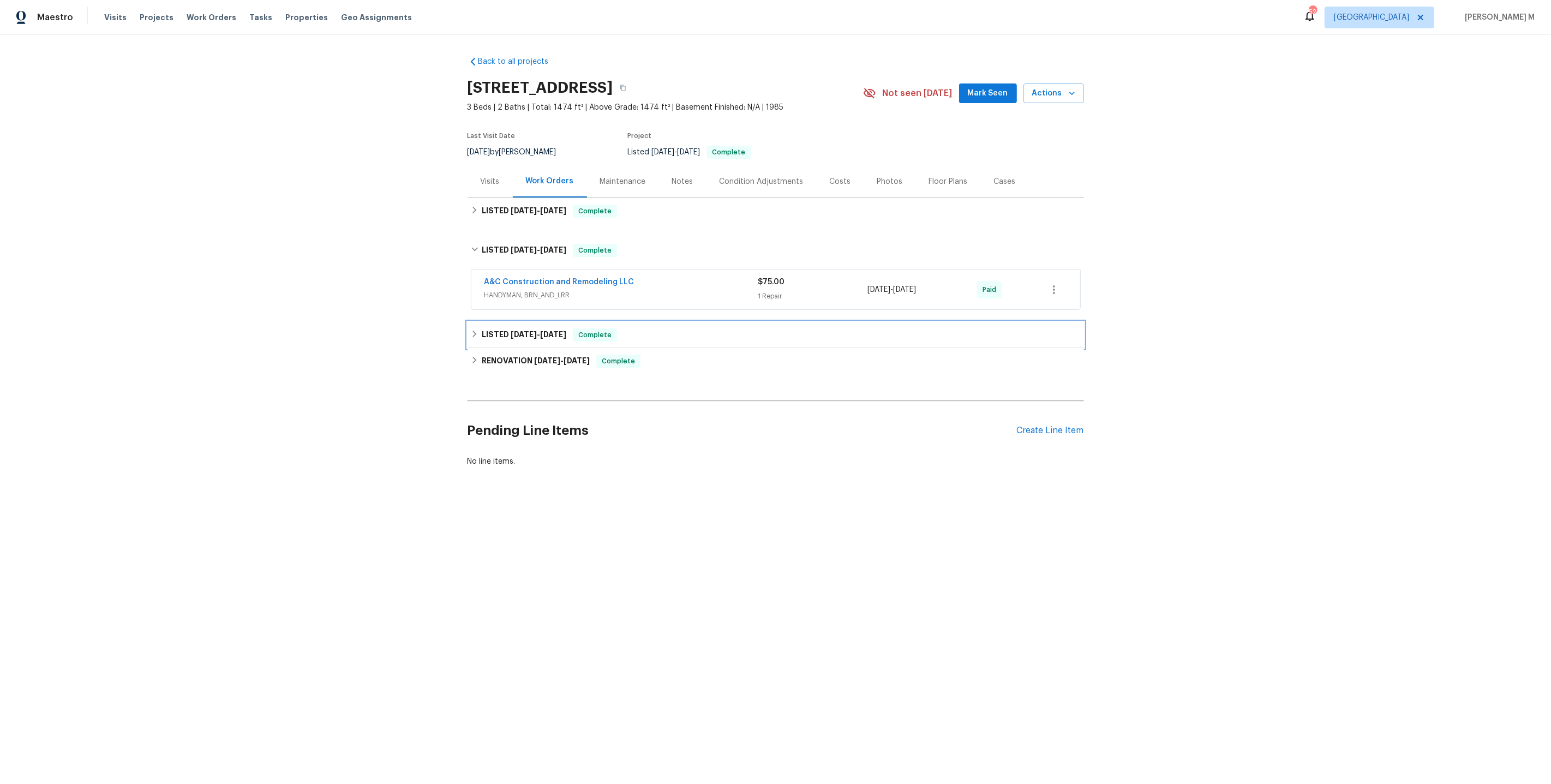
click at [522, 328] on h6 "LISTED 5/21/25 - 5/27/25" at bounding box center [523, 335] width 85 height 13
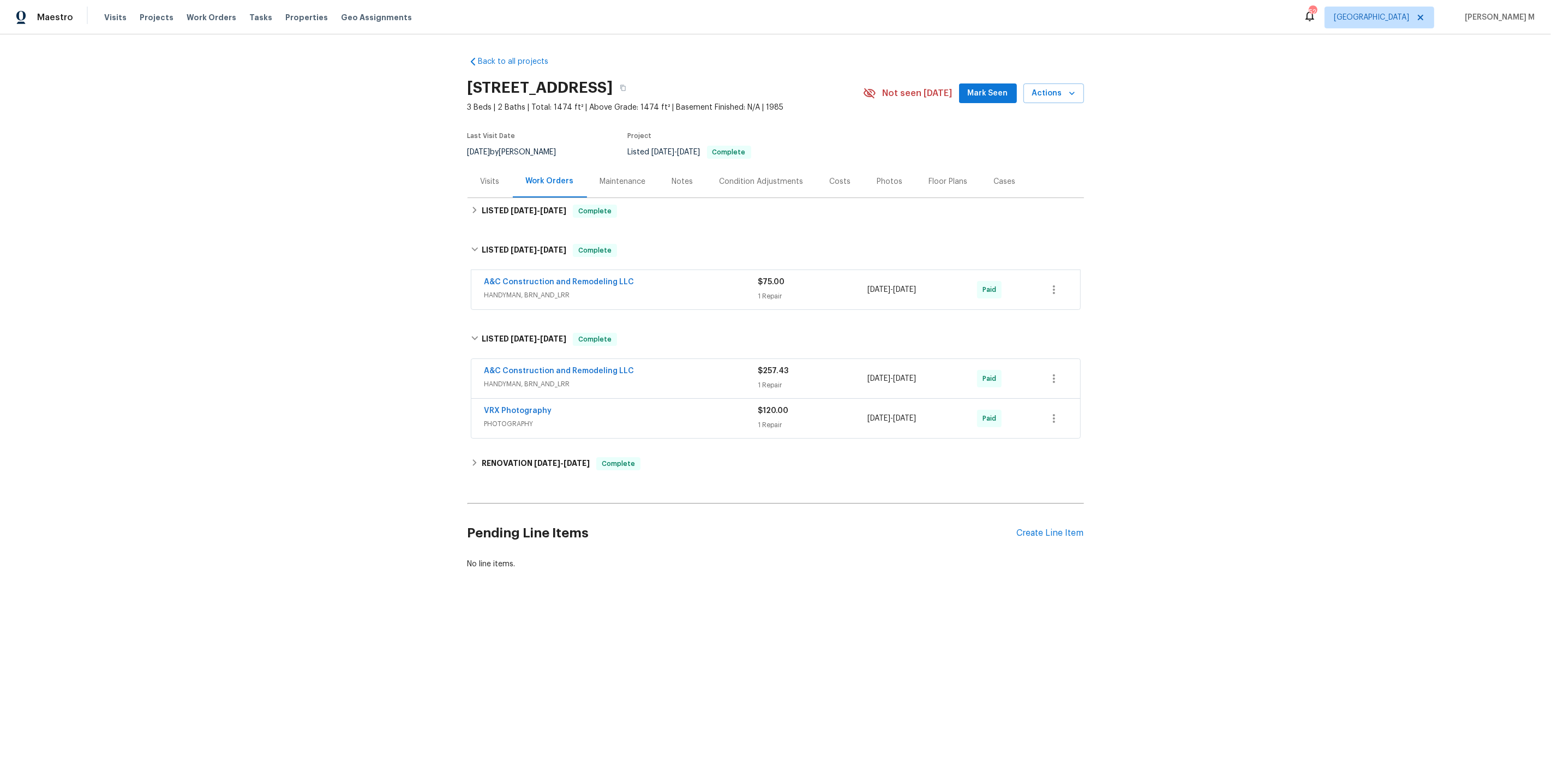
click at [534, 293] on span "HANDYMAN, BRN_AND_LRR" at bounding box center [621, 294] width 274 height 11
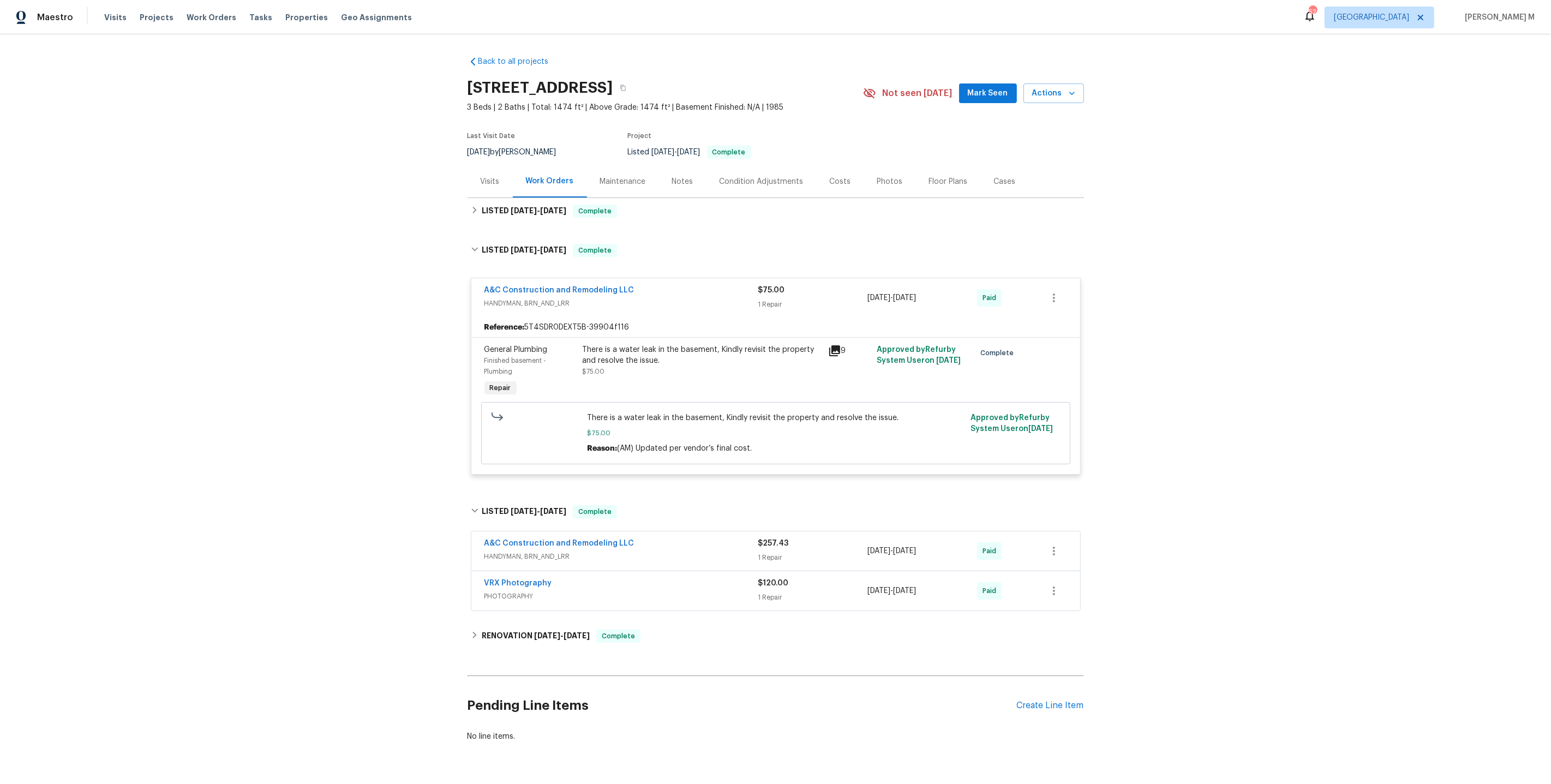
click at [501, 551] on span "HANDYMAN, BRN_AND_LRR" at bounding box center [621, 556] width 274 height 11
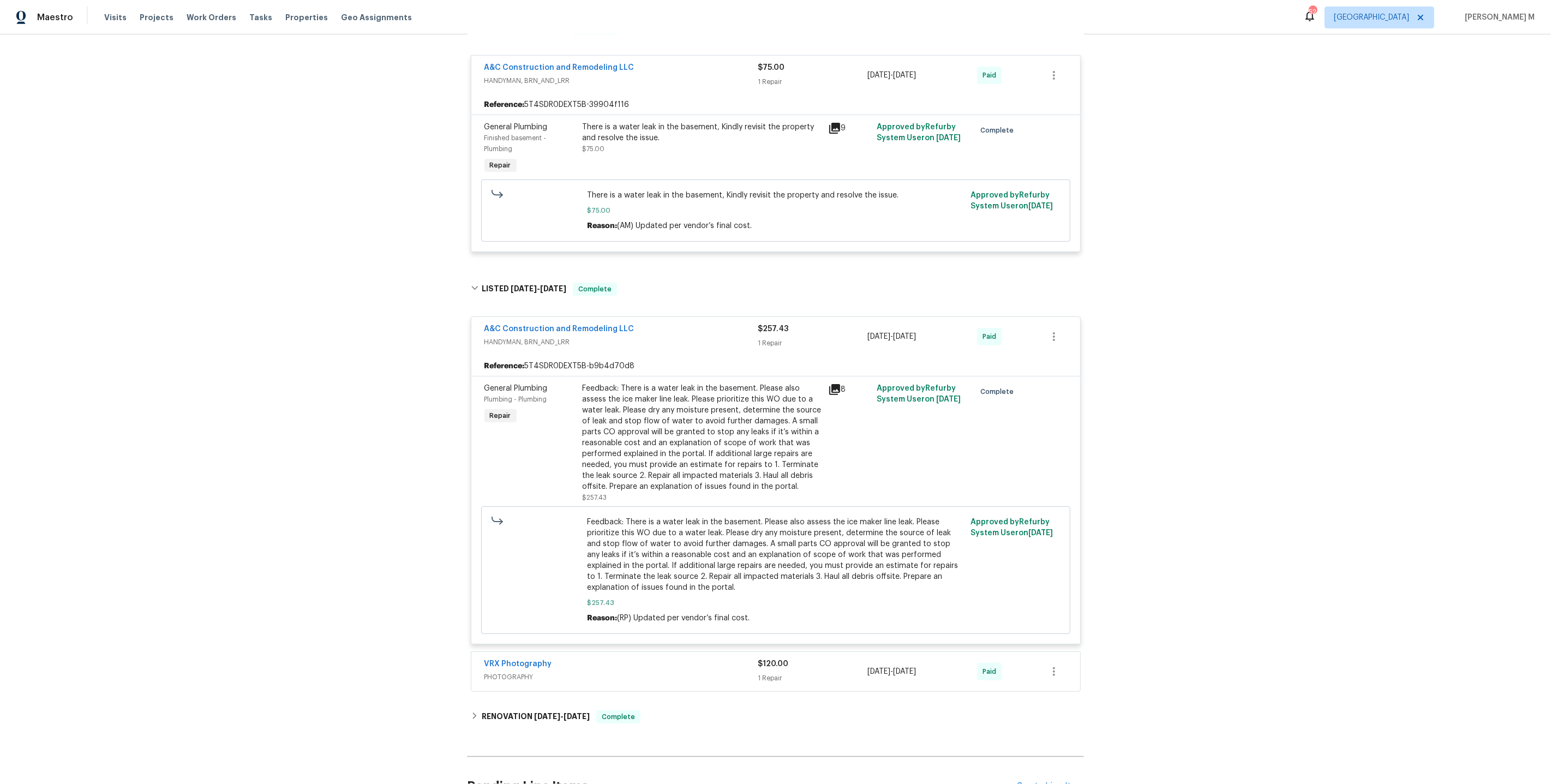
scroll to position [225, 0]
click at [505, 668] on span "PHOTOGRAPHY" at bounding box center [621, 673] width 274 height 11
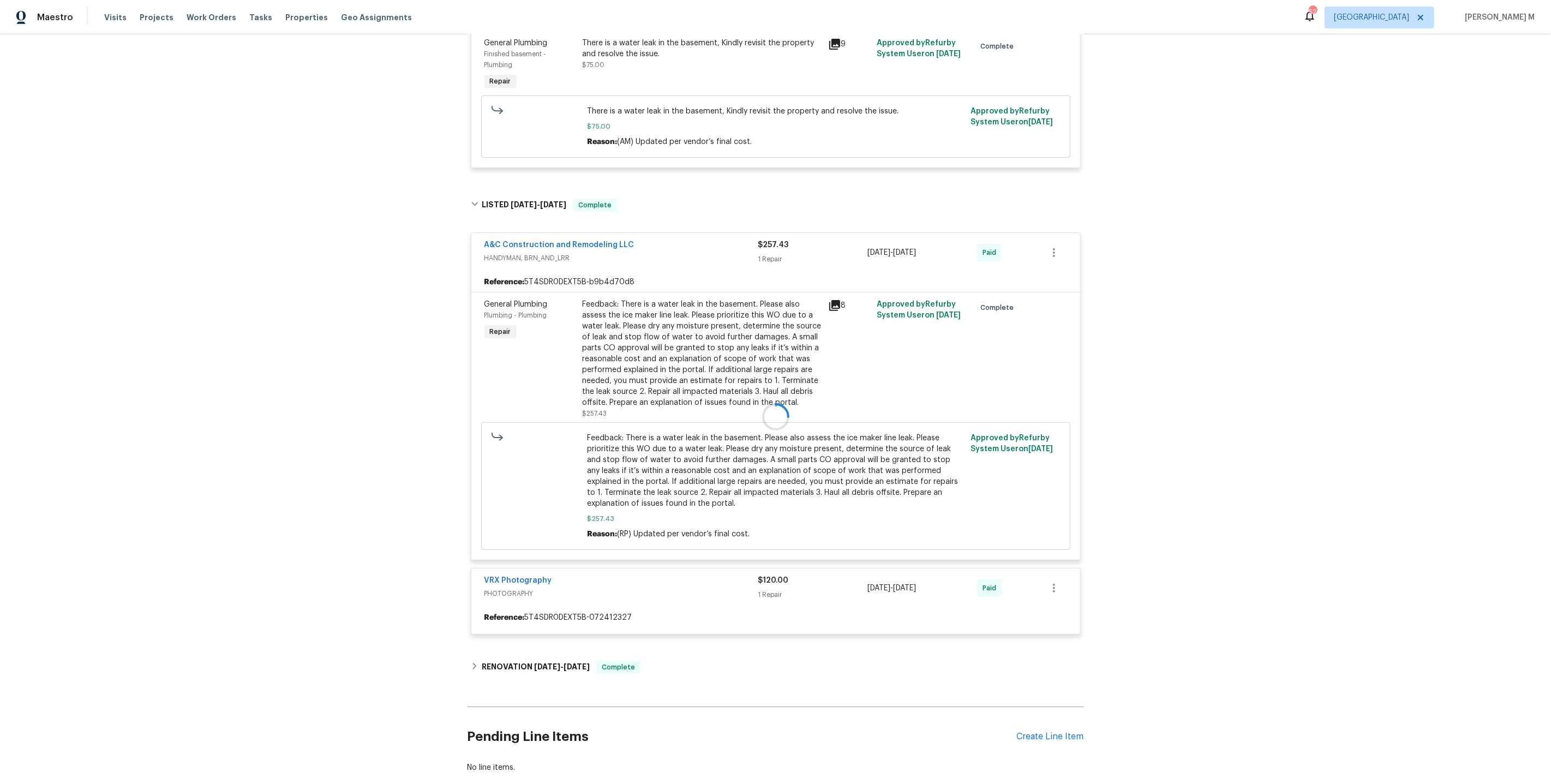
scroll to position [335, 0]
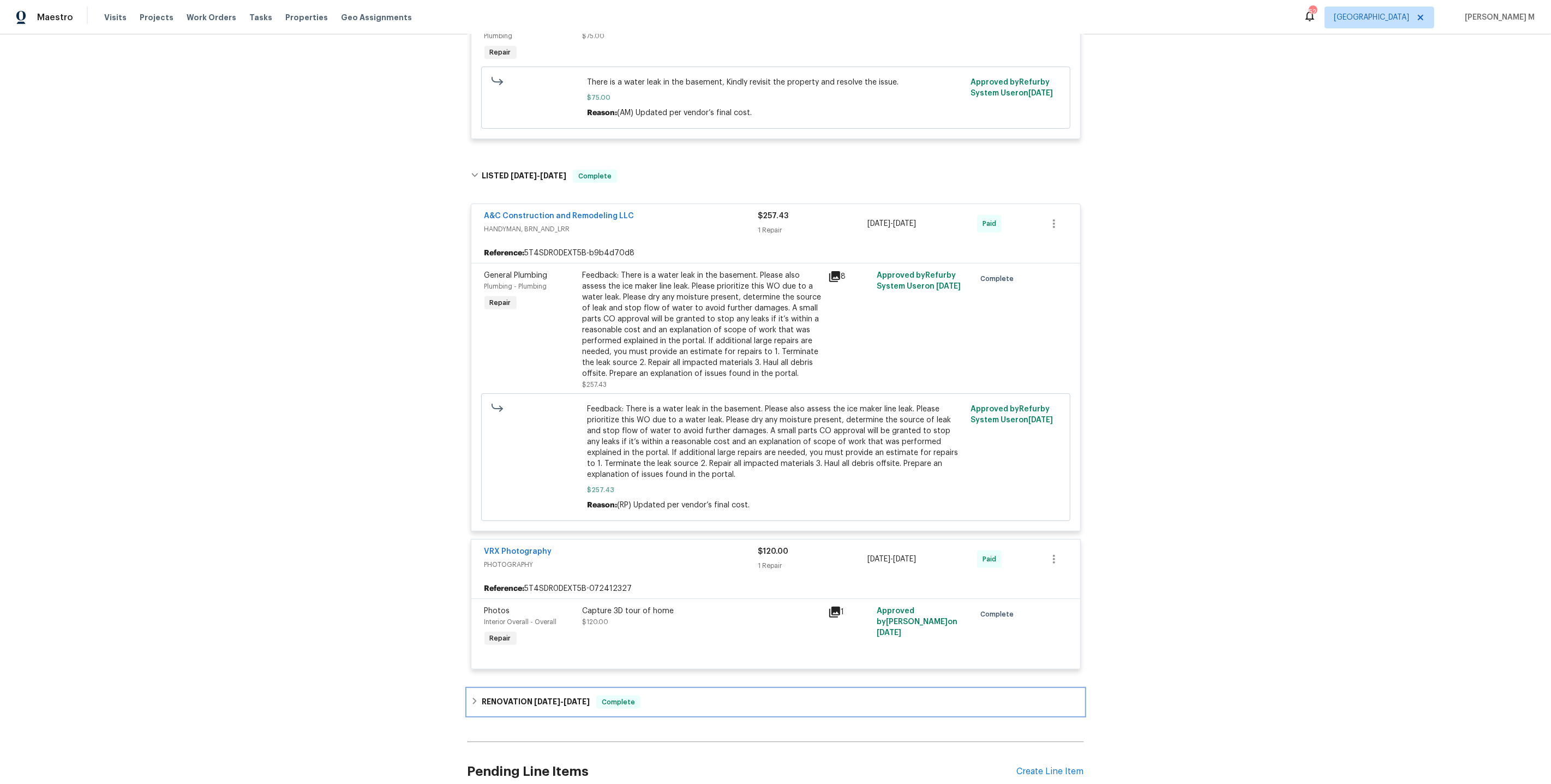
click at [520, 689] on div "RENOVATION 4/9/25 - 4/21/25 Complete" at bounding box center [775, 701] width 616 height 26
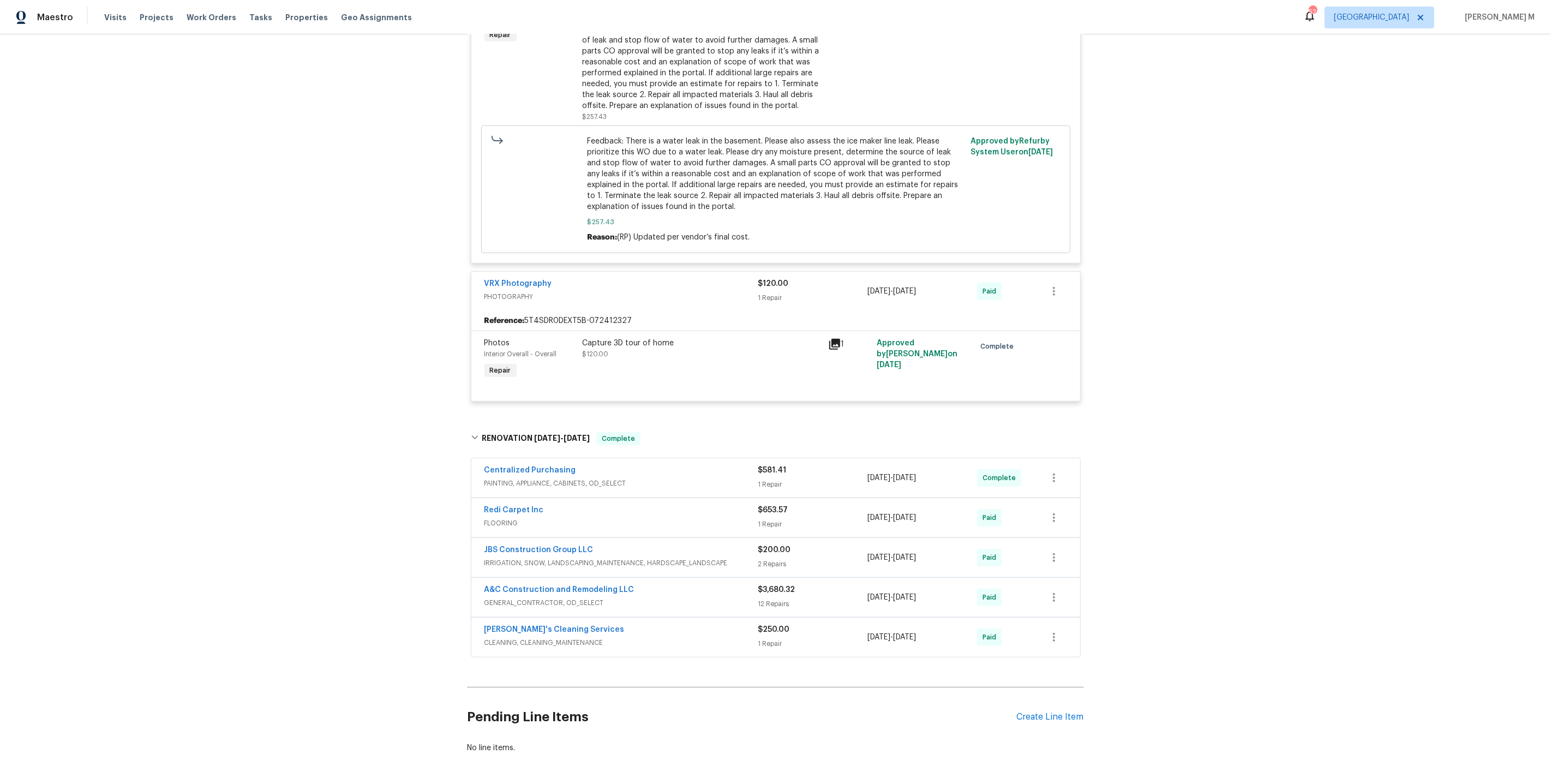
click at [524, 477] on span "PAINTING, APPLIANCE, CABINETS, OD_SELECT" at bounding box center [621, 482] width 274 height 11
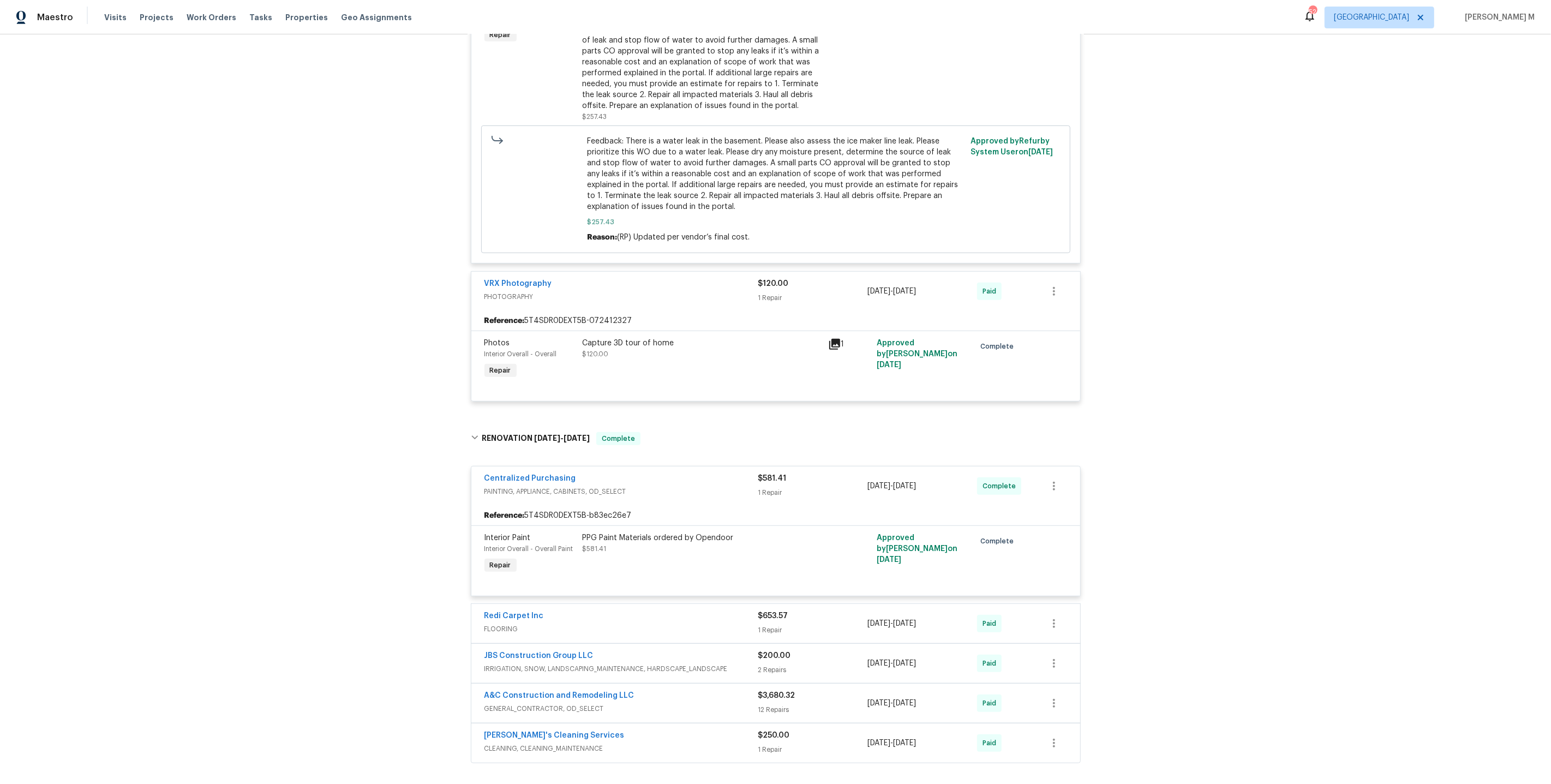
scroll to position [707, 0]
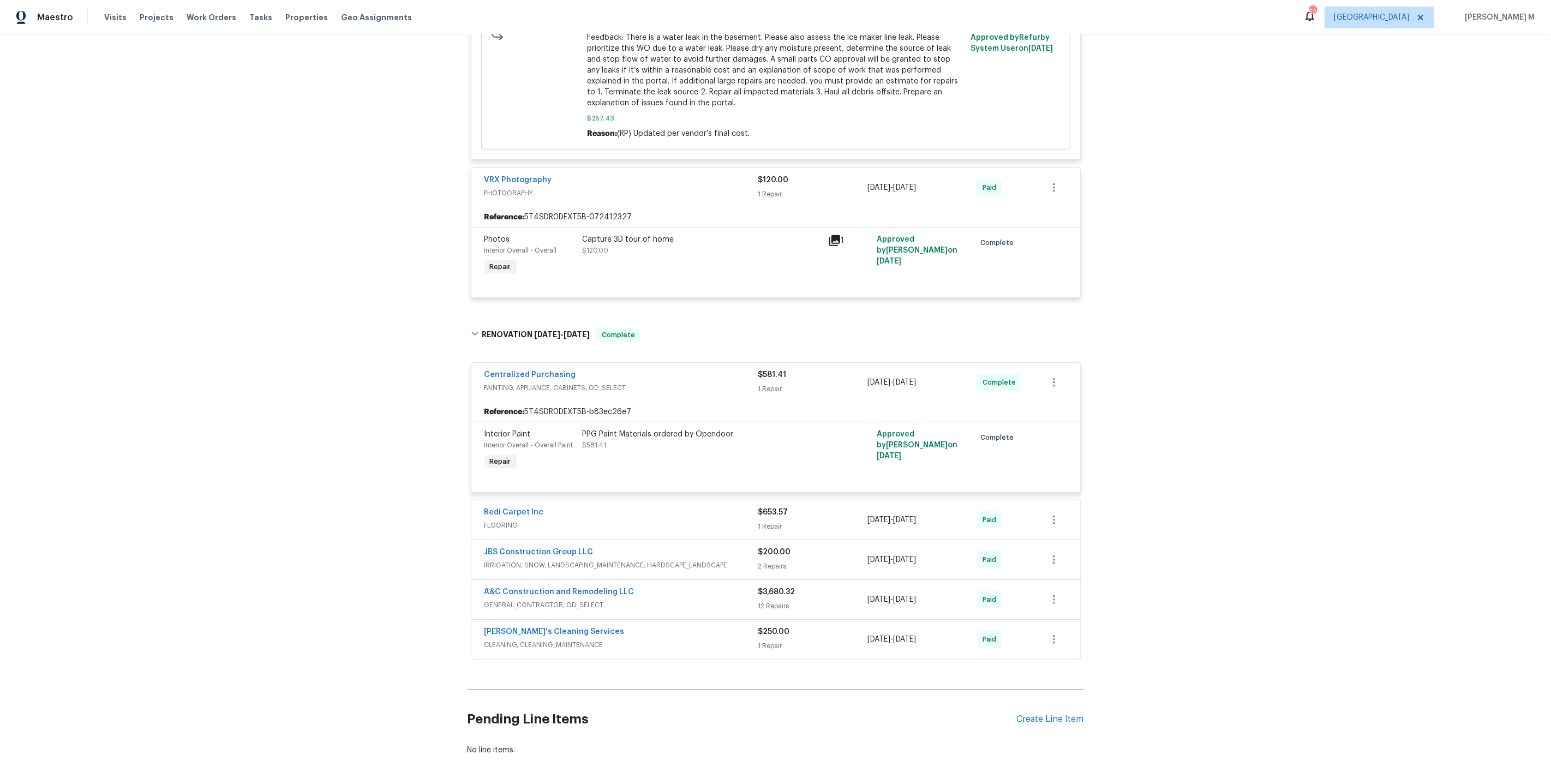
click at [508, 519] on span "FLOORING" at bounding box center [621, 524] width 274 height 11
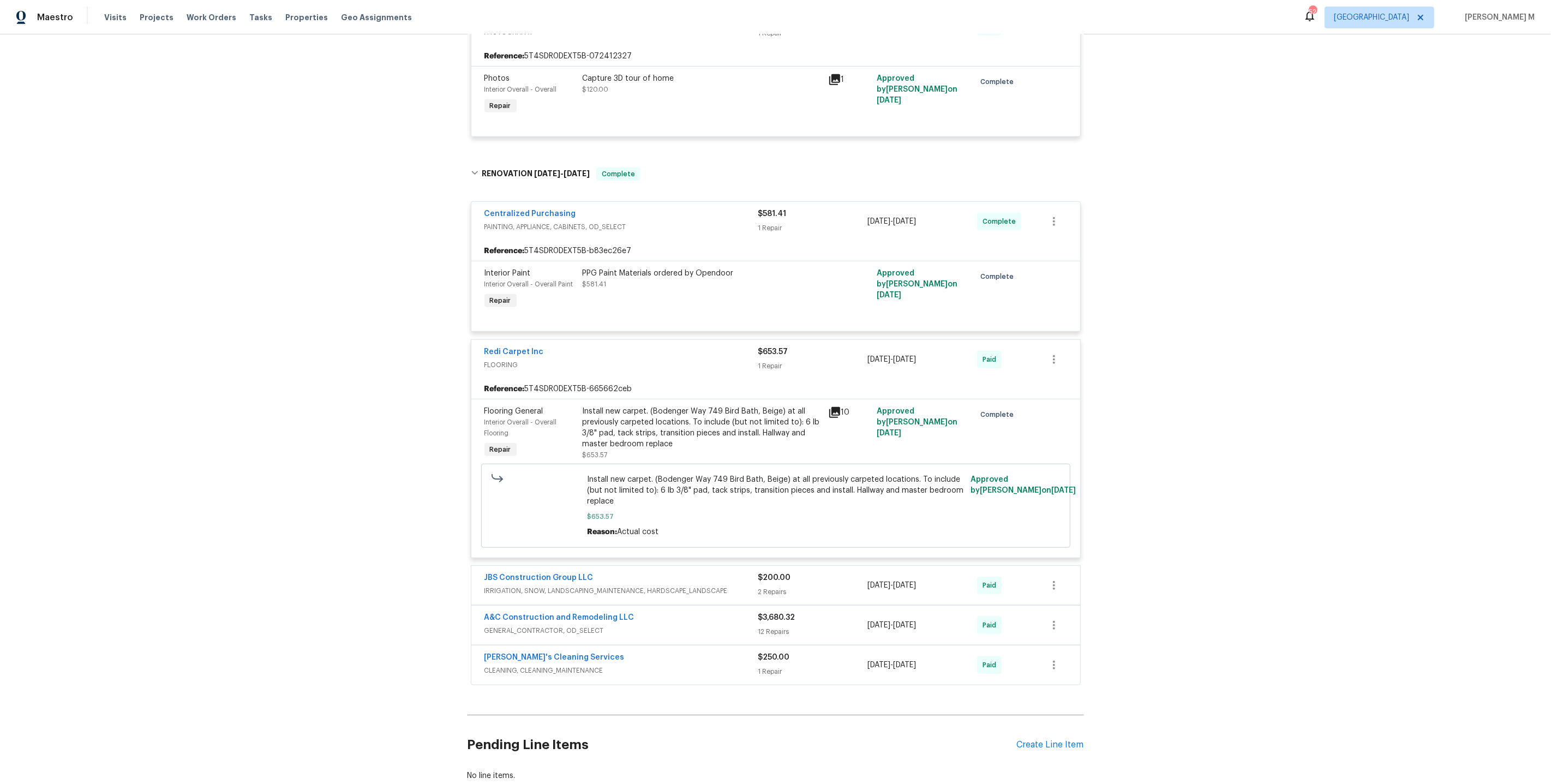
scroll to position [870, 0]
click at [554, 569] on div "JBS Construction Group LLC IRRIGATION, SNOW, LANDSCAPING_MAINTENANCE, HARDSCAPE…" at bounding box center [621, 582] width 274 height 26
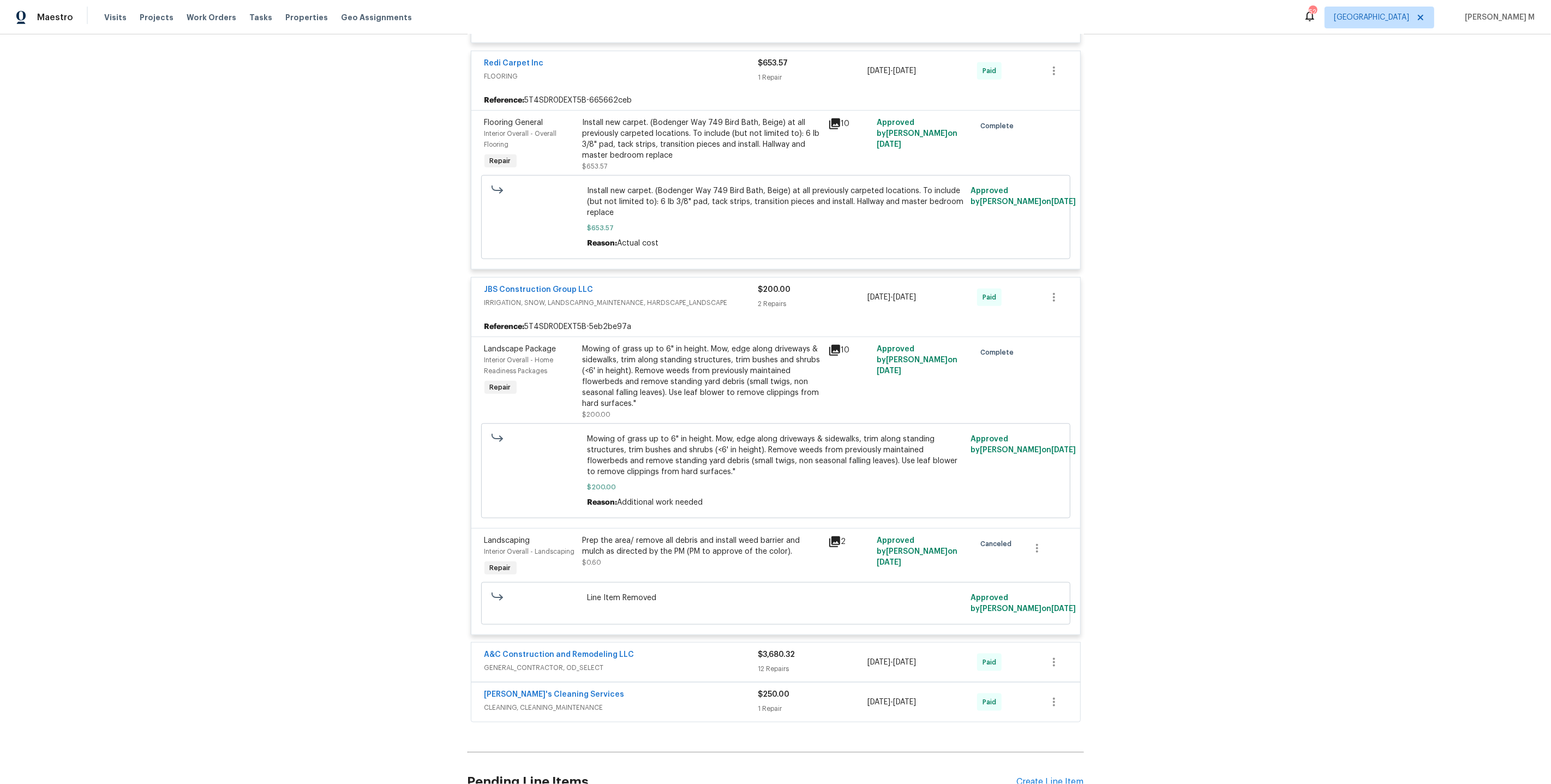
scroll to position [1157, 0]
click at [550, 661] on span "GENERAL_CONTRACTOR, OD_SELECT" at bounding box center [621, 666] width 274 height 11
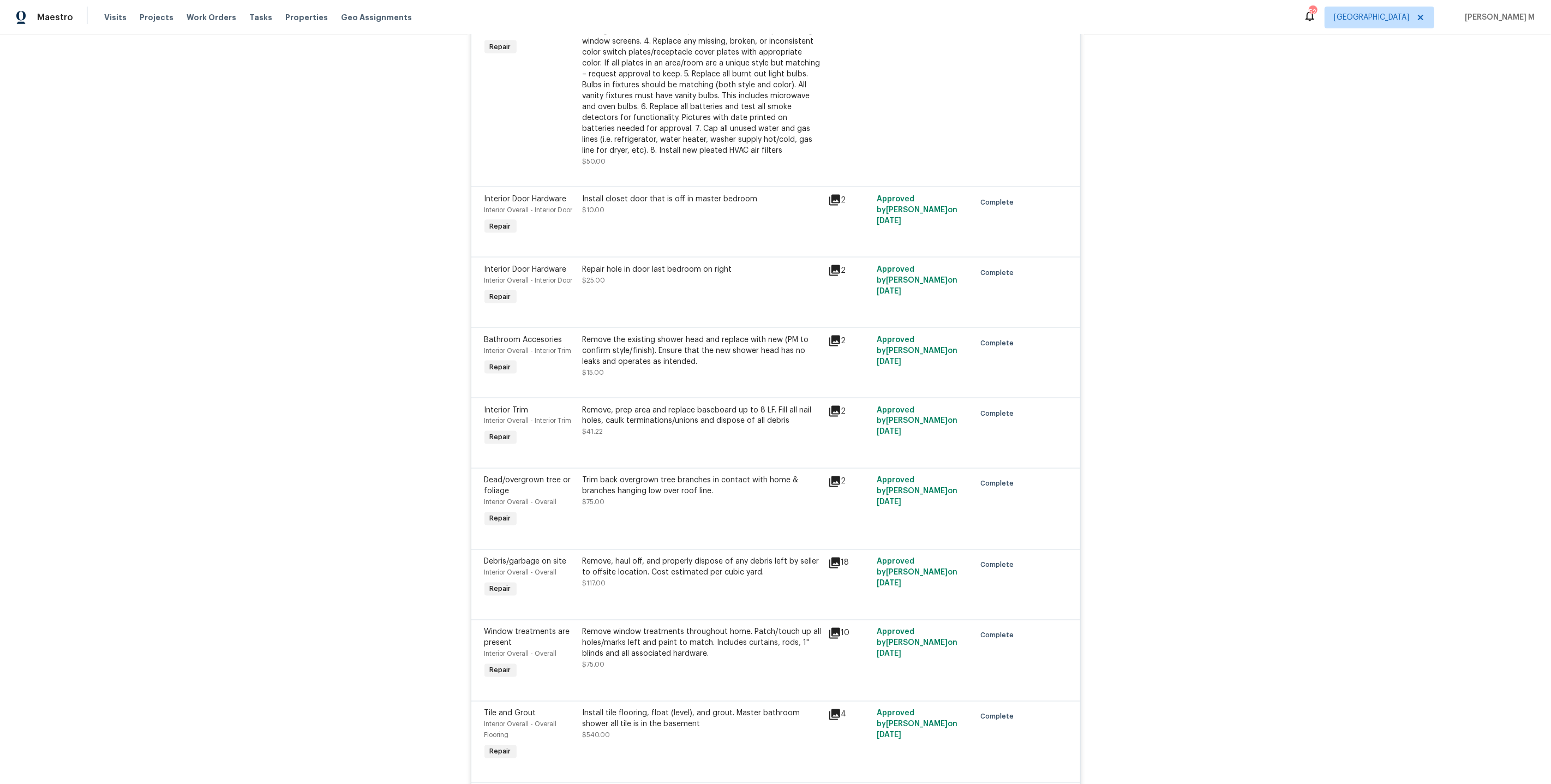
scroll to position [1947, 0]
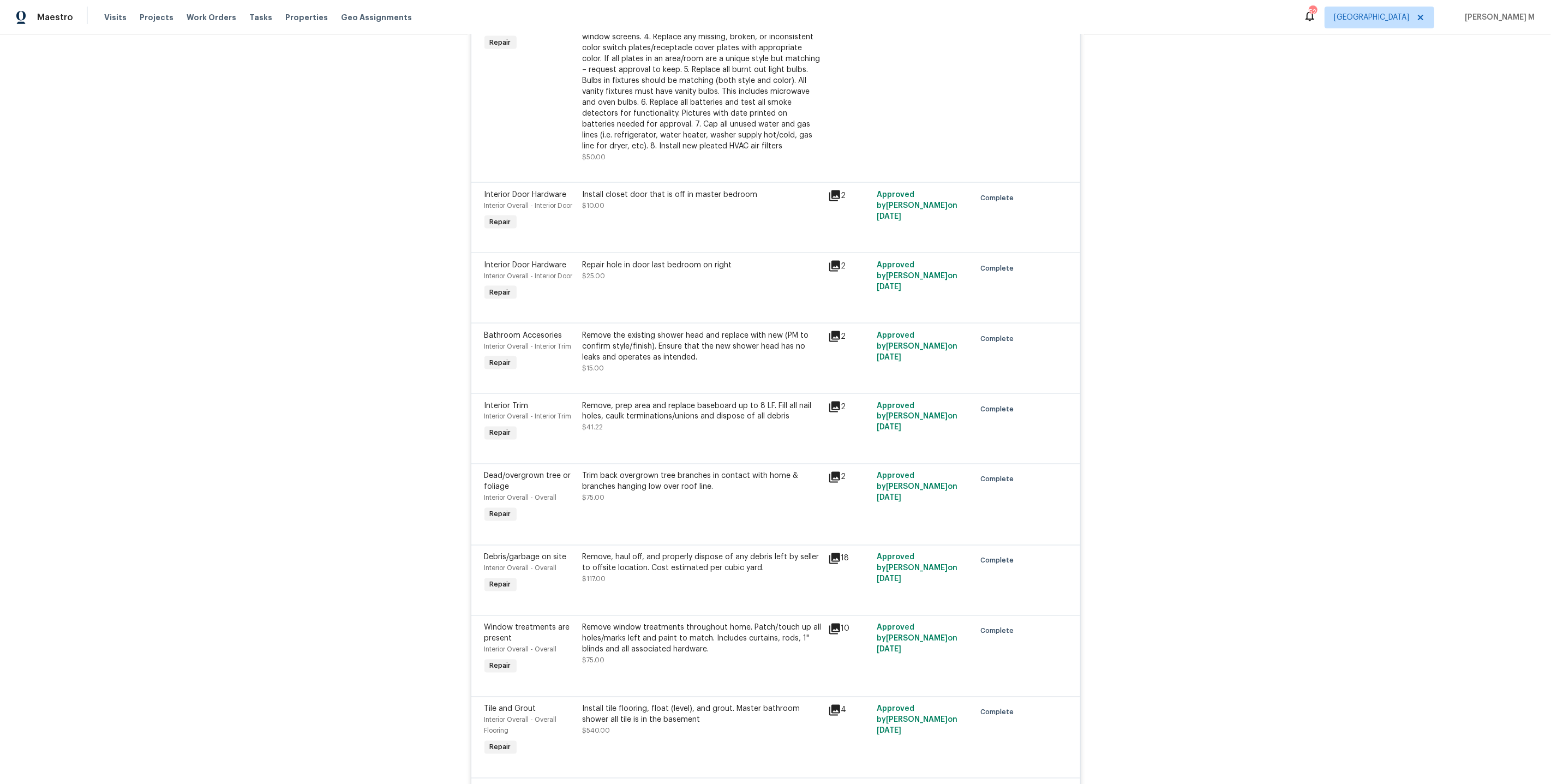
click at [660, 330] on div "Remove the existing shower head and replace with new (PM to confirm style/finis…" at bounding box center [702, 352] width 239 height 44
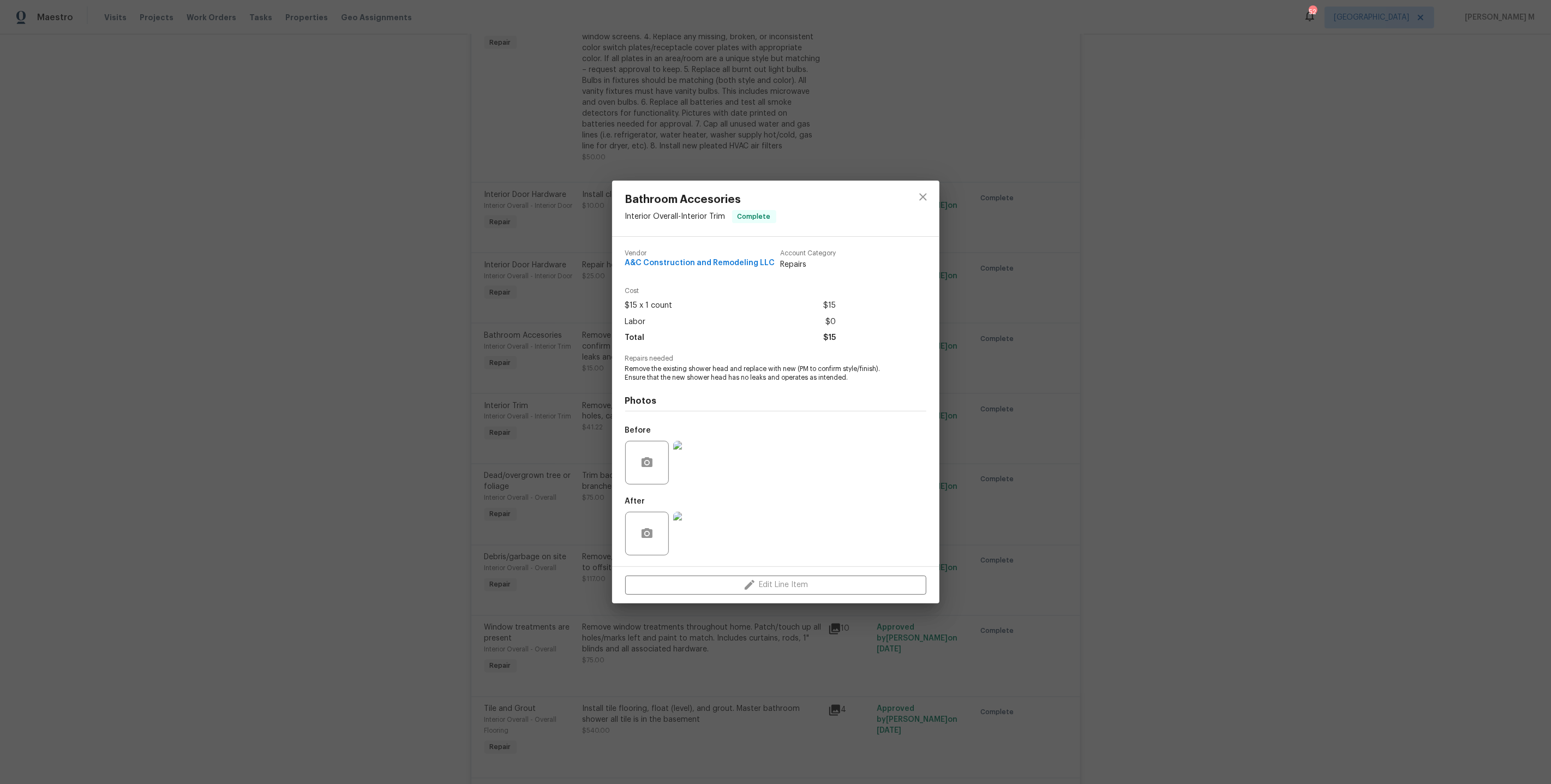
click at [1014, 333] on div "Bathroom Accesories Interior Overall - Interior Trim Complete Vendor A&C Constr…" at bounding box center [776, 392] width 1551 height 784
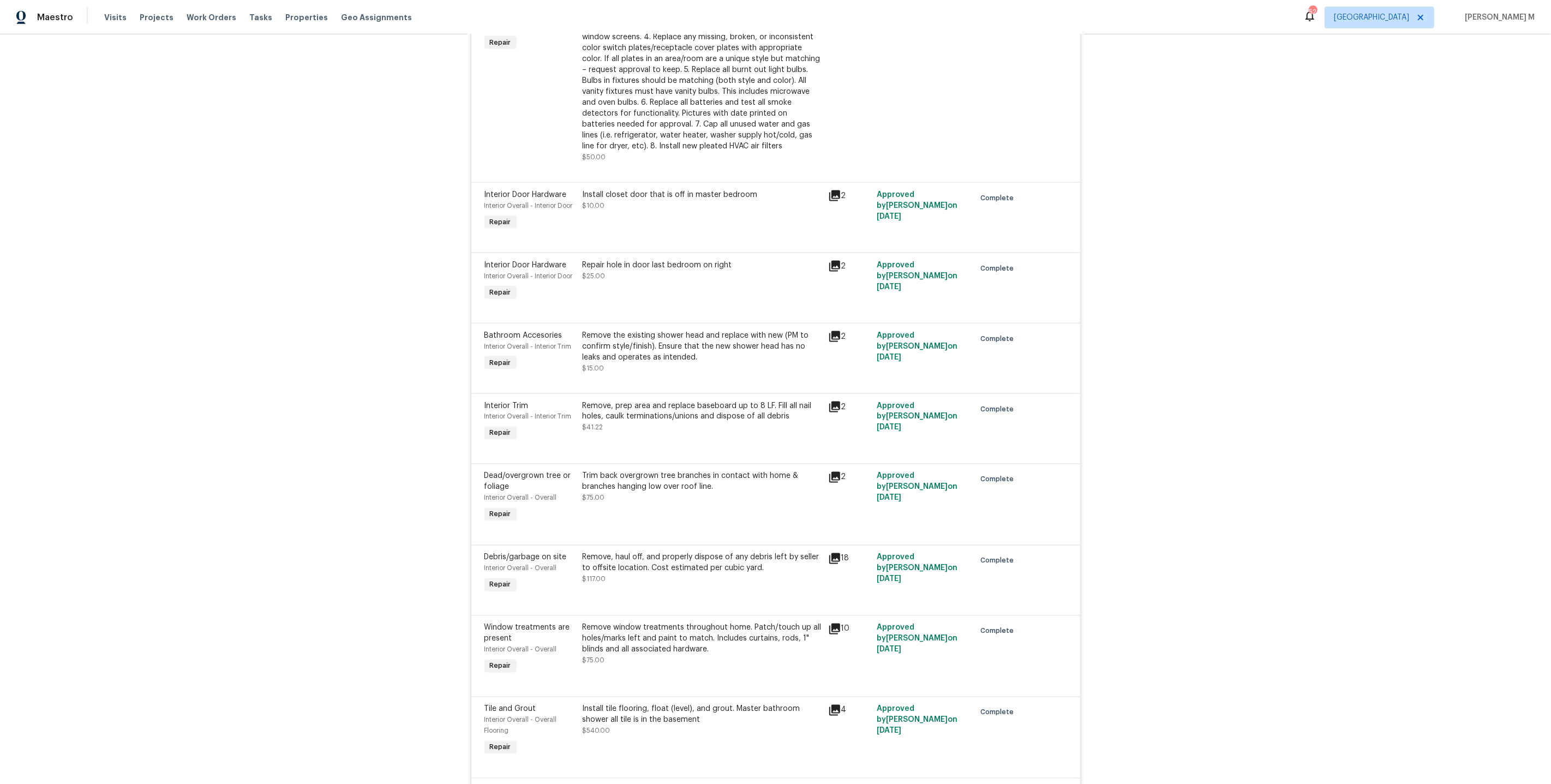
click at [627, 400] on div "Remove, prep area and replace baseboard up to 8 LF. Fill all nail holes, caulk …" at bounding box center [702, 411] width 239 height 22
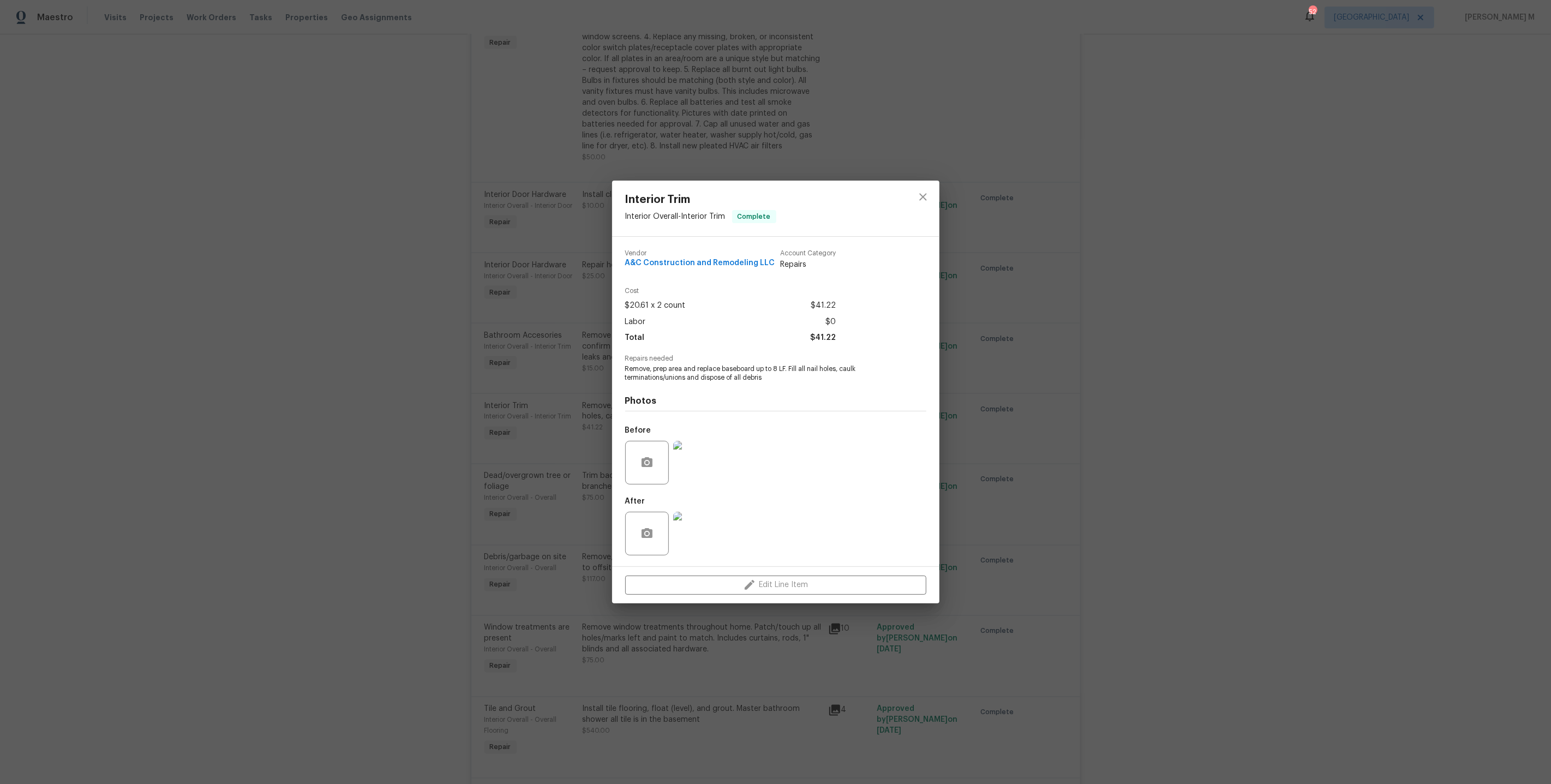
click at [682, 464] on img at bounding box center [695, 462] width 44 height 44
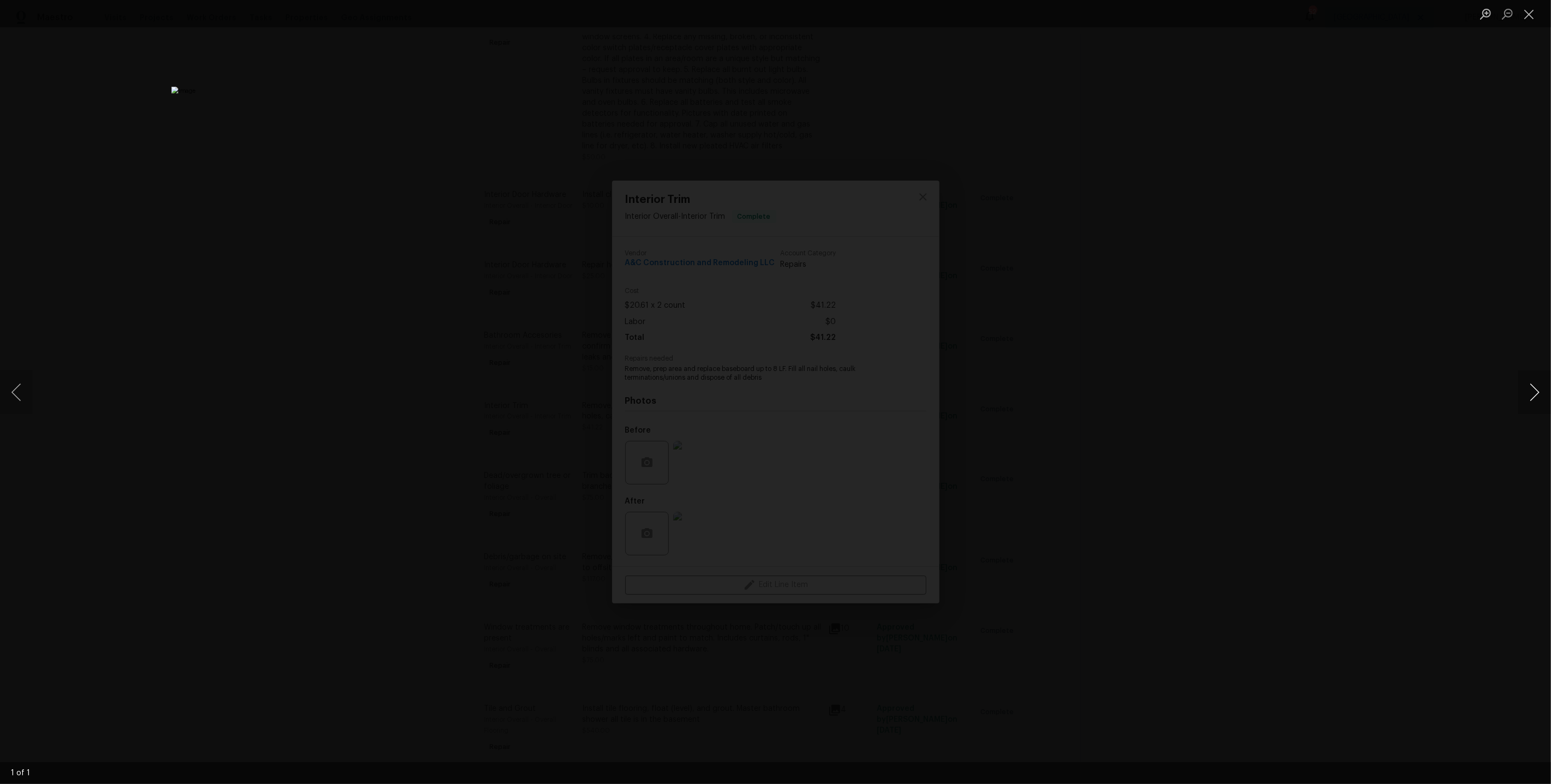
click at [1530, 386] on button "Next image" at bounding box center [1534, 392] width 32 height 44
click at [1365, 236] on div "Lightbox" at bounding box center [776, 392] width 1551 height 784
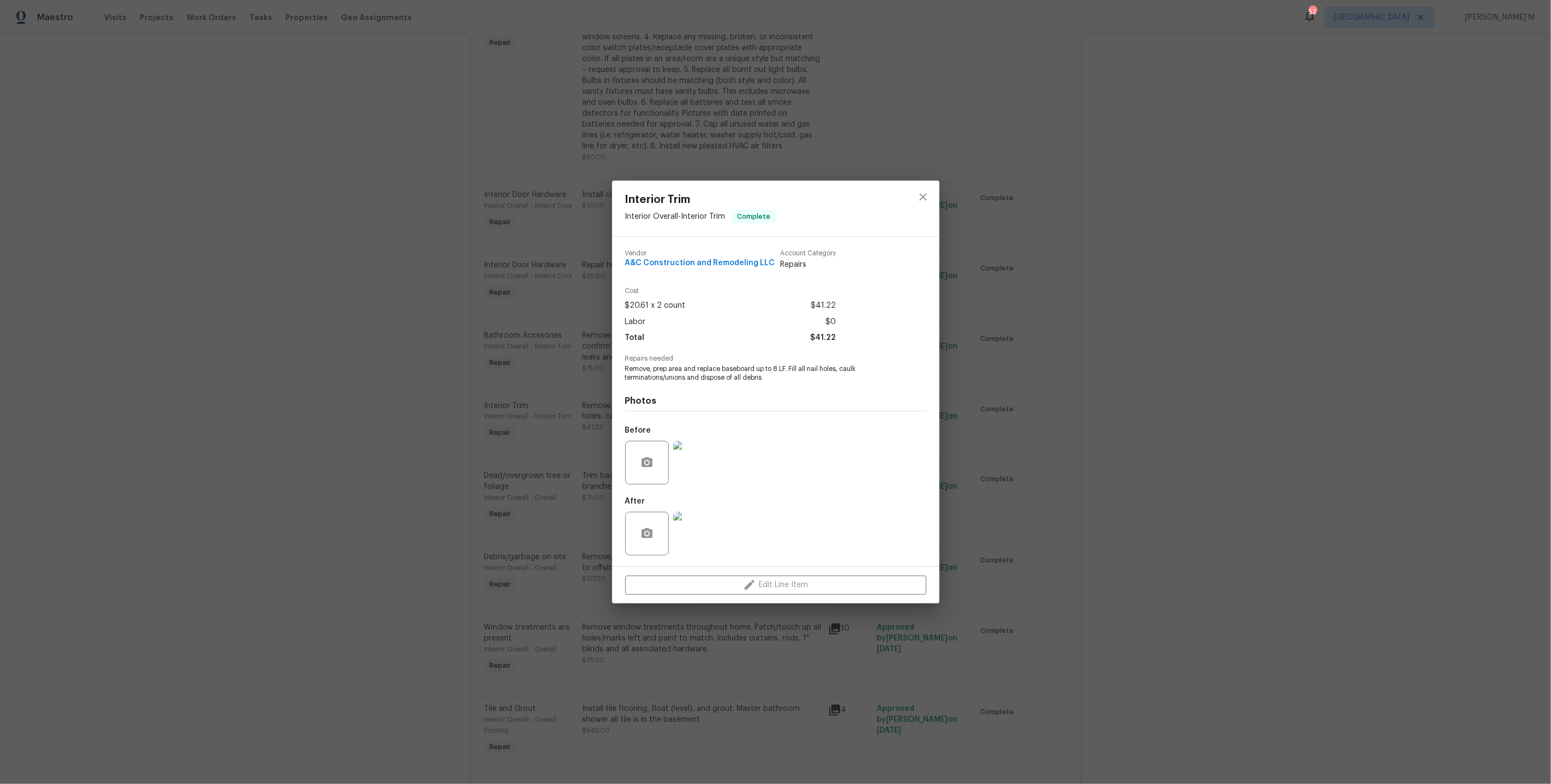
click at [1150, 222] on div "Interior Trim Interior Overall - Interior Trim Complete Vendor A&C Construction…" at bounding box center [776, 392] width 1551 height 784
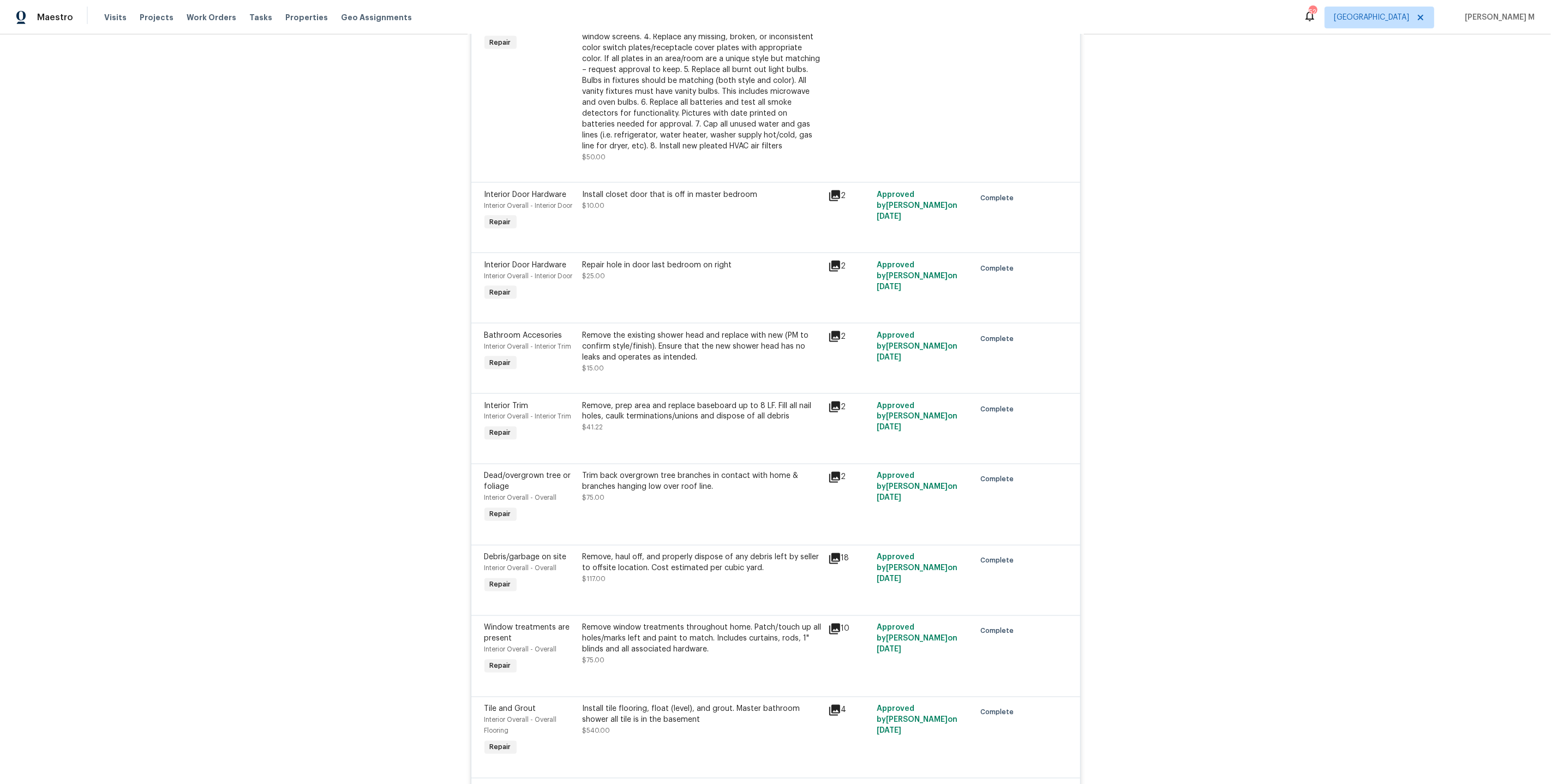
click at [726, 400] on div "Remove, prep area and replace baseboard up to 8 LF. Fill all nail holes, caulk …" at bounding box center [702, 411] width 239 height 22
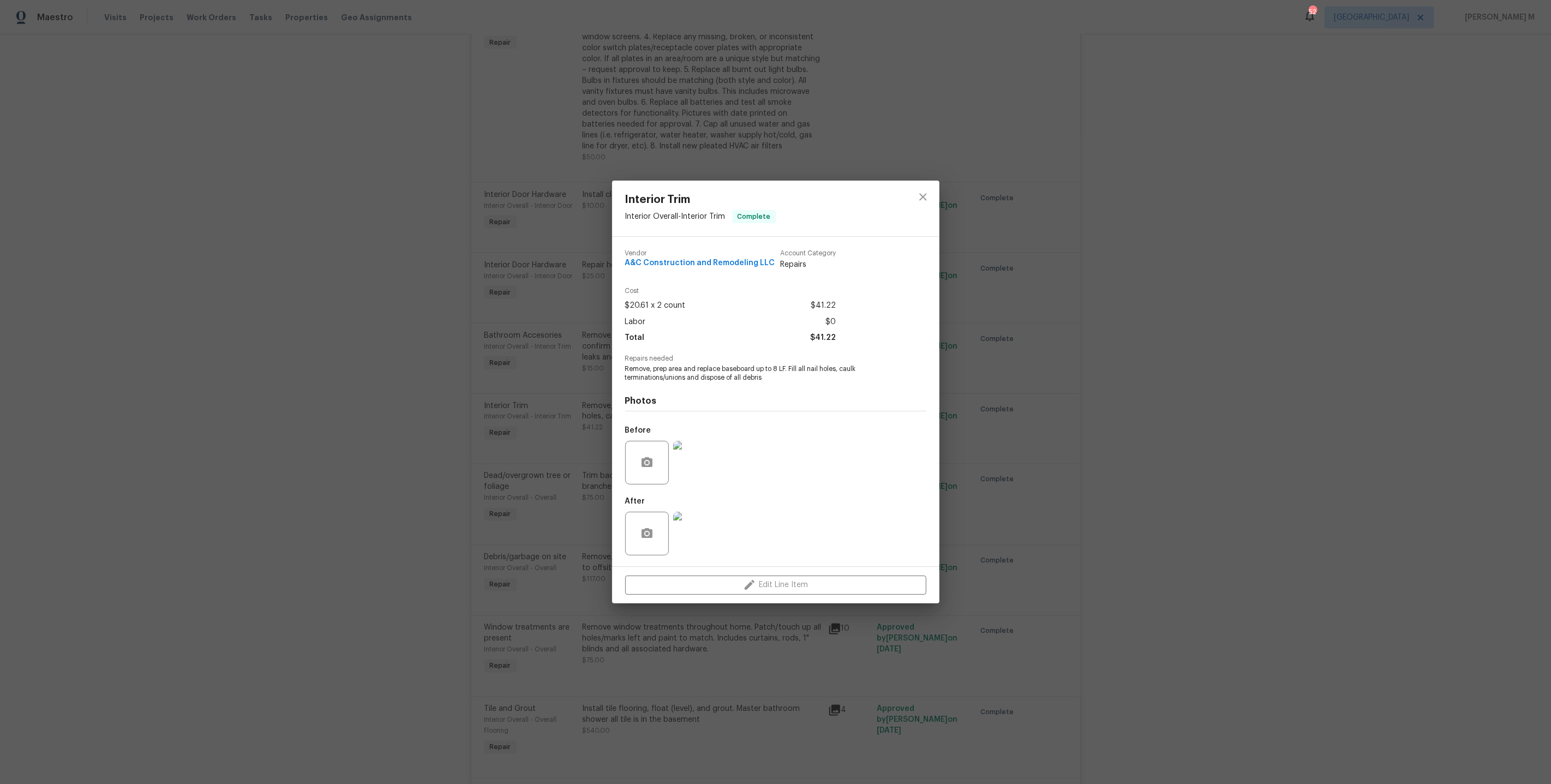
click at [708, 462] on img at bounding box center [695, 462] width 44 height 44
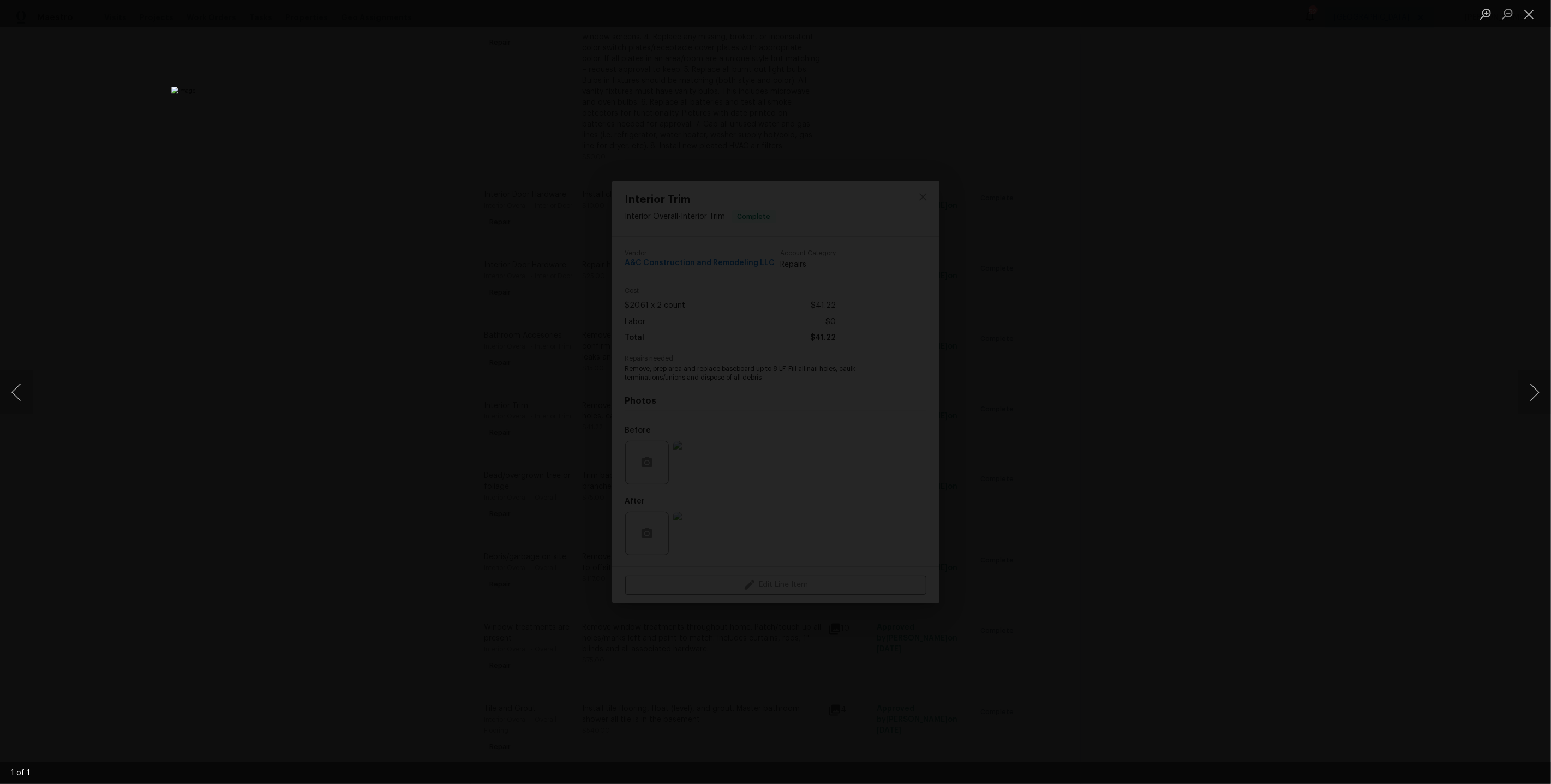
click at [1160, 386] on div "Lightbox" at bounding box center [776, 392] width 1551 height 784
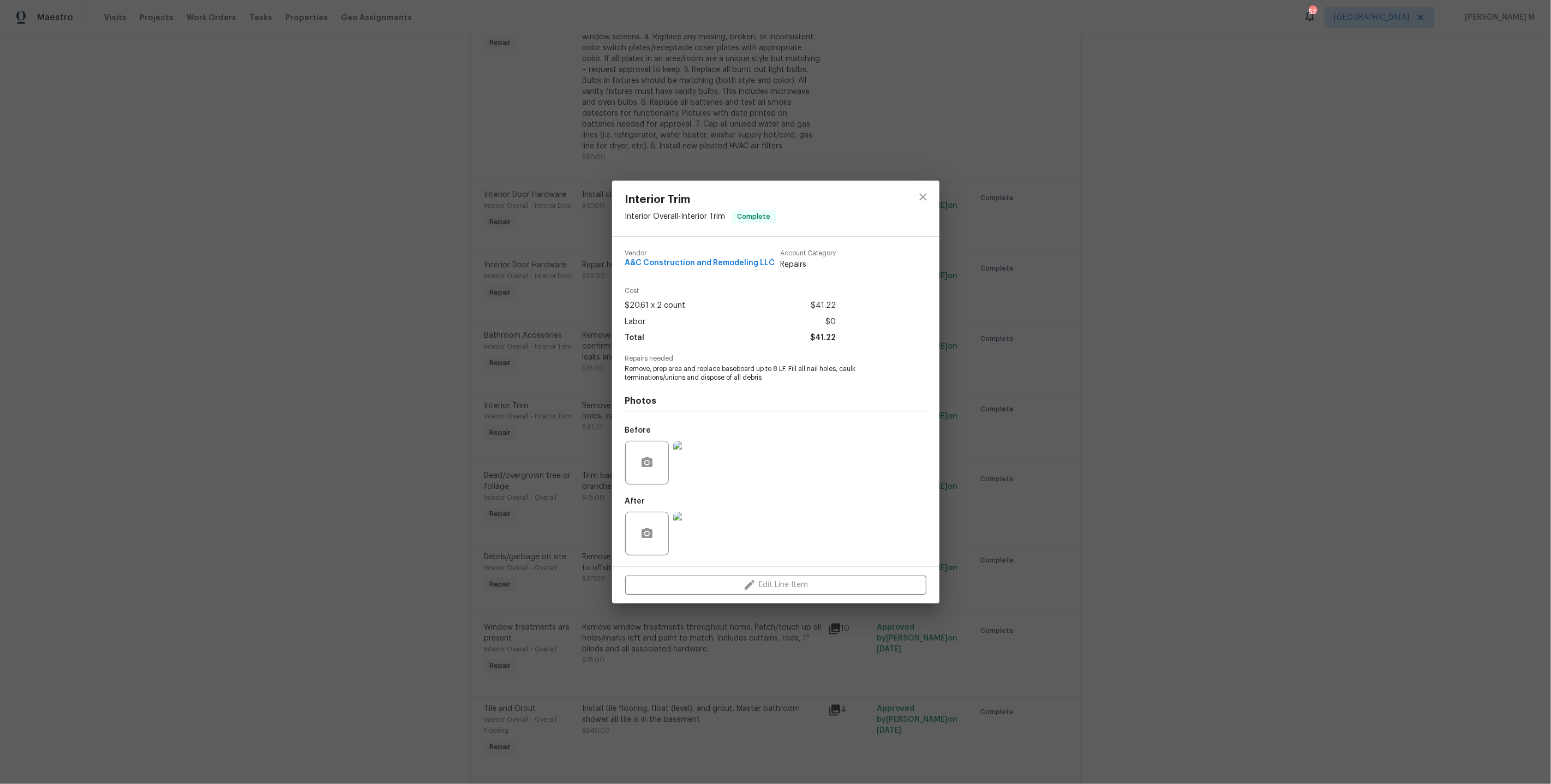
click at [697, 518] on img at bounding box center [695, 534] width 44 height 44
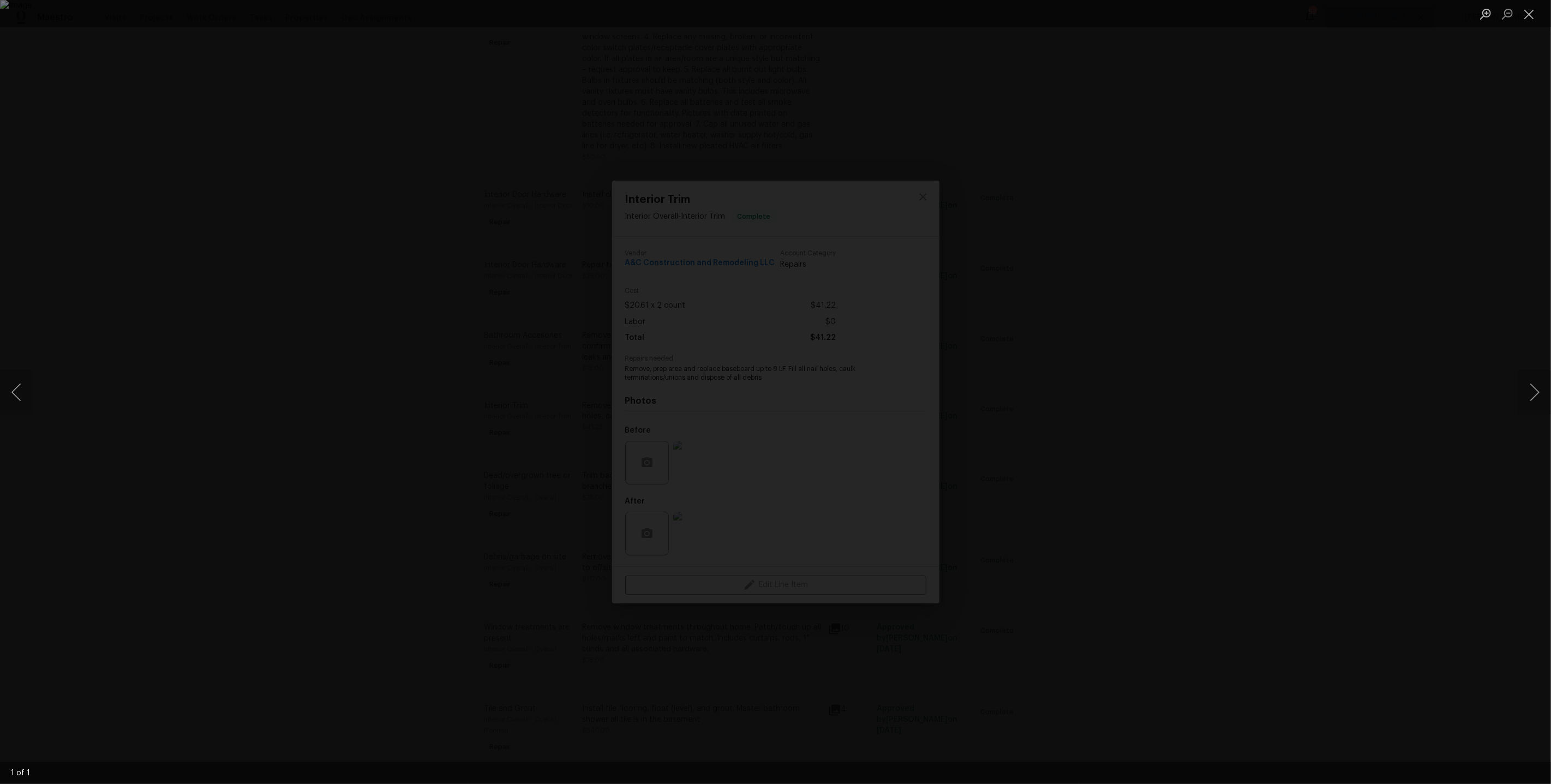
click at [1226, 305] on div "Lightbox" at bounding box center [776, 392] width 1551 height 784
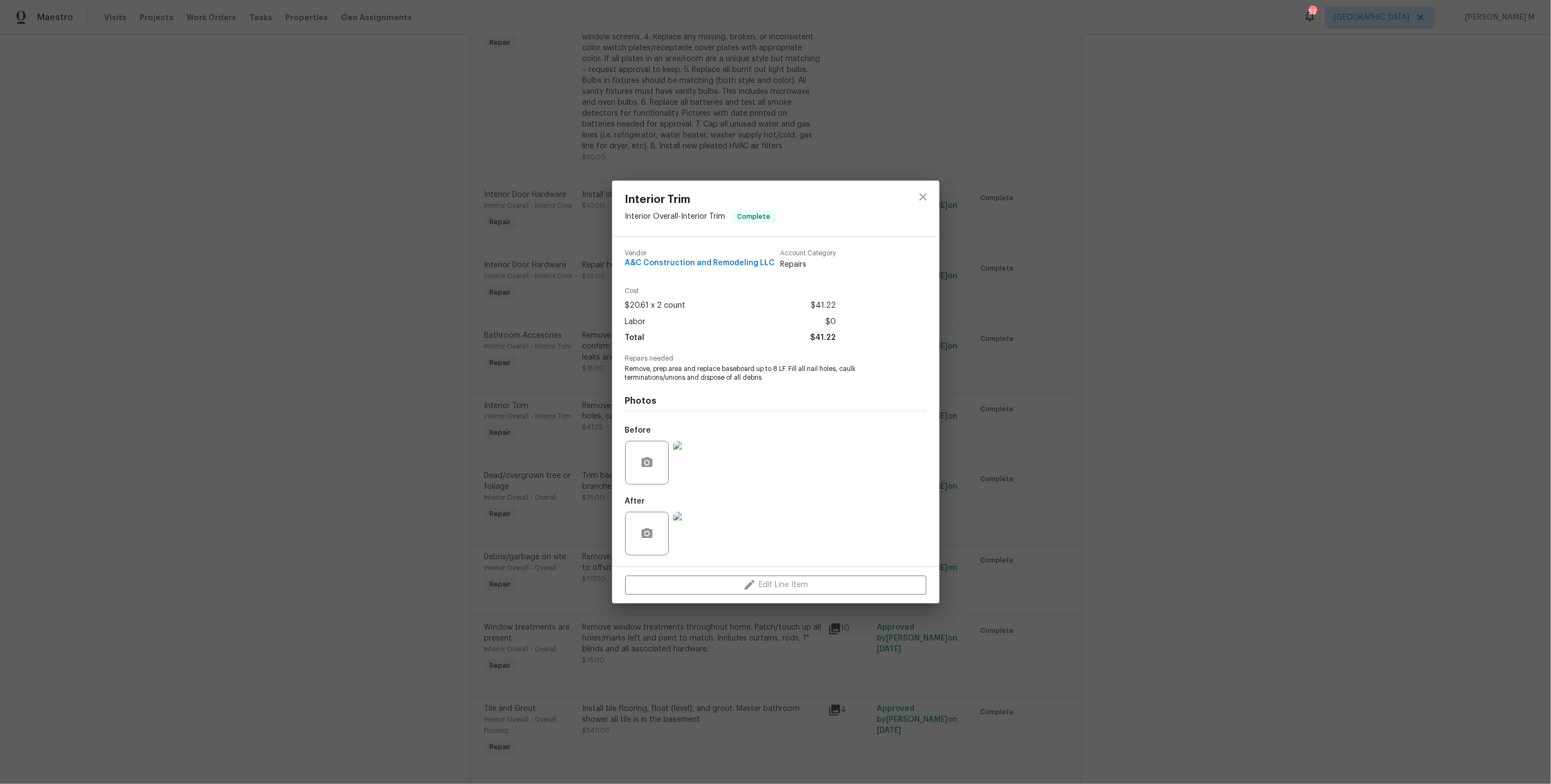
click at [1073, 342] on div "Interior Trim Interior Overall - Interior Trim Complete Vendor A&C Construction…" at bounding box center [776, 392] width 1551 height 784
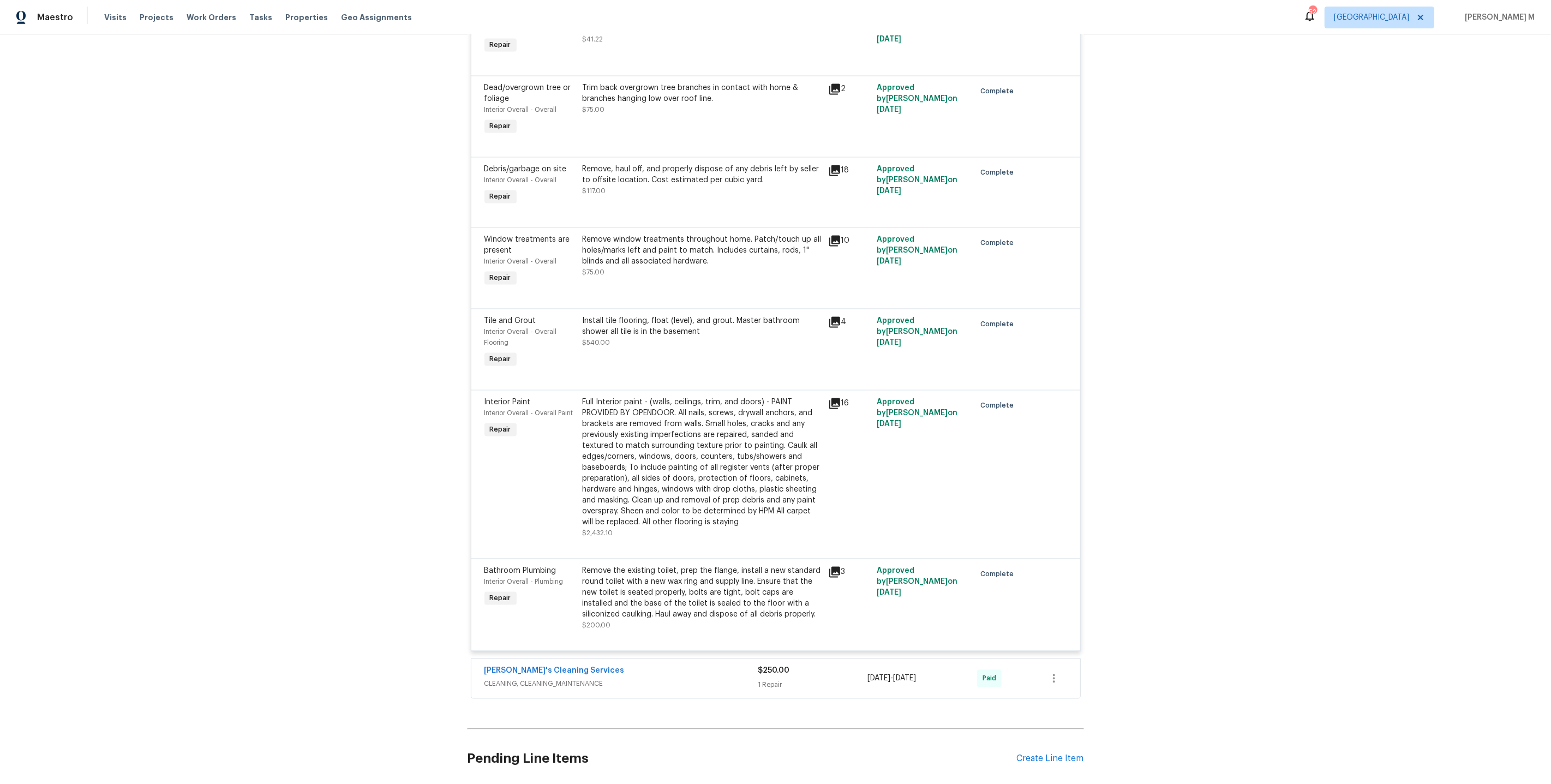
scroll to position [2351, 0]
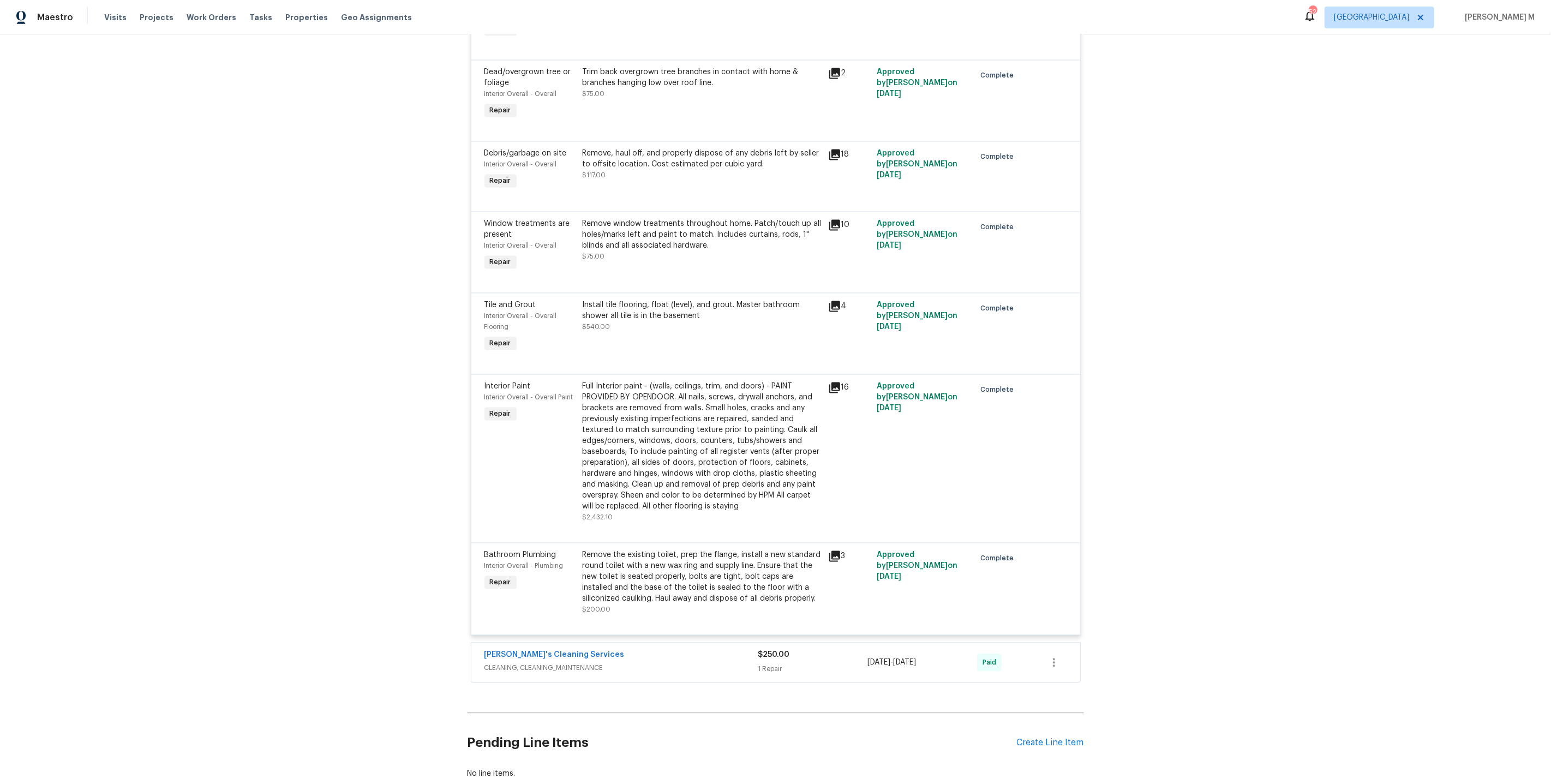
click at [551, 663] on span "CLEANING, CLEANING_MAINTENANCE" at bounding box center [621, 667] width 274 height 11
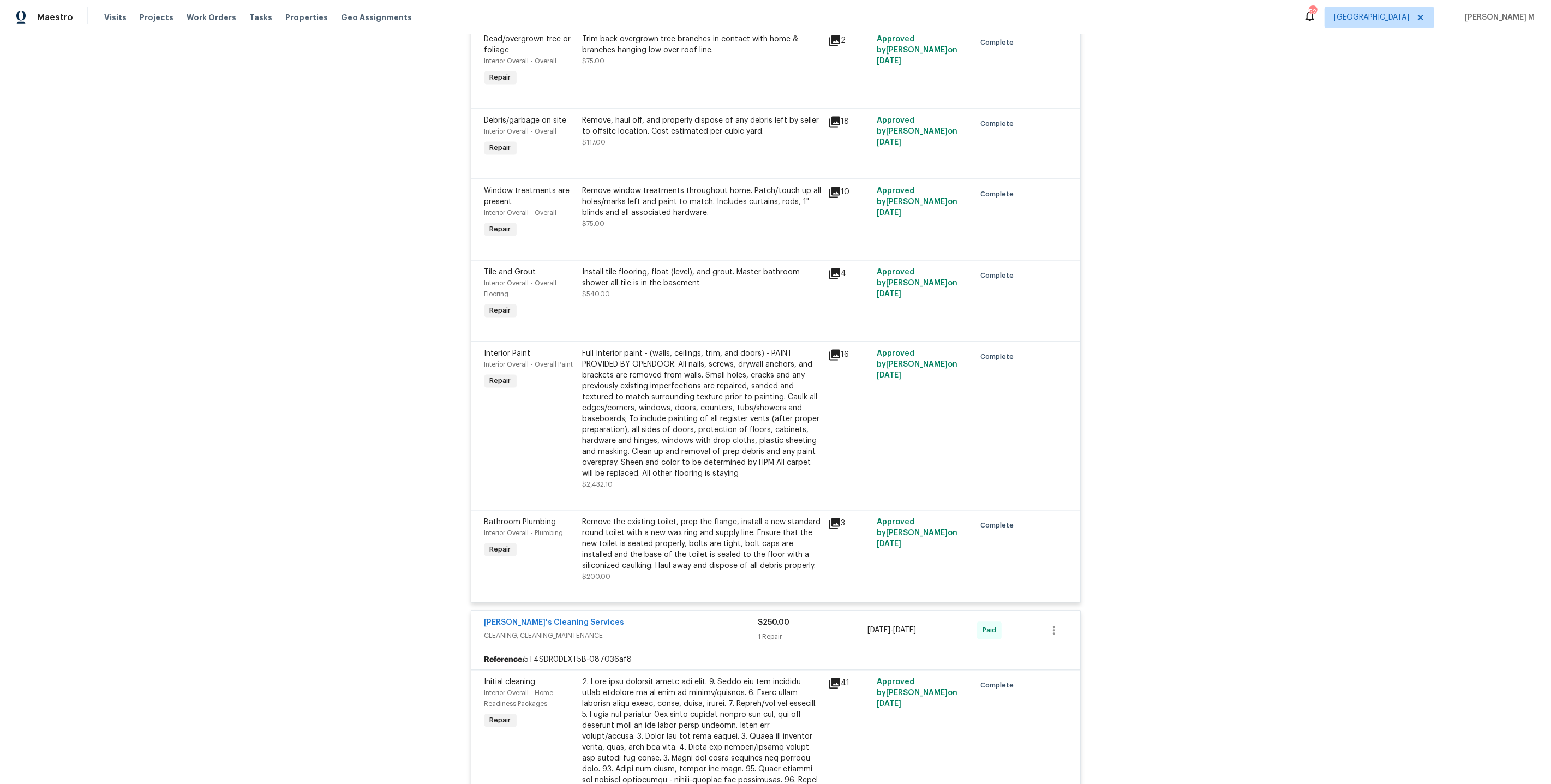
click at [682, 517] on div "Remove the existing toilet, prep the flange, install a new standard round toile…" at bounding box center [702, 543] width 239 height 54
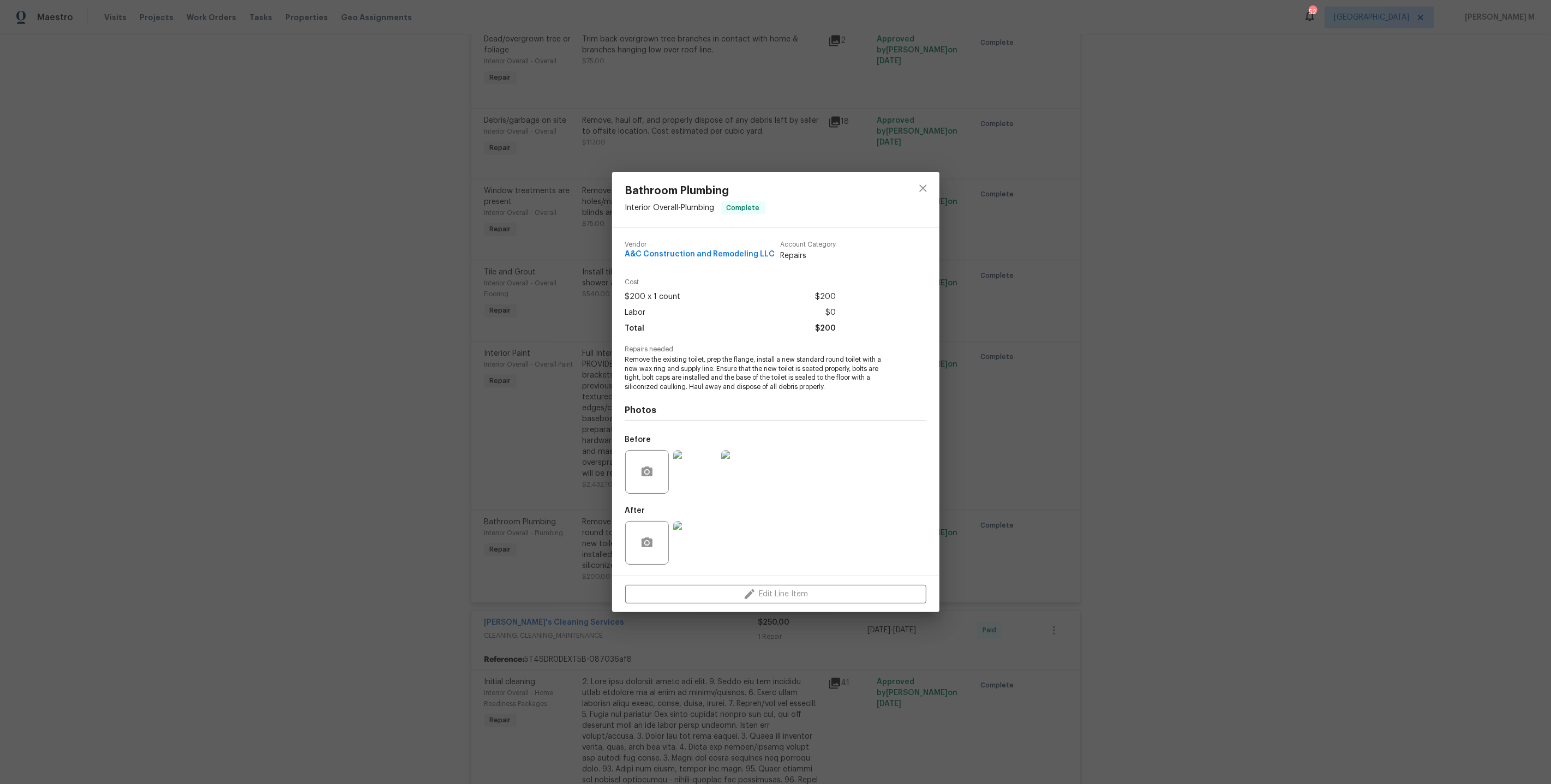
click at [691, 531] on img at bounding box center [695, 542] width 44 height 44
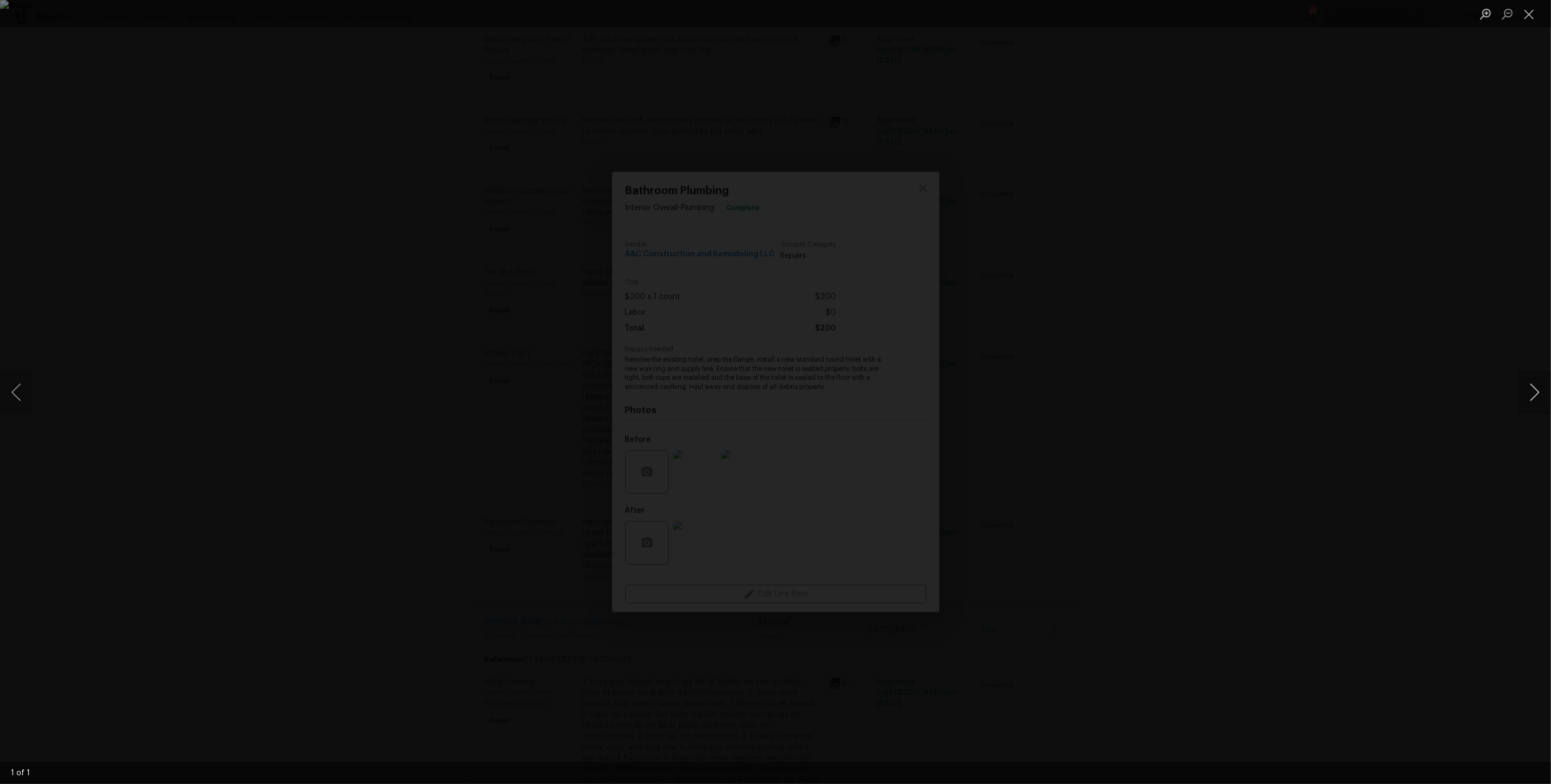
click at [1534, 393] on button "Next image" at bounding box center [1534, 392] width 32 height 44
click at [1462, 325] on div "Lightbox" at bounding box center [776, 392] width 1551 height 784
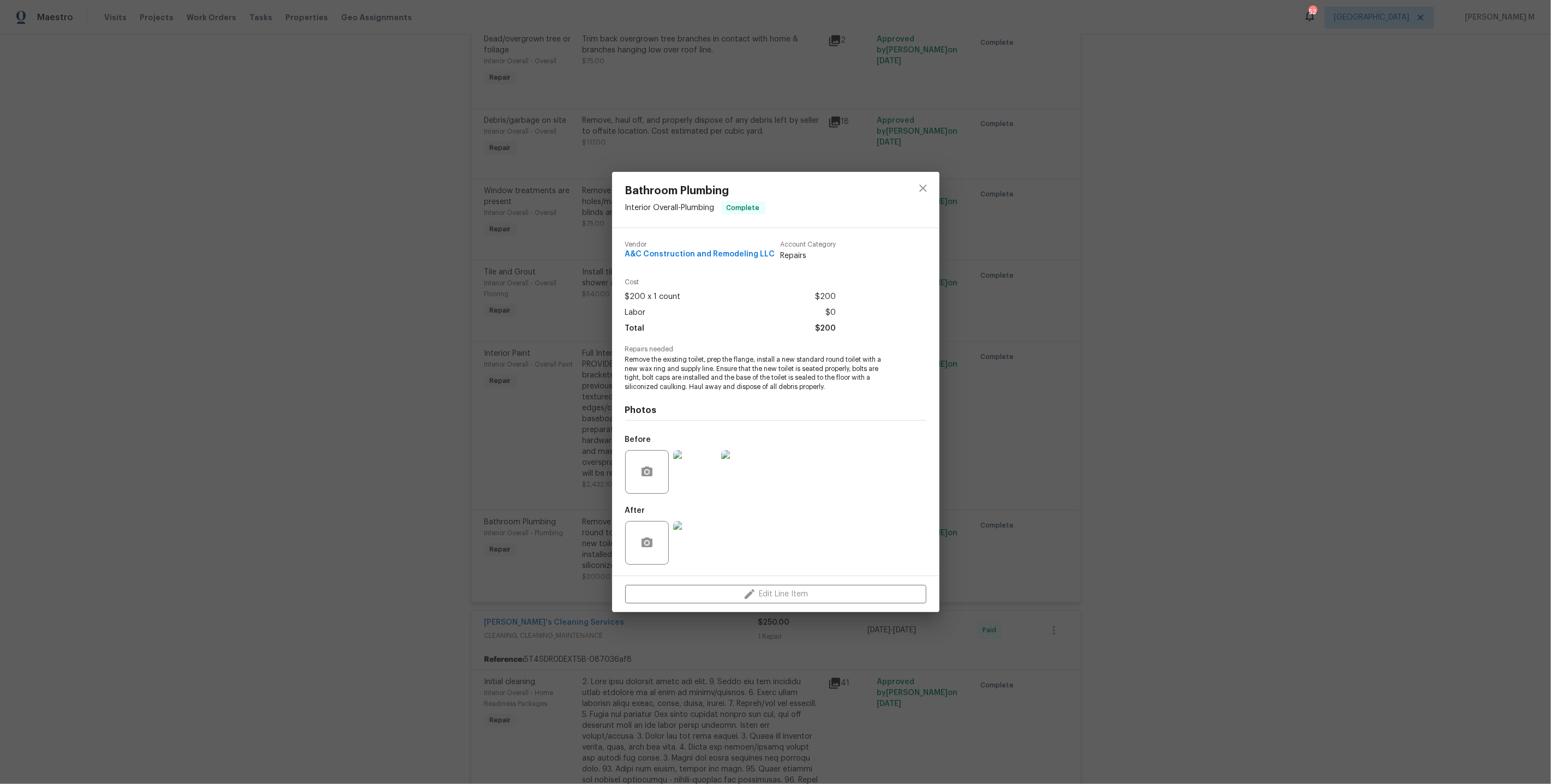
click at [1248, 306] on div "Bathroom Plumbing Interior Overall - Plumbing Complete Vendor A&C Construction …" at bounding box center [776, 392] width 1551 height 784
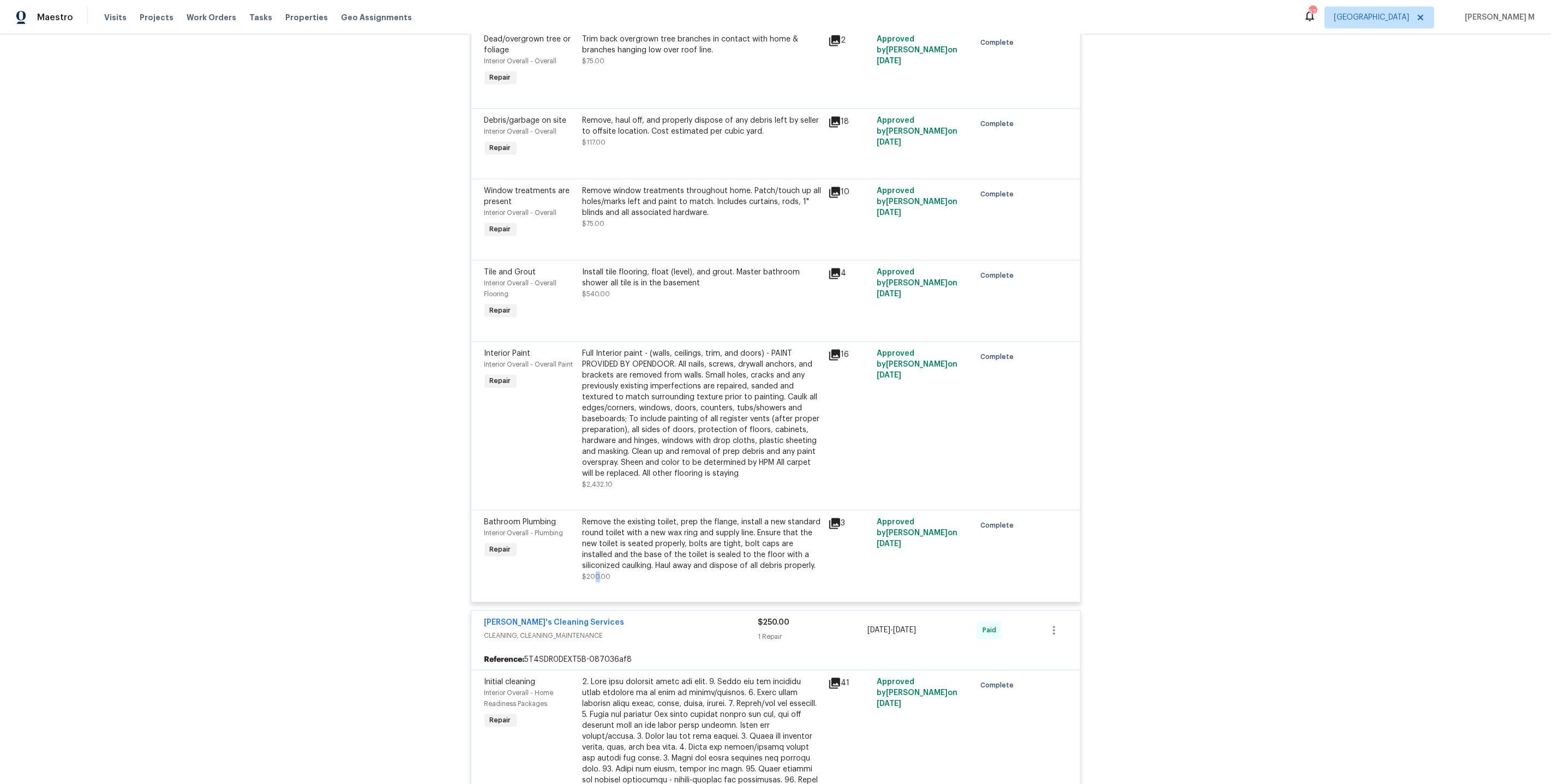
click at [595, 520] on div "Remove the existing toilet, prep the flange, install a new standard round toile…" at bounding box center [702, 549] width 239 height 66
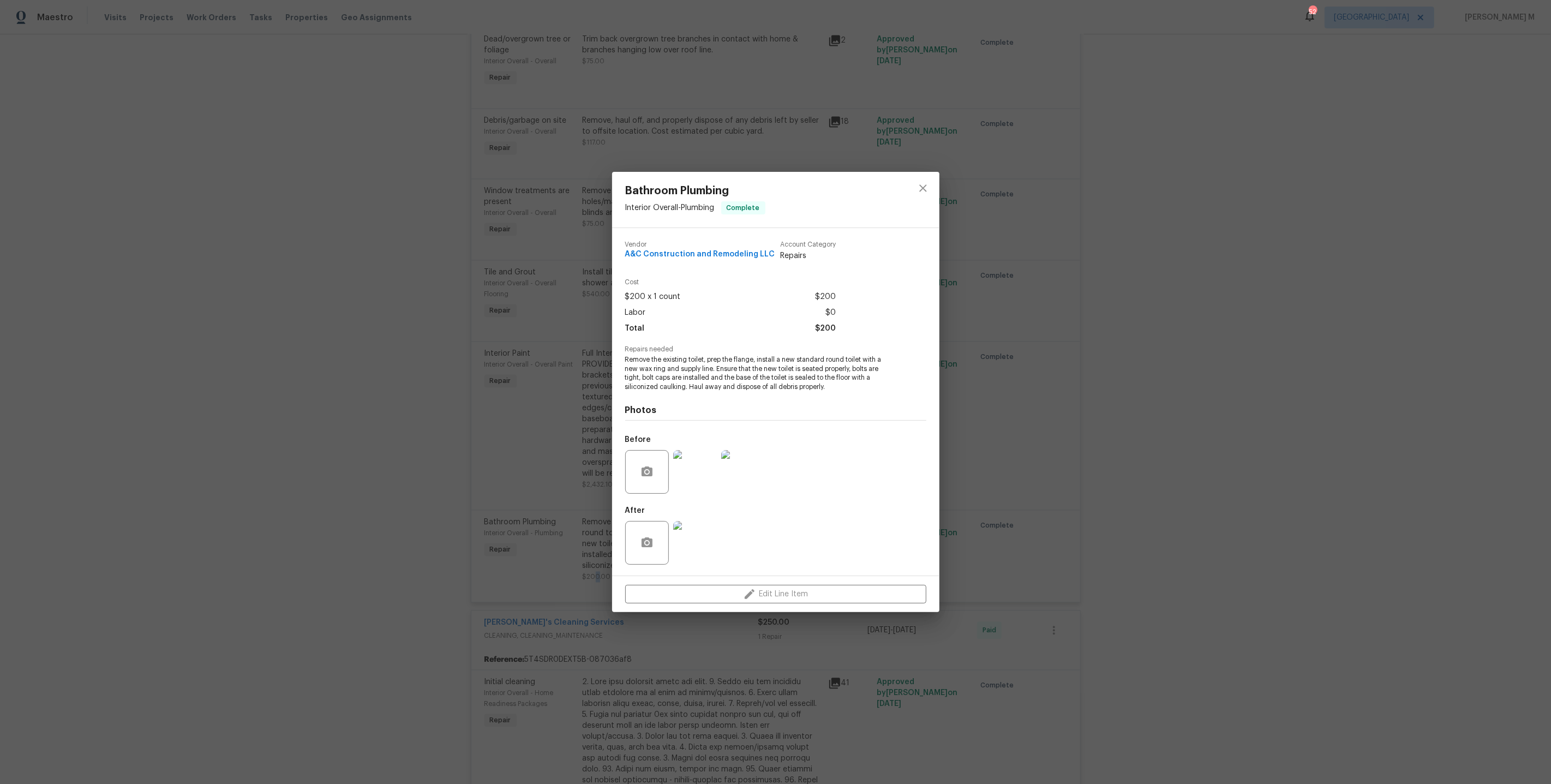
click at [676, 456] on img at bounding box center [695, 472] width 44 height 44
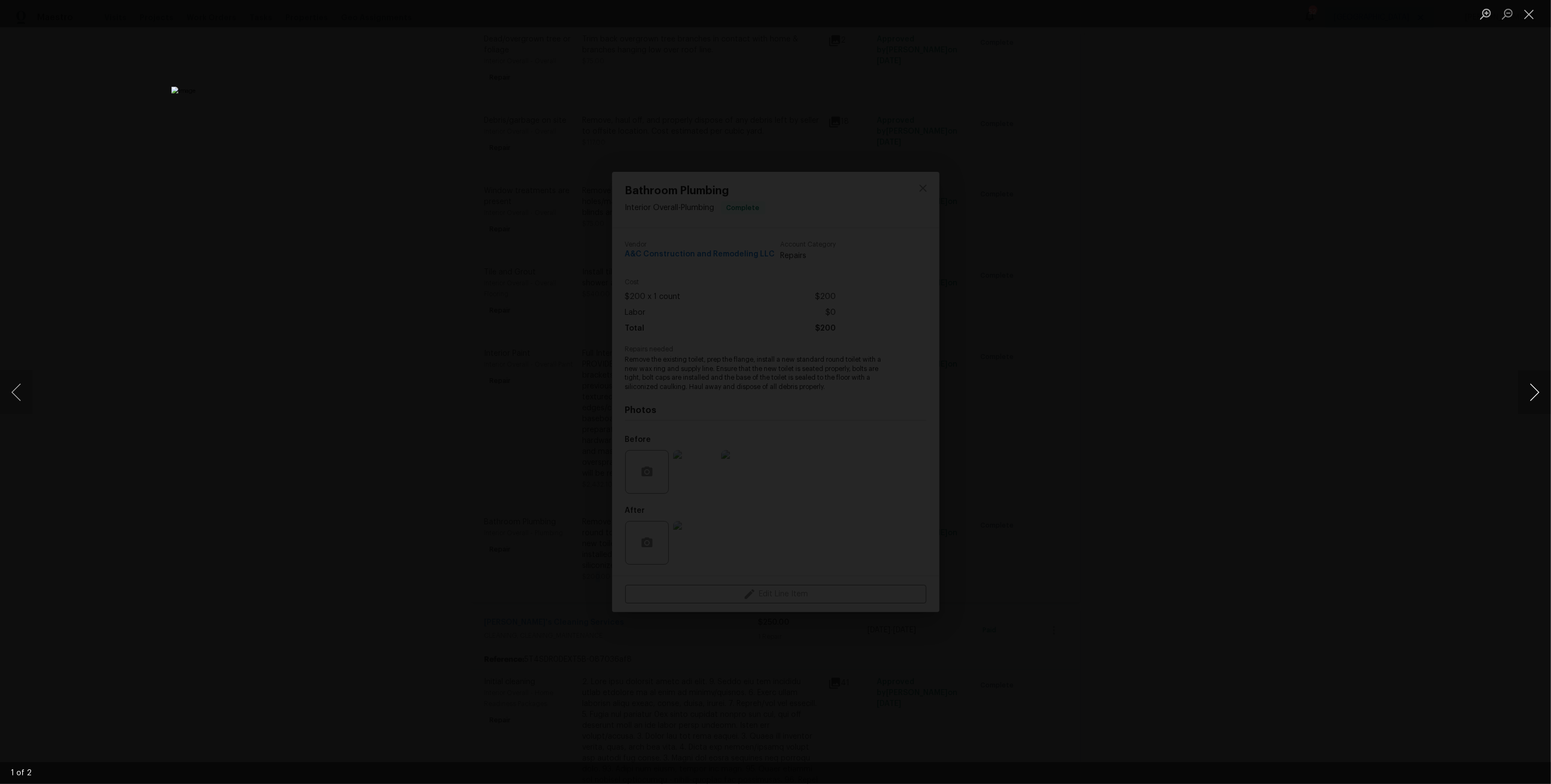
click at [1534, 393] on button "Next image" at bounding box center [1534, 392] width 32 height 44
click at [1424, 294] on div "Lightbox" at bounding box center [776, 392] width 1551 height 784
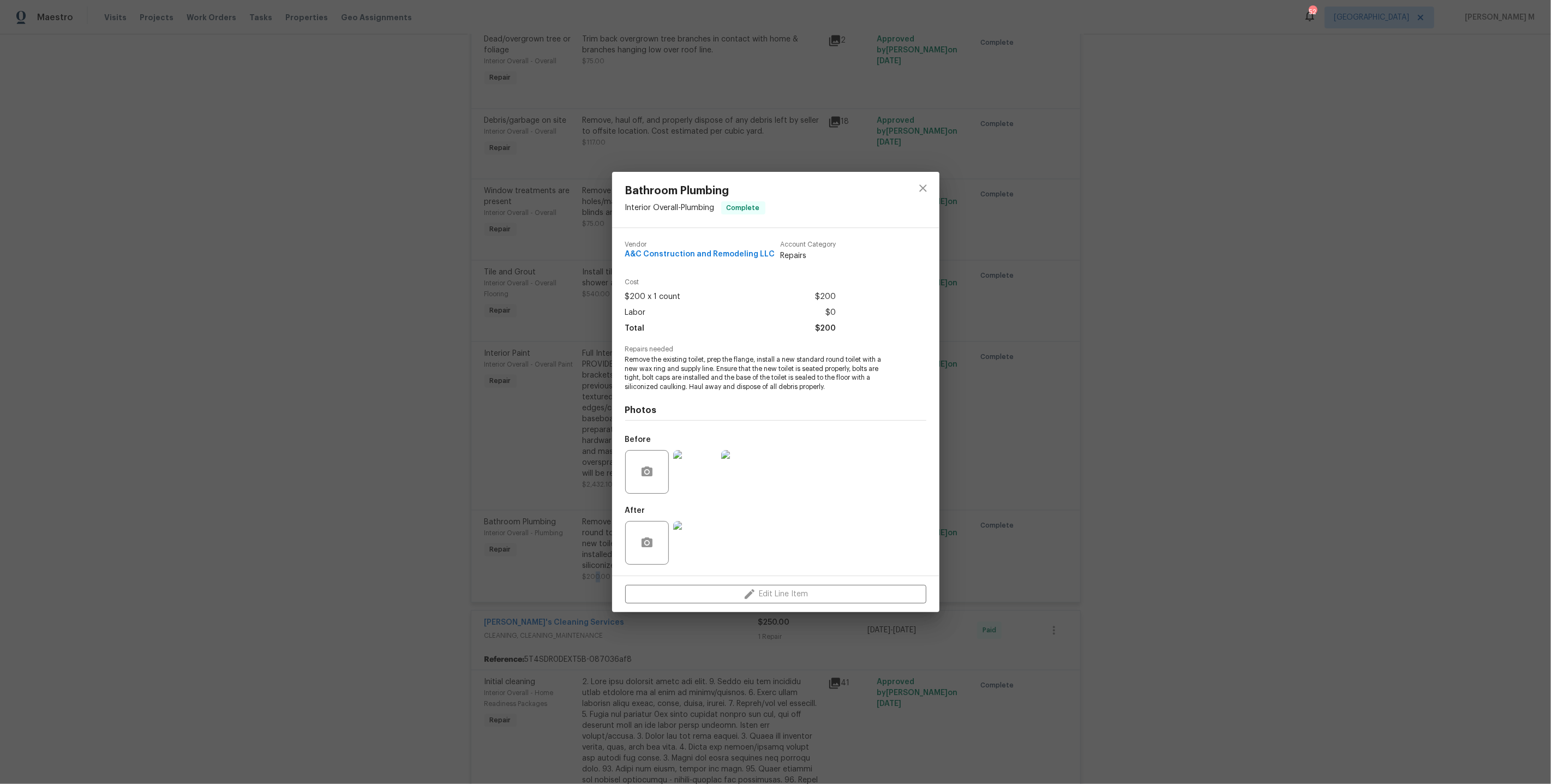
click at [703, 535] on img at bounding box center [695, 542] width 44 height 44
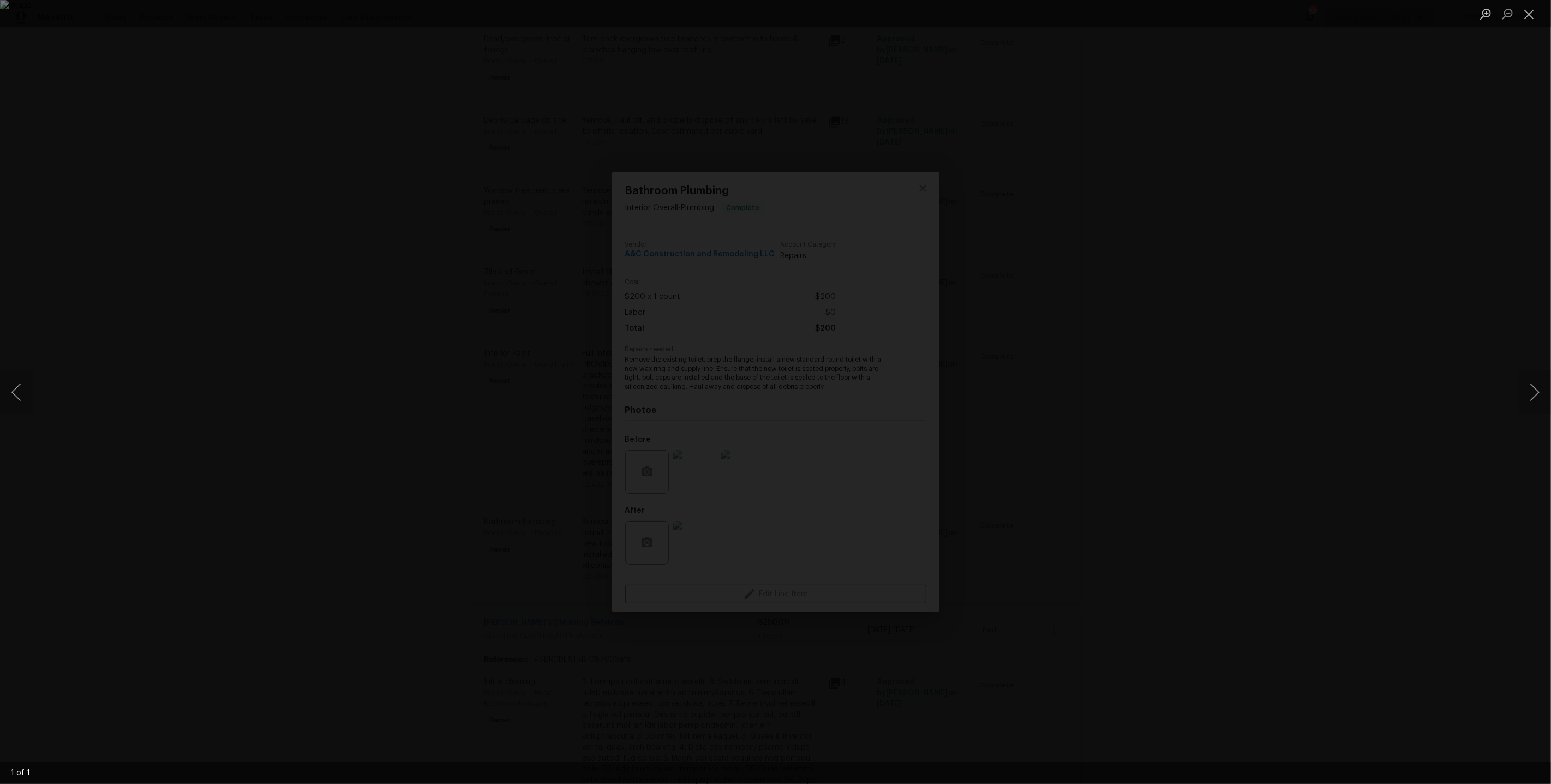
click at [714, 47] on img "Lightbox" at bounding box center [776, 392] width 1551 height 784
click at [737, 117] on img "Lightbox" at bounding box center [776, 392] width 1551 height 784
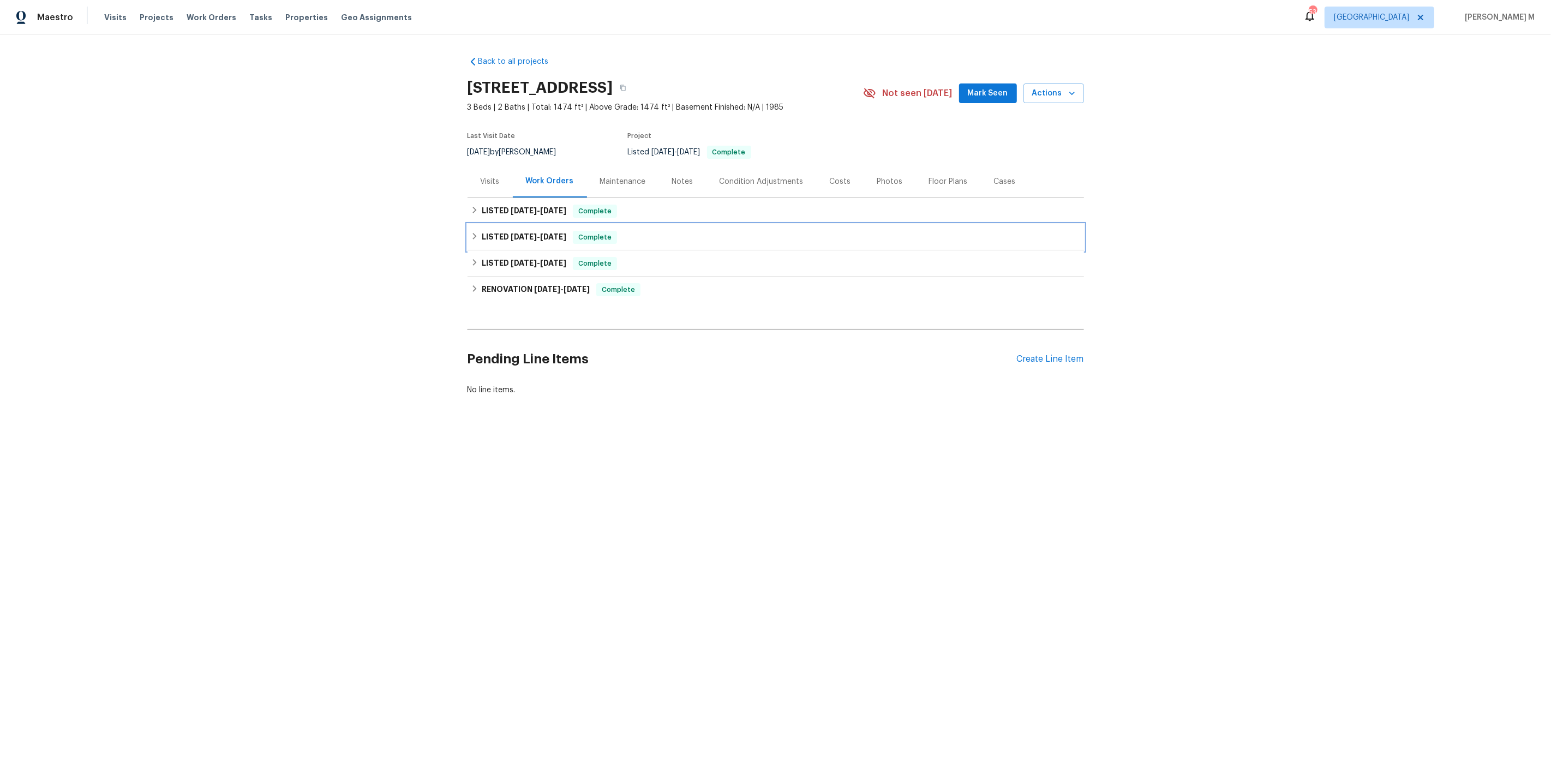
click at [521, 233] on span "[DATE]" at bounding box center [523, 237] width 26 height 8
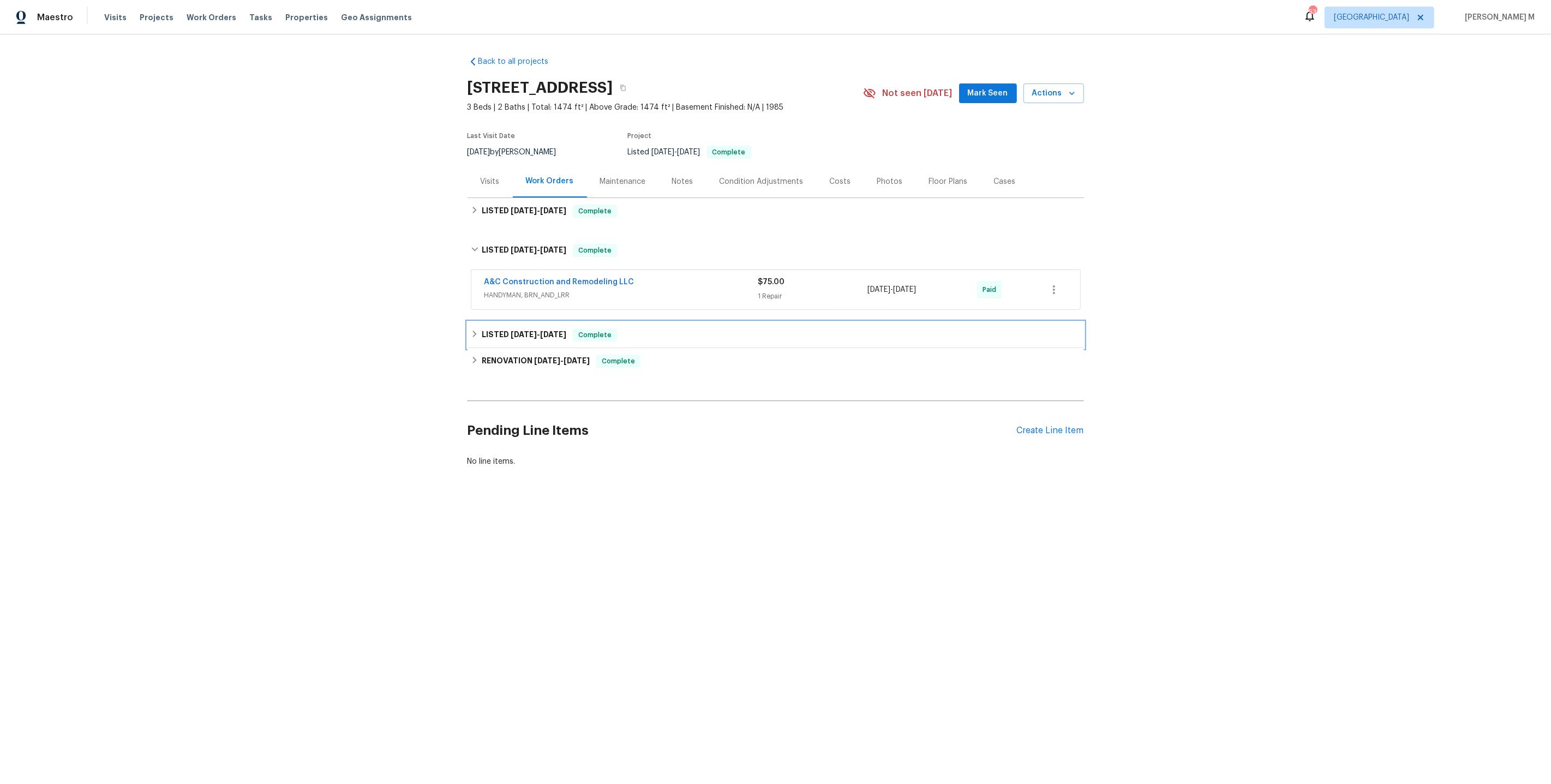
click at [521, 322] on div "LISTED 5/21/25 - 5/27/25 Complete" at bounding box center [775, 334] width 616 height 26
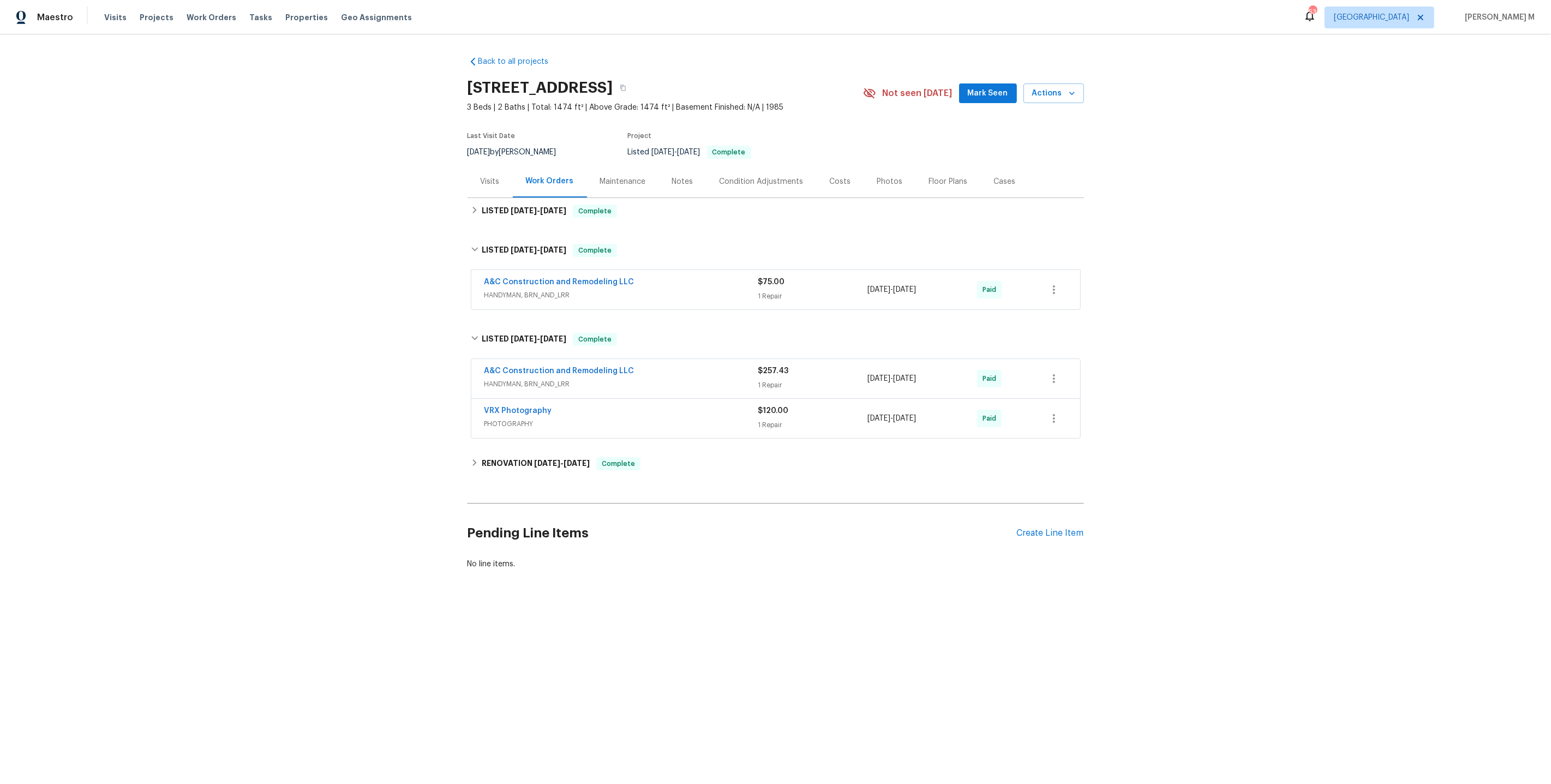
click at [526, 379] on span "HANDYMAN, BRN_AND_LRR" at bounding box center [621, 383] width 274 height 11
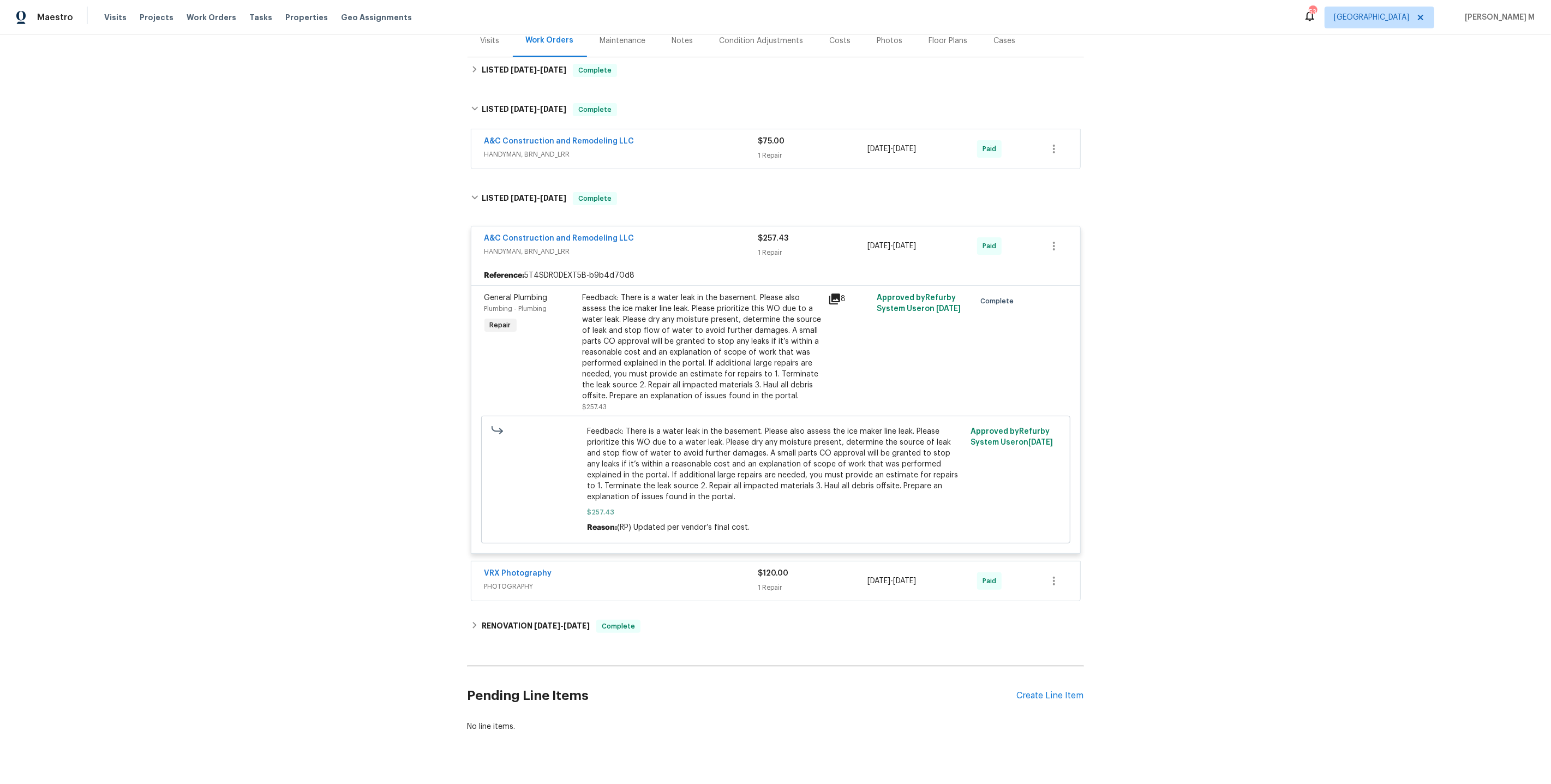
scroll to position [144, 0]
click at [554, 609] on div "RENOVATION 4/9/25 - 4/21/25 Complete" at bounding box center [775, 622] width 616 height 26
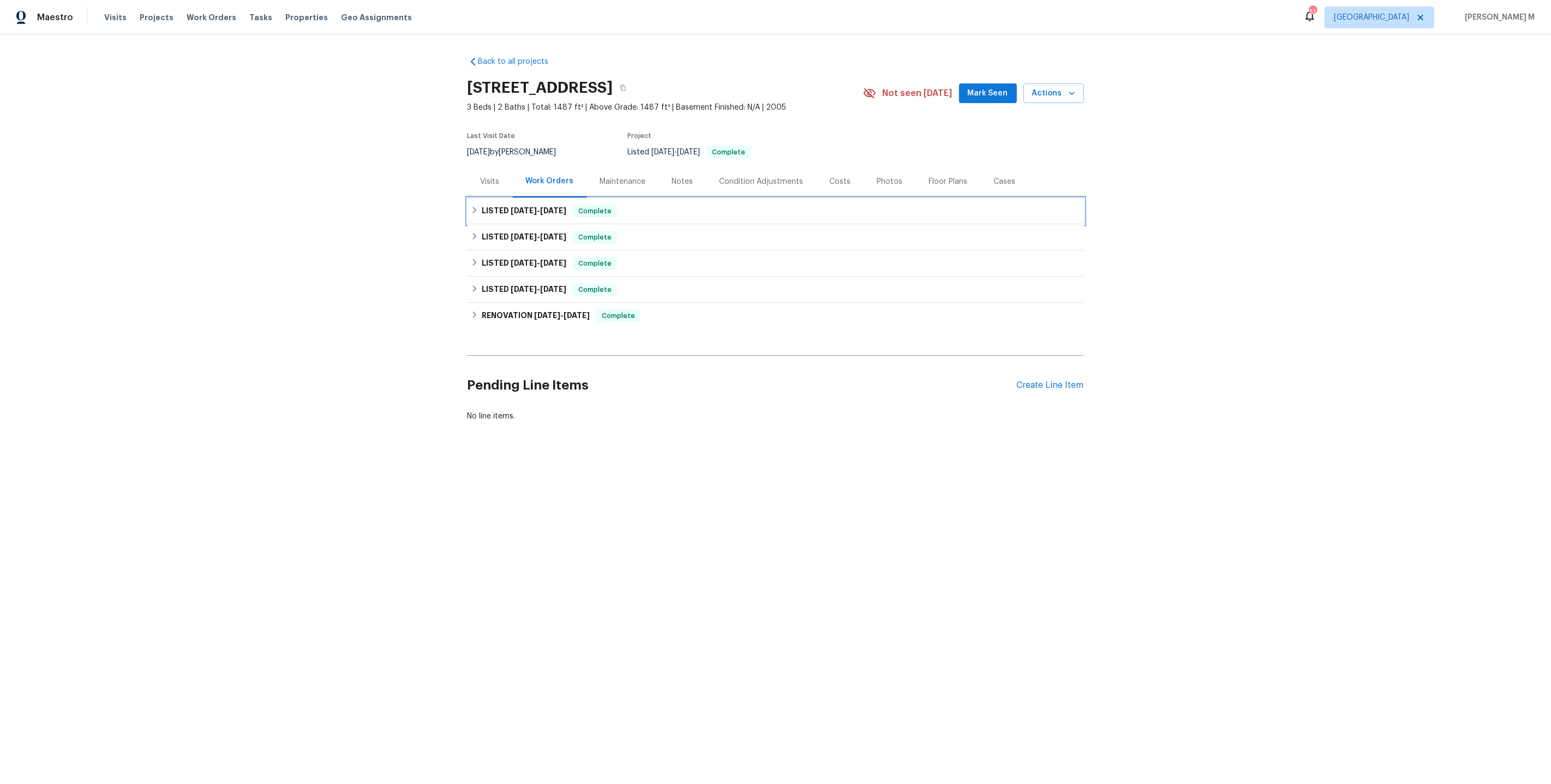
click at [497, 209] on h6 "LISTED [DATE] - [DATE]" at bounding box center [523, 211] width 85 height 13
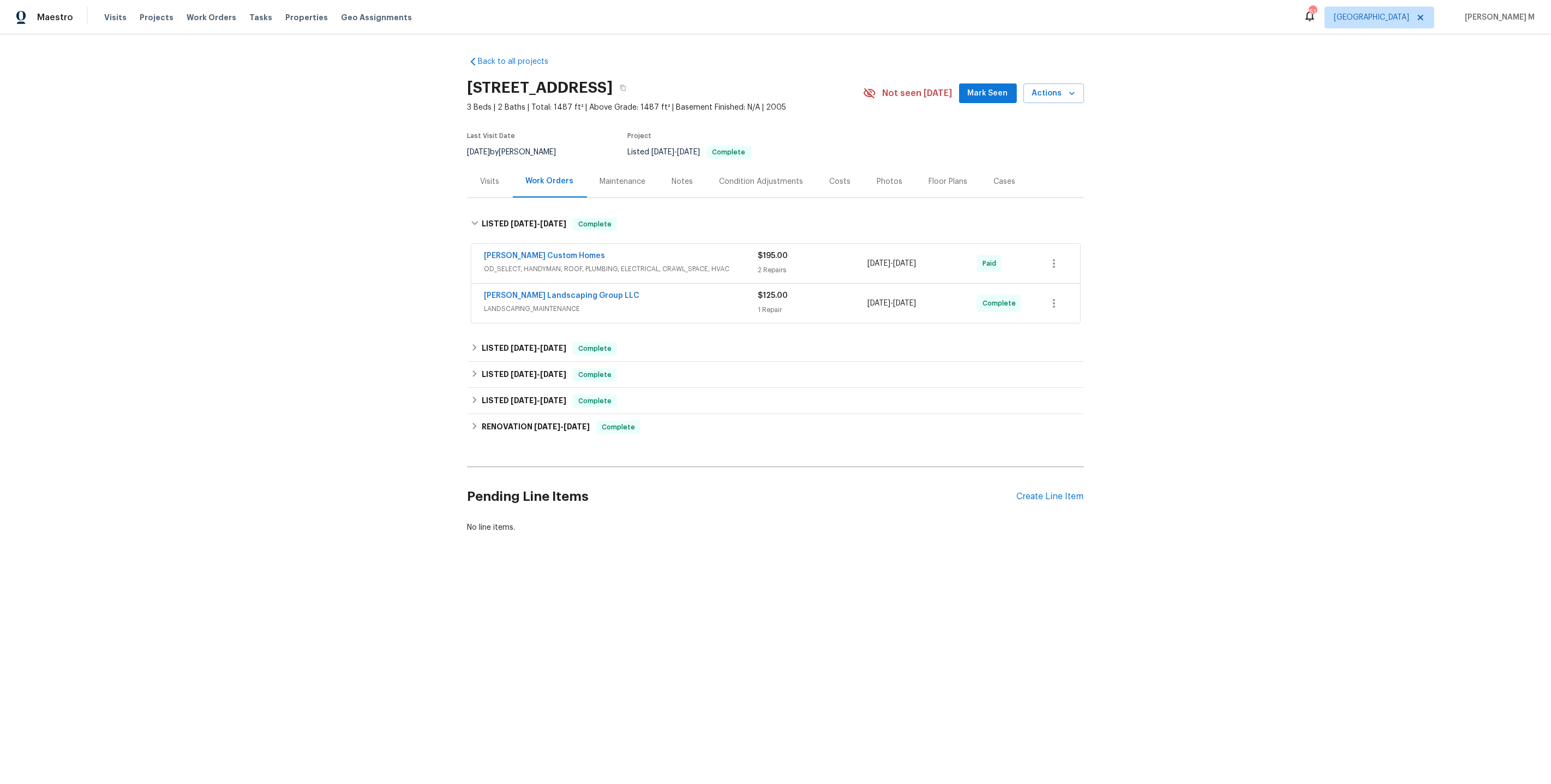
click at [518, 265] on span "OD_SELECT, HANDYMAN, ROOF, PLUMBING, ELECTRICAL, CRAWL_SPACE, HVAC" at bounding box center [621, 268] width 274 height 11
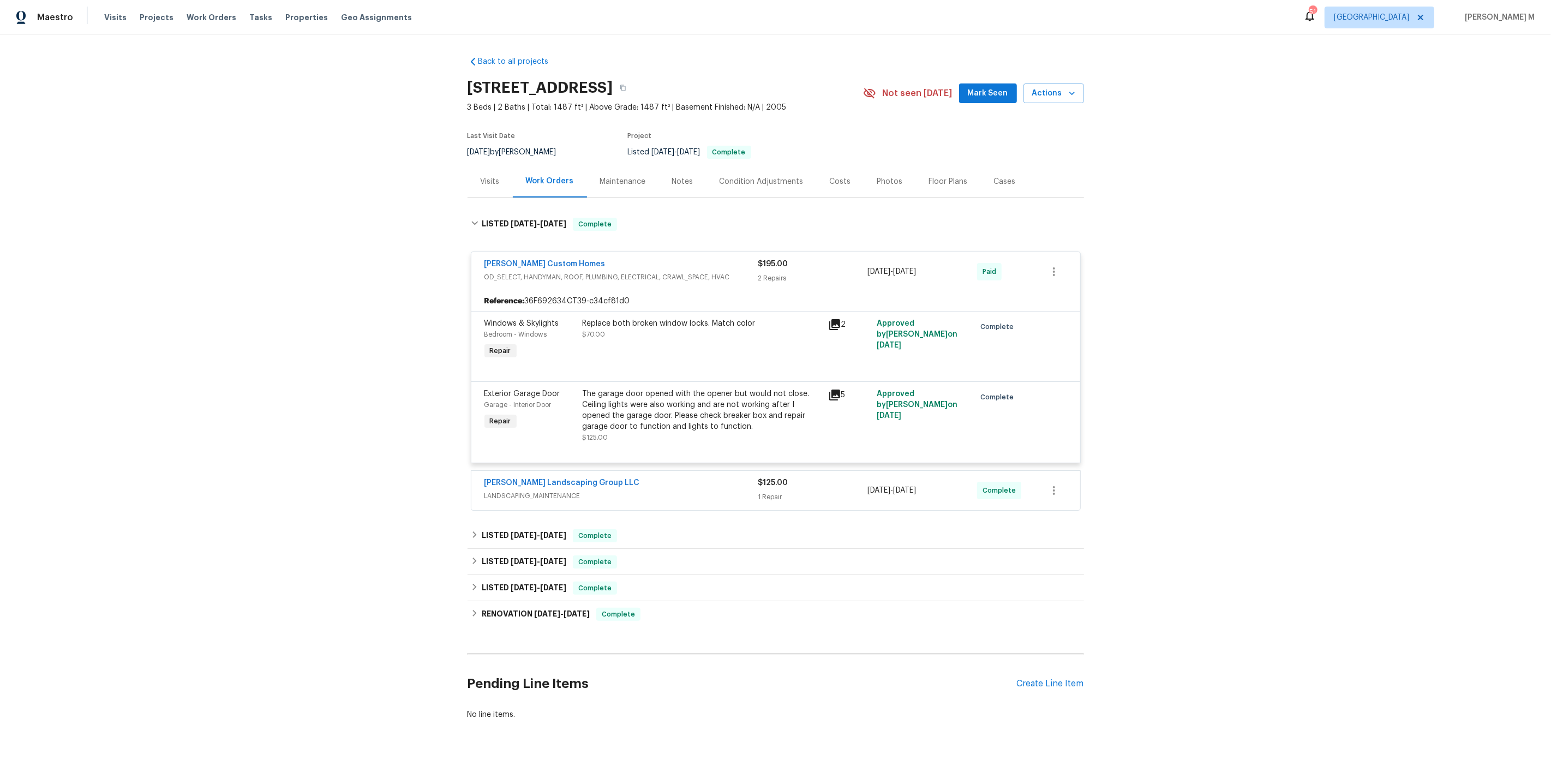
click at [533, 490] on span "LANDSCAPING_MAINTENANCE" at bounding box center [621, 495] width 274 height 11
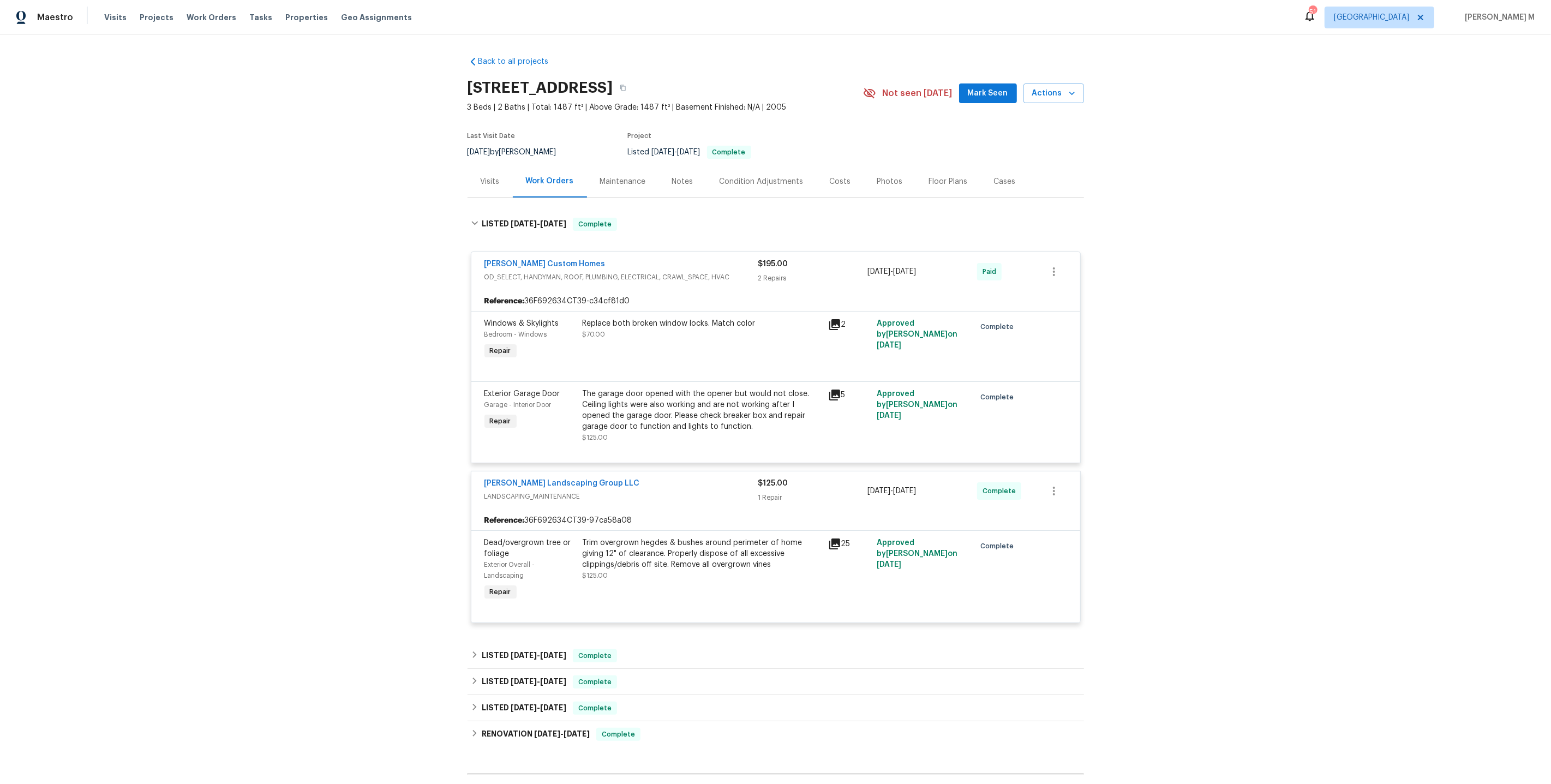
click at [551, 609] on div "Back to all projects [STREET_ADDRESS] 3 Beds | 2 Baths | Total: 1487 ft² | Abov…" at bounding box center [775, 448] width 616 height 801
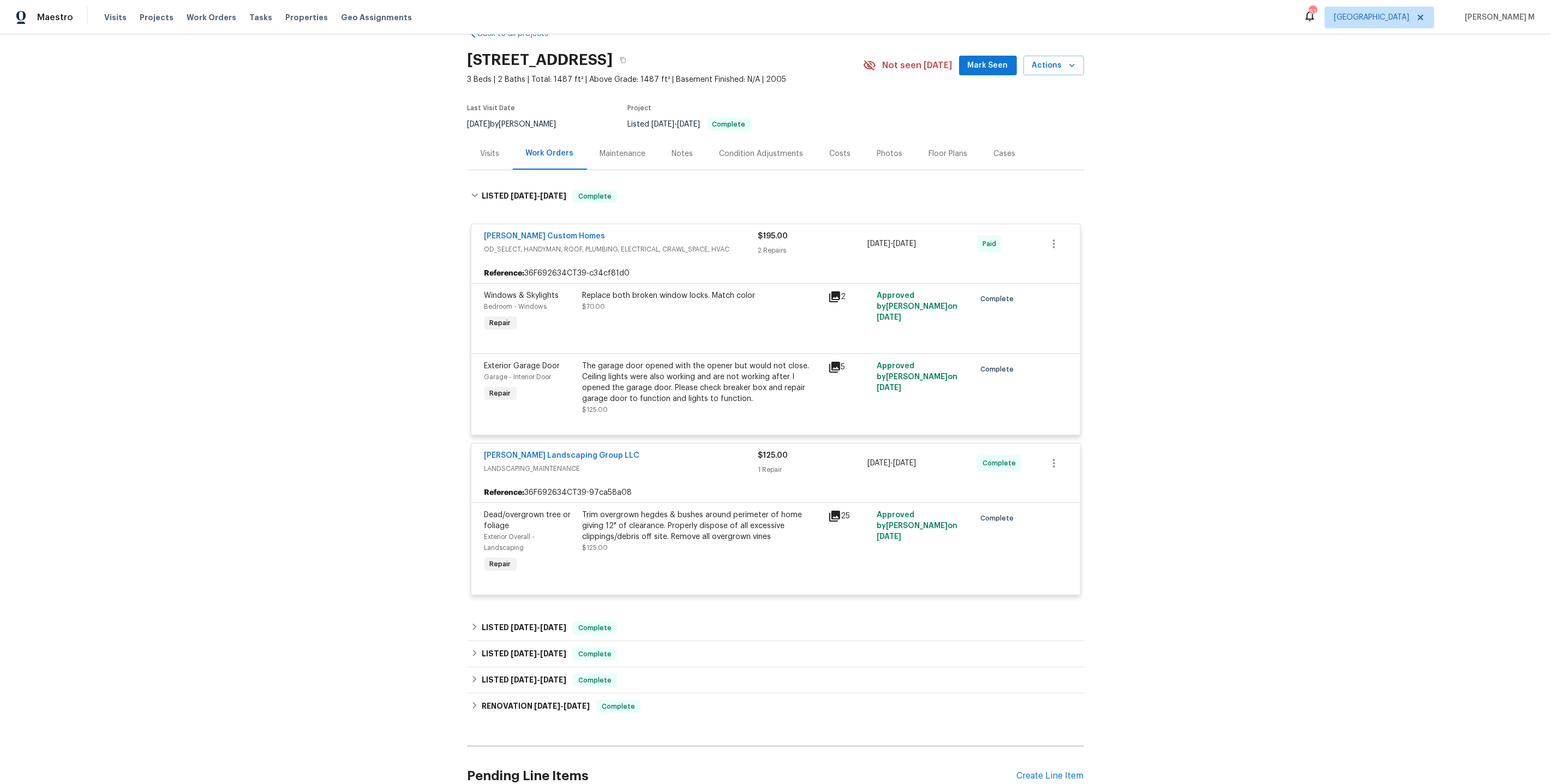
scroll to position [26, 0]
click at [551, 623] on h6 "LISTED [DATE] - [DATE]" at bounding box center [523, 629] width 85 height 13
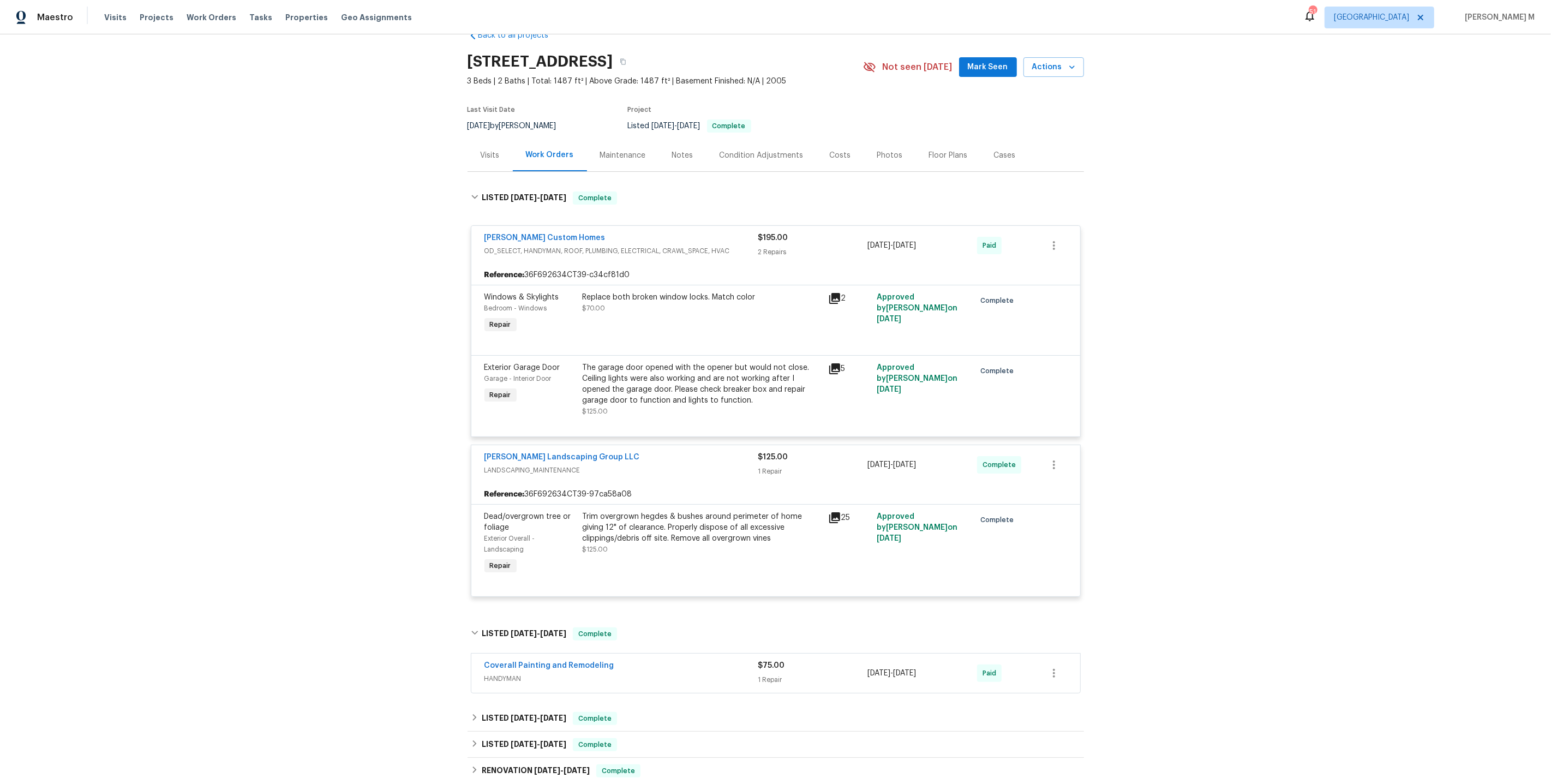
click at [523, 661] on div "Coverall Painting and Remodeling HANDYMAN $75.00 1 Repair 7/24/2025 - 7/25/2025…" at bounding box center [775, 672] width 608 height 39
click at [505, 673] on span "HANDYMAN" at bounding box center [621, 678] width 274 height 11
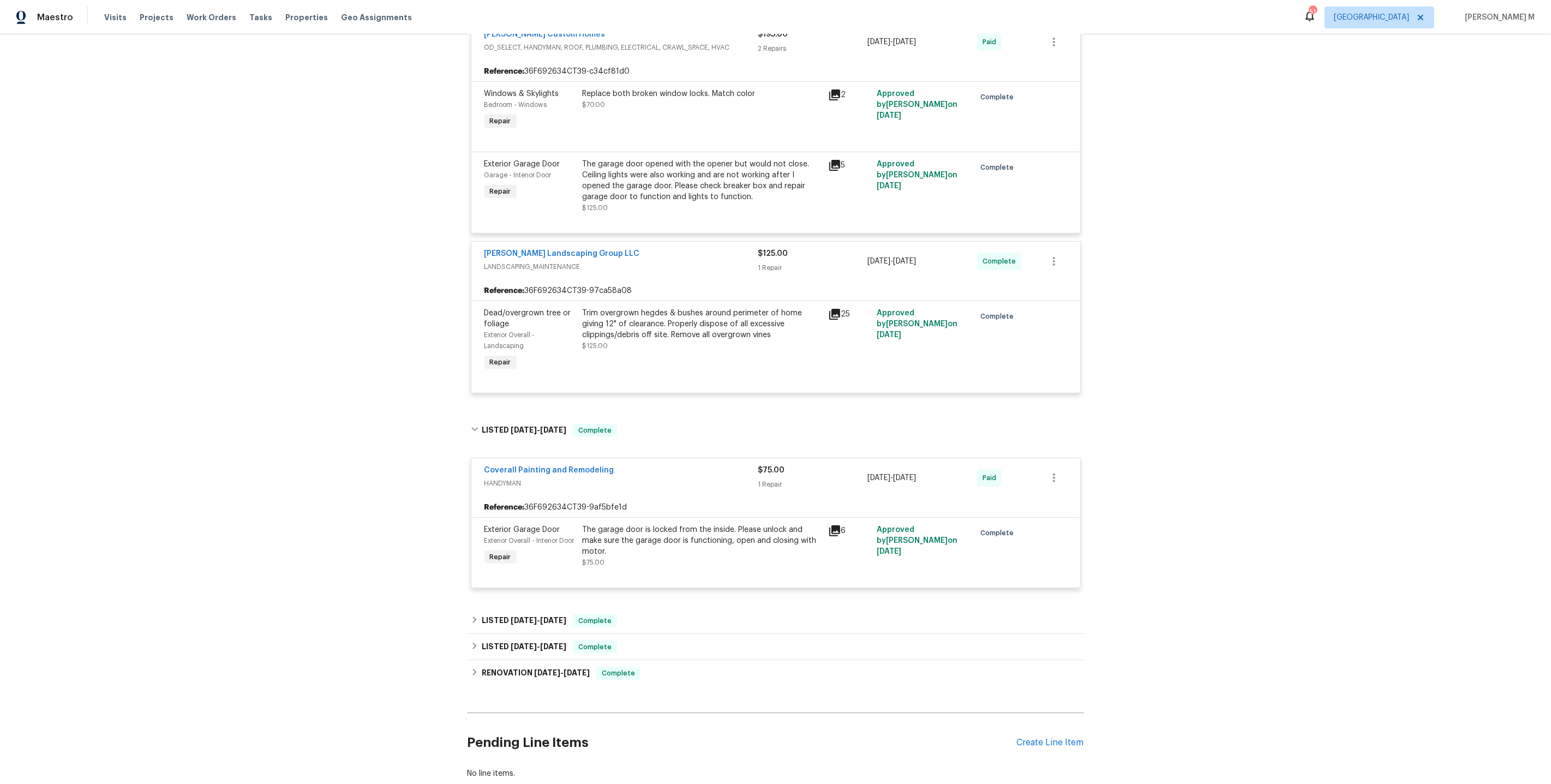
scroll to position [264, 0]
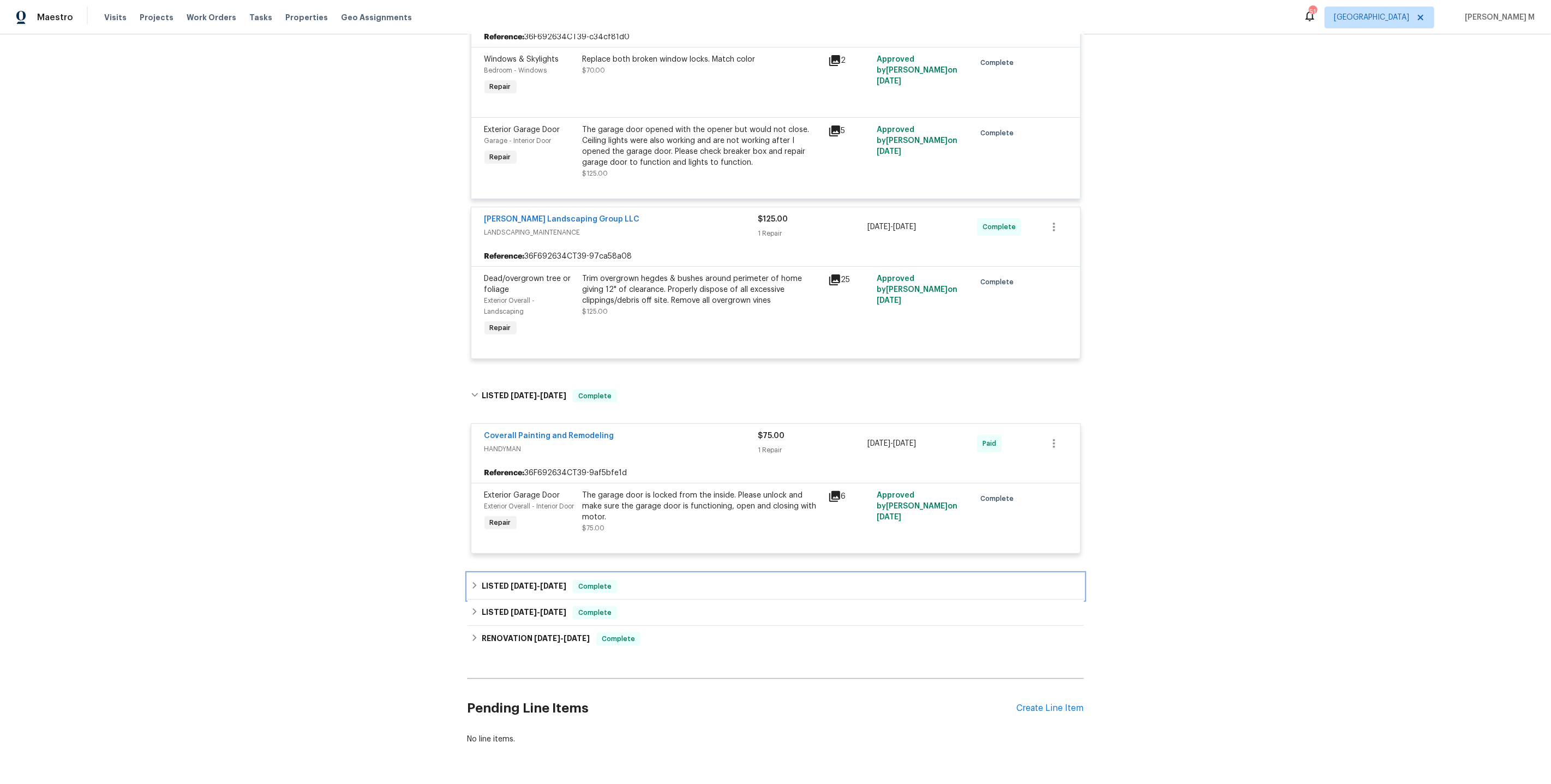
click at [542, 582] on span "6/9/25" at bounding box center [552, 585] width 26 height 8
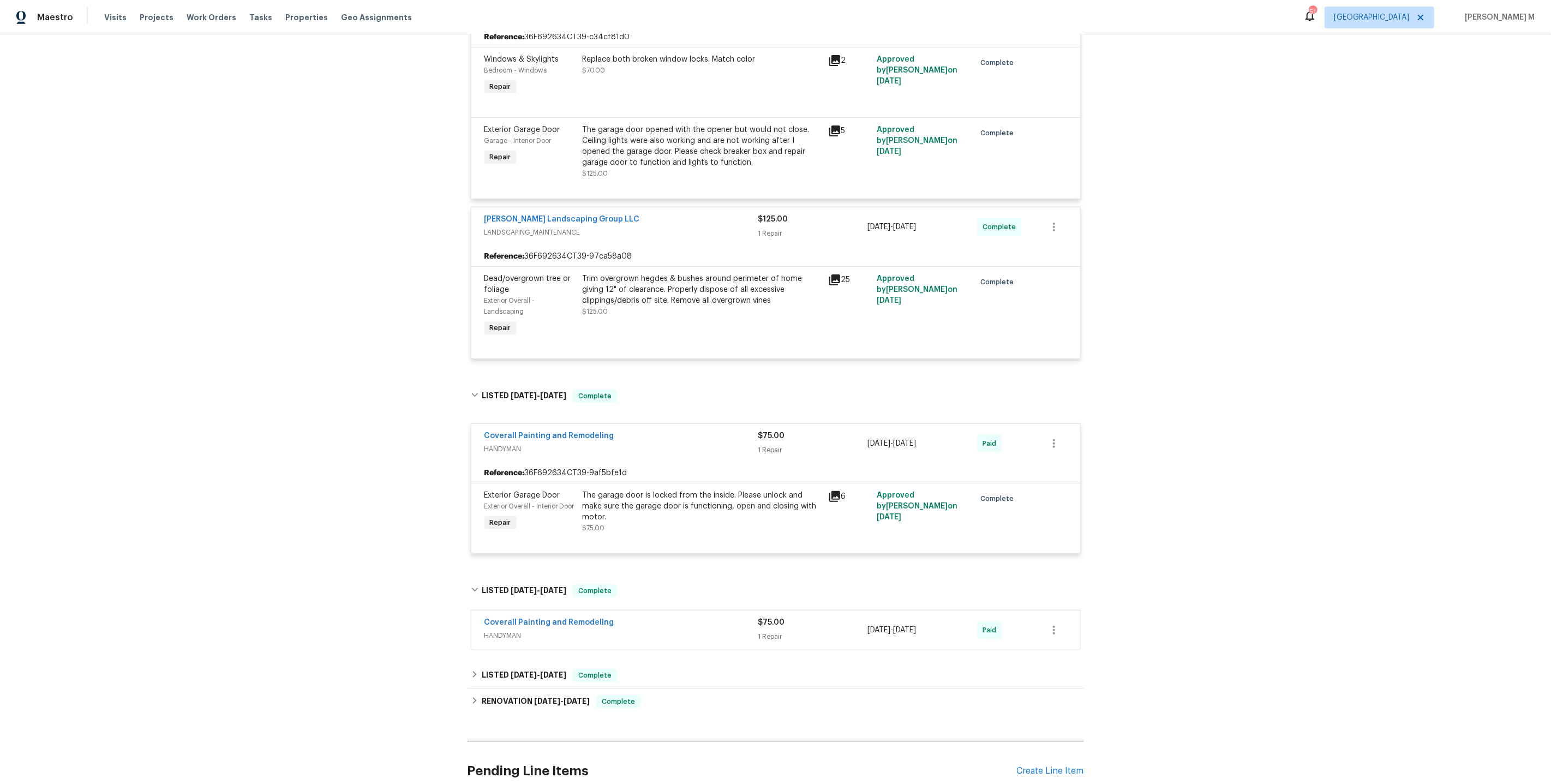
click at [513, 617] on div "Coverall Painting and Remodeling HANDYMAN" at bounding box center [621, 629] width 274 height 26
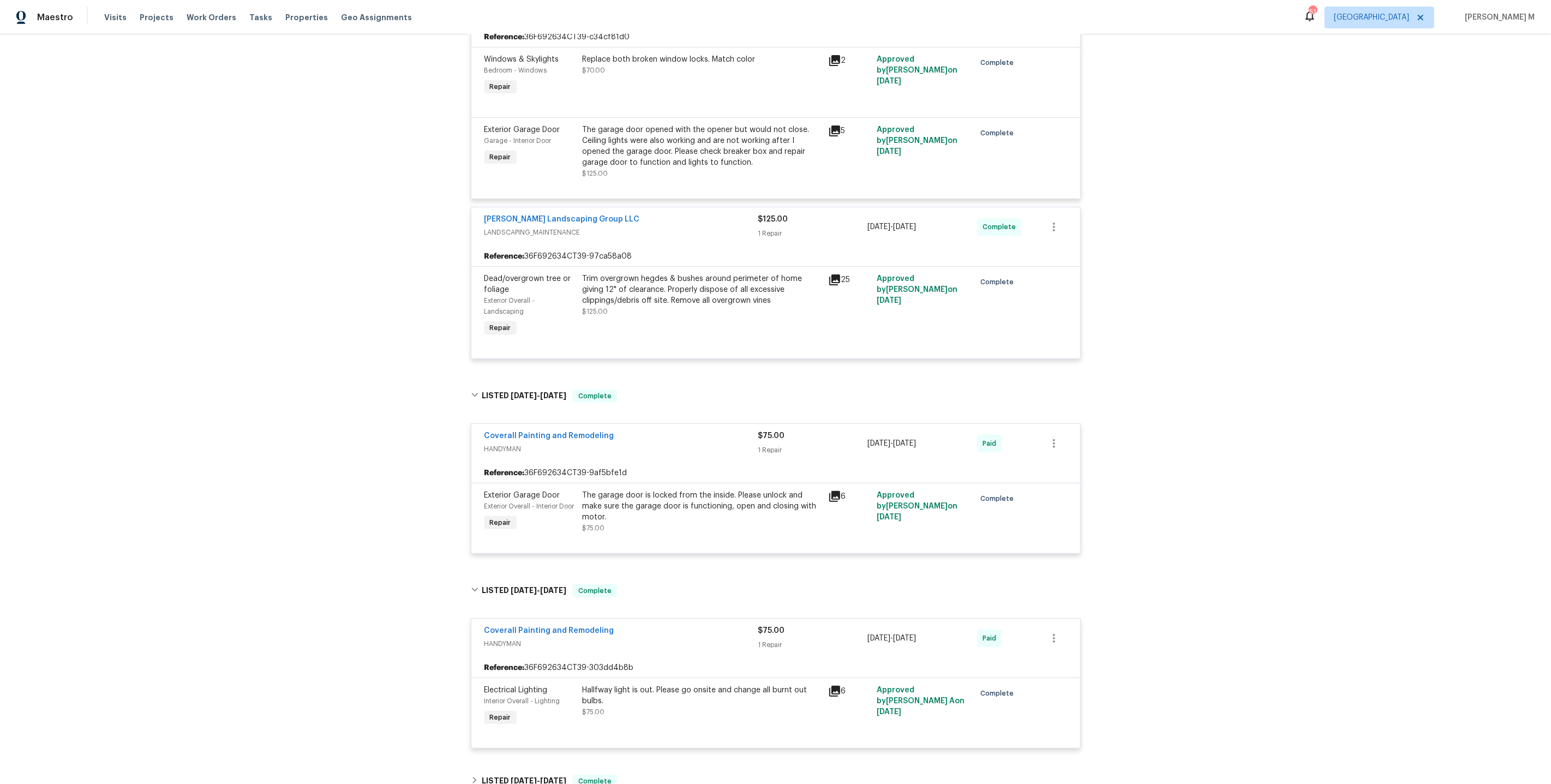
scroll to position [429, 0]
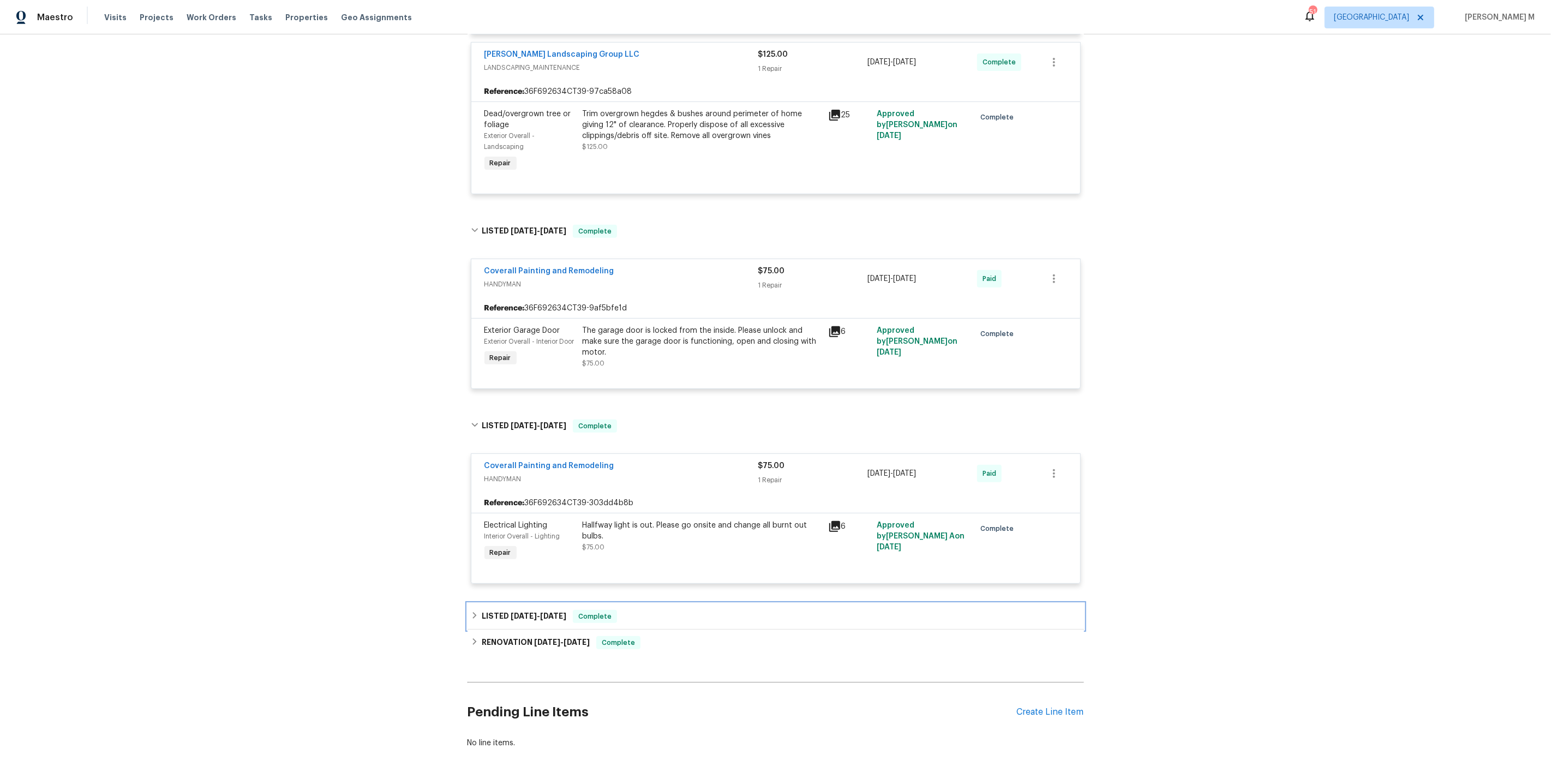
click at [519, 604] on div "LISTED 5/23/25 - 5/24/25 Complete" at bounding box center [775, 616] width 616 height 26
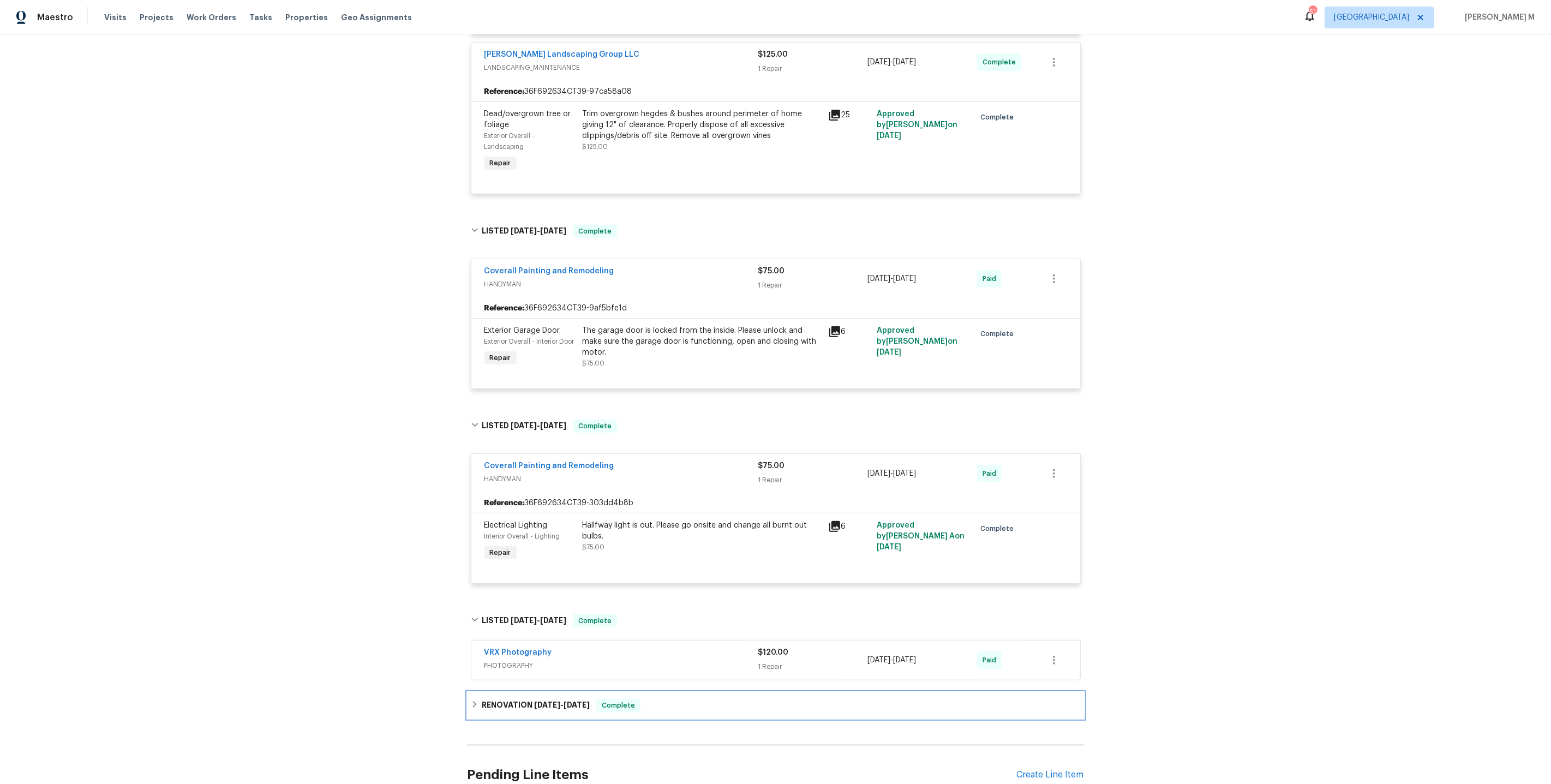
click at [534, 701] on span "5/7/25" at bounding box center [546, 705] width 26 height 8
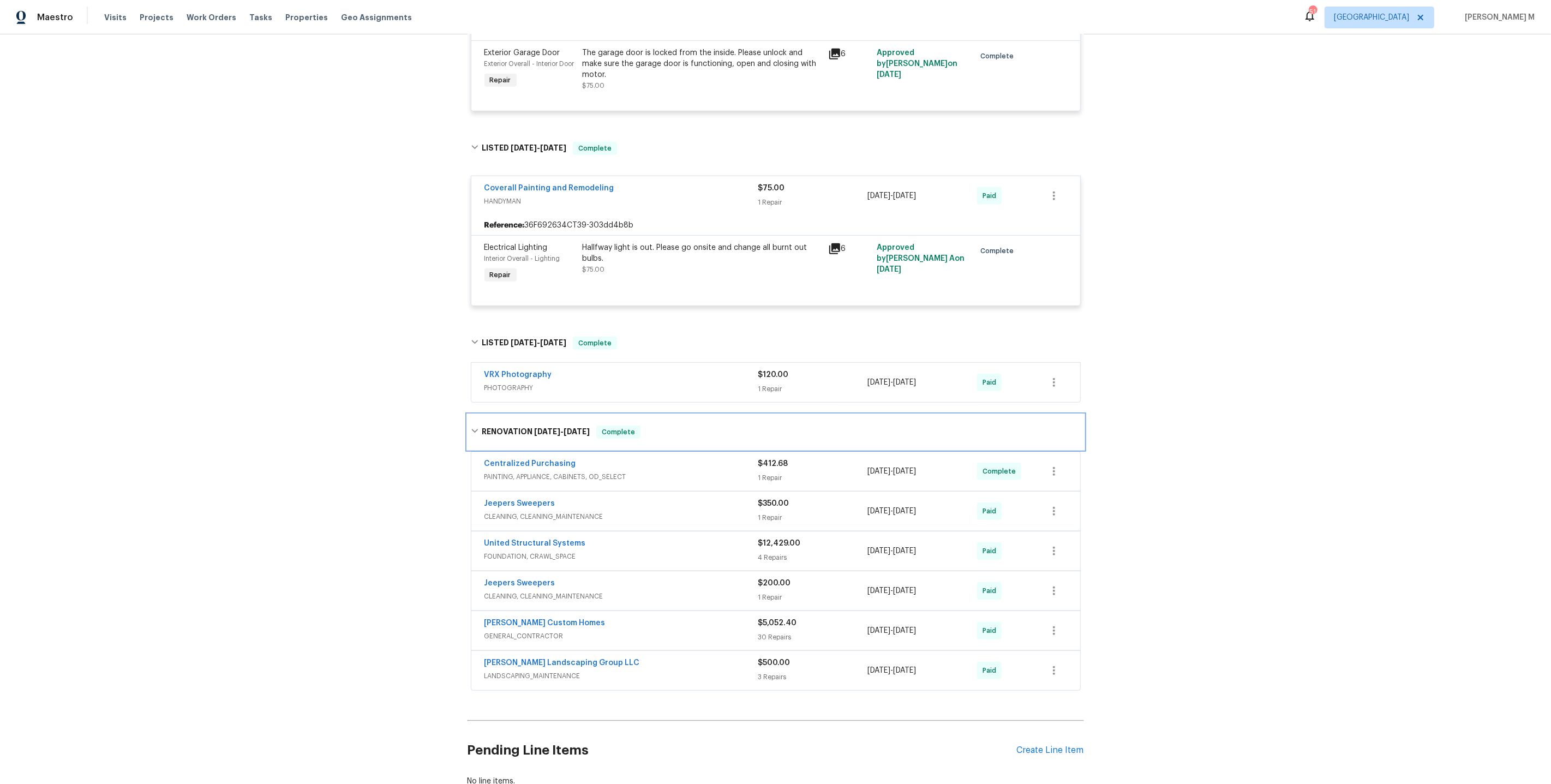
scroll to position [733, 0]
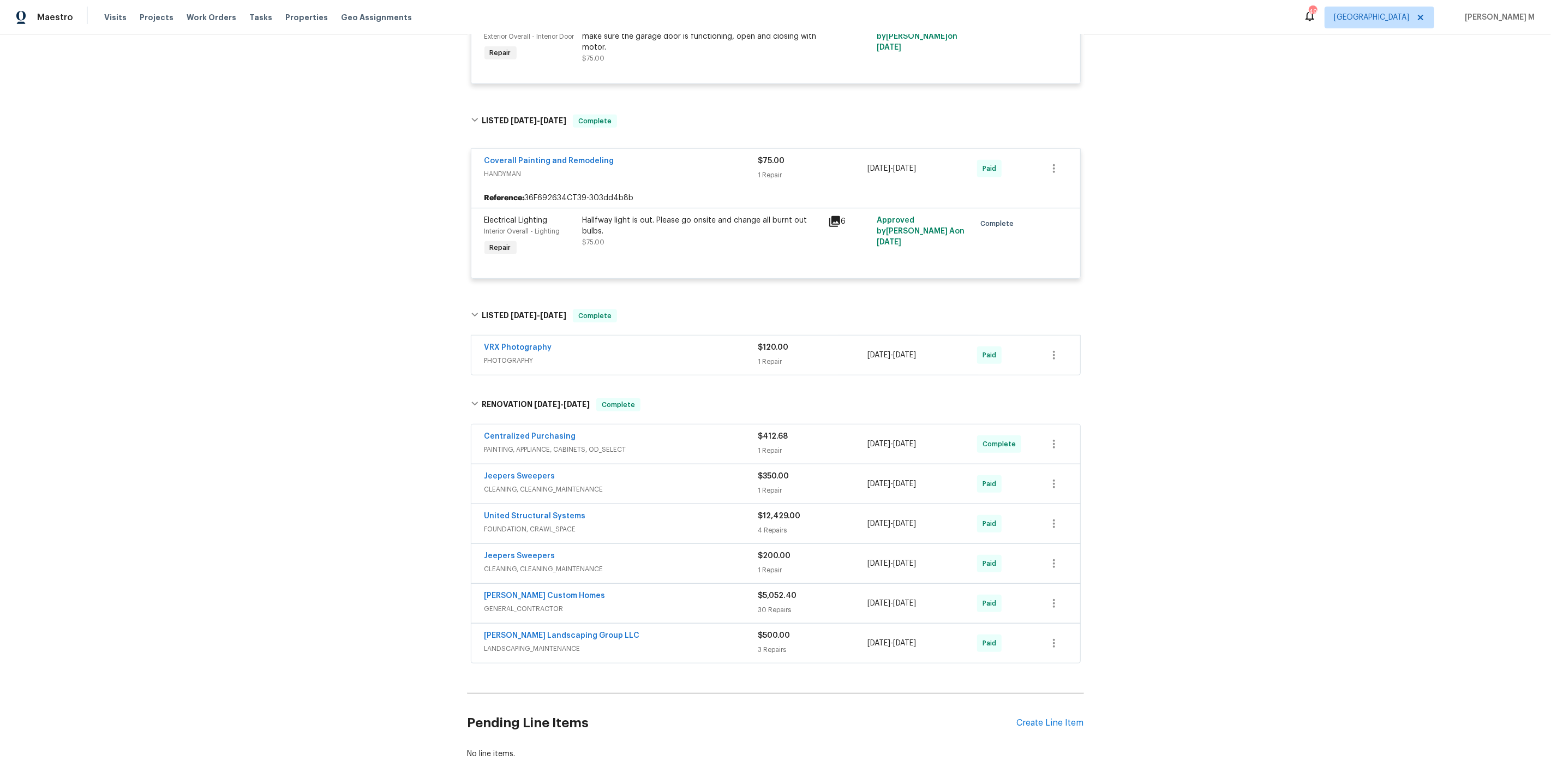
click at [570, 444] on span "PAINTING, APPLIANCE, CABINETS, OD_SELECT" at bounding box center [621, 449] width 274 height 11
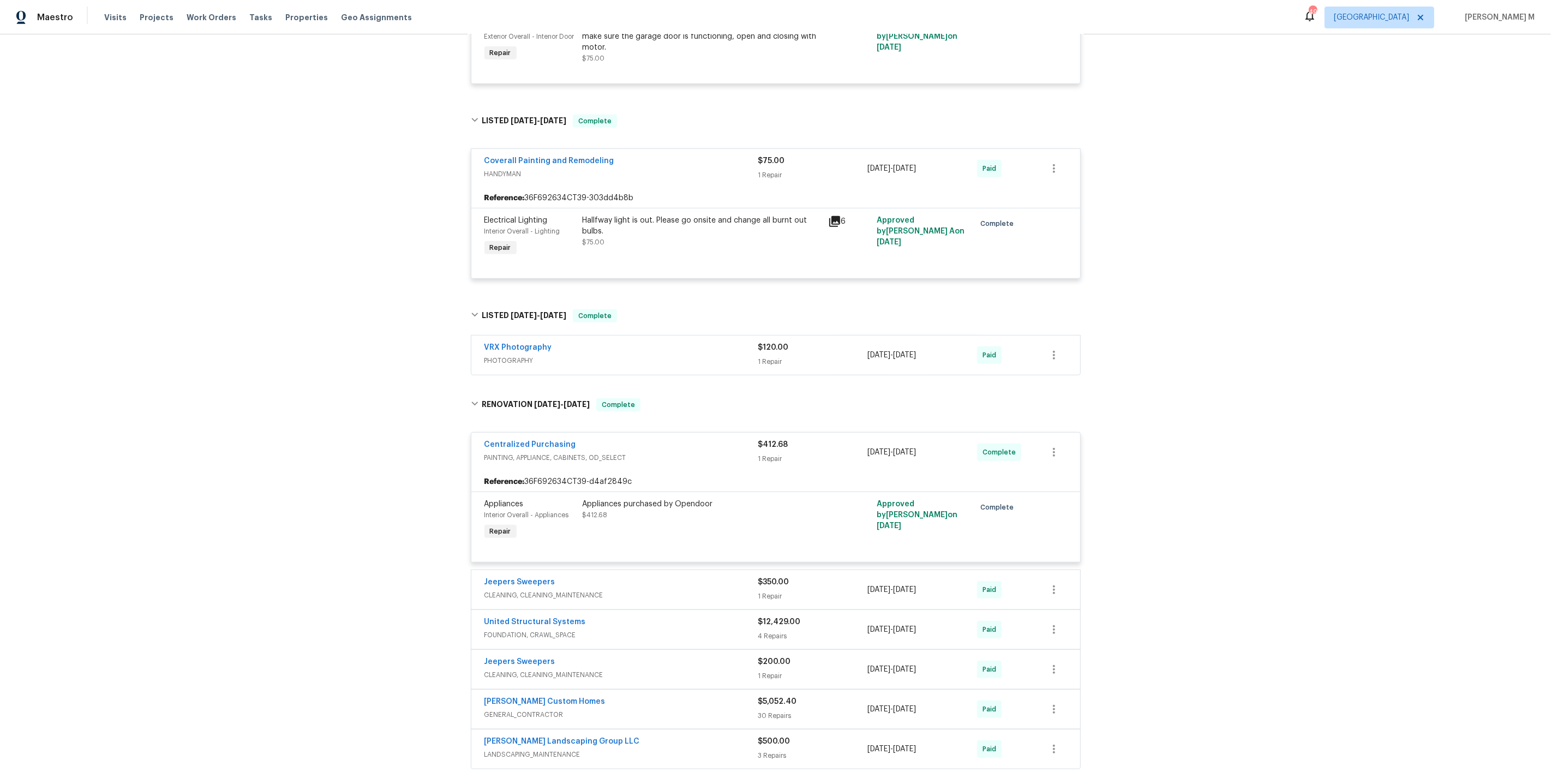
click at [522, 669] on span "CLEANING, CLEANING_MAINTENANCE" at bounding box center [621, 674] width 274 height 11
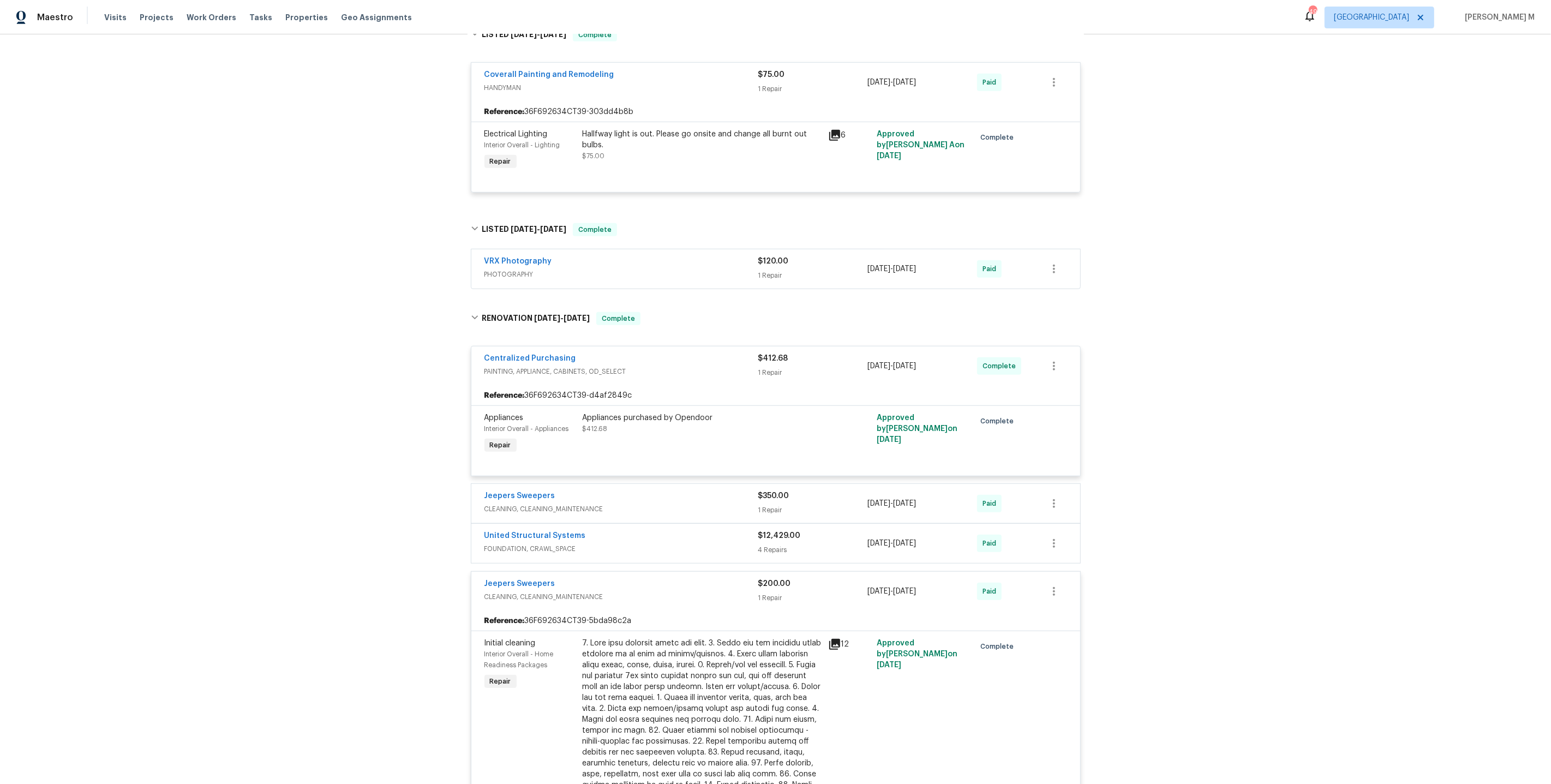
scroll to position [822, 0]
click at [515, 488] on div "Jeepers Sweepers CLEANING, CLEANING_MAINTENANCE" at bounding box center [621, 500] width 274 height 26
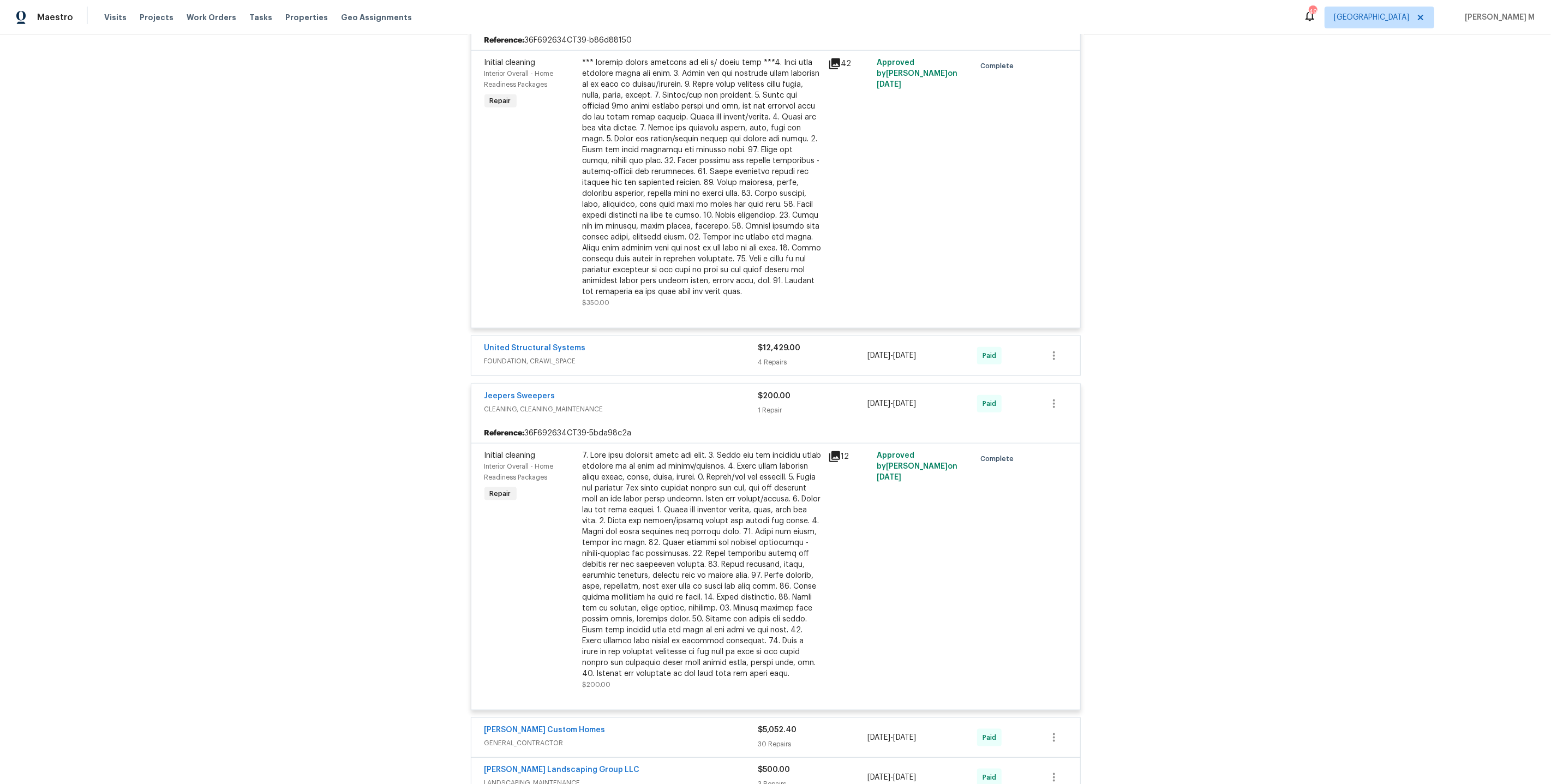
scroll to position [1420, 0]
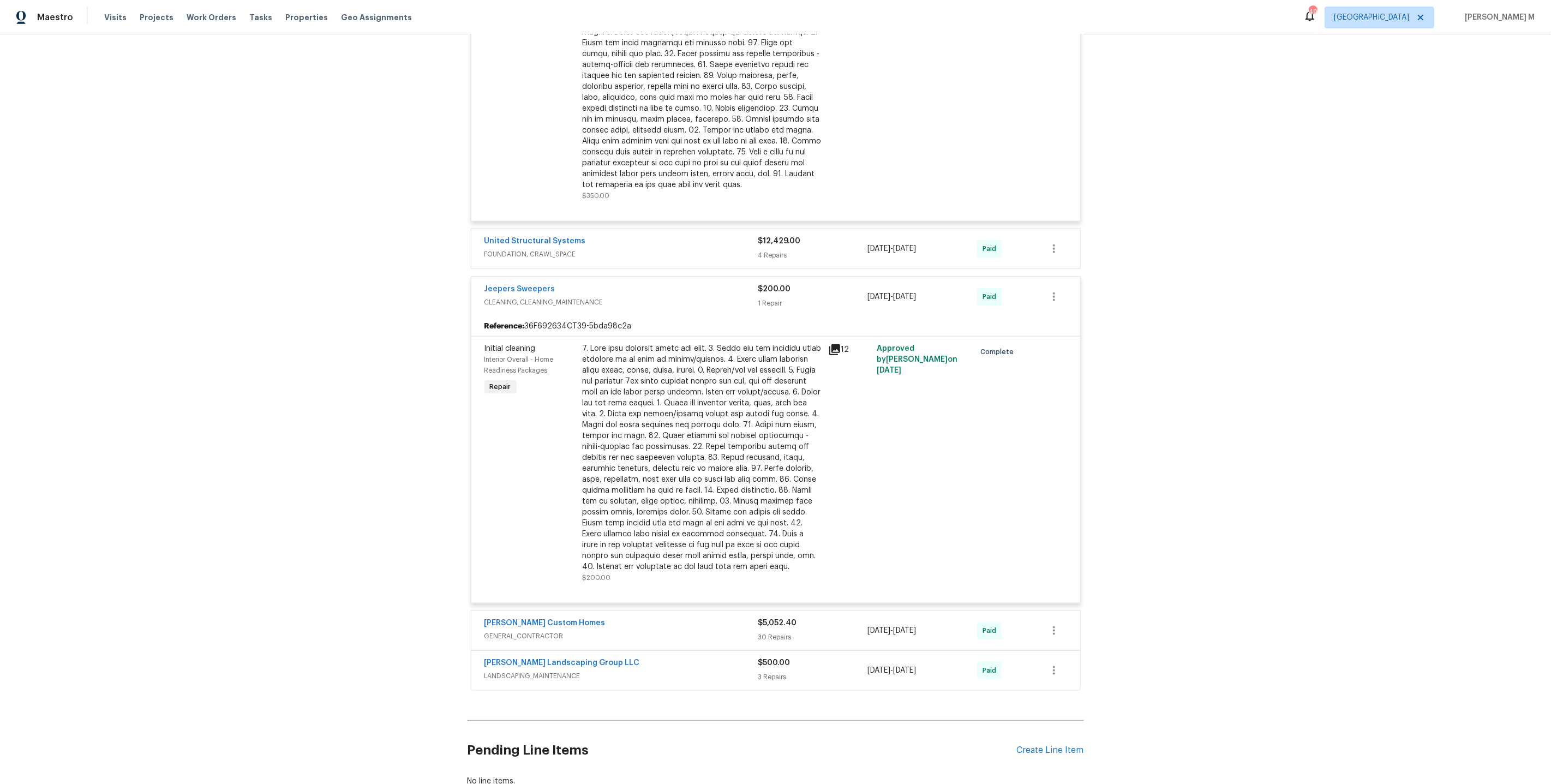
click at [540, 630] on span "GENERAL_CONTRACTOR" at bounding box center [621, 635] width 274 height 11
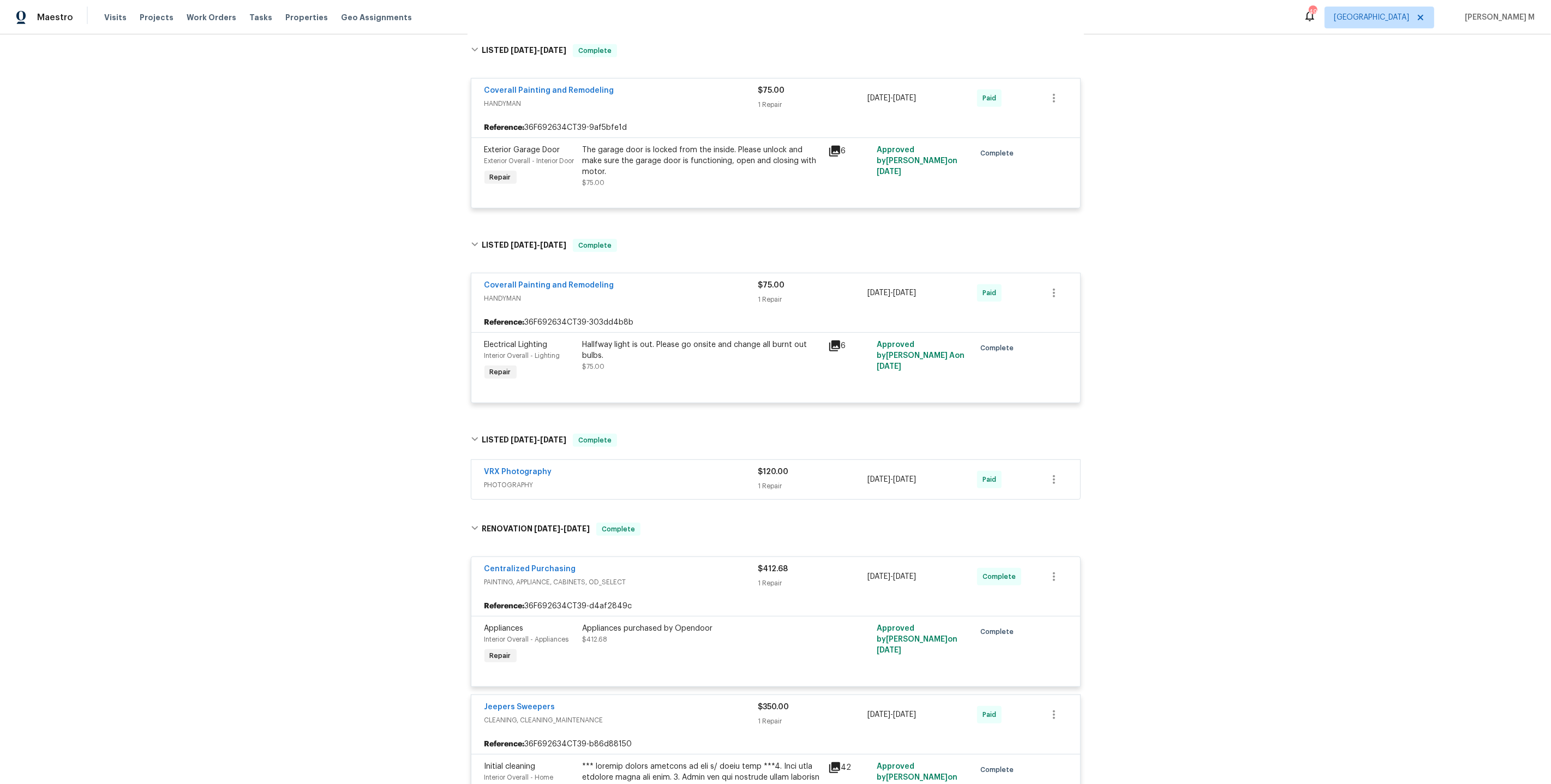
scroll to position [0, 0]
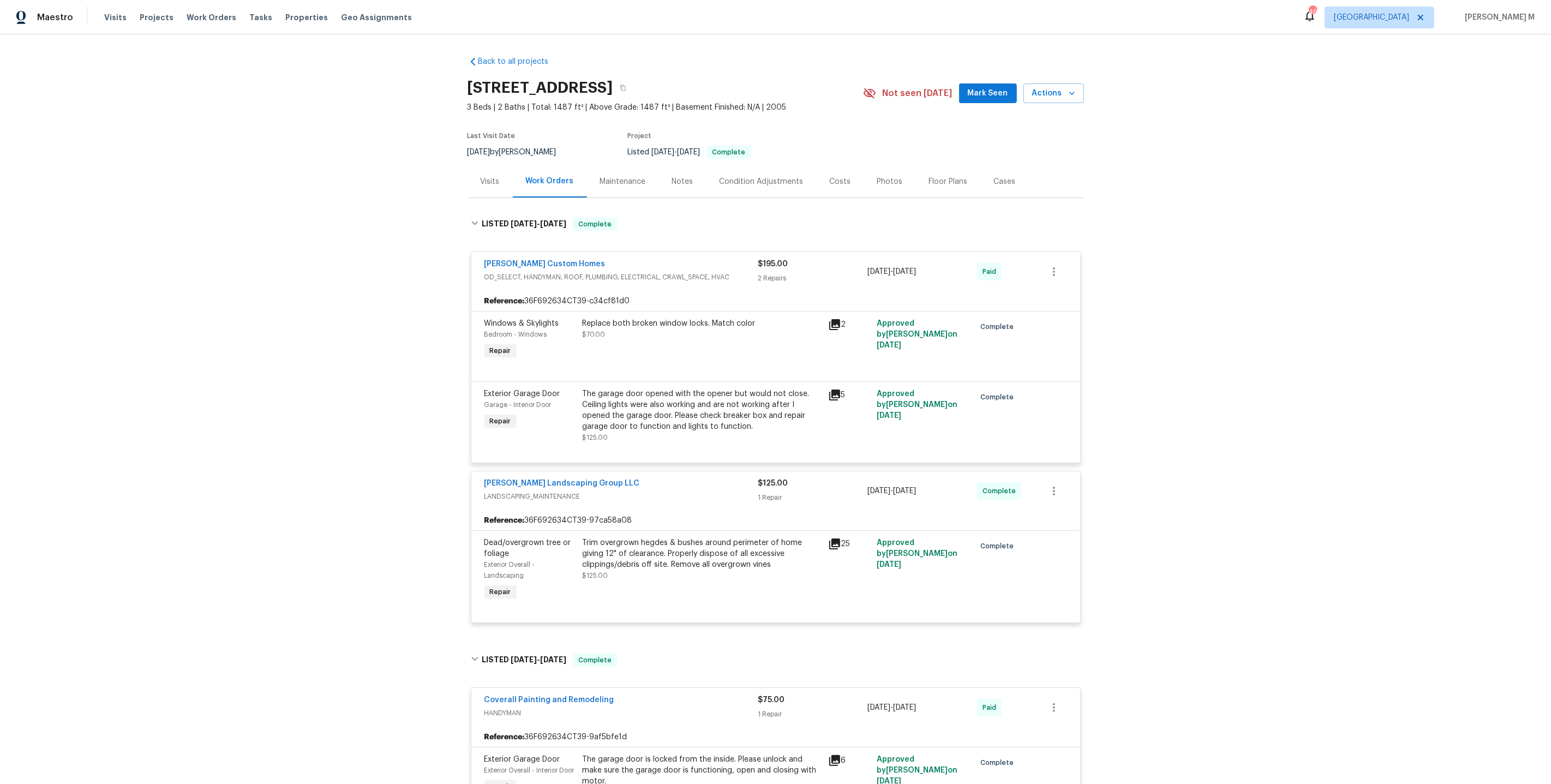
click at [613, 187] on div "Maintenance" at bounding box center [622, 181] width 72 height 32
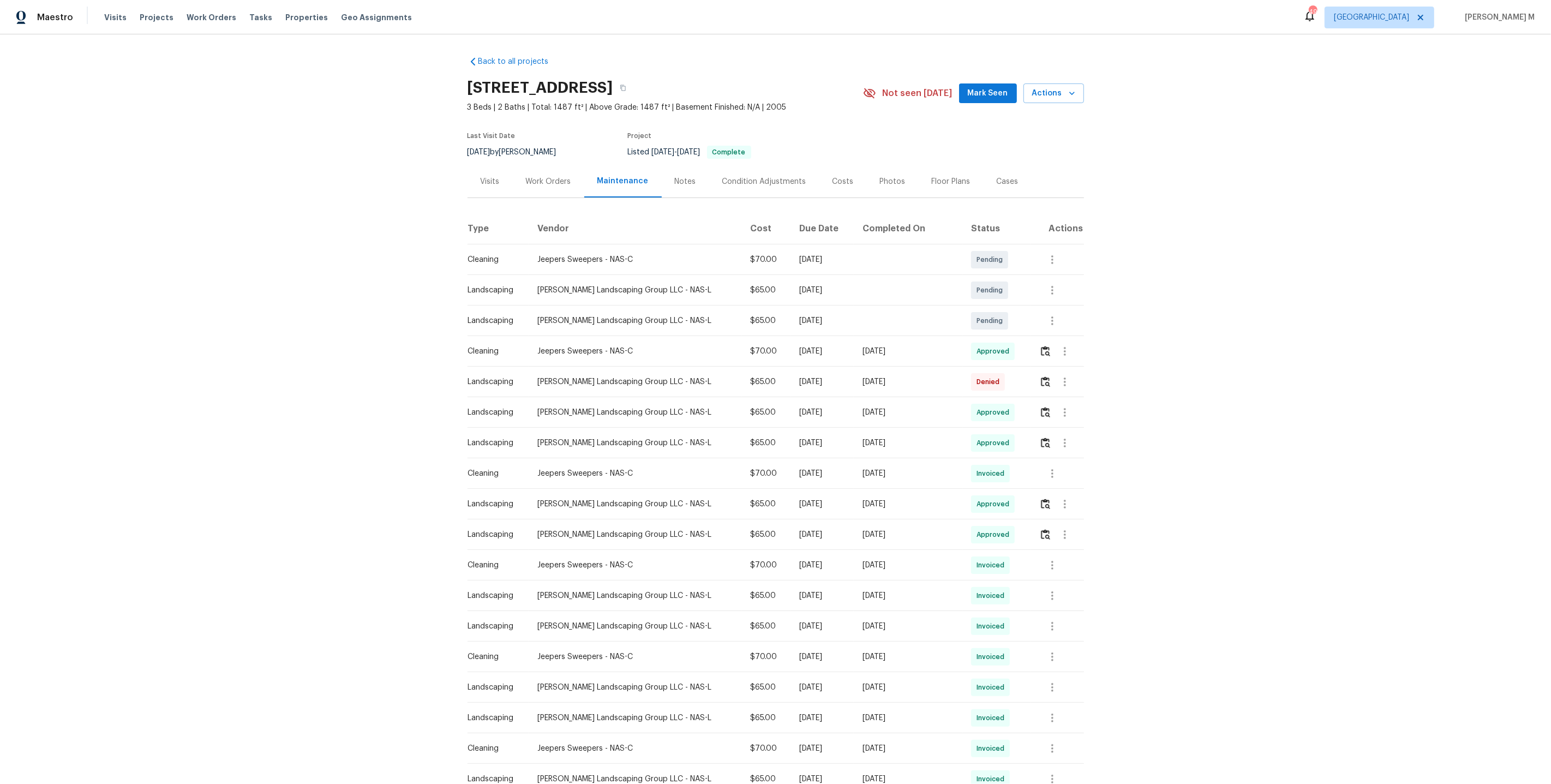
click at [1035, 348] on td at bounding box center [1057, 351] width 53 height 31
click at [1039, 348] on button "button" at bounding box center [1045, 350] width 12 height 26
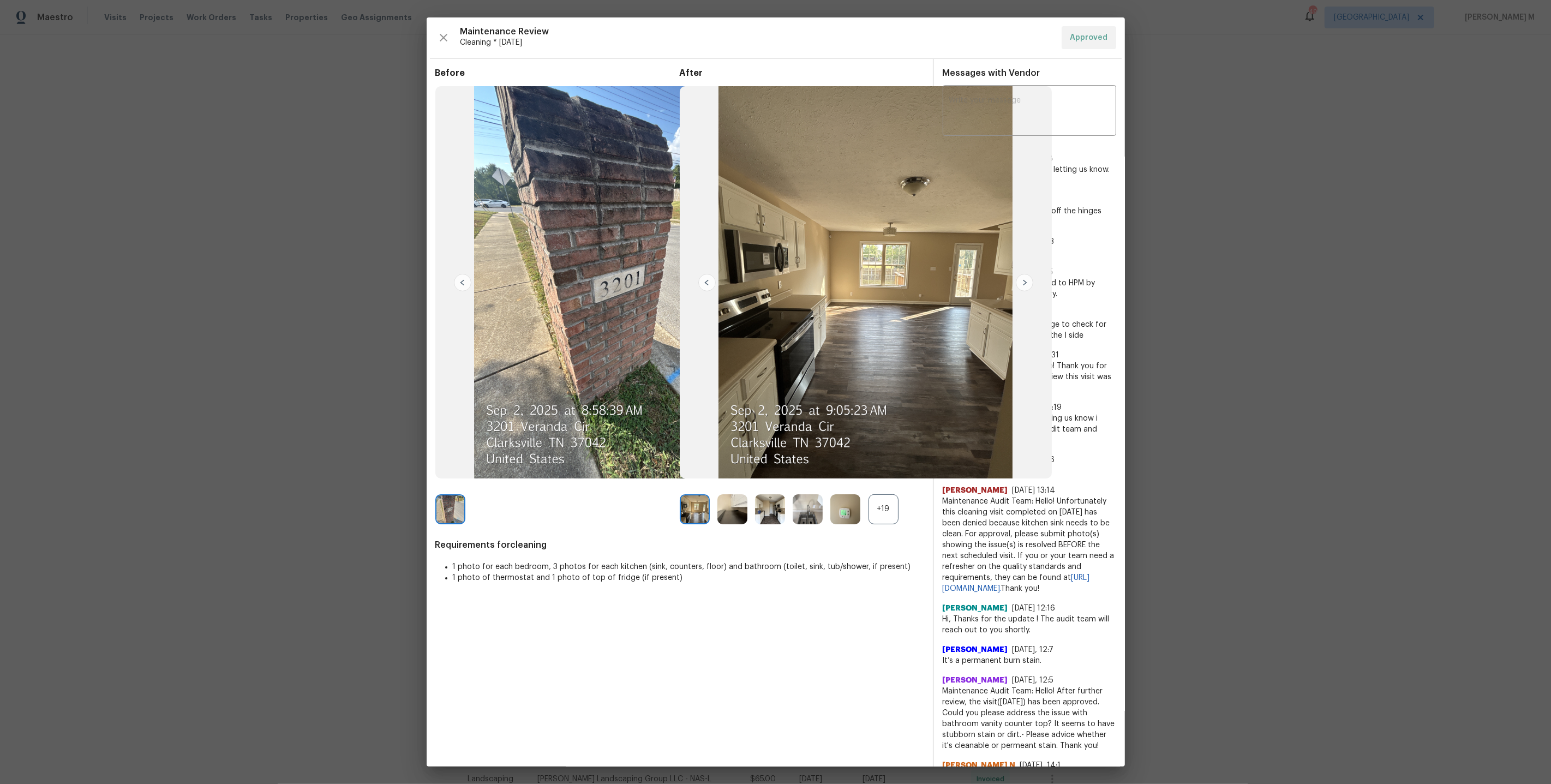
click at [453, 503] on img at bounding box center [450, 508] width 30 height 30
click at [878, 519] on div "+19" at bounding box center [882, 508] width 30 height 30
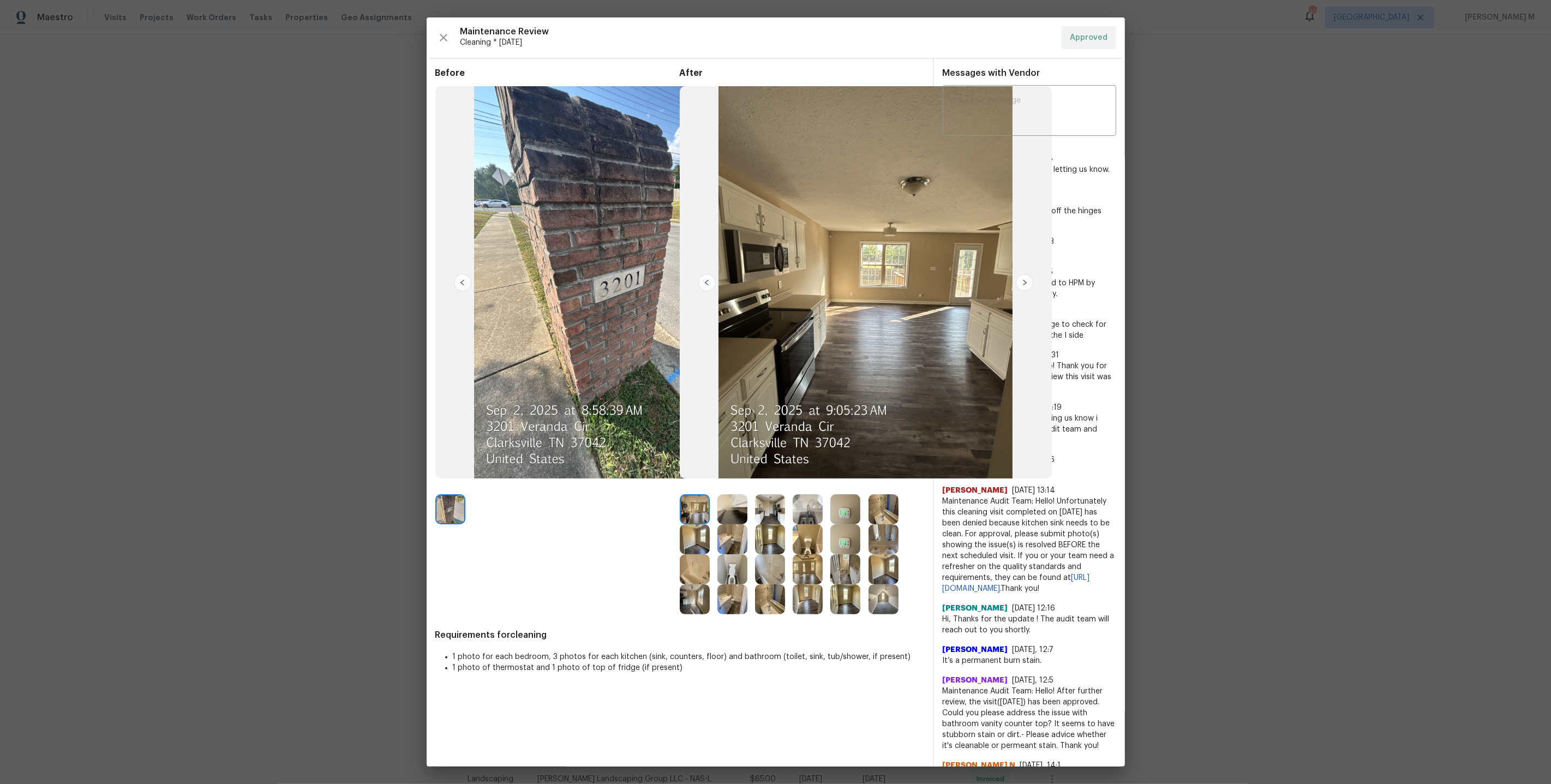
click at [811, 571] on img at bounding box center [807, 568] width 30 height 30
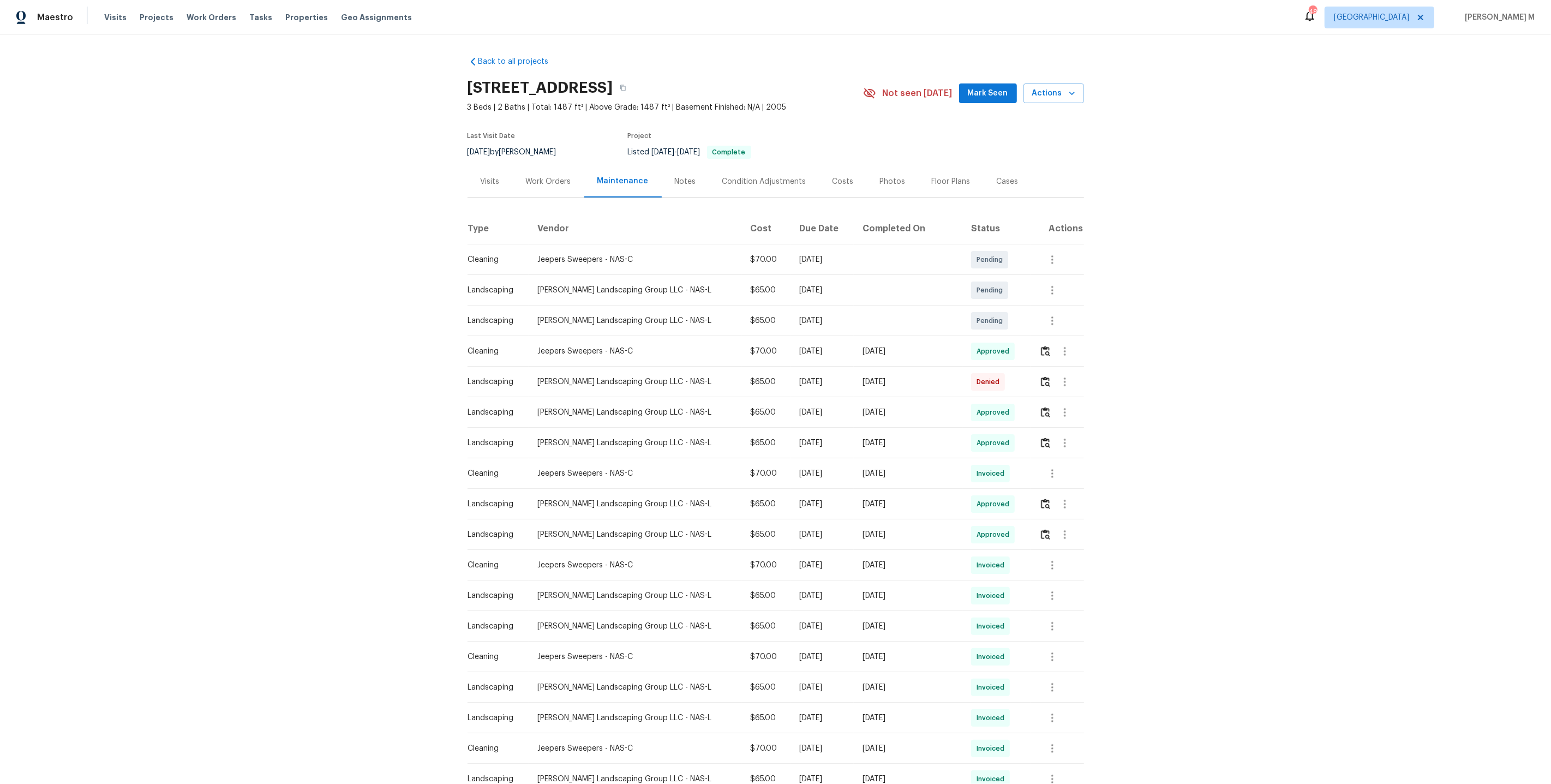
click at [597, 179] on div "Maintenance" at bounding box center [623, 180] width 52 height 11
click at [530, 180] on div "Work Orders" at bounding box center [548, 180] width 45 height 11
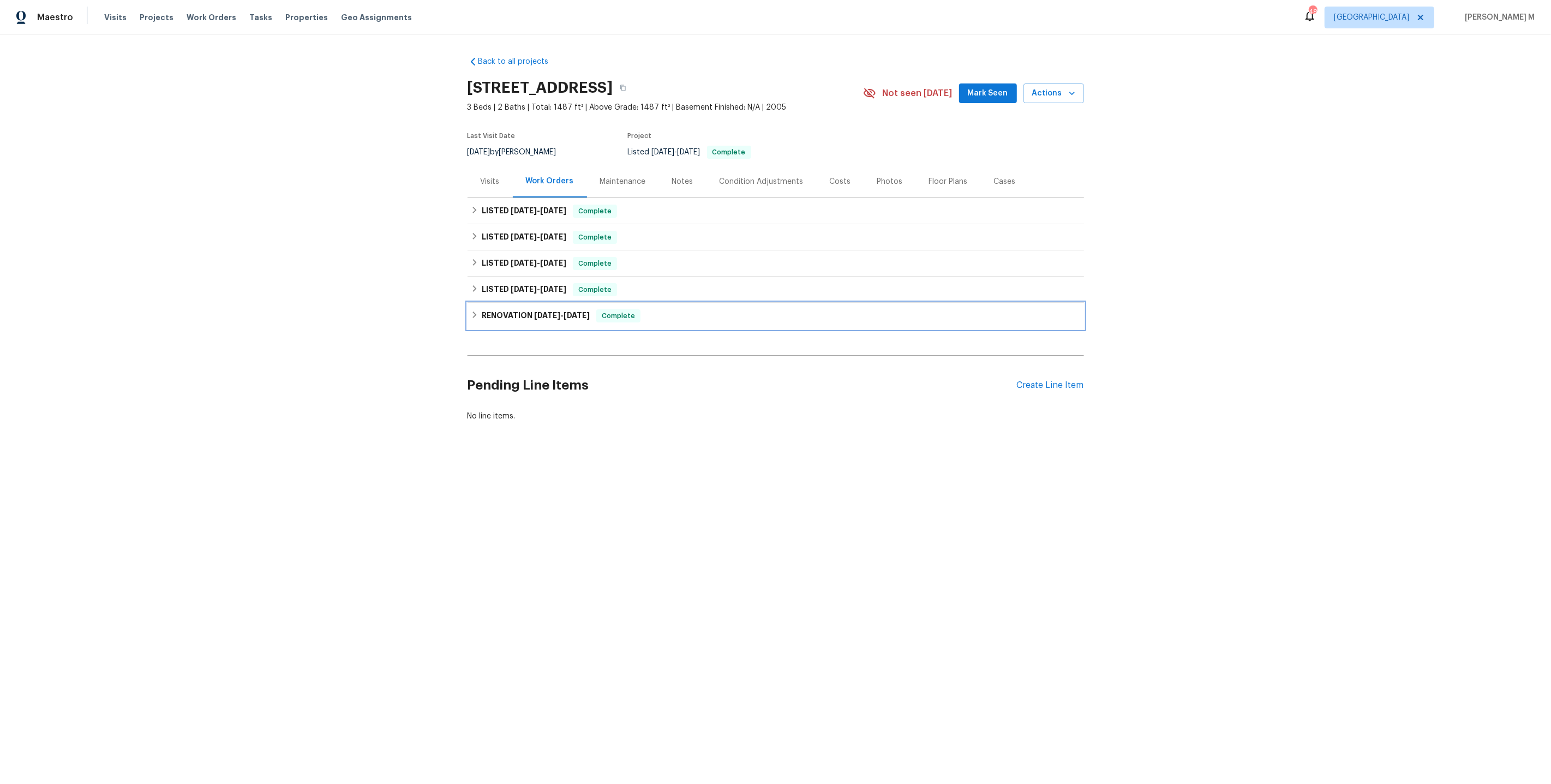
click at [524, 318] on div "RENOVATION 5/7/25 - 5/22/25 Complete" at bounding box center [775, 315] width 616 height 26
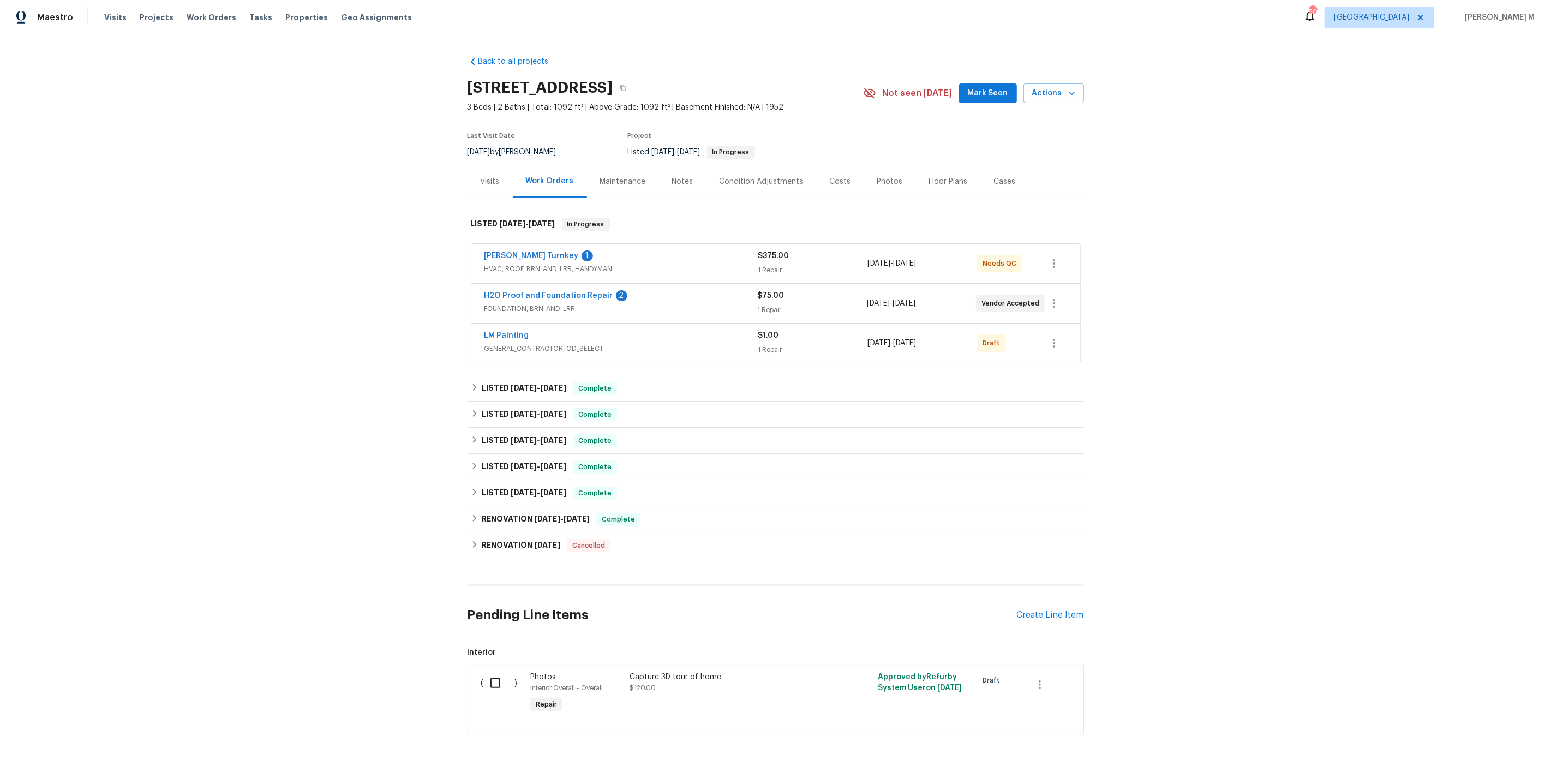
click at [504, 344] on span "GENERAL_CONTRACTOR, OD_SELECT" at bounding box center [621, 348] width 274 height 11
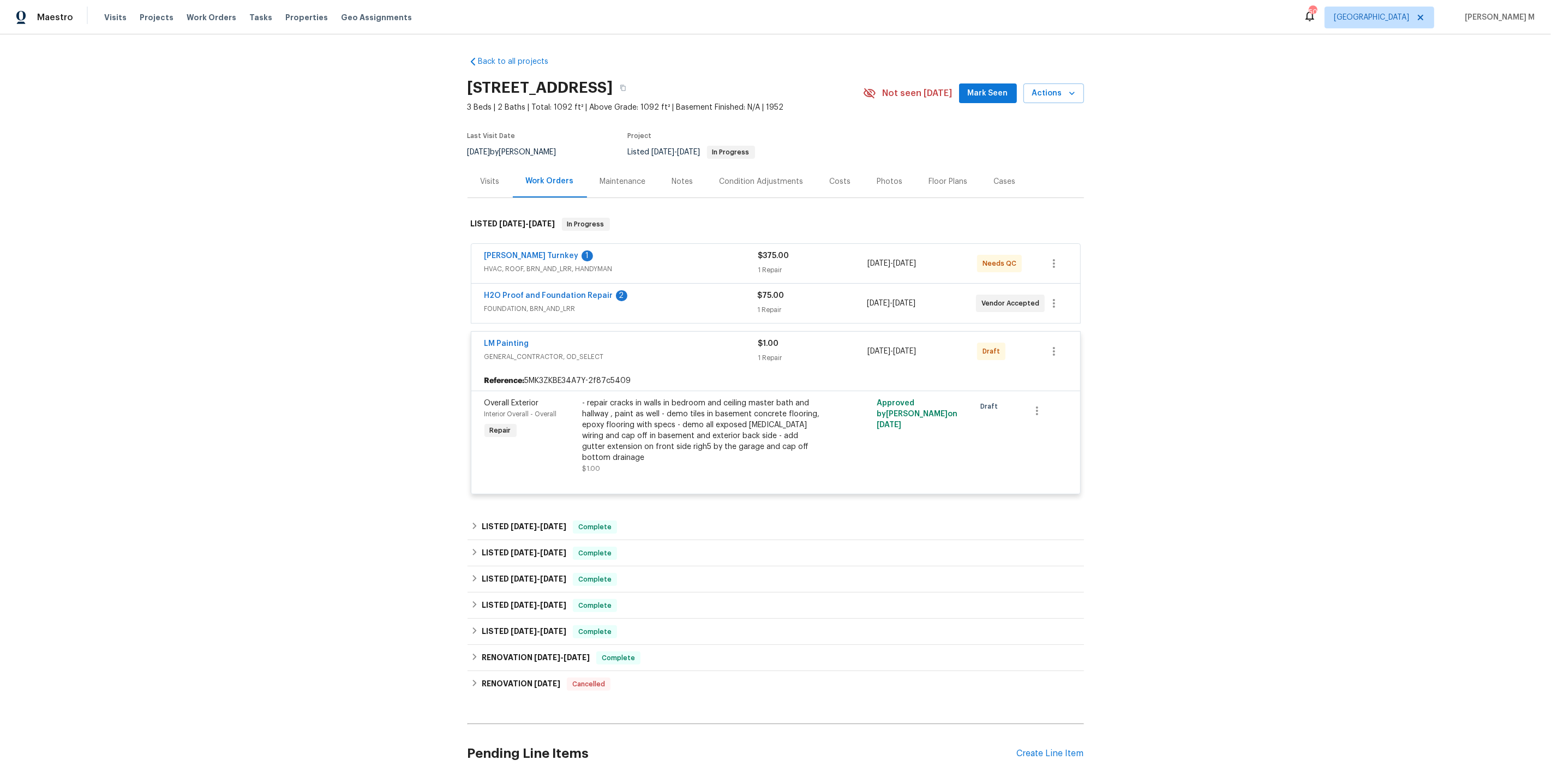
click at [542, 304] on span "FOUNDATION, BRN_AND_LRR" at bounding box center [621, 308] width 273 height 11
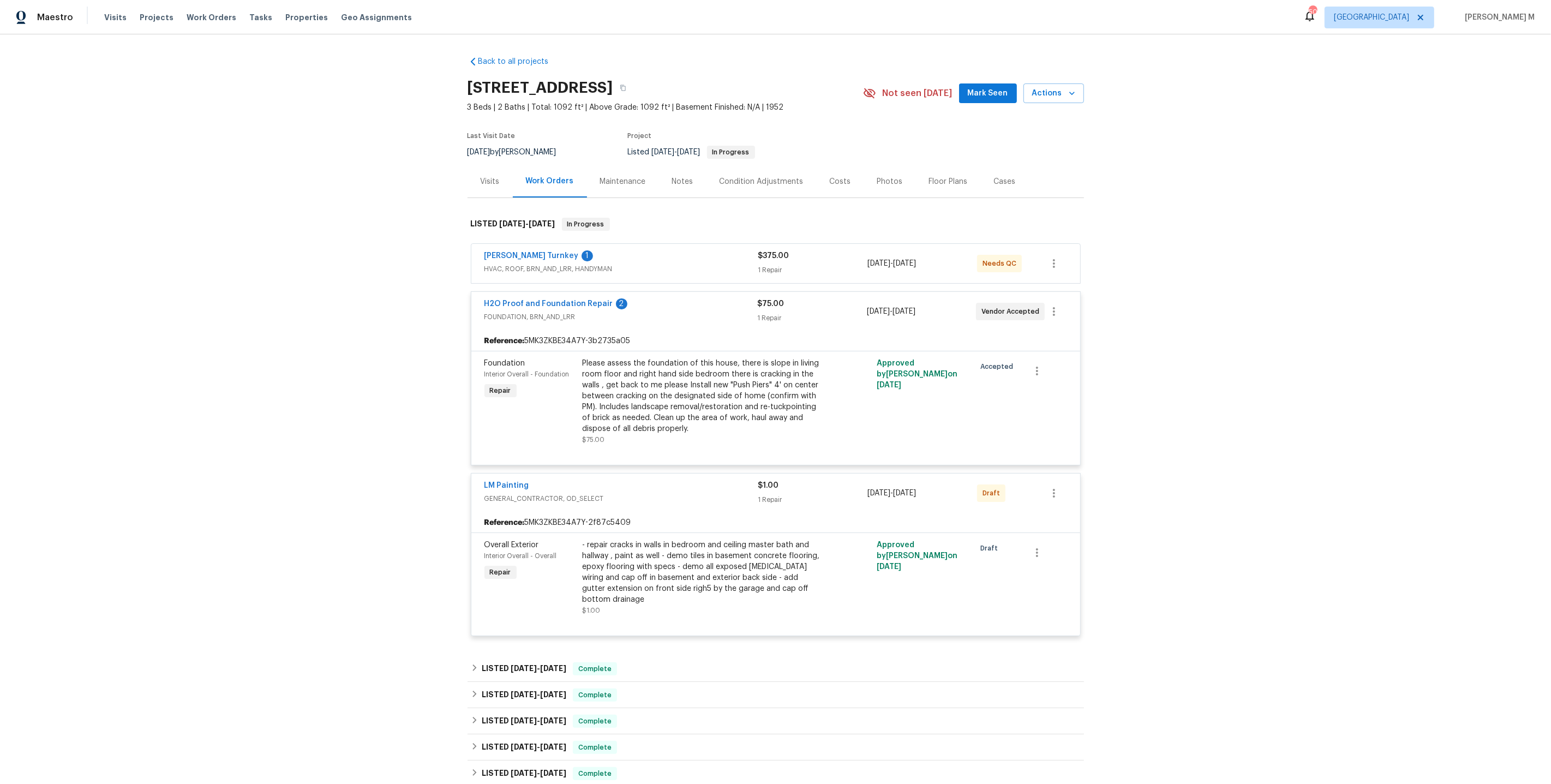
click at [542, 267] on span "HVAC, ROOF, BRN_AND_LRR, HANDYMAN" at bounding box center [621, 268] width 274 height 11
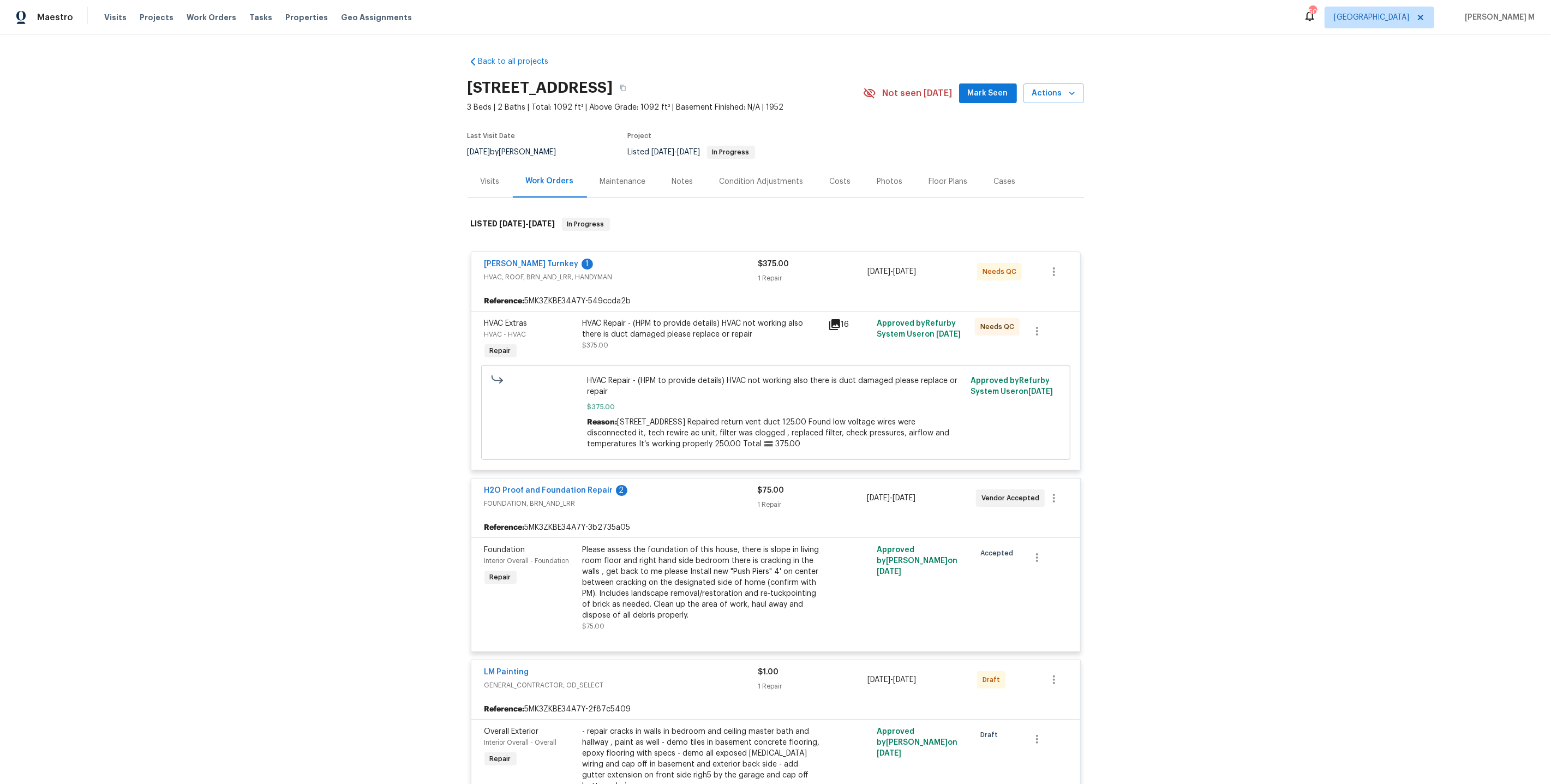
scroll to position [467, 0]
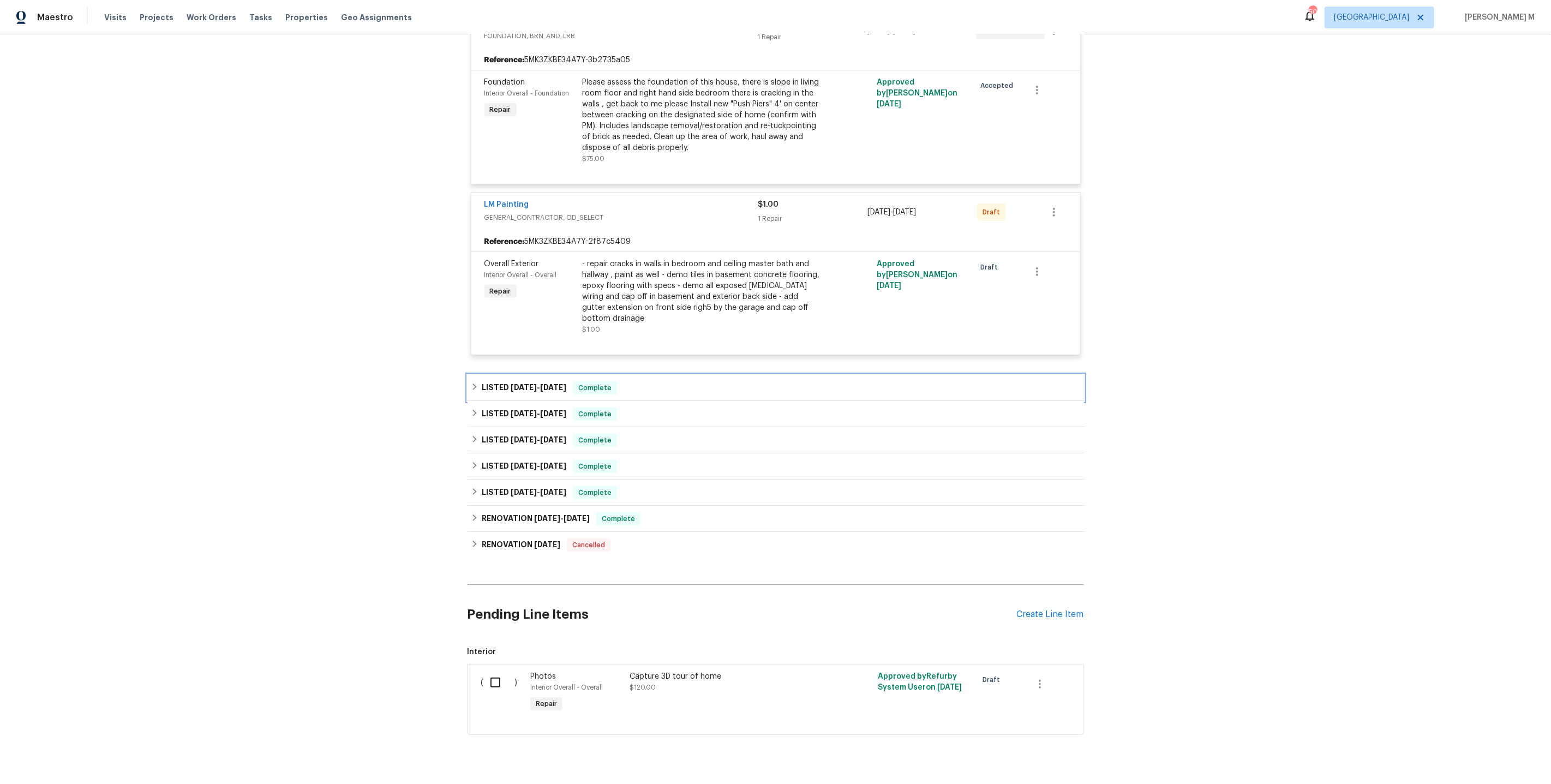
click at [518, 381] on h6 "LISTED [DATE] - [DATE]" at bounding box center [523, 388] width 85 height 13
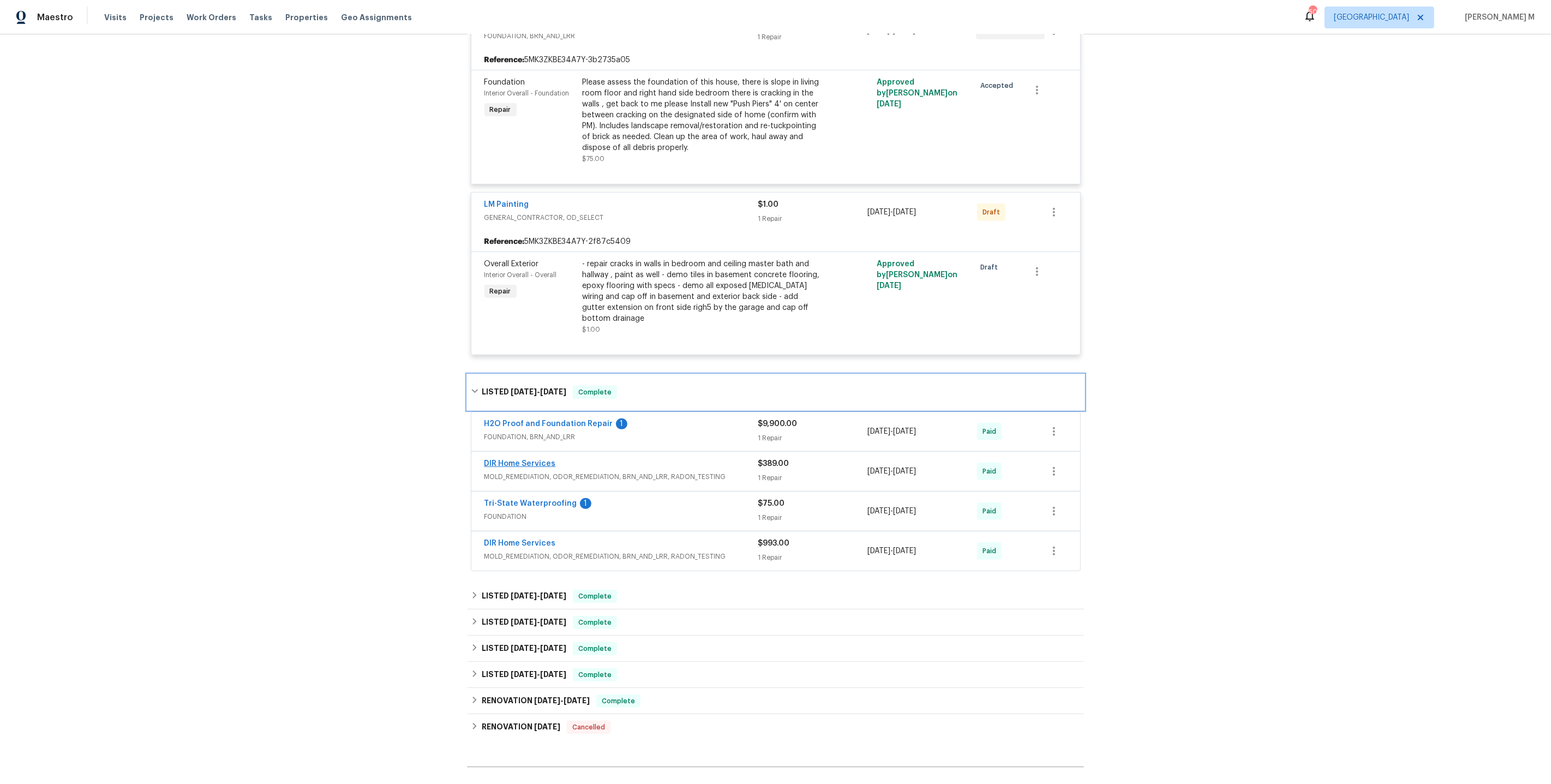
scroll to position [636, 0]
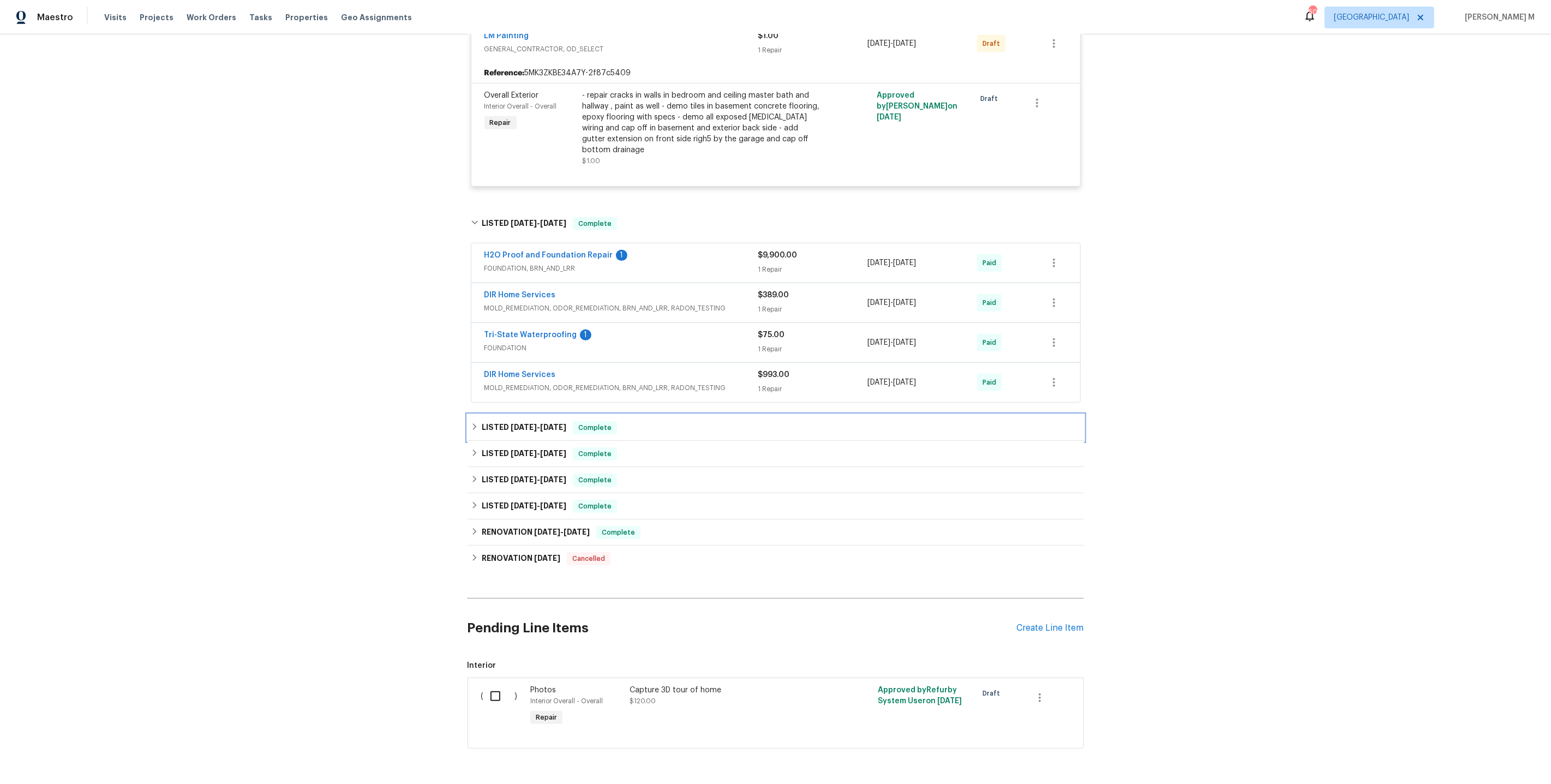
click at [511, 414] on div "LISTED [DATE] - [DATE] Complete" at bounding box center [775, 427] width 616 height 26
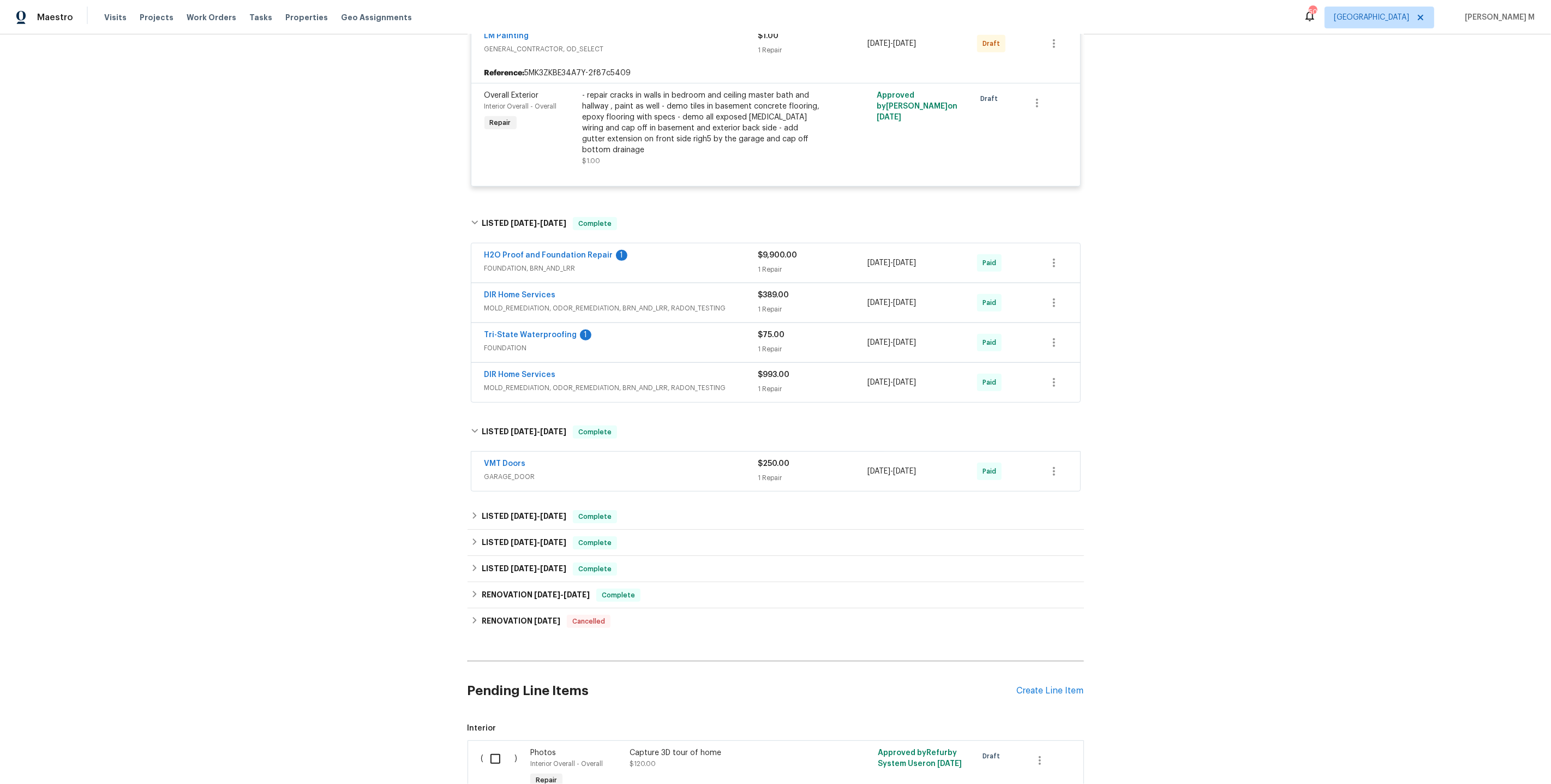
click at [524, 469] on div "VMT Doors GARAGE_DOOR $250.00 1 Repair [DATE] - [DATE] Paid" at bounding box center [775, 472] width 616 height 45
click at [523, 530] on div "LISTED [DATE] - [DATE] Complete" at bounding box center [775, 542] width 616 height 26
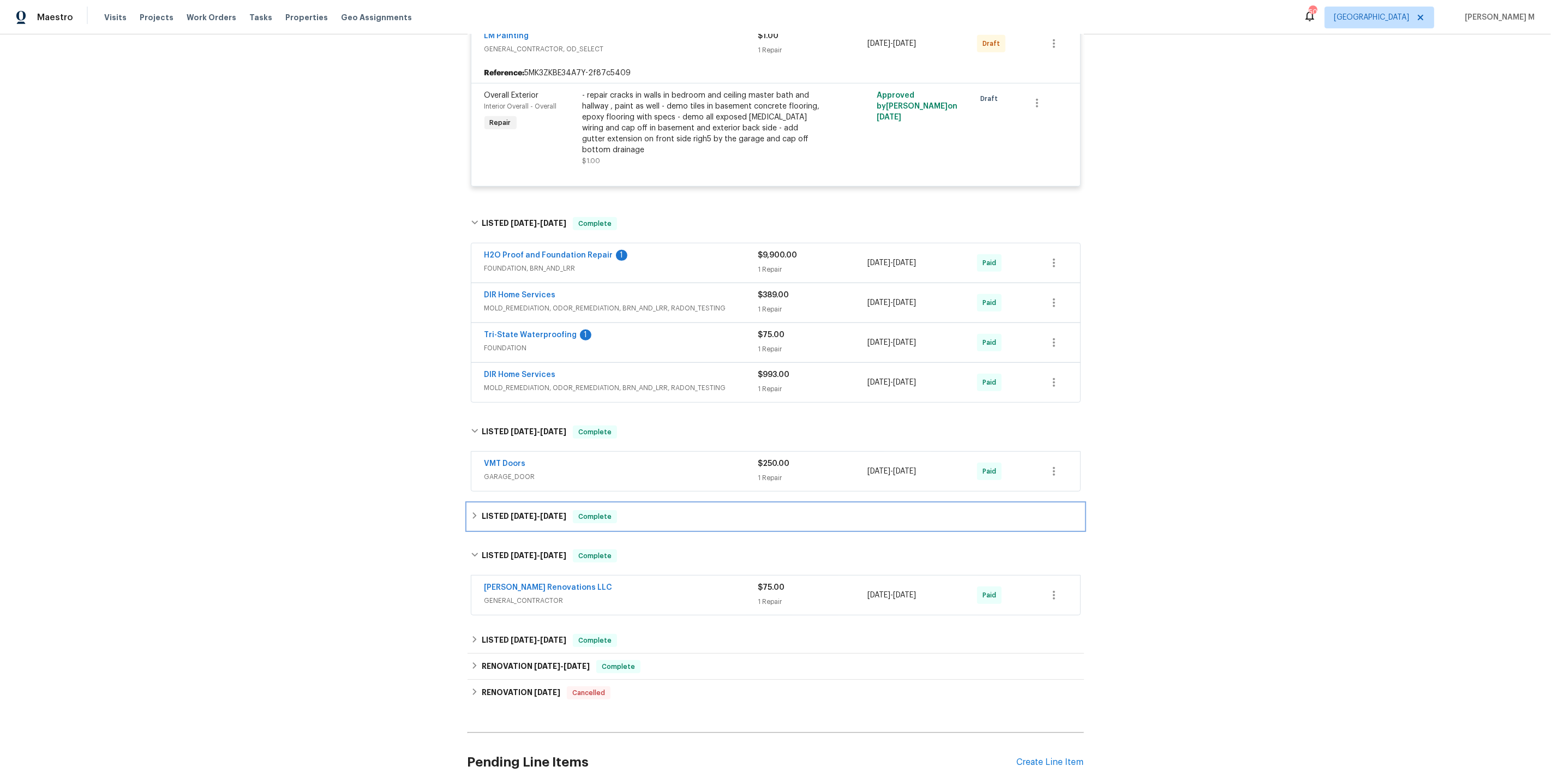
click at [523, 512] on span "[DATE]" at bounding box center [523, 516] width 26 height 8
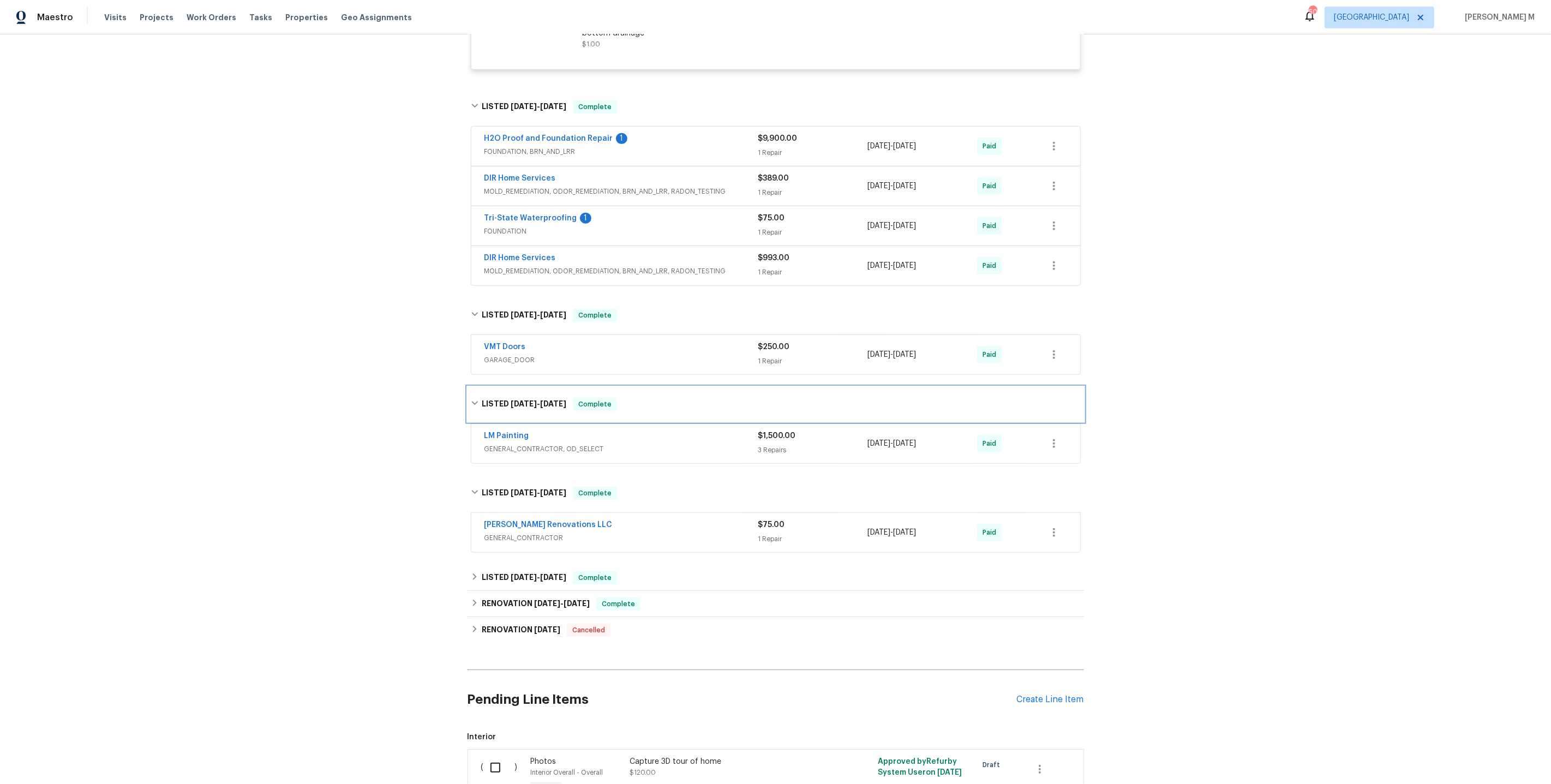
scroll to position [753, 0]
click at [513, 590] on div "RENOVATION [DATE] - [DATE] Complete" at bounding box center [775, 603] width 616 height 26
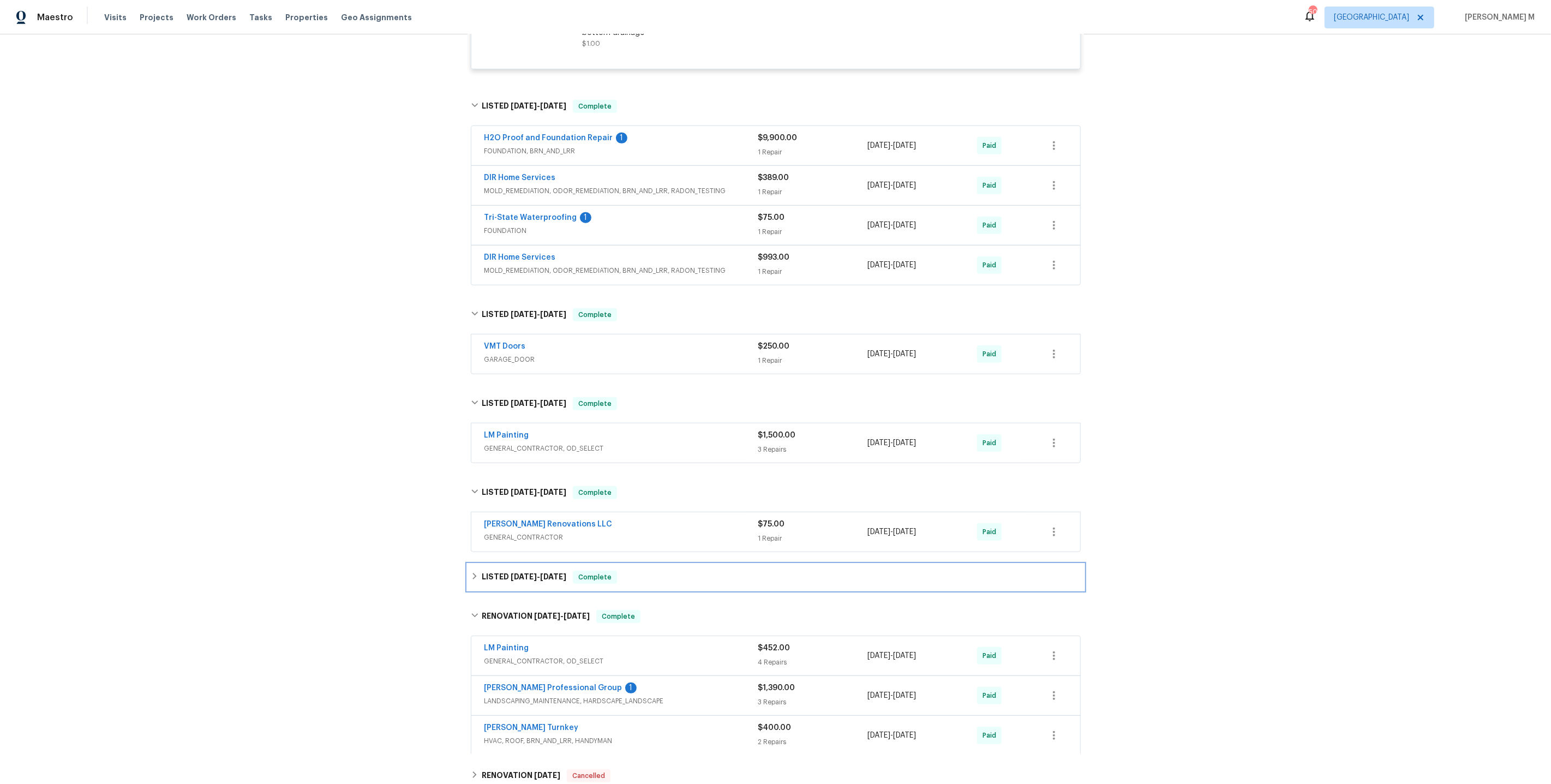
click at [513, 564] on div "LISTED [DATE] - [DATE] Complete" at bounding box center [775, 577] width 616 height 26
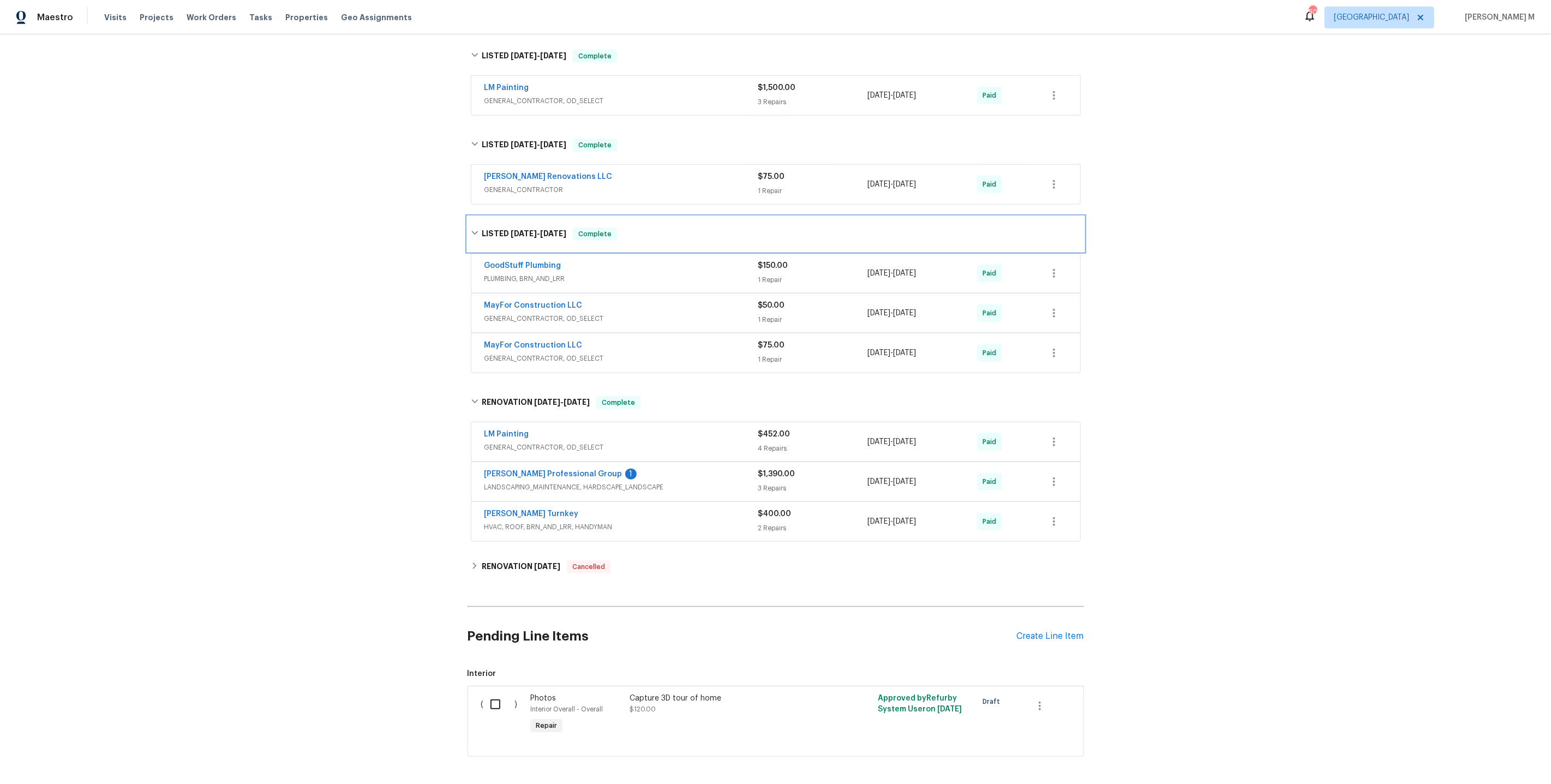
scroll to position [0, 0]
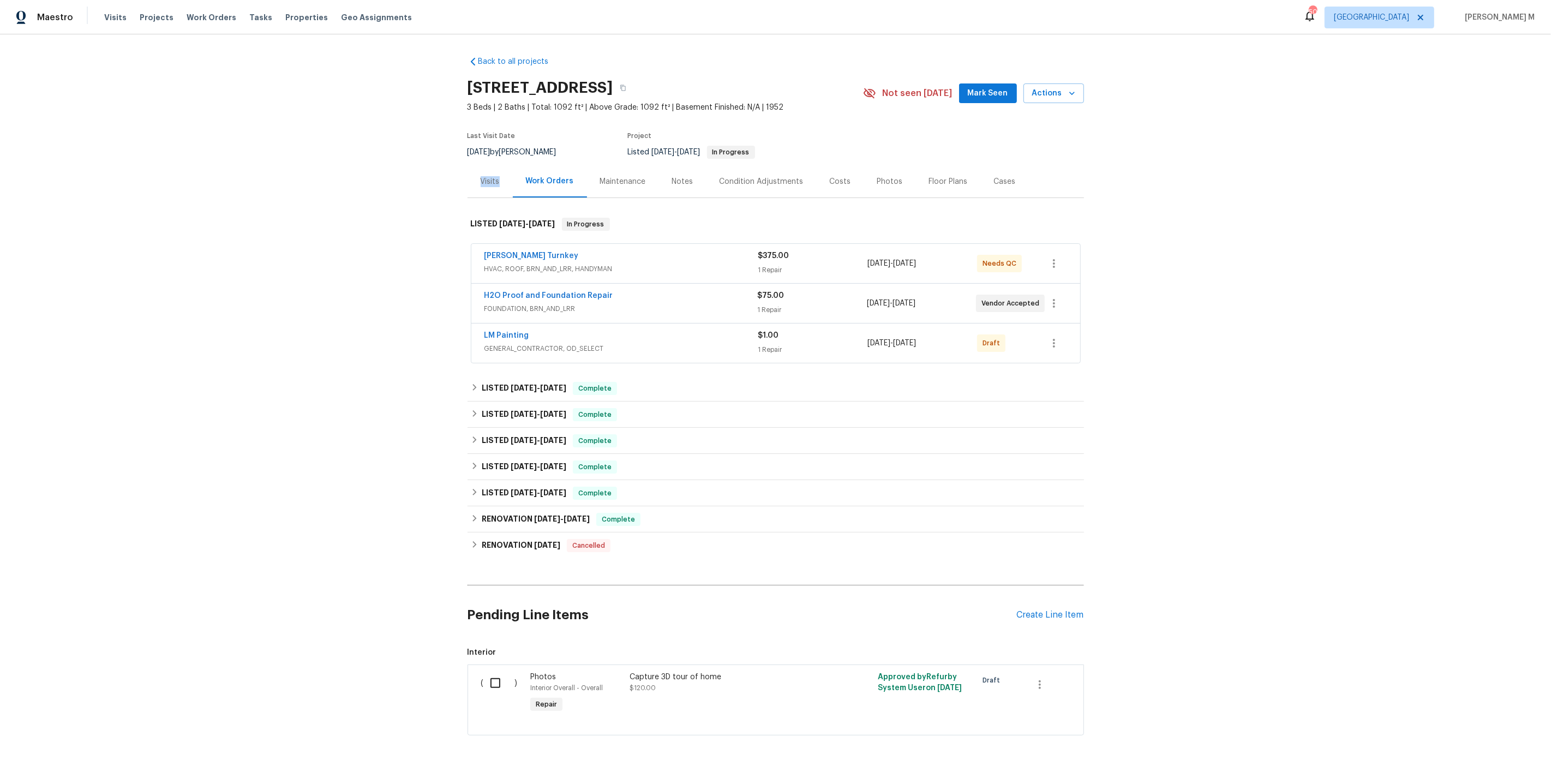
click at [492, 169] on div "Visits" at bounding box center [489, 181] width 45 height 32
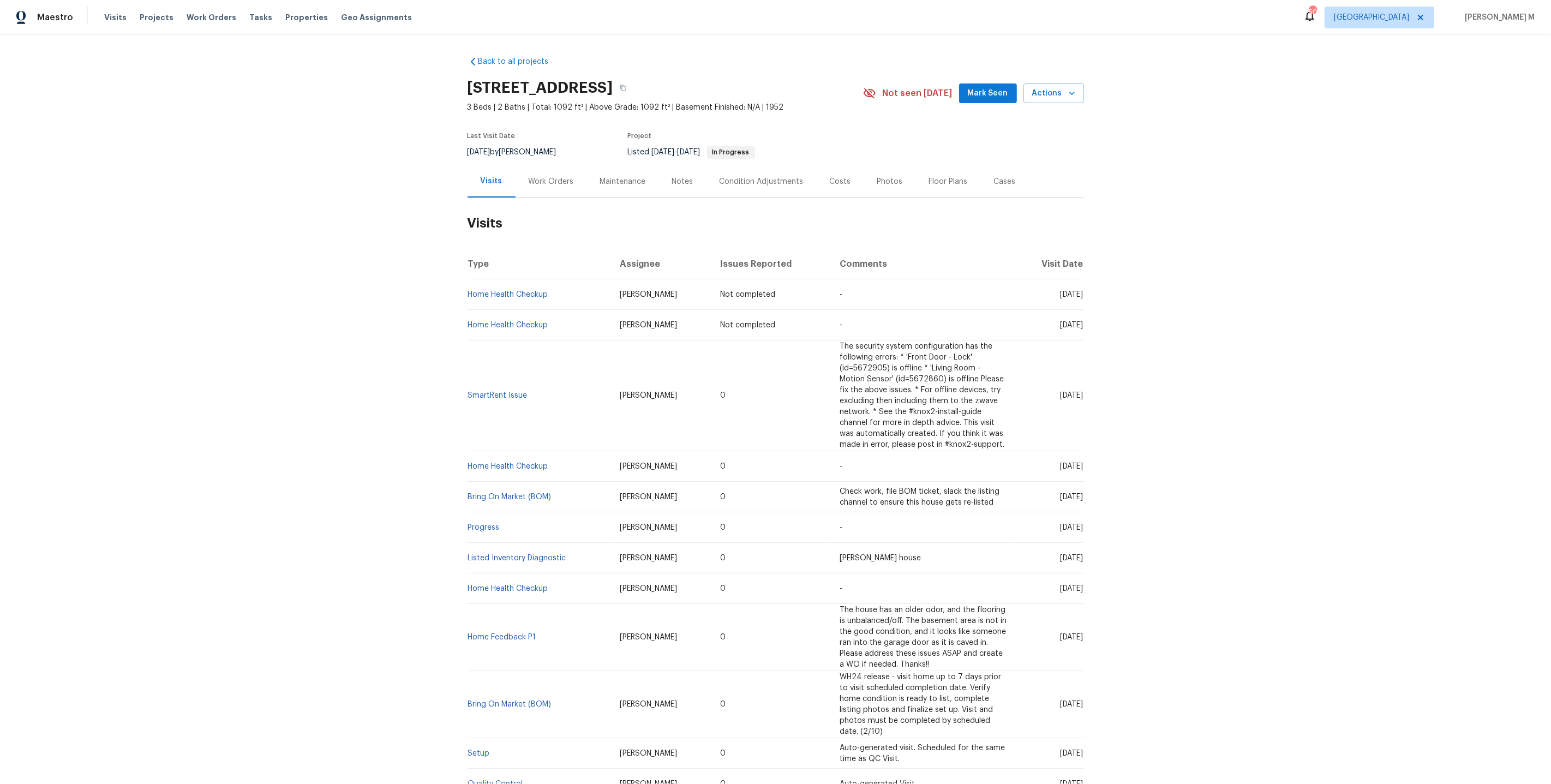
scroll to position [7, 0]
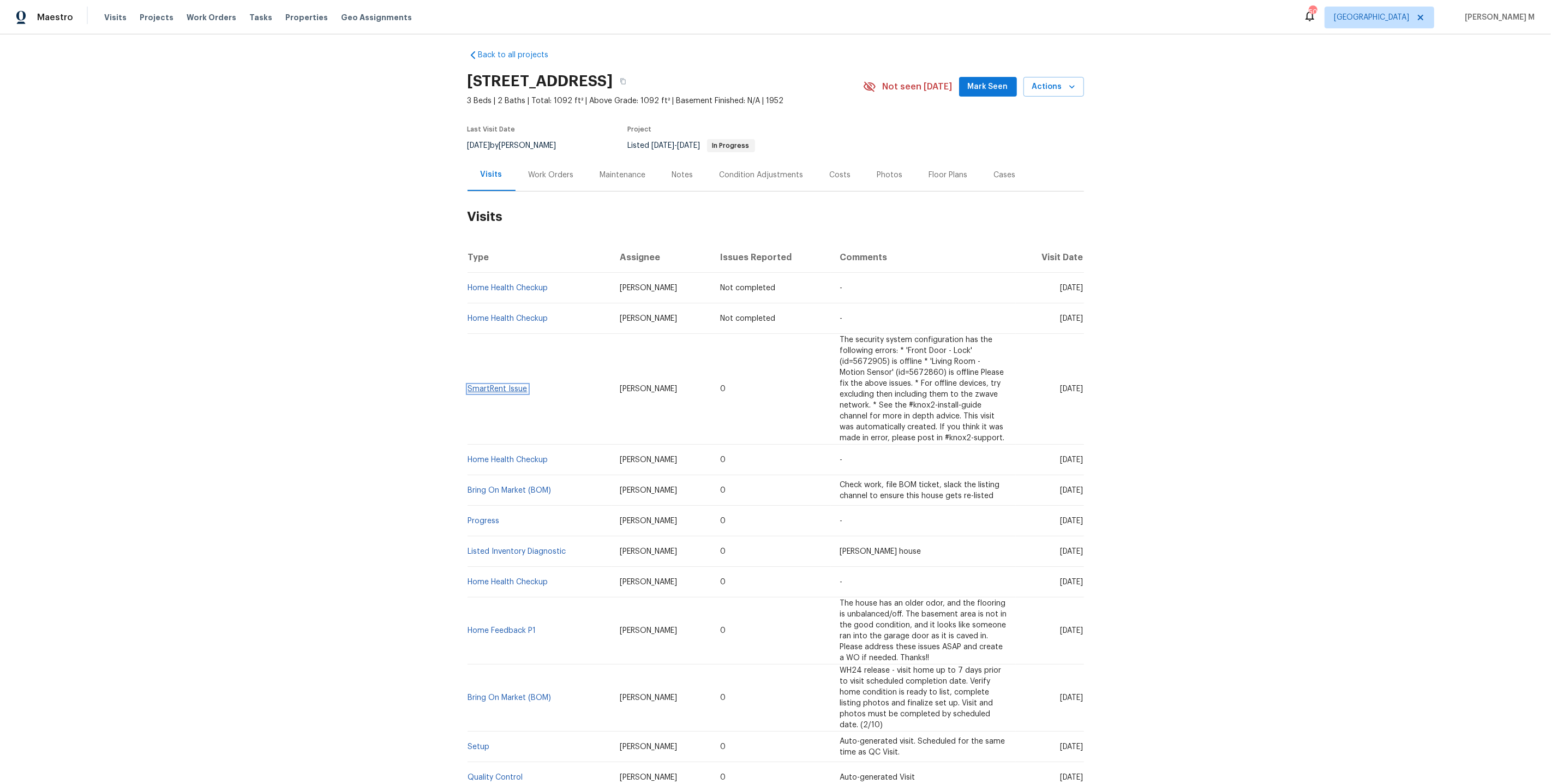
click at [477, 385] on link "SmartRent Issue" at bounding box center [498, 389] width 59 height 8
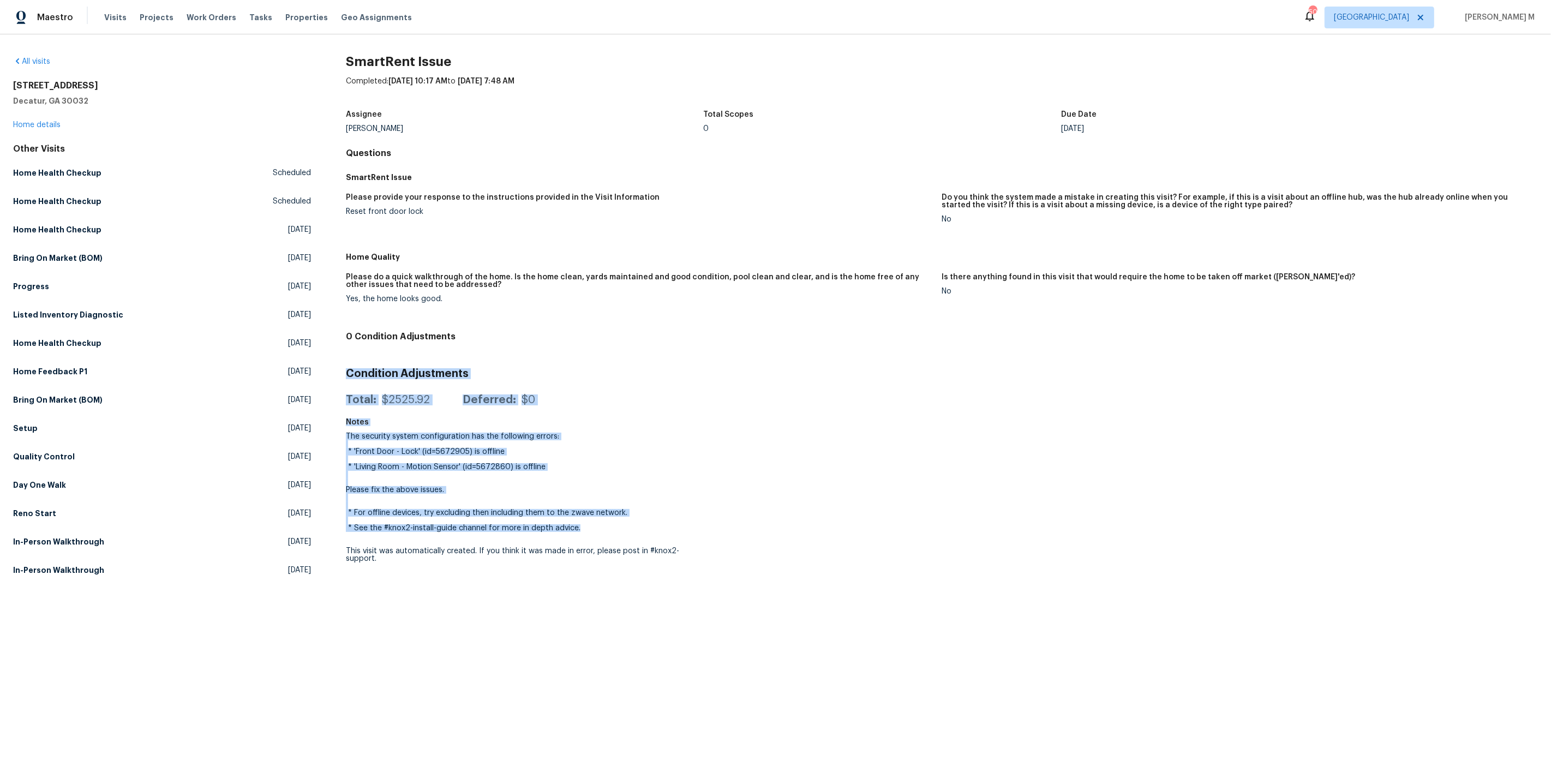
drag, startPoint x: 337, startPoint y: 356, endPoint x: 612, endPoint y: 508, distance: 314.2
click at [612, 508] on div "All visits 2046 Dellwood Pl Decatur, GA 30032 Home details Other Visits Home He…" at bounding box center [776, 322] width 1524 height 532
click at [735, 433] on div "SmartRent Issue Completed: 8/28/2025, 10:17 AM to 9/2/2025, 7:48 AM Assignee Ju…" at bounding box center [942, 322] width 1192 height 532
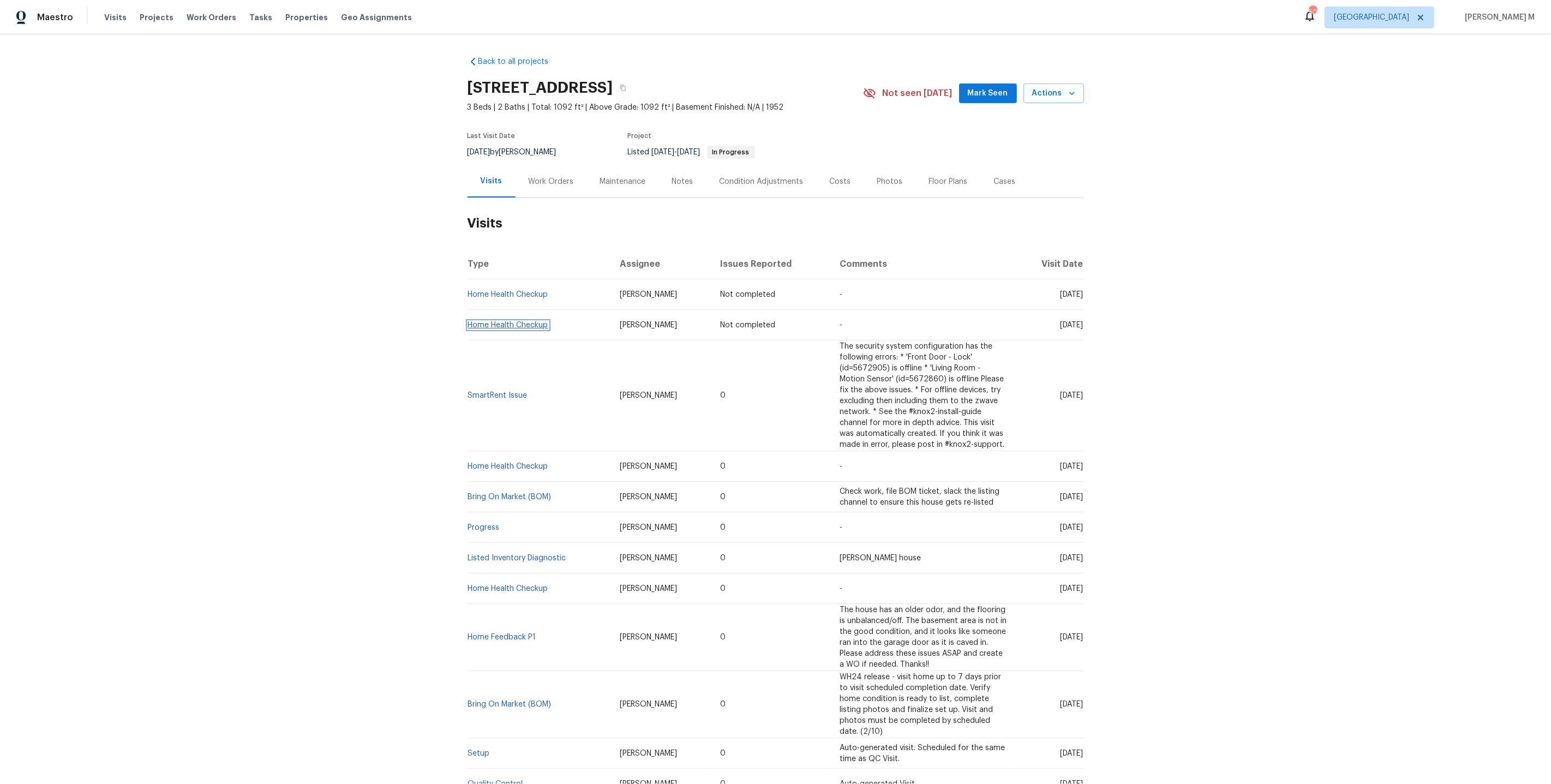
click at [498, 321] on link "Home Health Checkup" at bounding box center [508, 325] width 80 height 8
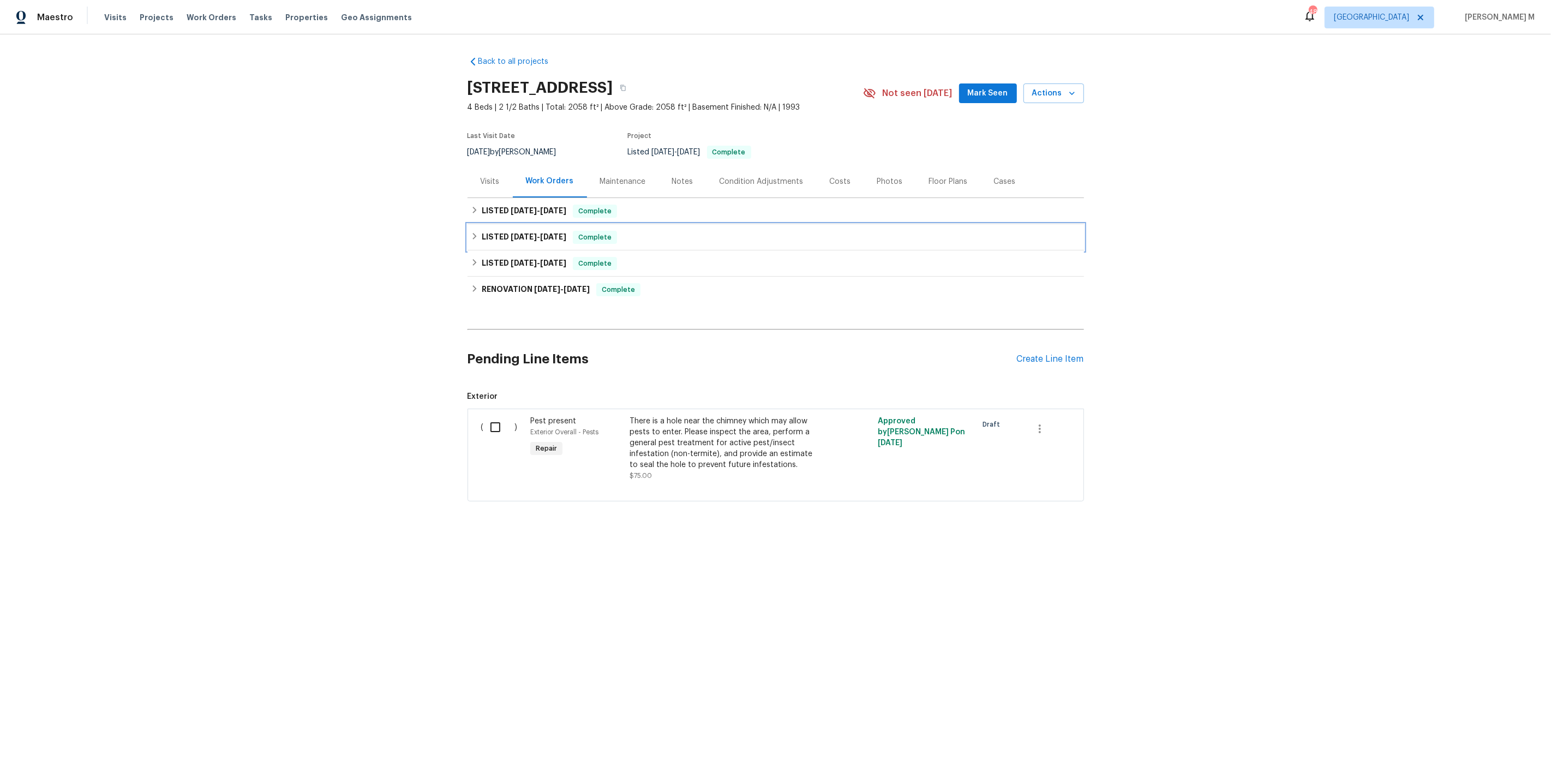
click at [534, 224] on div "LISTED 5/8/25 - 7/8/25 Complete" at bounding box center [775, 237] width 616 height 26
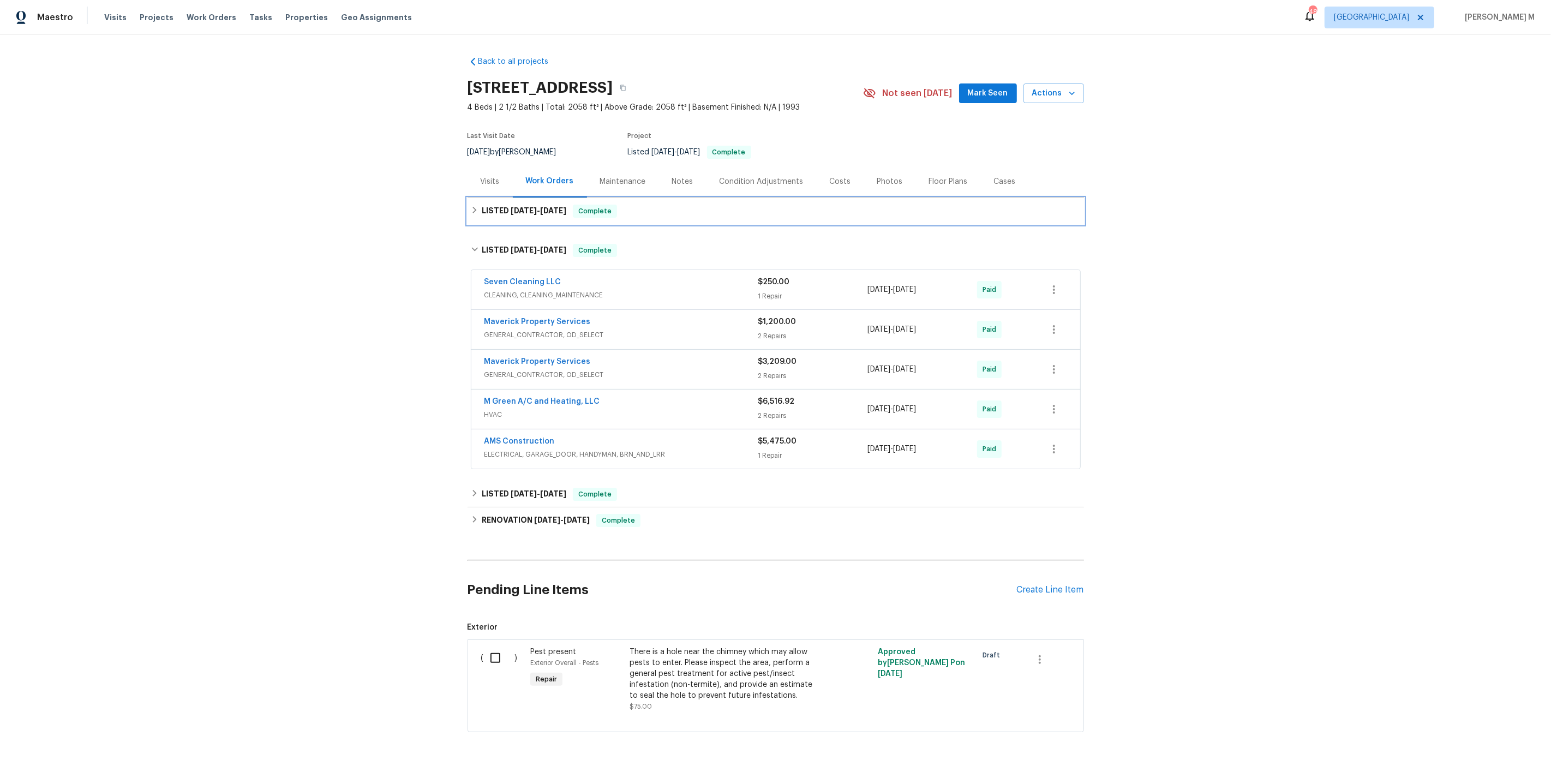
click at [525, 213] on div "LISTED 8/21/25 - 8/27/25 Complete" at bounding box center [775, 210] width 616 height 26
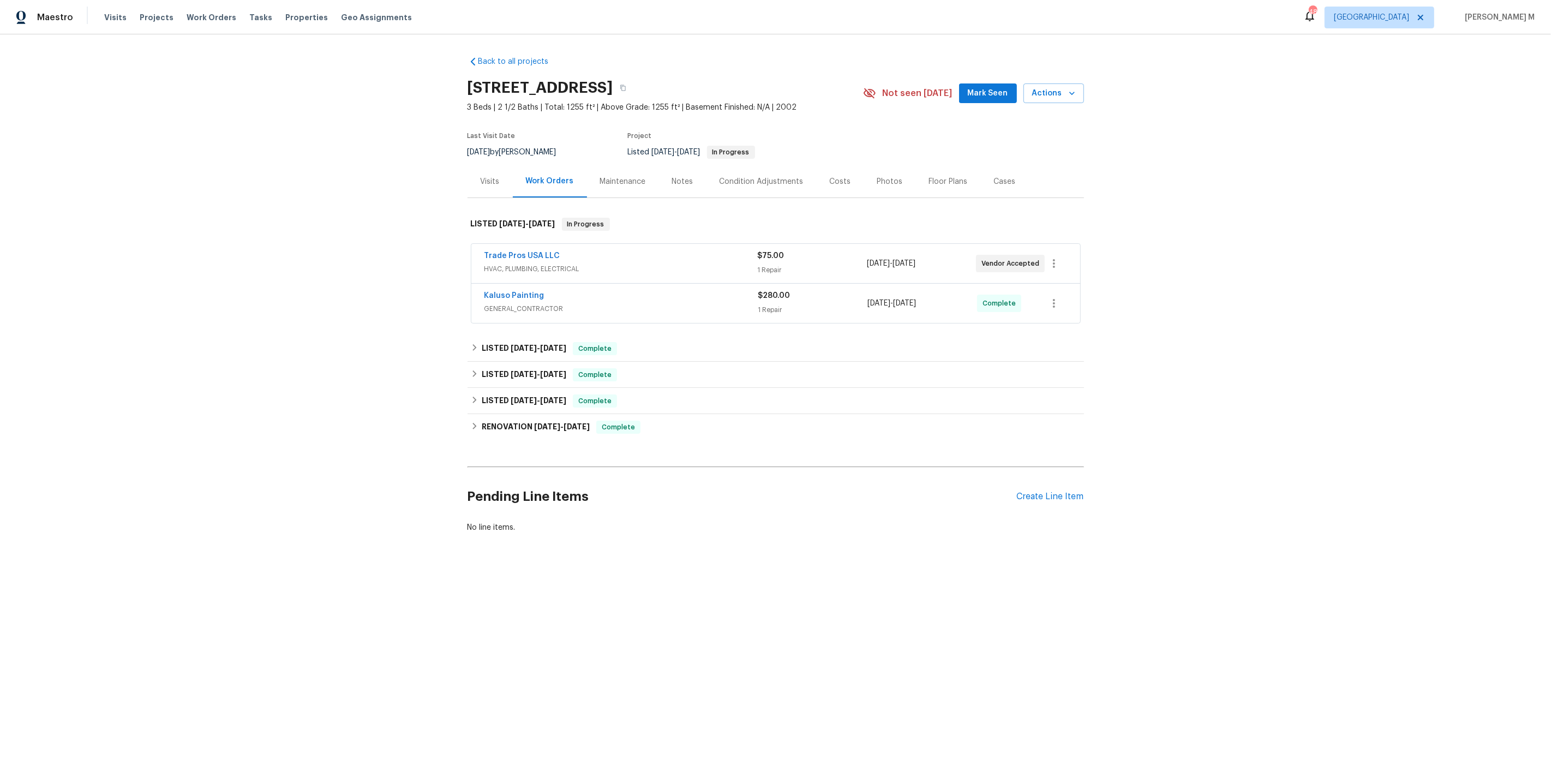
click at [527, 266] on span "HVAC, PLUMBING, ELECTRICAL" at bounding box center [621, 268] width 273 height 11
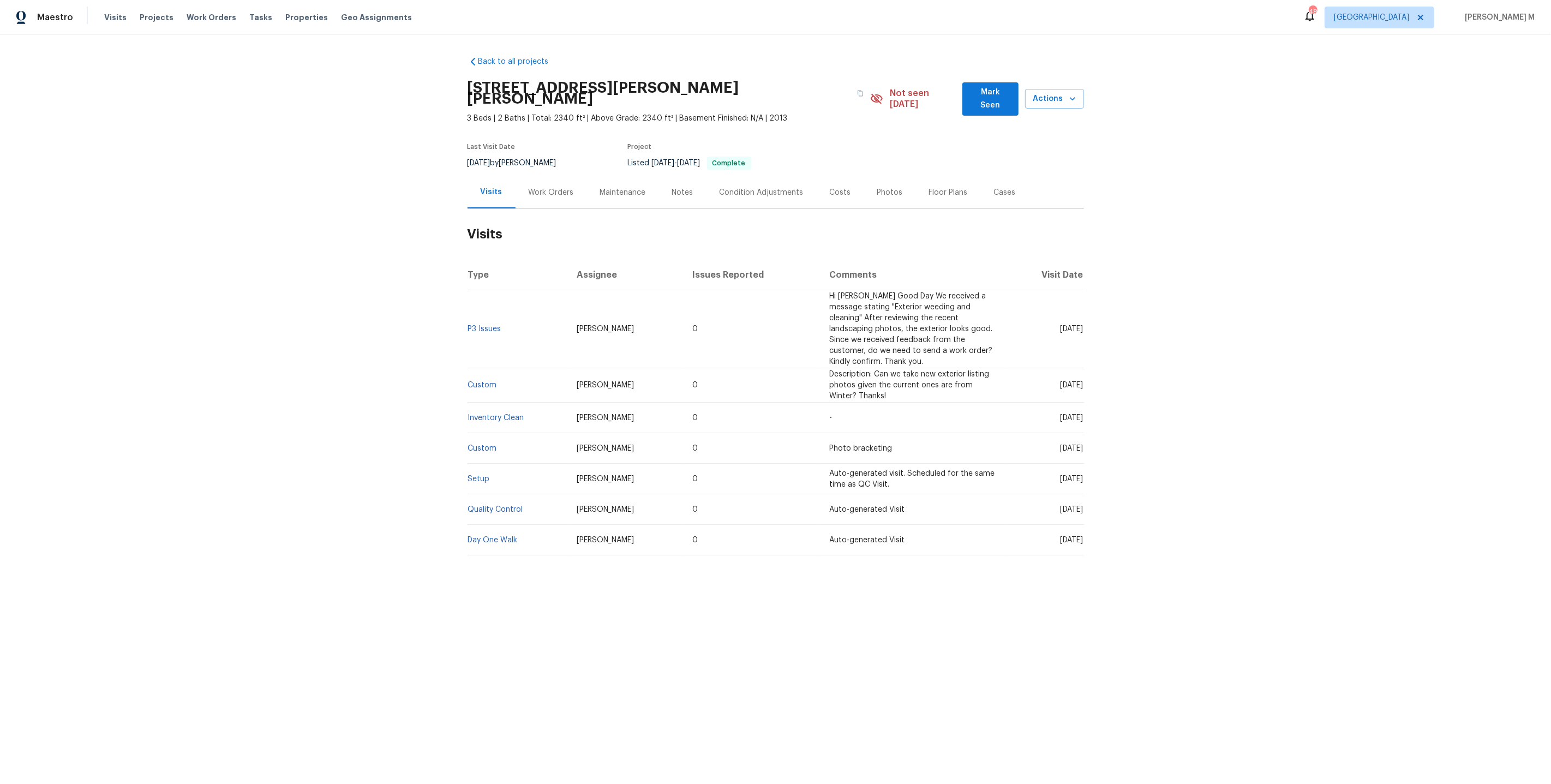
click at [542, 188] on div "Work Orders" at bounding box center [551, 192] width 72 height 32
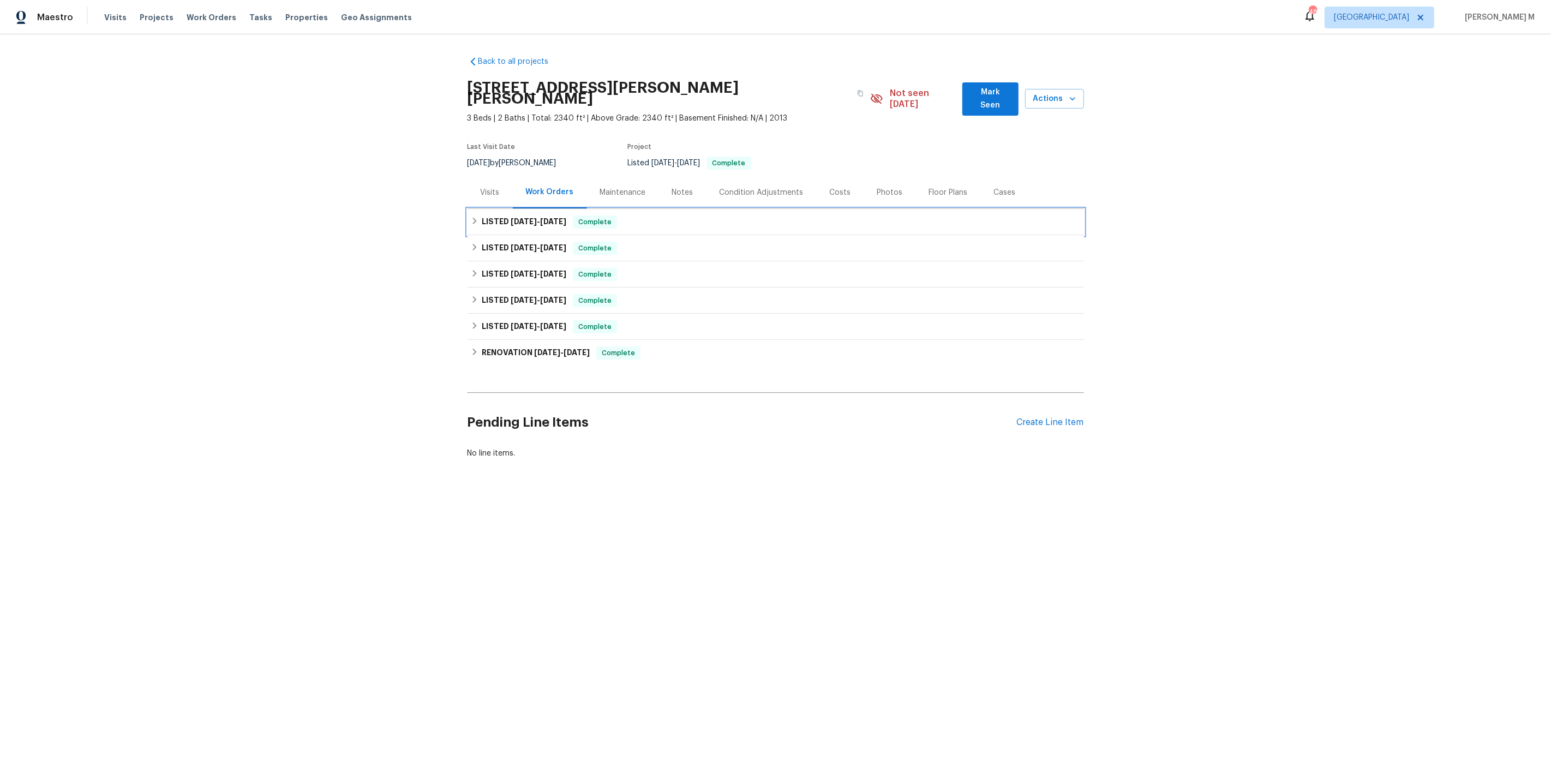
click at [540, 218] on span "8/29/25" at bounding box center [552, 222] width 26 height 8
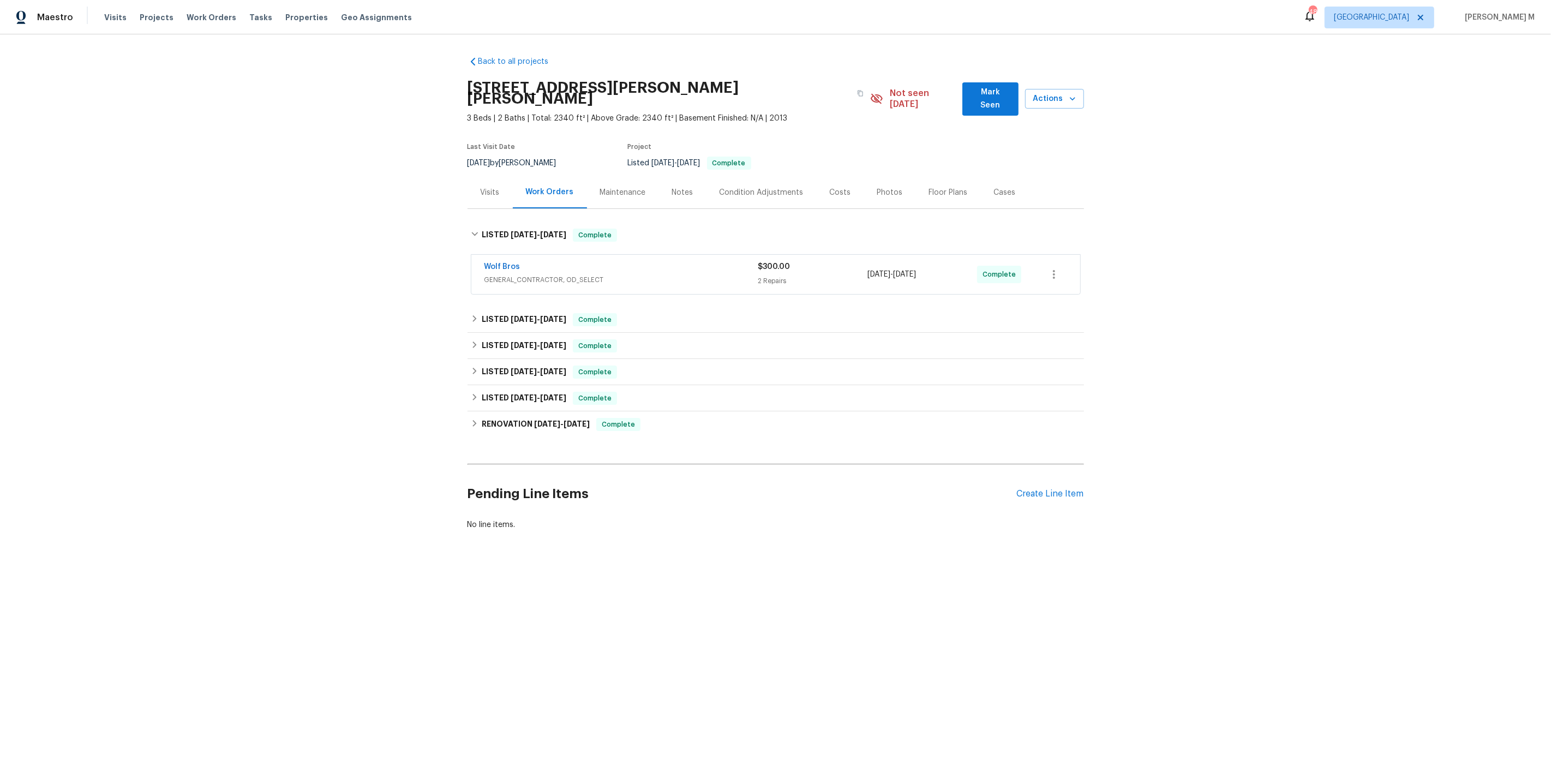
click at [536, 274] on span "GENERAL_CONTRACTOR, OD_SELECT" at bounding box center [621, 279] width 274 height 11
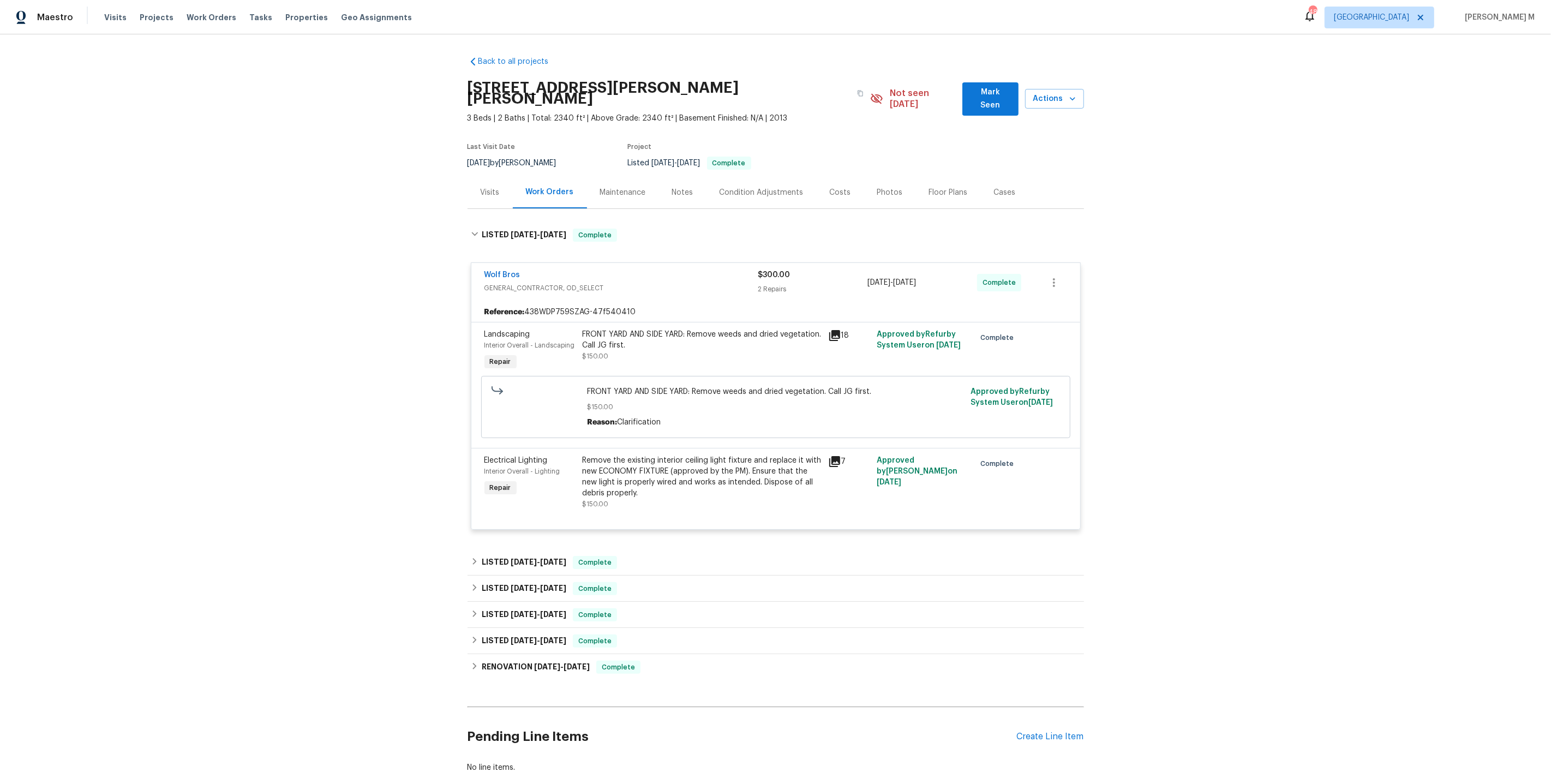
scroll to position [35, 0]
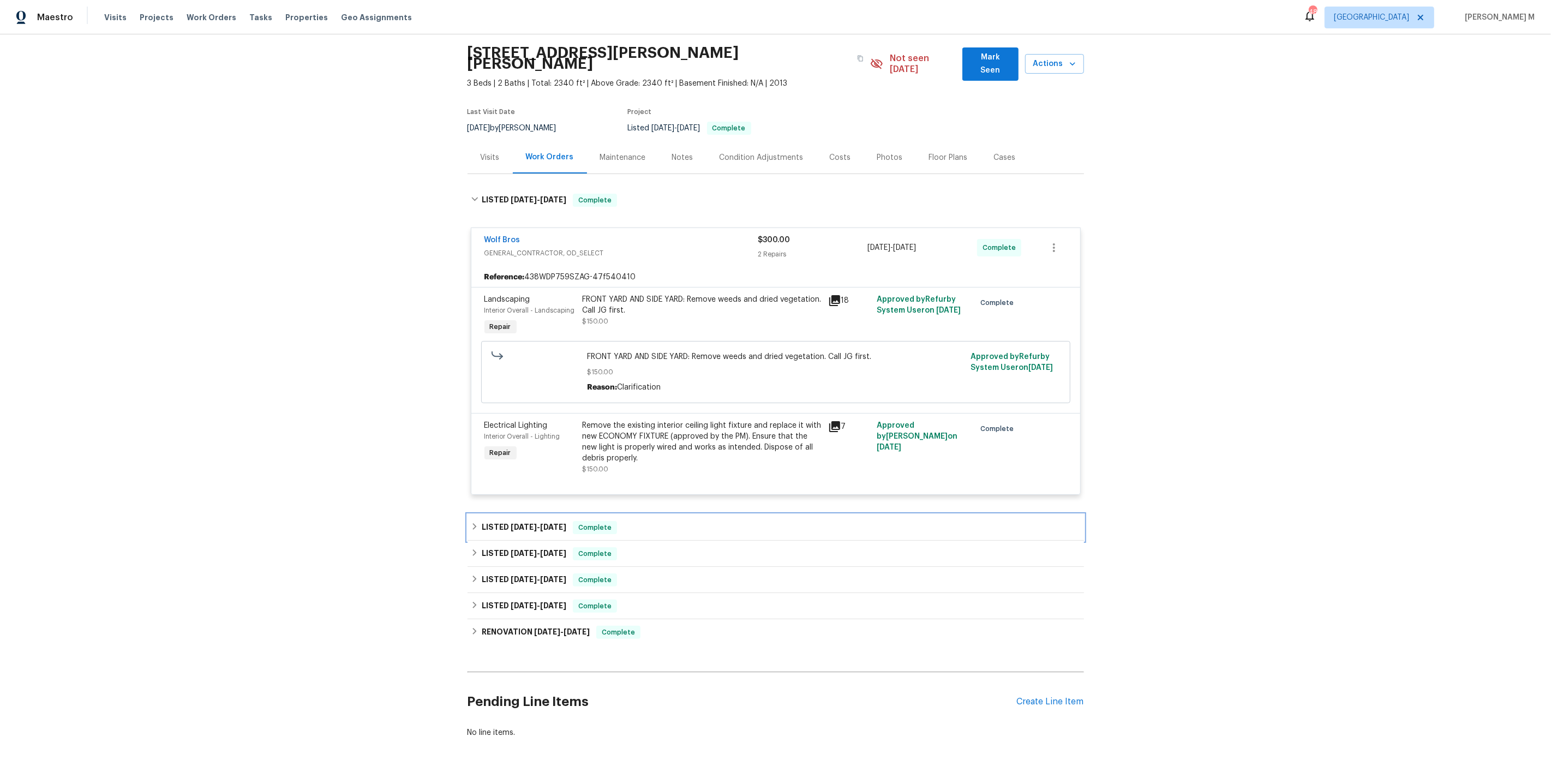
click at [515, 520] on h6 "LISTED 4/10/25 - 4/16/25" at bounding box center [523, 527] width 85 height 13
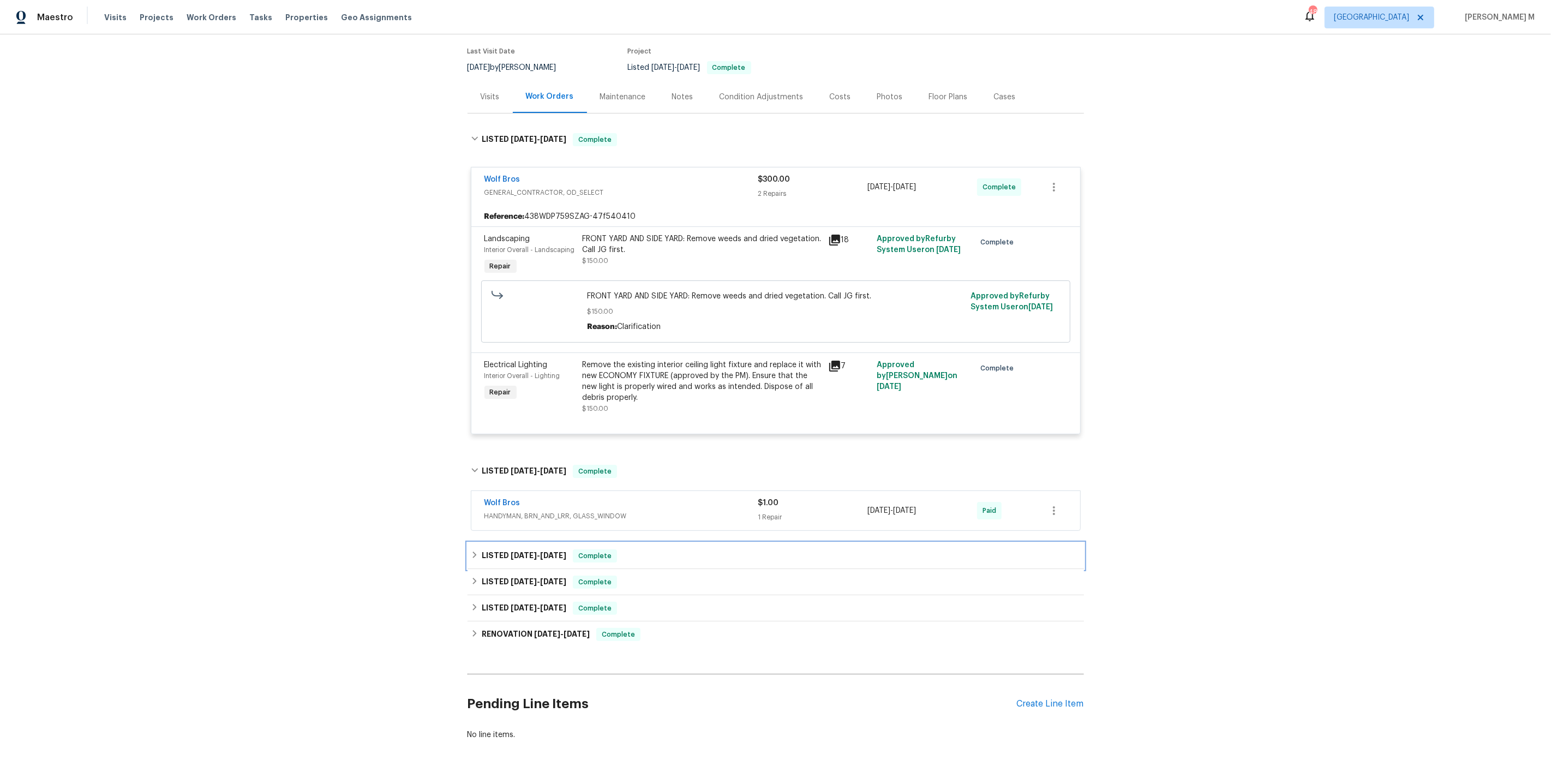
click at [511, 551] on span "4/4/25" at bounding box center [523, 555] width 26 height 8
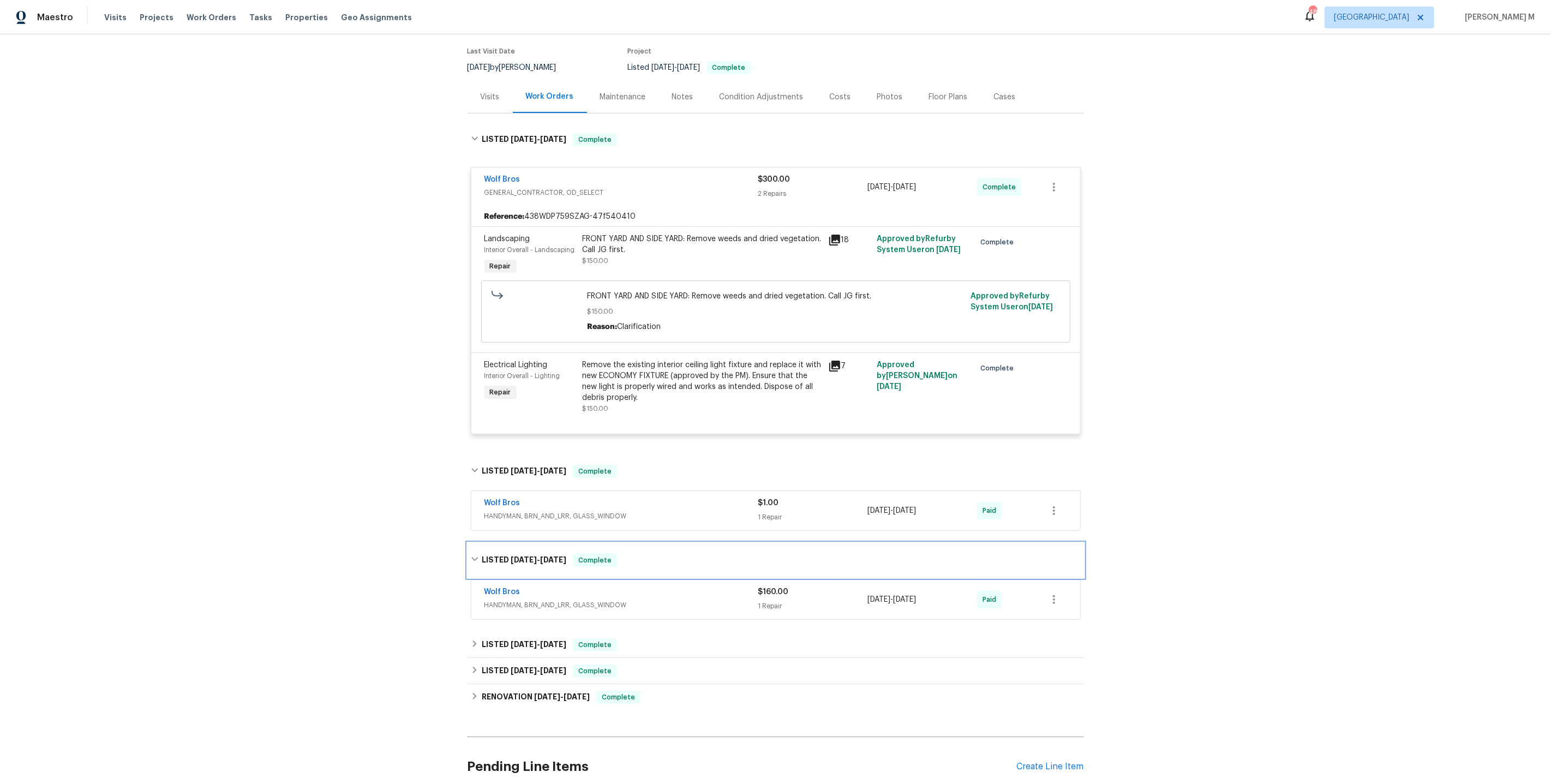
scroll to position [157, 0]
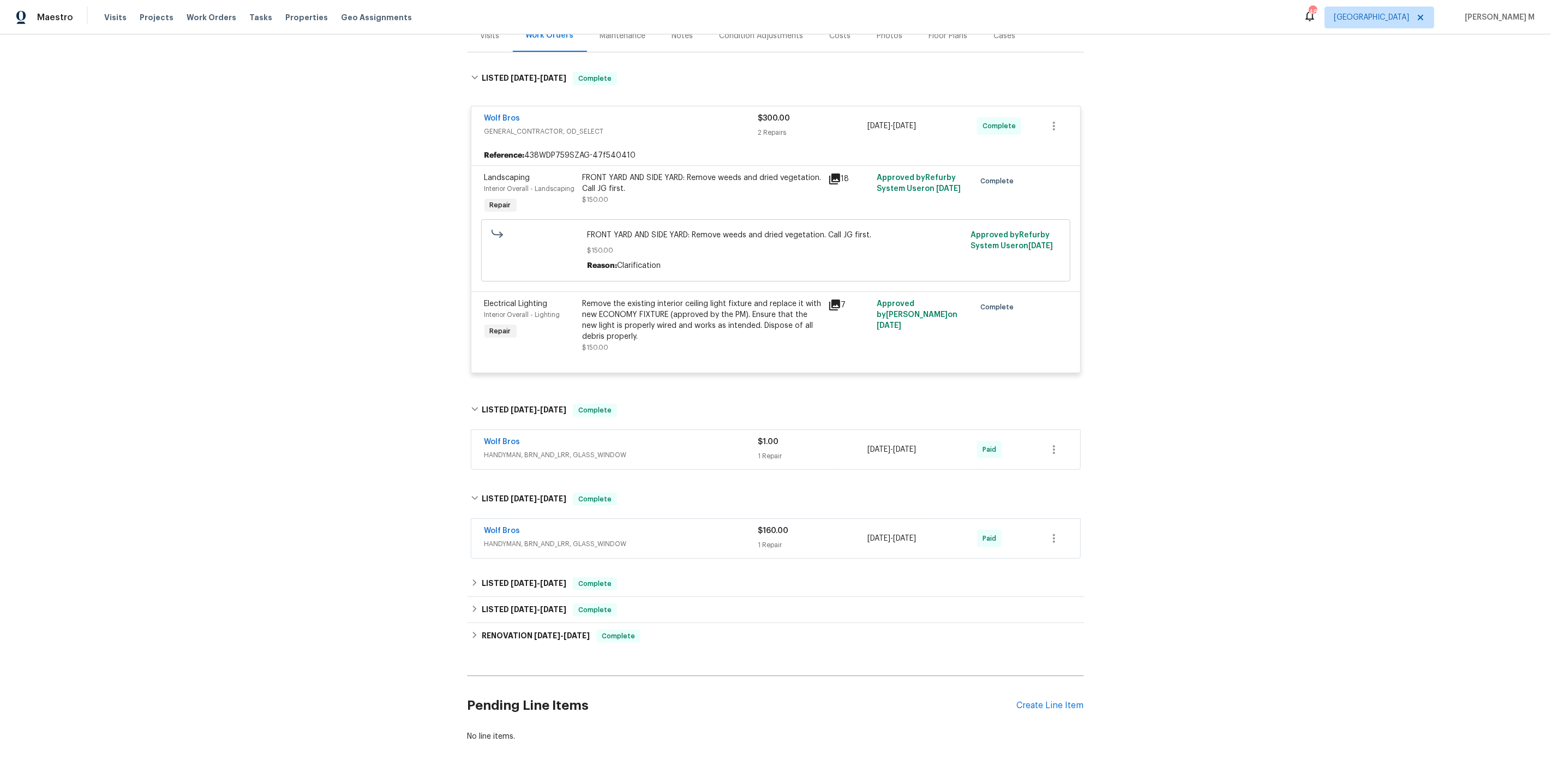
click at [505, 543] on div "Back to all projects 4753 Brenton Dr, Fort Collins, CO 80524 3 Beds | 2 Baths |…" at bounding box center [775, 321] width 616 height 859
click at [503, 577] on h6 "LISTED 2/2/25 - 2/3/25" at bounding box center [523, 583] width 85 height 13
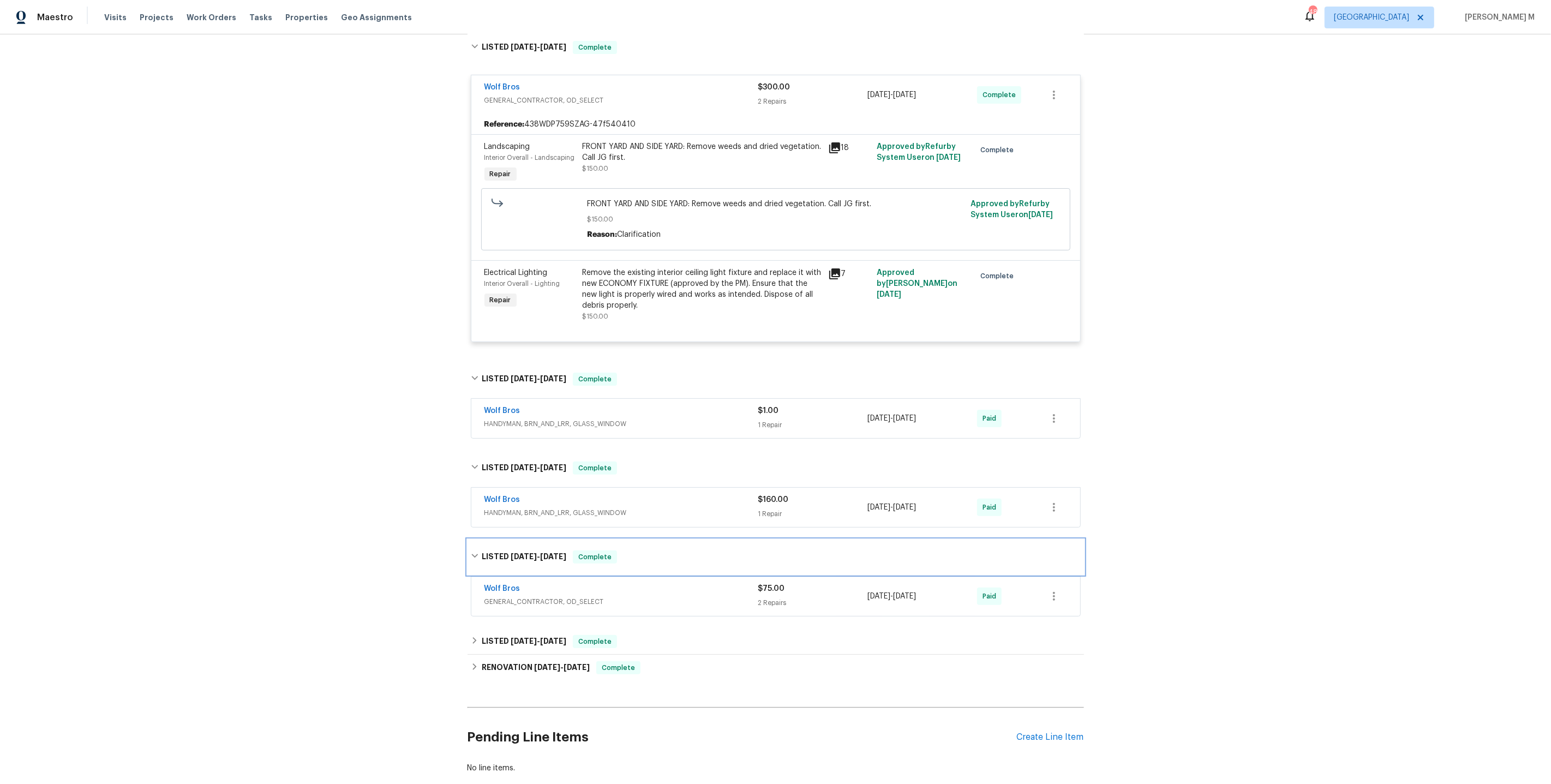
scroll to position [217, 0]
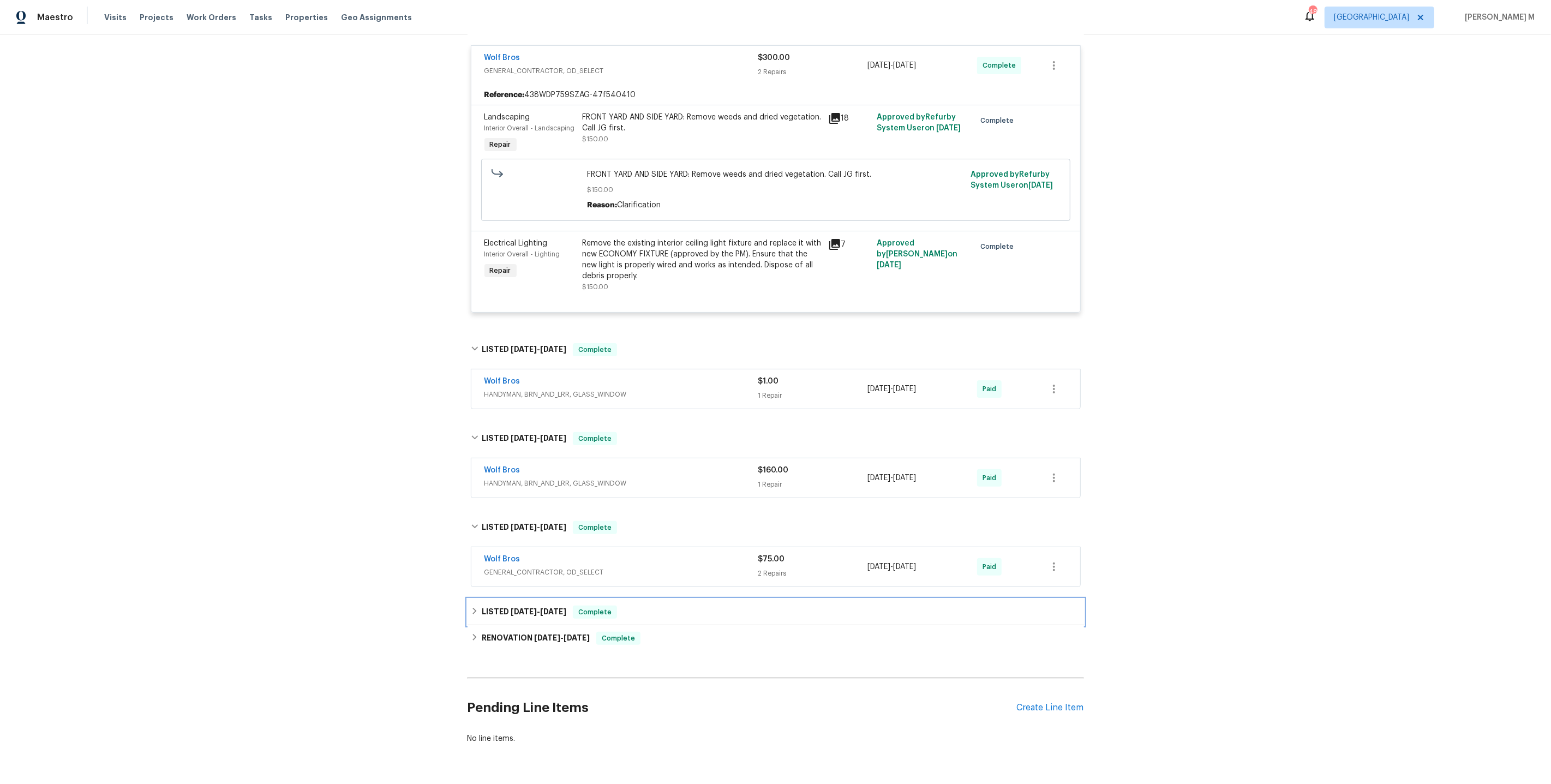
click at [522, 607] on span "1/18/25" at bounding box center [523, 611] width 26 height 8
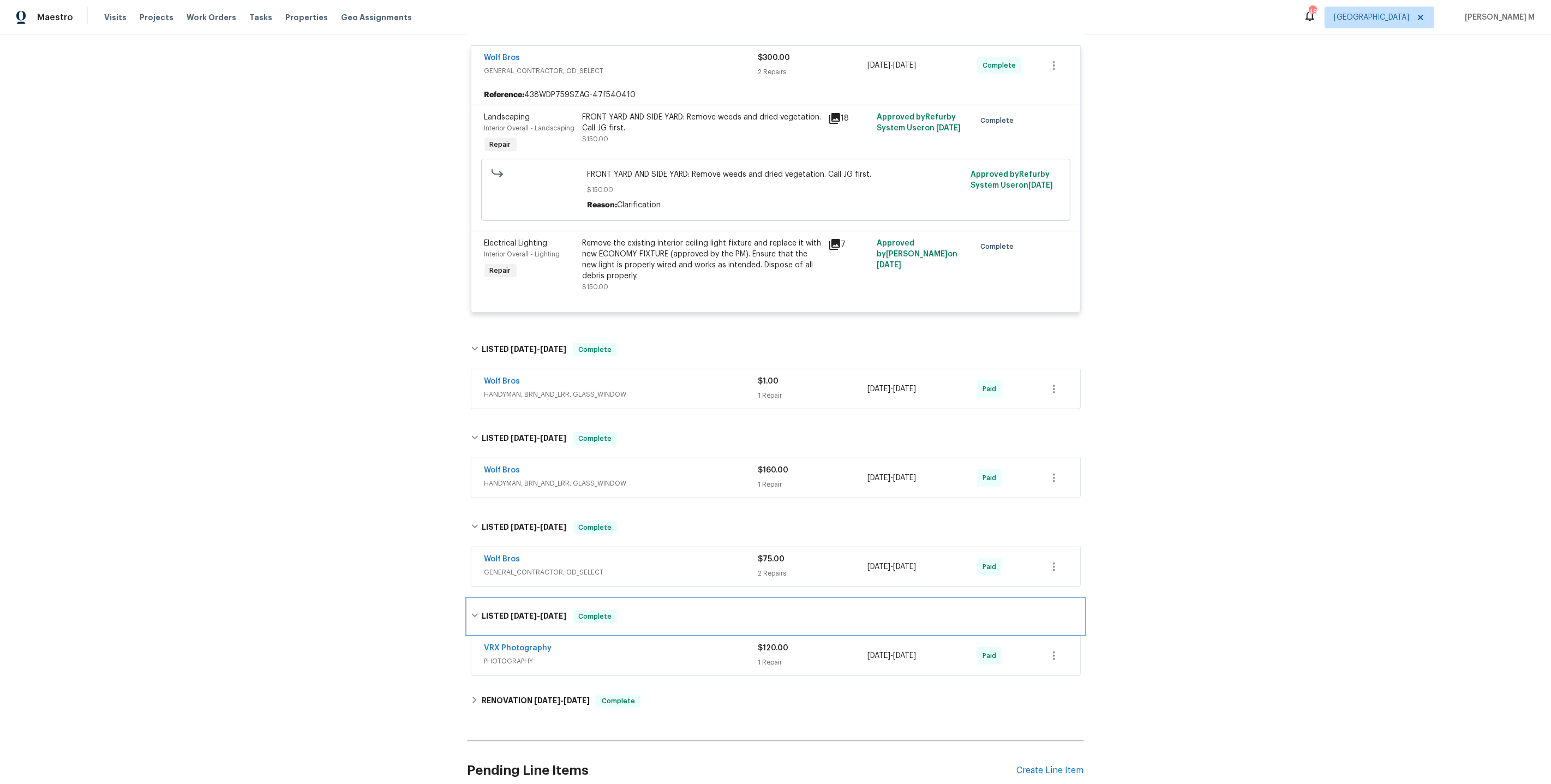
scroll to position [279, 0]
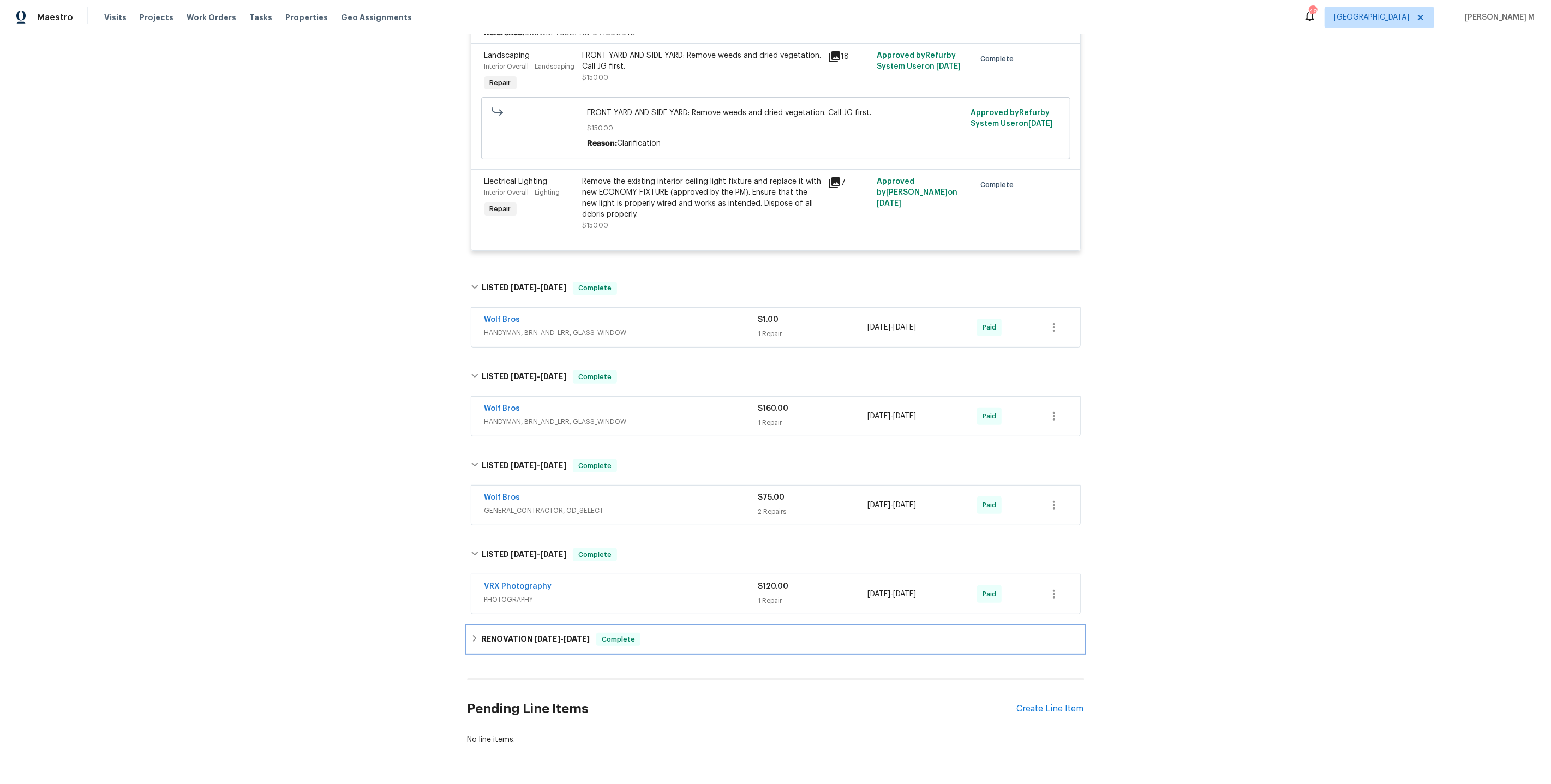
click at [515, 632] on h6 "RENOVATION 1/2/25 - 1/29/25" at bounding box center [535, 639] width 108 height 13
click at [542, 321] on div "Wolf Bros HANDYMAN, BRN_AND_LRR, GLASS_WINDOW $1.00 1 Repair 4/14/2025 - 4/16/2…" at bounding box center [775, 327] width 608 height 39
click at [520, 505] on span "GENERAL_CONTRACTOR, OD_SELECT" at bounding box center [621, 510] width 274 height 11
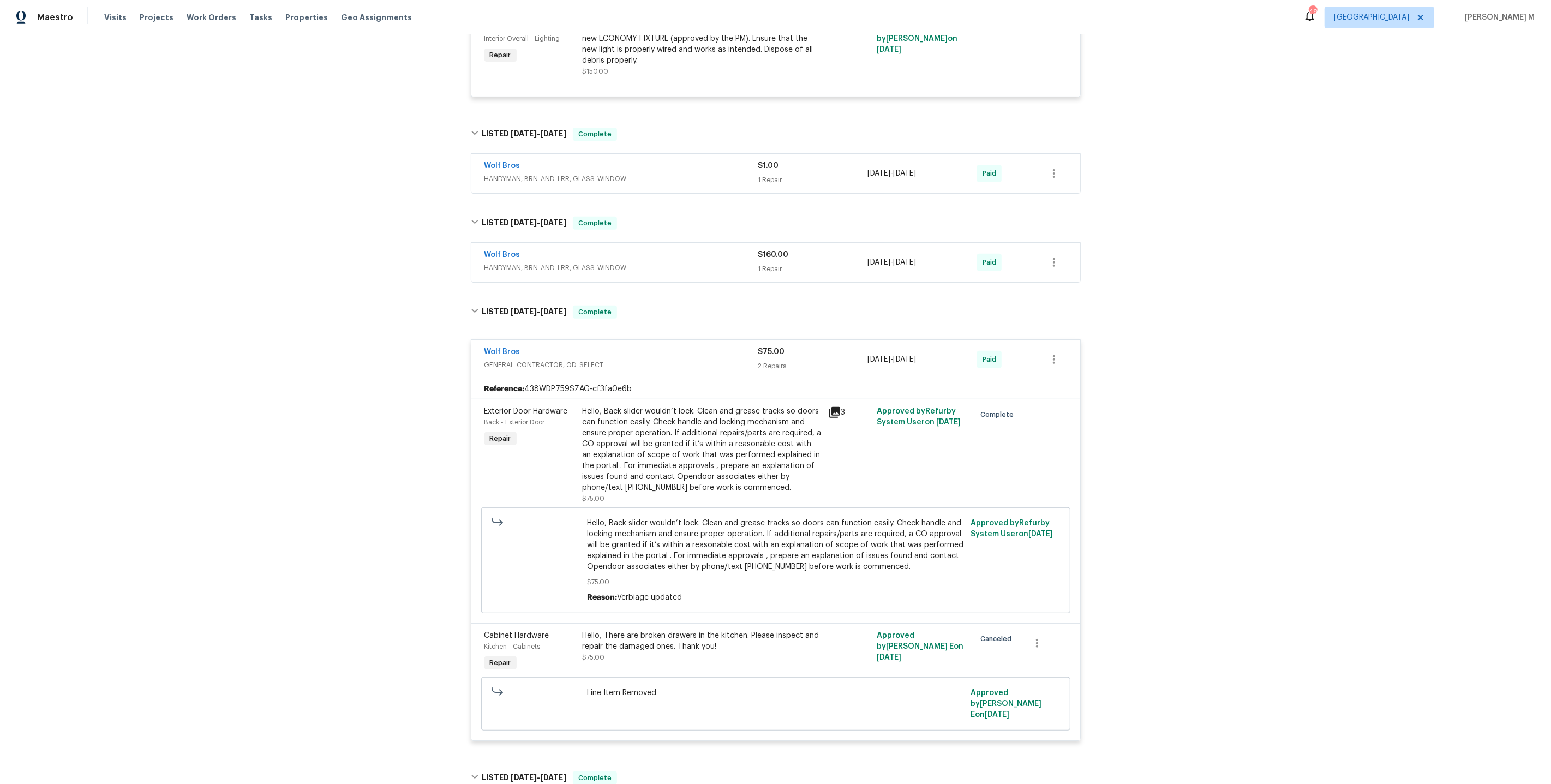
scroll to position [434, 0]
click at [553, 248] on div "Wolf Bros HANDYMAN, BRN_AND_LRR, GLASS_WINDOW $160.00 1 Repair 4/7/2025 - 4/7/2…" at bounding box center [775, 261] width 608 height 39
click at [551, 262] on span "HANDYMAN, BRN_AND_LRR, GLASS_WINDOW" at bounding box center [621, 266] width 274 height 11
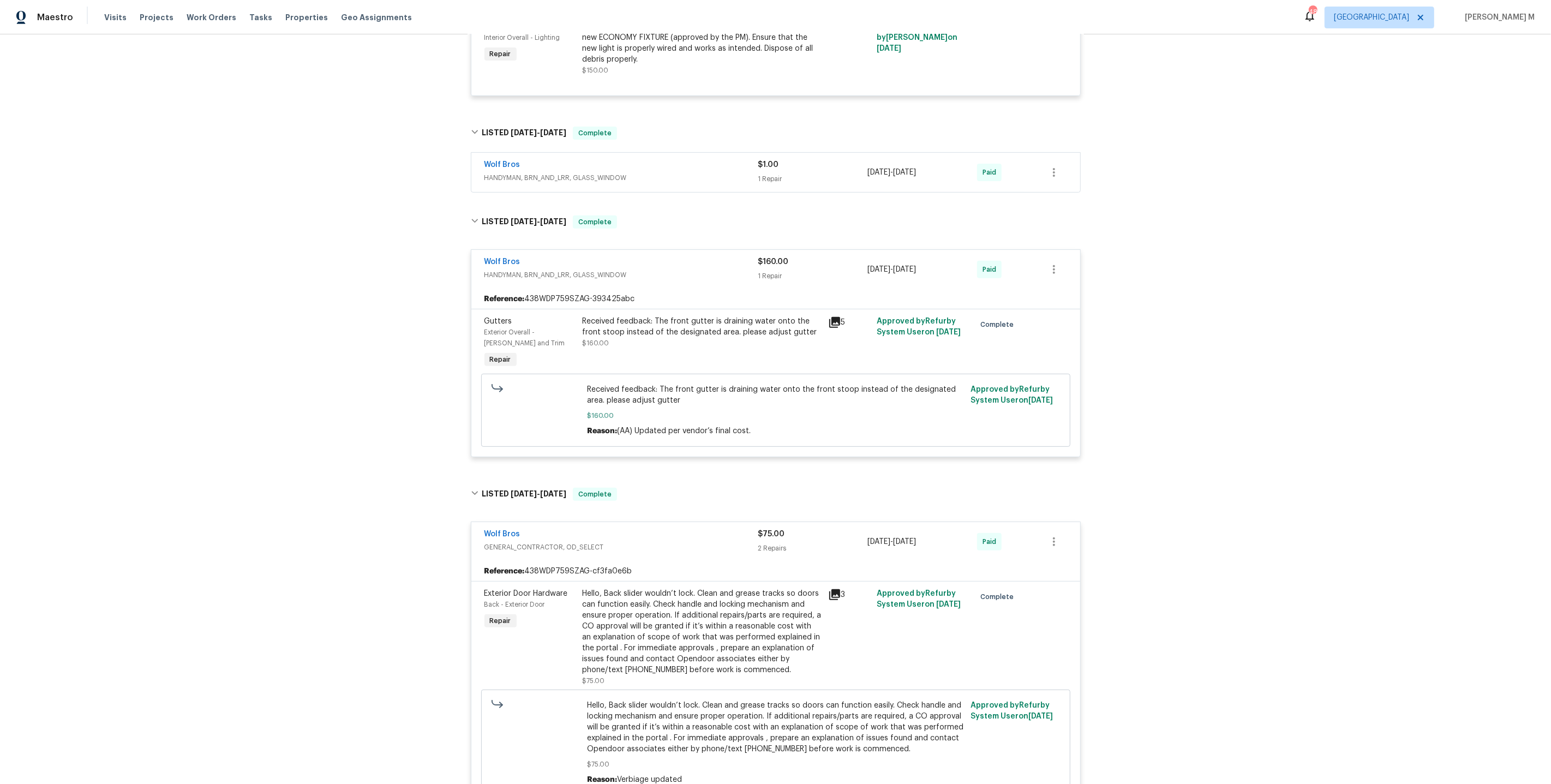
click at [516, 172] on span "HANDYMAN, BRN_AND_LRR, GLASS_WINDOW" at bounding box center [621, 177] width 274 height 11
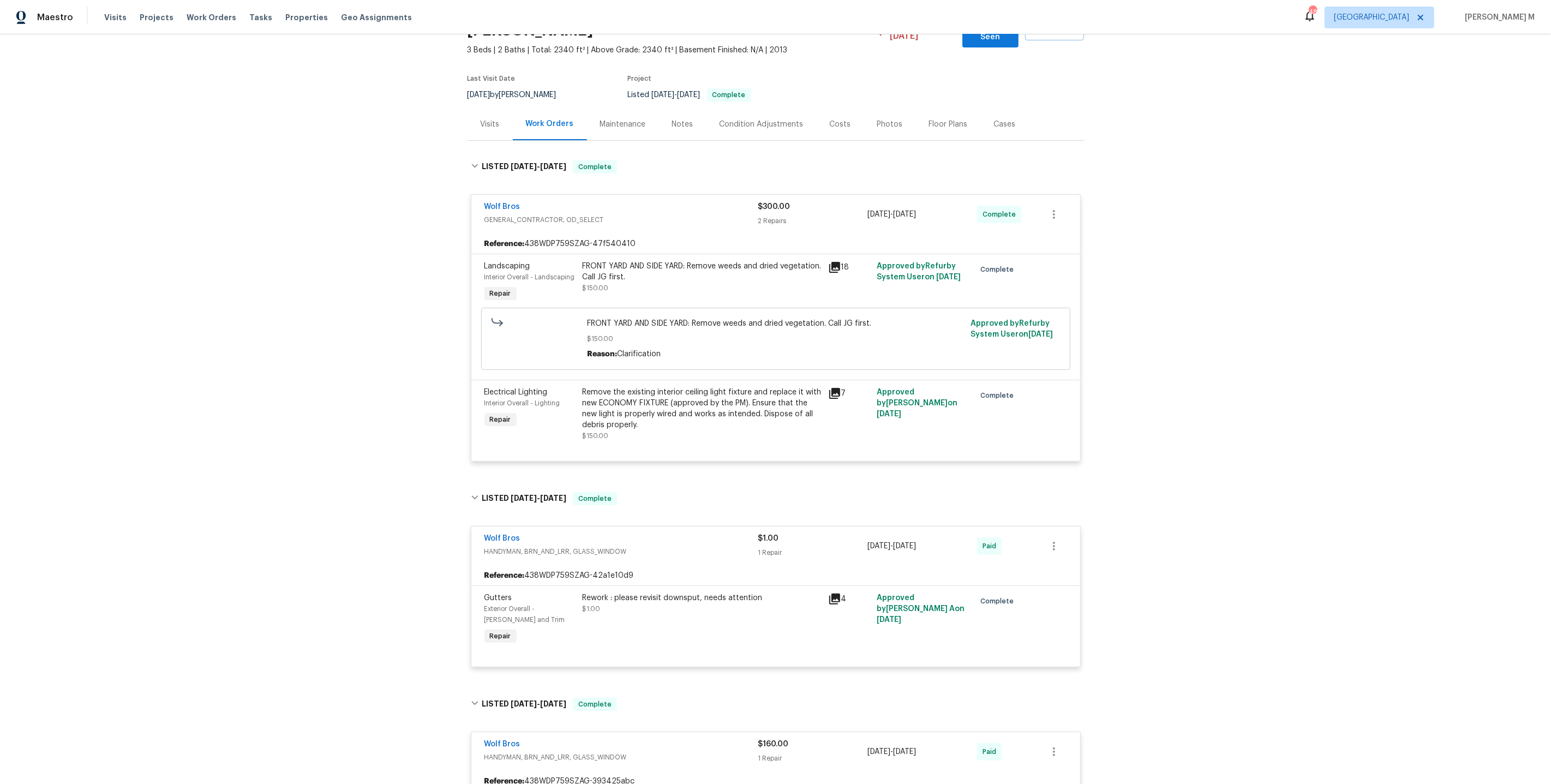
scroll to position [0, 0]
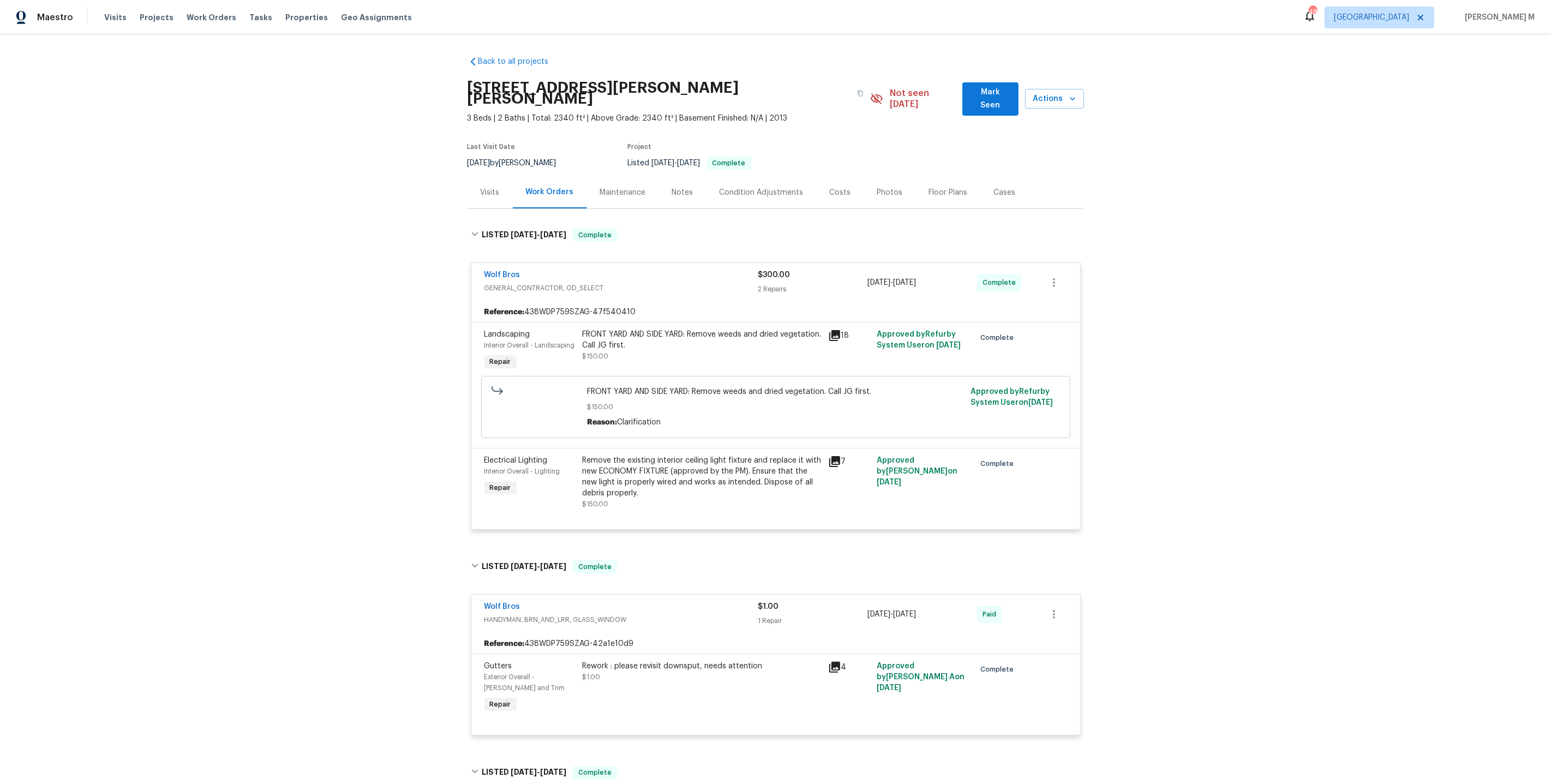
click at [612, 176] on div "Maintenance" at bounding box center [622, 192] width 72 height 32
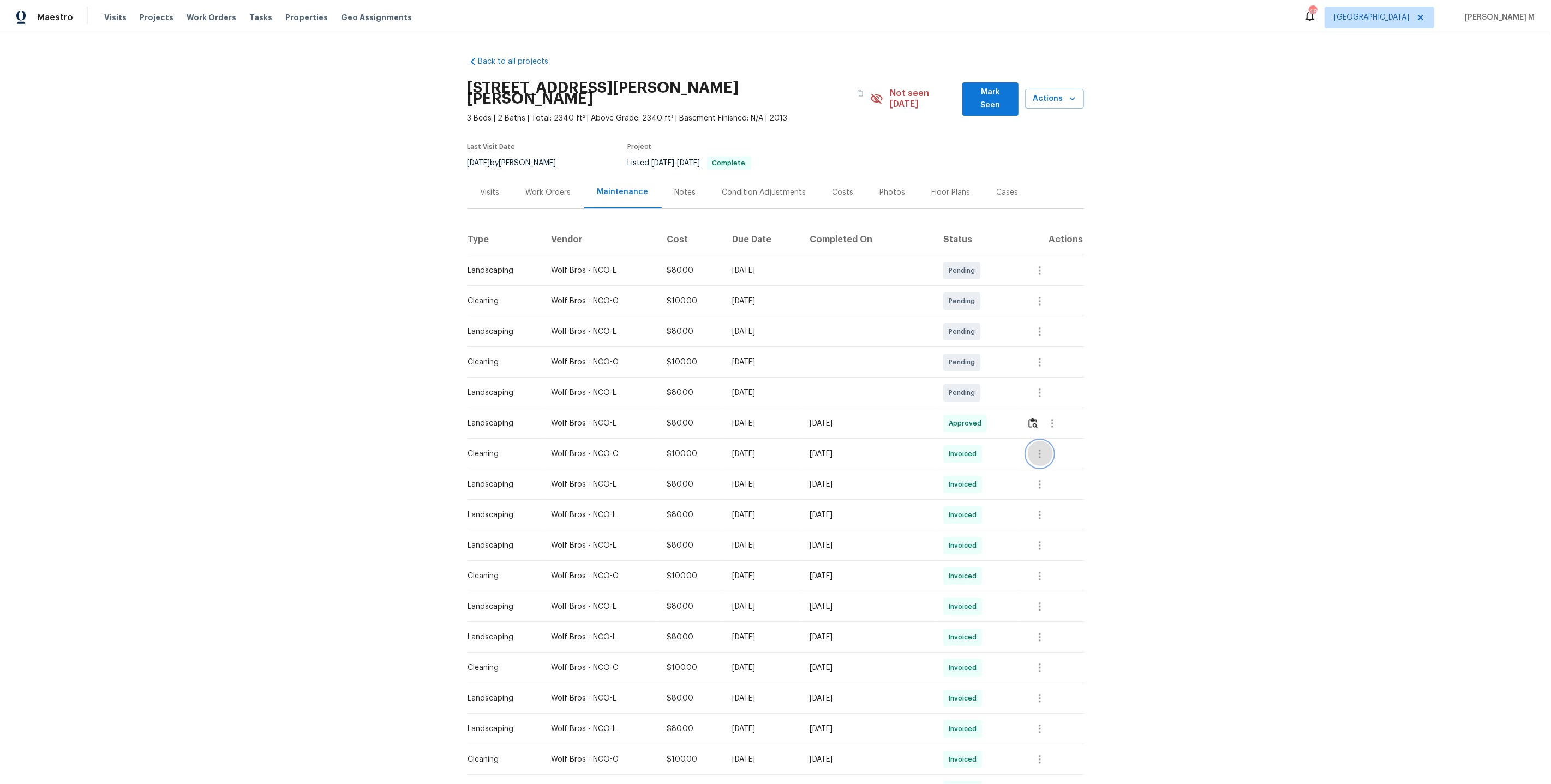
click at [1047, 440] on button "button" at bounding box center [1039, 453] width 26 height 26
click at [1027, 402] on div at bounding box center [776, 392] width 1551 height 784
click at [1034, 417] on img "button" at bounding box center [1033, 422] width 10 height 11
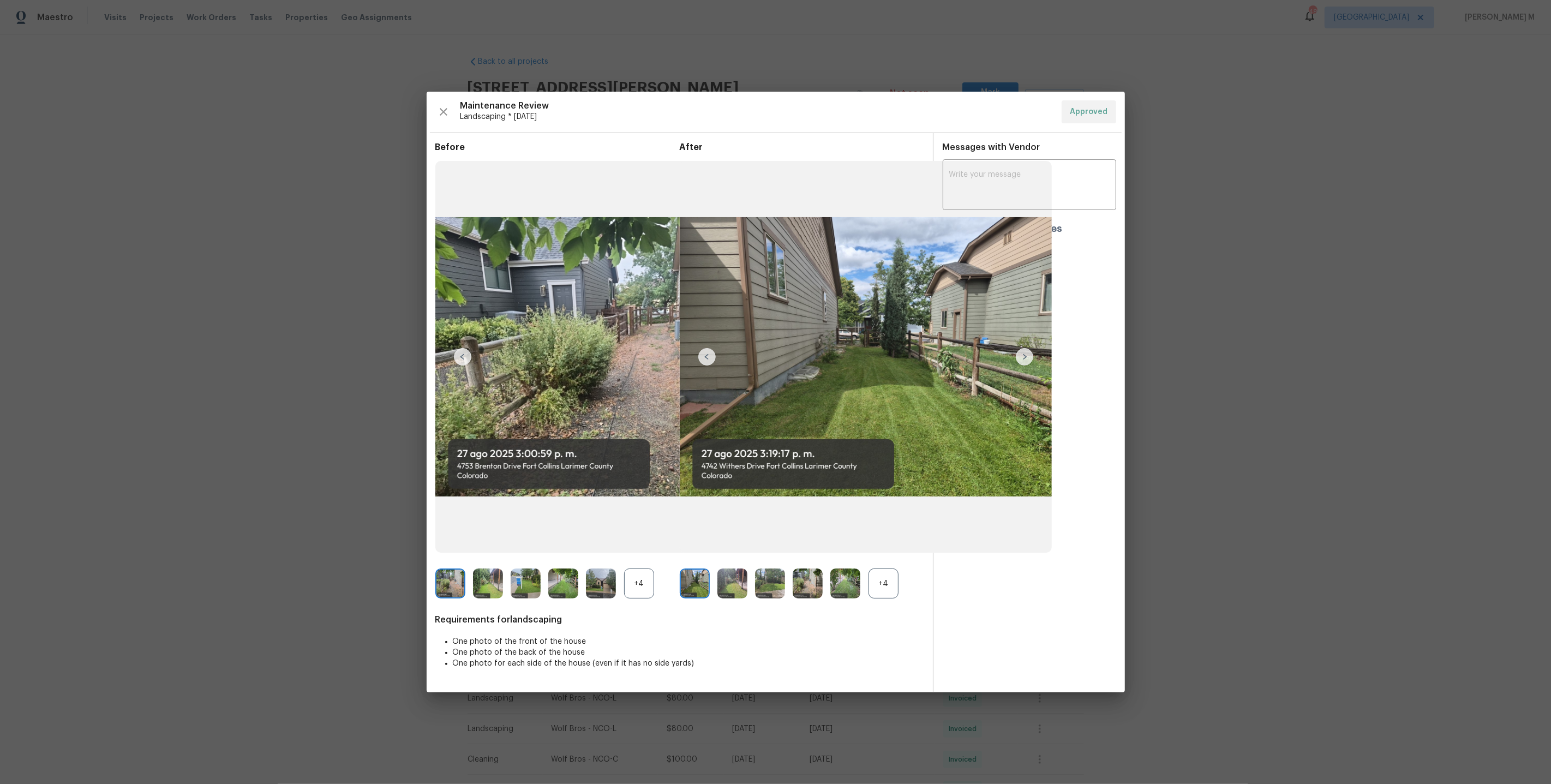
click at [880, 577] on div "+4" at bounding box center [882, 583] width 30 height 30
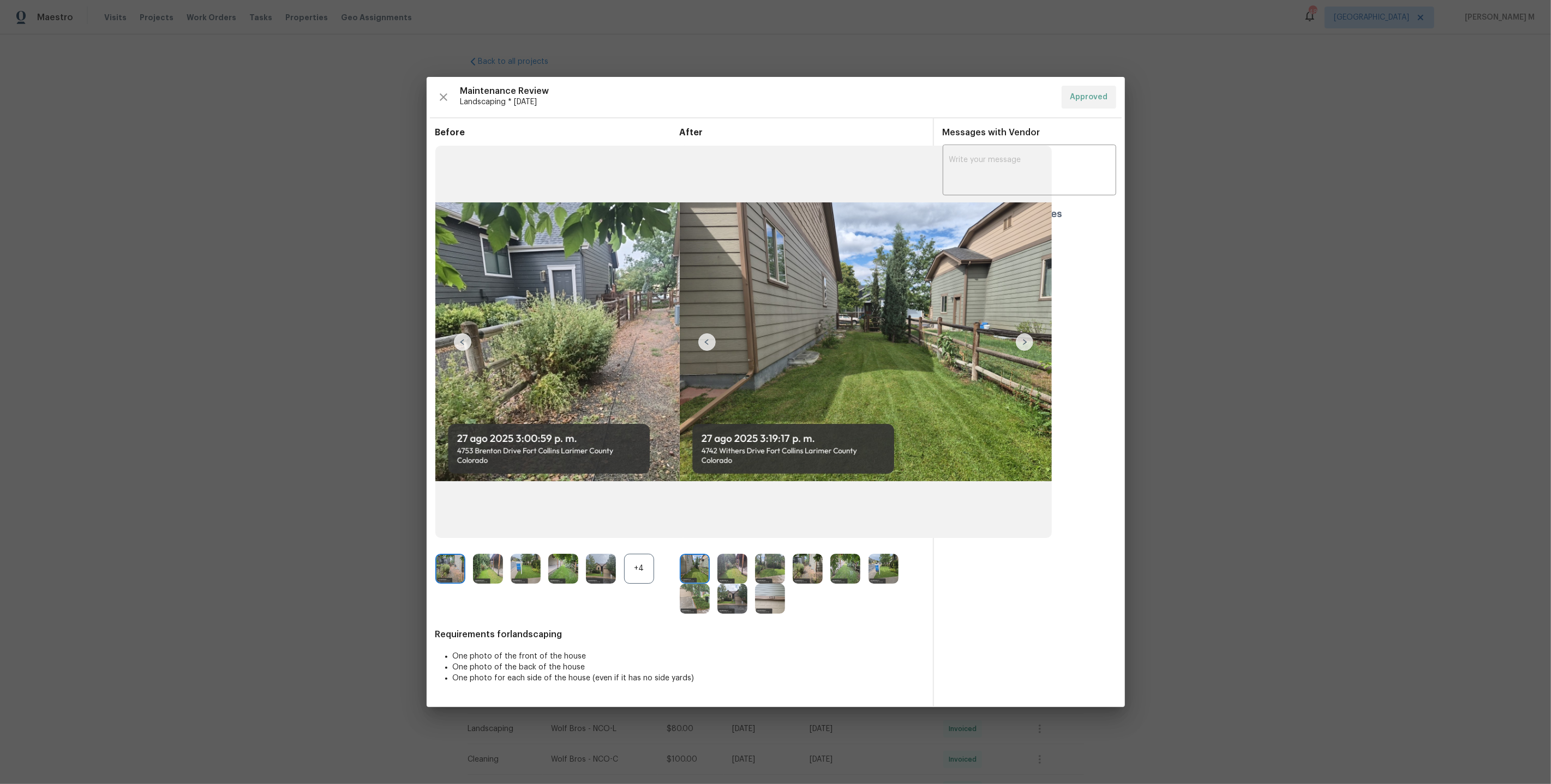
click at [881, 568] on img at bounding box center [882, 568] width 30 height 30
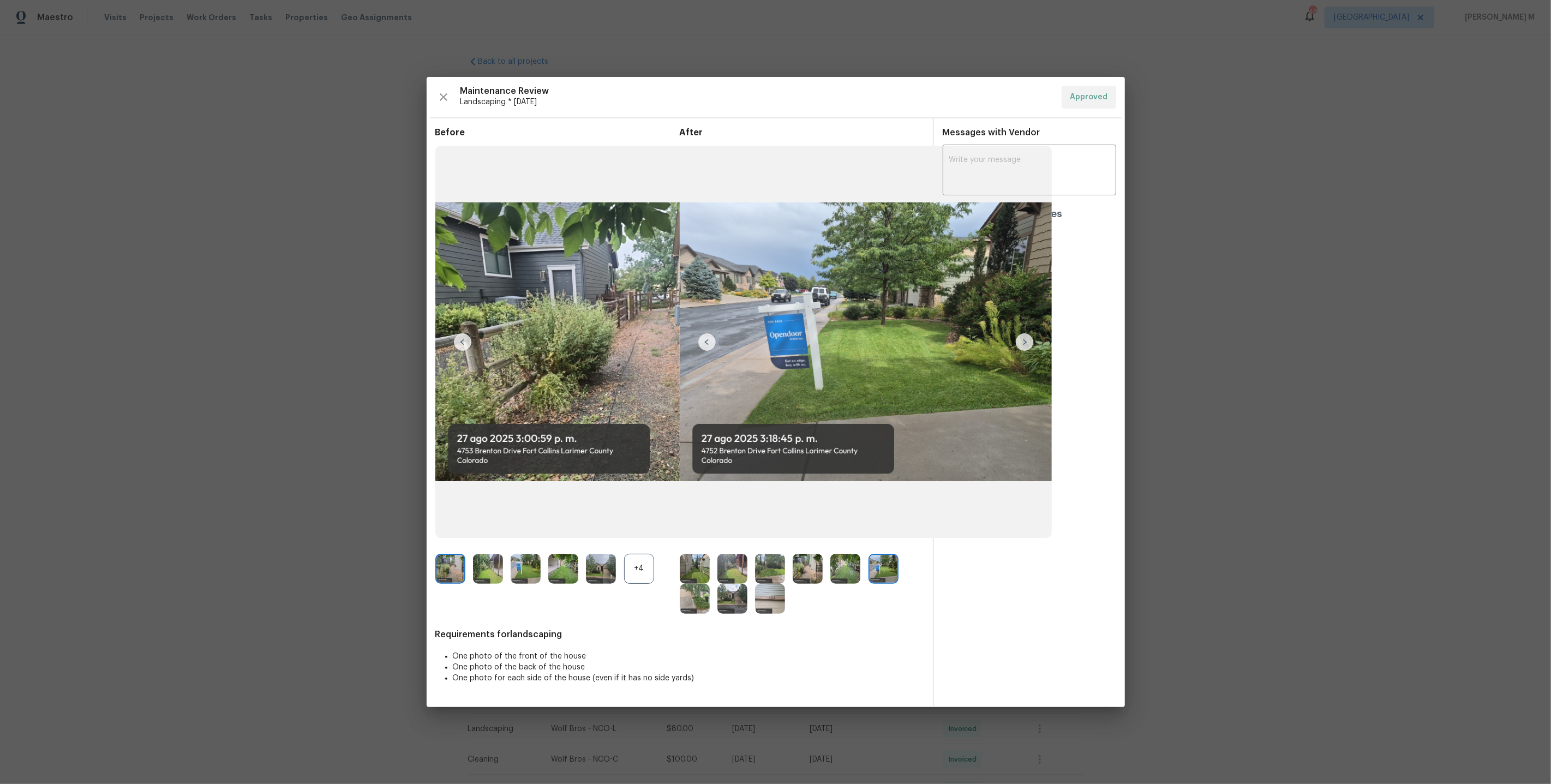
click at [847, 571] on img at bounding box center [844, 568] width 30 height 30
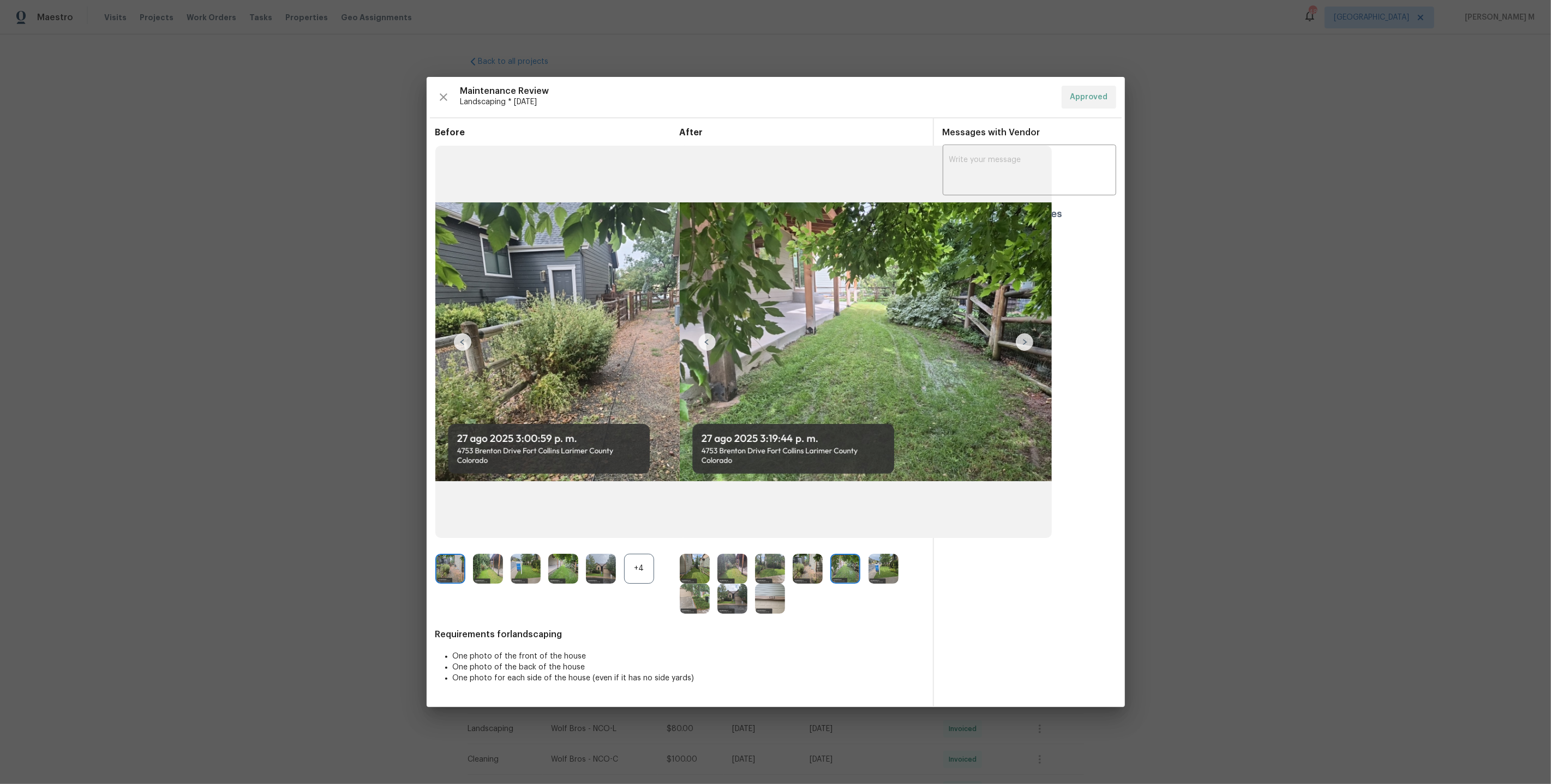
click at [765, 603] on img at bounding box center [769, 598] width 30 height 30
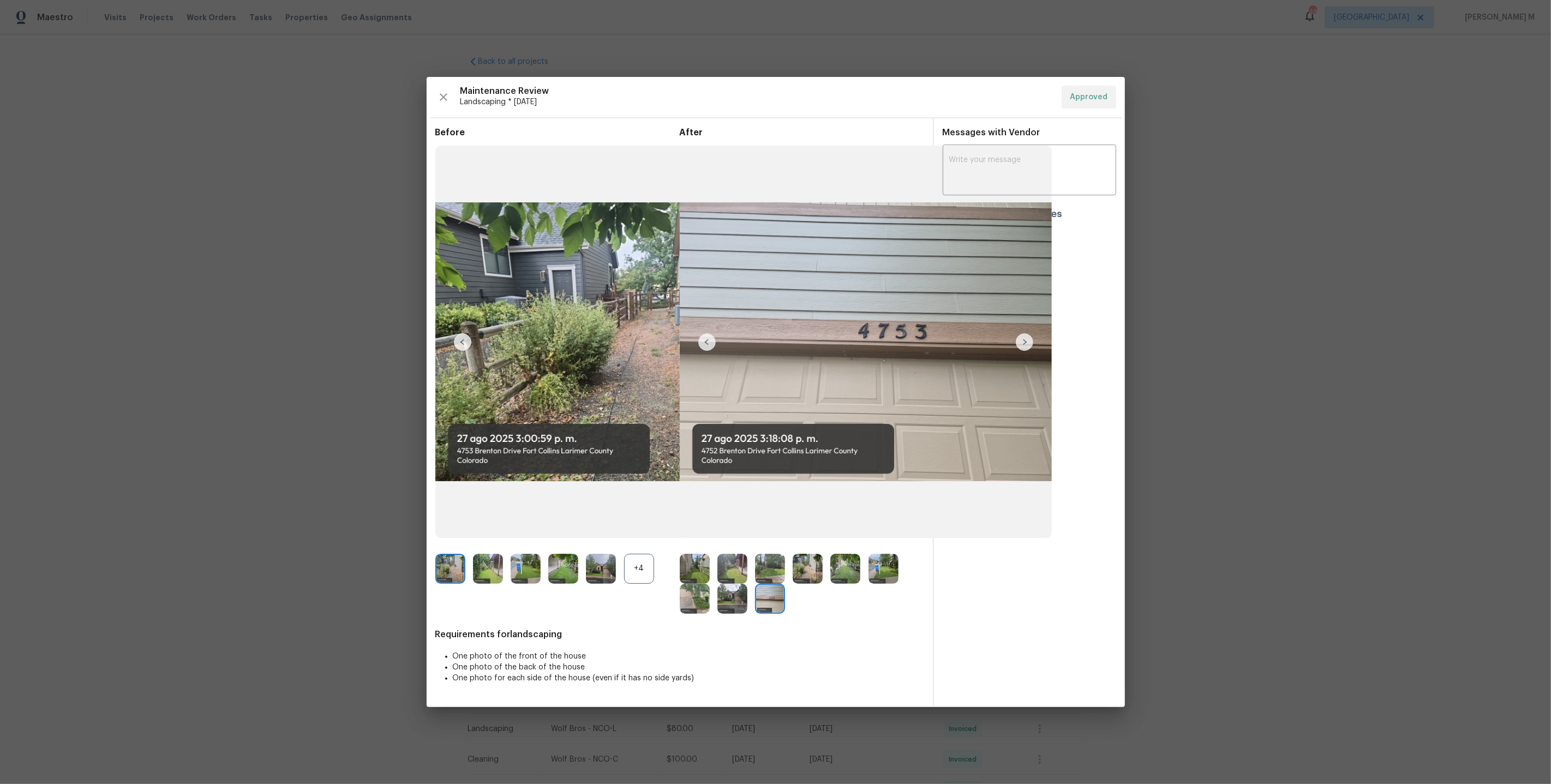
click at [712, 585] on div at bounding box center [698, 598] width 37 height 30
click at [730, 595] on img at bounding box center [732, 598] width 30 height 30
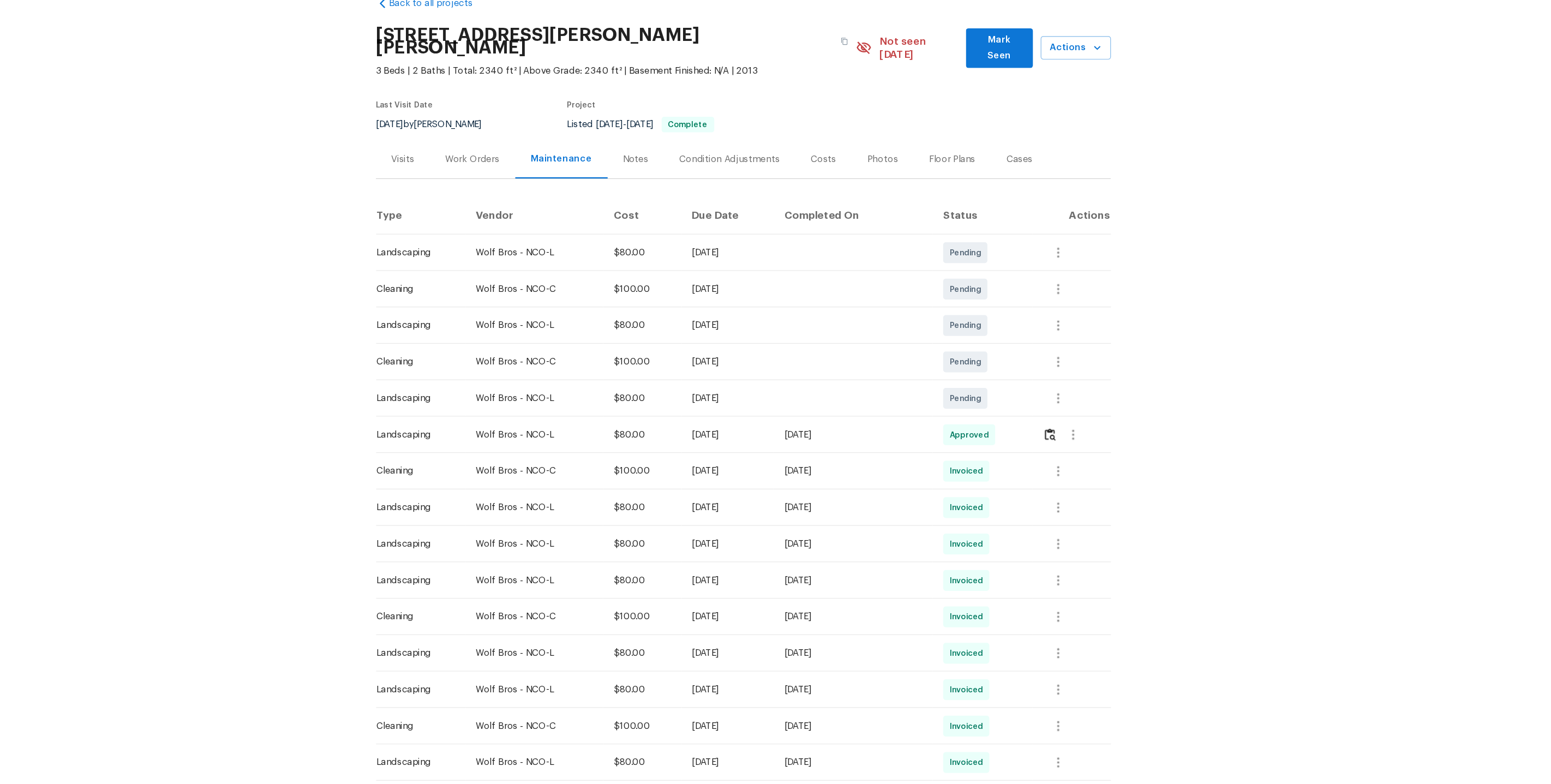
click at [503, 176] on div "Visits" at bounding box center [489, 192] width 45 height 32
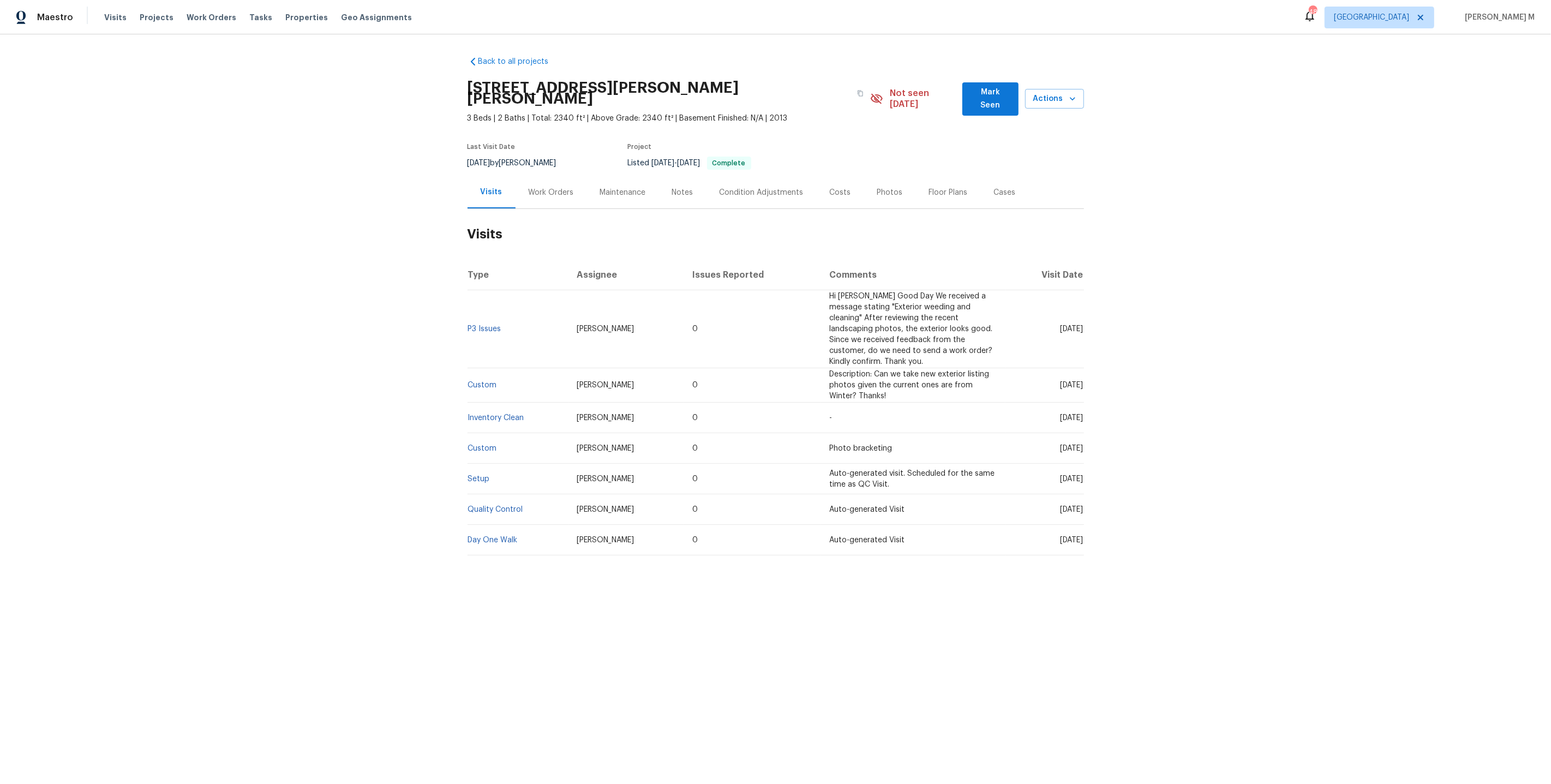
click at [560, 176] on div "Work Orders" at bounding box center [551, 192] width 72 height 32
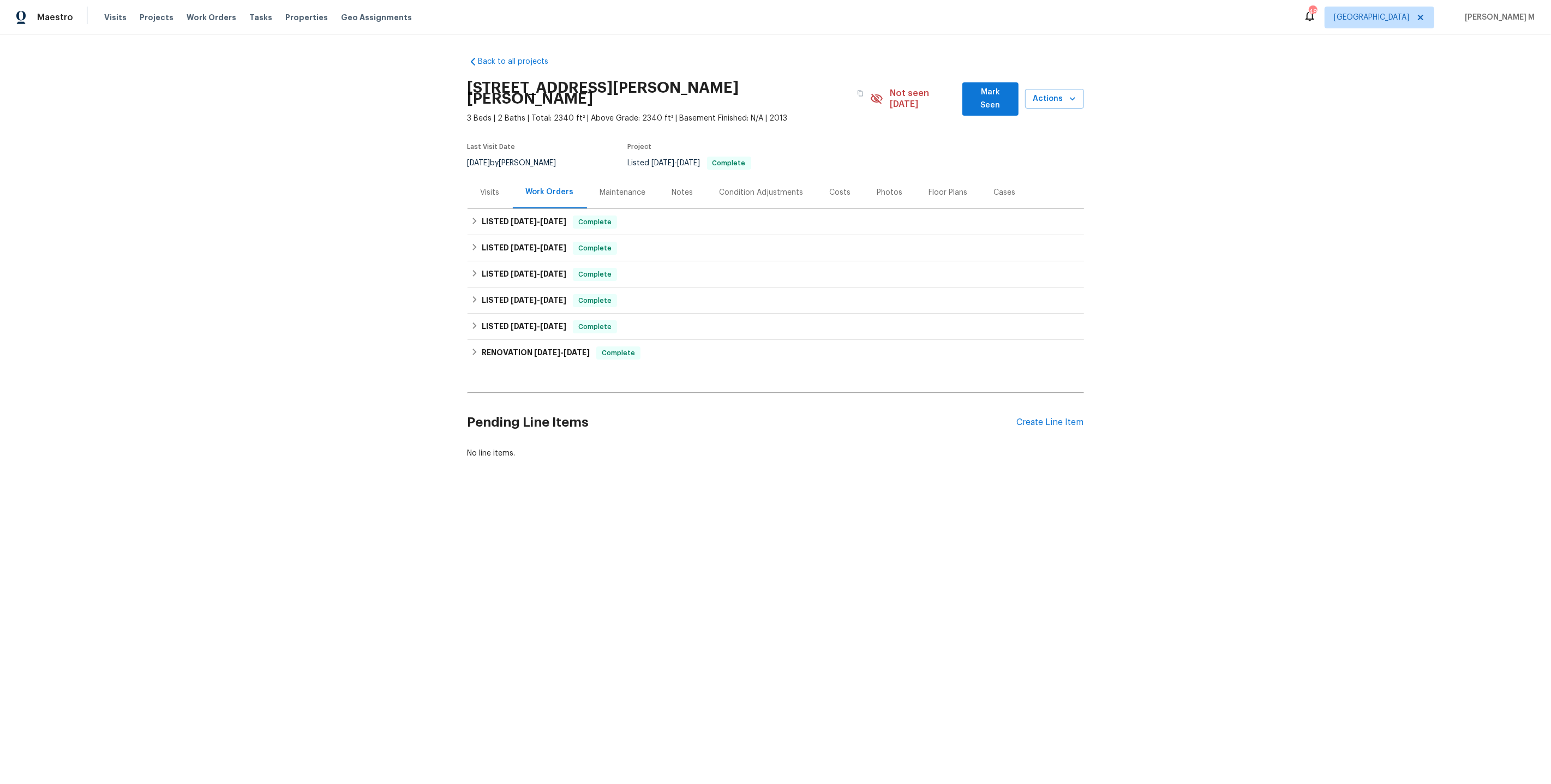
click at [607, 187] on div "Maintenance" at bounding box center [623, 192] width 46 height 11
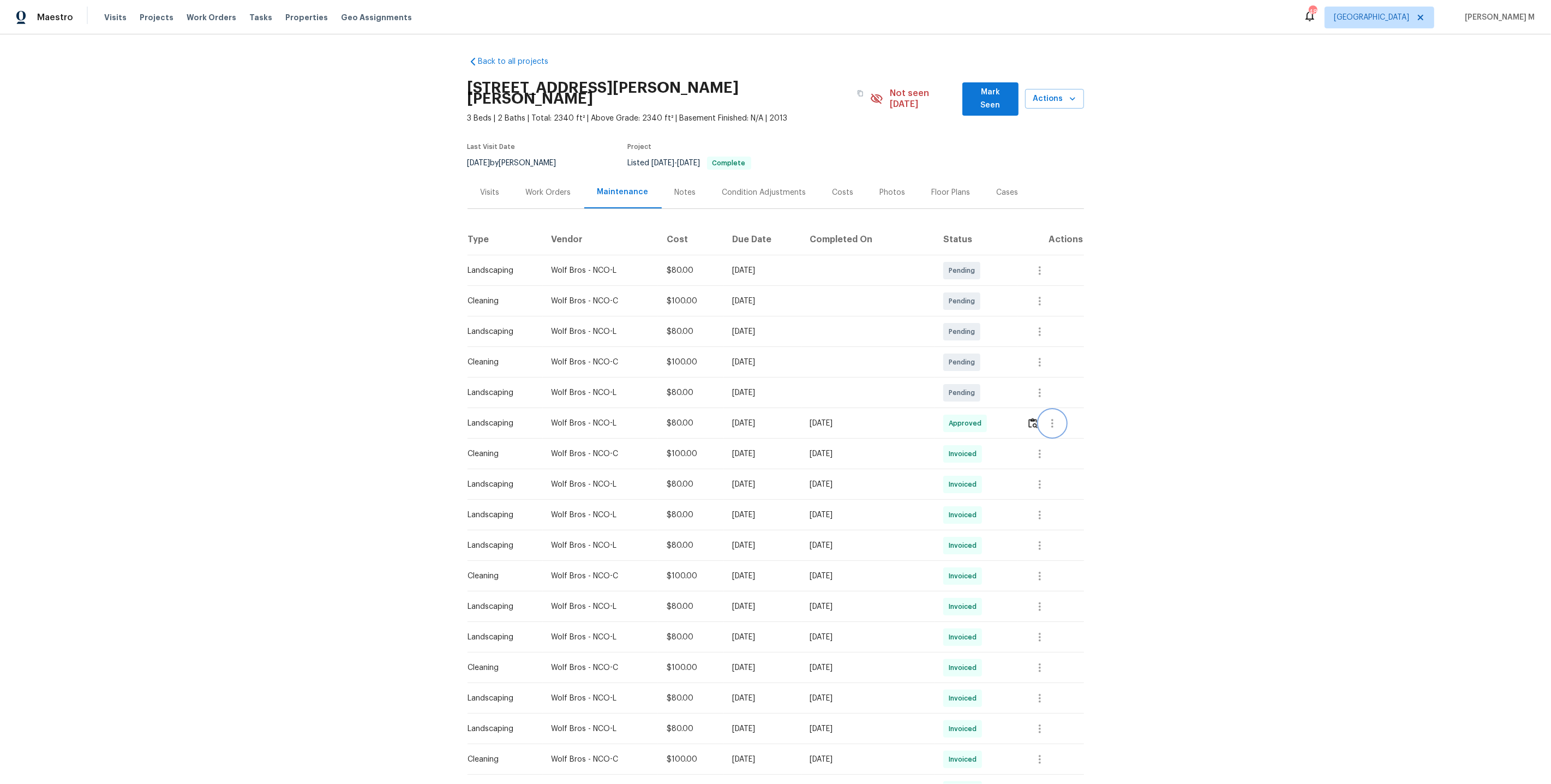
click at [1062, 412] on button "button" at bounding box center [1052, 422] width 26 height 26
click at [1062, 425] on li "View details" at bounding box center [1079, 425] width 76 height 18
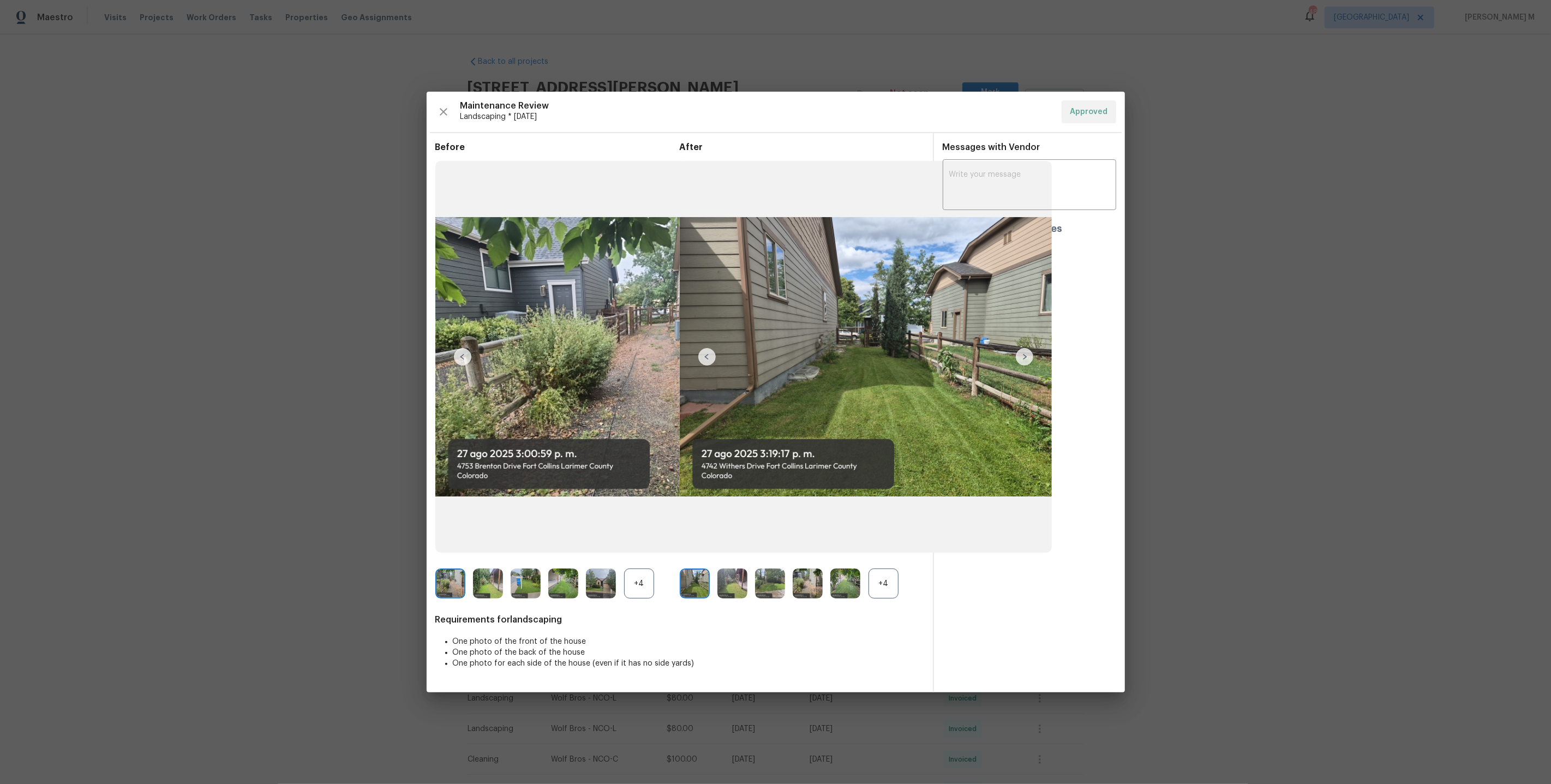
click at [868, 581] on div "+4" at bounding box center [882, 583] width 30 height 30
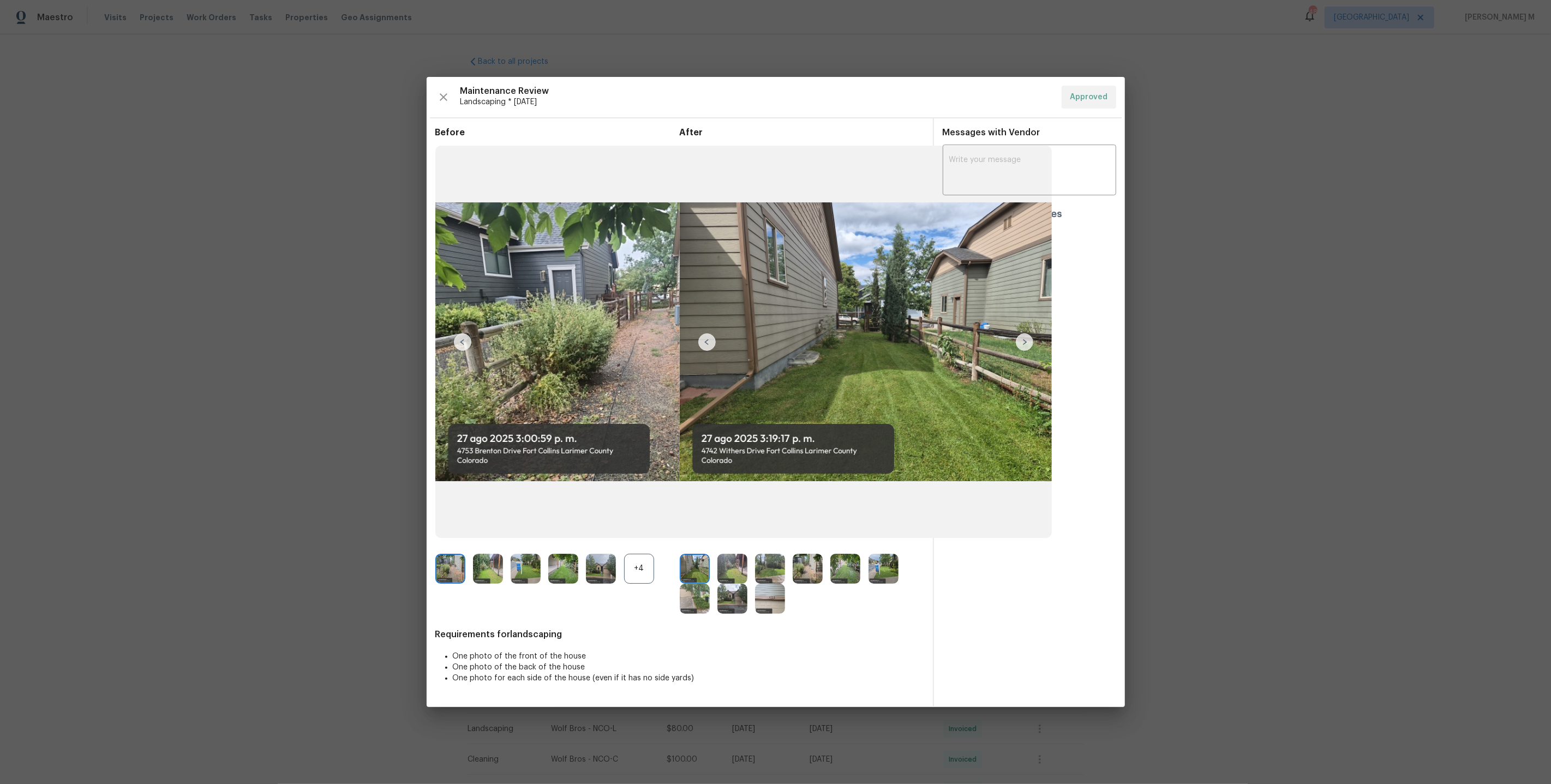
click at [878, 569] on img at bounding box center [882, 568] width 30 height 30
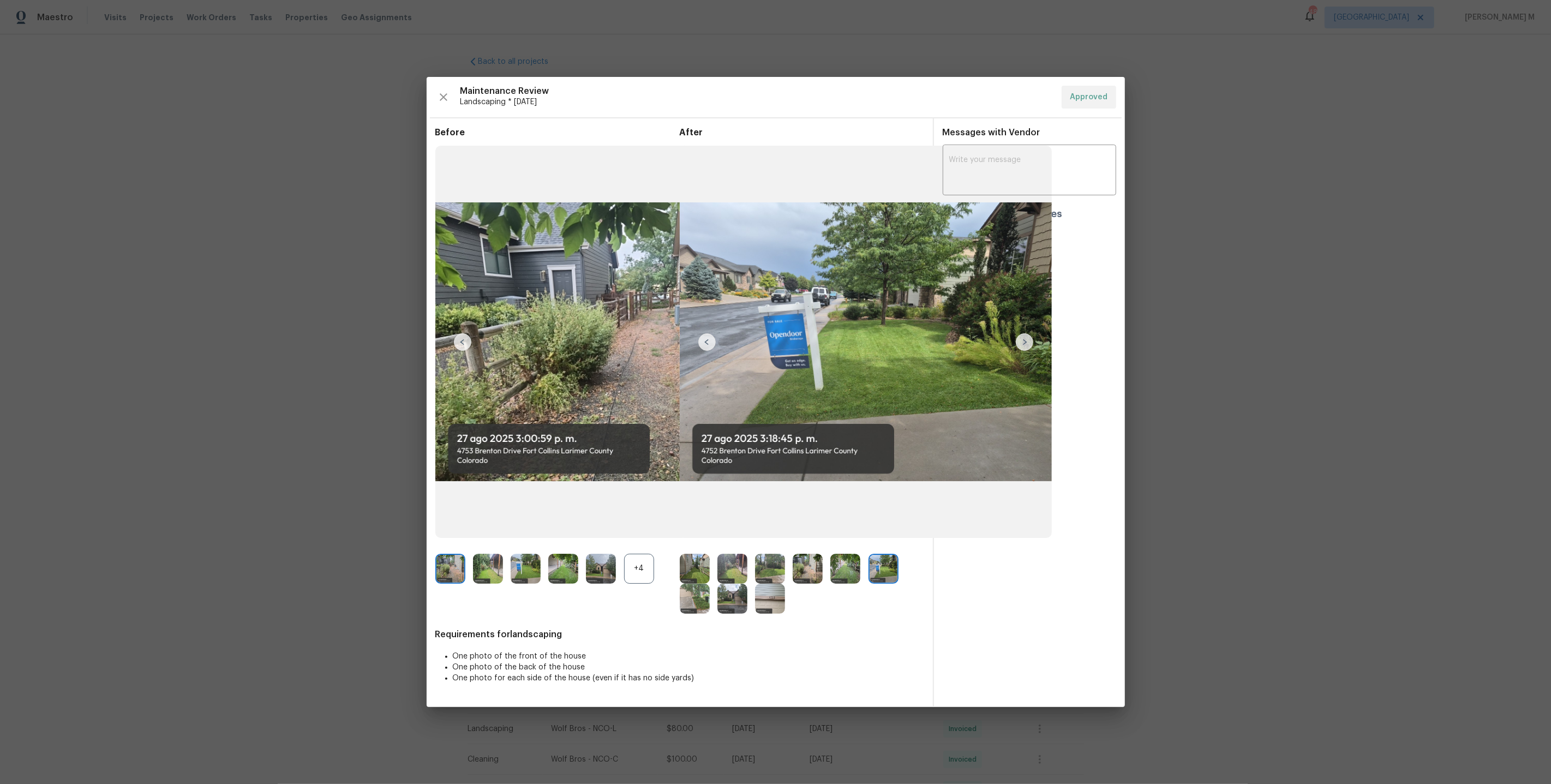
click at [841, 574] on img at bounding box center [844, 568] width 30 height 30
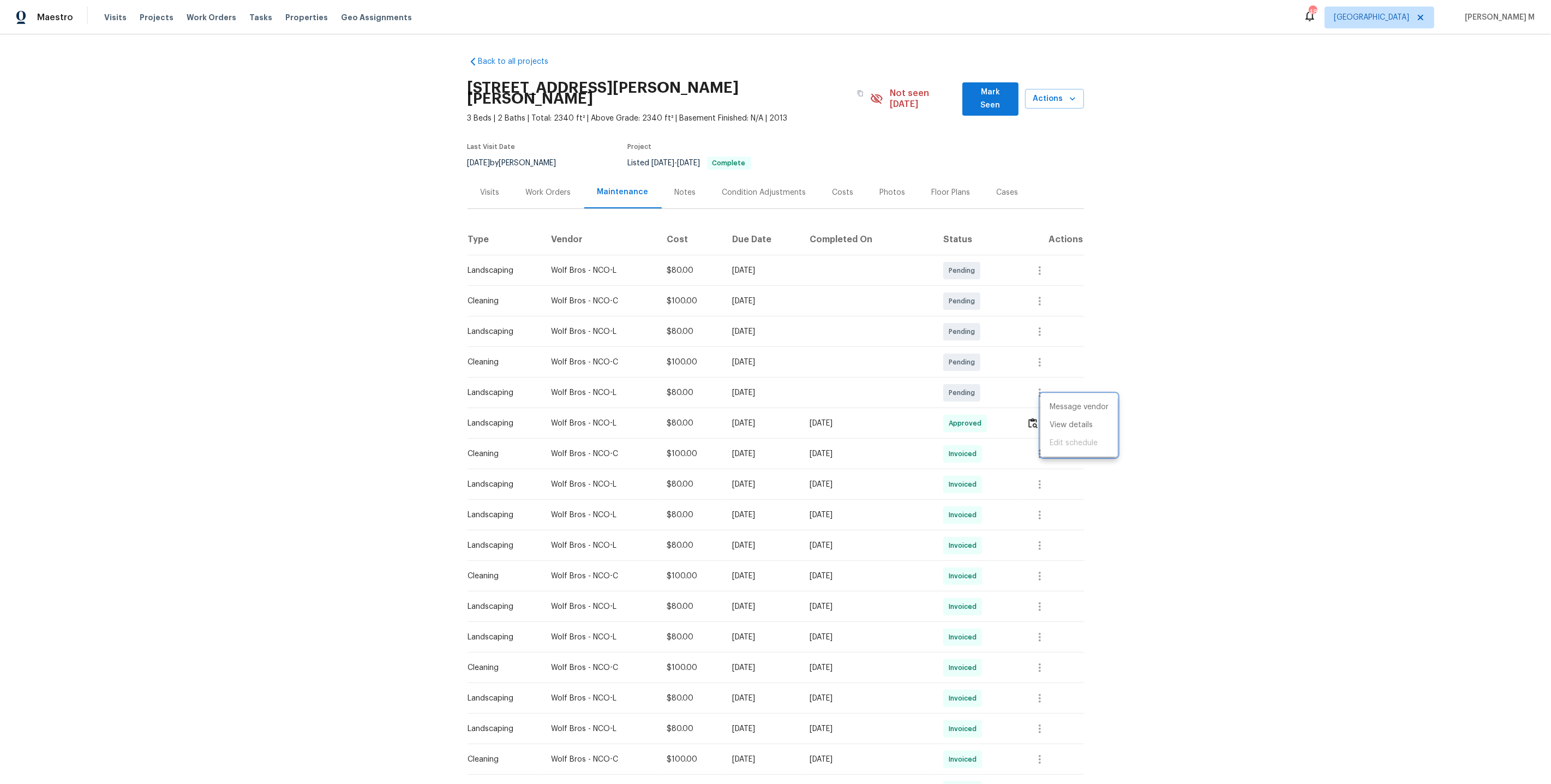
click at [540, 180] on div at bounding box center [776, 392] width 1551 height 784
click at [540, 183] on div "Work Orders" at bounding box center [548, 192] width 72 height 32
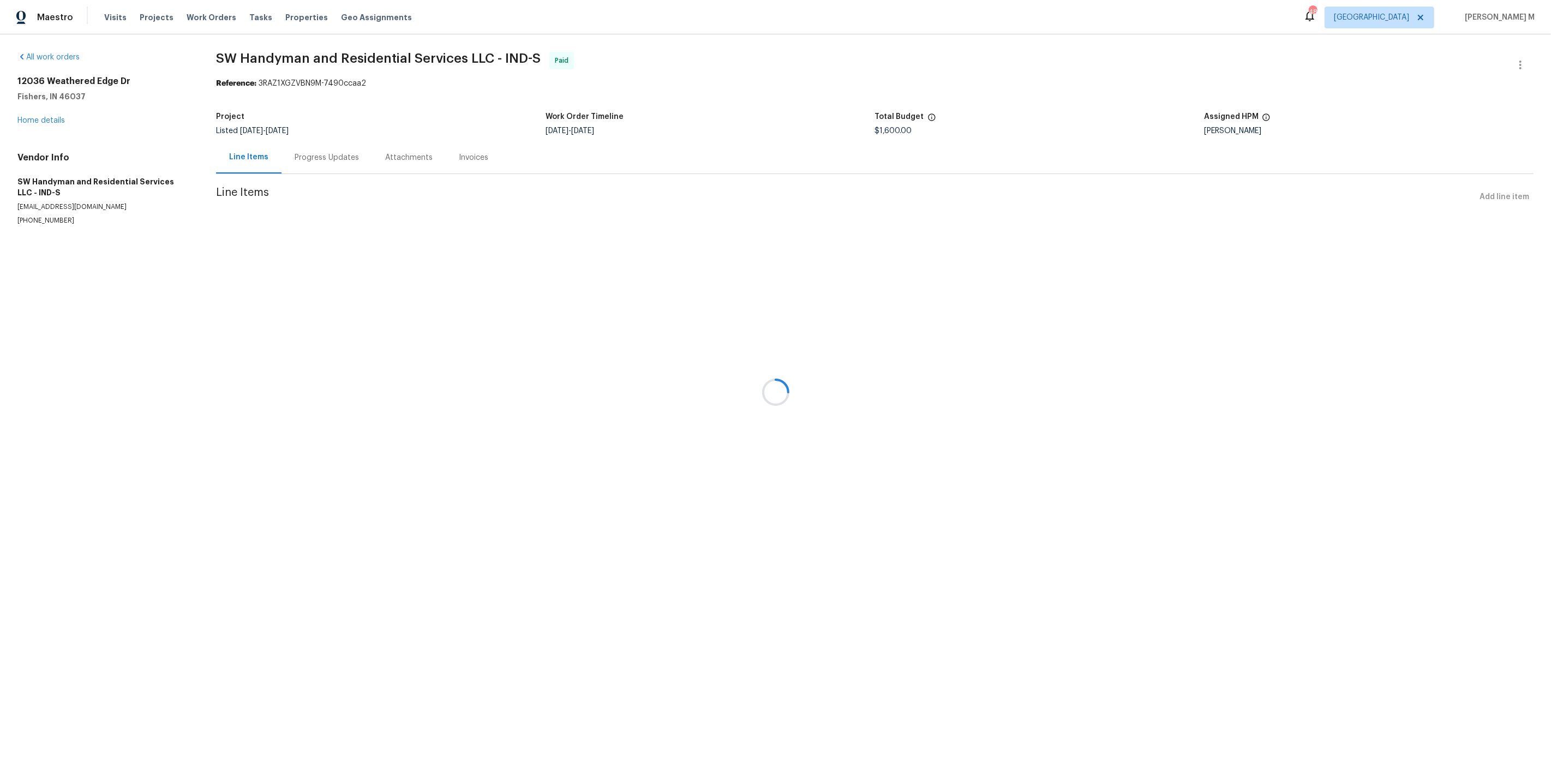
click at [53, 117] on div at bounding box center [776, 392] width 1551 height 784
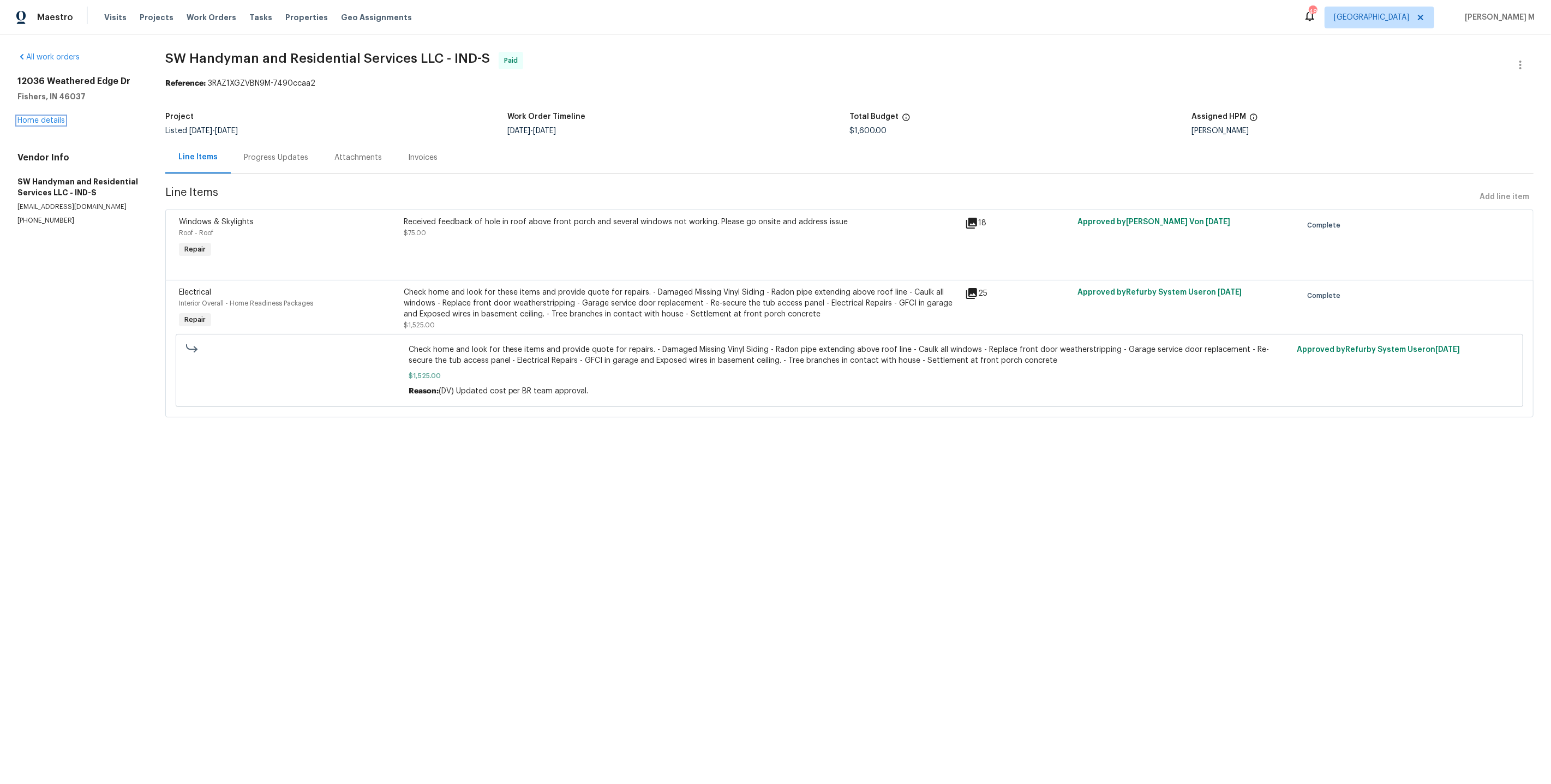
click at [53, 117] on link "Home details" at bounding box center [41, 120] width 48 height 8
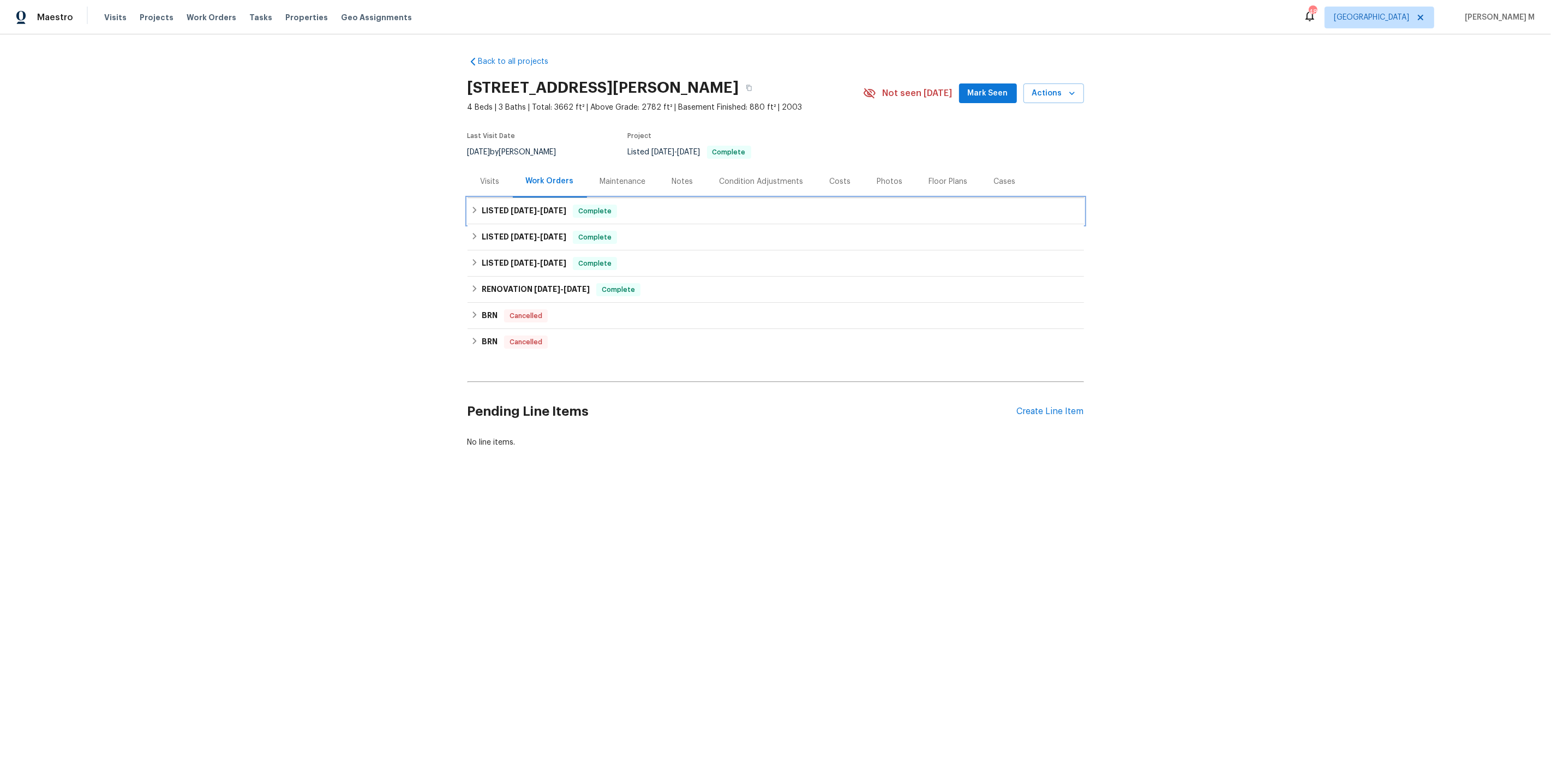
click at [686, 205] on div "LISTED [DATE] - [DATE] Complete" at bounding box center [776, 211] width 609 height 13
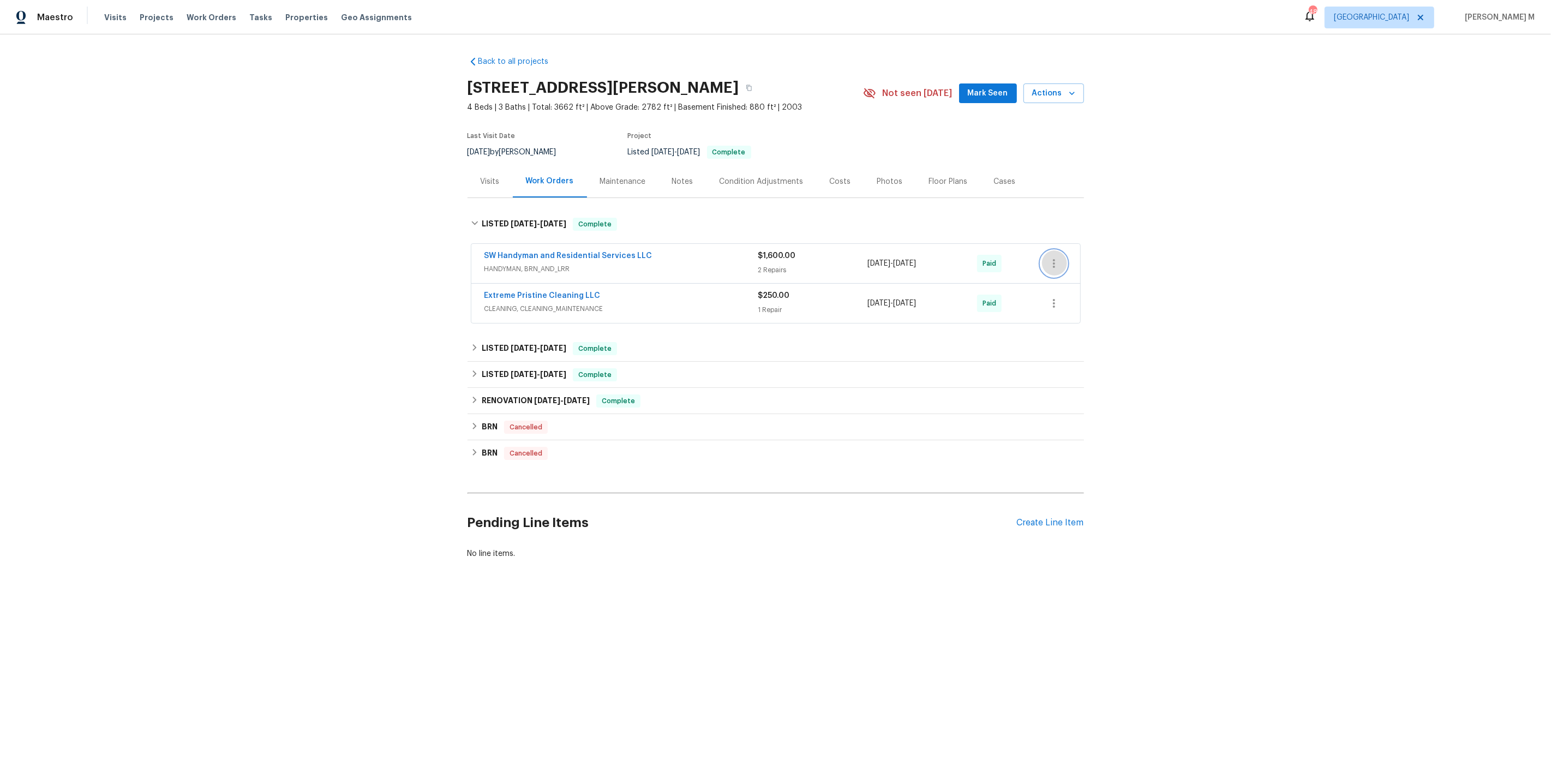
click at [1052, 263] on icon "button" at bounding box center [1053, 264] width 13 height 13
click at [1052, 263] on li "Edit" at bounding box center [1100, 257] width 117 height 18
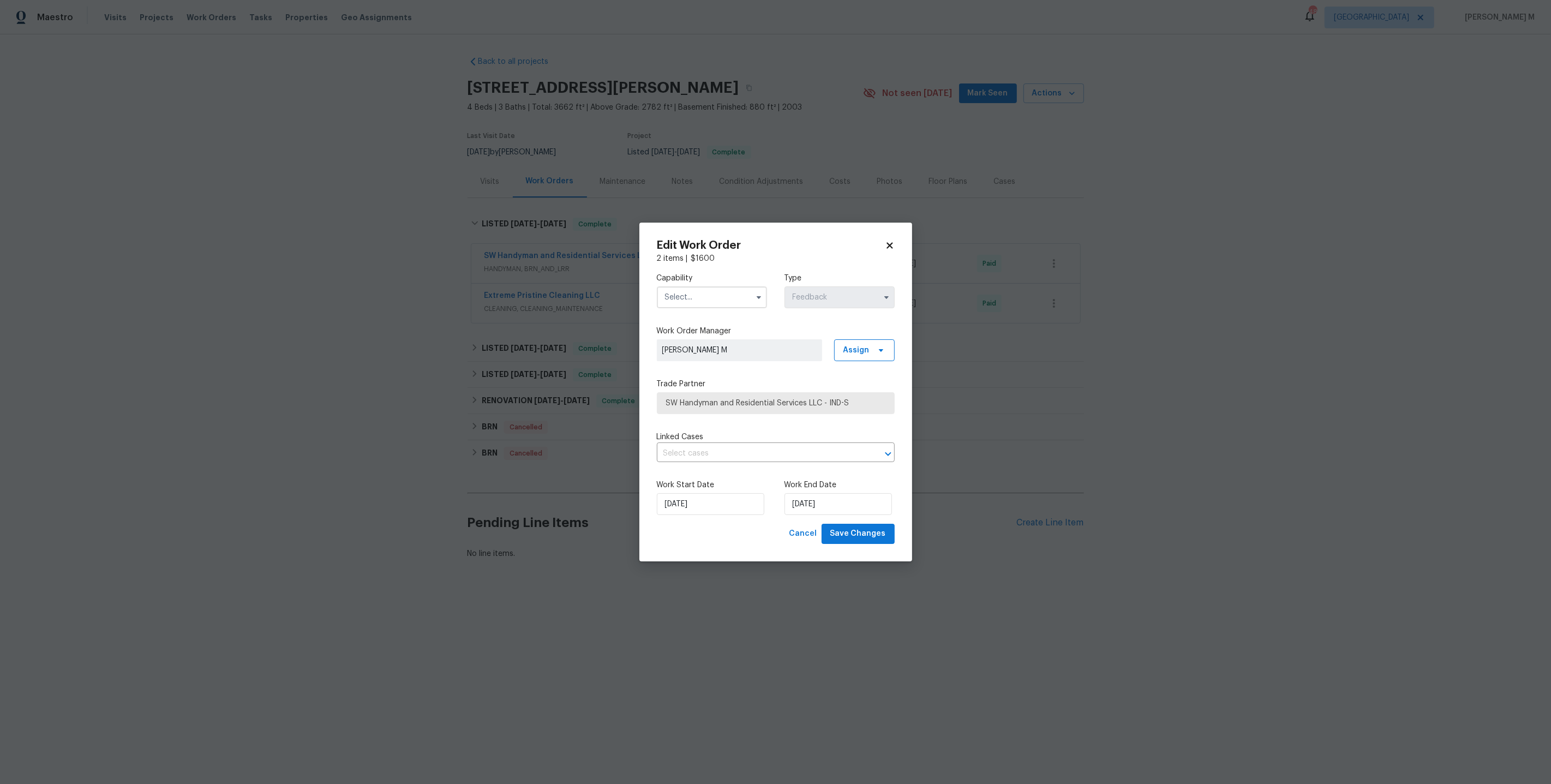
click at [674, 308] on input "text" at bounding box center [712, 297] width 110 height 22
click at [699, 381] on div "Septic" at bounding box center [711, 391] width 106 height 20
type input "Septic"
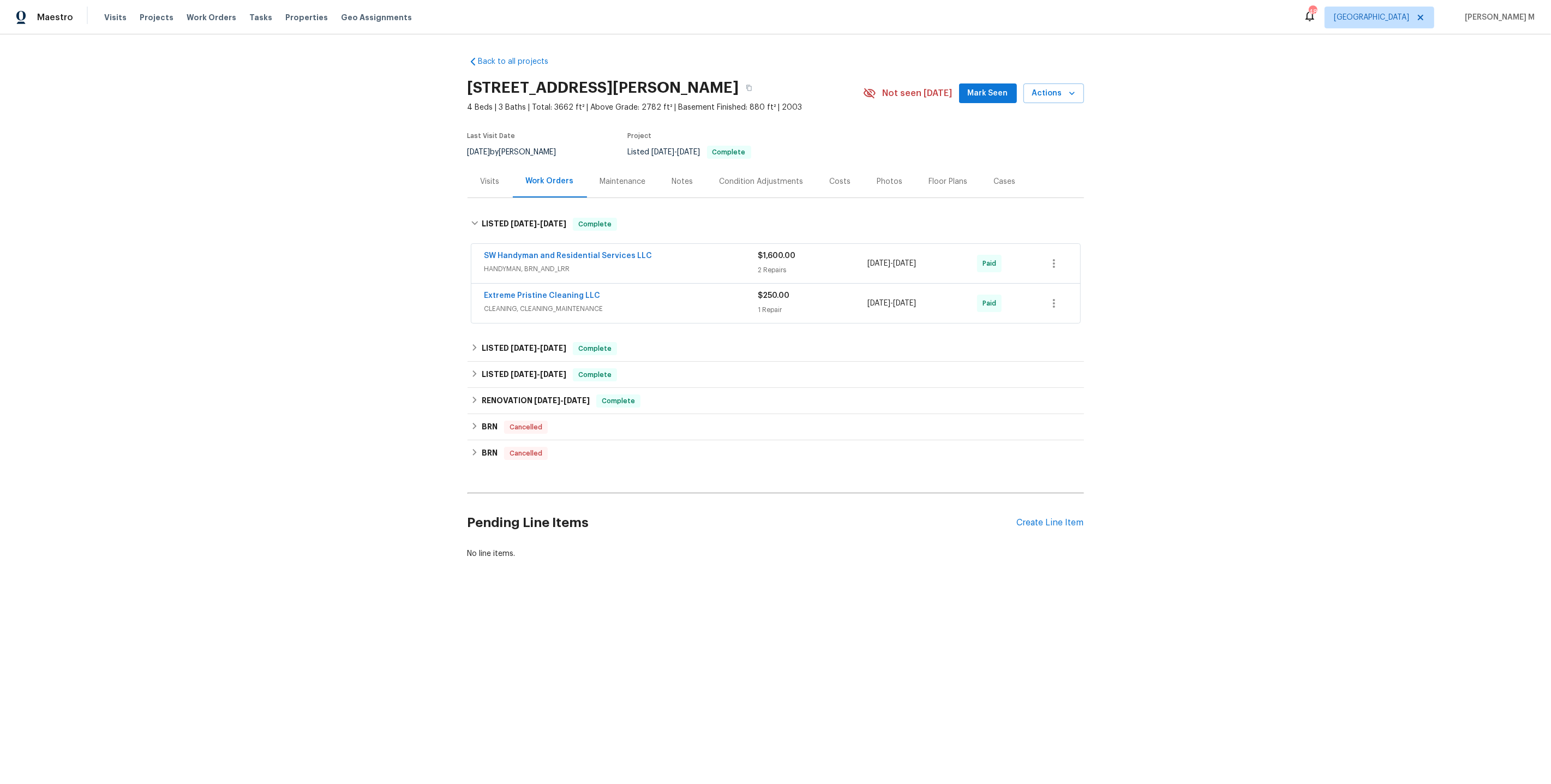
click at [1121, 305] on body "Maestro Visits Projects Work Orders Tasks Properties Geo Assignments 48 Dallas …" at bounding box center [776, 316] width 1551 height 633
click at [1038, 518] on div "Create Line Item" at bounding box center [1051, 522] width 67 height 11
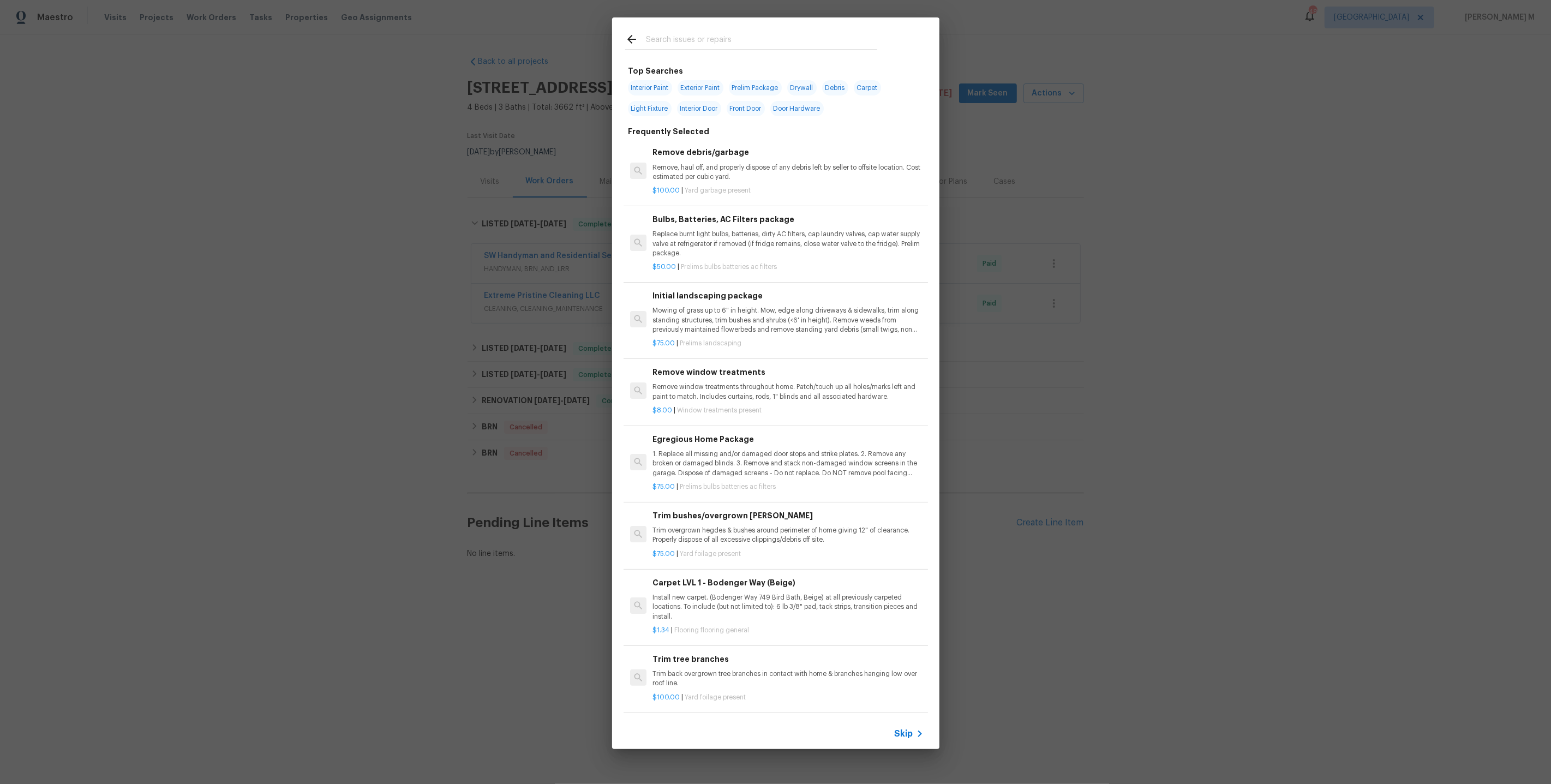
click at [901, 732] on span "Skip" at bounding box center [903, 732] width 18 height 11
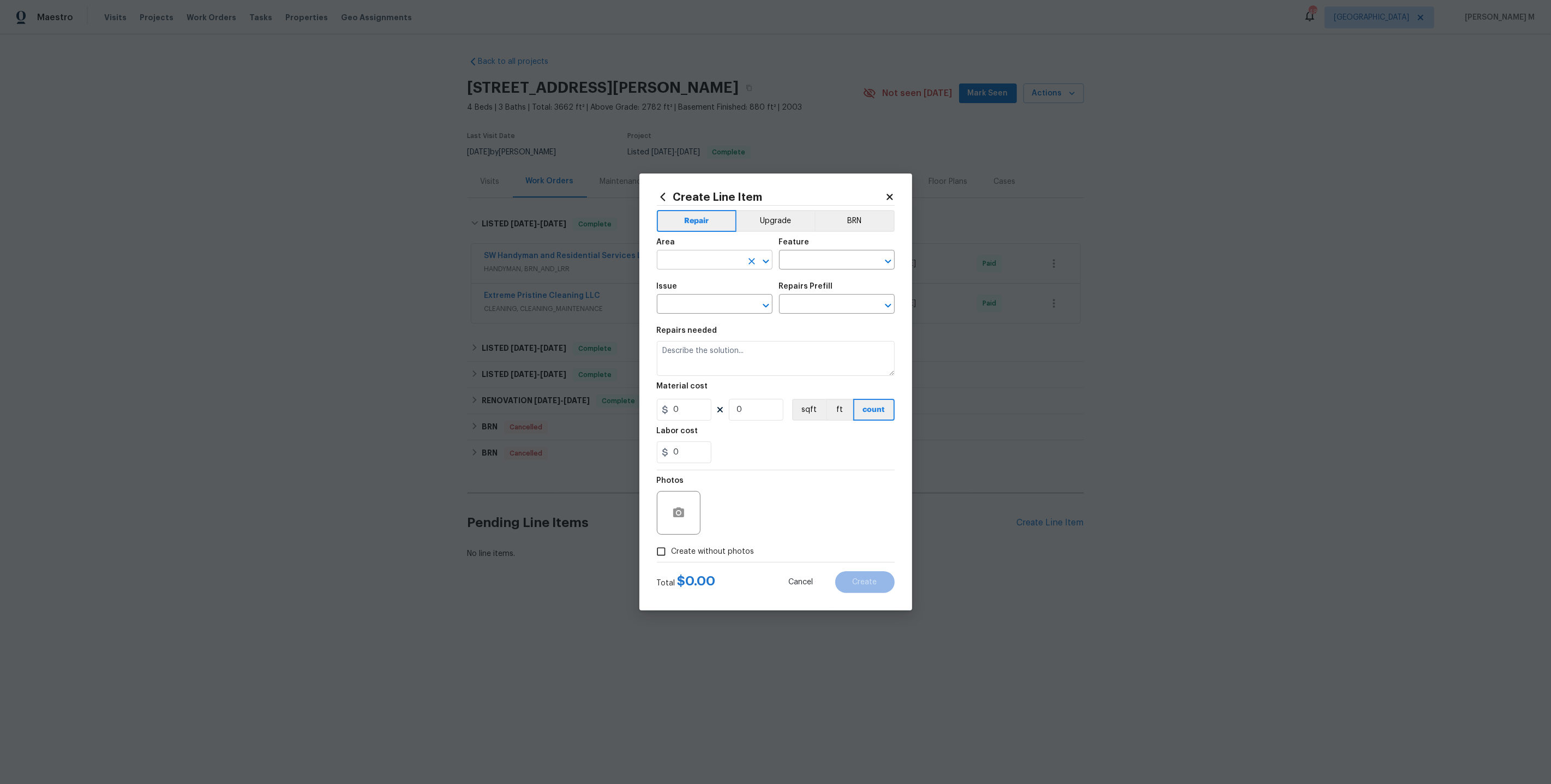
click at [701, 269] on input "text" at bounding box center [699, 261] width 85 height 17
type input "u"
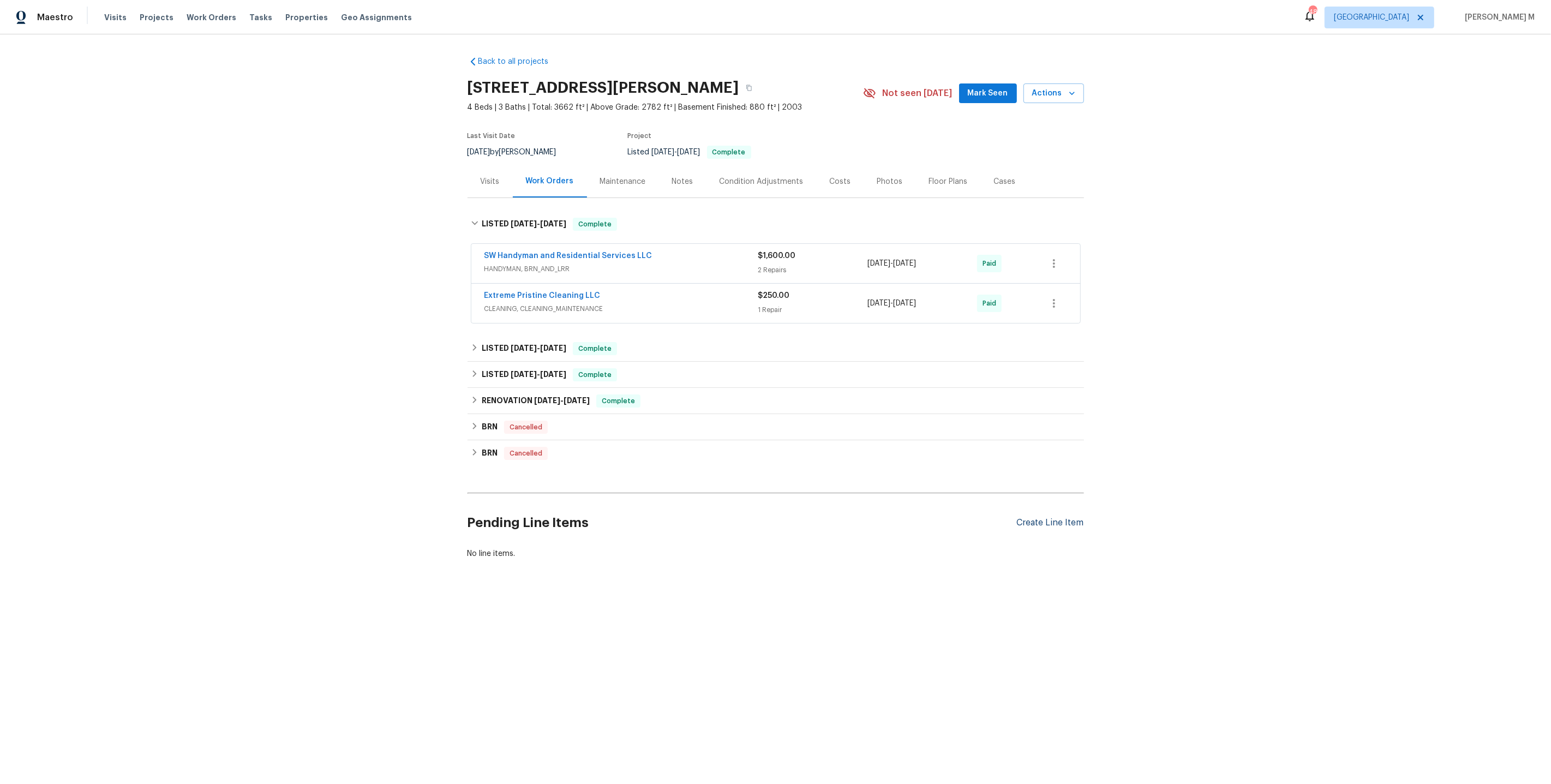
click at [1045, 518] on div "Create Line Item" at bounding box center [1051, 522] width 67 height 11
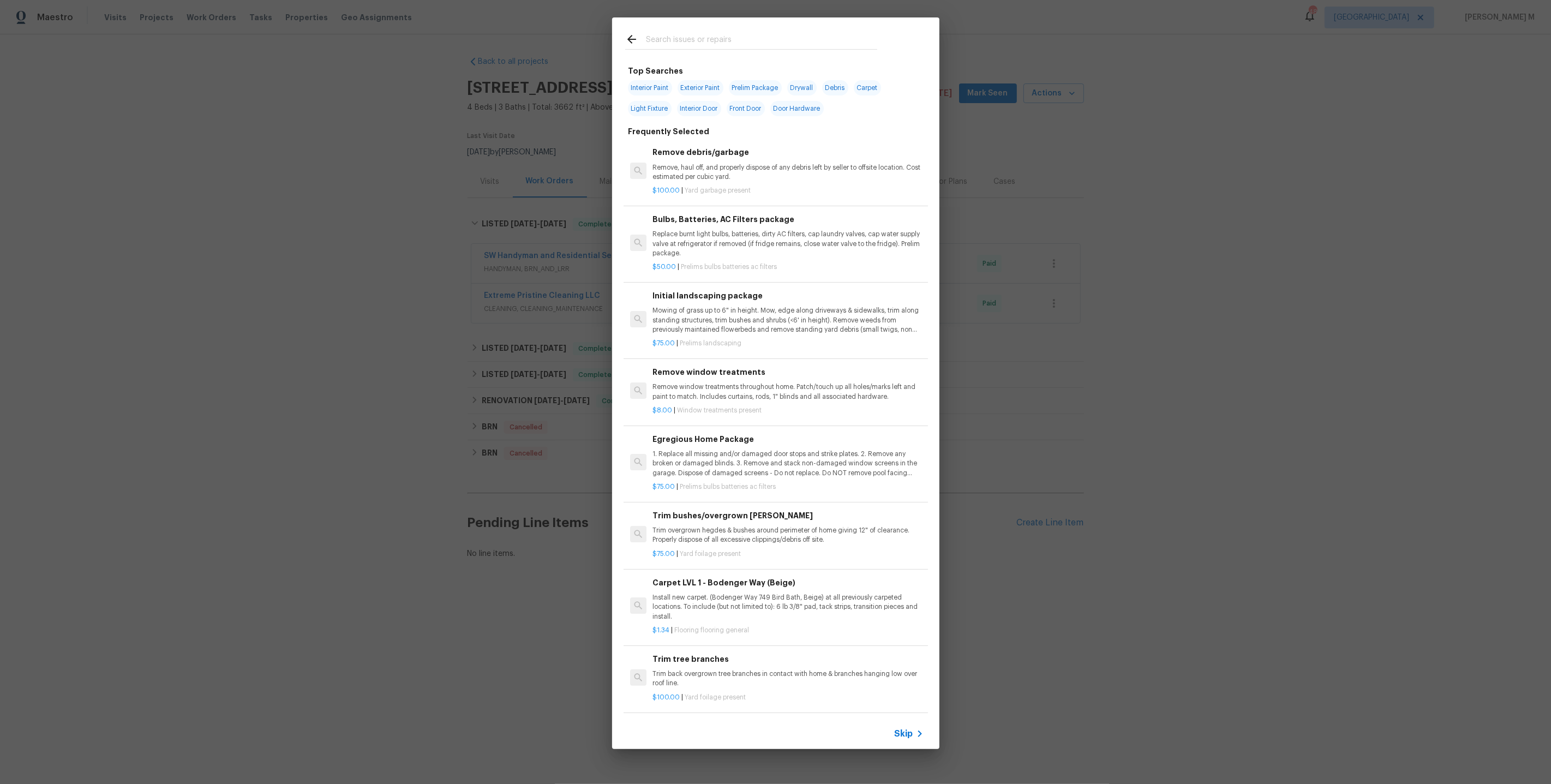
click at [924, 738] on icon at bounding box center [920, 733] width 13 height 13
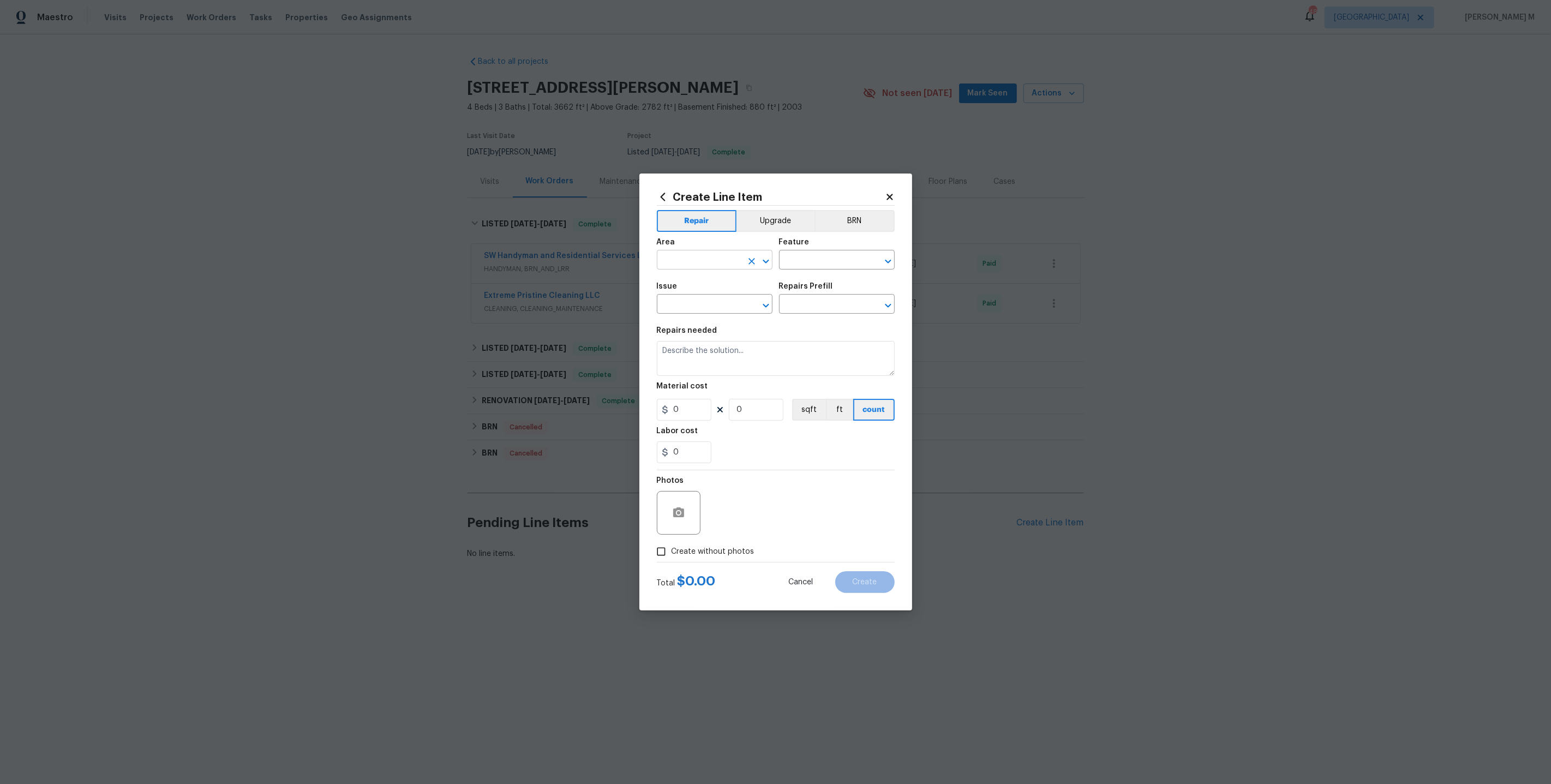
click at [709, 267] on input "text" at bounding box center [699, 261] width 85 height 17
type input "s"
type input "D"
click at [709, 296] on li "Exterior Addition" at bounding box center [713, 289] width 117 height 18
click at [723, 264] on input "Exterior Addition" at bounding box center [699, 261] width 85 height 17
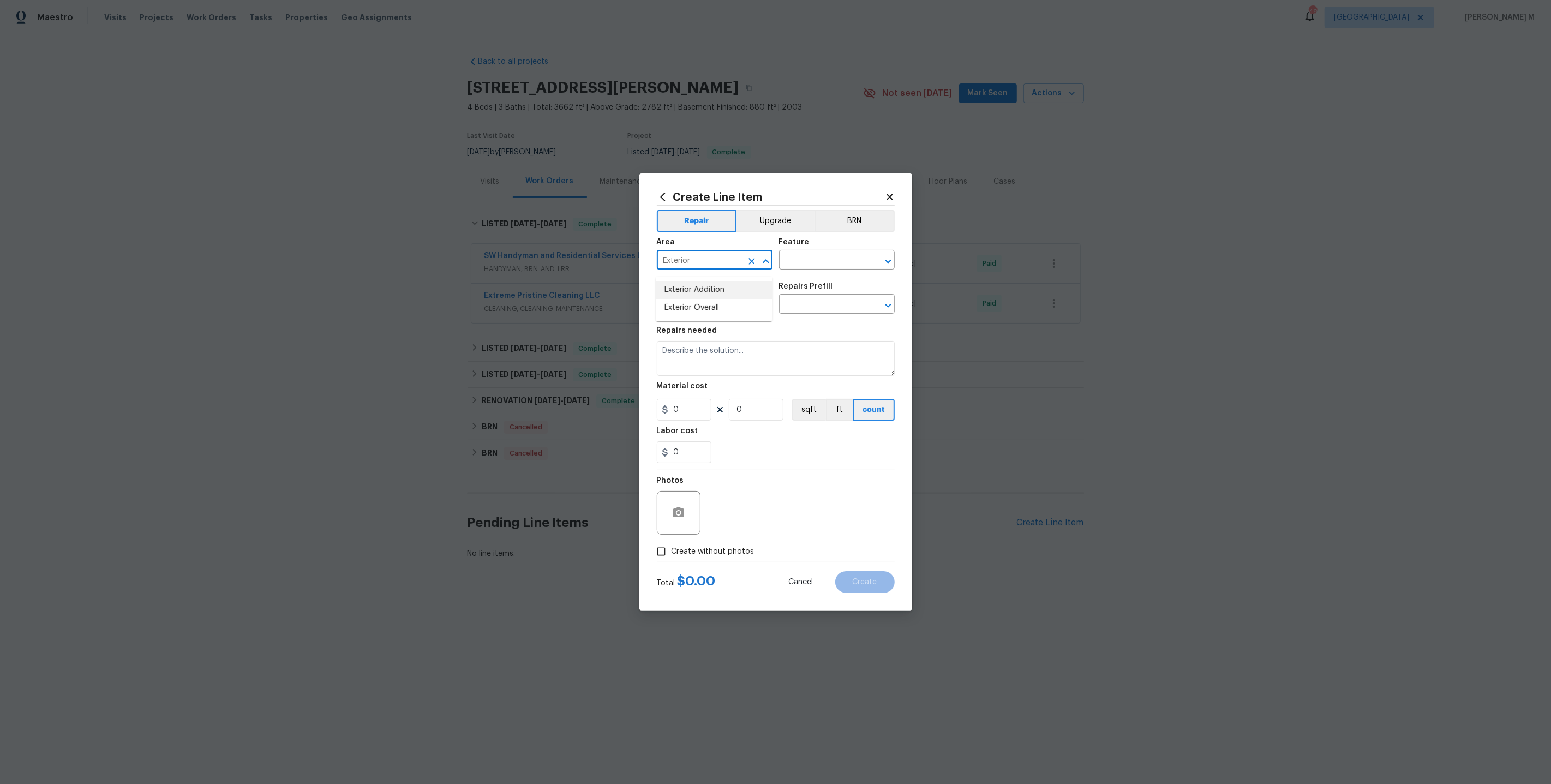
click at [716, 294] on li "Exterior Addition" at bounding box center [713, 289] width 117 height 18
type input "Exterior"
type input "Pum"
click at [745, 283] on li "Exterior Addition" at bounding box center [713, 289] width 117 height 18
type input "Exterior Addition"
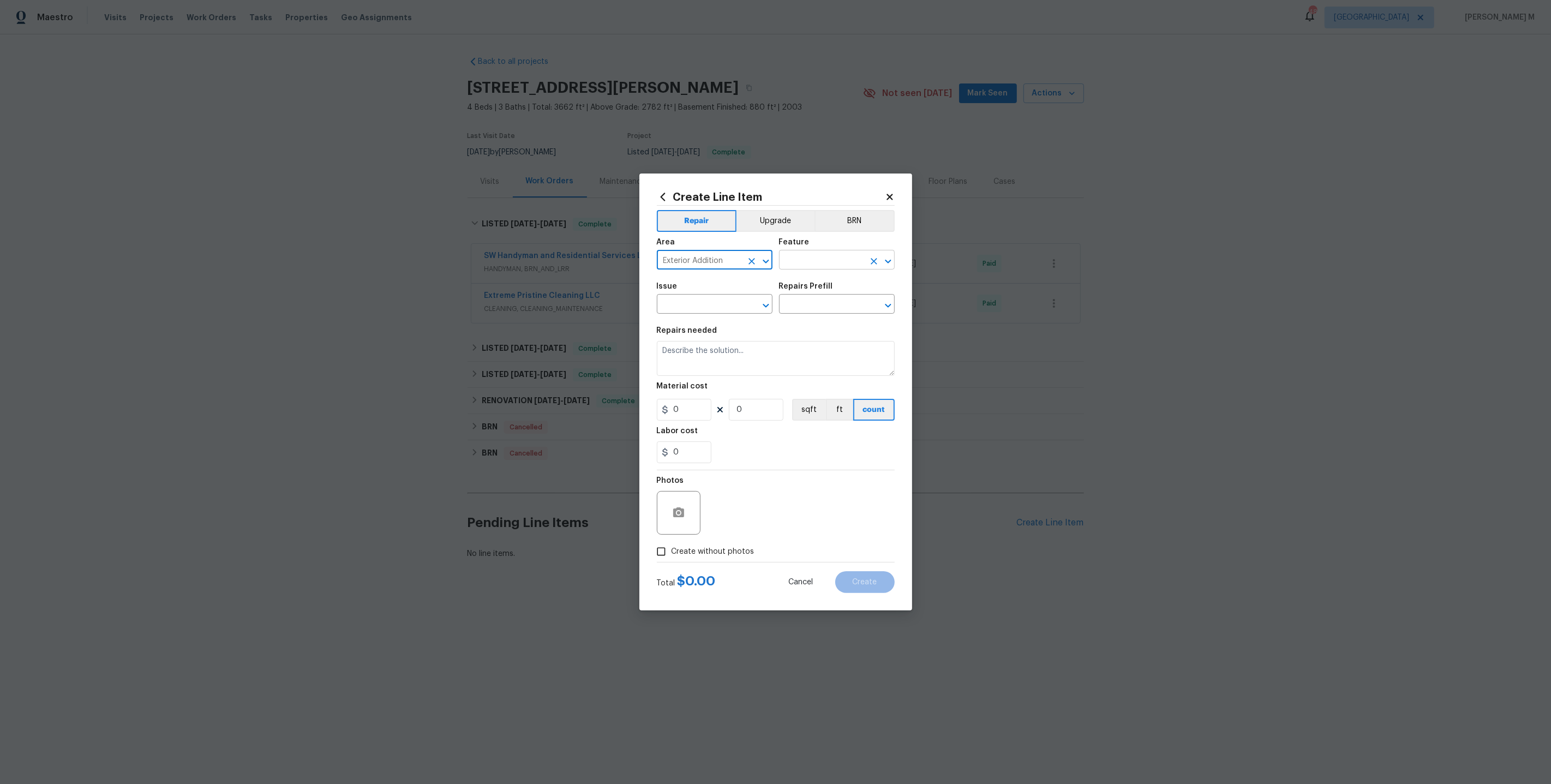
click at [819, 260] on input "text" at bounding box center [821, 261] width 85 height 17
click at [823, 320] on li "Exterior Plumbing" at bounding box center [837, 316] width 117 height 18
type input "Exterior Plumbing"
click at [675, 307] on input "text" at bounding box center [699, 306] width 85 height 17
type input "Sum"
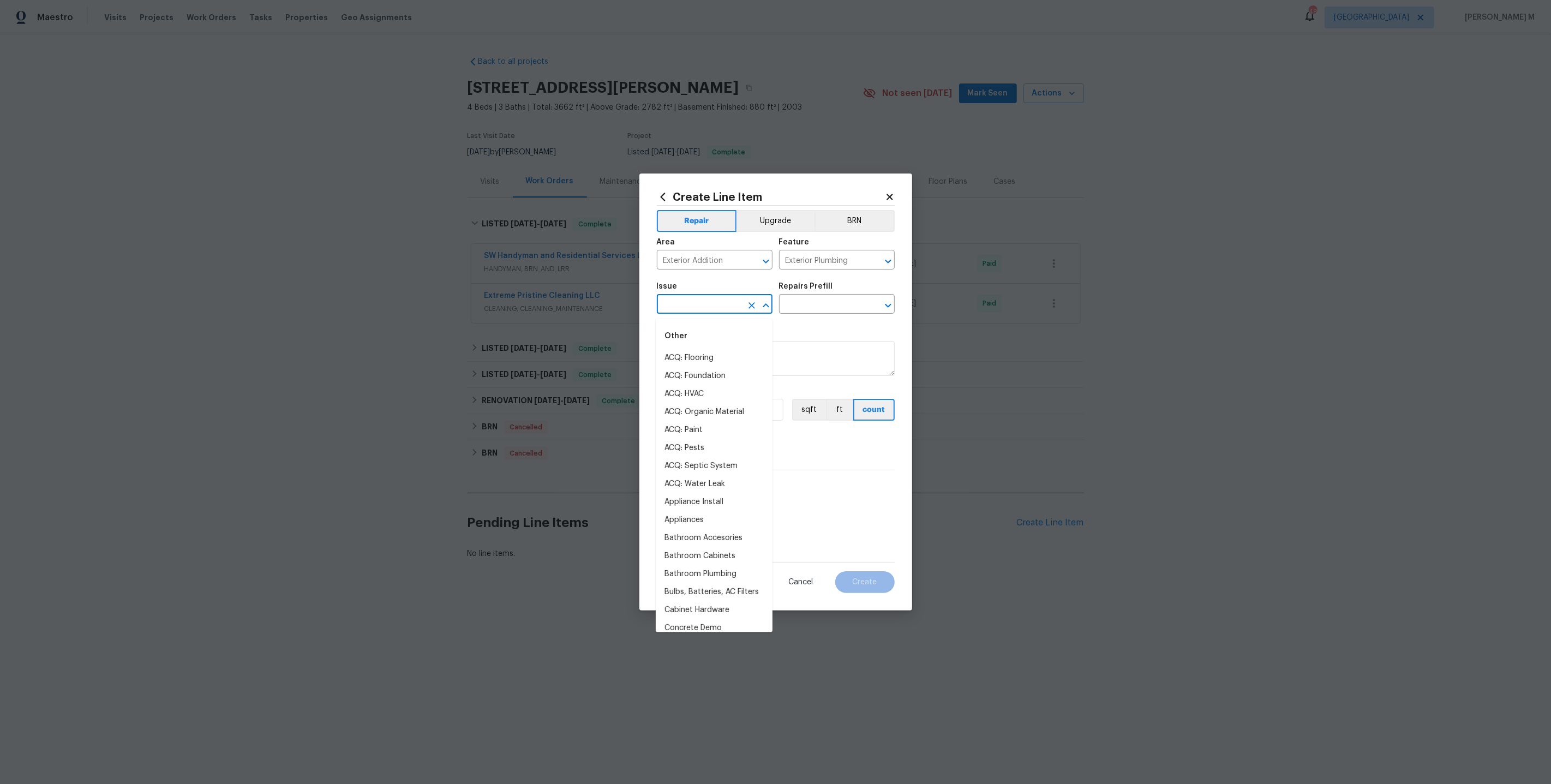
type input "P"
click at [710, 353] on li "ACQ: Septic System" at bounding box center [713, 357] width 117 height 18
drag, startPoint x: 683, startPoint y: 307, endPoint x: 736, endPoint y: 306, distance: 53.0
click at [736, 306] on input "ACQ: Septic System" at bounding box center [699, 306] width 85 height 17
type input "ACQ: Septic System"
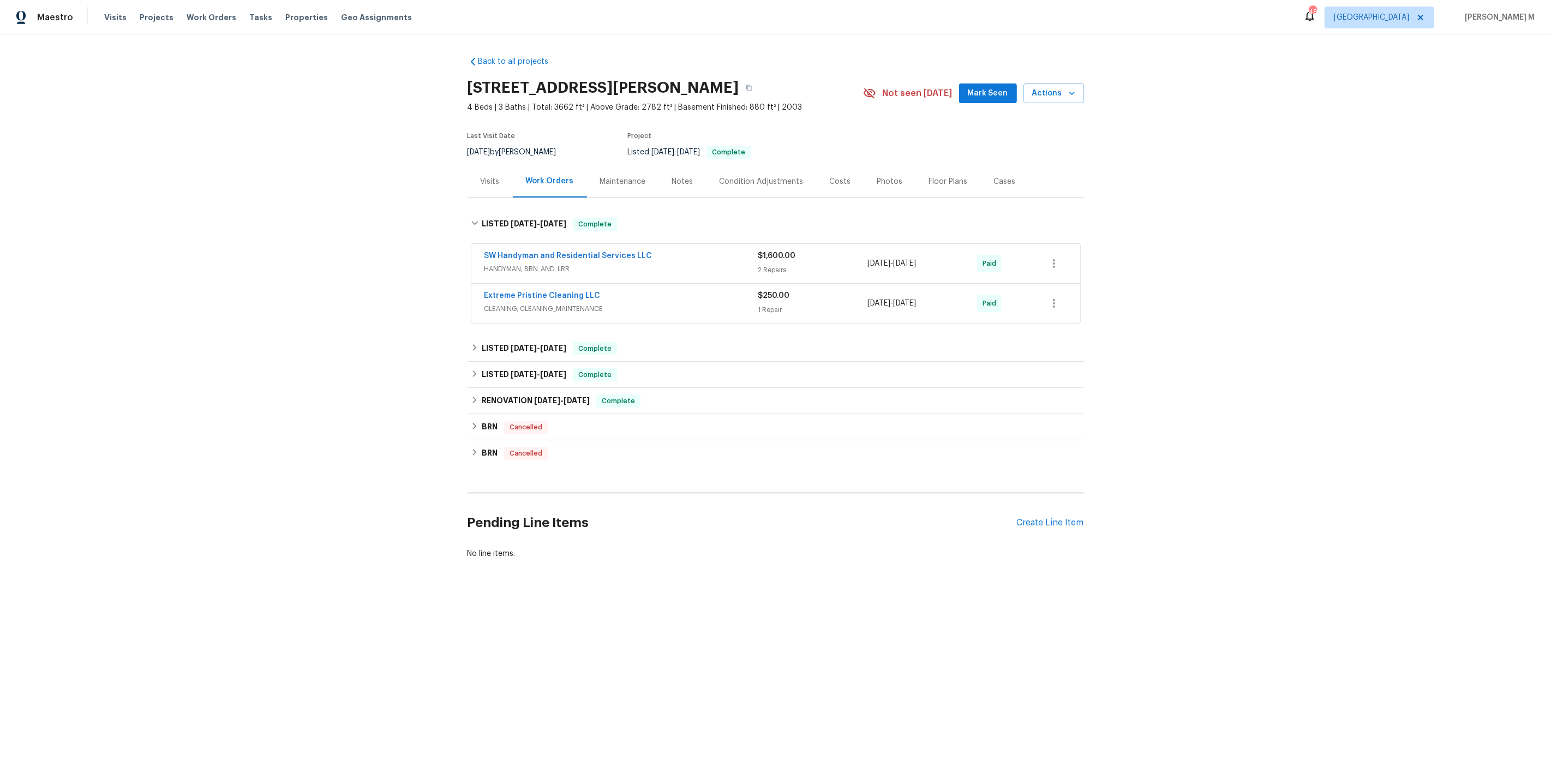
click at [248, 278] on div "Back to all projects 12036 Weathered Edge Dr, Fishers, IN 46037 4 Beds | 3 Bath…" at bounding box center [776, 333] width 1551 height 599
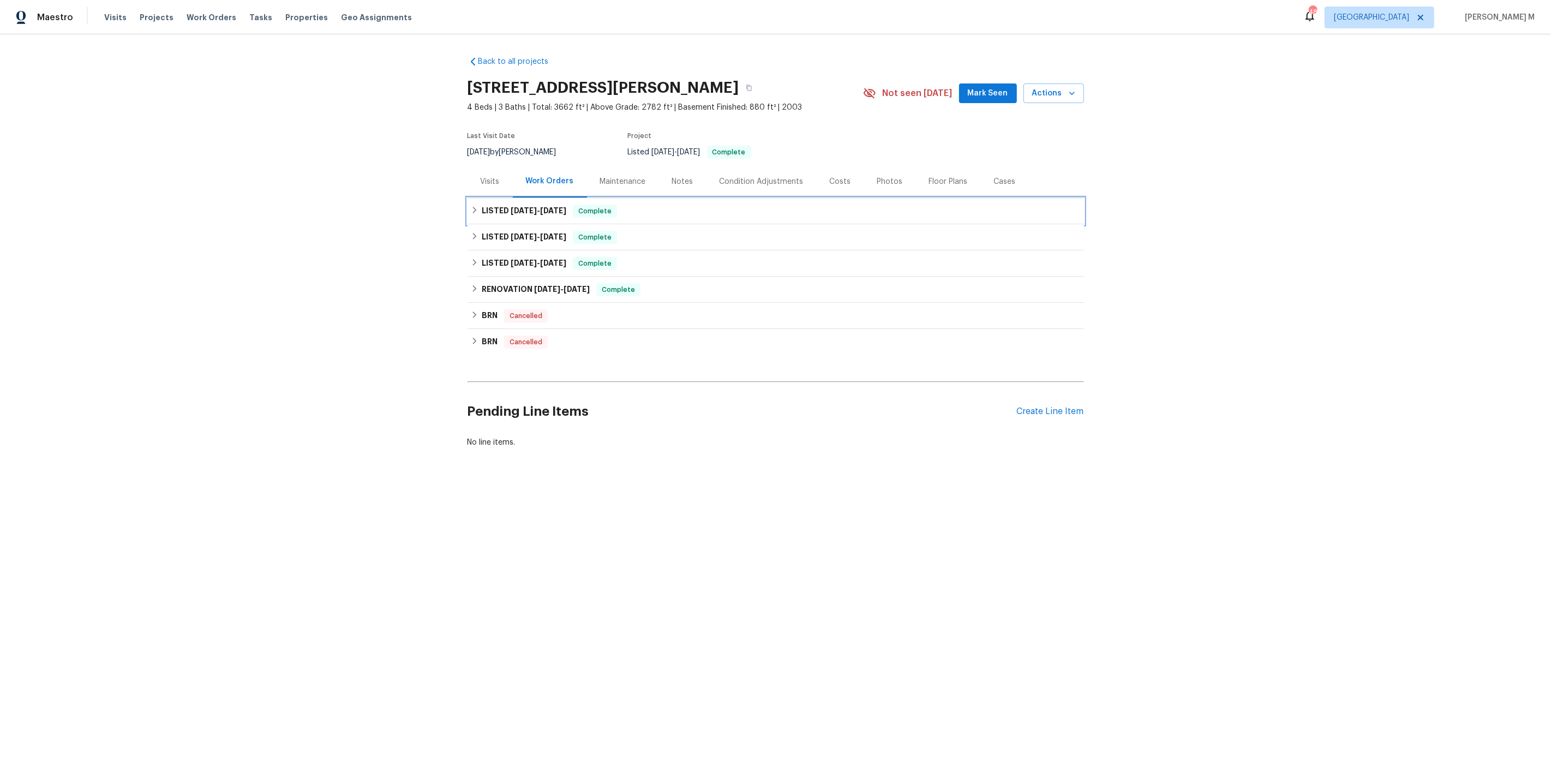
click at [536, 206] on span "[DATE] - [DATE]" at bounding box center [539, 210] width 55 height 8
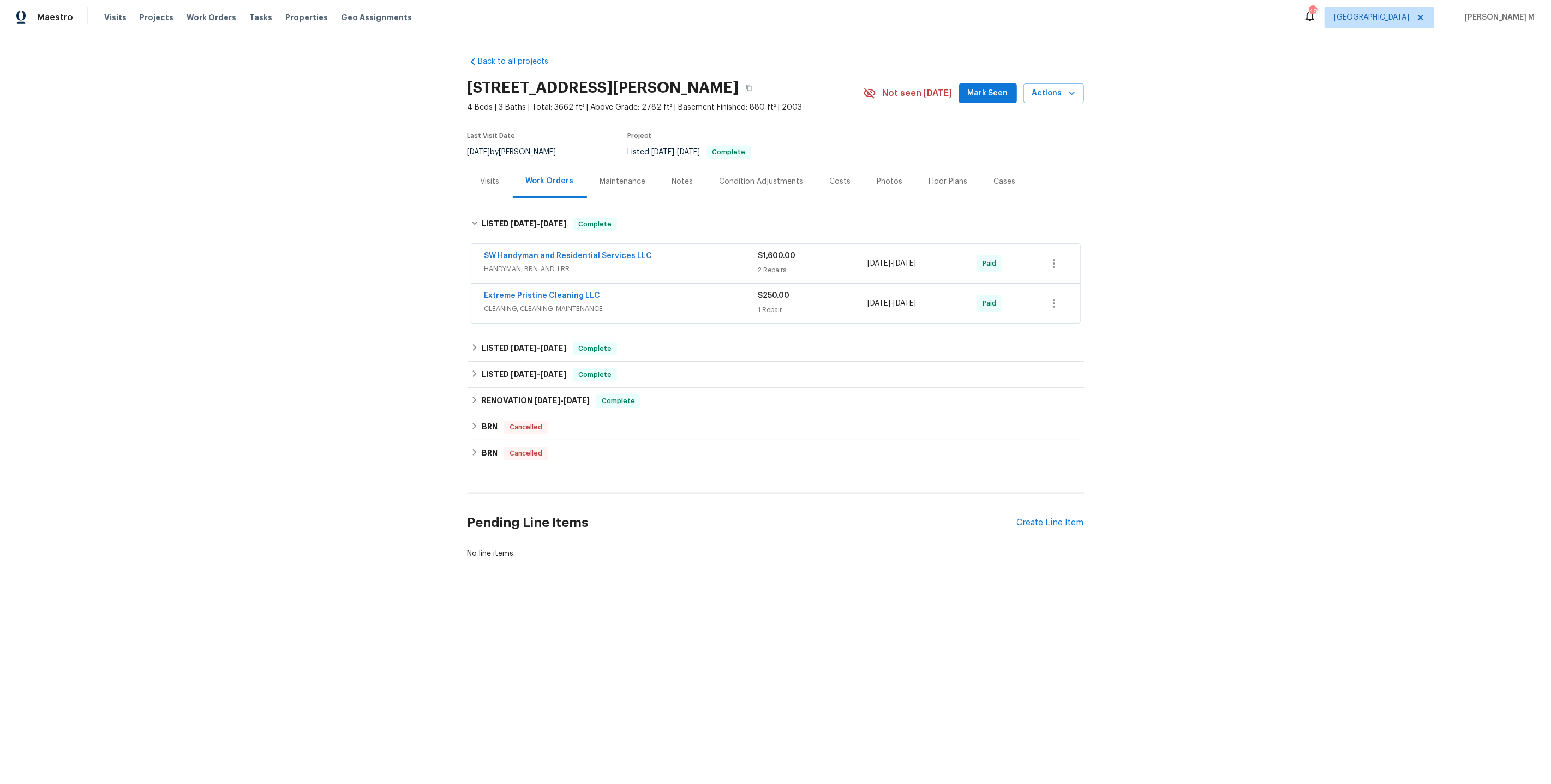
click at [511, 268] on div "SW Handyman and Residential Services LLC HANDYMAN, BRN_AND_LRR" at bounding box center [621, 263] width 274 height 26
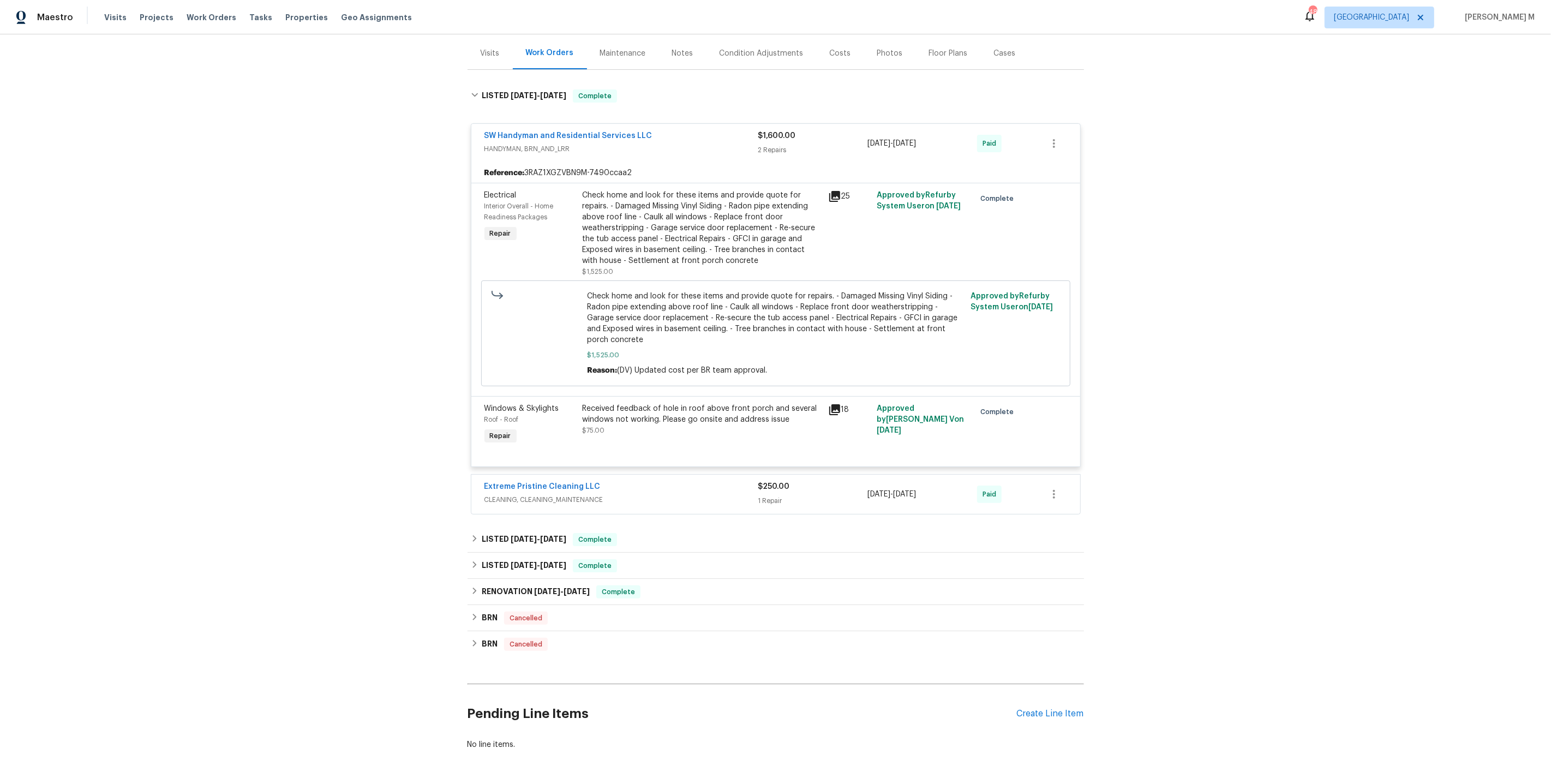
scroll to position [149, 0]
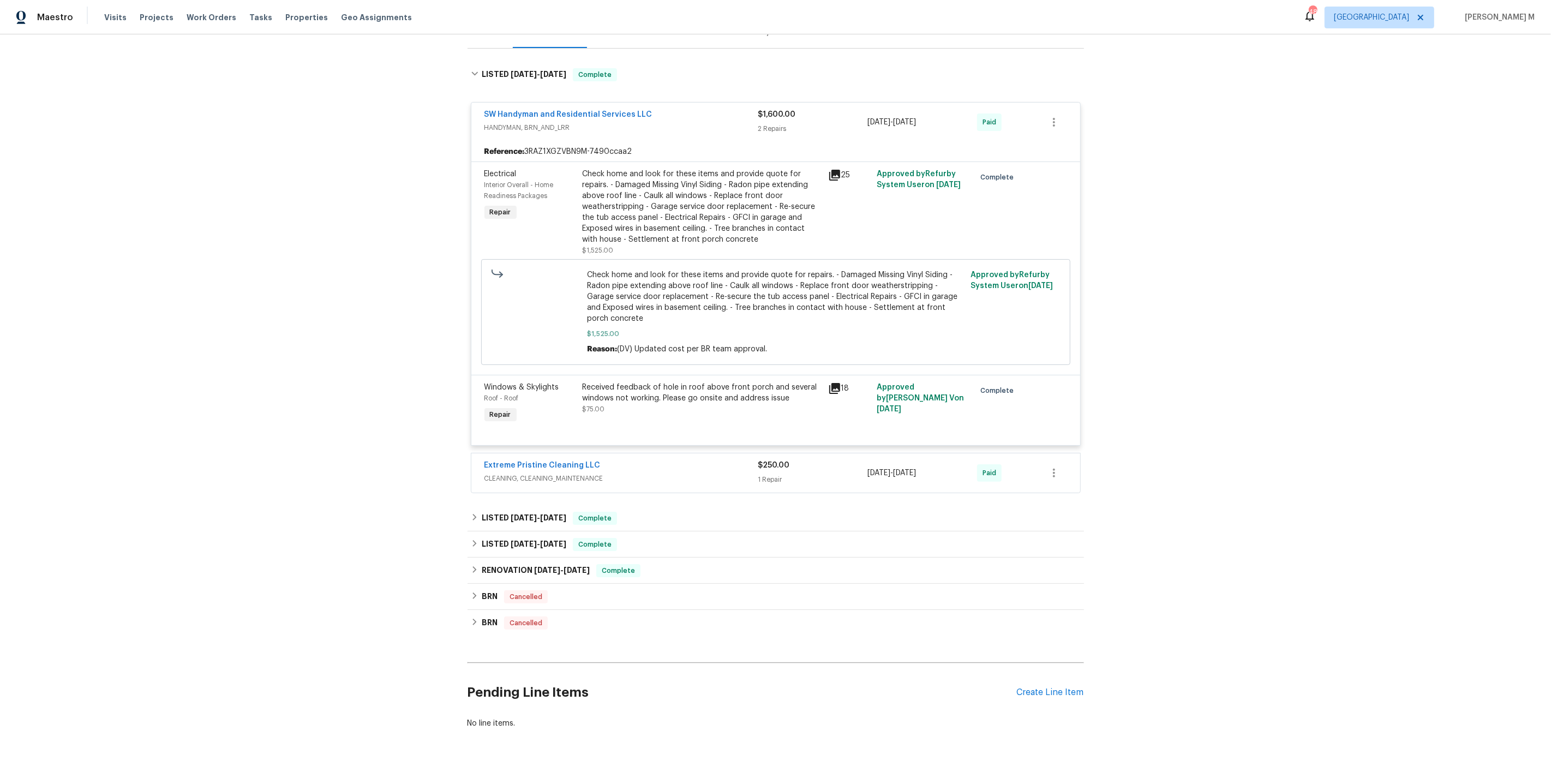
click at [550, 473] on span "CLEANING, CLEANING_MAINTENANCE" at bounding box center [621, 477] width 274 height 11
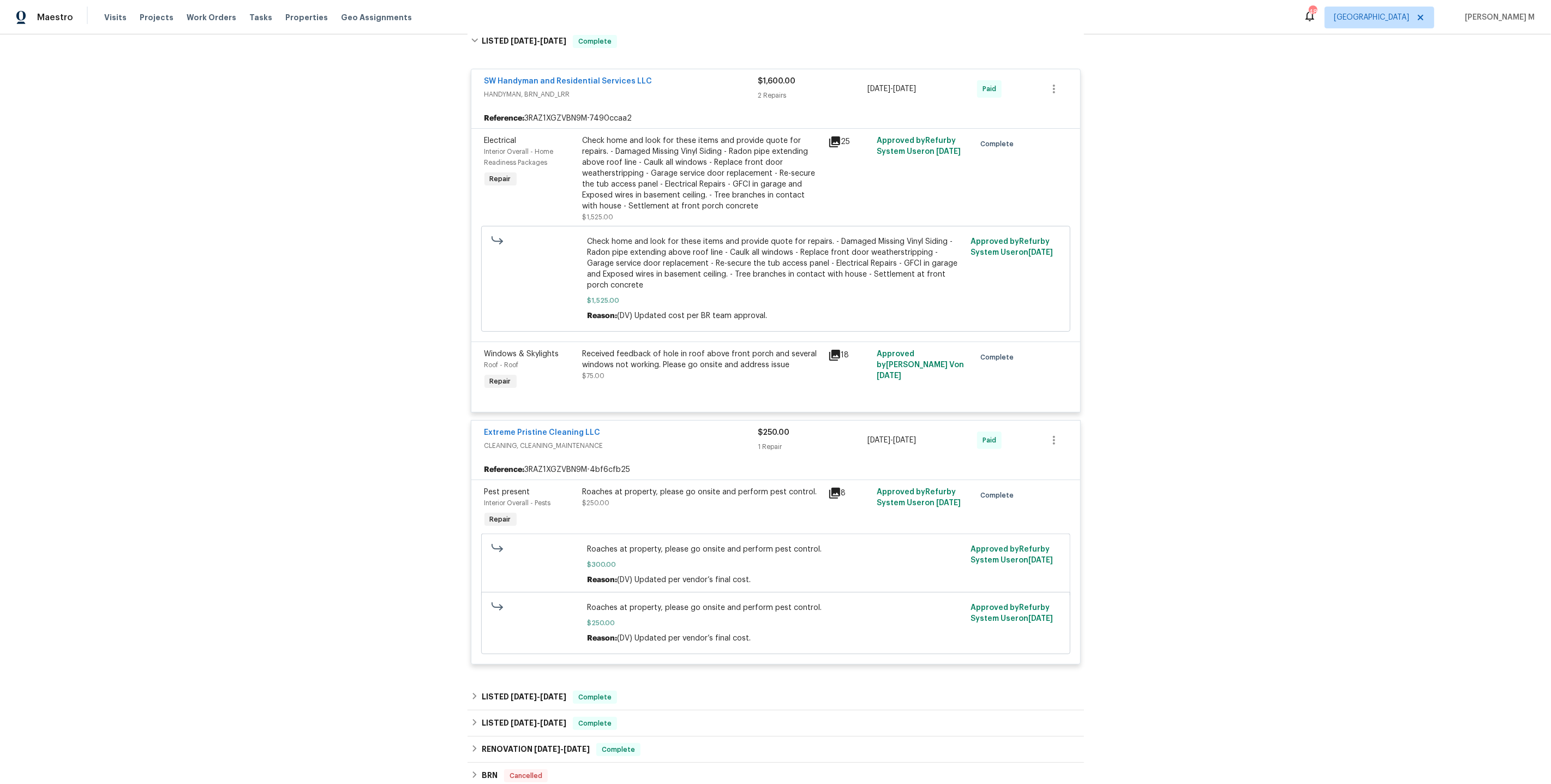
scroll to position [356, 0]
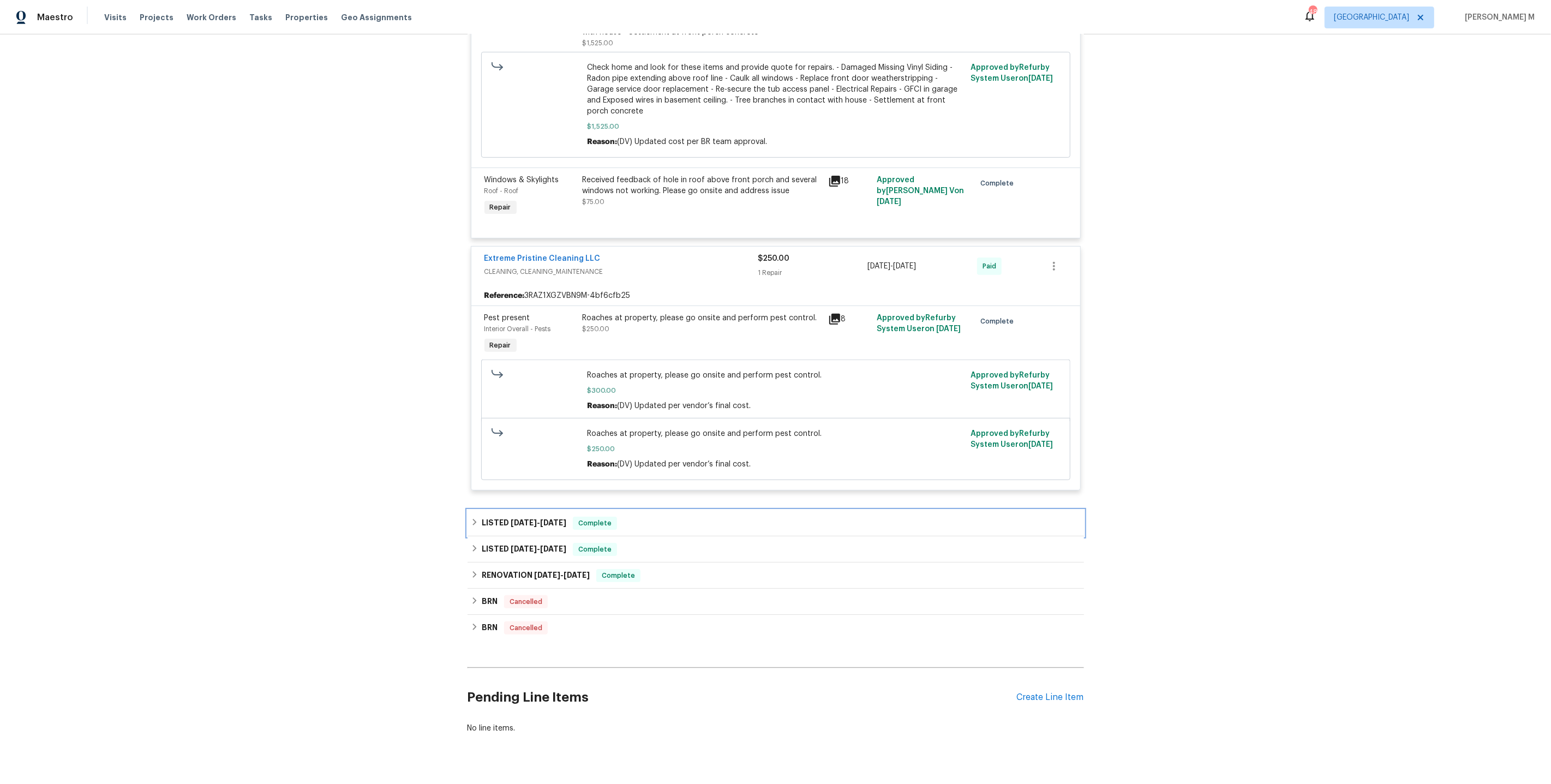
click at [511, 519] on span "[DATE]" at bounding box center [523, 522] width 26 height 8
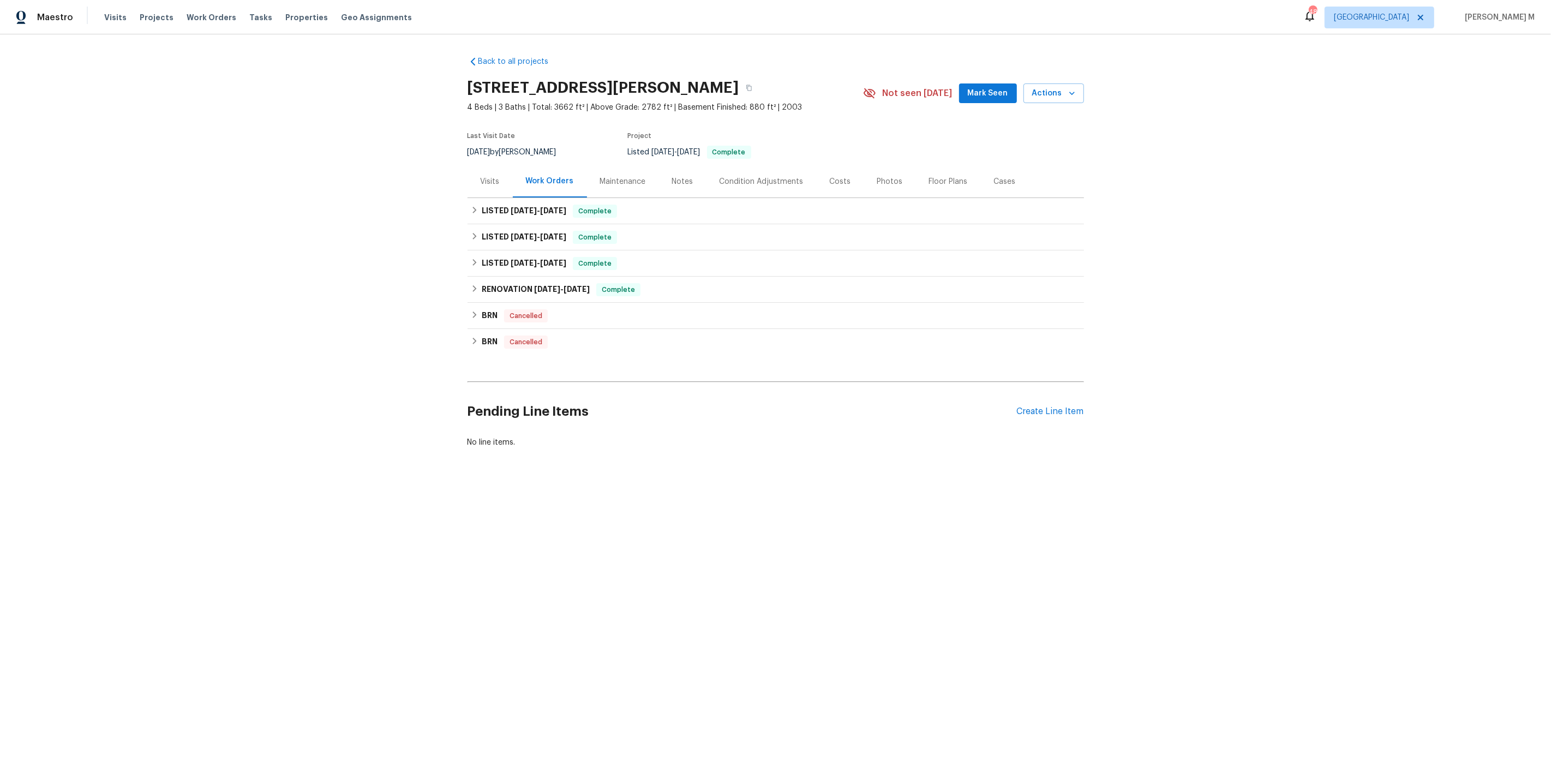
click at [616, 179] on div "Maintenance" at bounding box center [623, 180] width 46 height 11
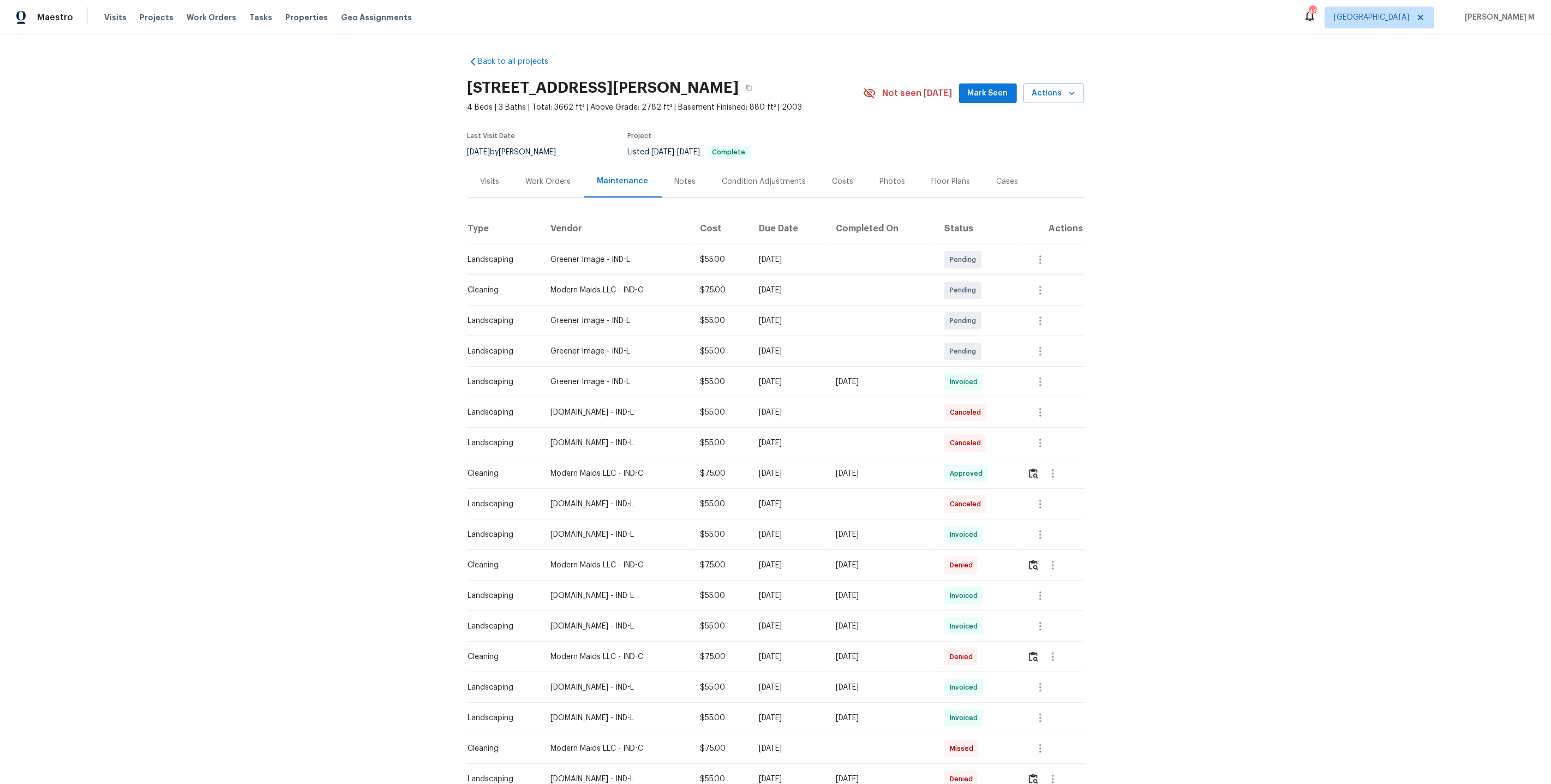
click at [750, 373] on td "[DATE]" at bounding box center [788, 382] width 77 height 31
click at [1037, 470] on img "button" at bounding box center [1033, 473] width 10 height 11
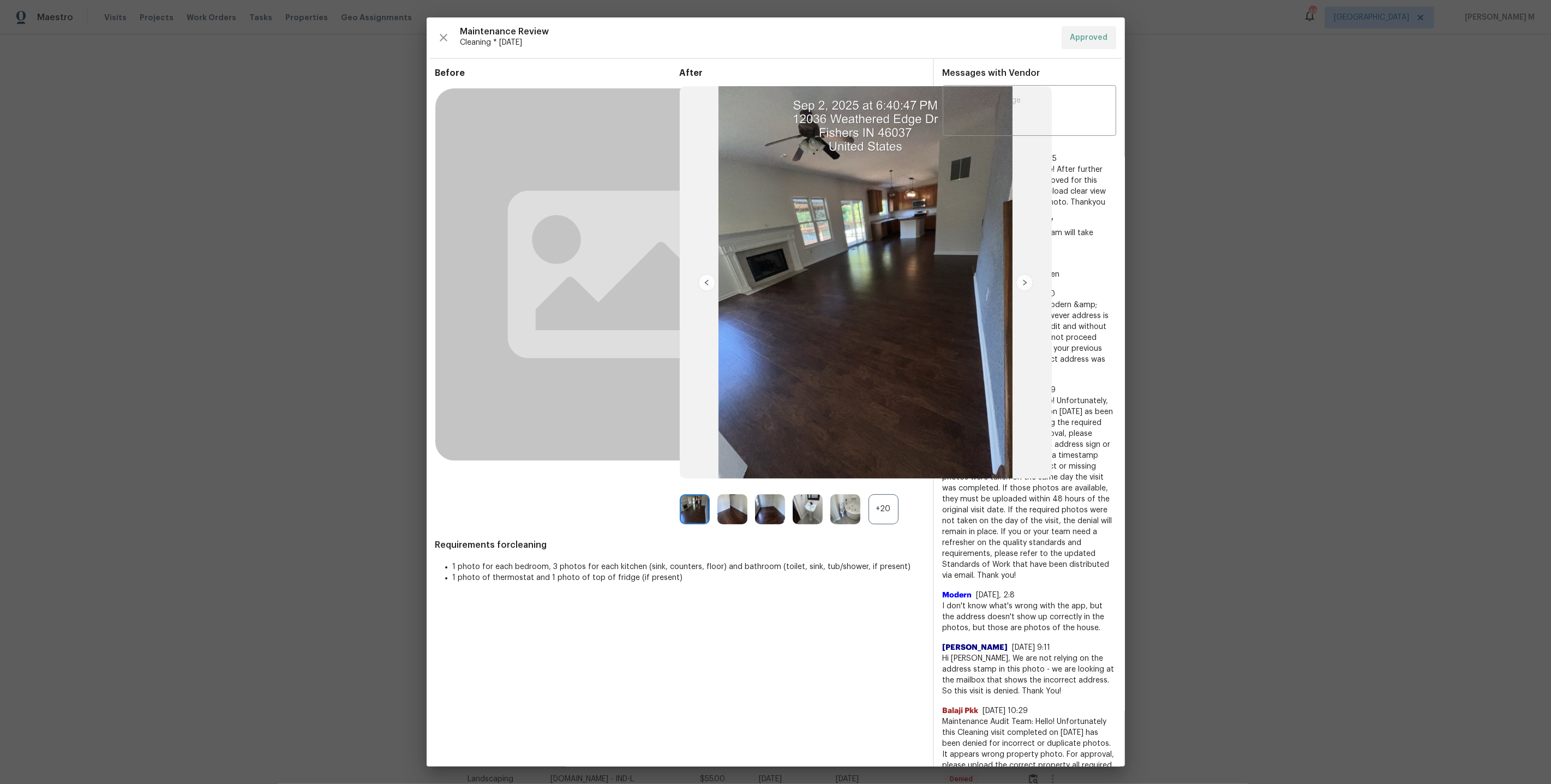
click at [880, 513] on div "+20" at bounding box center [882, 508] width 30 height 30
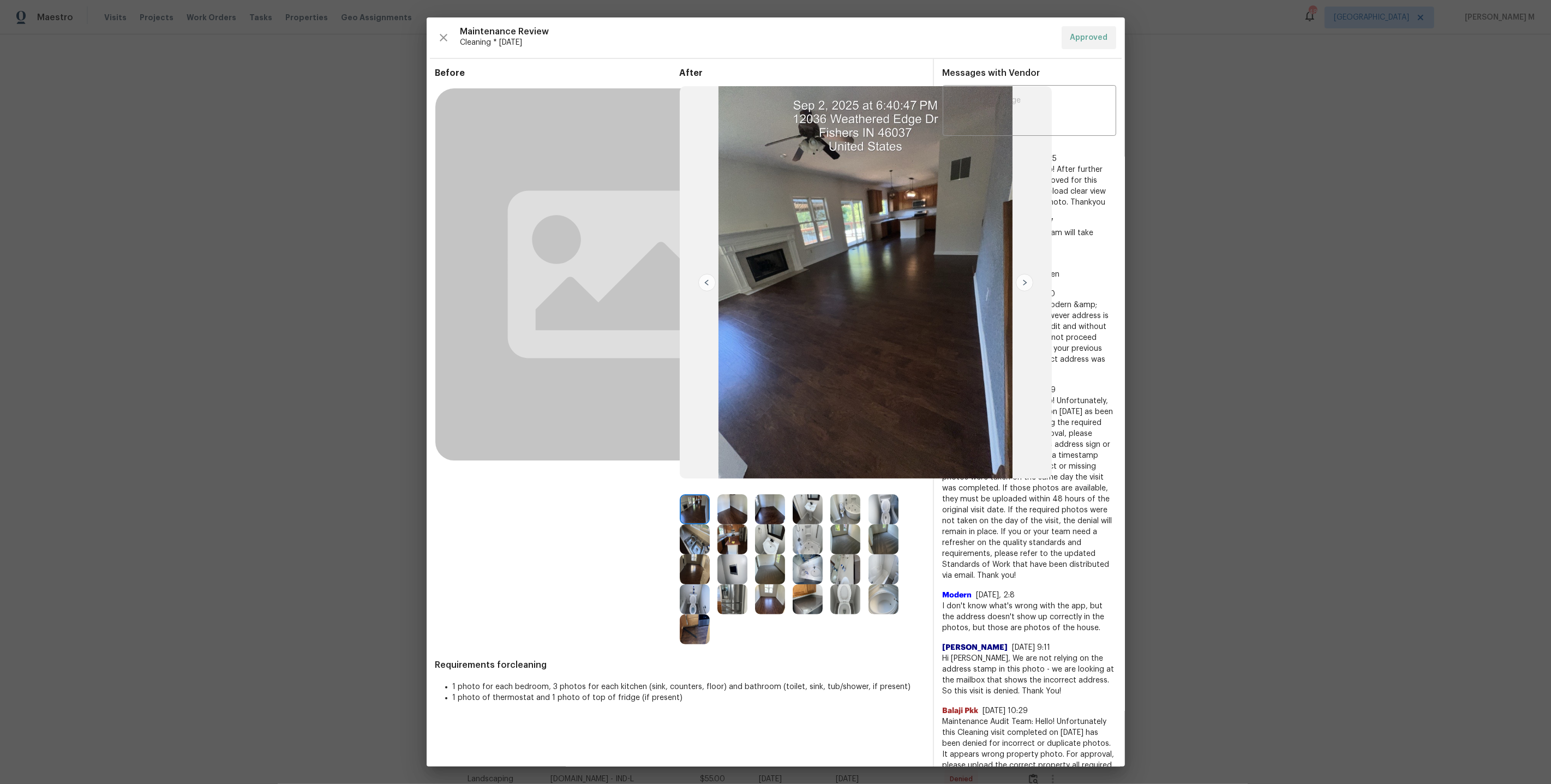
click at [690, 517] on img at bounding box center [694, 508] width 30 height 30
click at [699, 622] on img at bounding box center [694, 628] width 30 height 30
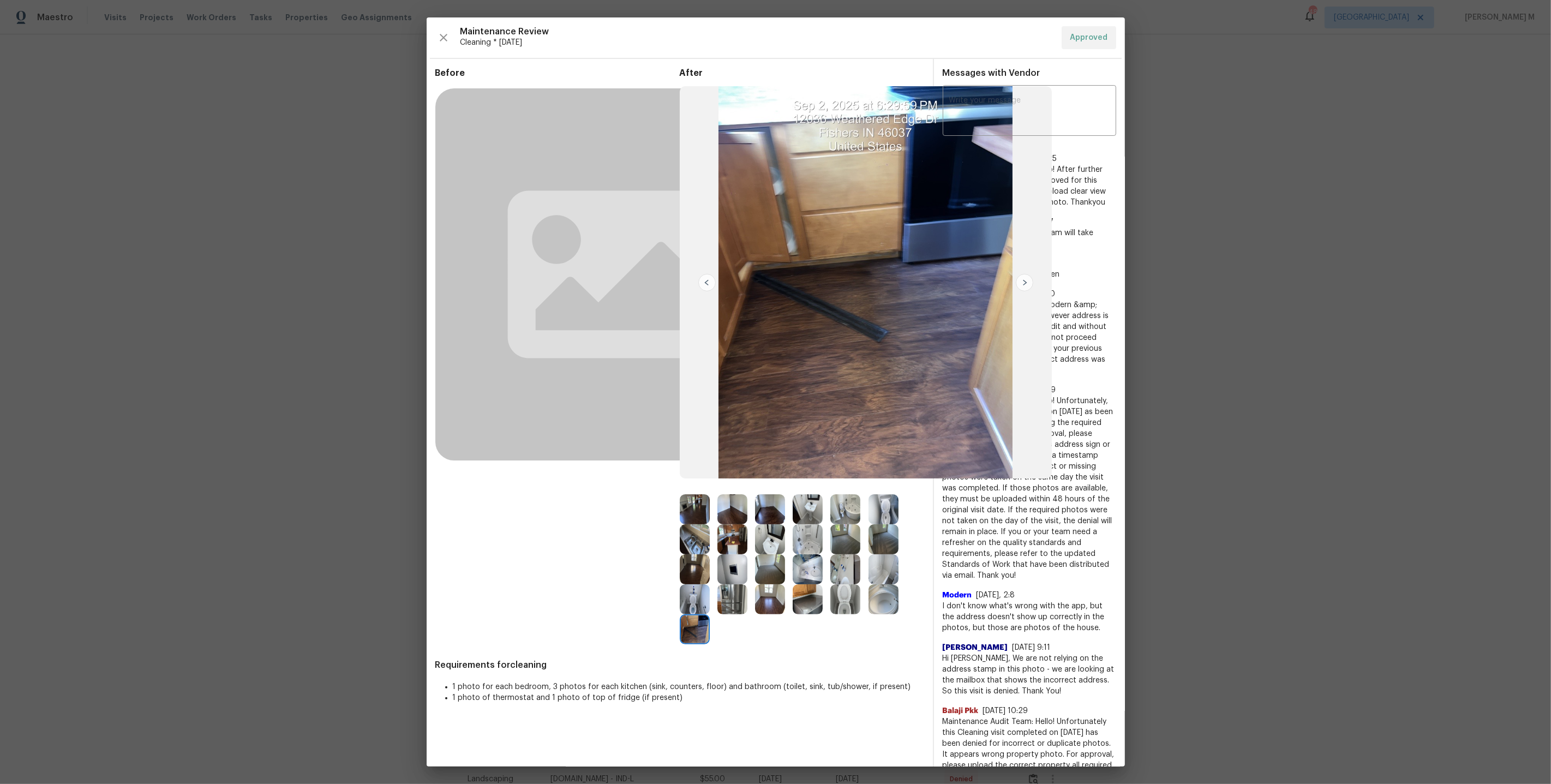
click at [724, 603] on img at bounding box center [732, 599] width 30 height 30
